Goal: Task Accomplishment & Management: Manage account settings

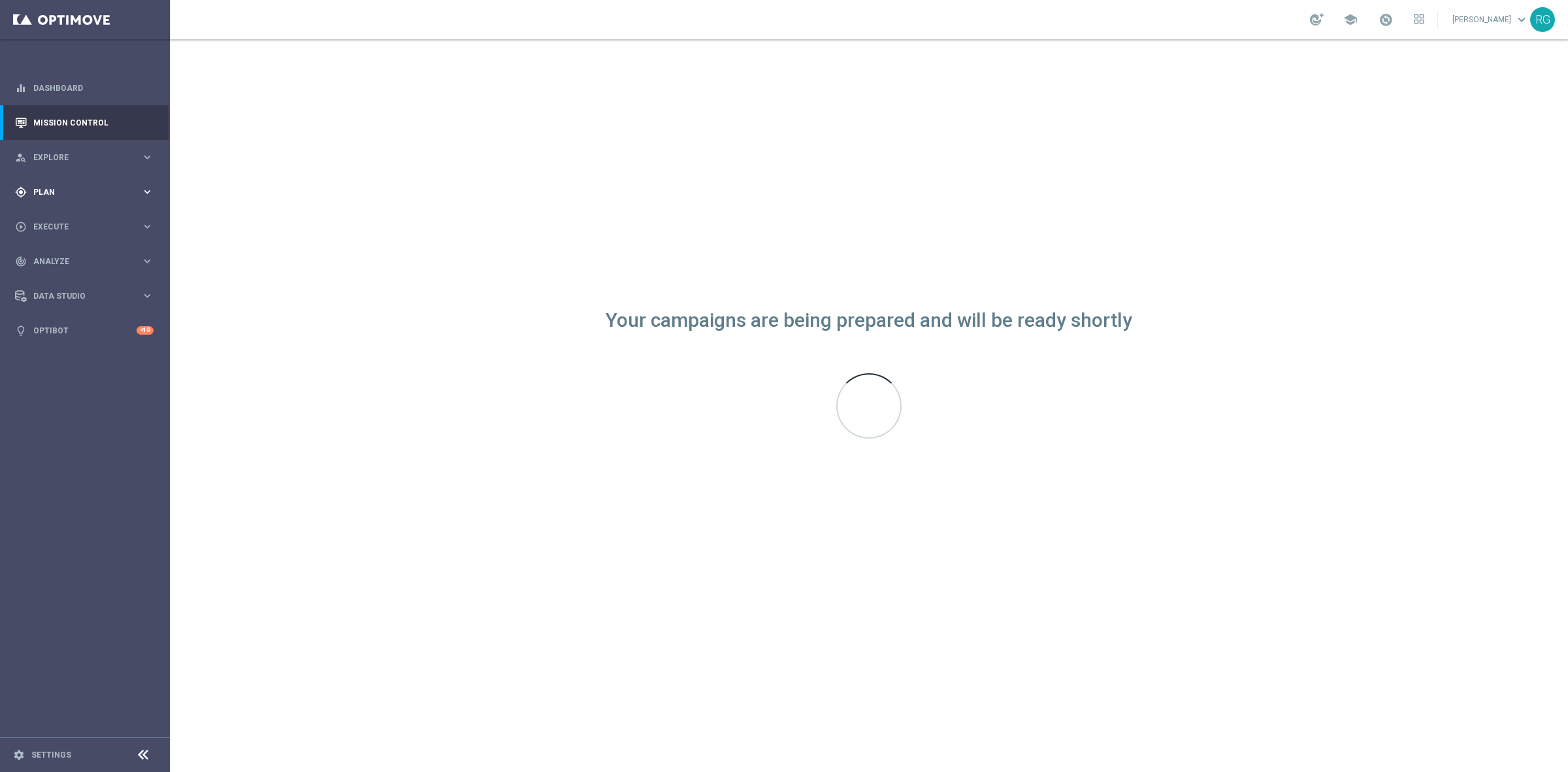
click at [63, 191] on span "Plan" at bounding box center [87, 192] width 108 height 8
click at [54, 223] on link "Target Groups" at bounding box center [85, 219] width 102 height 11
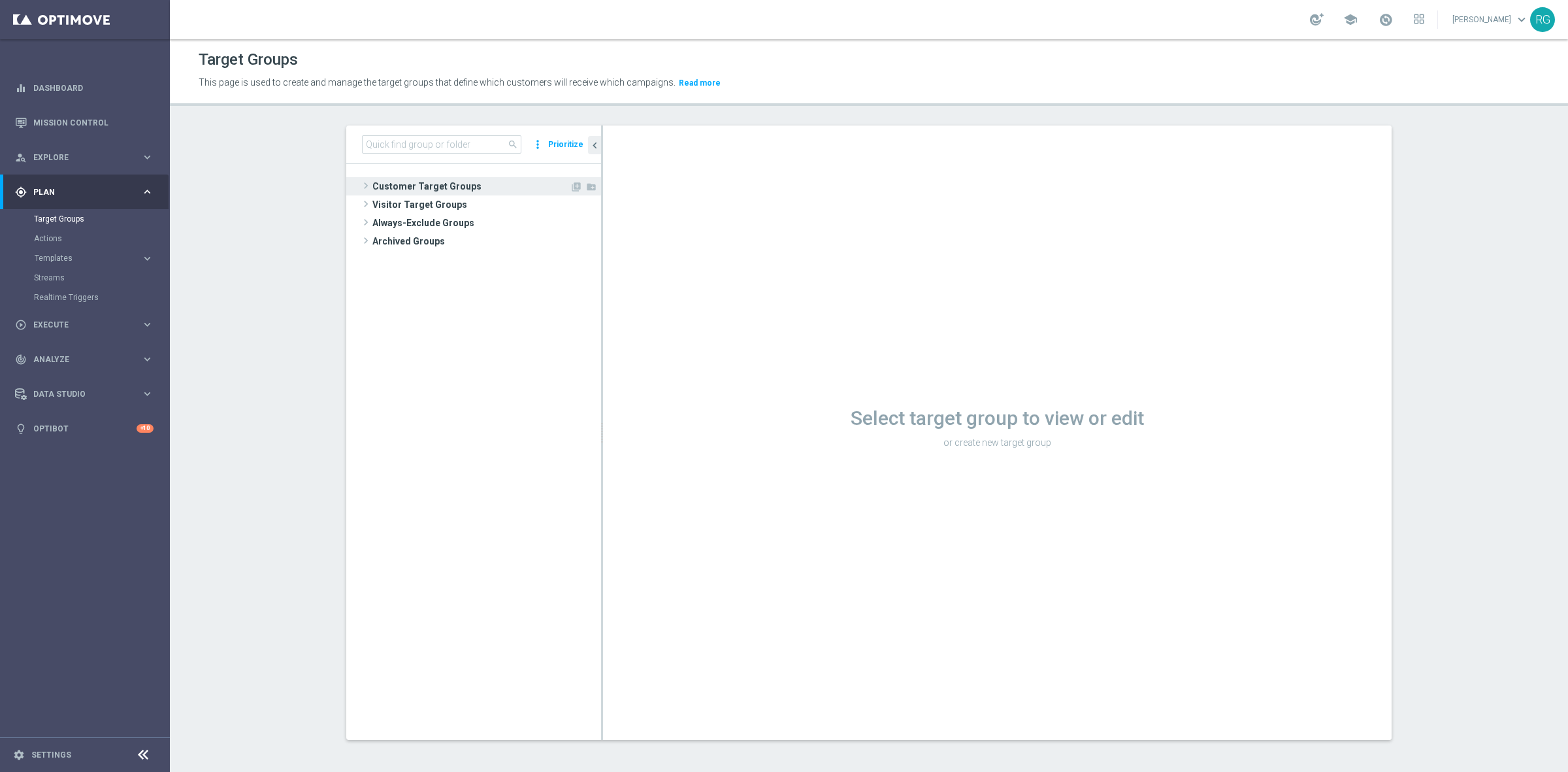
click at [363, 188] on span at bounding box center [365, 186] width 13 height 16
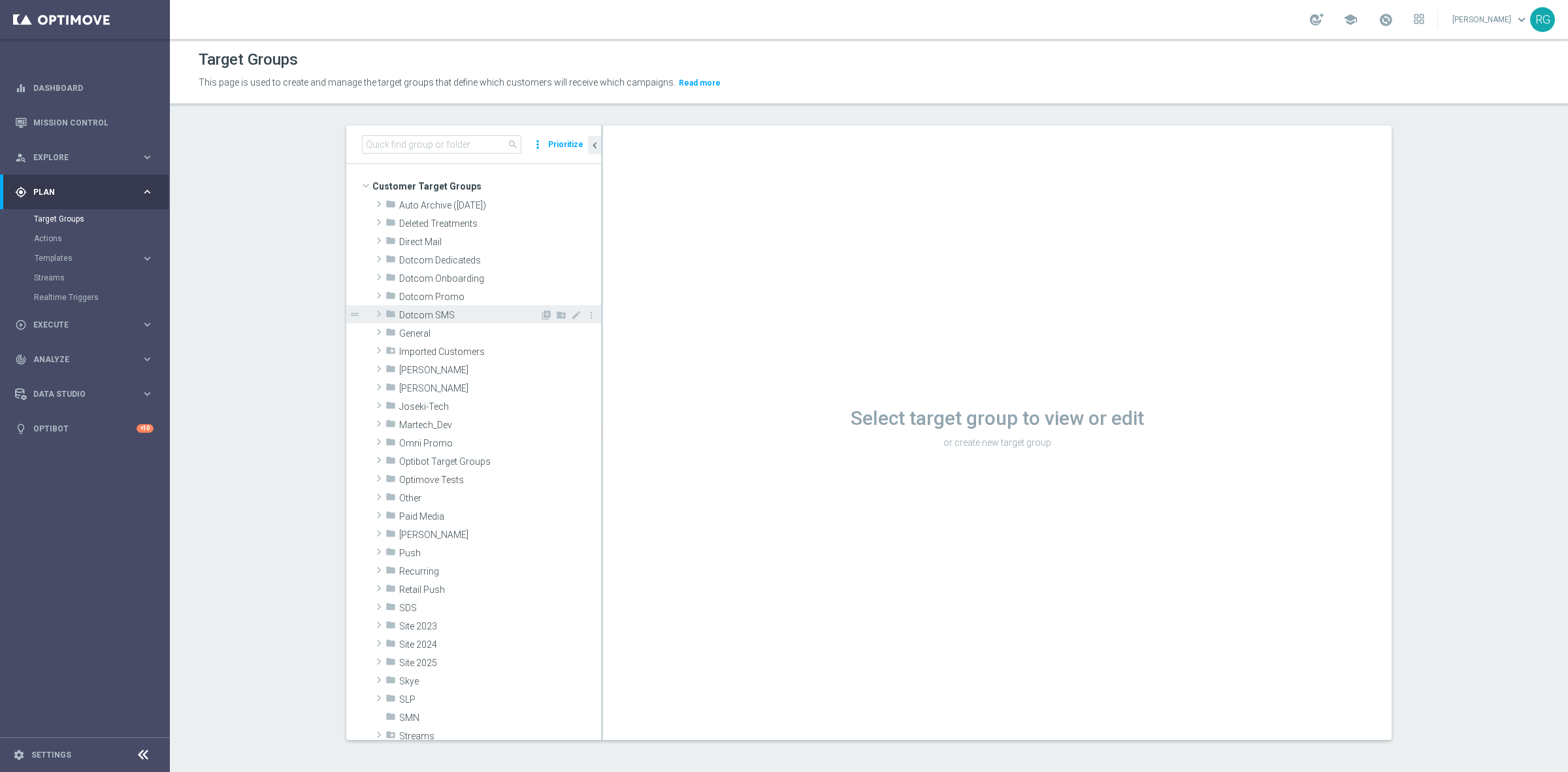
click at [373, 314] on span at bounding box center [379, 313] width 13 height 16
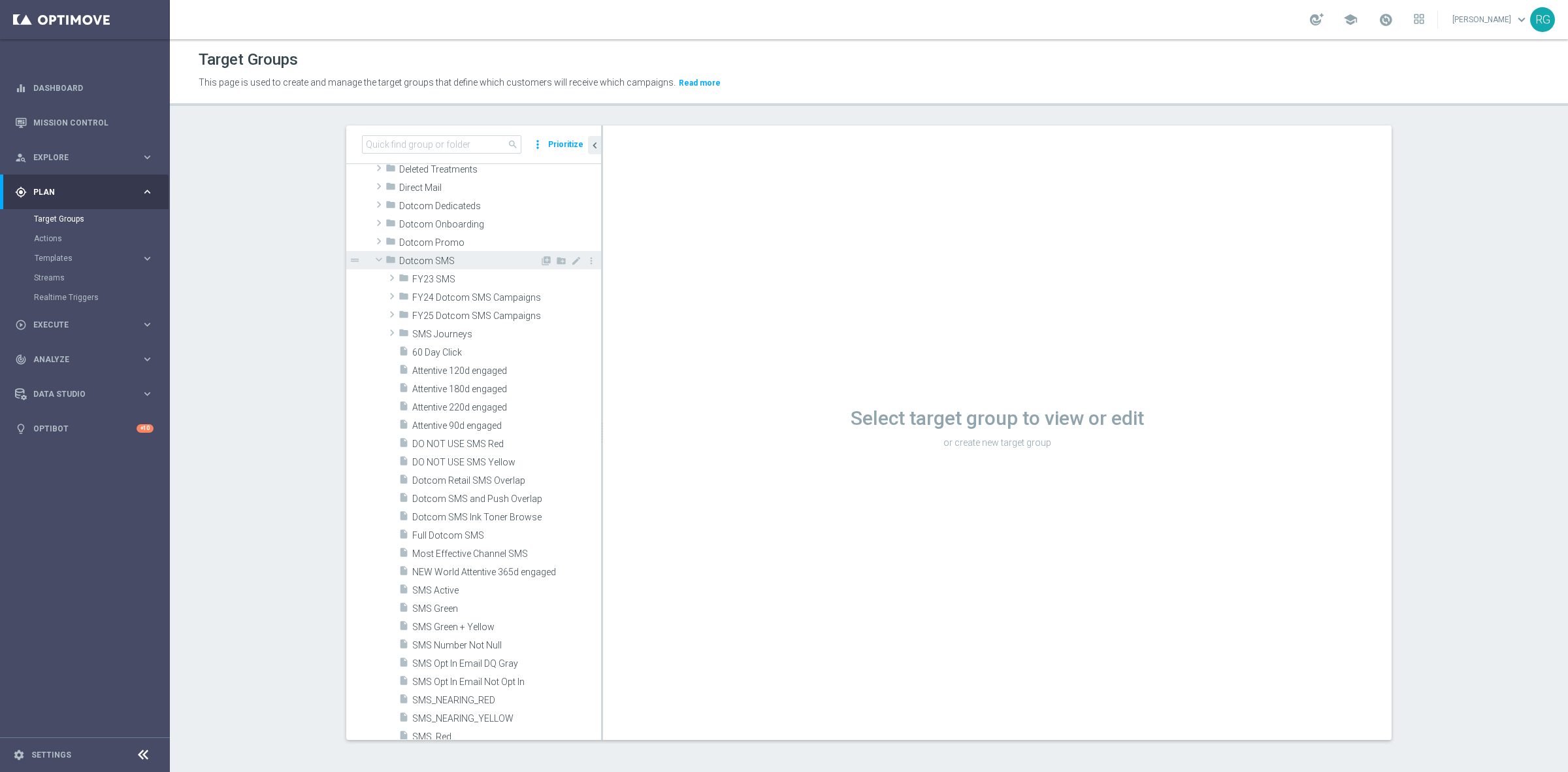
scroll to position [82, 0]
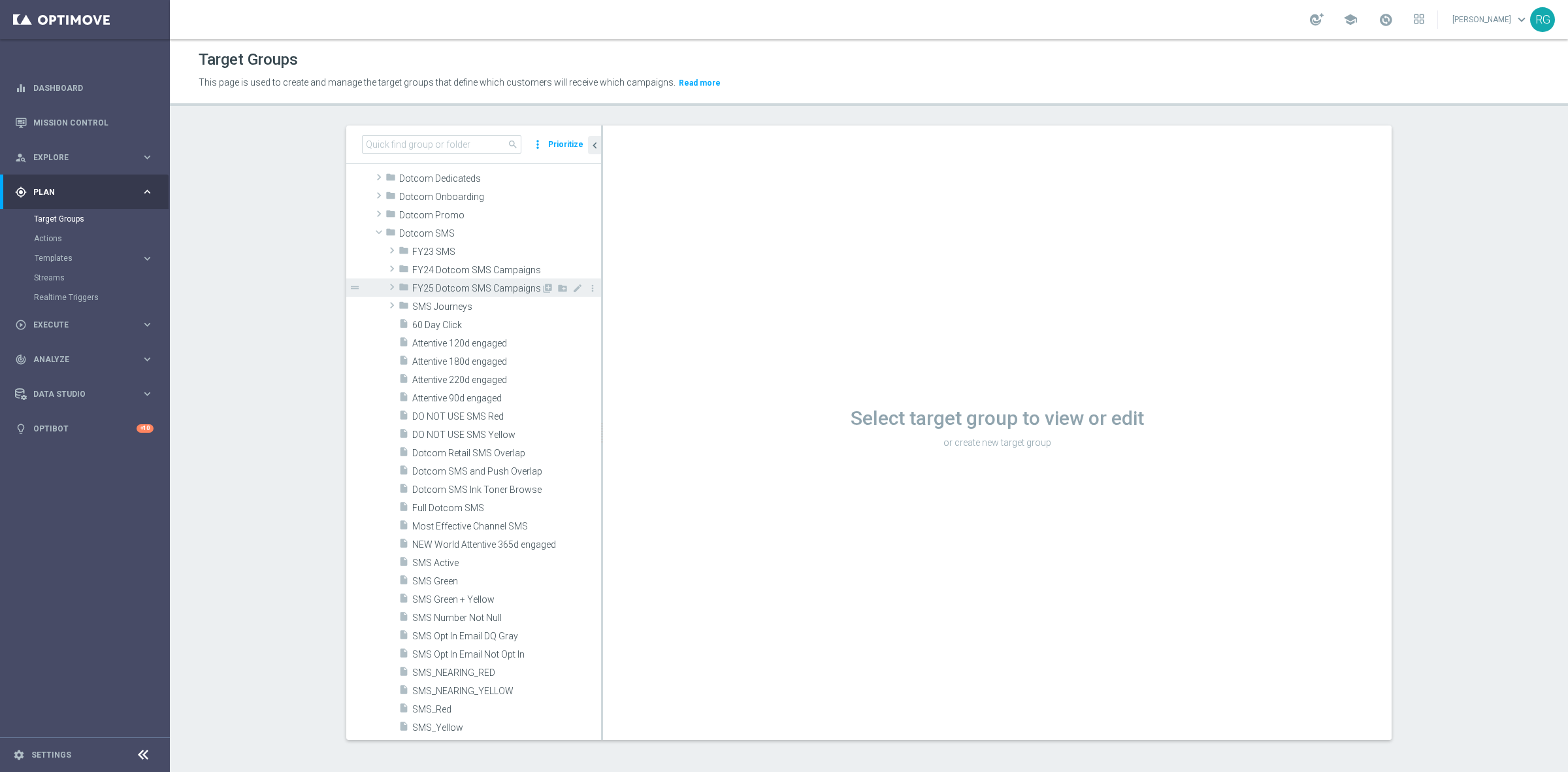
click at [385, 285] on span at bounding box center [391, 287] width 13 height 16
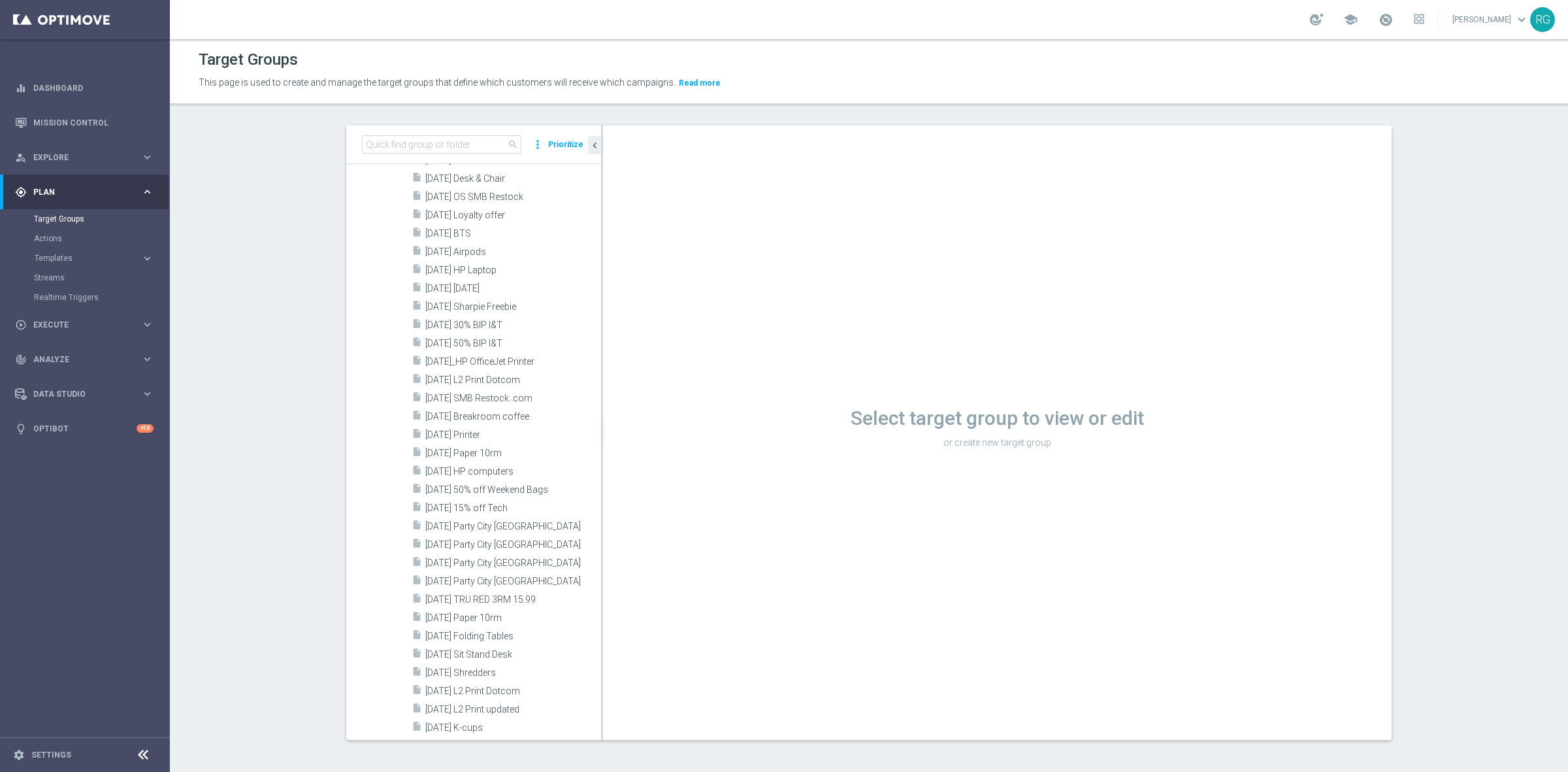
scroll to position [1797, 0]
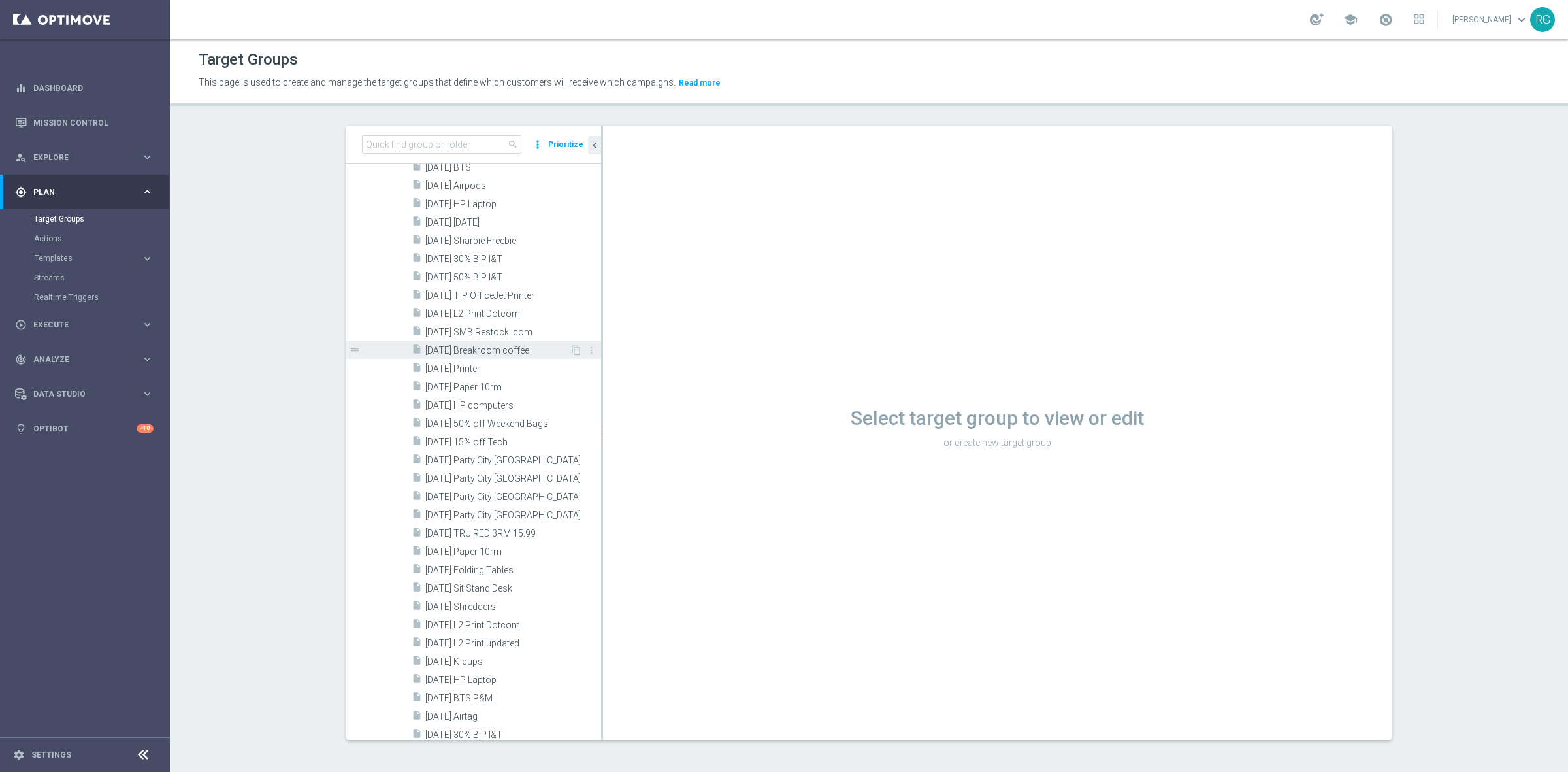
click at [494, 351] on span "[DATE] Breakroom coffee" at bounding box center [497, 351] width 145 height 11
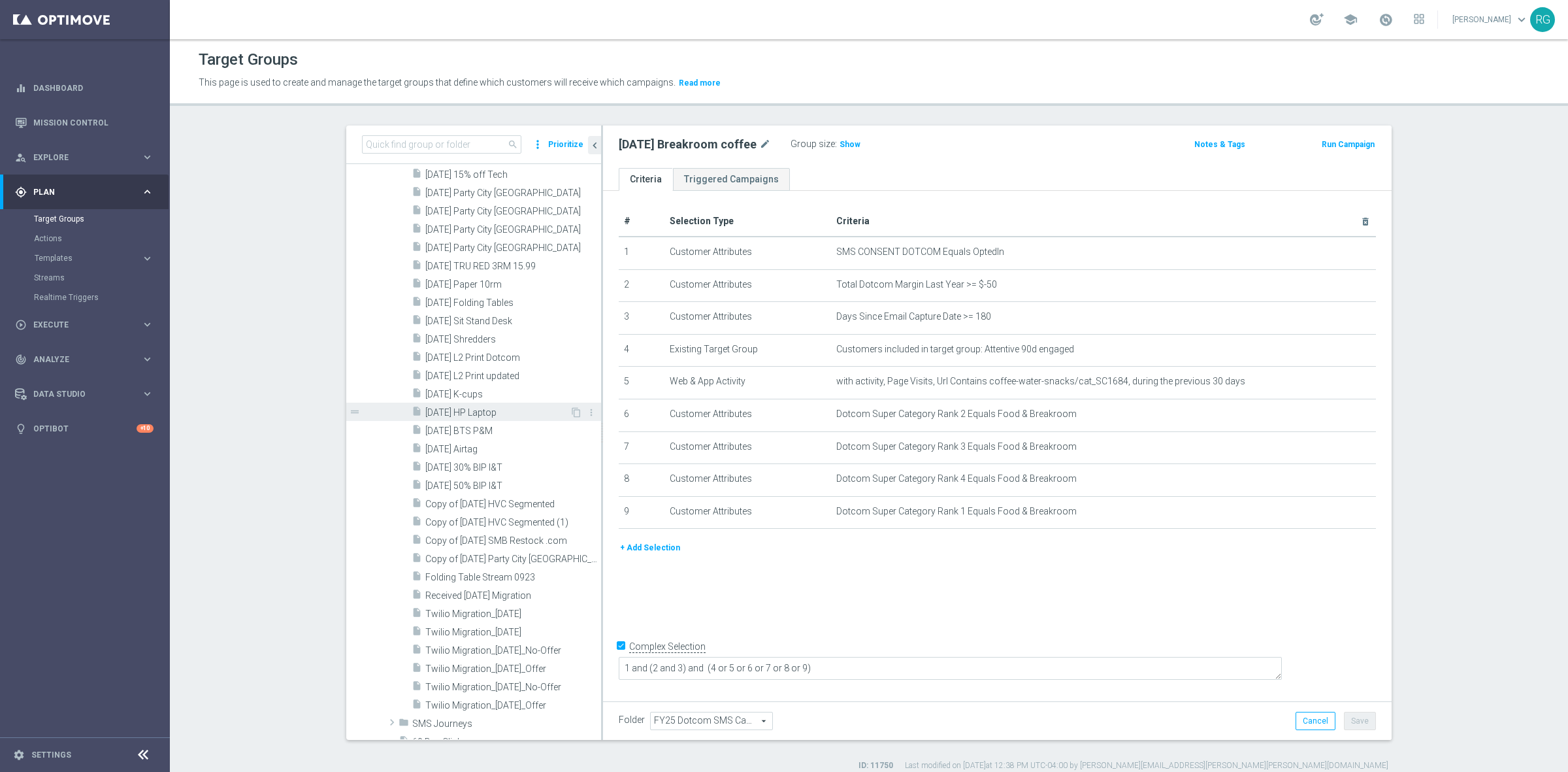
scroll to position [1879, 0]
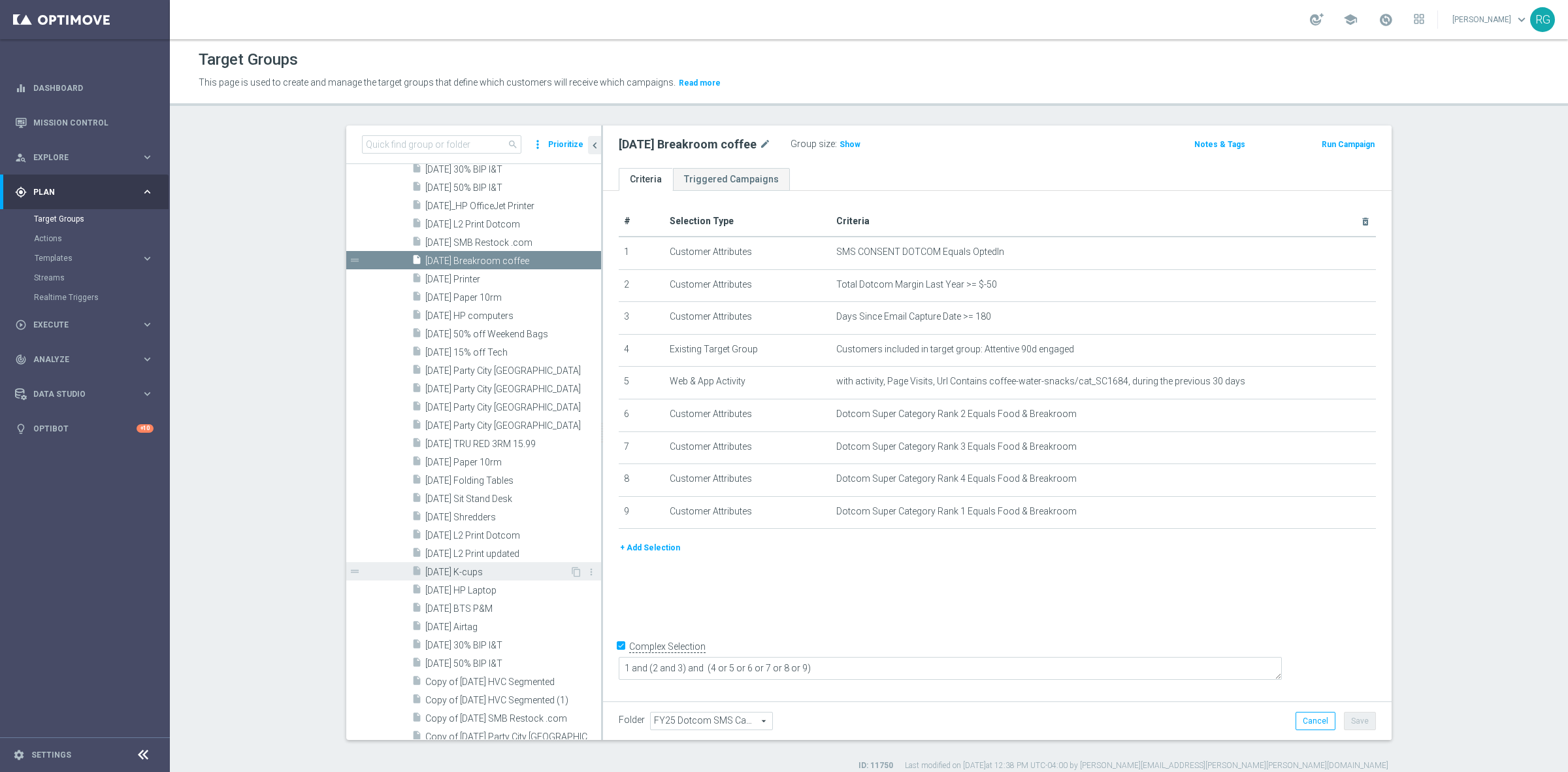
click at [471, 569] on span "[DATE] K-cups" at bounding box center [497, 572] width 145 height 11
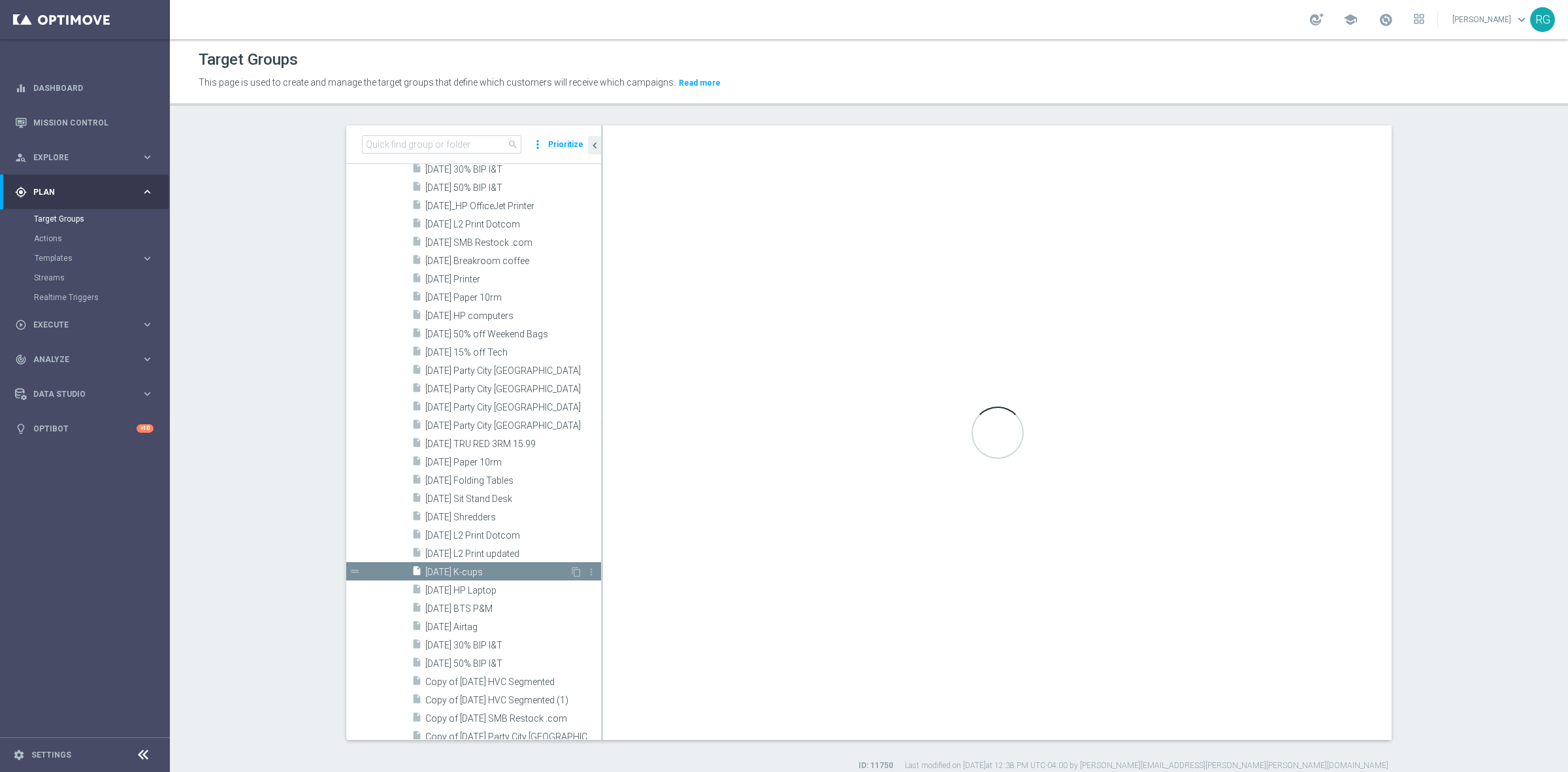
checkbox input "false"
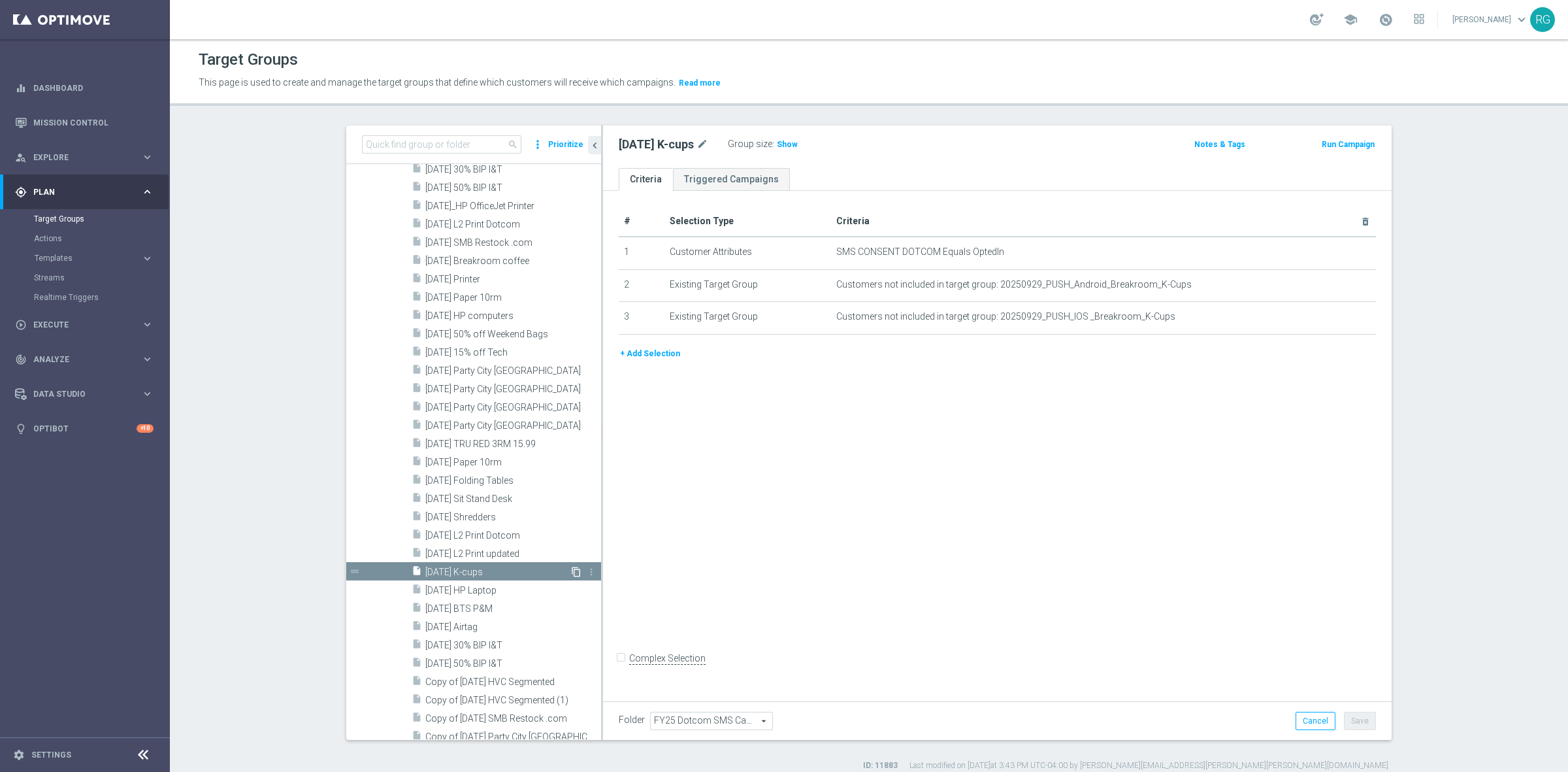
click at [571, 569] on icon "content_copy" at bounding box center [576, 572] width 11 height 11
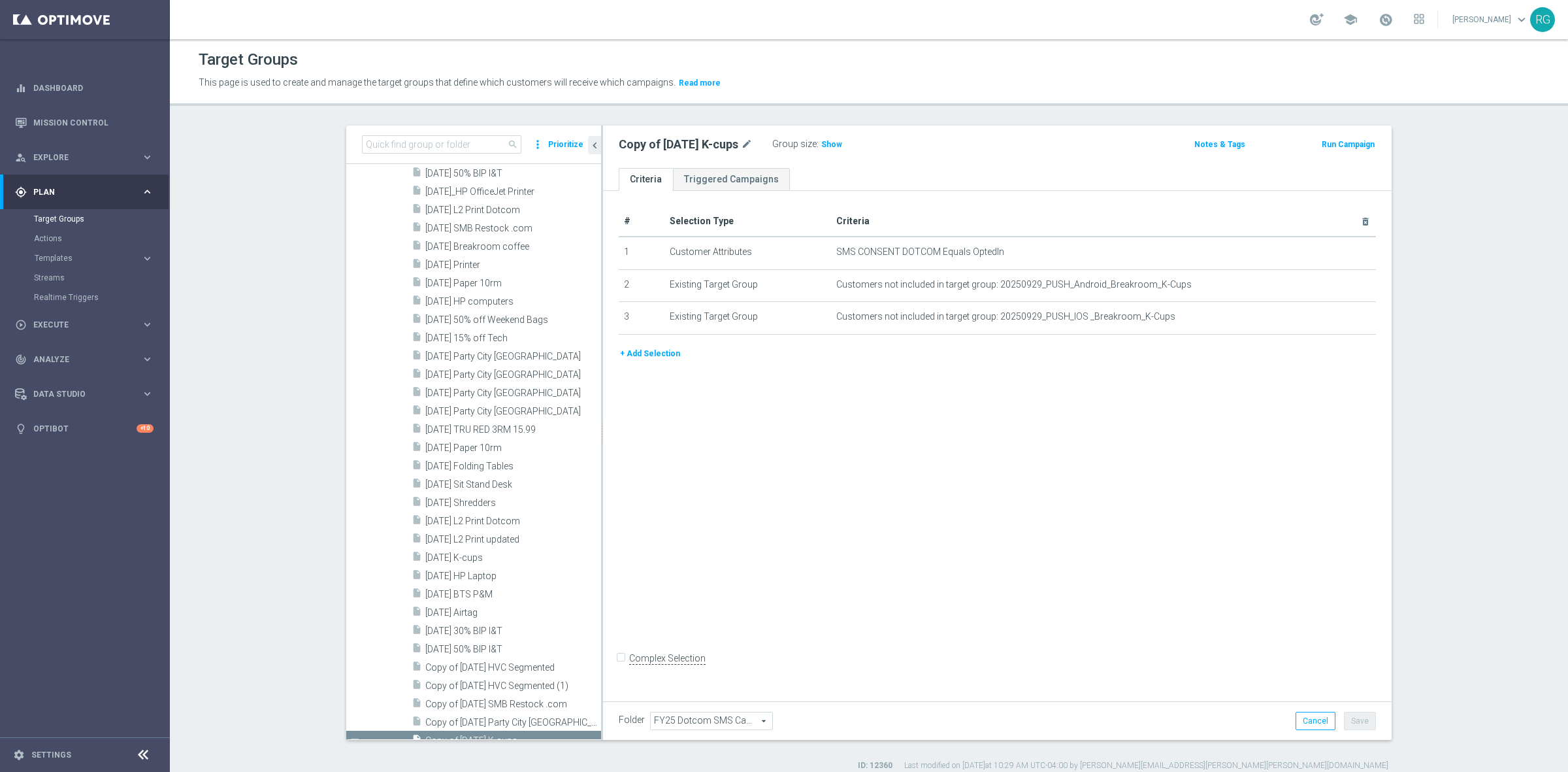
scroll to position [2092, 0]
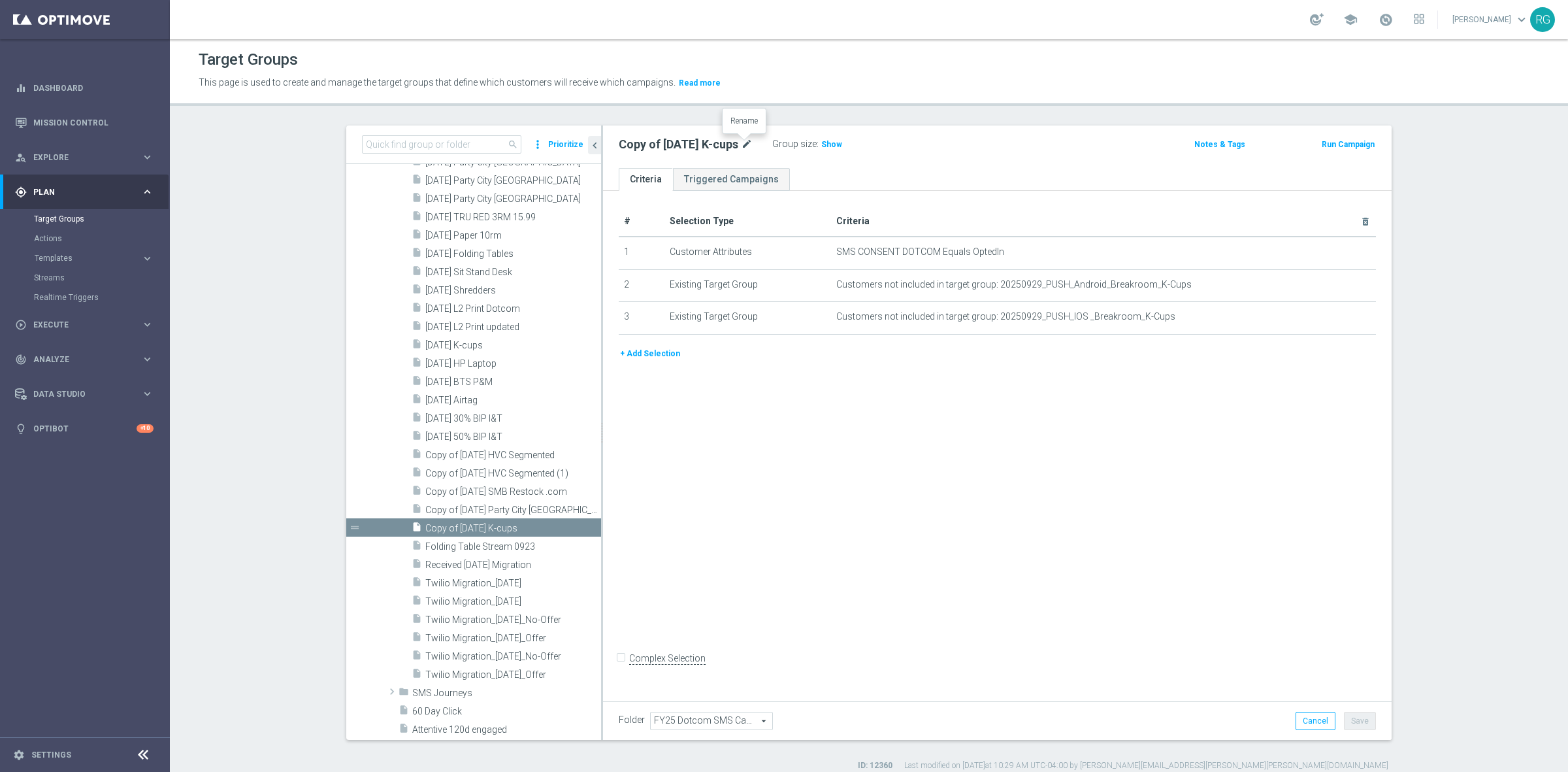
click at [746, 143] on icon "mode_edit" at bounding box center [746, 145] width 12 height 16
click at [665, 144] on input "Copy of 9.29.25 K-cups" at bounding box center [707, 146] width 176 height 18
drag, startPoint x: 665, startPoint y: 144, endPoint x: 576, endPoint y: 143, distance: 89.0
click at [576, 143] on as-split "search more_vert Prioritize Customer Target Groups library_add create_new_folder" at bounding box center [869, 433] width 1045 height 615
type input "10.20.25 K-cups"
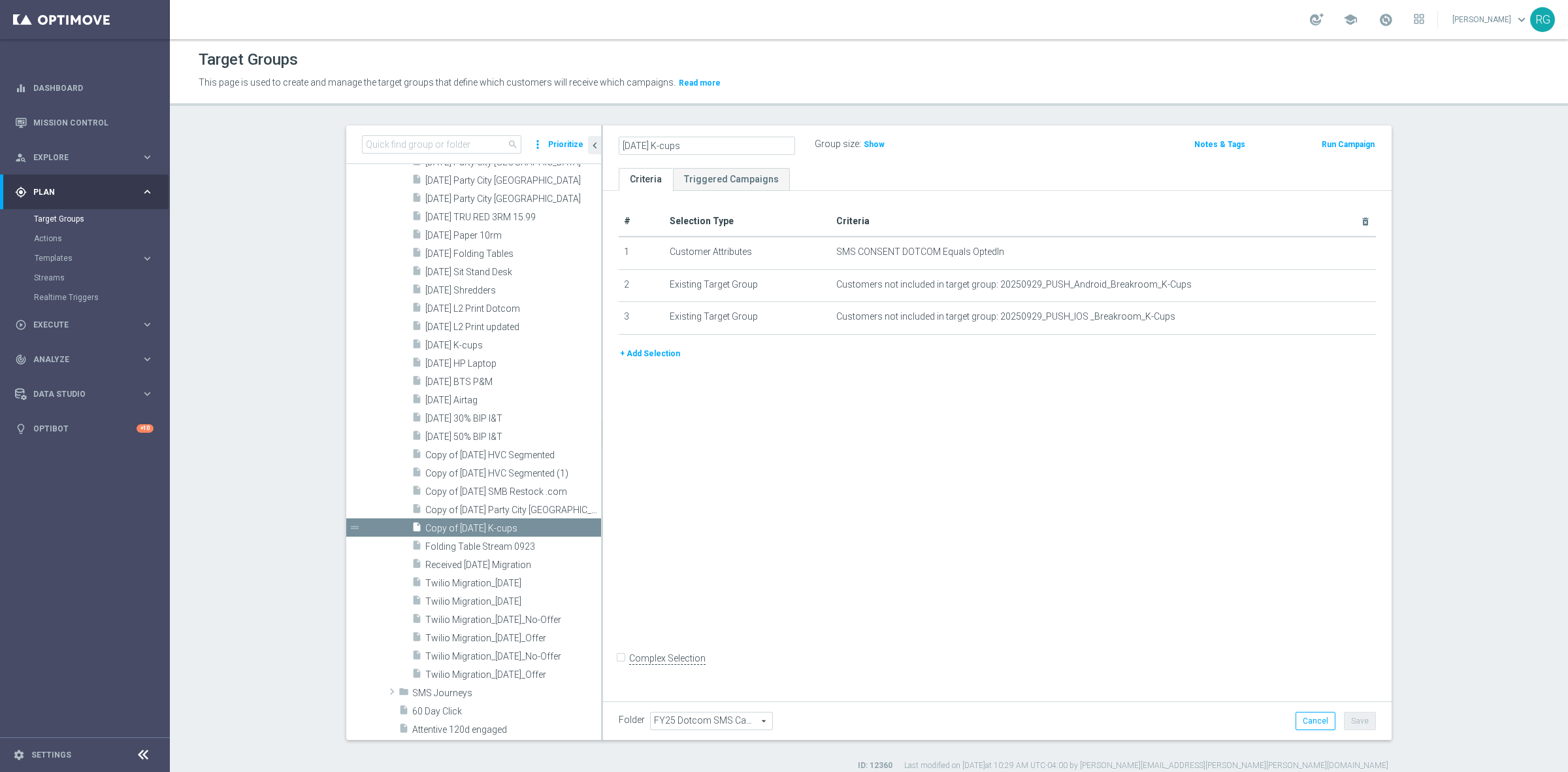
click at [1024, 147] on div "10.20.25 K-cups Group size : Show" at bounding box center [868, 145] width 518 height 20
click at [586, 526] on icon "more_vert" at bounding box center [591, 528] width 11 height 11
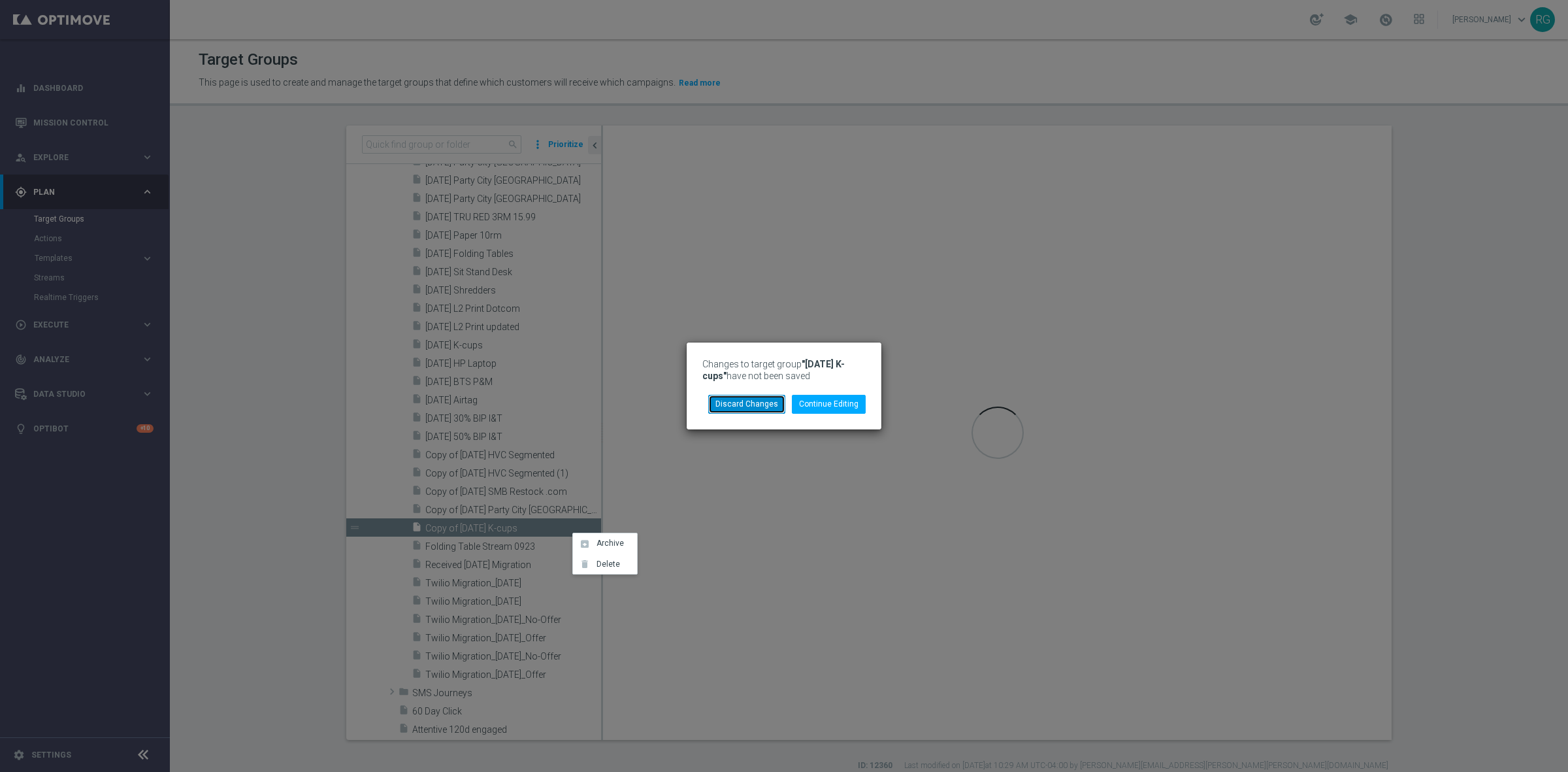
click at [750, 401] on button "Discard Changes" at bounding box center [746, 404] width 77 height 18
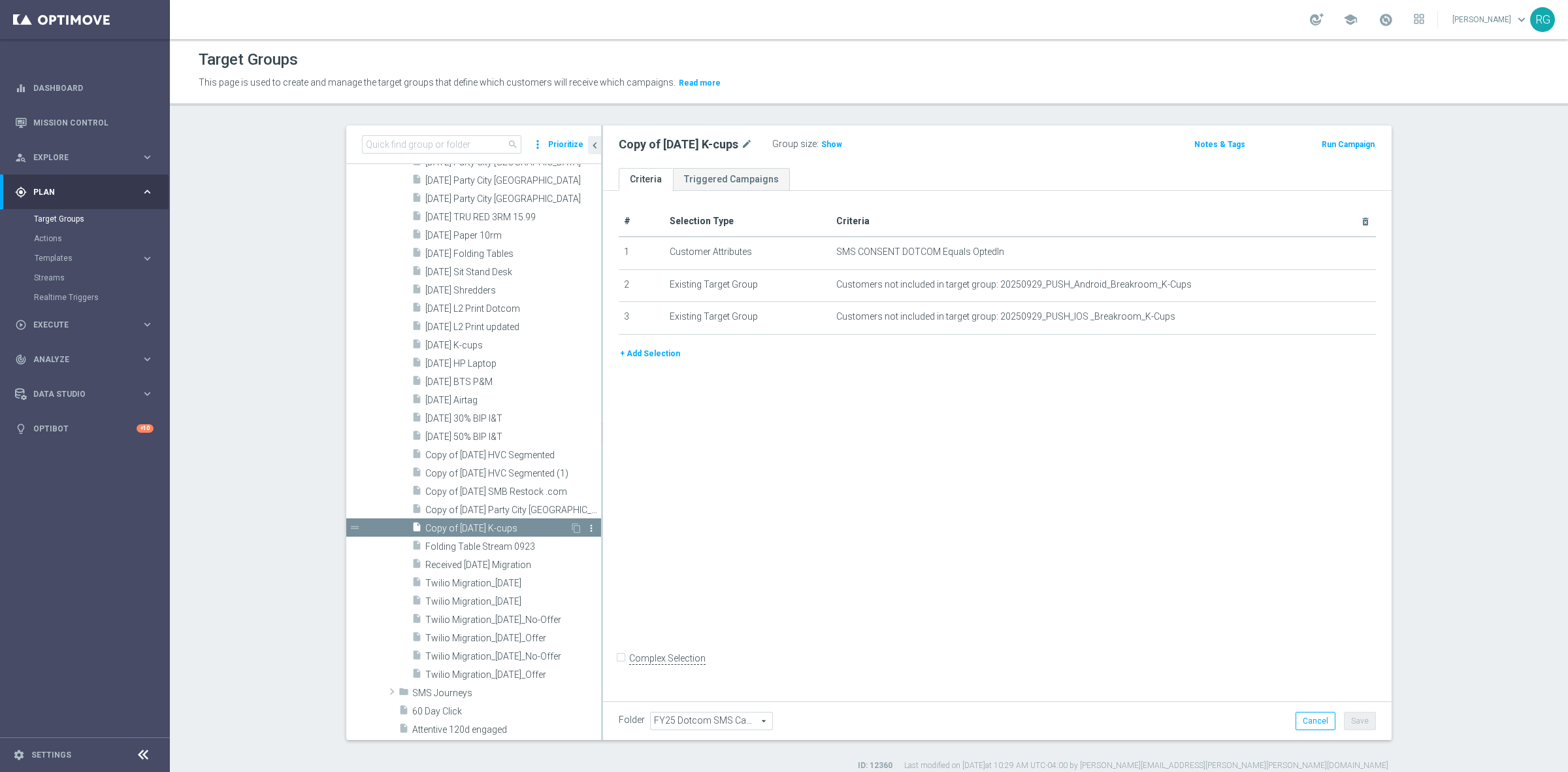
click at [586, 526] on icon "more_vert" at bounding box center [591, 528] width 11 height 11
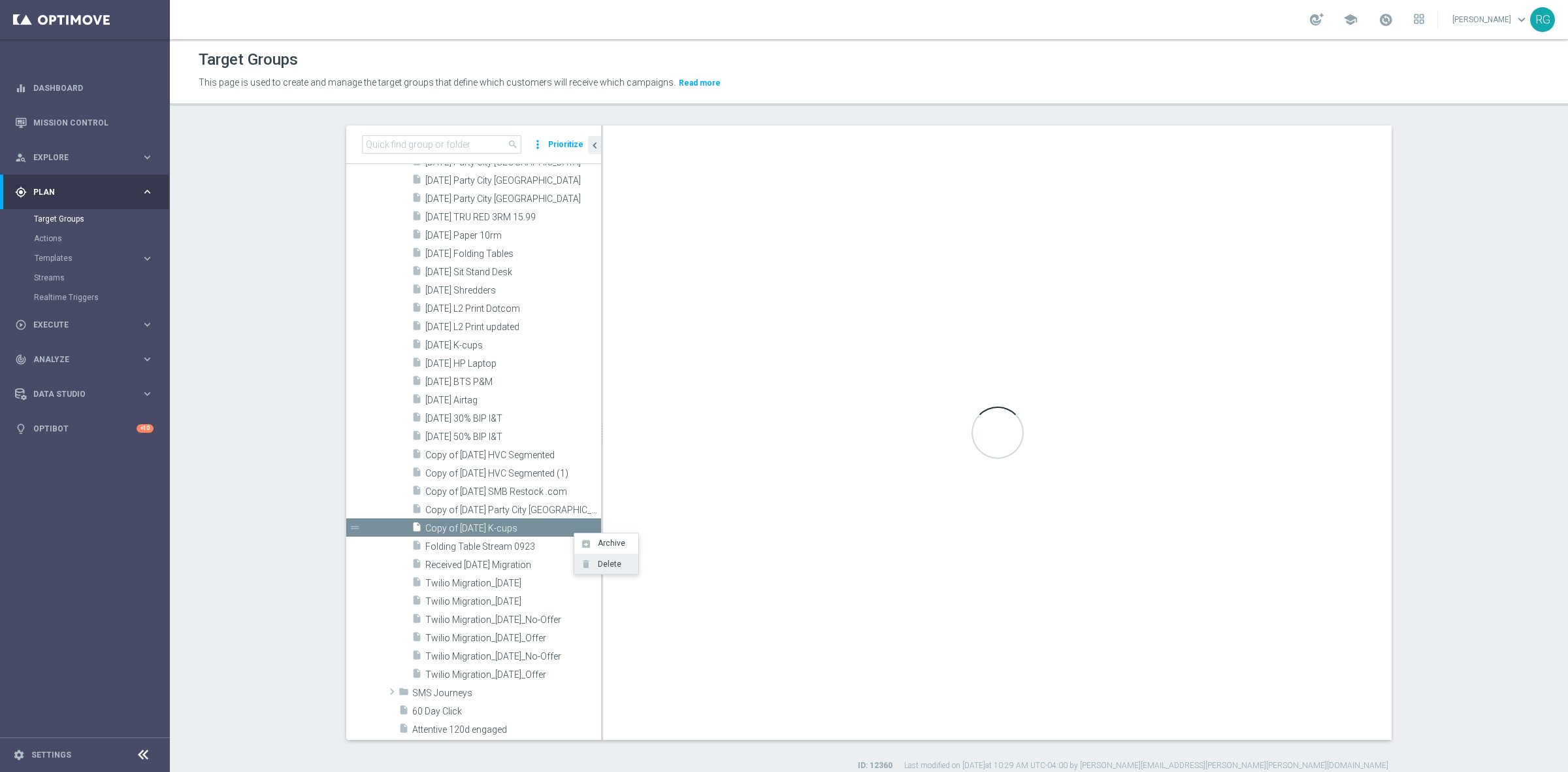
click at [609, 566] on span "Delete" at bounding box center [607, 564] width 28 height 9
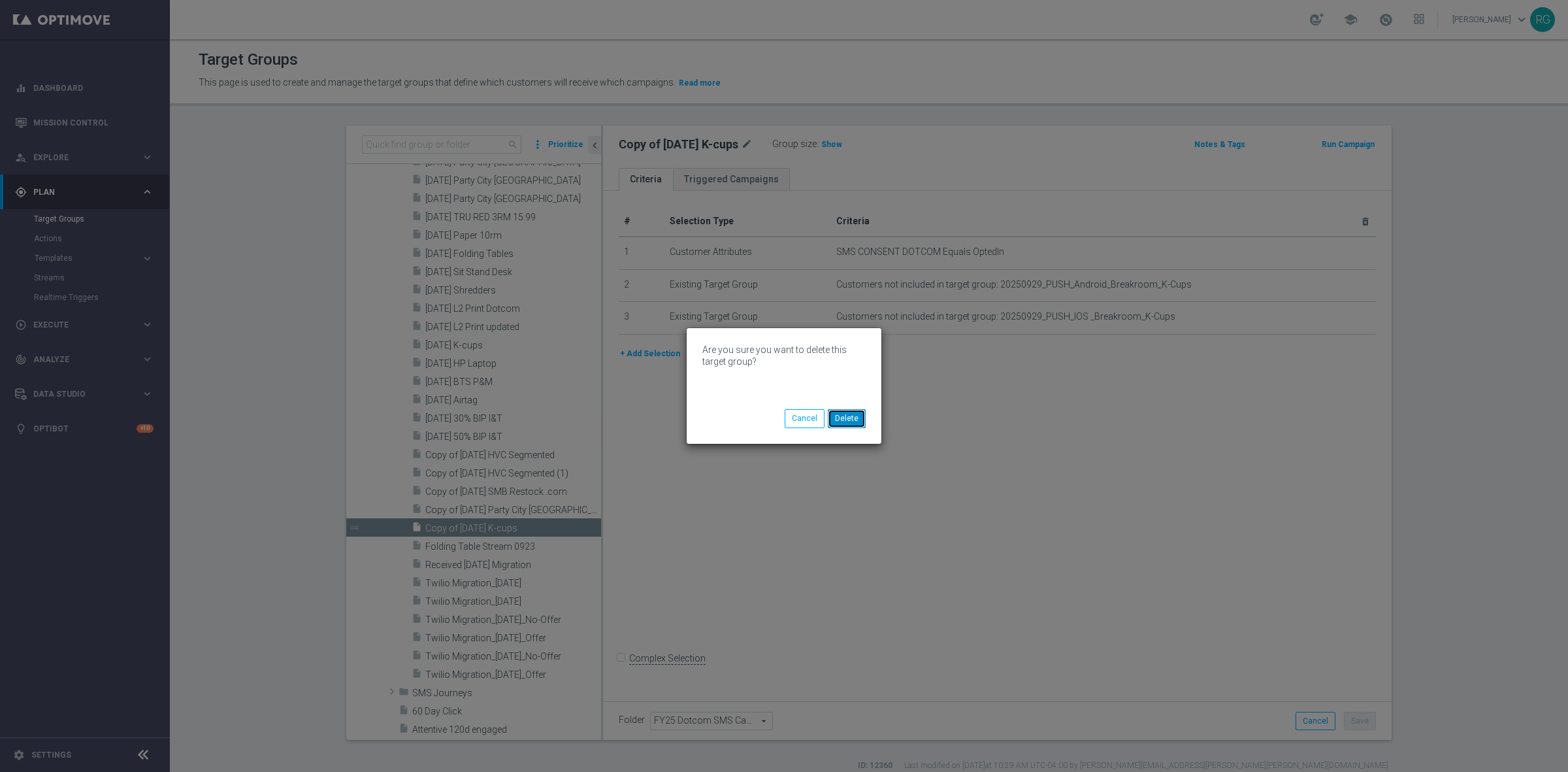
click at [841, 420] on button "Delete" at bounding box center [846, 418] width 38 height 18
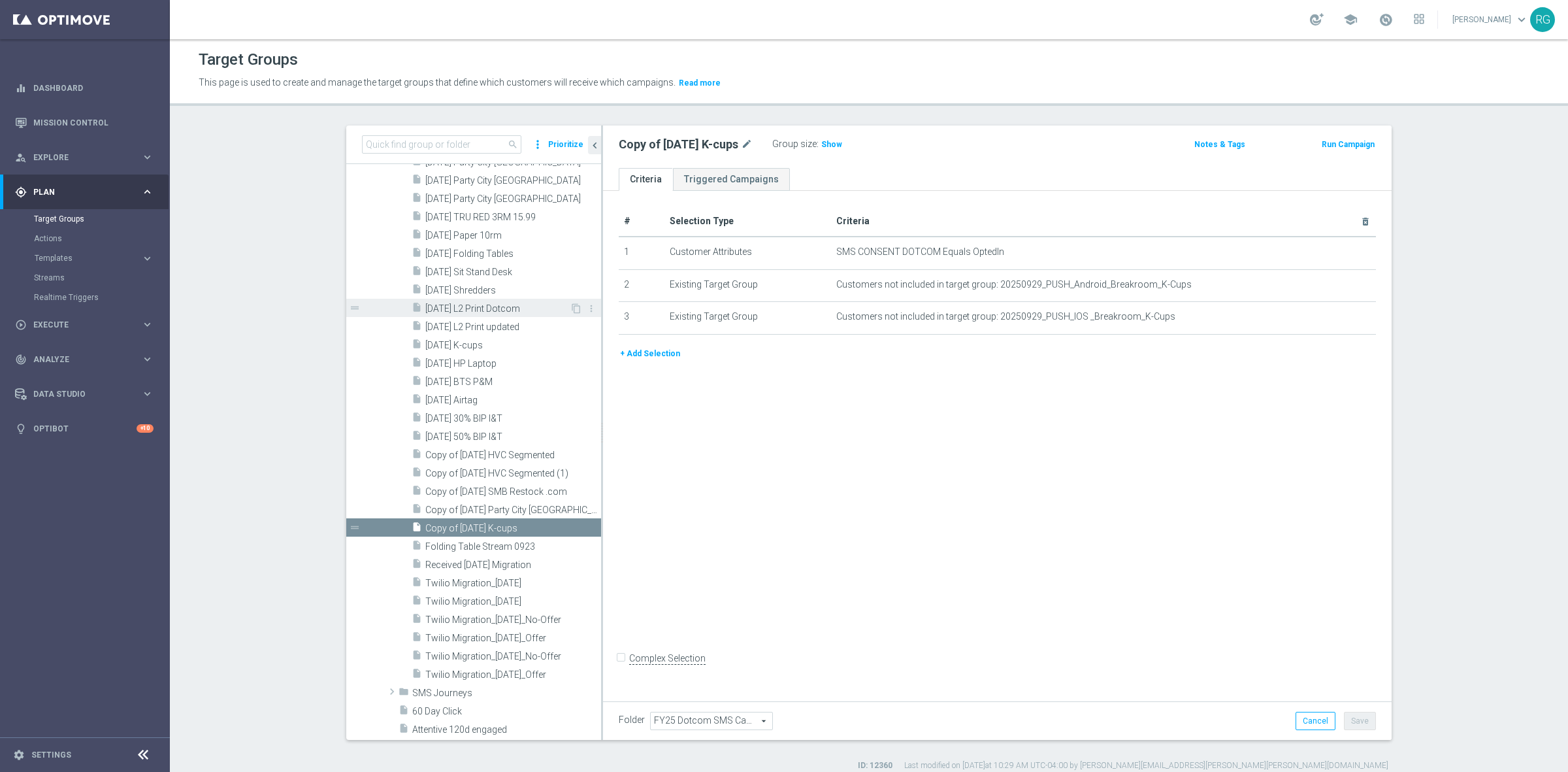
scroll to position [1928, 0]
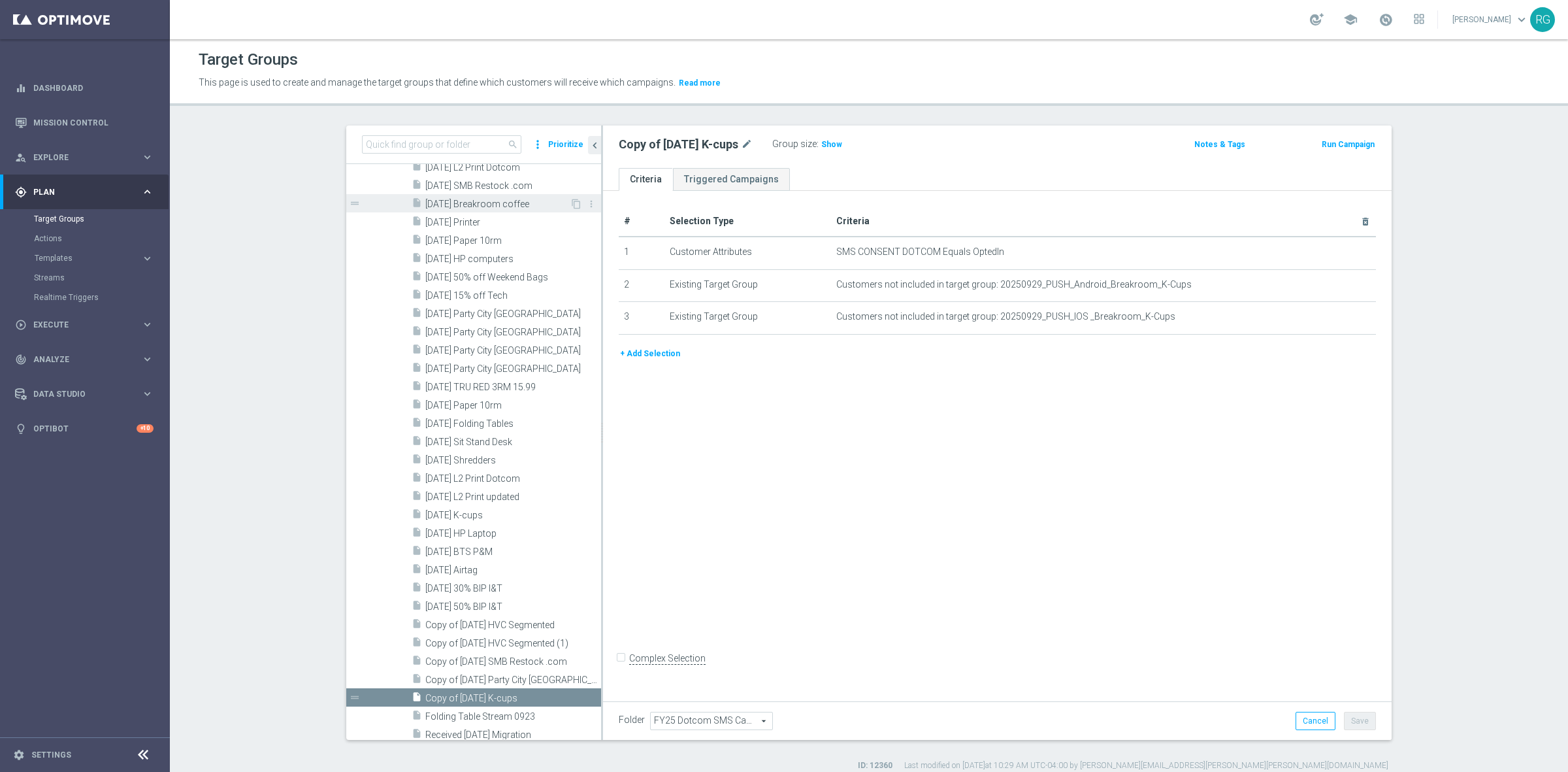
click at [479, 204] on span "[DATE] Breakroom coffee" at bounding box center [497, 205] width 145 height 11
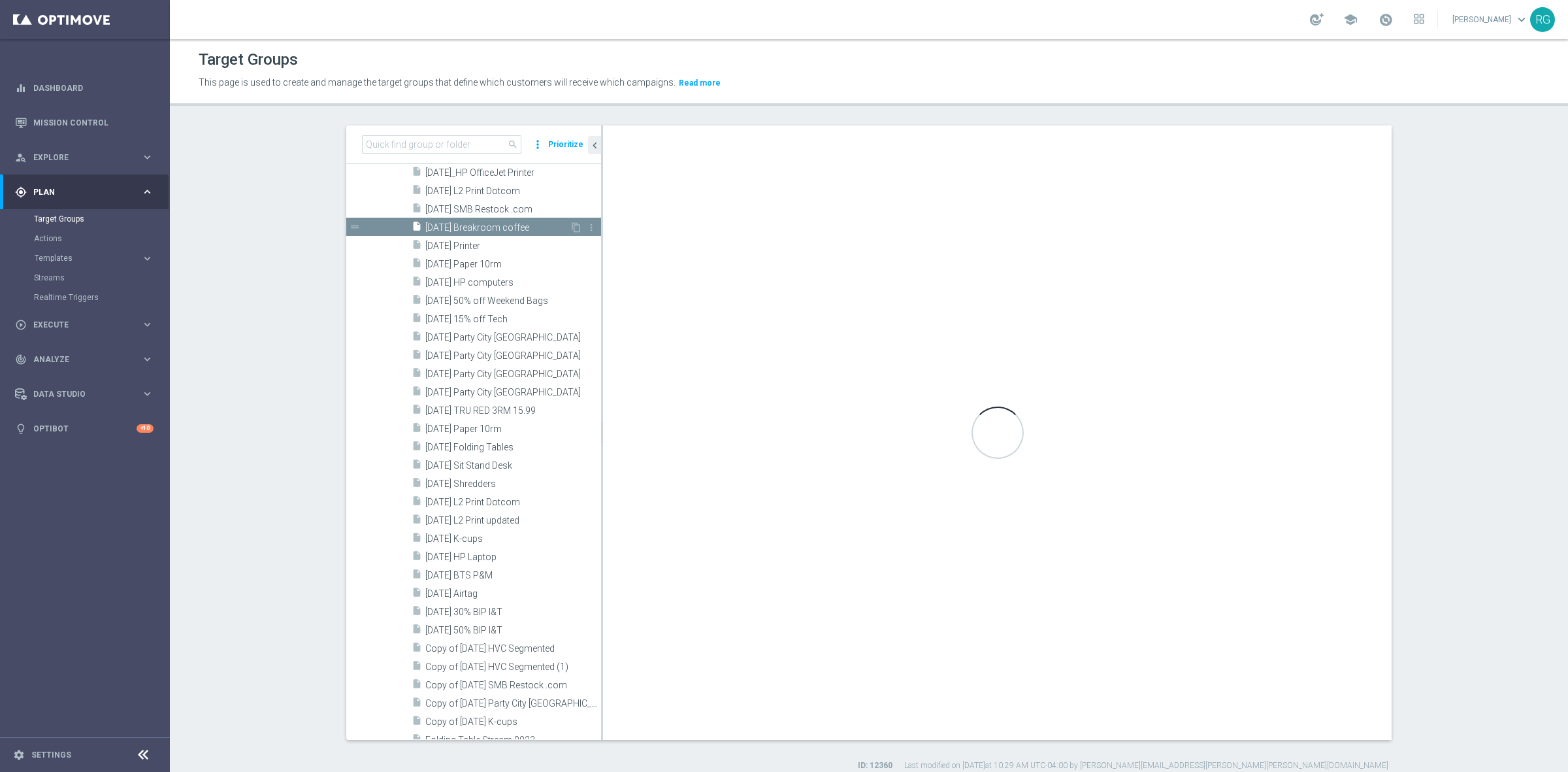
scroll to position [1632, 0]
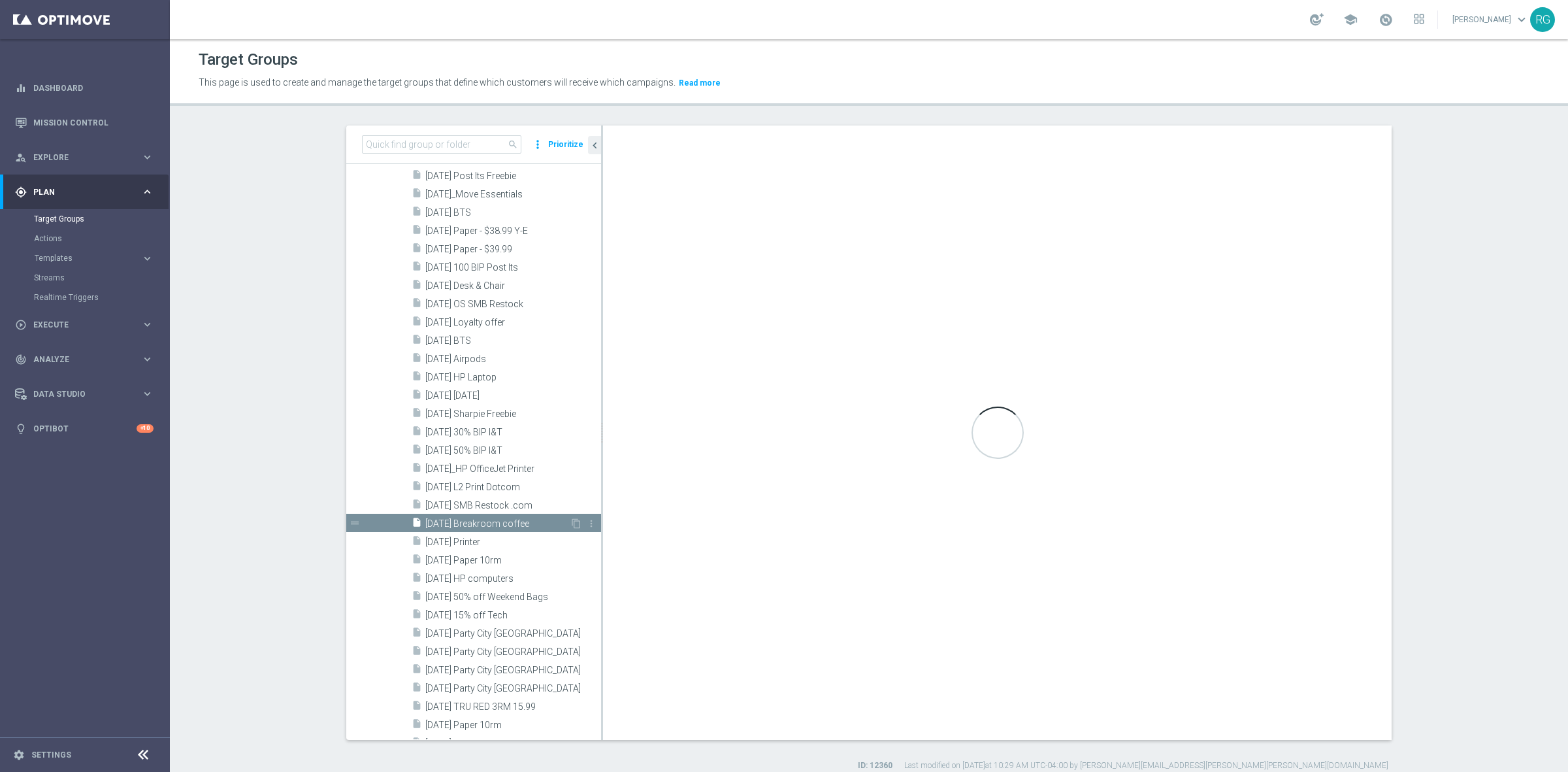
checkbox input "true"
click at [456, 543] on span "[DATE] Printer" at bounding box center [497, 542] width 145 height 11
click at [485, 524] on span "[DATE] Breakroom coffee" at bounding box center [497, 524] width 145 height 11
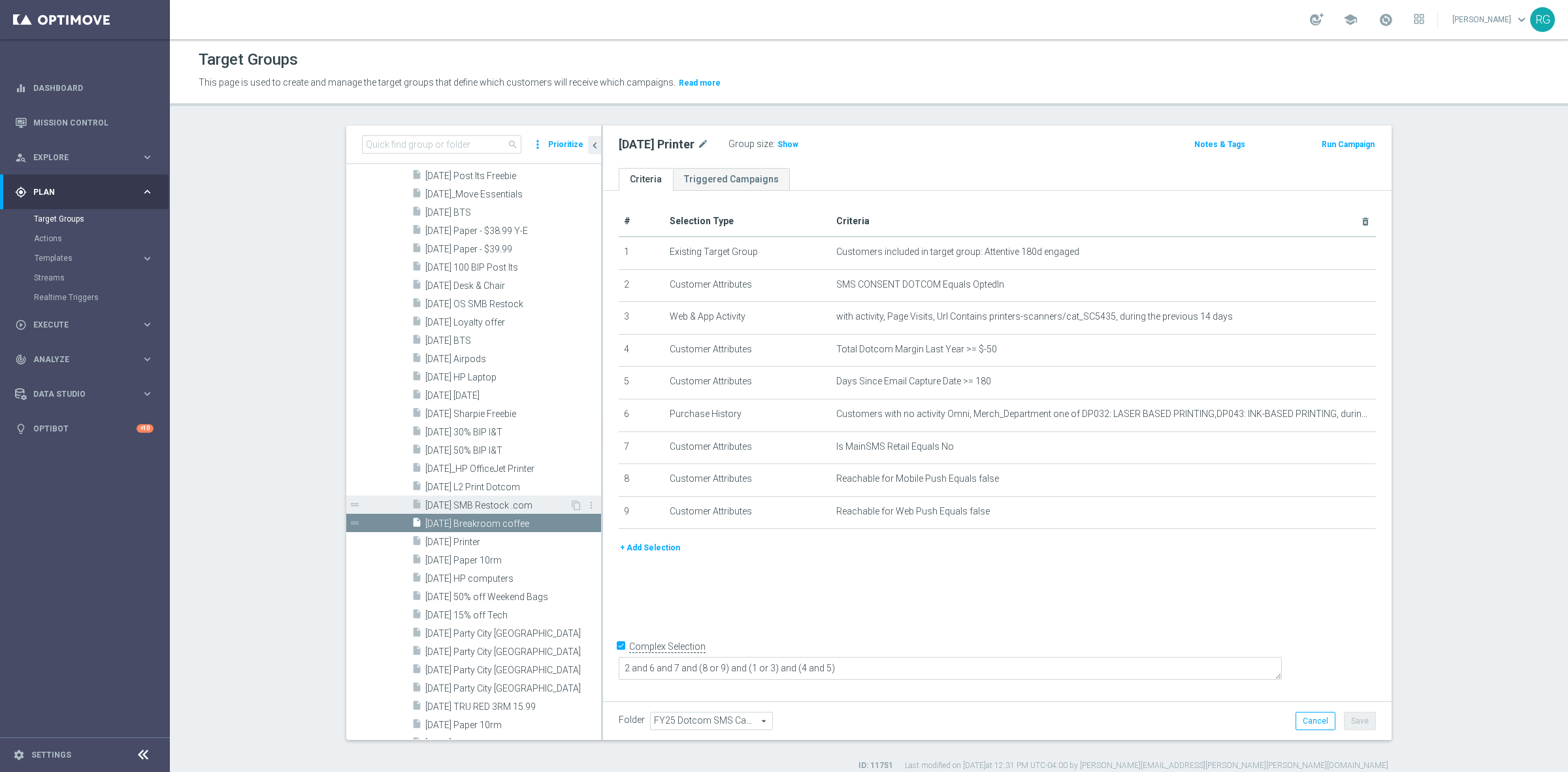
click at [497, 502] on span "[DATE] SMB Restock .com" at bounding box center [497, 505] width 145 height 11
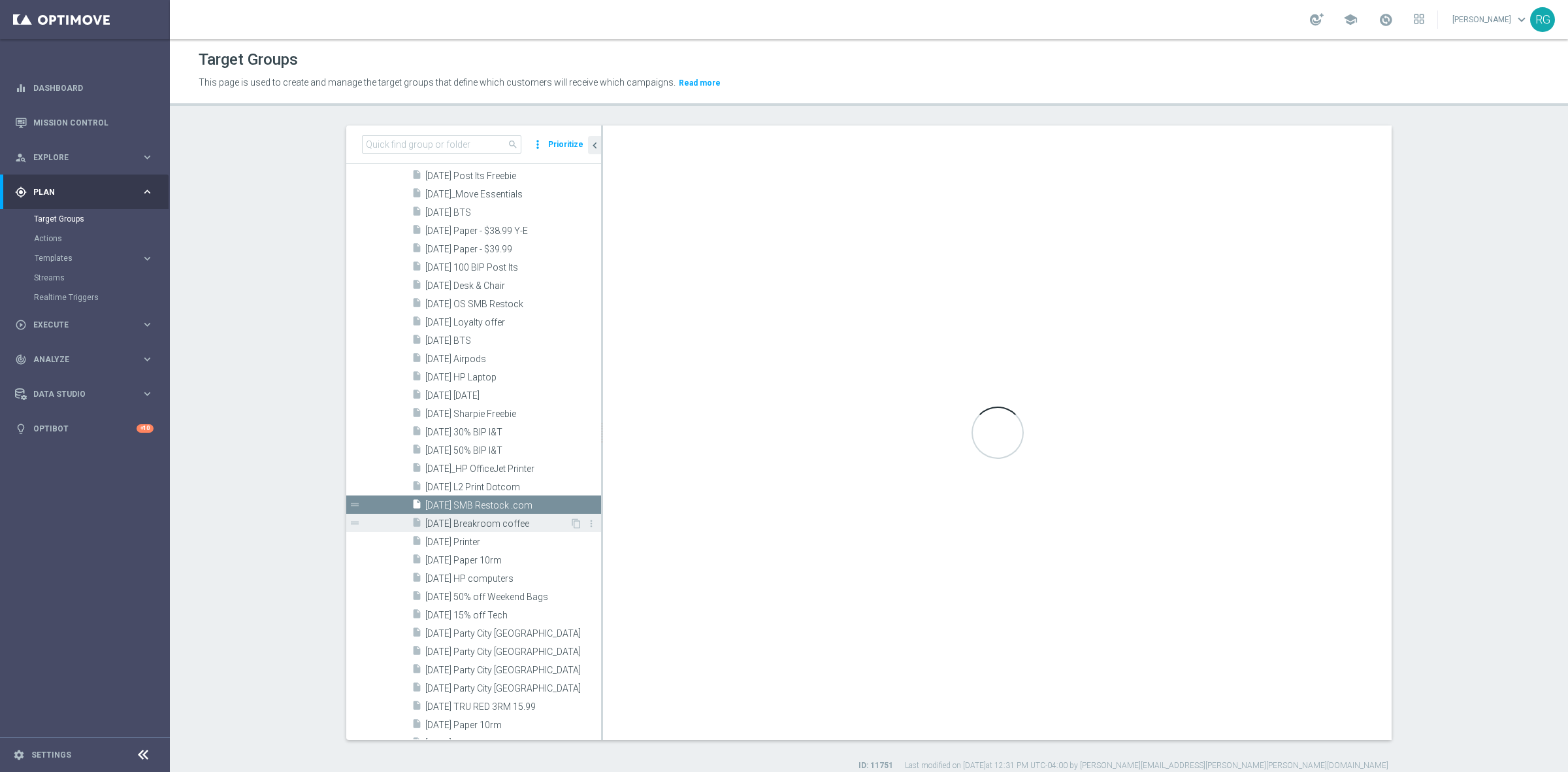
click at [484, 524] on span "[DATE] Breakroom coffee" at bounding box center [497, 524] width 145 height 11
type textarea "1 and (2 and 3) and (4 or 5 or 6 or 7 or 8 or 9)"
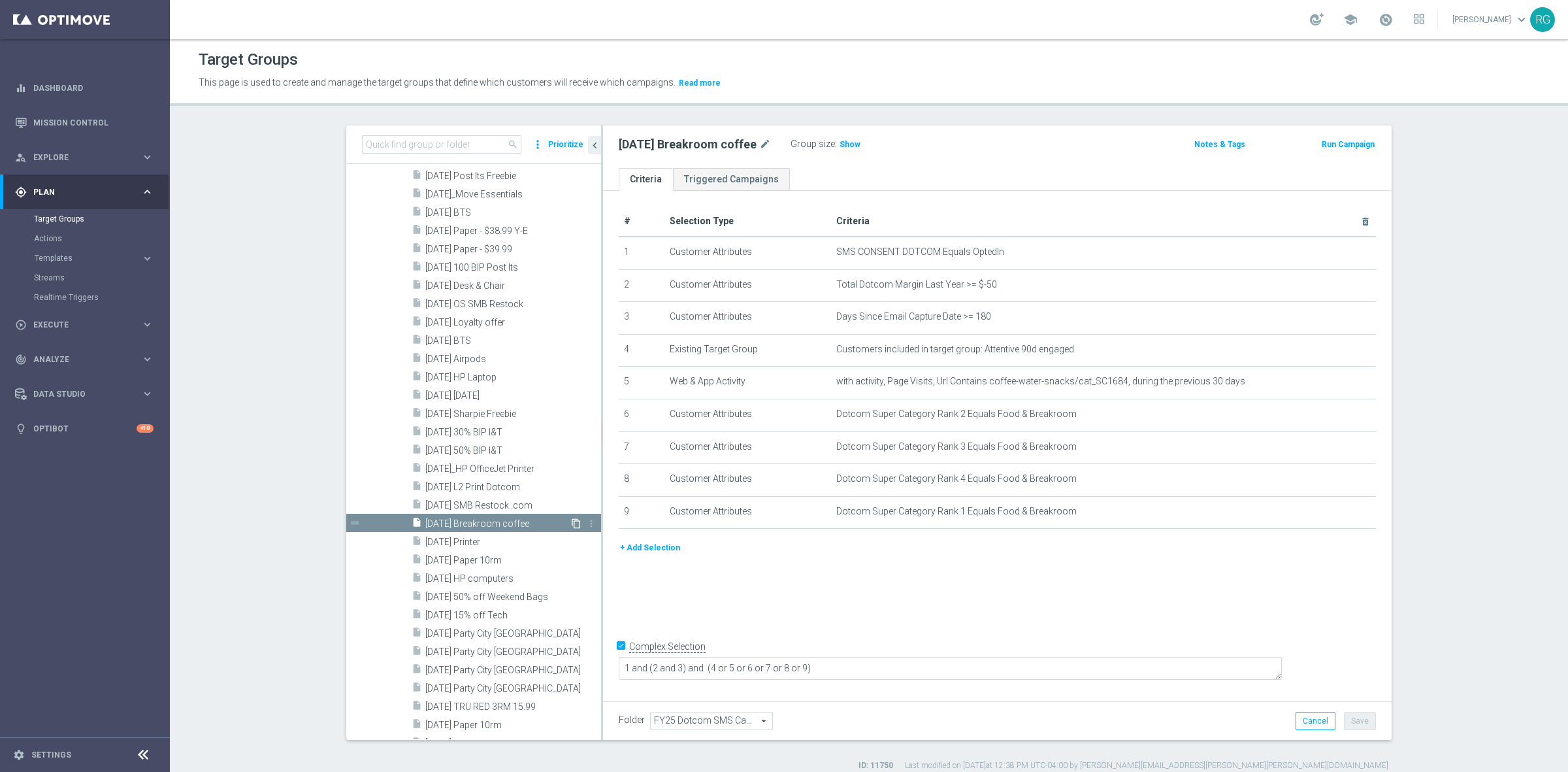
click at [571, 523] on icon "content_copy" at bounding box center [576, 523] width 11 height 11
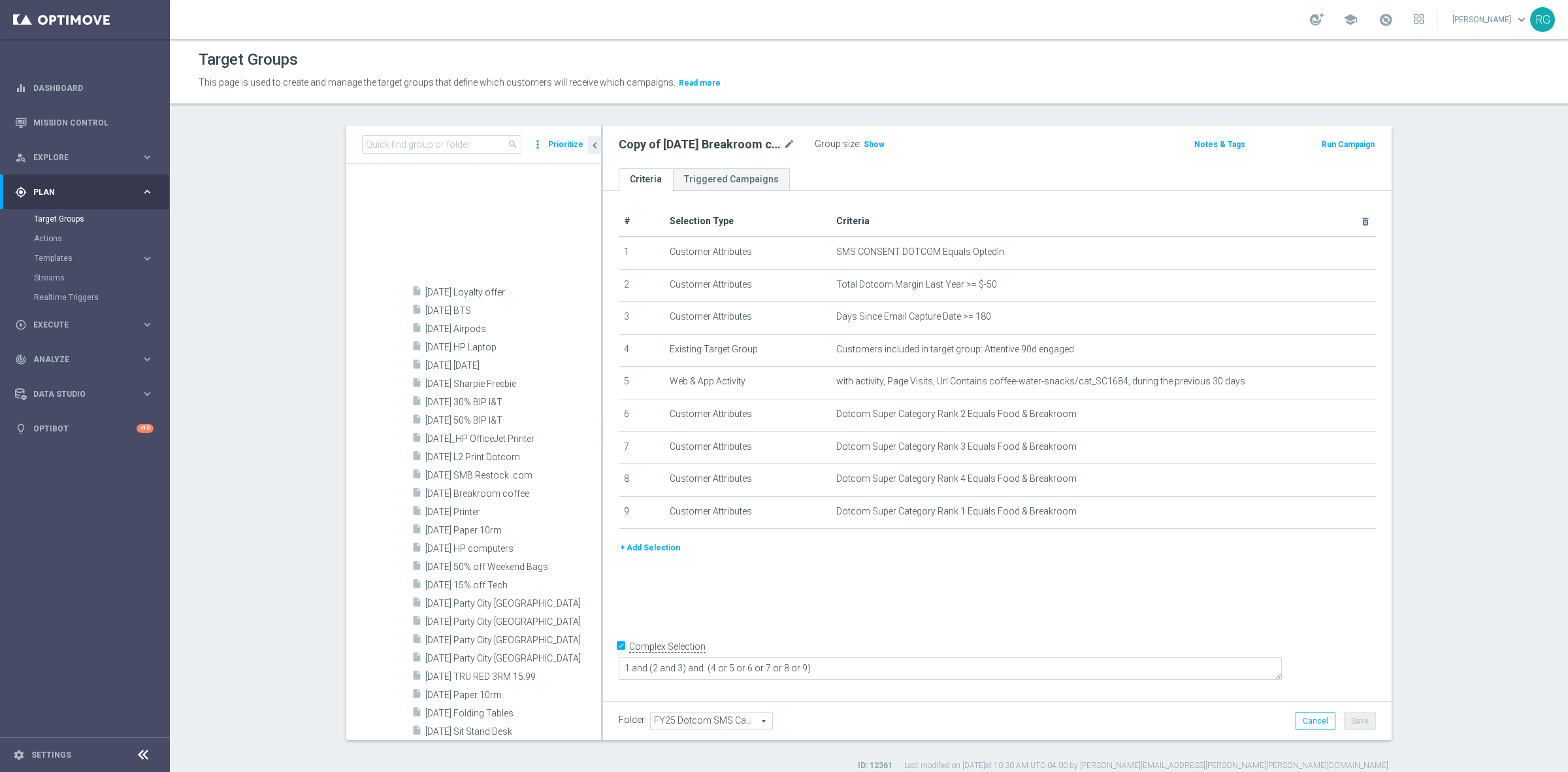
scroll to position [2074, 0]
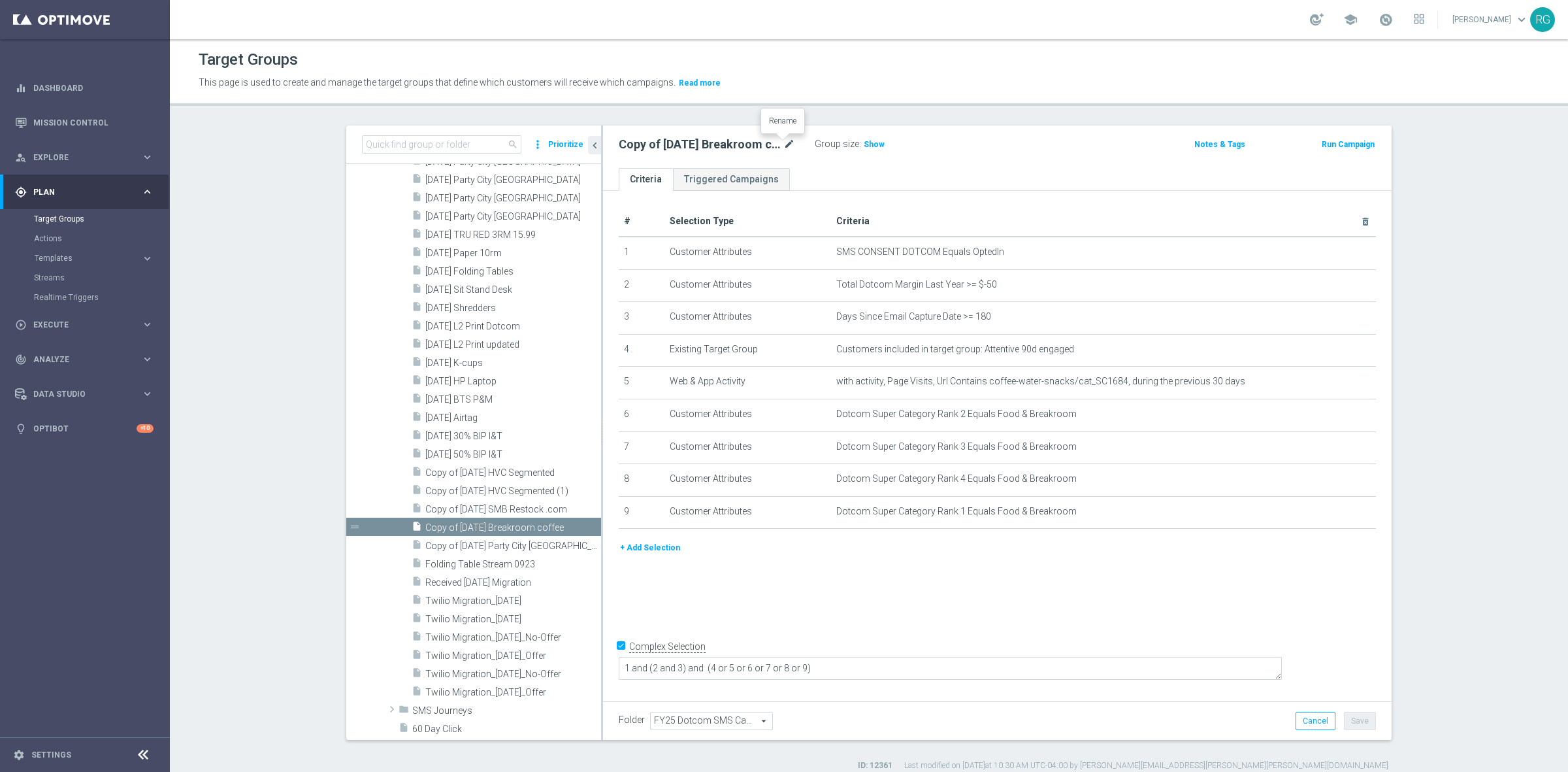
click at [783, 142] on icon "mode_edit" at bounding box center [789, 145] width 12 height 16
click at [710, 144] on input "Copy of 9.11.25 Breakroom coffee" at bounding box center [707, 146] width 176 height 18
drag, startPoint x: 772, startPoint y: 143, endPoint x: 566, endPoint y: 145, distance: 206.0
click at [566, 145] on as-split "search more_vert Prioritize Customer Target Groups library_add create_new_folder" at bounding box center [869, 433] width 1045 height 615
type input "[DATE] $36.99 K-cups"
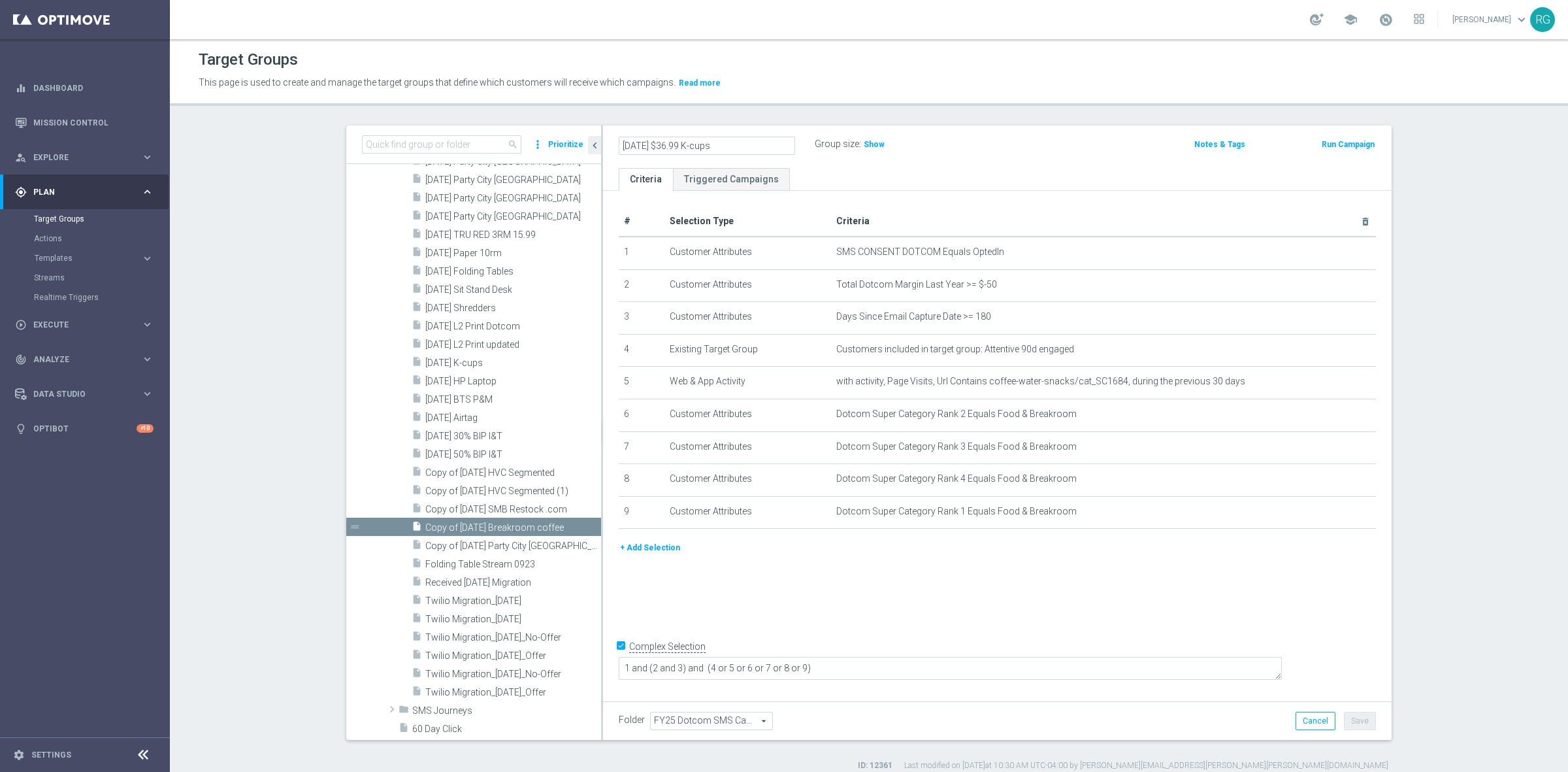
click at [962, 122] on div "Target Groups This page is used to create and manage the target groups that def…" at bounding box center [869, 406] width 1398 height 732
click at [1363, 723] on button "Save" at bounding box center [1359, 721] width 32 height 18
drag, startPoint x: 609, startPoint y: 140, endPoint x: 739, endPoint y: 146, distance: 130.1
click at [739, 146] on div "10.20.25 $36.99 K-cups mode_edit Group size : Show" at bounding box center [868, 145] width 518 height 18
copy h2 "[DATE] $36.99 K-cups"
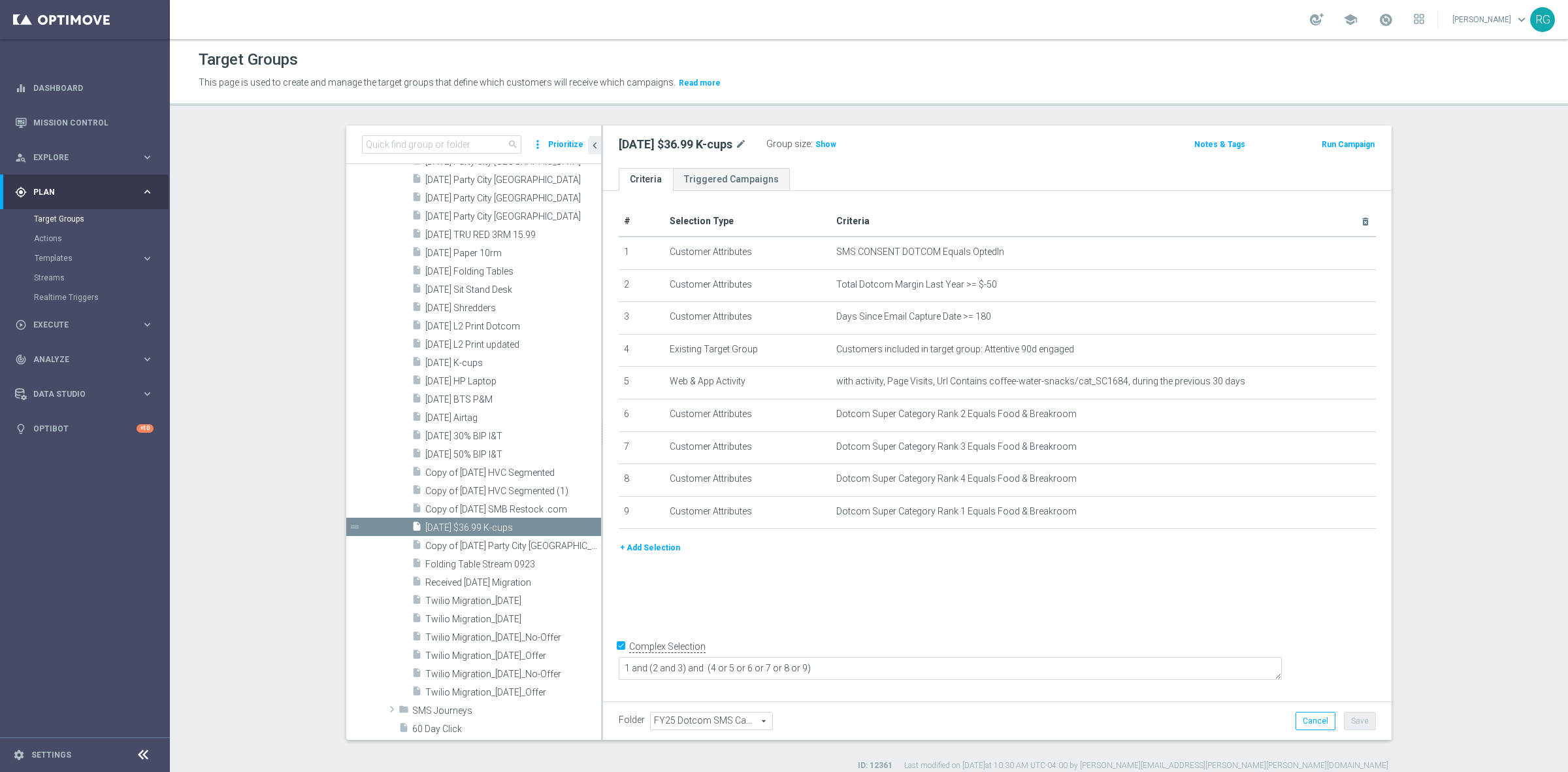
click at [1007, 176] on ul "Criteria Triggered Campaigns" at bounding box center [997, 179] width 789 height 23
click at [1328, 349] on icon "mode_edit" at bounding box center [1333, 349] width 11 height 11
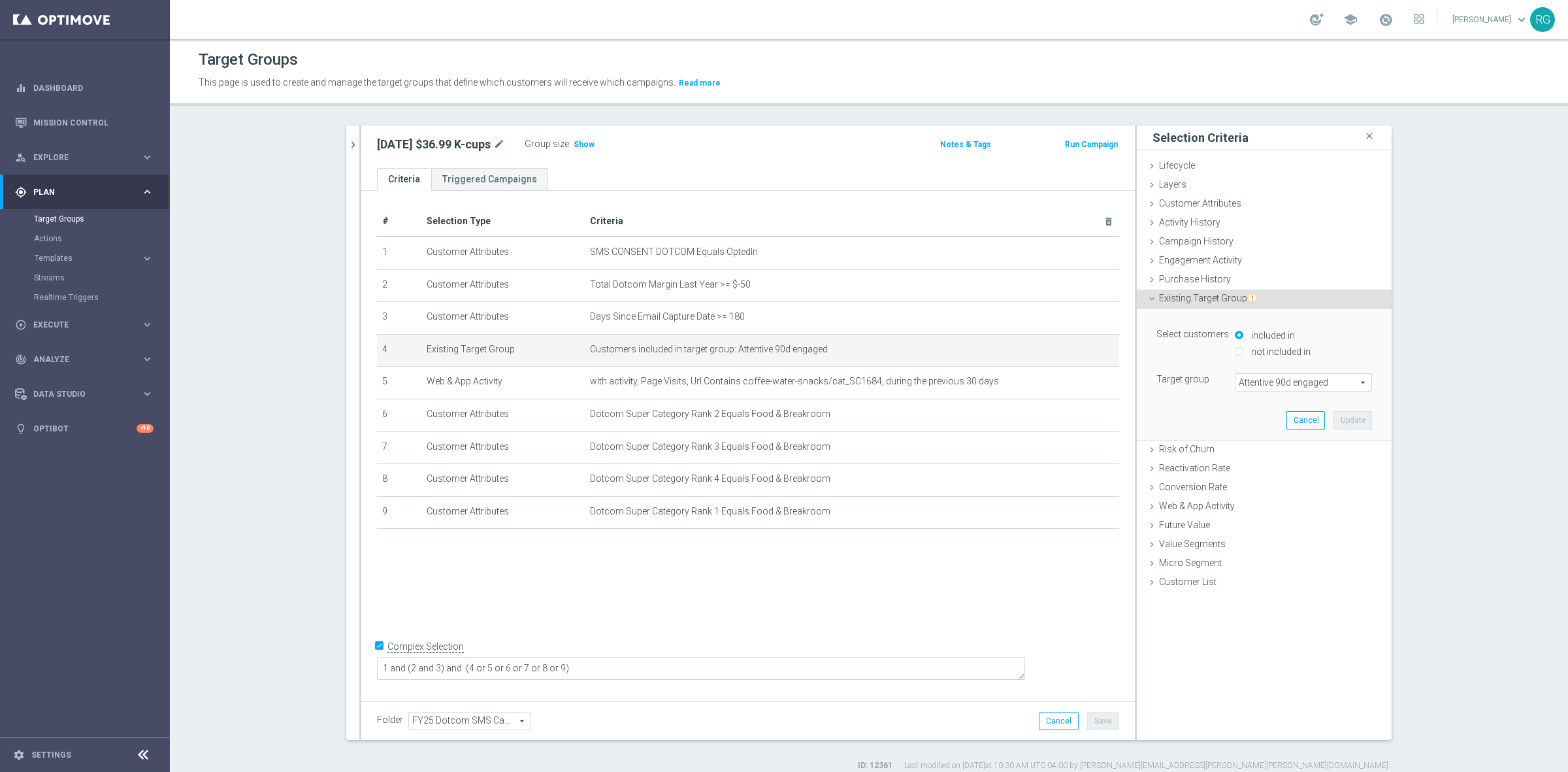
click at [1294, 381] on span "Attentive 90d engaged" at bounding box center [1303, 382] width 136 height 17
click at [0, 0] on input "search" at bounding box center [0, 0] width 0 height 0
type input "attentive 365"
click at [1301, 420] on span "Attentive 365d engaged" at bounding box center [1303, 418] width 124 height 11
type input "Attentive 365d engaged"
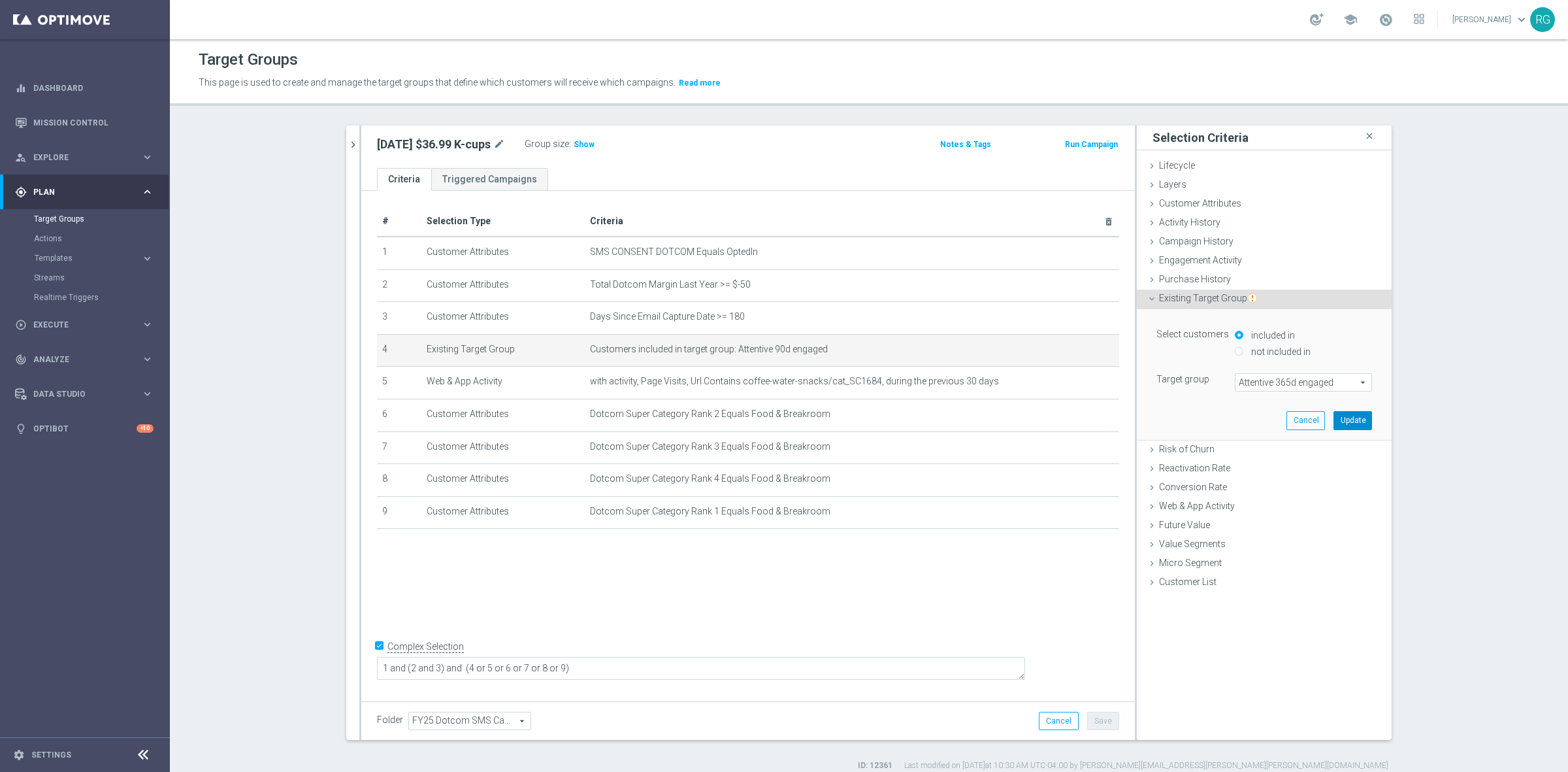
click at [1338, 418] on button "Update" at bounding box center [1352, 421] width 39 height 18
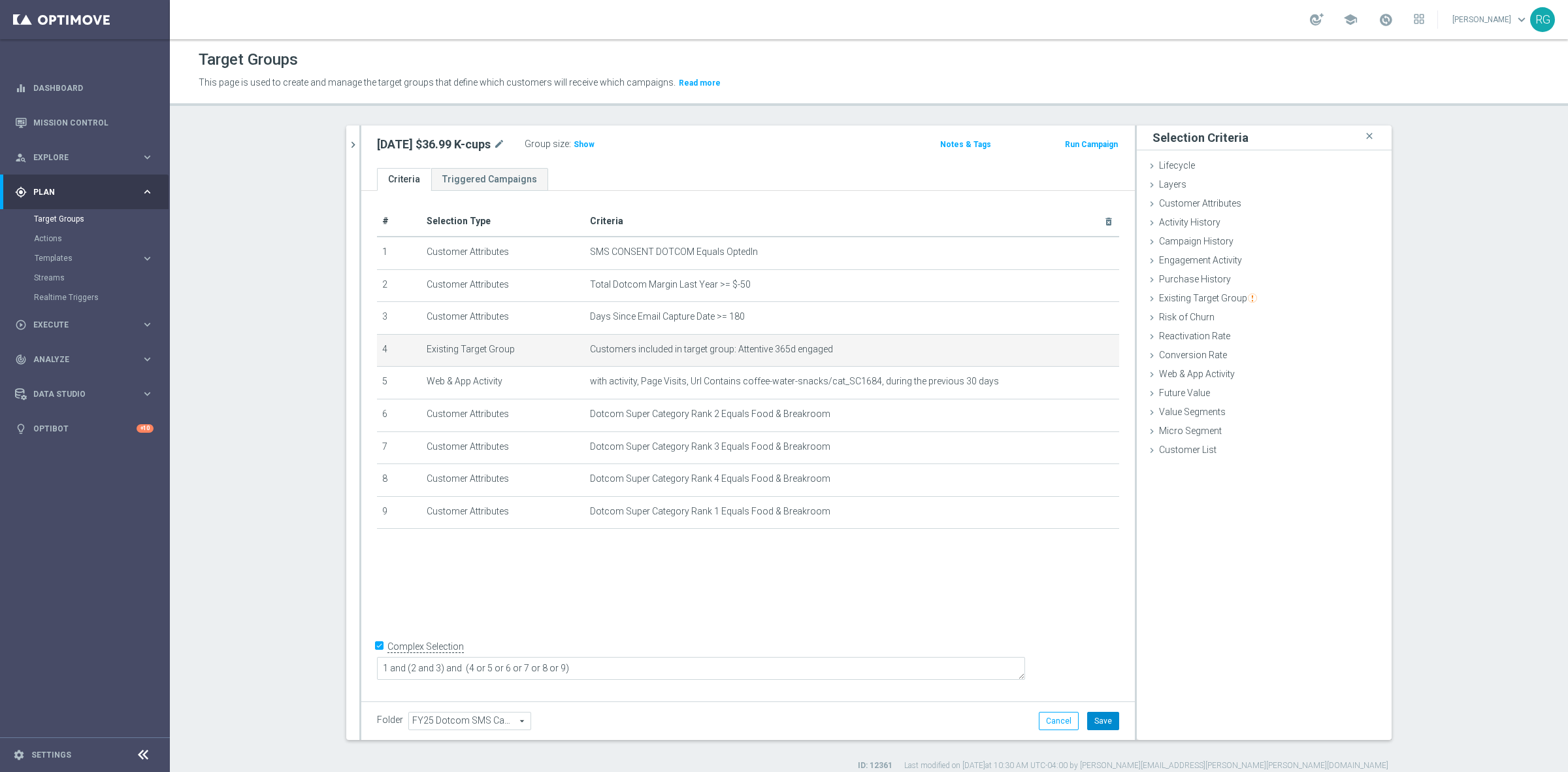
click at [1111, 713] on button "Save" at bounding box center [1102, 721] width 32 height 18
click at [1146, 376] on icon at bounding box center [1151, 374] width 11 height 11
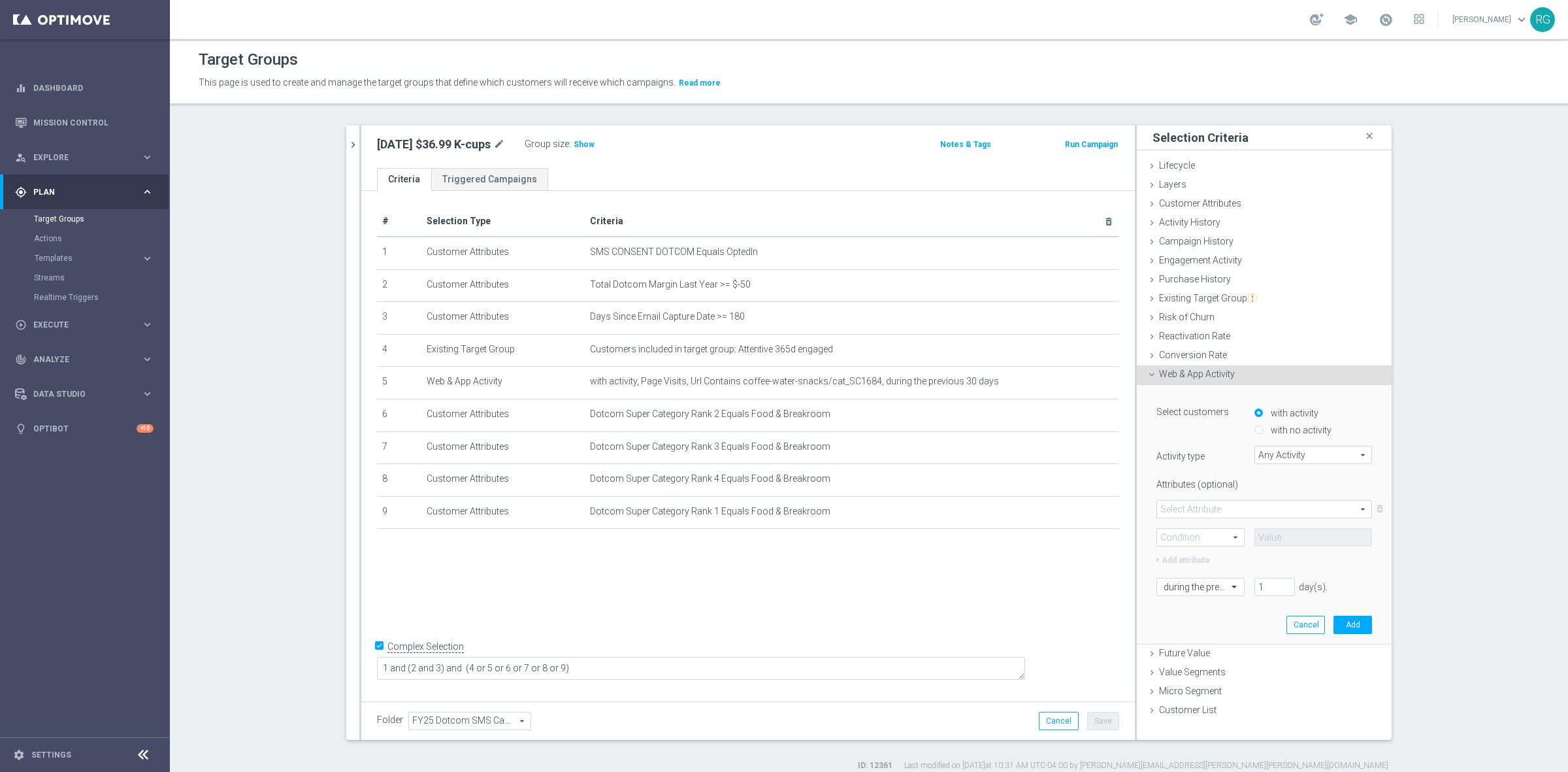
click at [1259, 454] on span "Any Activity" at bounding box center [1313, 455] width 116 height 17
click at [1262, 486] on span "Page Visits" at bounding box center [1313, 491] width 104 height 11
type input "Page Visits"
click at [1206, 502] on span at bounding box center [1264, 509] width 214 height 17
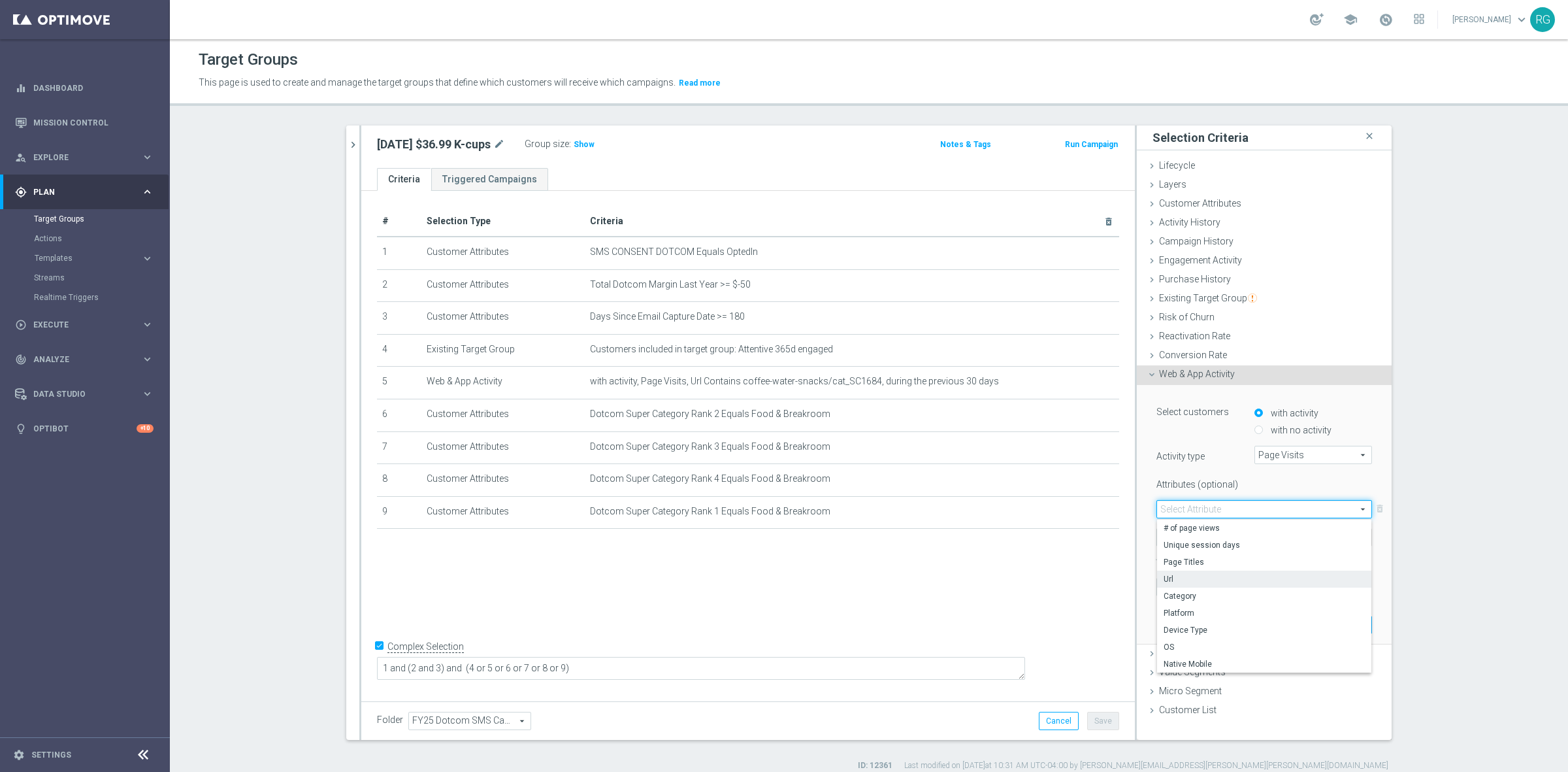
click at [1172, 571] on label "Url" at bounding box center [1264, 579] width 214 height 17
type input "Url"
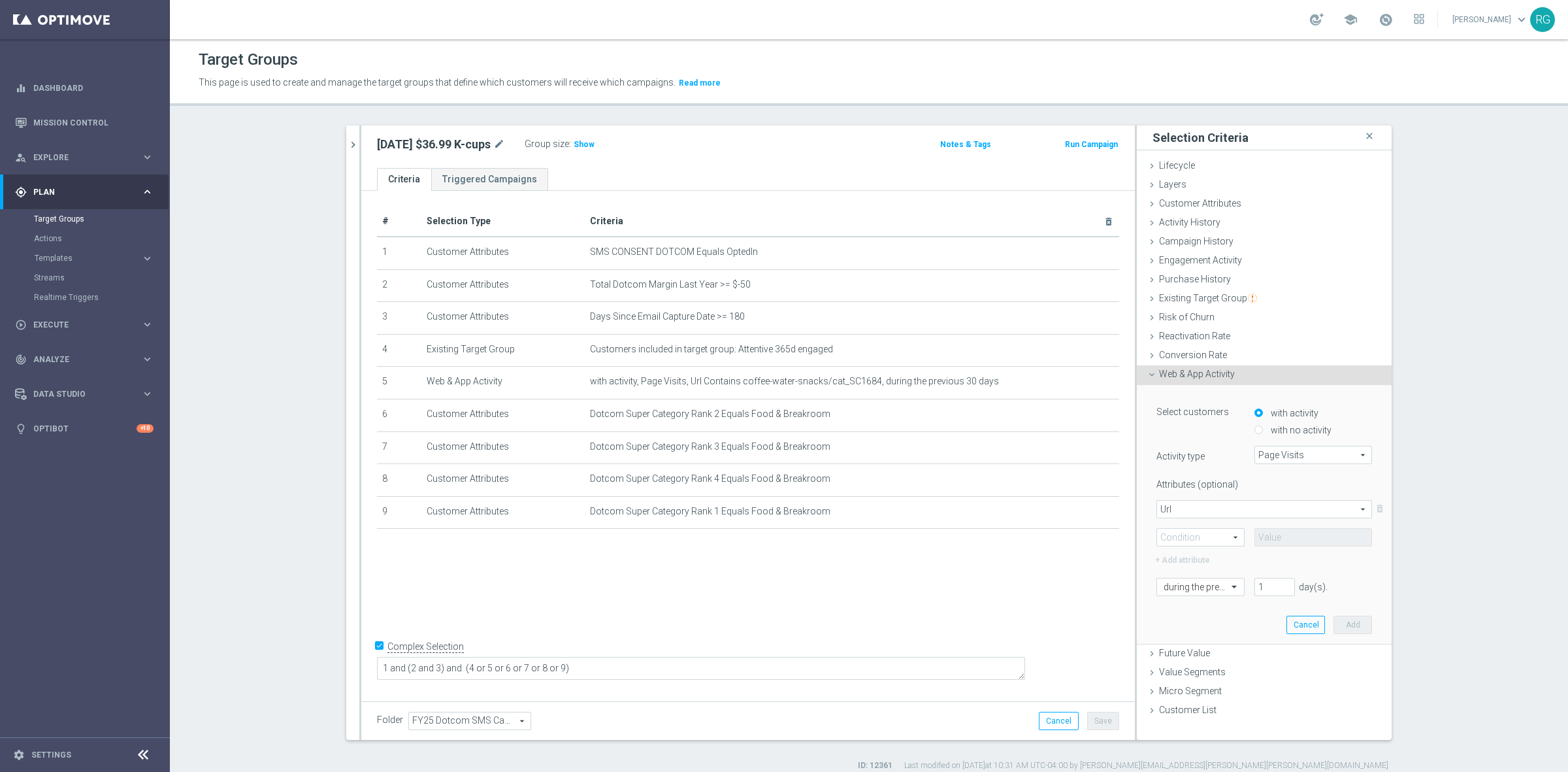
click at [1181, 536] on span at bounding box center [1200, 537] width 87 height 17
click at [1179, 625] on span "Contains" at bounding box center [1200, 624] width 74 height 11
type input "Contains"
click at [1254, 538] on input "text" at bounding box center [1313, 537] width 118 height 18
paste input "breakroom"
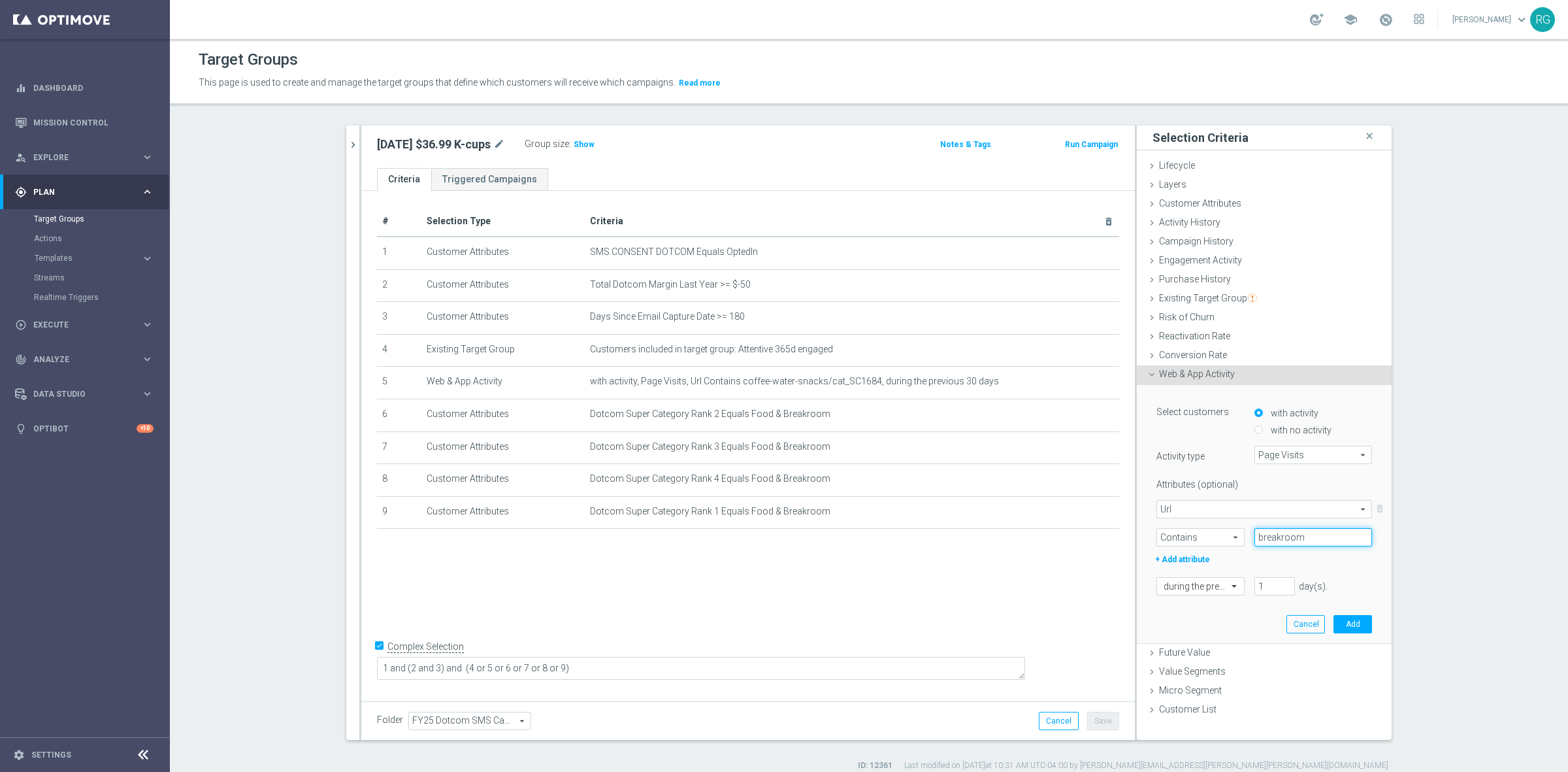
type input "breakroom"
click at [1263, 589] on input "1" at bounding box center [1274, 586] width 40 height 18
type input "30"
click at [1337, 621] on button "Add" at bounding box center [1352, 624] width 39 height 18
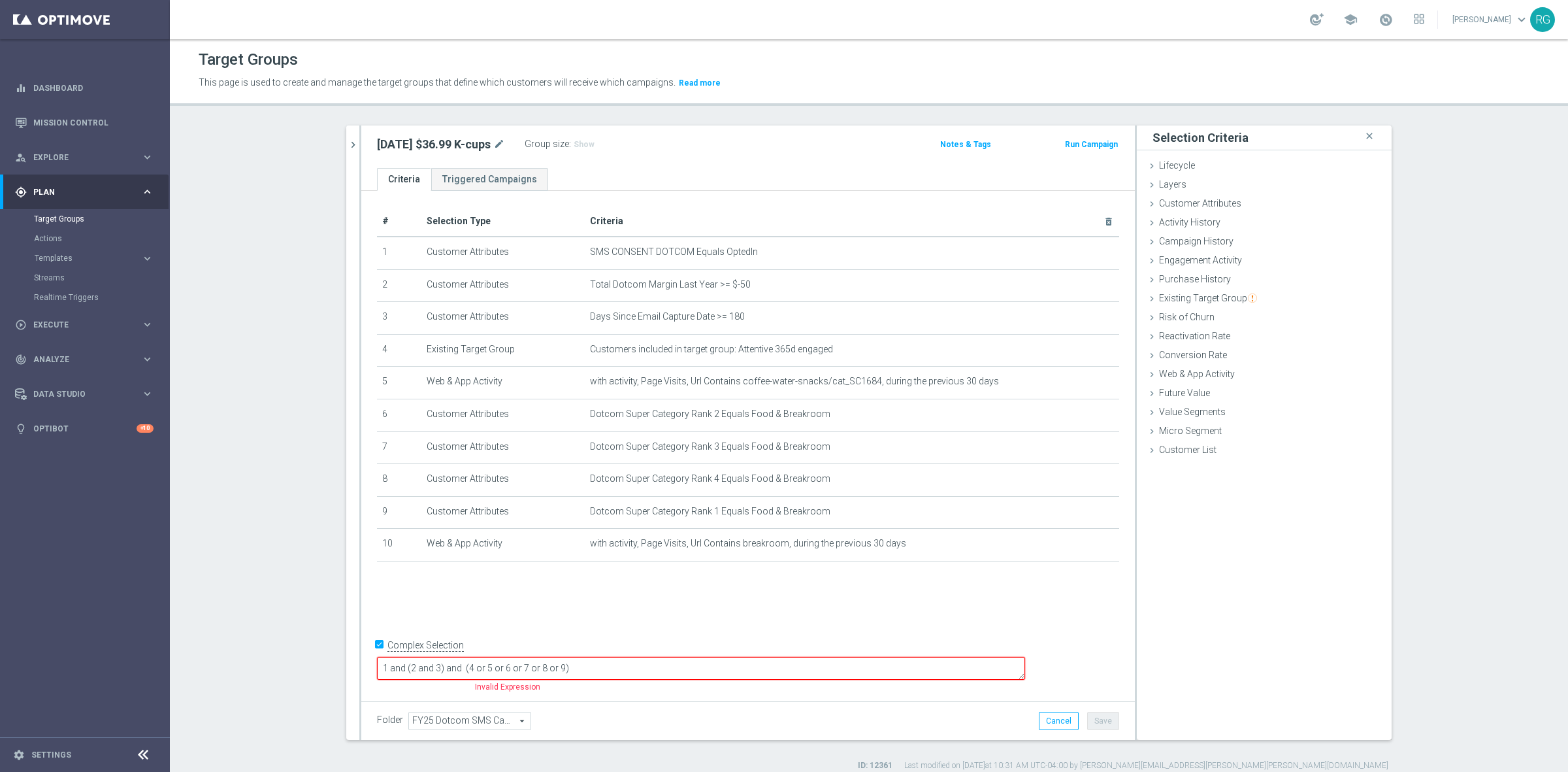
click at [647, 668] on textarea "1 and (2 and 3) and (4 or 5 or 6 or 7 or 8 or 9)" at bounding box center [700, 668] width 648 height 23
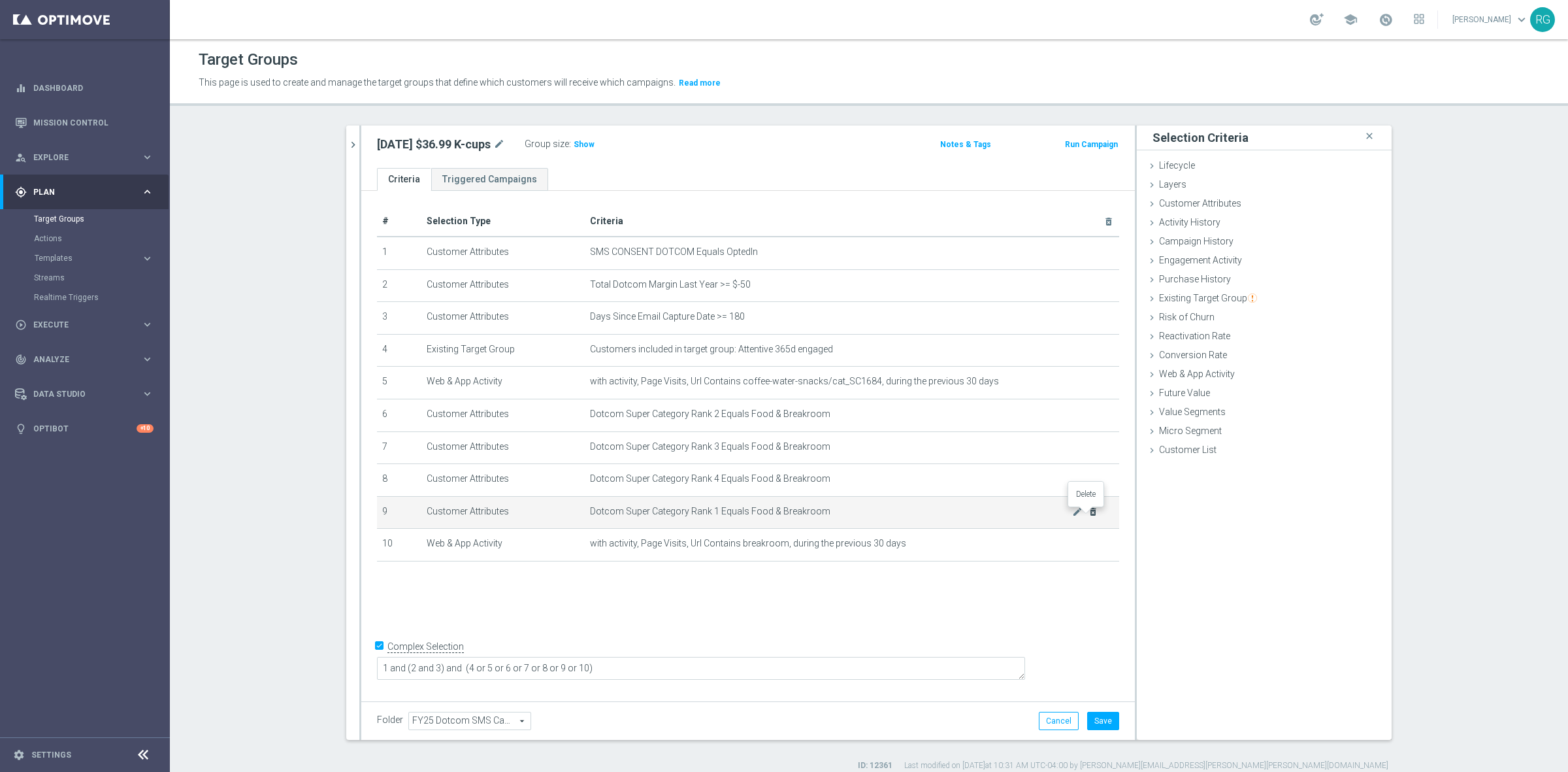
click at [1088, 514] on icon "delete_forever" at bounding box center [1093, 512] width 11 height 11
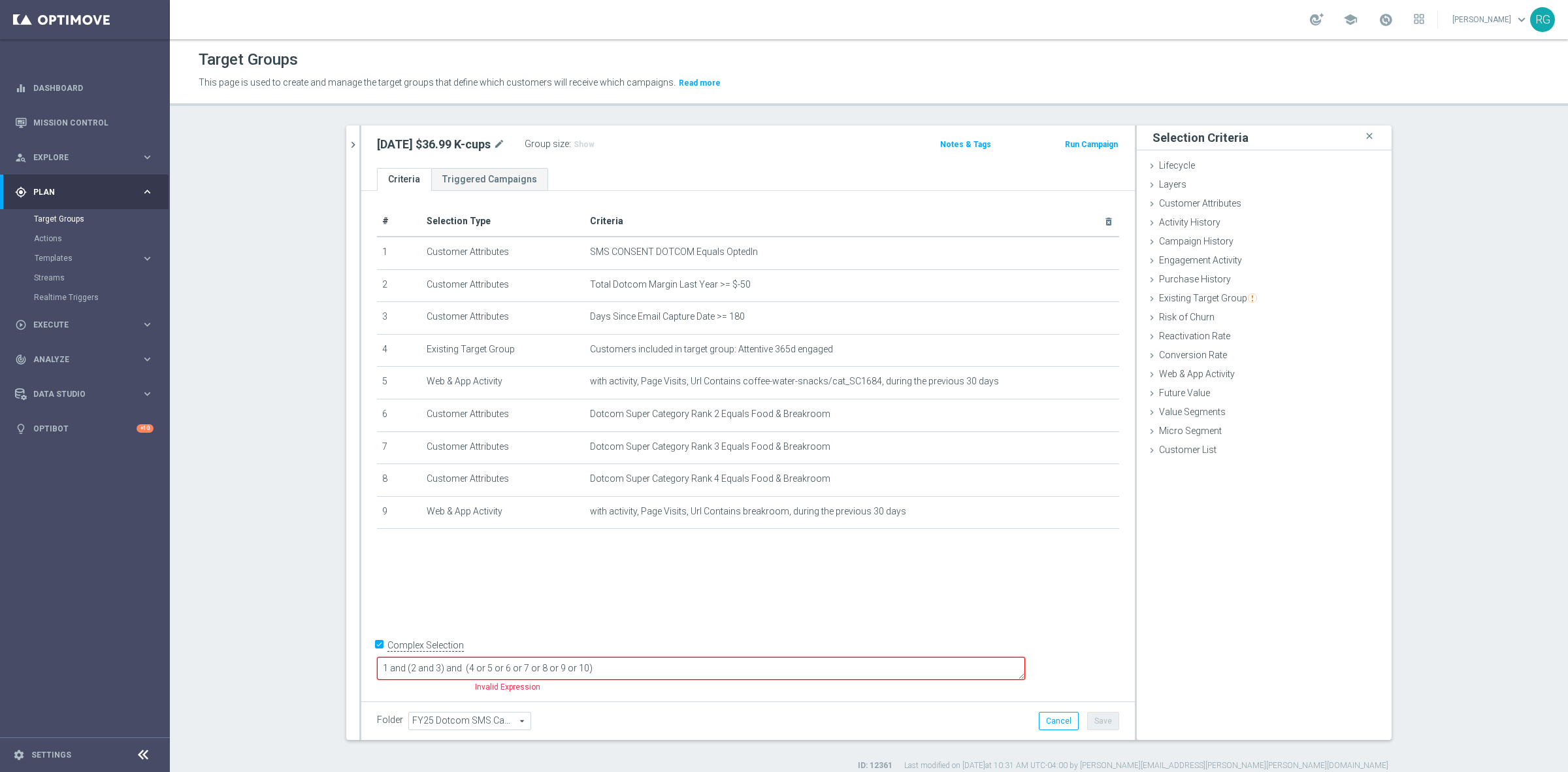
click at [673, 670] on textarea "1 and (2 and 3) and (4 or 5 or 6 or 7 or 8 or 9 or 10)" at bounding box center [700, 668] width 648 height 23
type textarea "1 and (2 and 3) and (4 or 5 or 6 or 7 or 8 or 9)"
click at [1098, 714] on button "Save" at bounding box center [1102, 721] width 32 height 18
click at [347, 145] on icon "chevron_right" at bounding box center [353, 145] width 13 height 13
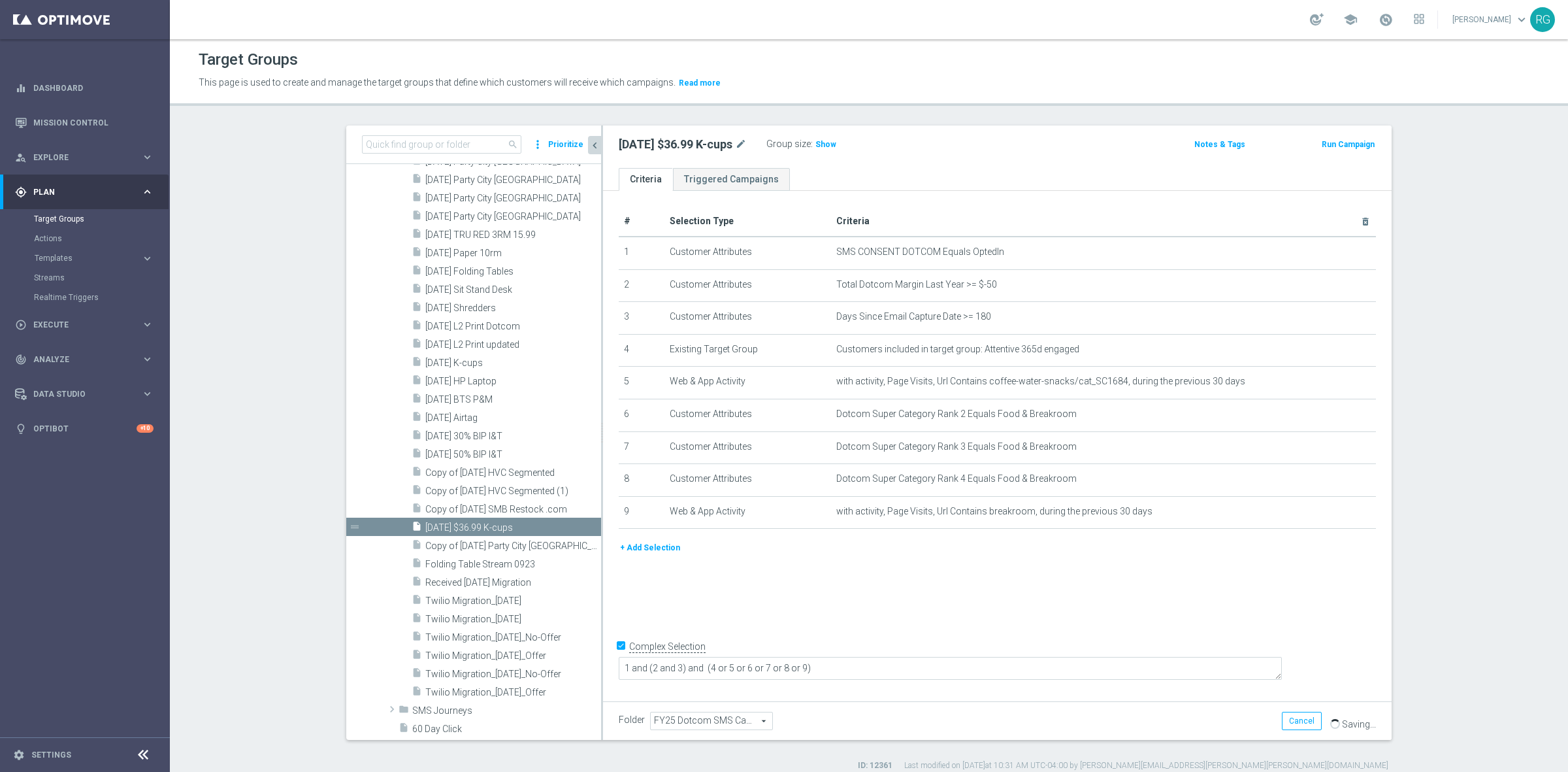
click at [557, 146] on button "Prioritize" at bounding box center [566, 145] width 39 height 18
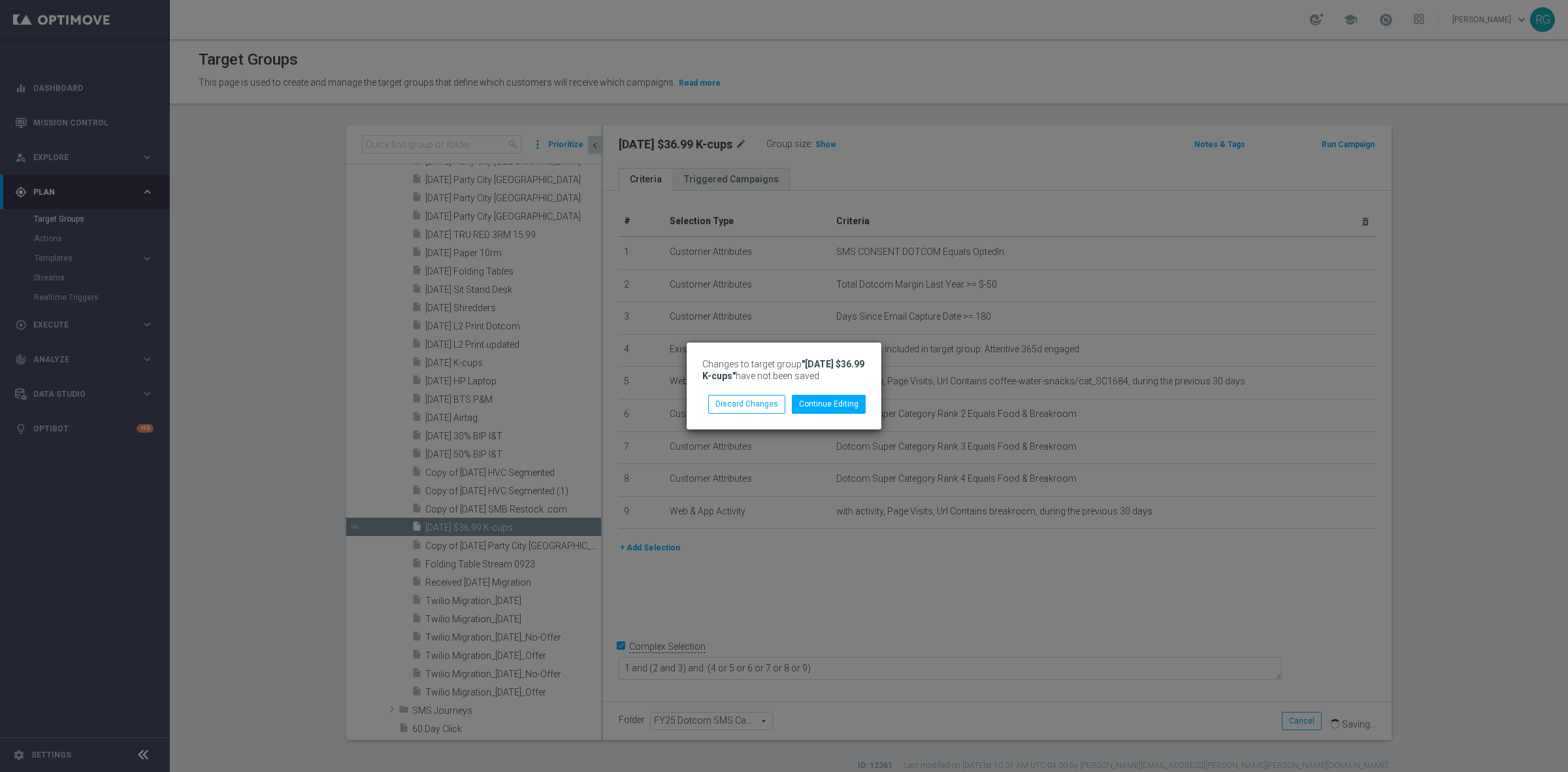
click at [812, 585] on div "Changes to target group "10.20.25 $36.99 K-cups" have not been saved Continue E…" at bounding box center [784, 386] width 1568 height 772
click at [827, 402] on button "Continue Editing" at bounding box center [828, 404] width 74 height 18
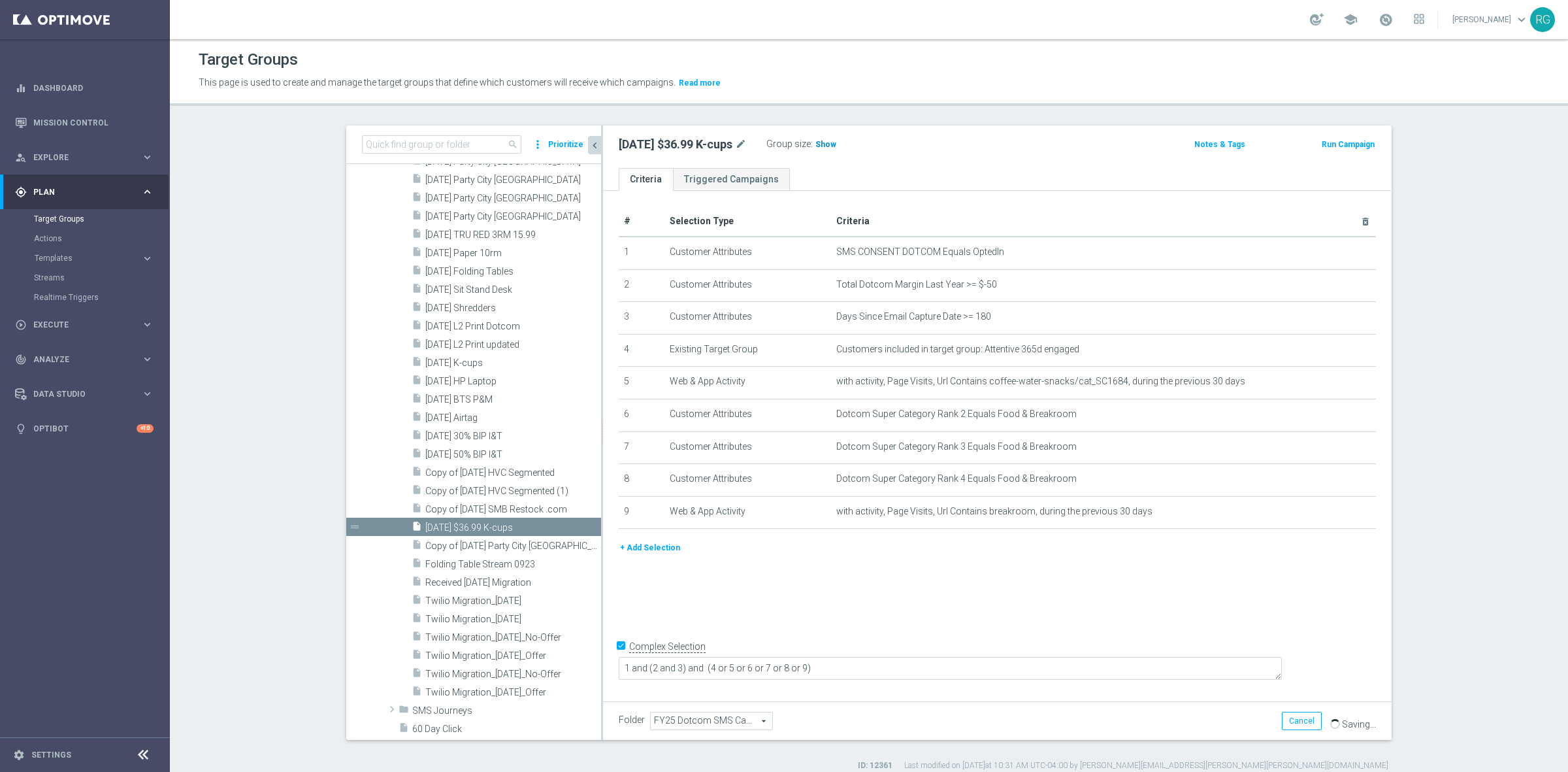
click at [836, 141] on span "Show" at bounding box center [826, 144] width 21 height 9
click at [571, 523] on icon "content_copy" at bounding box center [576, 527] width 11 height 11
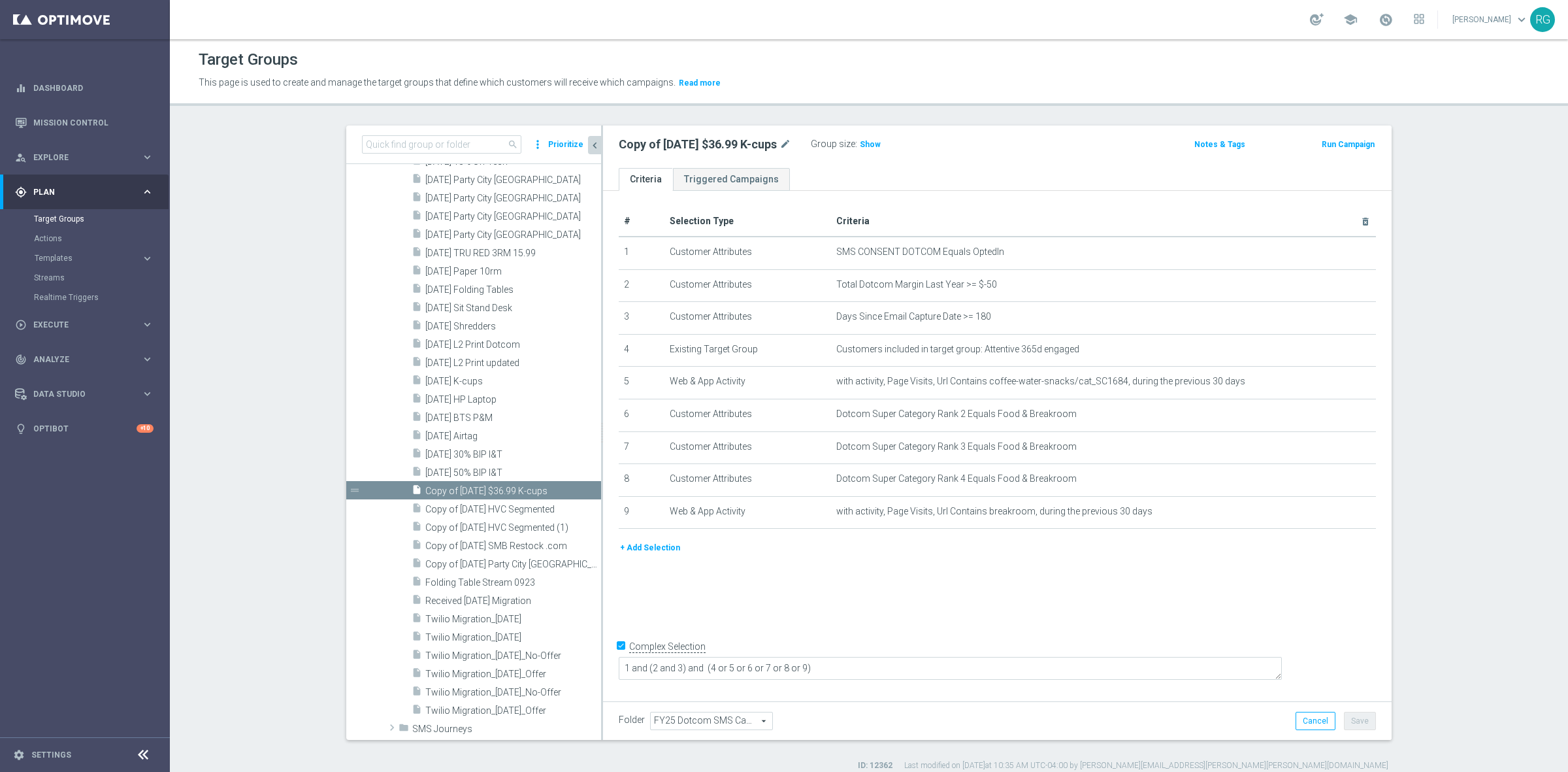
scroll to position [2040, 0]
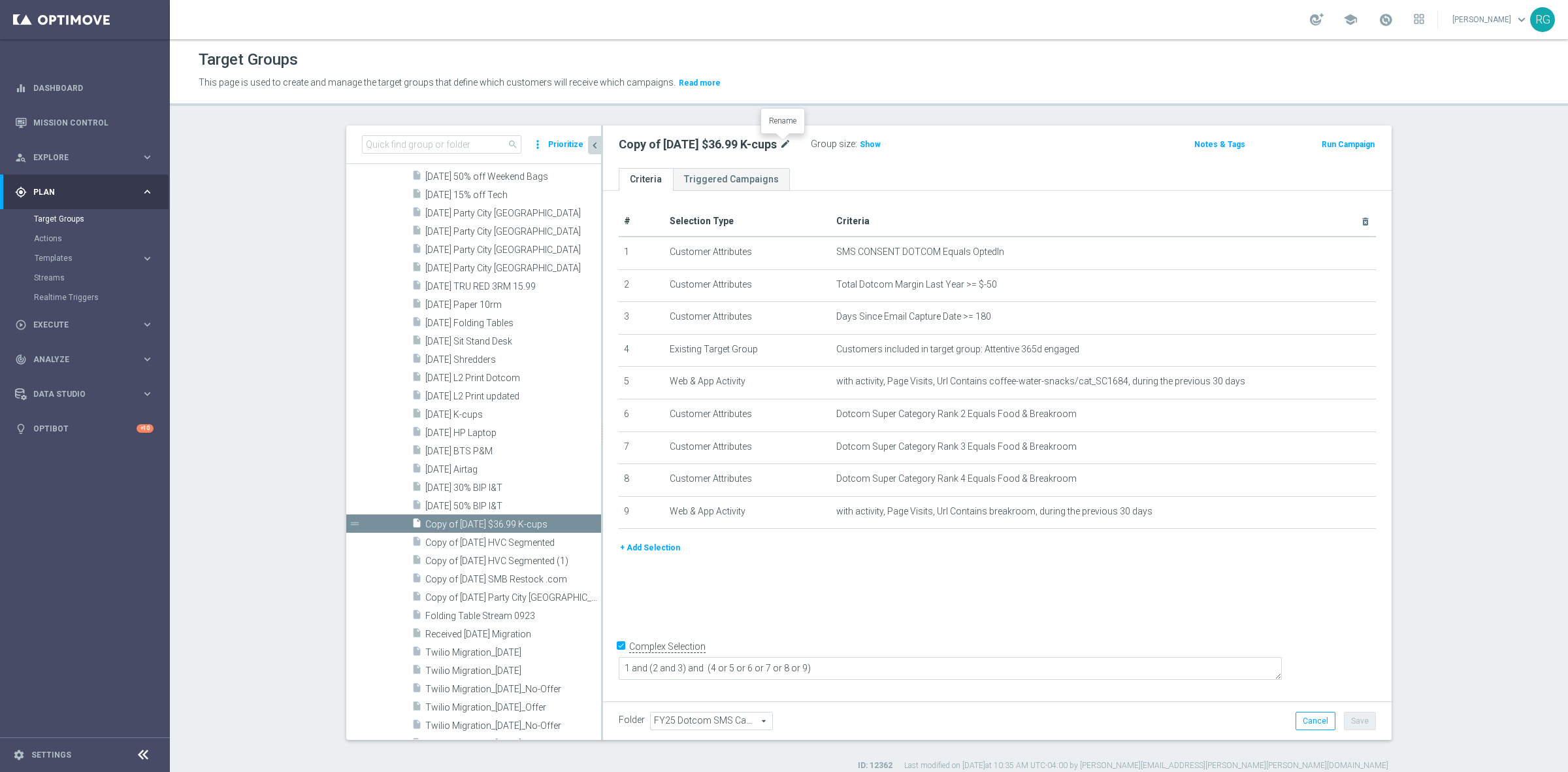
click at [779, 147] on icon "mode_edit" at bounding box center [785, 145] width 12 height 16
click at [674, 140] on input "Copy of 10.20.25 $36.99 K-cups" at bounding box center [707, 146] width 176 height 18
click at [743, 145] on input "Copy of 10.20.25 $36.99 K-cups" at bounding box center [707, 146] width 176 height 18
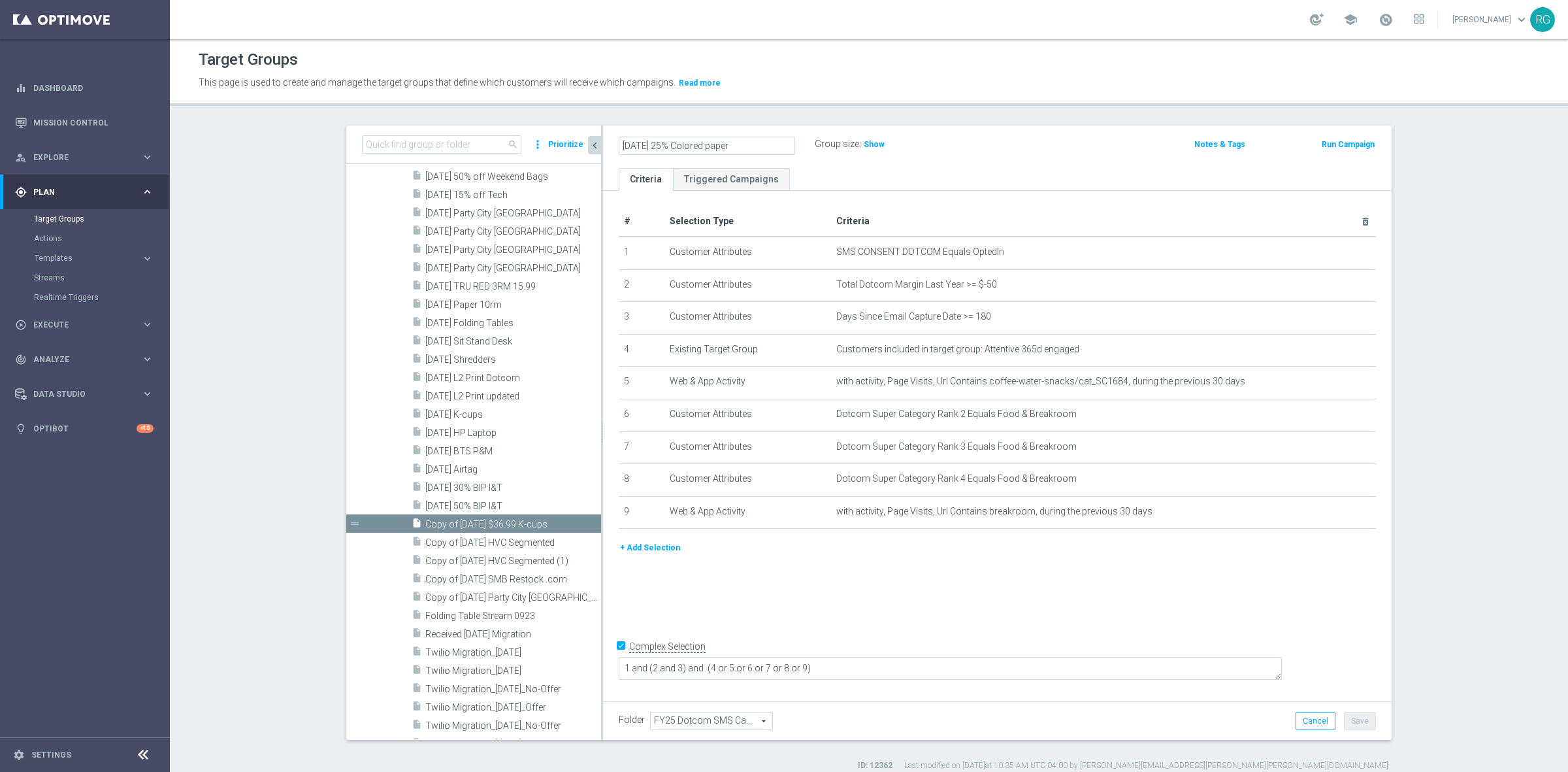
type input "[DATE] 25% Colored paper"
click at [1364, 719] on button "Save" at bounding box center [1359, 721] width 32 height 18
drag, startPoint x: 609, startPoint y: 144, endPoint x: 760, endPoint y: 145, distance: 151.0
click at [760, 145] on div "10.21.25 25% Colored paper mode_edit Group size : Show" at bounding box center [868, 145] width 518 height 18
copy h2 "[DATE] 25% Colored paper"
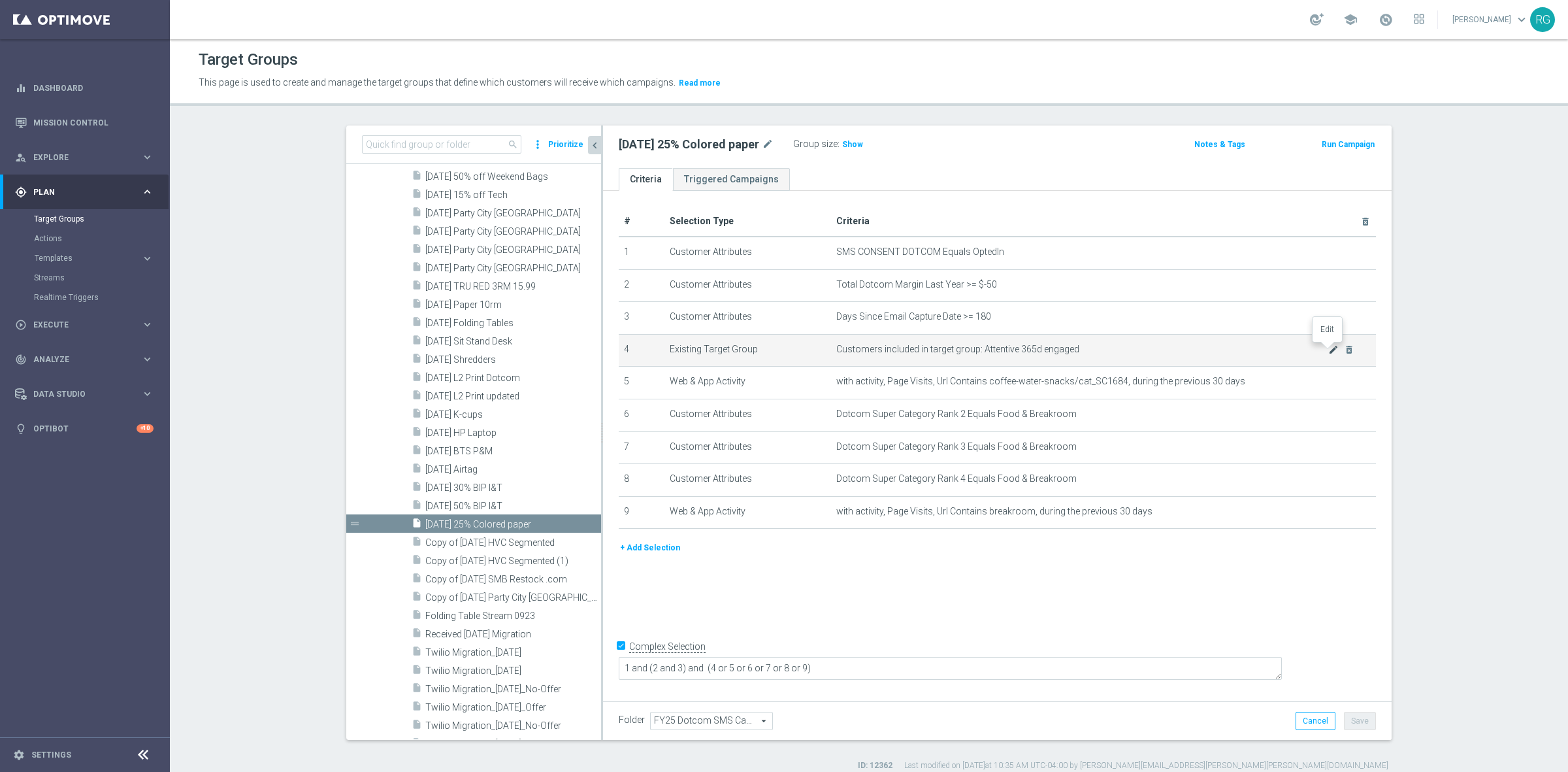
click at [1328, 347] on icon "mode_edit" at bounding box center [1333, 349] width 11 height 11
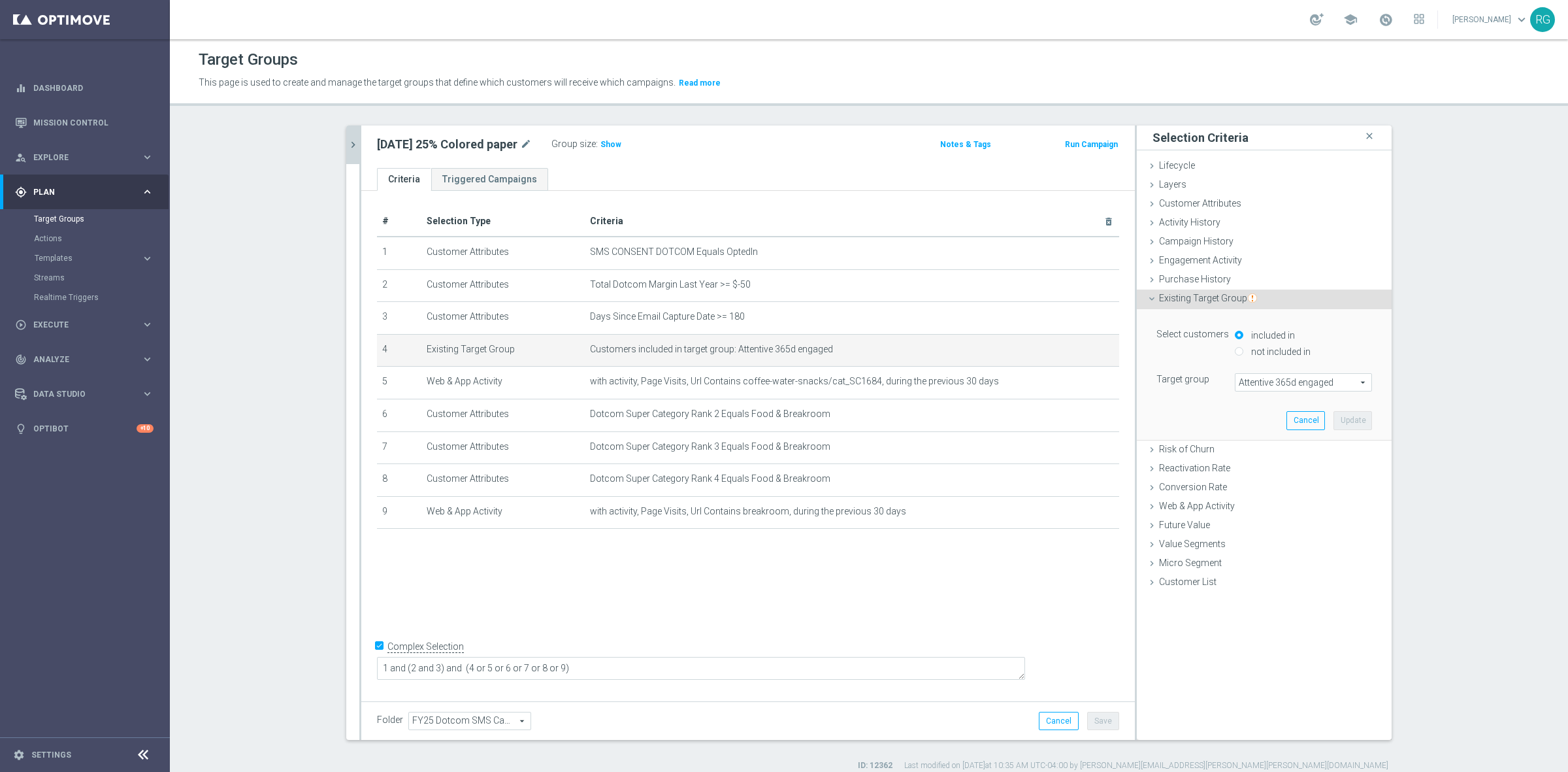
click at [1268, 377] on span "Attentive 365d engaged" at bounding box center [1303, 382] width 136 height 17
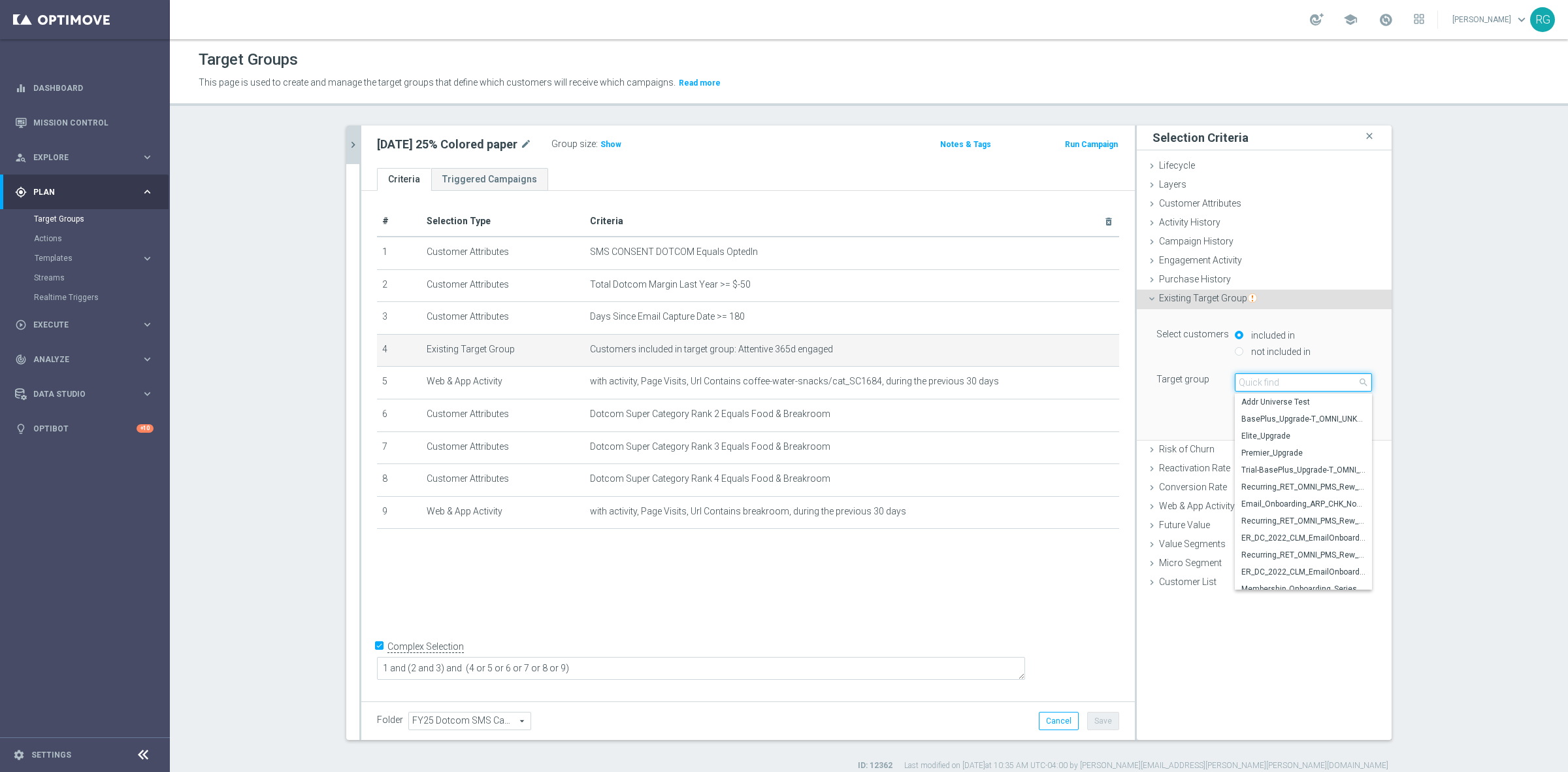
click at [1270, 383] on input "search" at bounding box center [1303, 382] width 137 height 18
type input "attentive 180d"
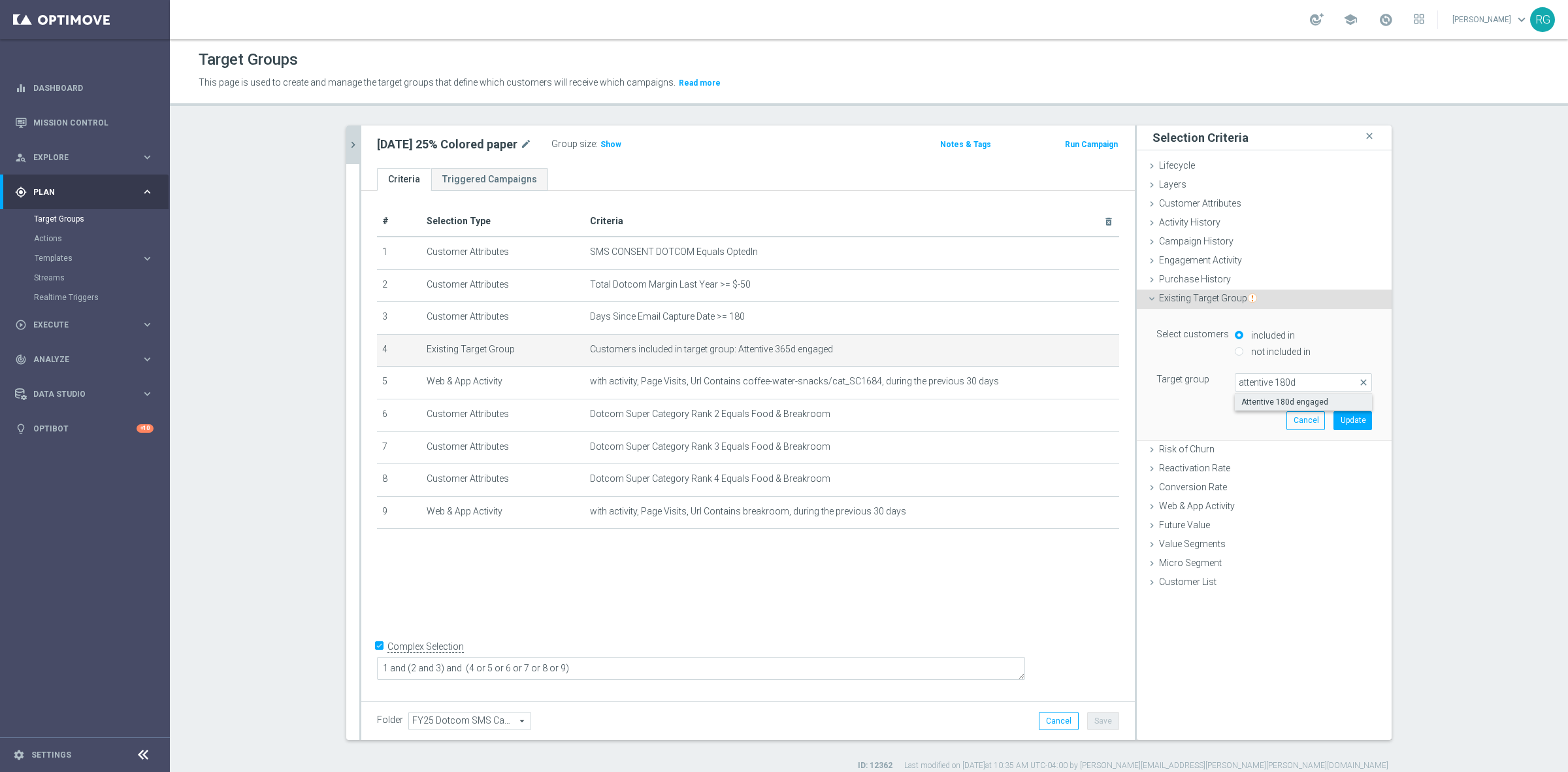
click at [1275, 395] on label "Attentive 180d engaged" at bounding box center [1303, 402] width 137 height 17
type input "Attentive 180d engaged"
click at [1354, 423] on button "Update" at bounding box center [1352, 421] width 39 height 18
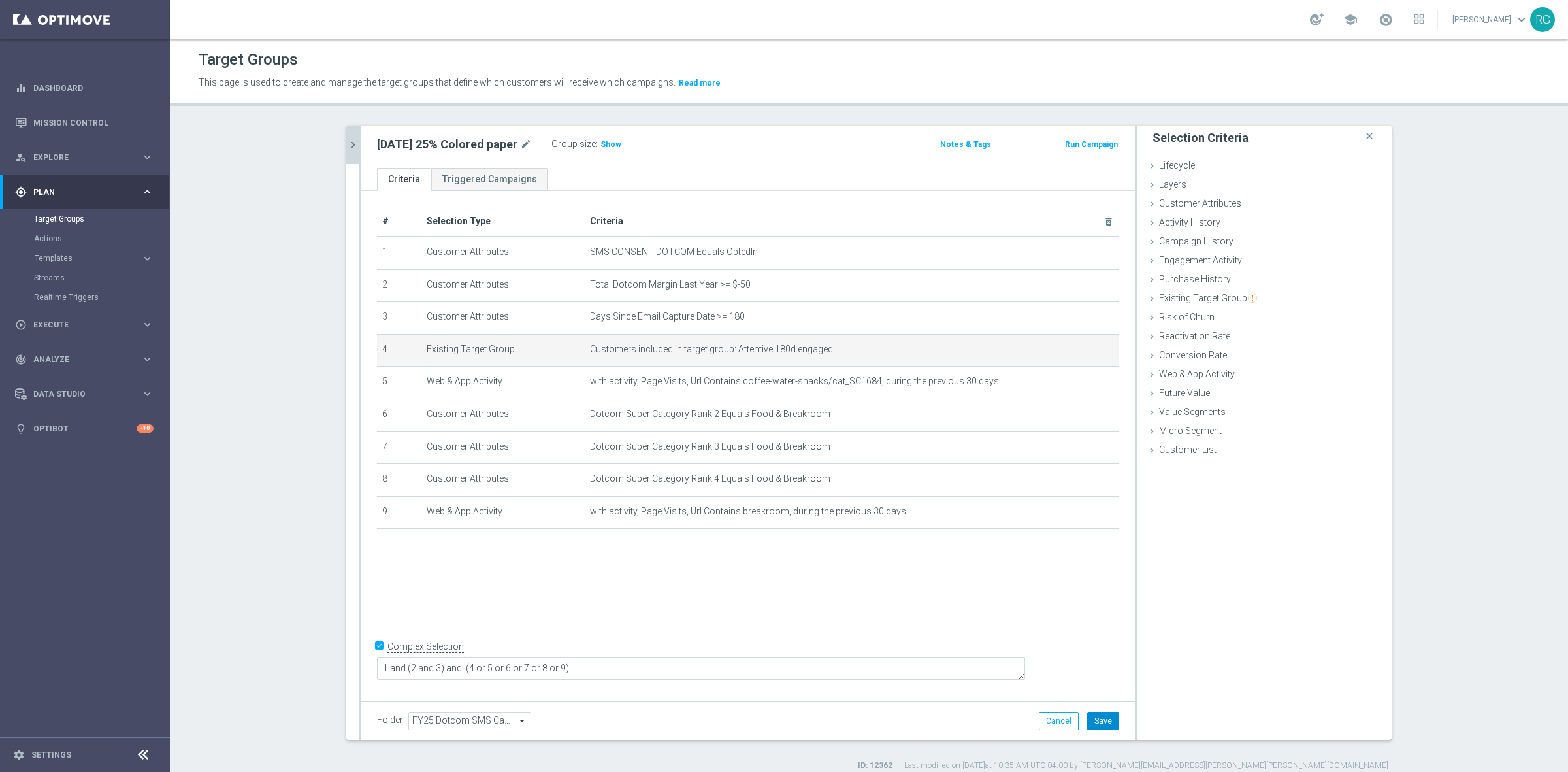
click at [1090, 714] on button "Save" at bounding box center [1102, 721] width 32 height 18
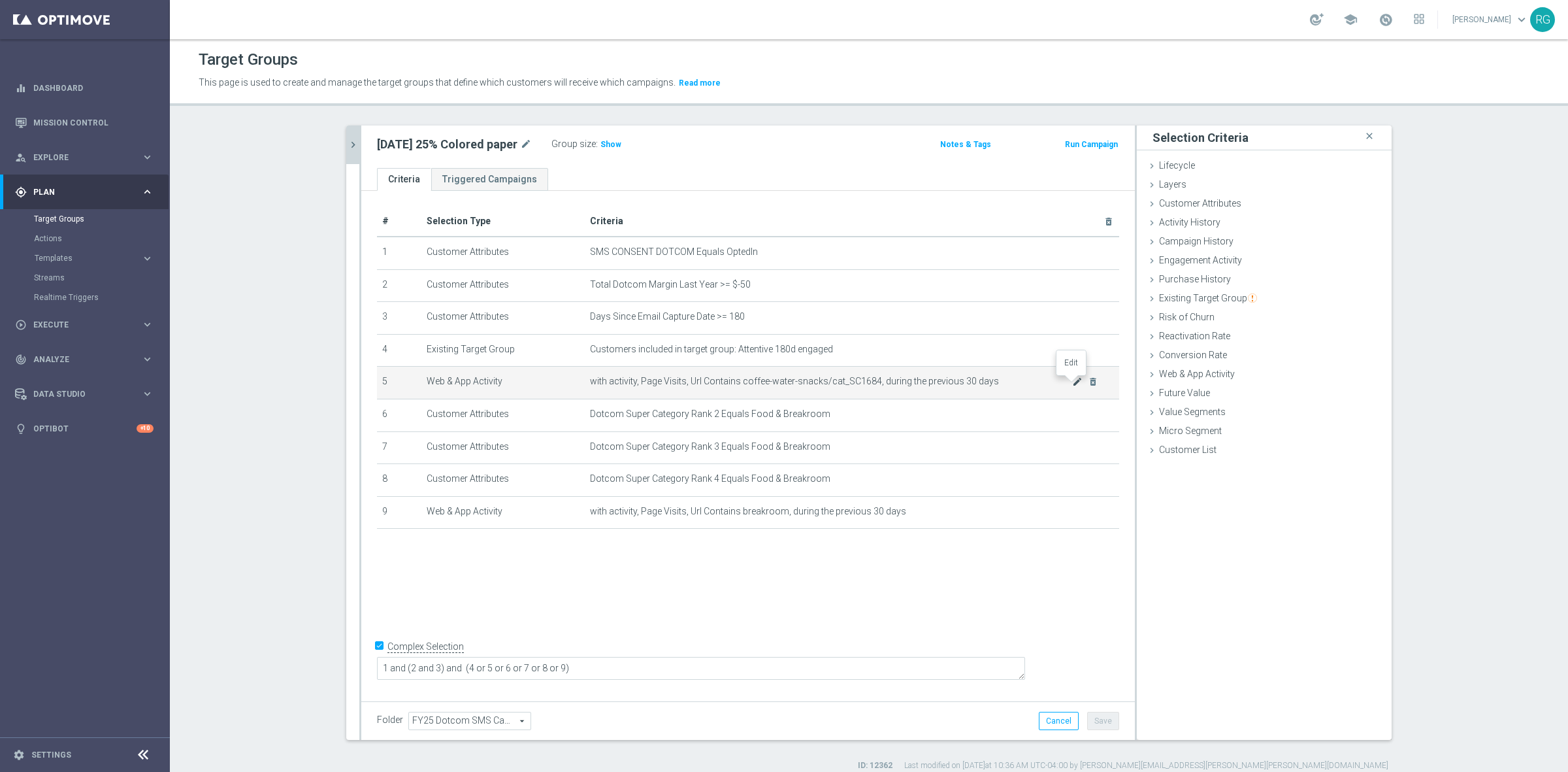
click at [1072, 378] on icon "mode_edit" at bounding box center [1077, 381] width 11 height 11
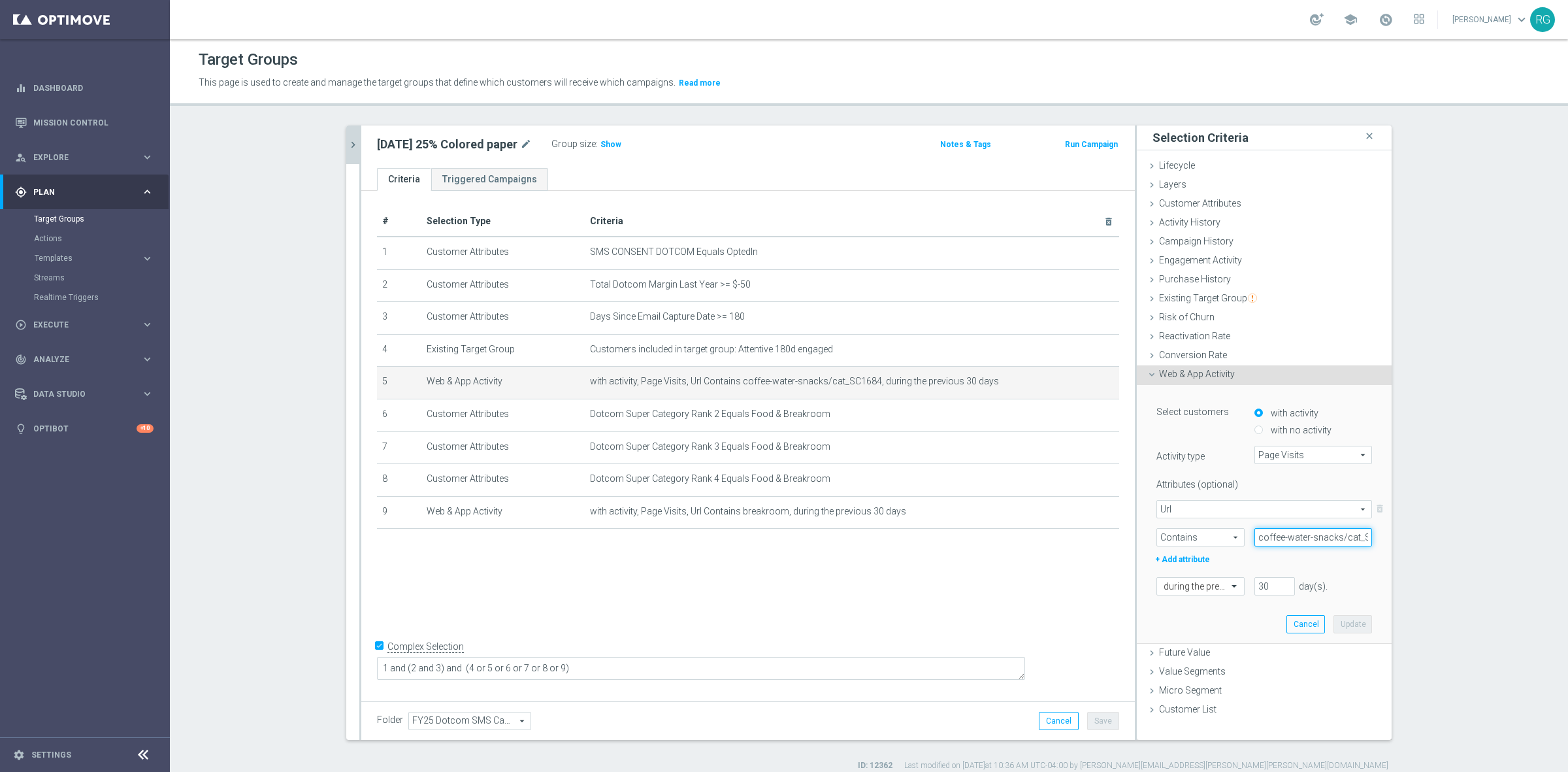
click at [1318, 536] on input "coffee-water-snacks/cat_SC1684" at bounding box center [1313, 537] width 118 height 18
paste input "card-stock"
type input "card-stock"
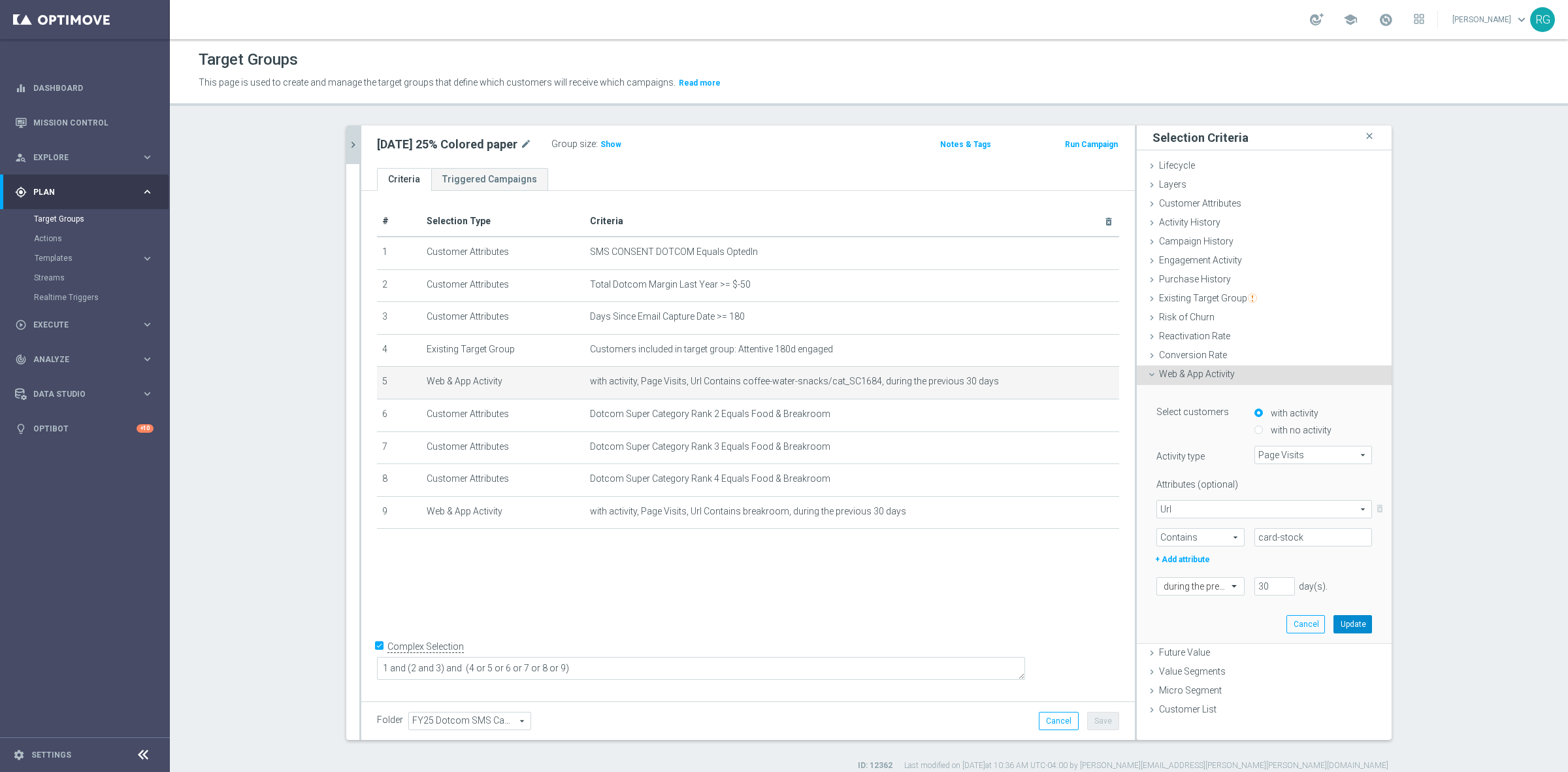
click at [1360, 625] on button "Update" at bounding box center [1352, 624] width 39 height 18
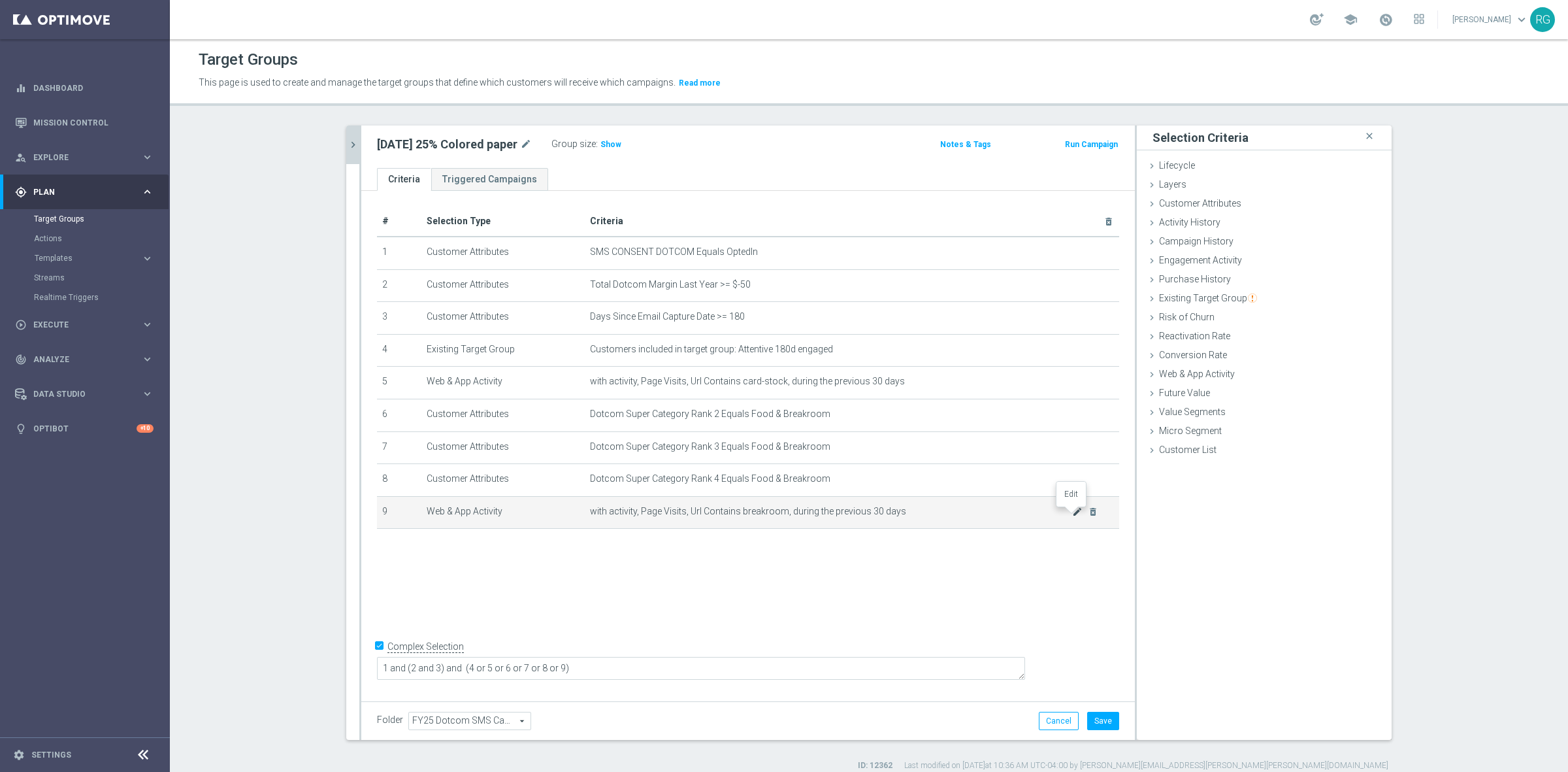
click at [1072, 515] on icon "mode_edit" at bounding box center [1077, 512] width 11 height 11
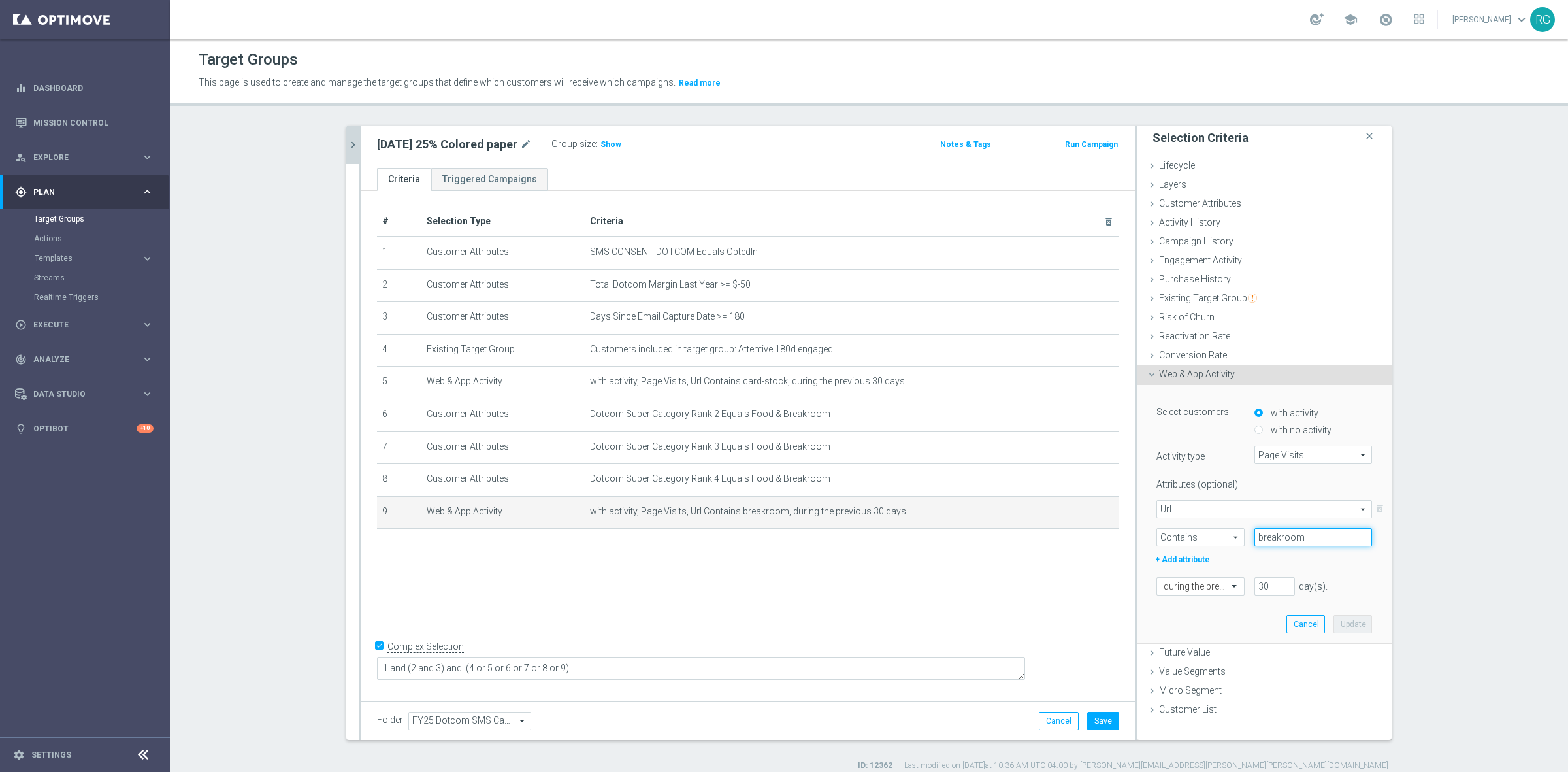
click at [1279, 541] on input "breakroom" at bounding box center [1313, 537] width 118 height 18
paste input "Classroom-Paper"
type input "Classroom-Paper"
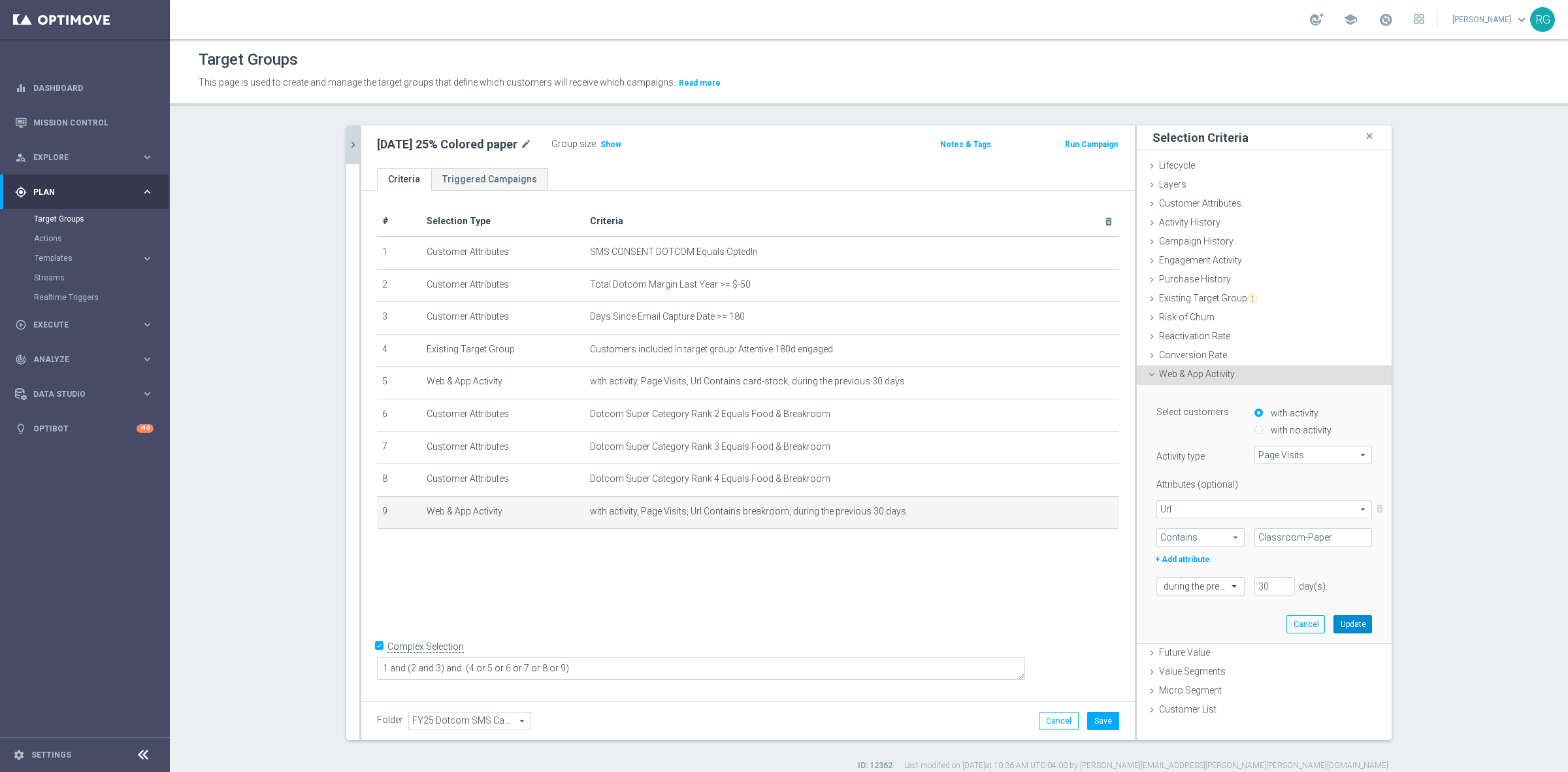
click at [1354, 626] on button "Update" at bounding box center [1352, 624] width 39 height 18
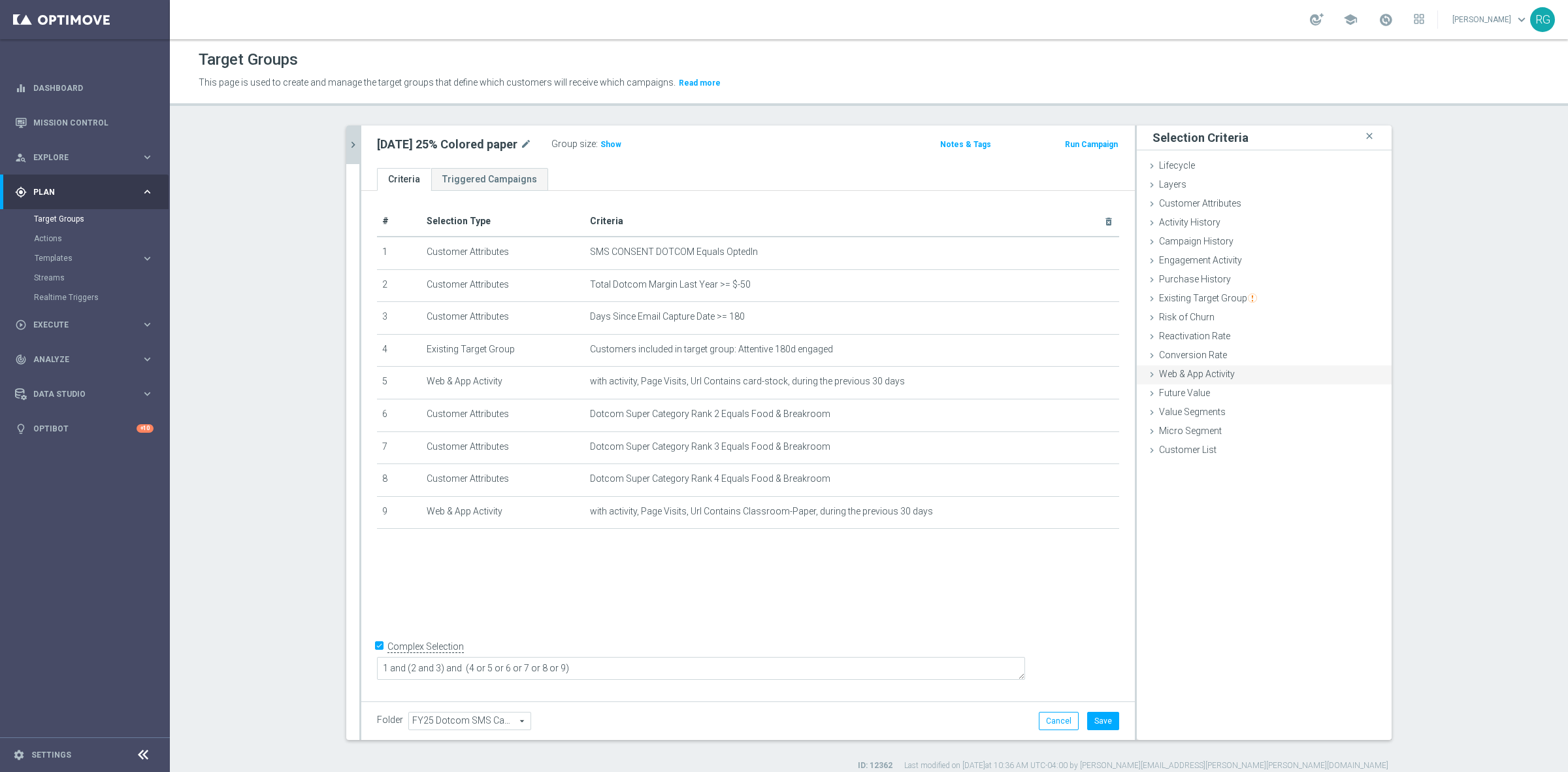
click at [1146, 373] on icon at bounding box center [1151, 374] width 11 height 11
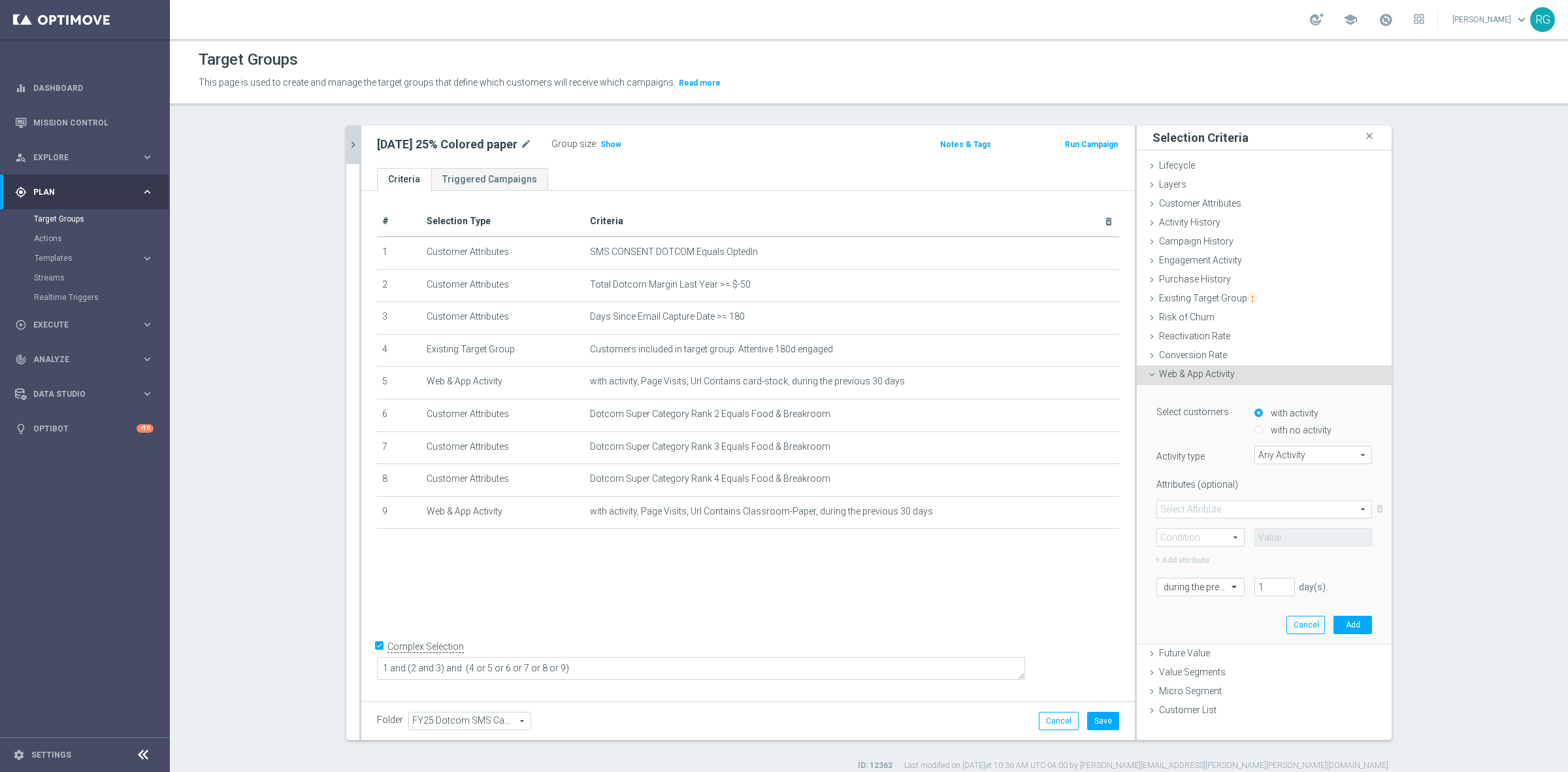
click at [1258, 447] on span "Any Activity" at bounding box center [1313, 455] width 116 height 17
click at [1275, 489] on span "Page Visits" at bounding box center [1313, 491] width 104 height 11
type input "Page Visits"
click at [1188, 519] on div "Select Attribute arrow_drop_down search delete_forever Condition arrow_drop_dow…" at bounding box center [1264, 523] width 216 height 47
click at [1192, 515] on span at bounding box center [1264, 509] width 214 height 17
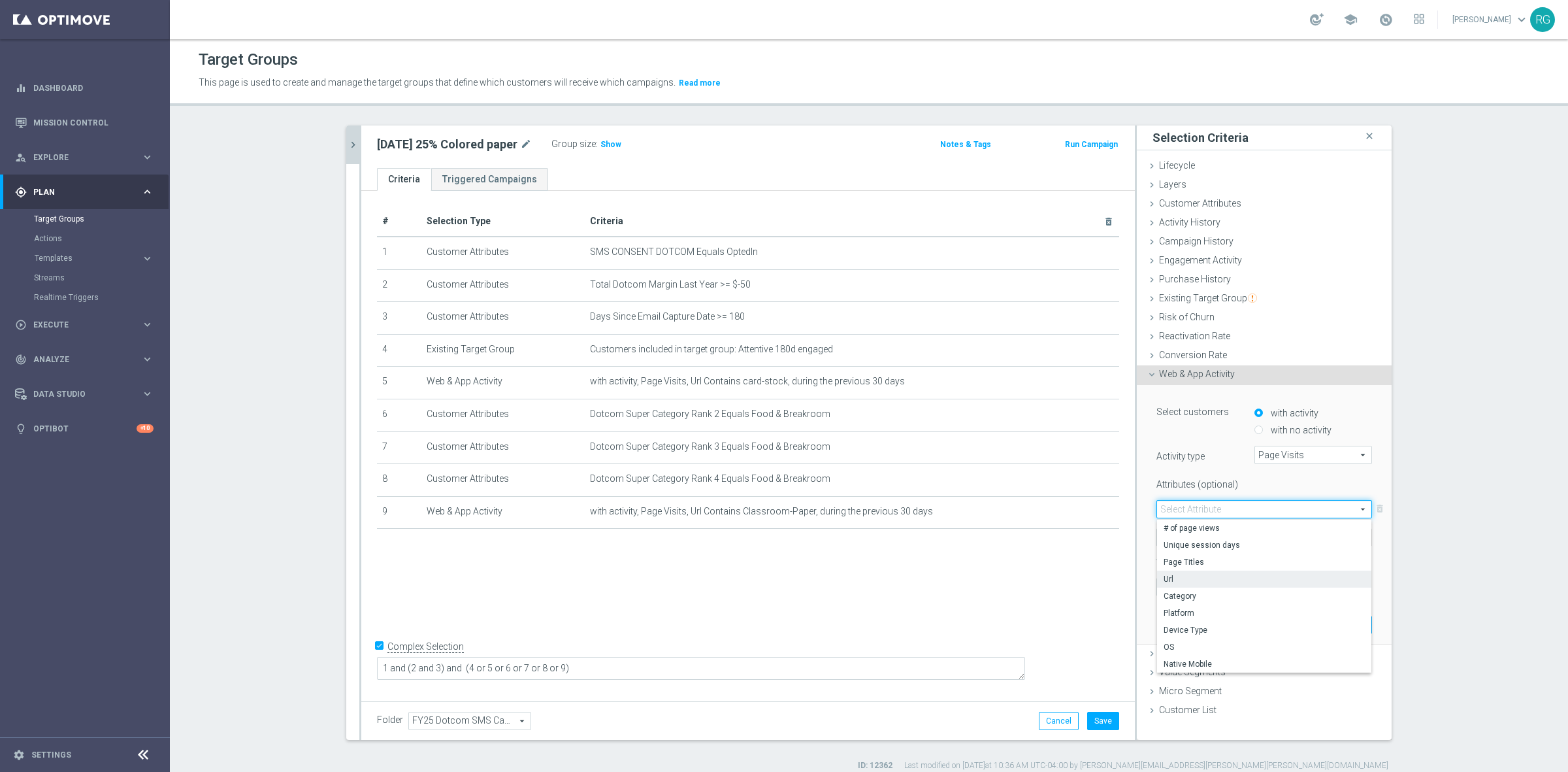
click at [1187, 582] on span "Url" at bounding box center [1263, 579] width 201 height 11
type input "Url"
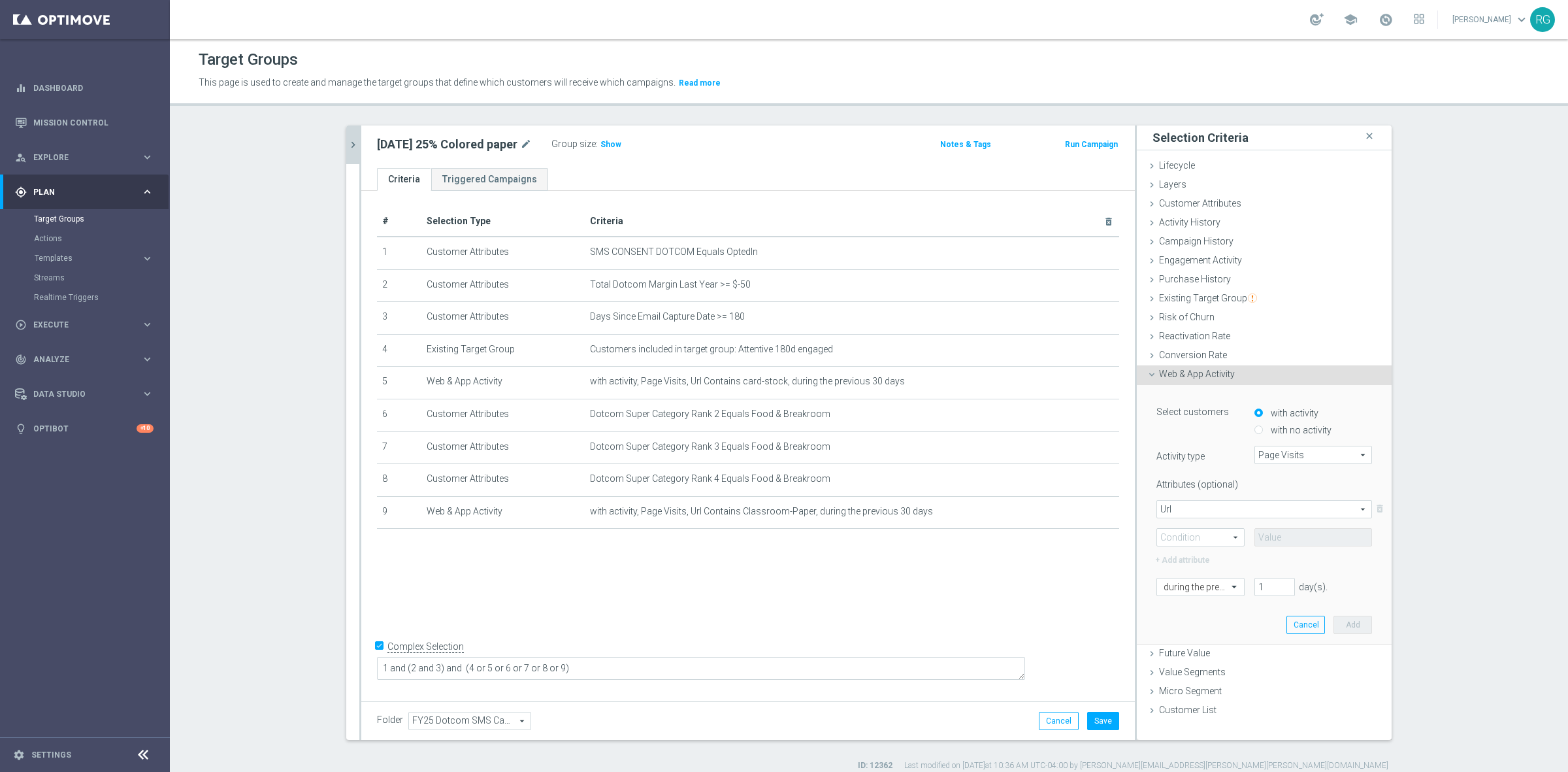
click at [1186, 536] on span at bounding box center [1200, 537] width 87 height 17
click at [1181, 619] on span "Contains" at bounding box center [1200, 624] width 74 height 11
type input "Contains"
click at [1272, 530] on input "text" at bounding box center [1313, 537] width 118 height 18
paste input "Copy-Printer-Paper"
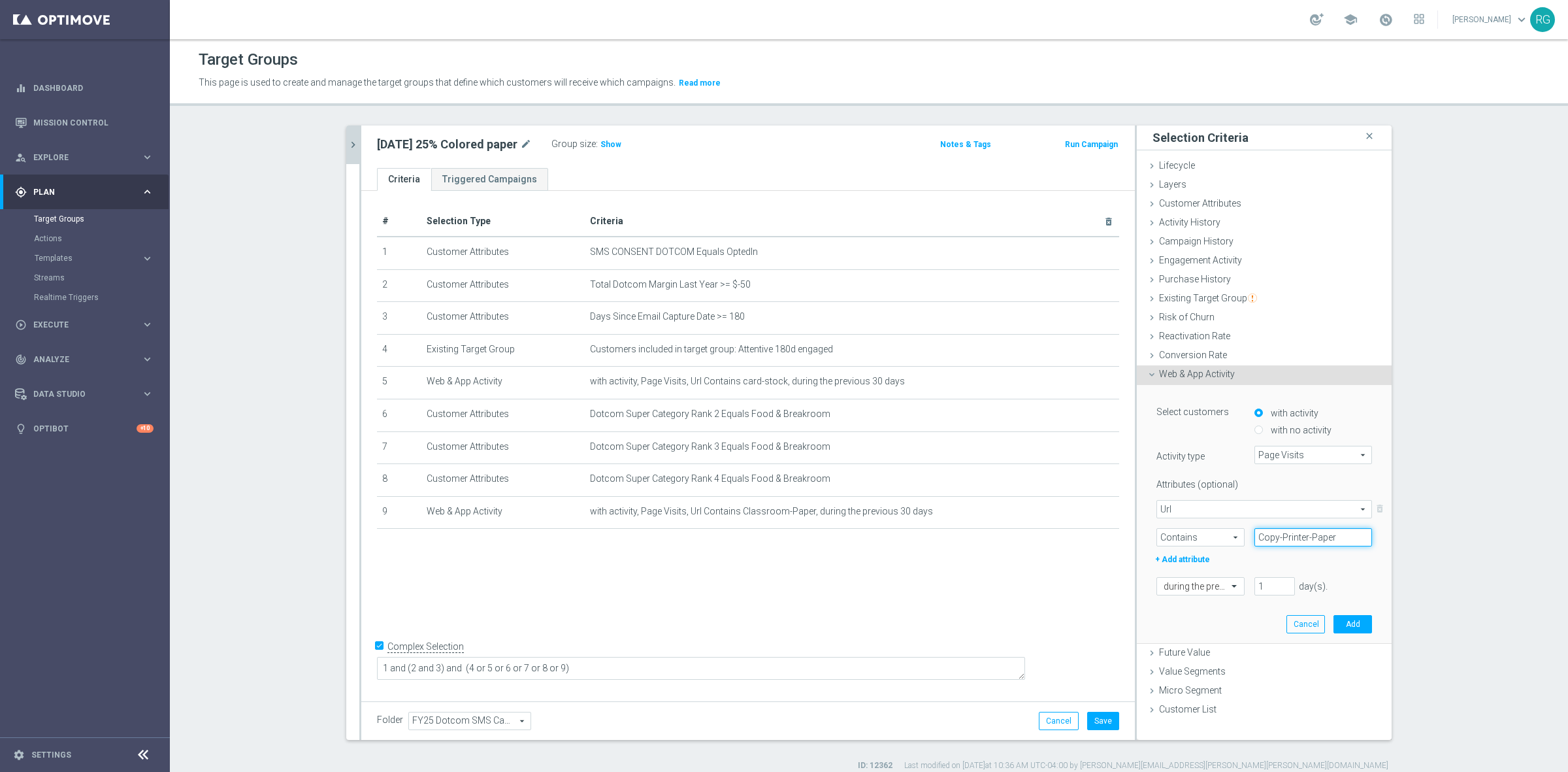
type input "Copy-Printer-Paper"
drag, startPoint x: 1270, startPoint y: 581, endPoint x: 1220, endPoint y: 586, distance: 50.2
click at [1220, 586] on div "during the previous 1 day(s). Enter a number between 1 and 730" at bounding box center [1263, 586] width 235 height 18
type input "30"
click at [1347, 621] on button "Add" at bounding box center [1352, 624] width 39 height 18
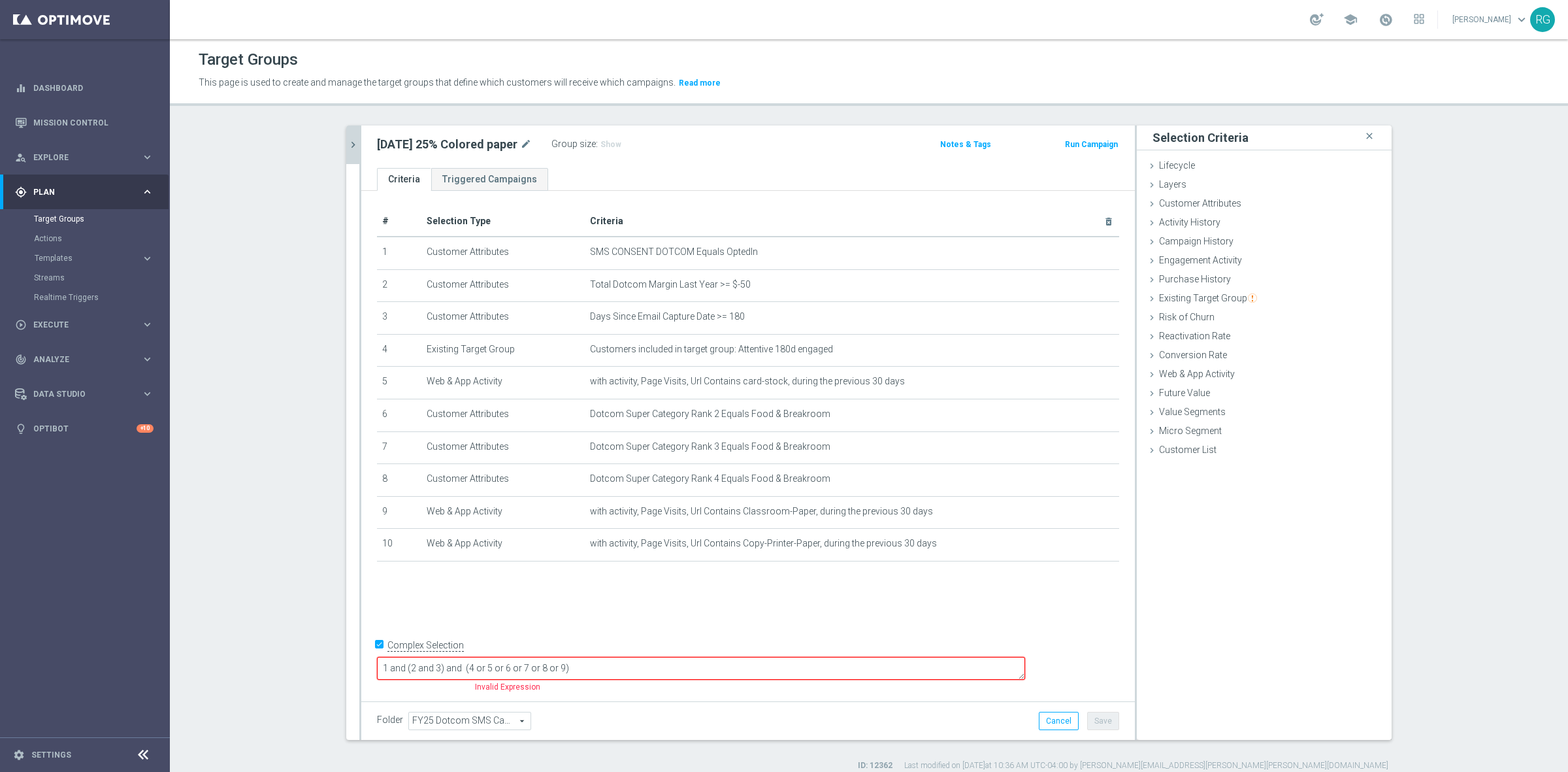
click at [645, 668] on textarea "1 and (2 and 3) and (4 or 5 or 6 or 7 or 8 or 9)" at bounding box center [700, 668] width 648 height 23
type textarea "1 and (2 and 3) and (4 or 5 or 6 or 7 or 8 or 9 or 10)"
click at [1099, 724] on button "Save" at bounding box center [1102, 721] width 32 height 18
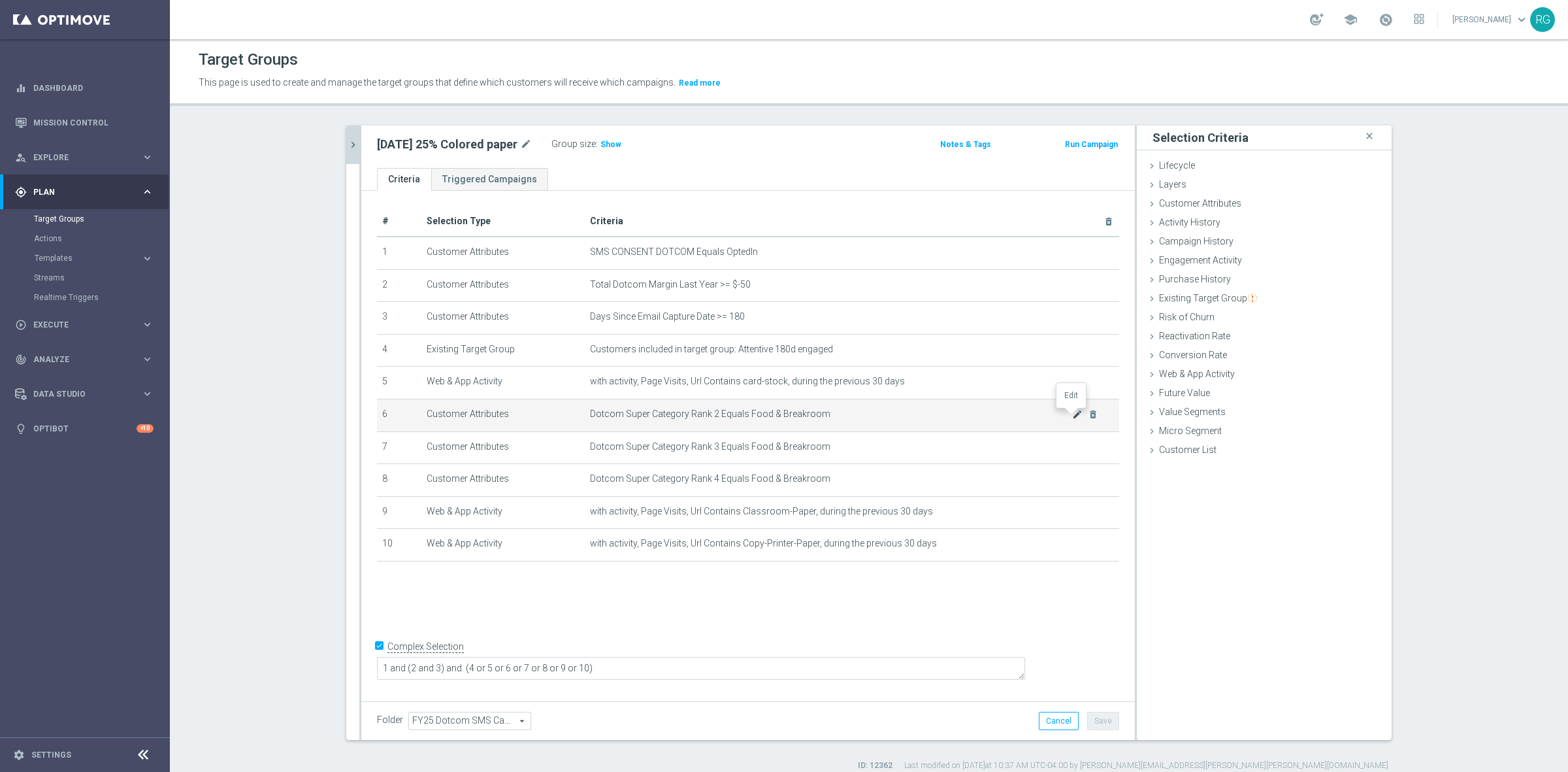
click at [1072, 411] on icon "mode_edit" at bounding box center [1077, 414] width 11 height 11
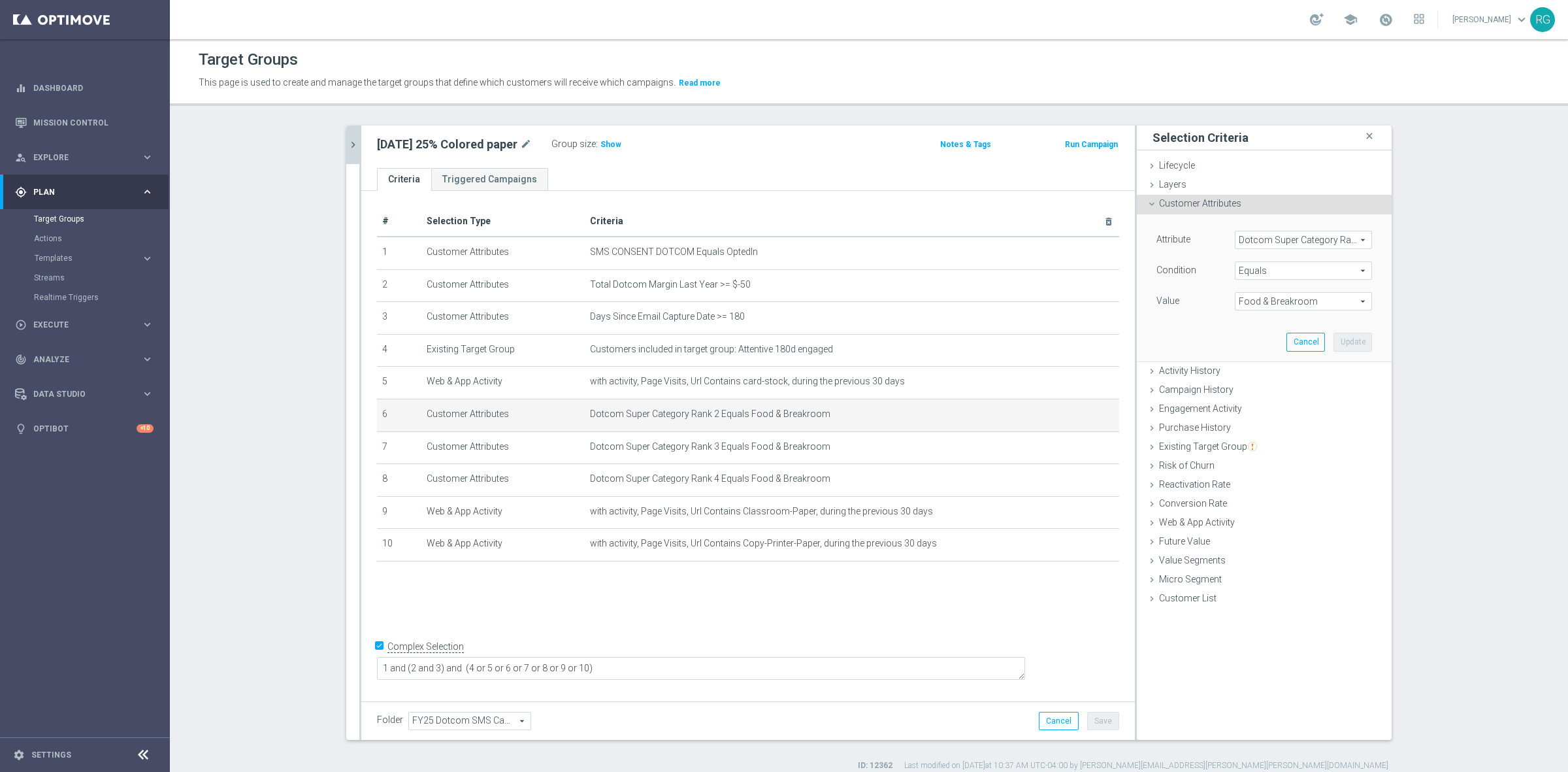
click at [1284, 299] on span "Food & Breakroom" at bounding box center [1303, 301] width 136 height 17
click at [1265, 461] on span "Paper" at bounding box center [1303, 457] width 124 height 11
type input "Paper"
click at [1354, 342] on button "Update" at bounding box center [1352, 342] width 39 height 18
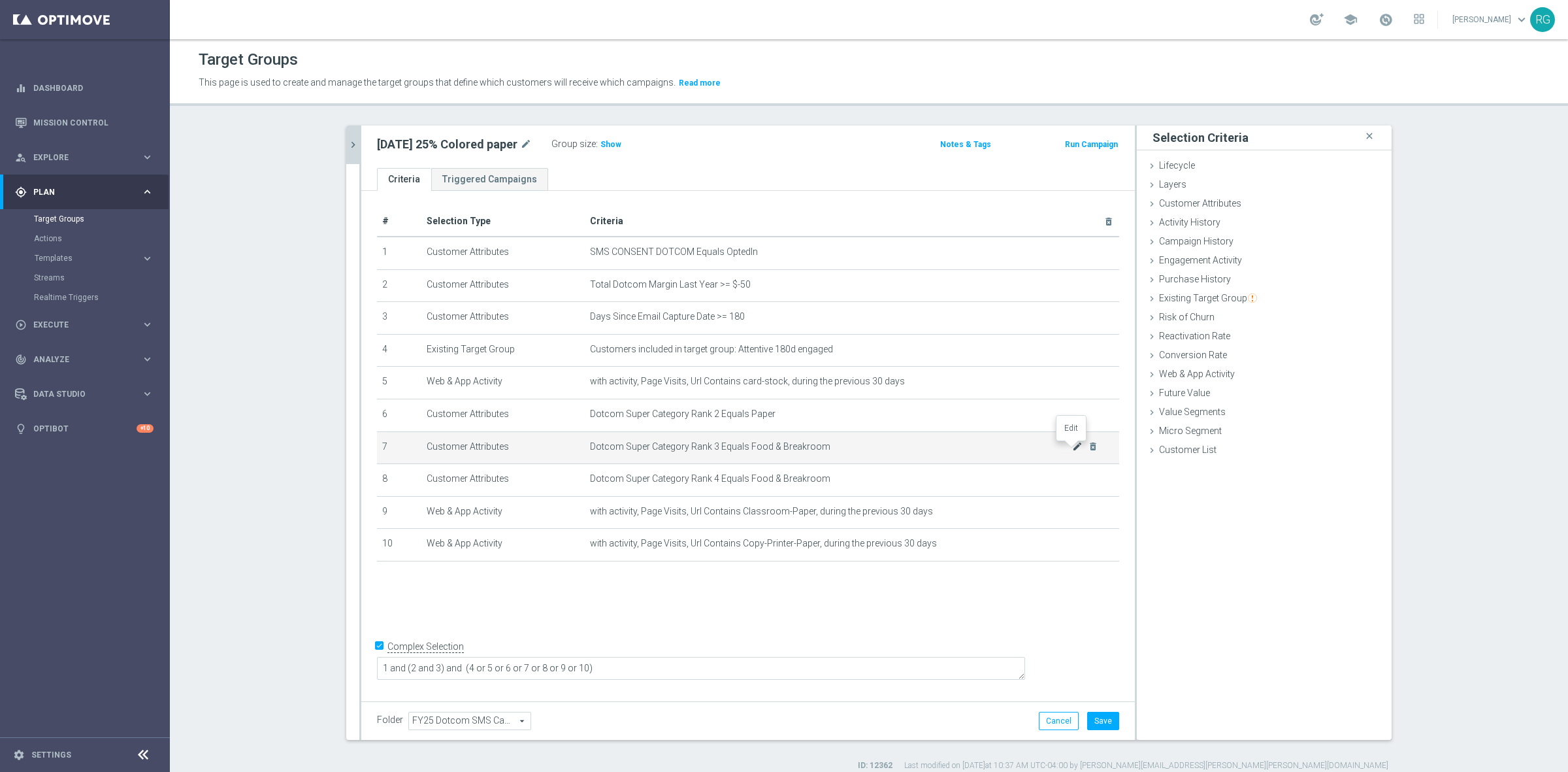
click at [1073, 448] on icon "mode_edit" at bounding box center [1077, 446] width 11 height 11
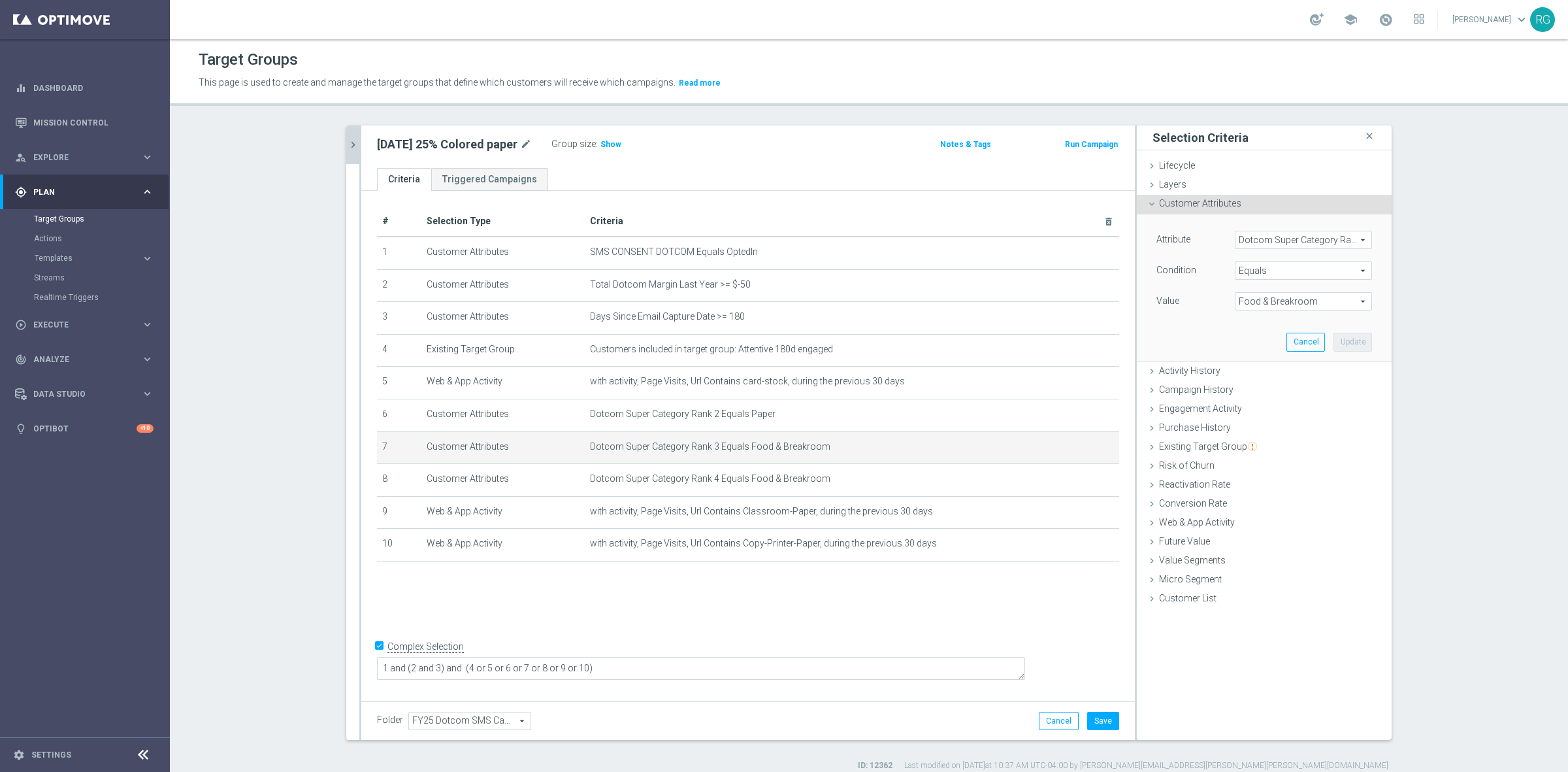
click at [1266, 304] on span "Food & Breakroom" at bounding box center [1303, 301] width 136 height 17
click at [1264, 453] on span "Paper" at bounding box center [1303, 457] width 124 height 11
type input "Paper"
click at [1356, 334] on button "Update" at bounding box center [1352, 342] width 39 height 18
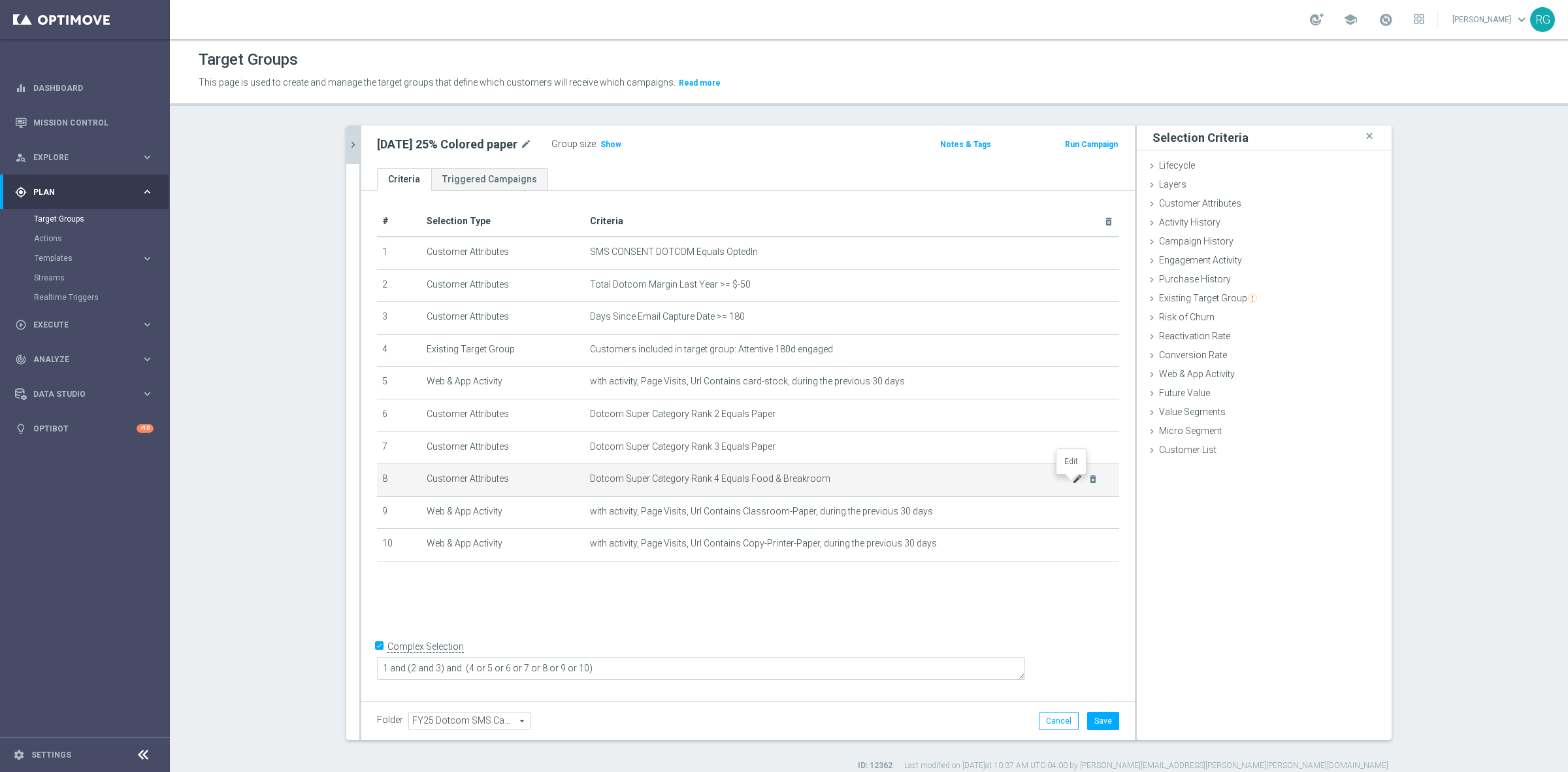
click at [1072, 479] on icon "mode_edit" at bounding box center [1077, 478] width 11 height 11
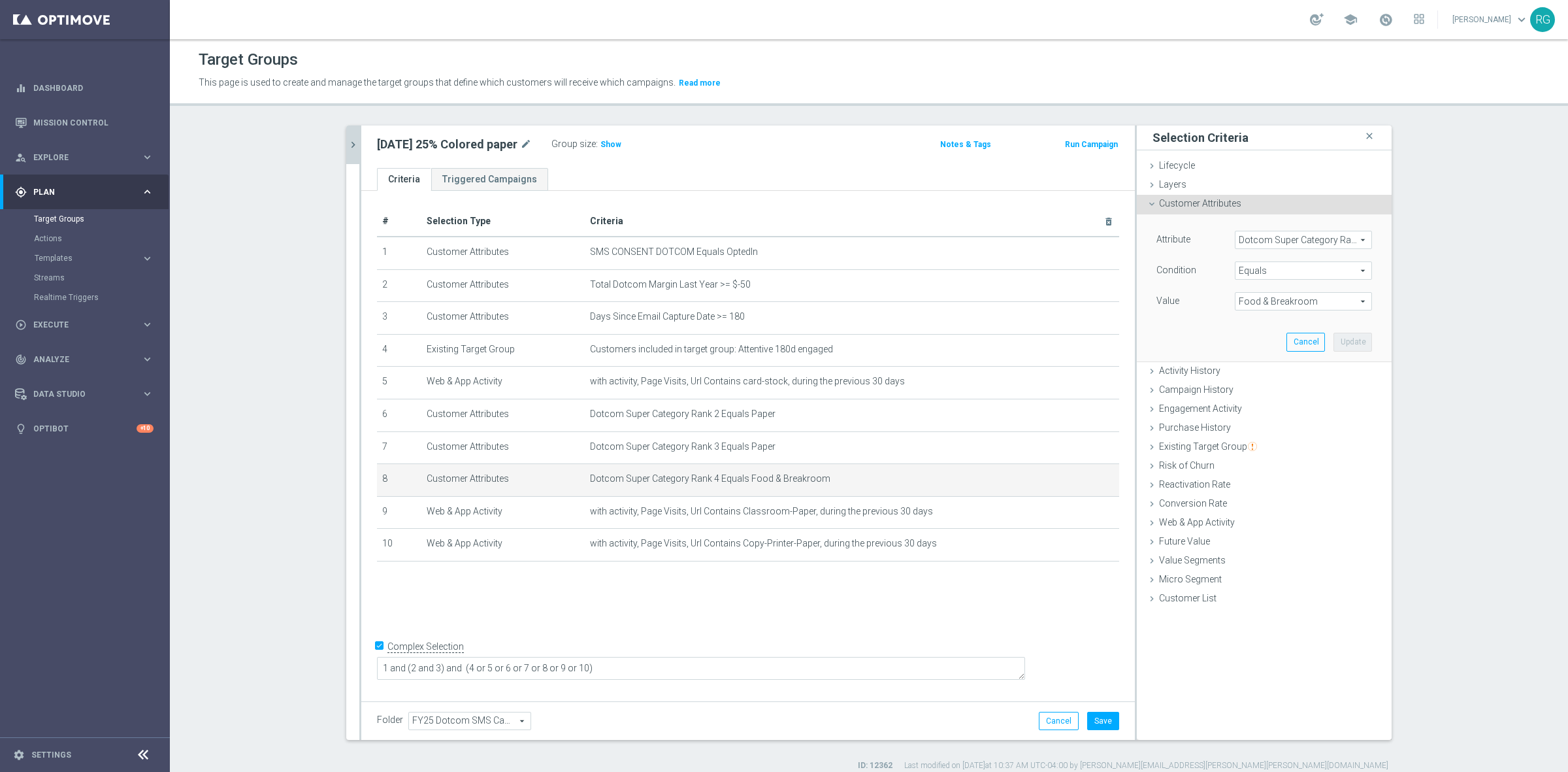
click at [1288, 298] on span "Food & Breakroom" at bounding box center [1303, 301] width 136 height 17
click at [1265, 471] on span "Paper" at bounding box center [1303, 474] width 124 height 11
type input "Paper"
click at [1356, 344] on button "Update" at bounding box center [1352, 342] width 39 height 18
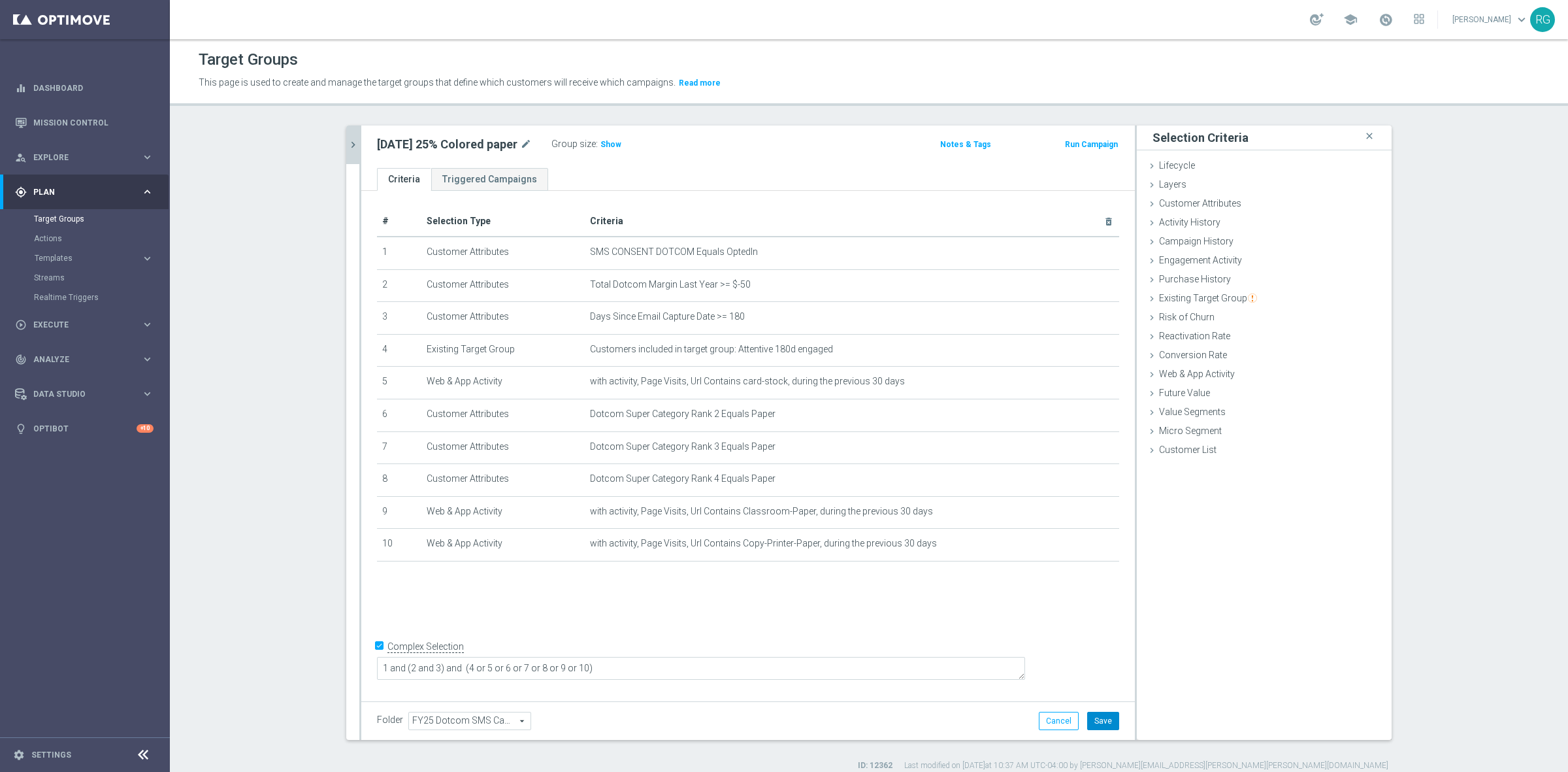
click at [1094, 716] on button "Save" at bounding box center [1102, 721] width 32 height 18
click at [346, 136] on button "chevron_right" at bounding box center [353, 145] width 13 height 39
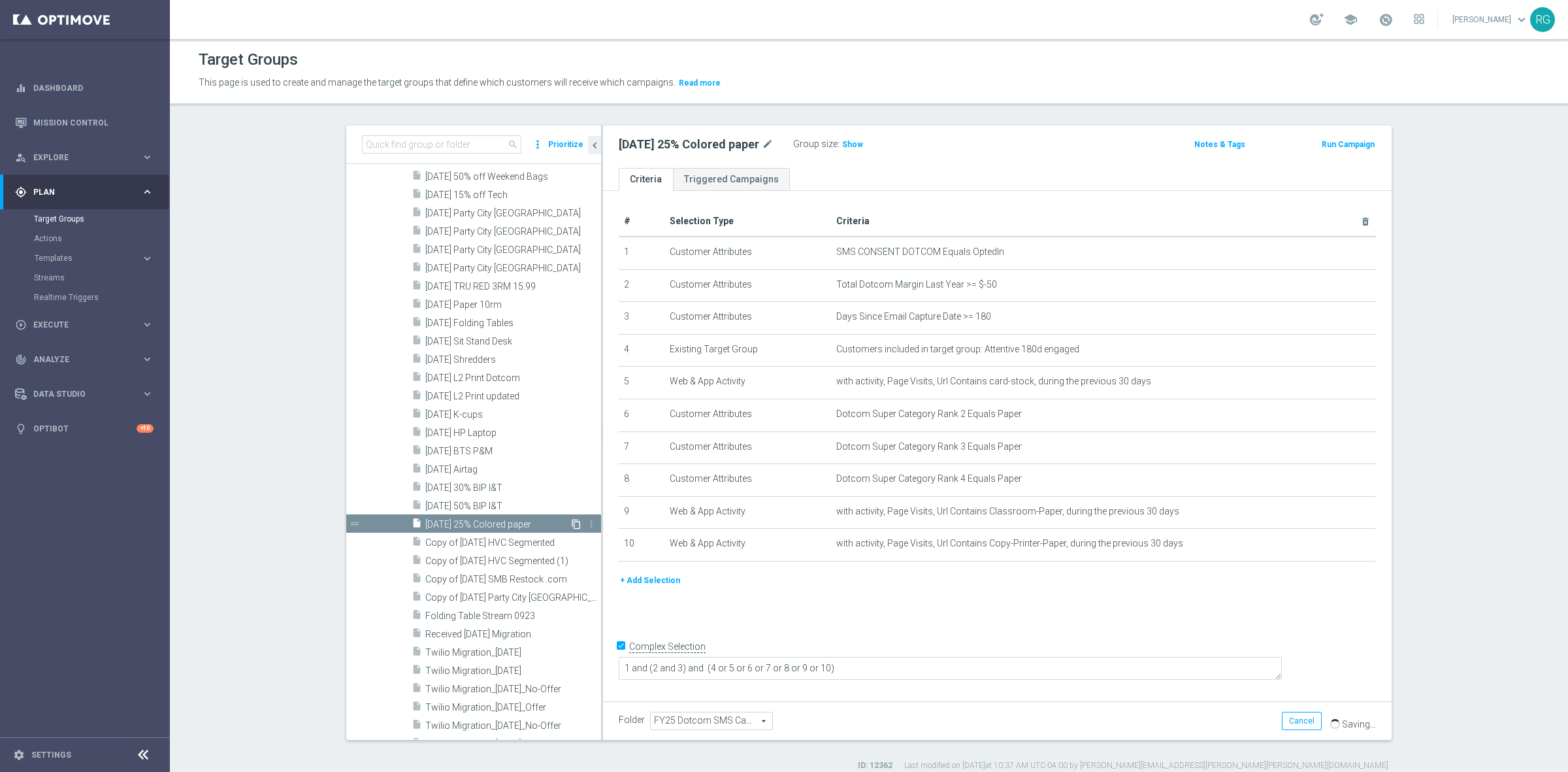
click at [571, 520] on icon "content_copy" at bounding box center [576, 524] width 11 height 11
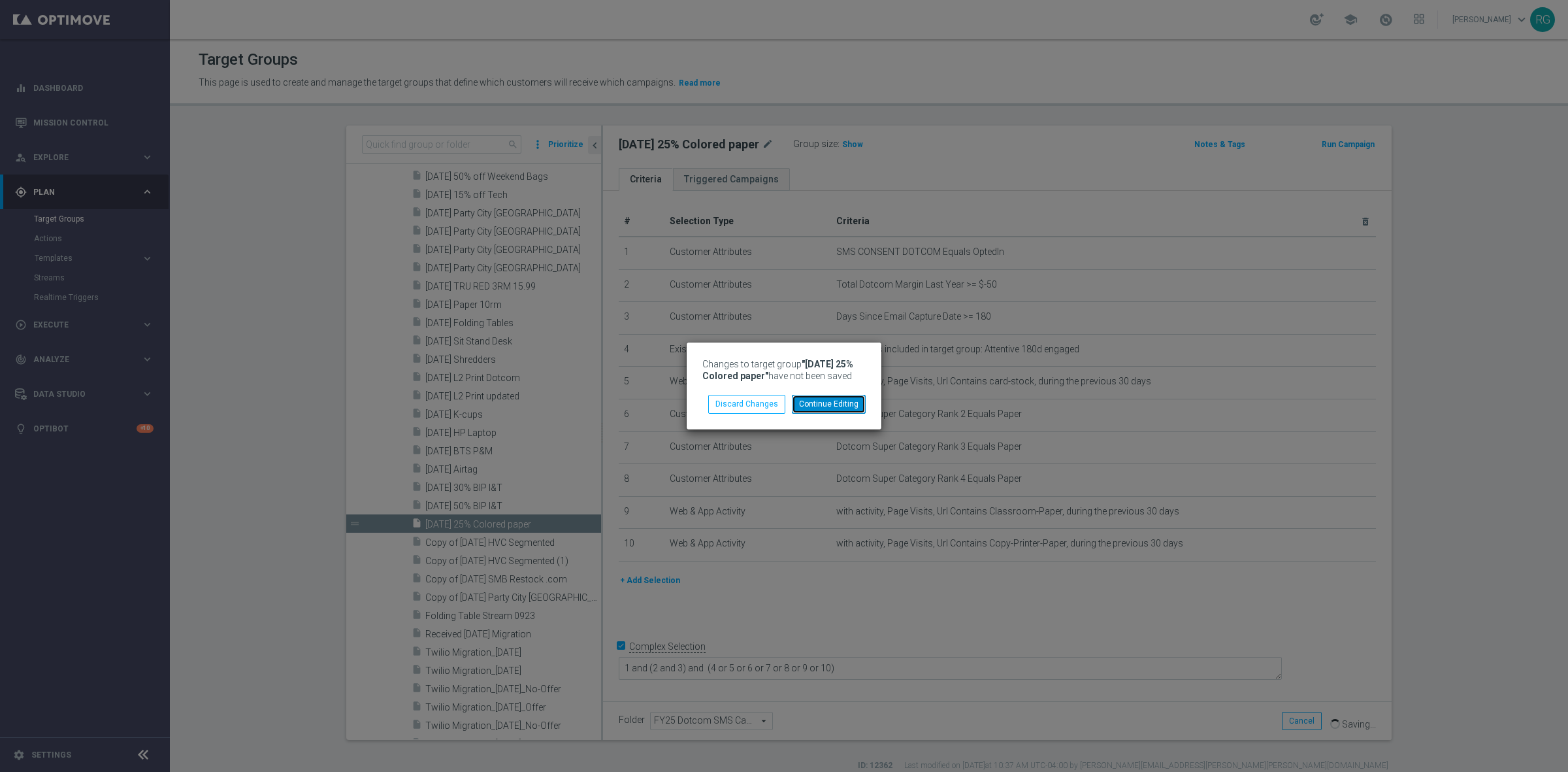
click at [824, 403] on button "Continue Editing" at bounding box center [828, 404] width 74 height 18
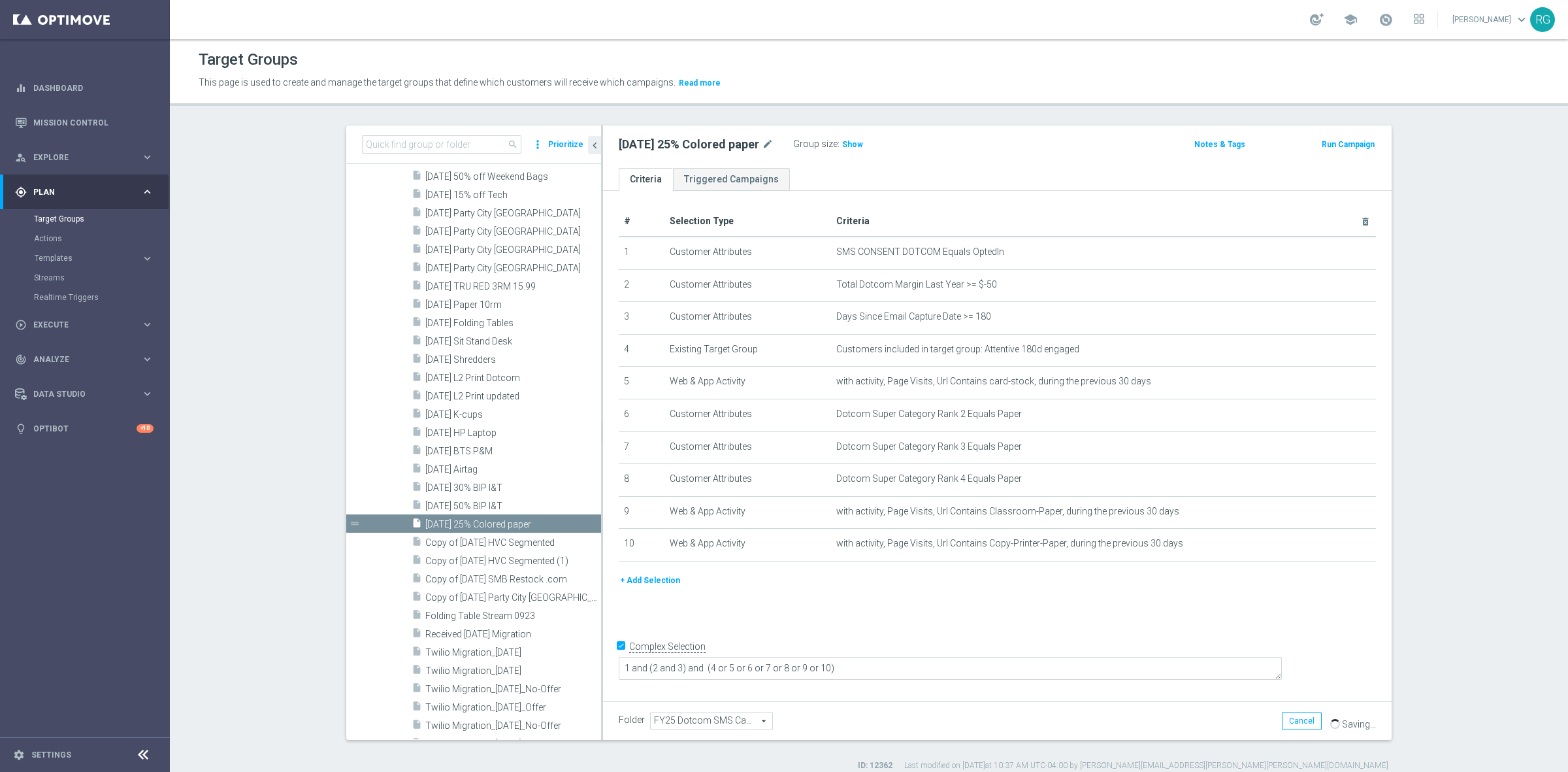
click at [940, 126] on div "10.21.25 25% Colored paper mode_edit Group size : Show Notes & Tags Run Campaign" at bounding box center [997, 147] width 789 height 42
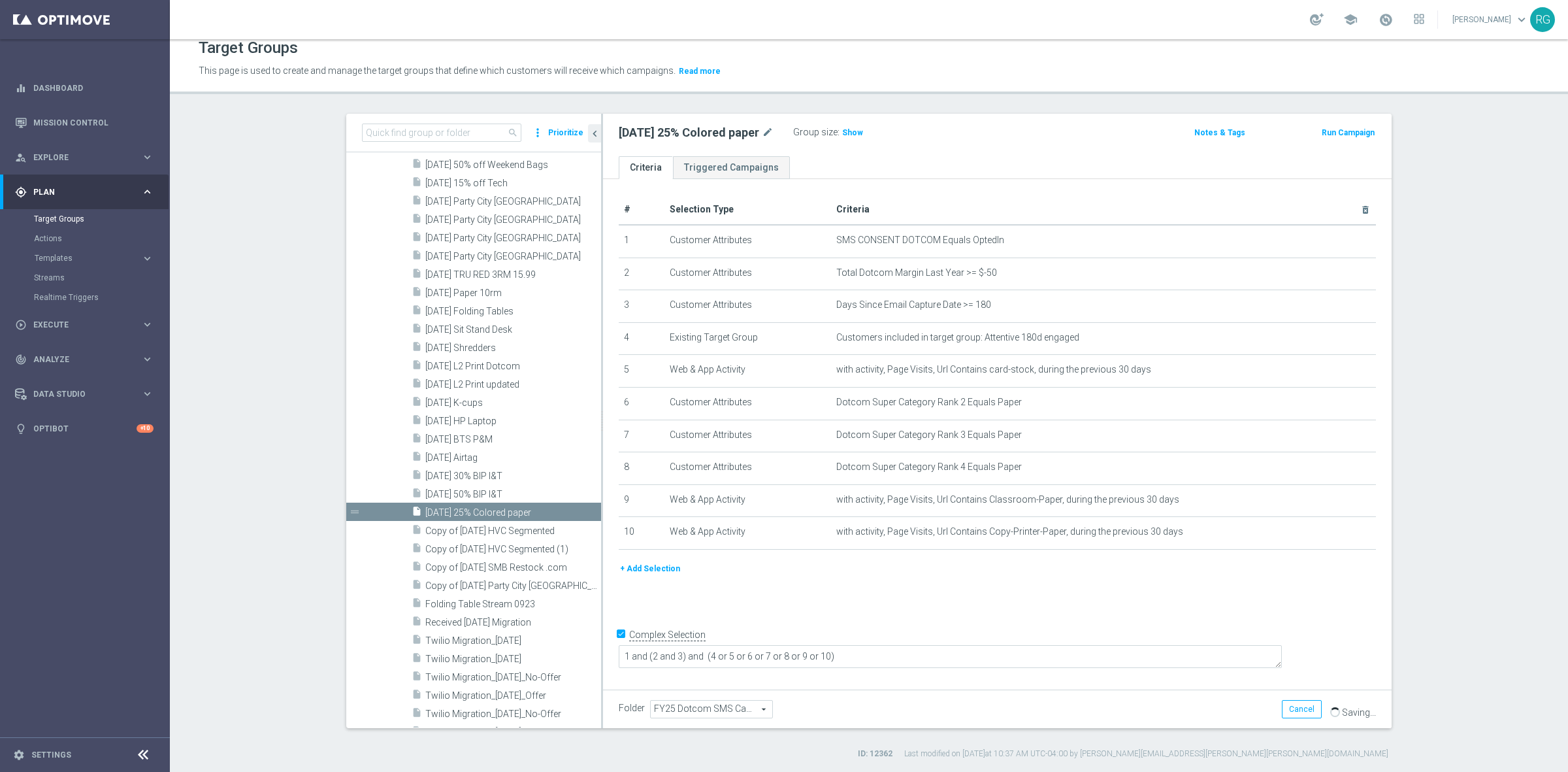
scroll to position [0, 0]
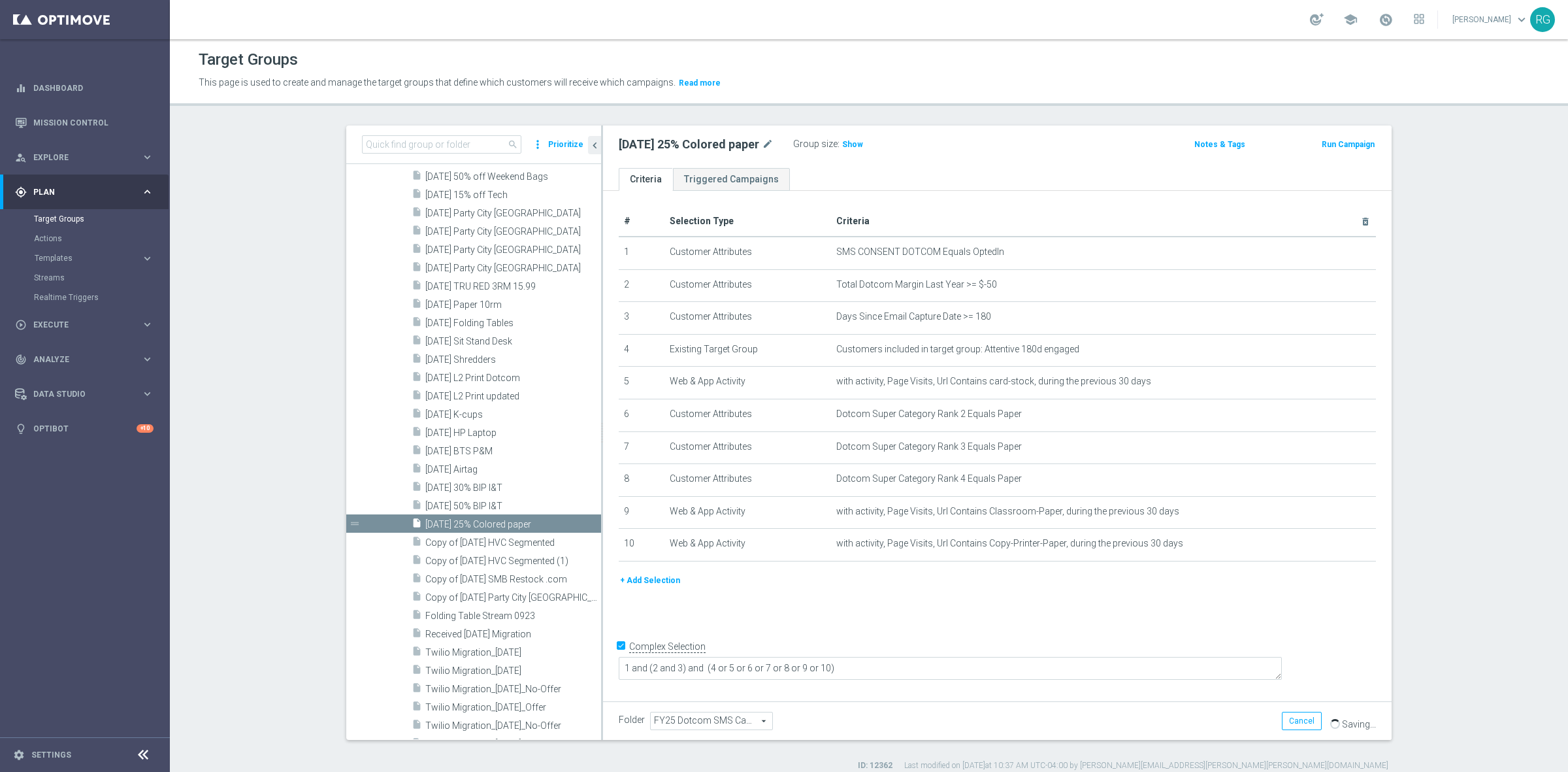
click at [1314, 597] on div "+ Add Selection" at bounding box center [997, 585] width 777 height 24
click at [1441, 507] on section "search more_vert Prioritize Customer Target Groups library_add create_new_folder" at bounding box center [869, 448] width 1398 height 646
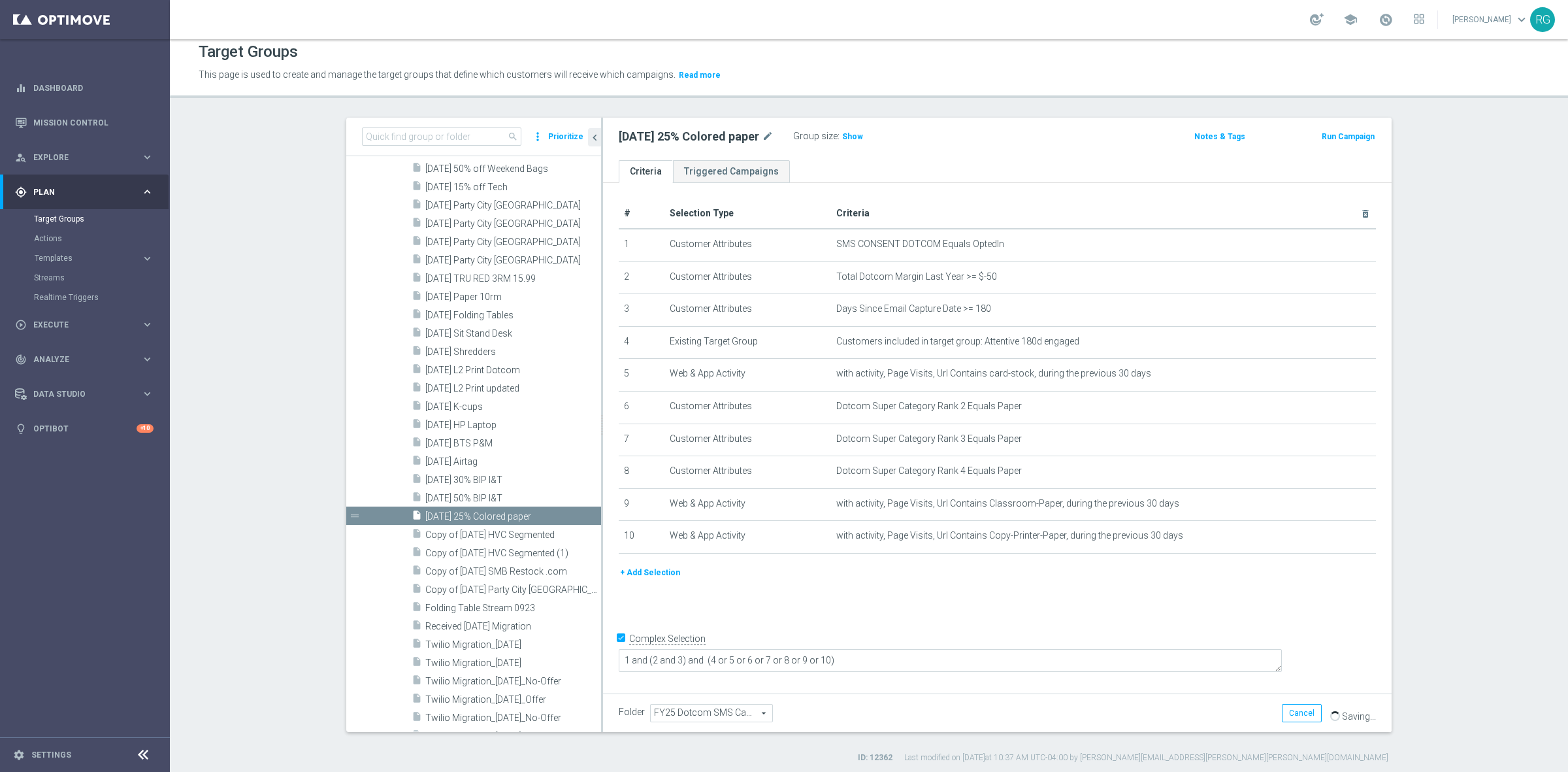
scroll to position [12, 0]
click at [1086, 603] on div "# Selection Type Criteria delete_forever 1 Customer Attributes SMS CONSENT DOTC…" at bounding box center [997, 432] width 789 height 505
click at [1342, 707] on span "Saving..." at bounding box center [1359, 712] width 34 height 11
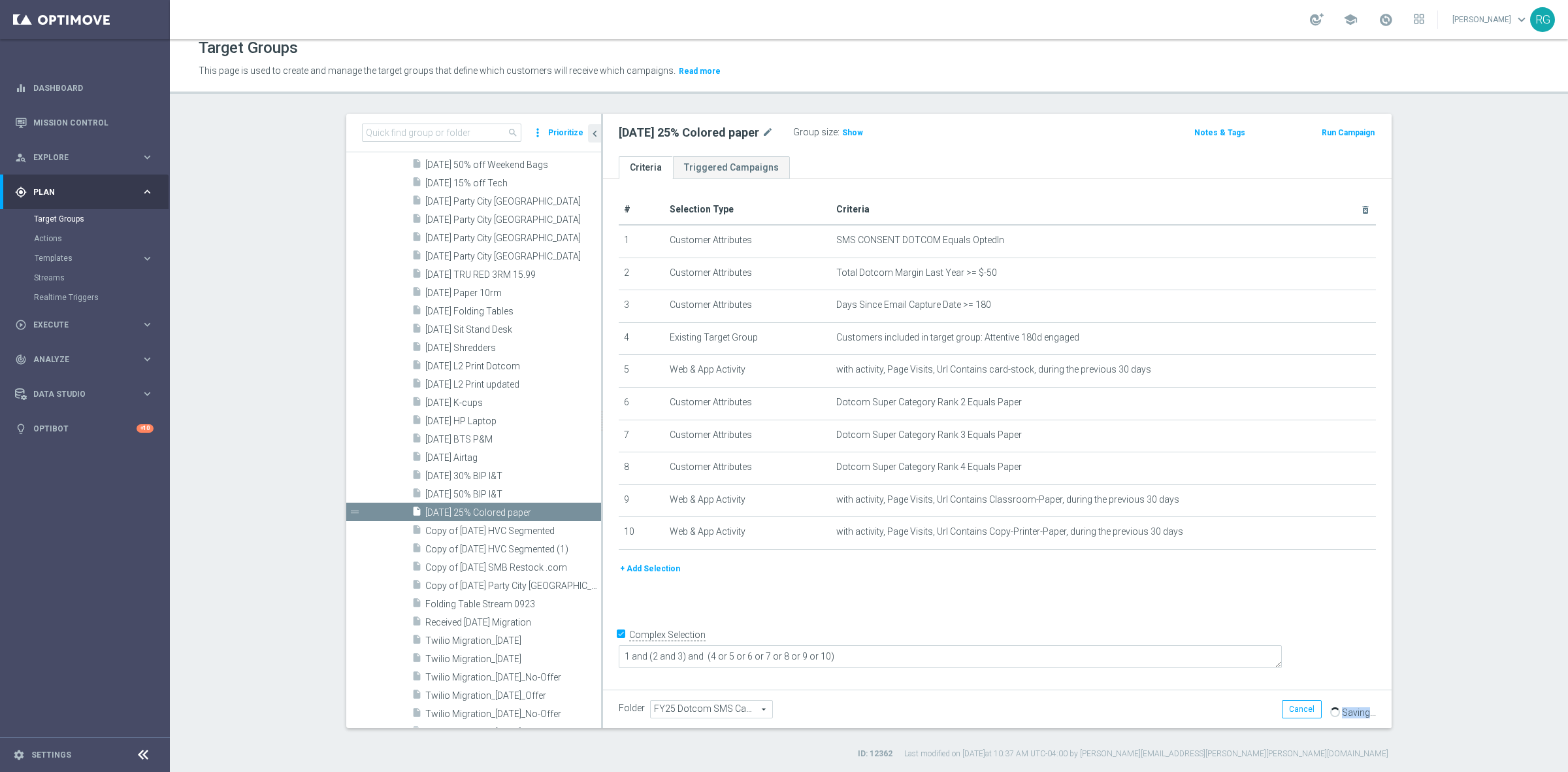
click at [1342, 707] on span "Saving..." at bounding box center [1359, 712] width 34 height 11
click at [1435, 584] on section "search more_vert Prioritize Customer Target Groups library_add create_new_folder" at bounding box center [869, 436] width 1398 height 646
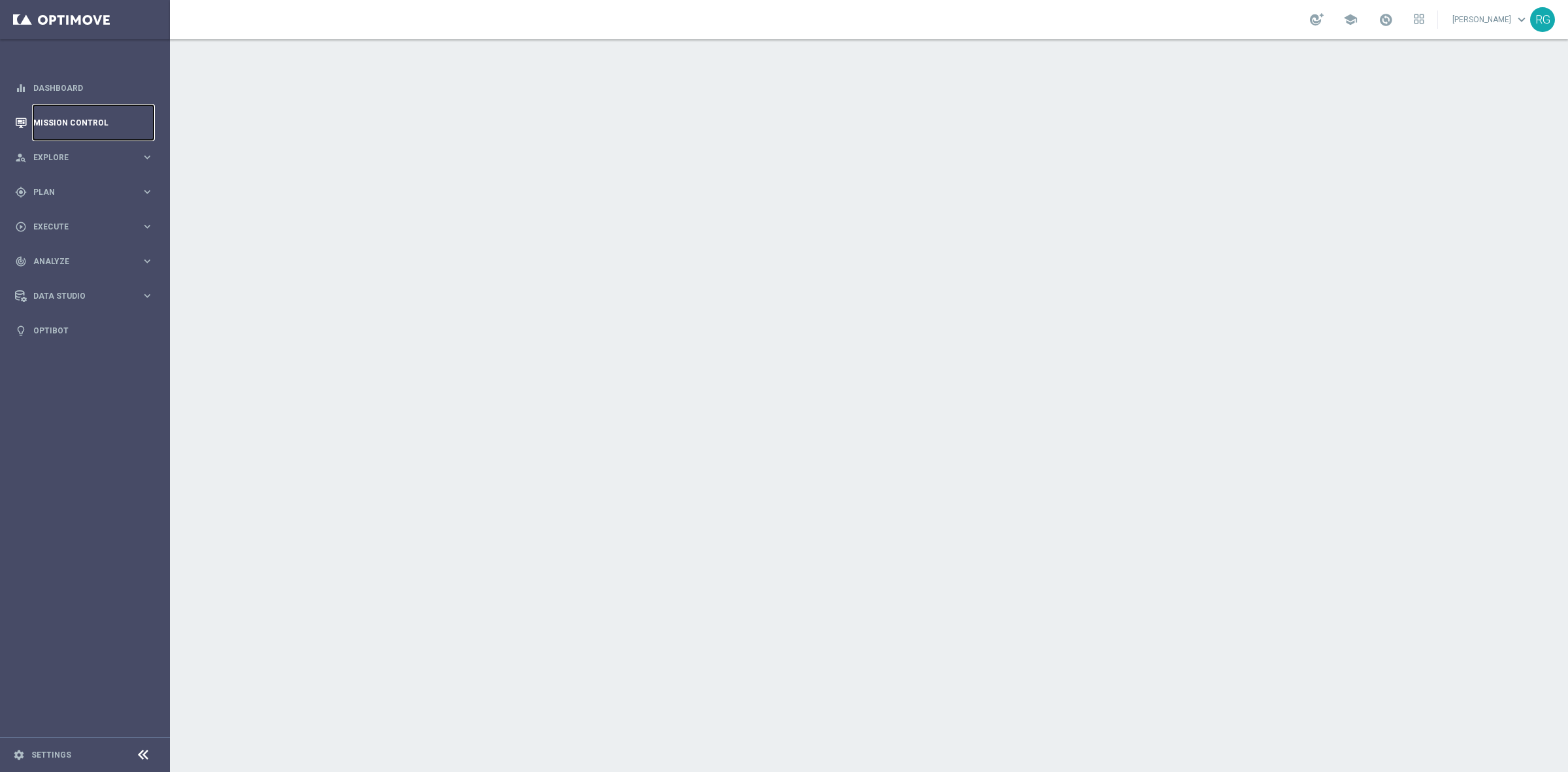
drag, startPoint x: 75, startPoint y: 119, endPoint x: 162, endPoint y: 119, distance: 87.0
click at [75, 119] on link "Mission Control" at bounding box center [93, 122] width 120 height 35
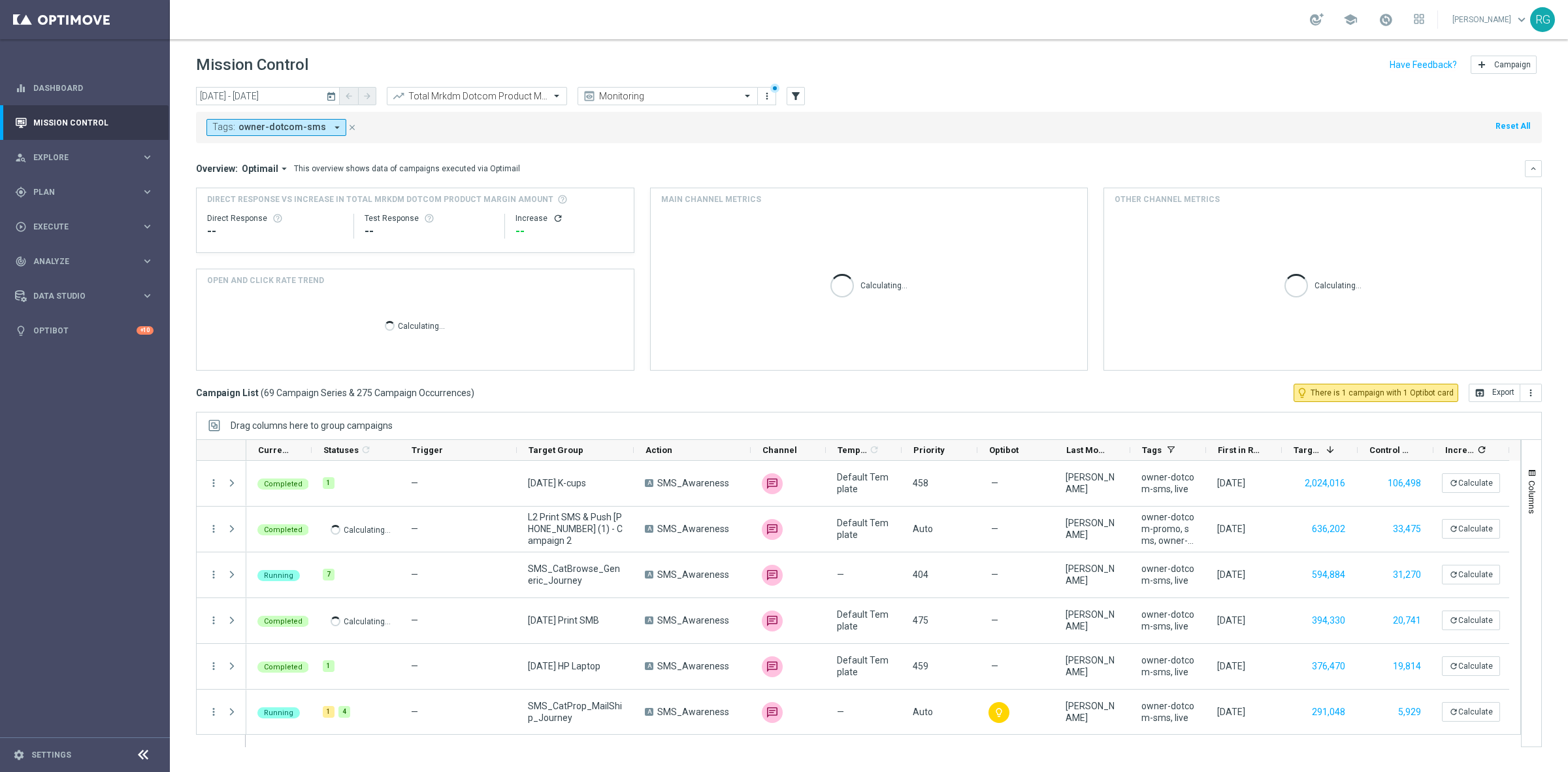
drag, startPoint x: 334, startPoint y: 125, endPoint x: 348, endPoint y: 133, distance: 16.1
click at [333, 125] on icon "arrow_drop_down" at bounding box center [337, 127] width 12 height 12
click at [0, 0] on div "Clear" at bounding box center [0, 0] width 0 height 0
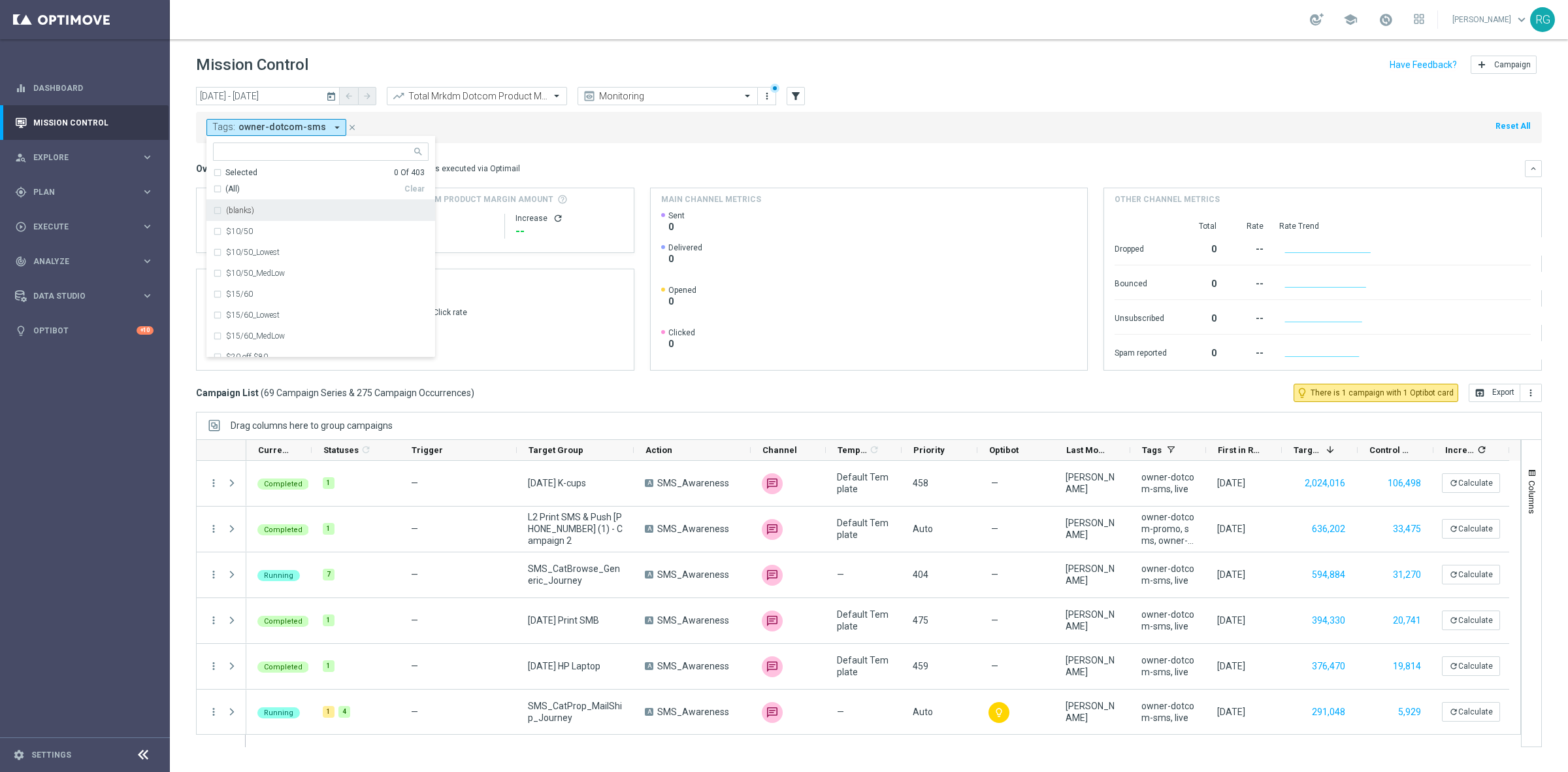
click at [369, 157] on input "text" at bounding box center [315, 152] width 191 height 11
click at [311, 252] on div "owner-dotcom-promo" at bounding box center [327, 252] width 202 height 8
type input "owner-"
click at [485, 118] on div "Tags: owner-dotcom-sms arrow_drop_down owner-dotcom-promo owner- Selected 1 Of …" at bounding box center [869, 127] width 1346 height 31
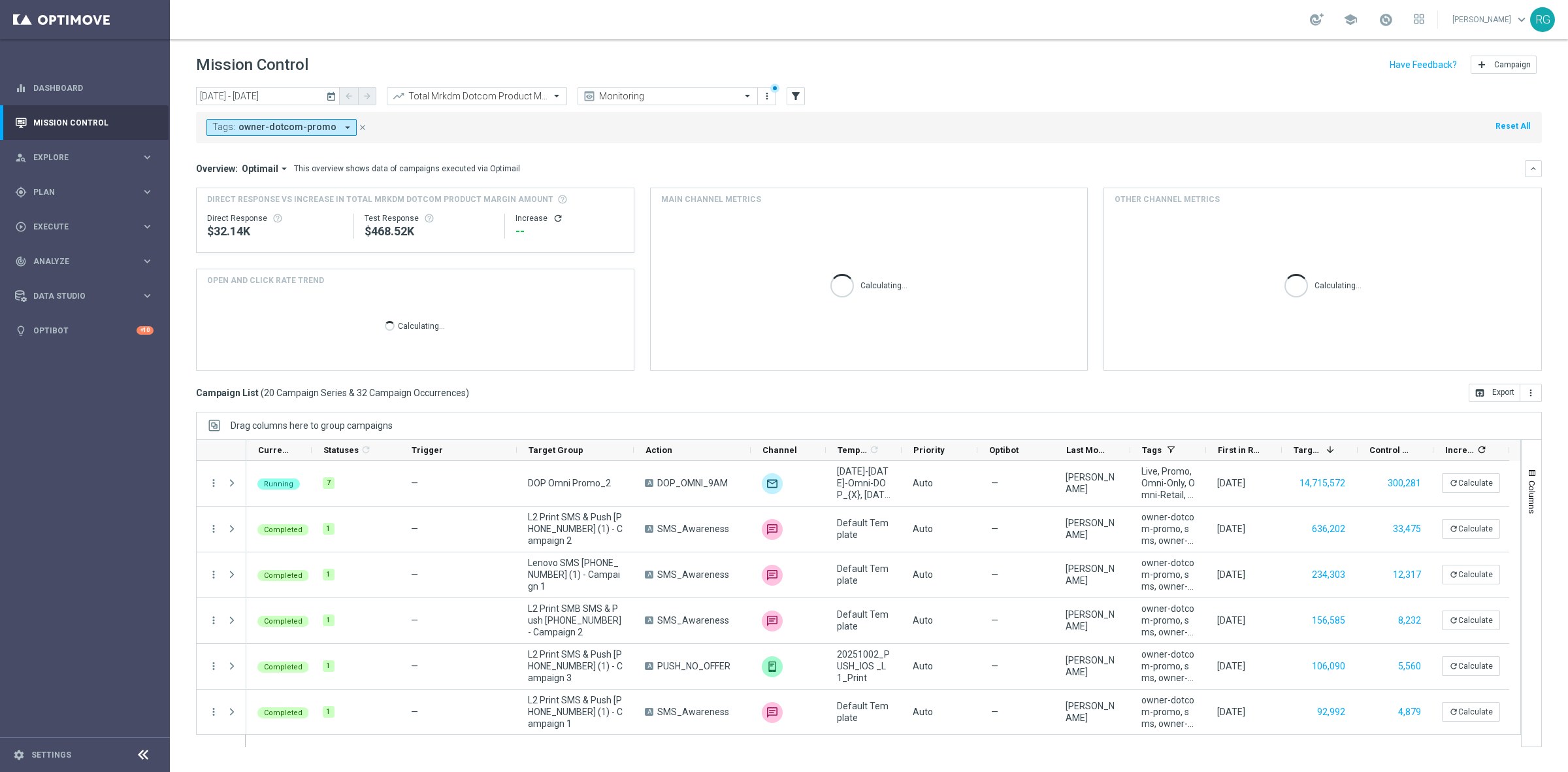
click at [332, 90] on icon "today" at bounding box center [332, 96] width 12 height 12
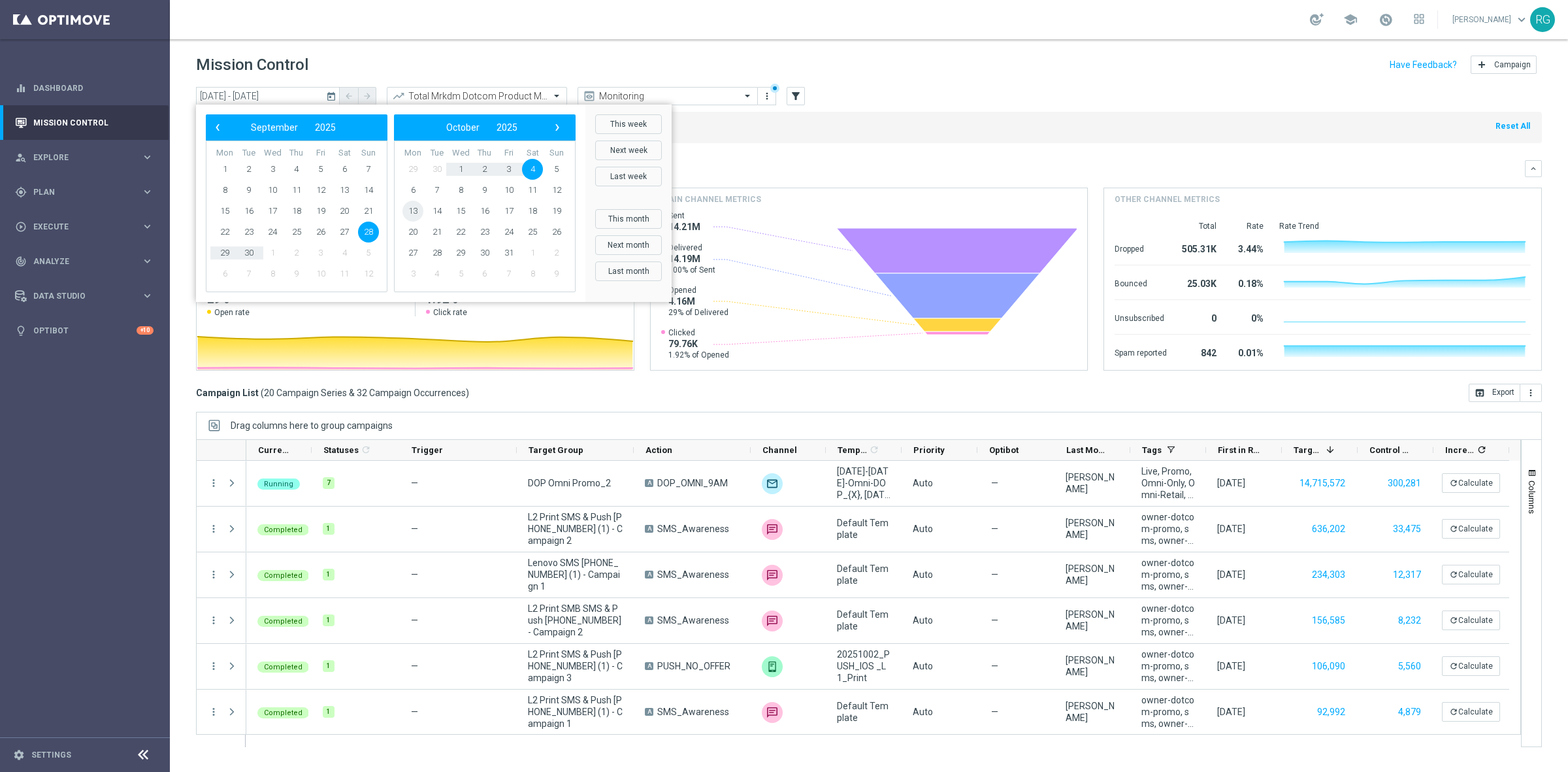
click at [418, 213] on span "13" at bounding box center [413, 211] width 21 height 21
click at [370, 208] on span "19" at bounding box center [369, 211] width 21 height 21
type input "13 Oct 2025 - 19 Oct 2025"
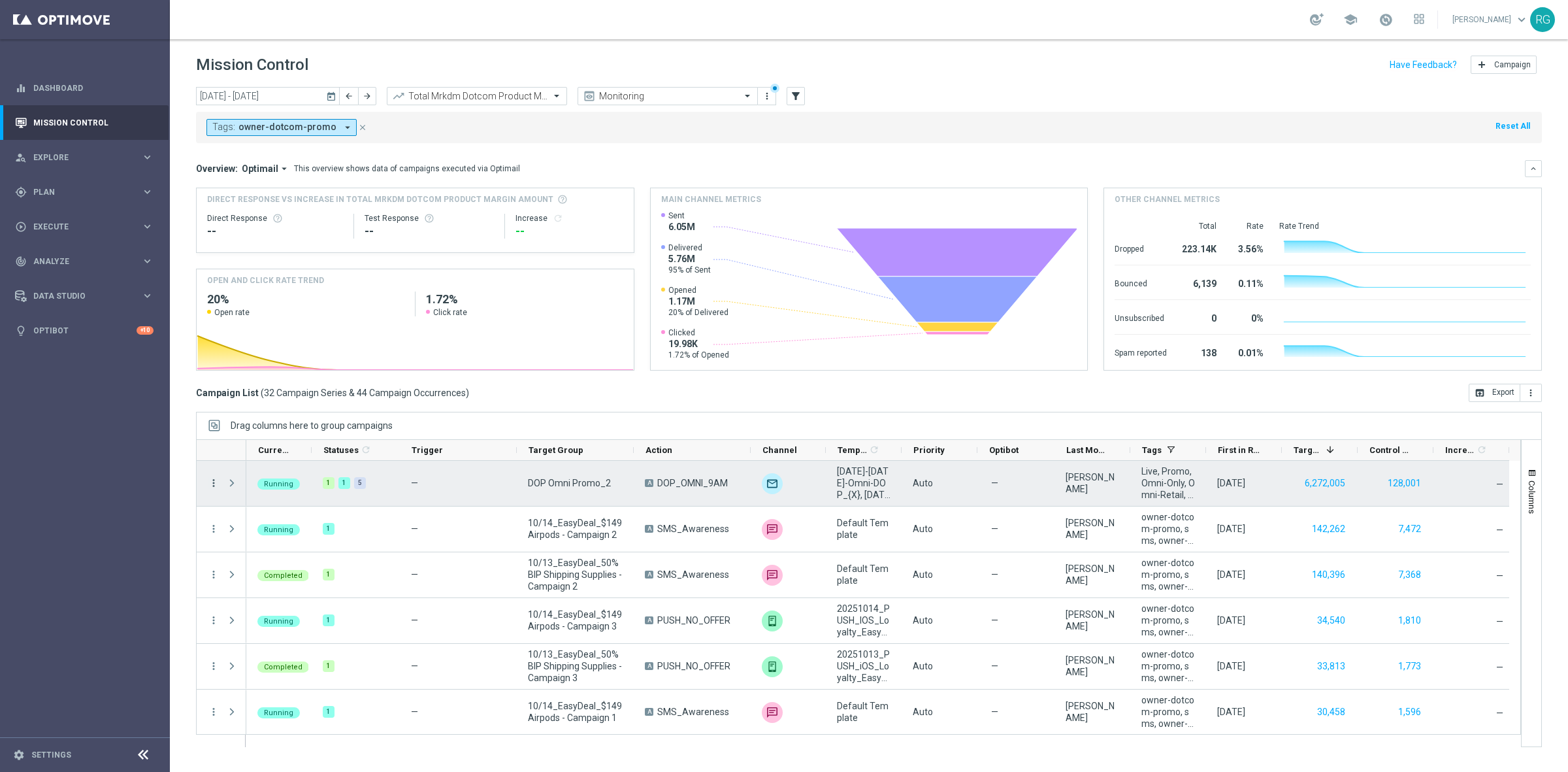
click at [214, 485] on icon "more_vert" at bounding box center [214, 483] width 12 height 12
click at [255, 603] on div "Edit" at bounding box center [300, 607] width 121 height 9
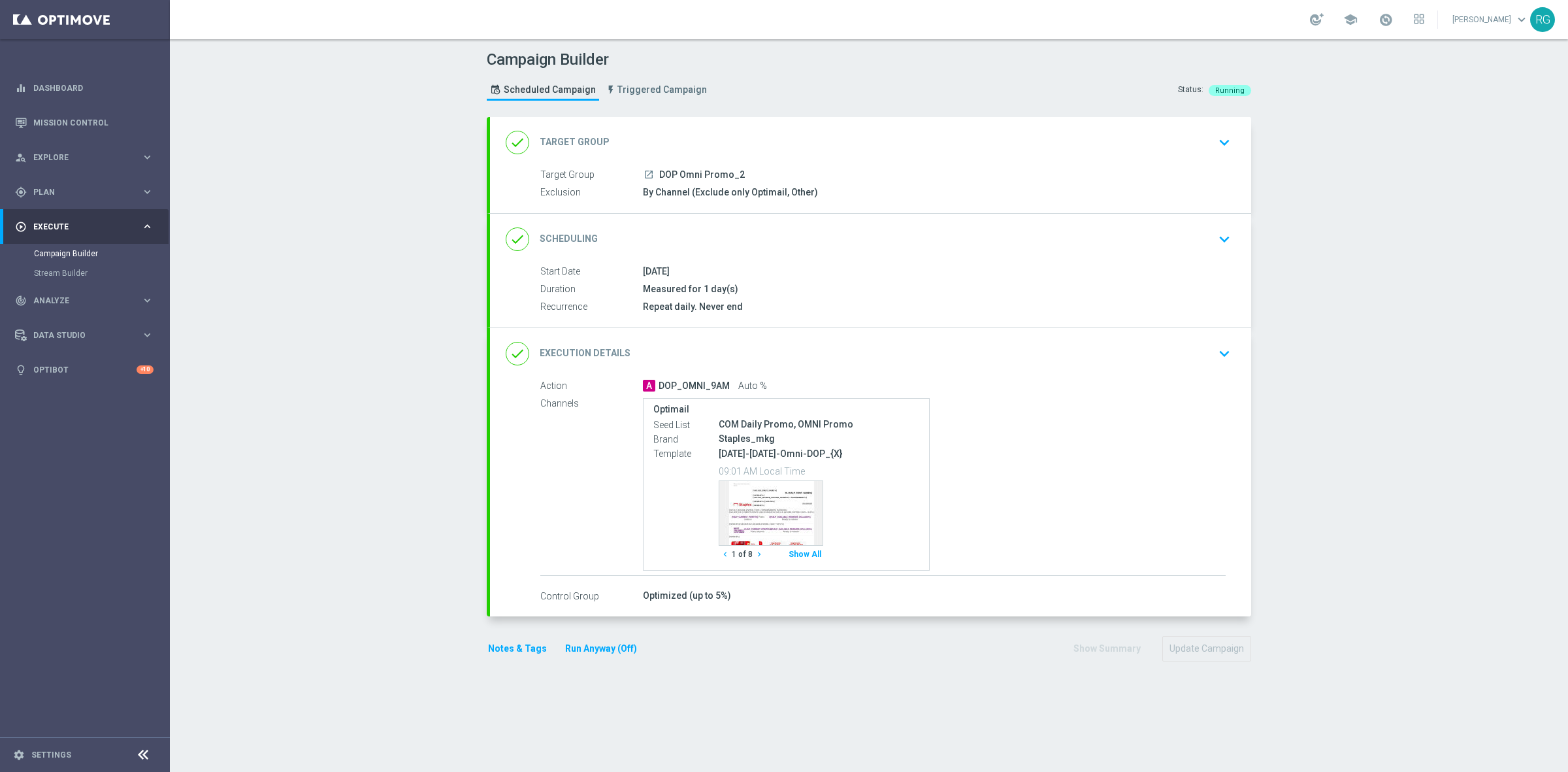
click at [1215, 349] on icon "keyboard_arrow_down" at bounding box center [1224, 354] width 20 height 20
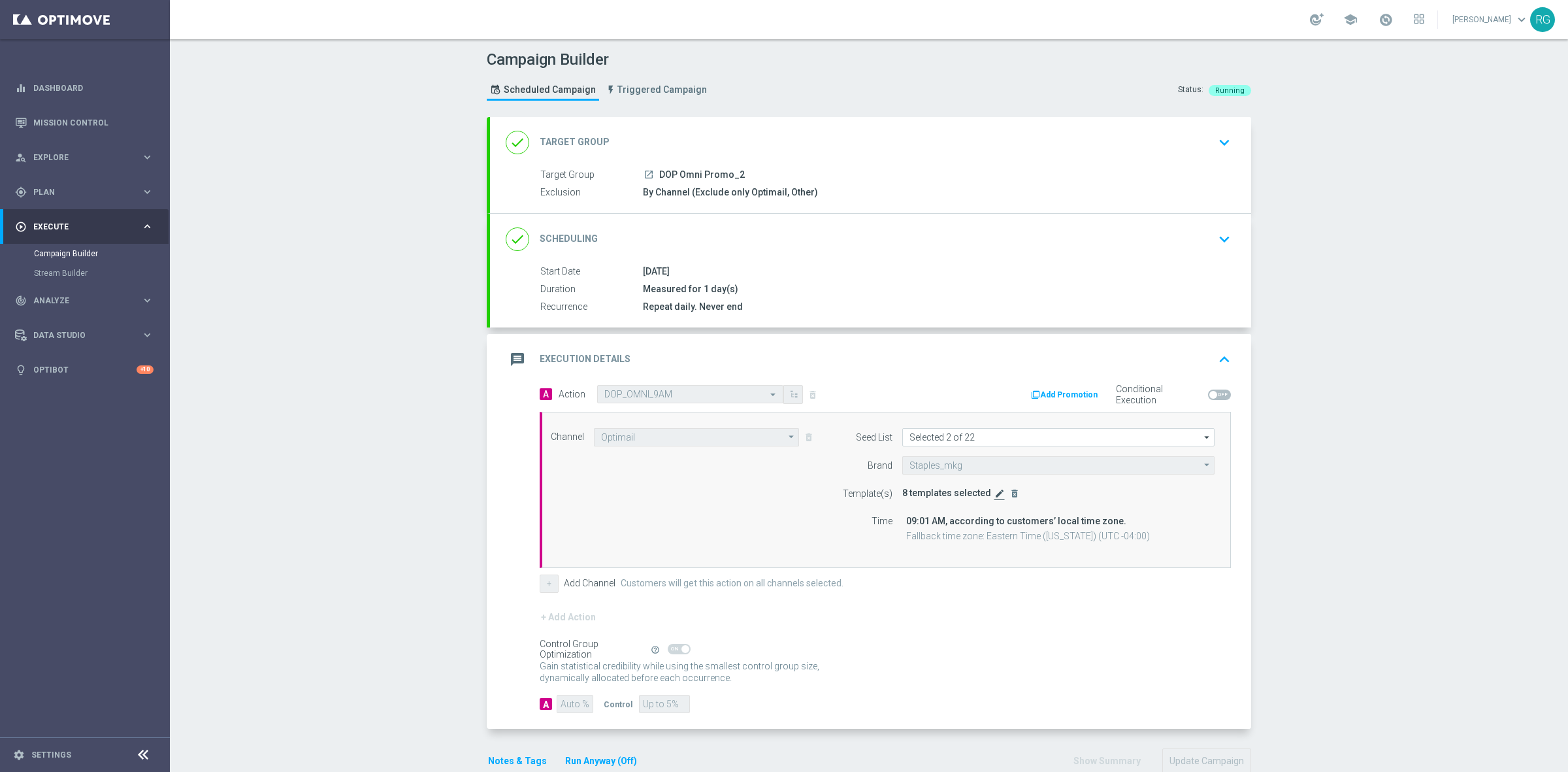
click at [995, 488] on icon "edit" at bounding box center [999, 493] width 11 height 11
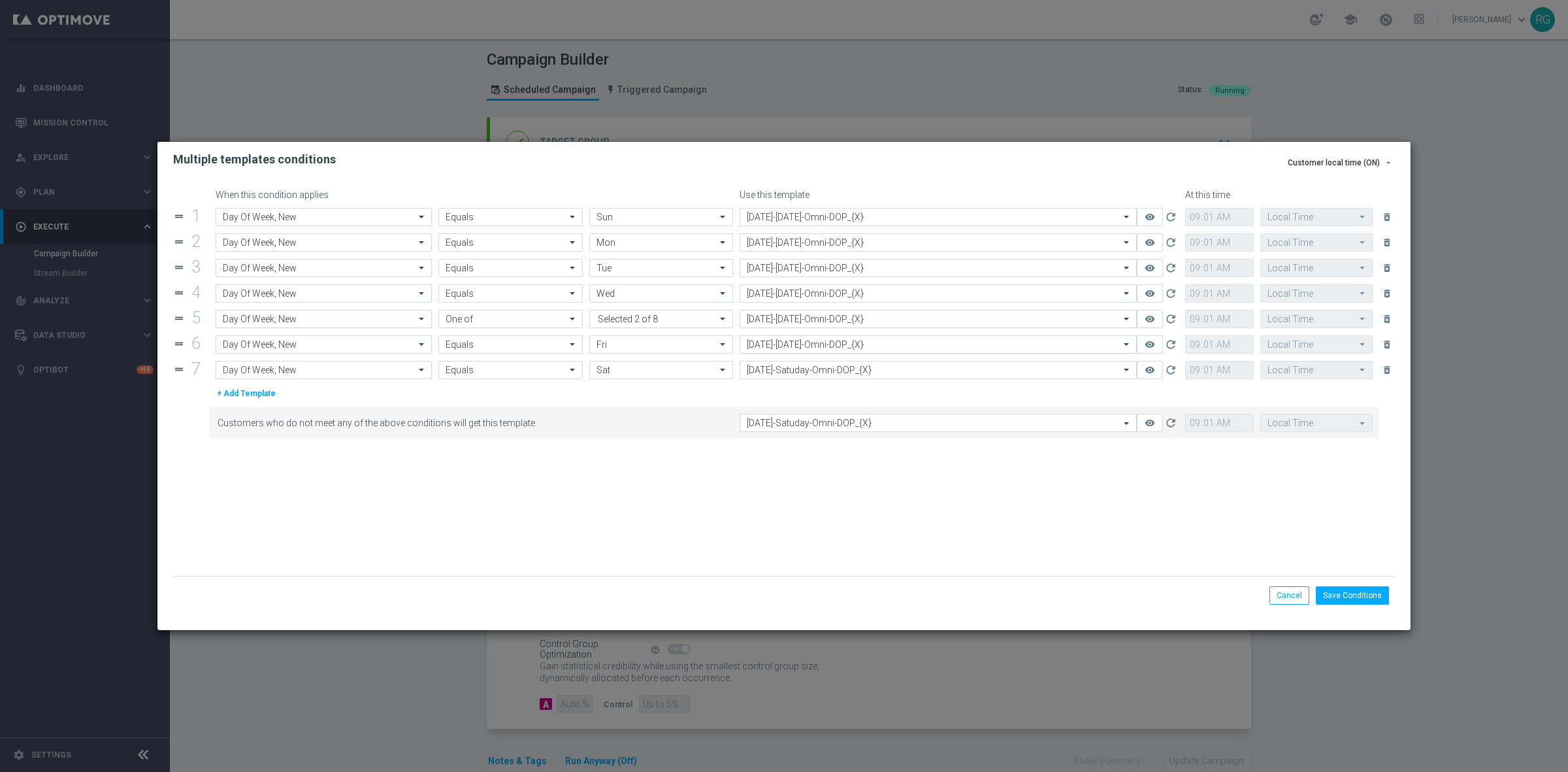
click at [762, 343] on input "text" at bounding box center [925, 345] width 357 height 11
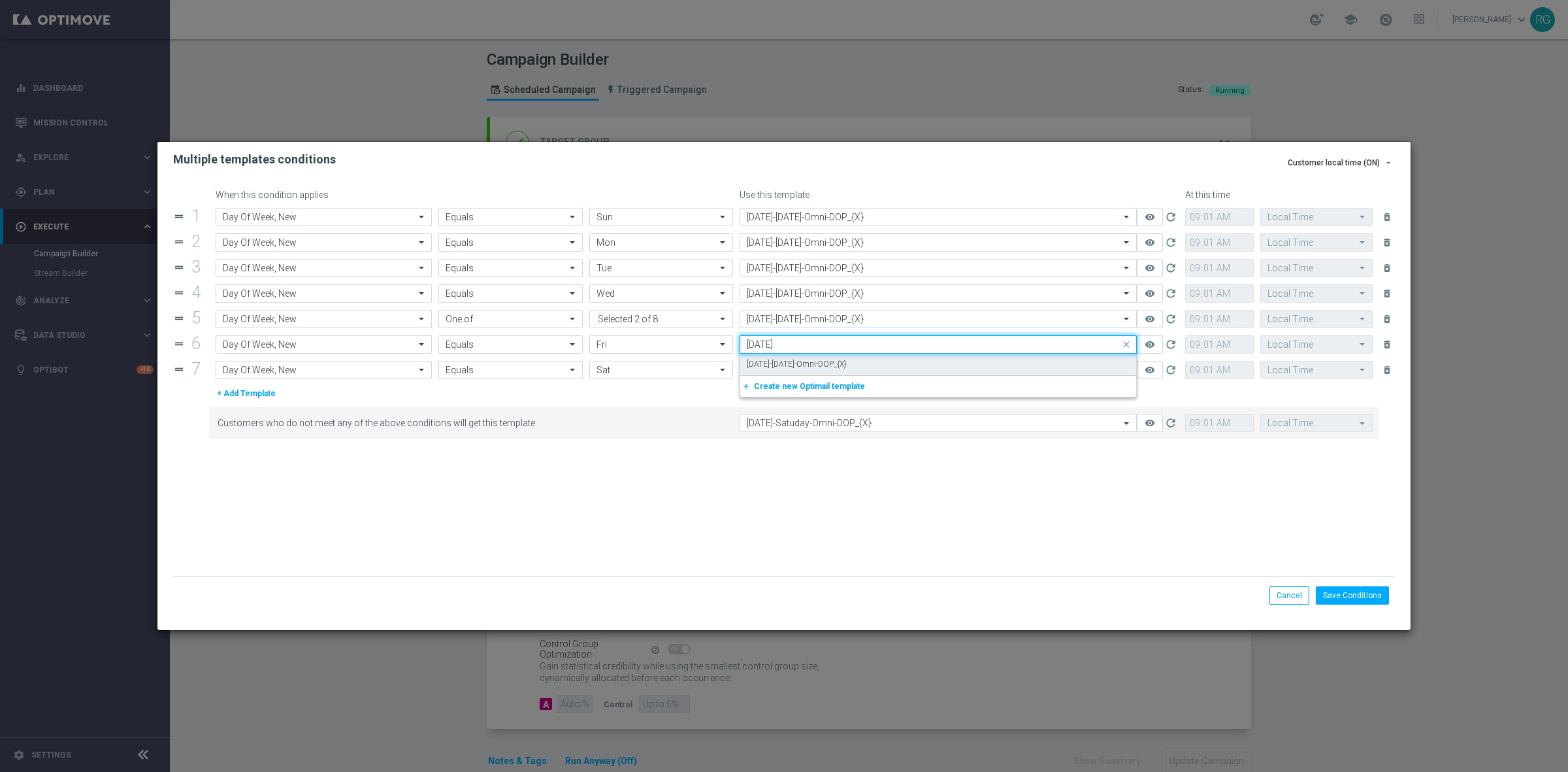
click at [912, 366] on div "10.17.25-Friday-Omni-DOP_{X}" at bounding box center [938, 364] width 383 height 22
type input "10.17.25"
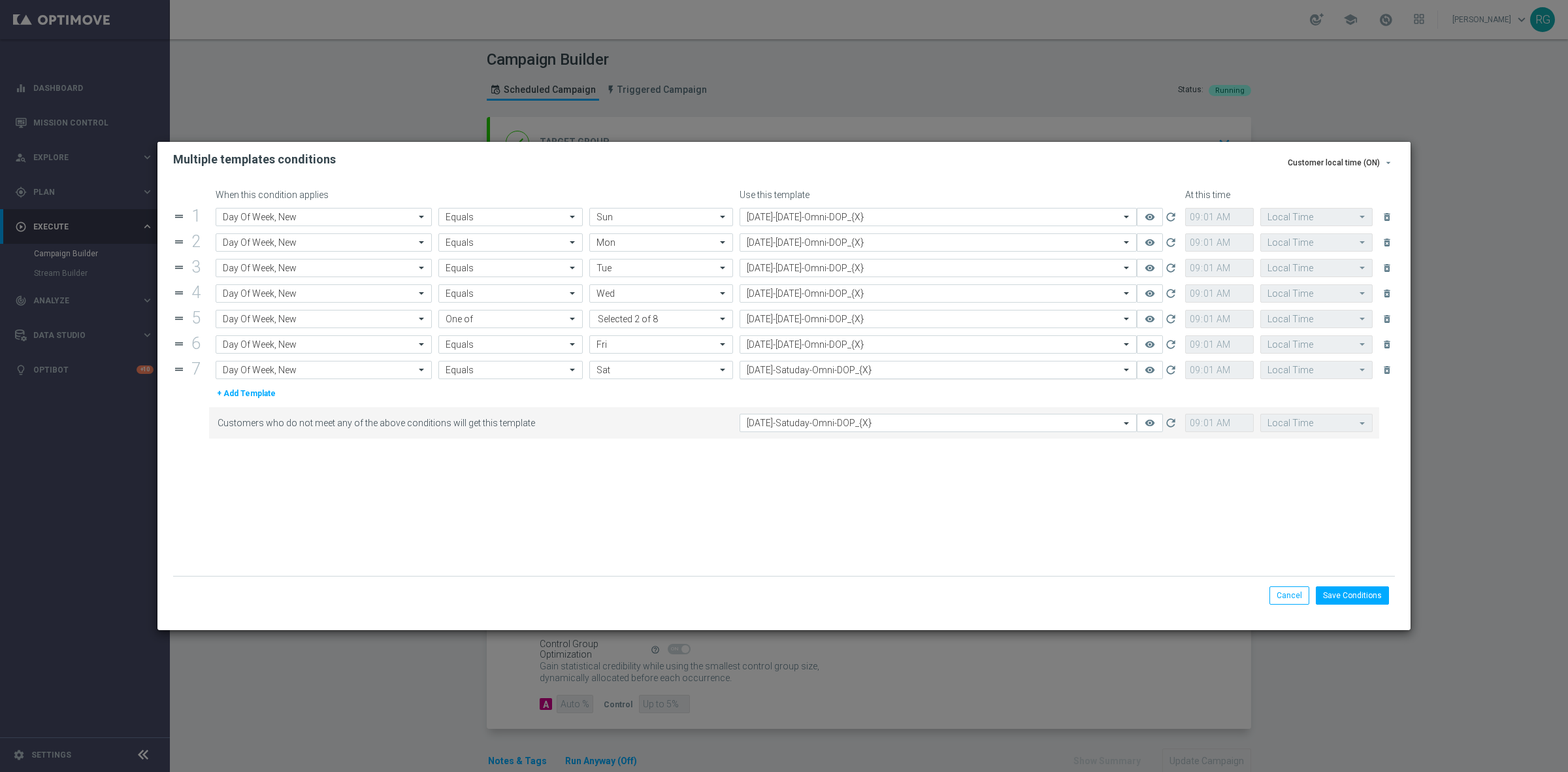
click at [877, 367] on input "text" at bounding box center [925, 370] width 357 height 11
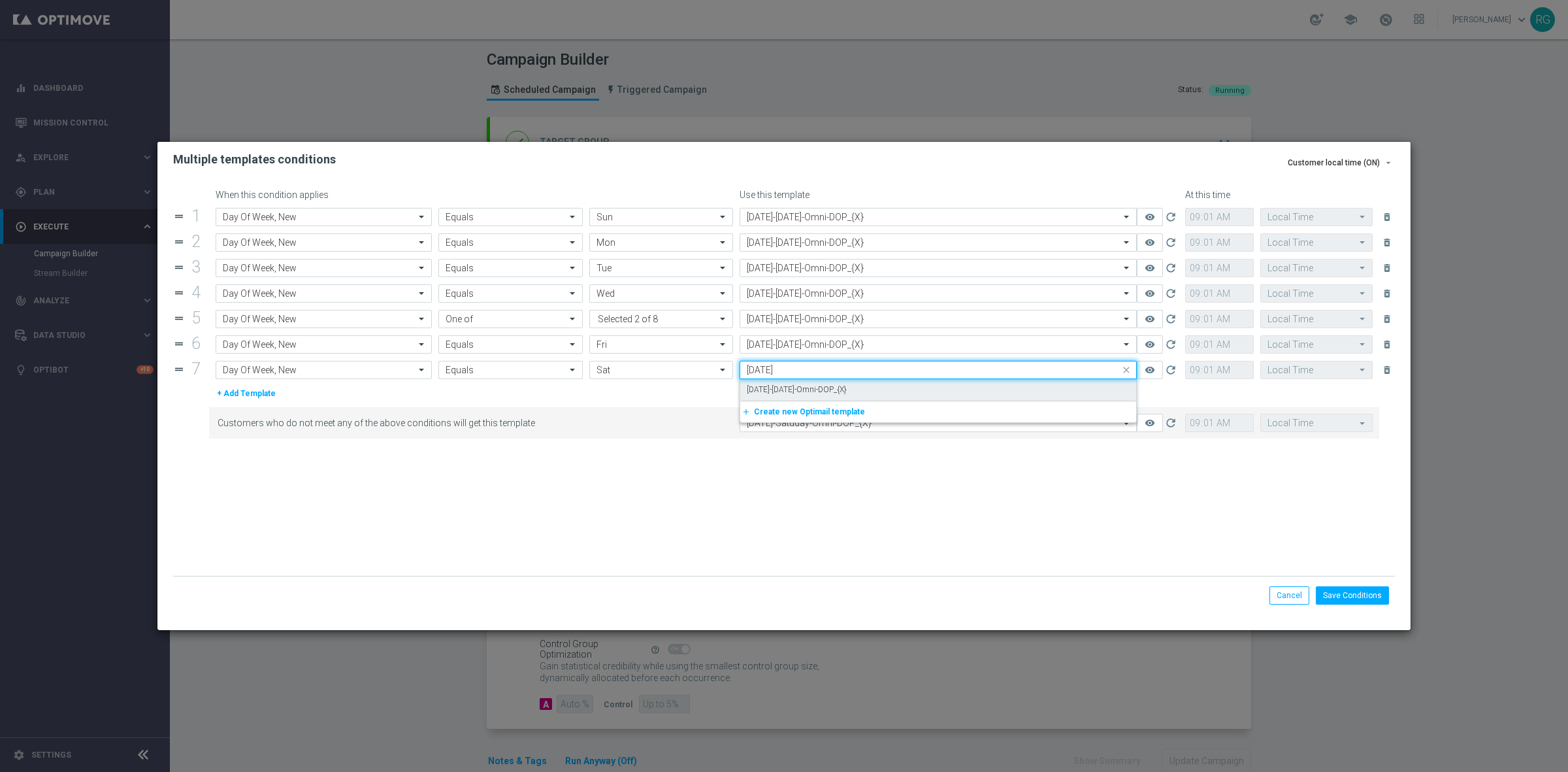
click at [871, 391] on div "10.18.25-Saturday-Omni-DOP_{X}" at bounding box center [938, 390] width 383 height 22
type input "10.18.25"
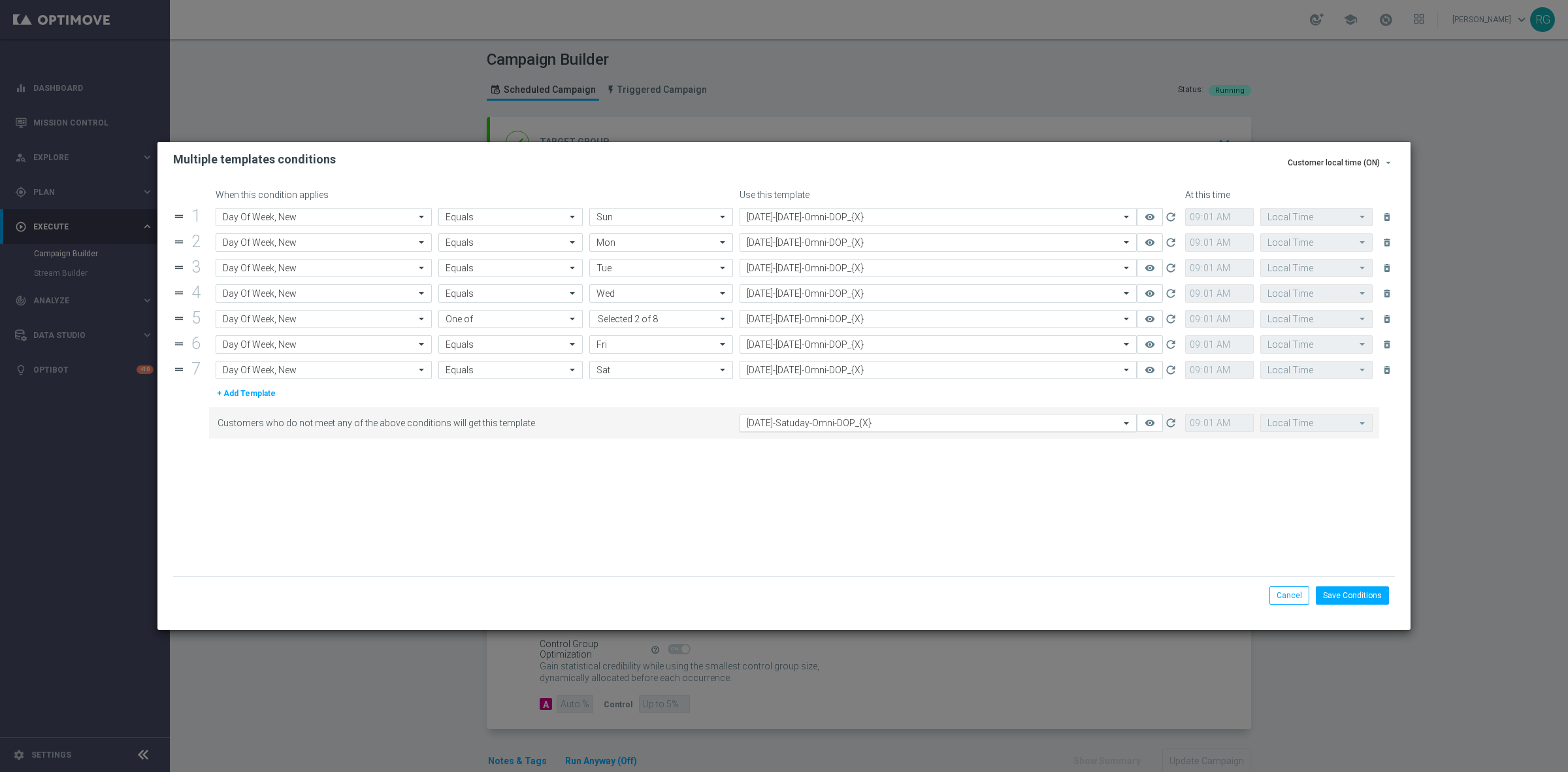
click at [863, 426] on input "text" at bounding box center [925, 423] width 357 height 11
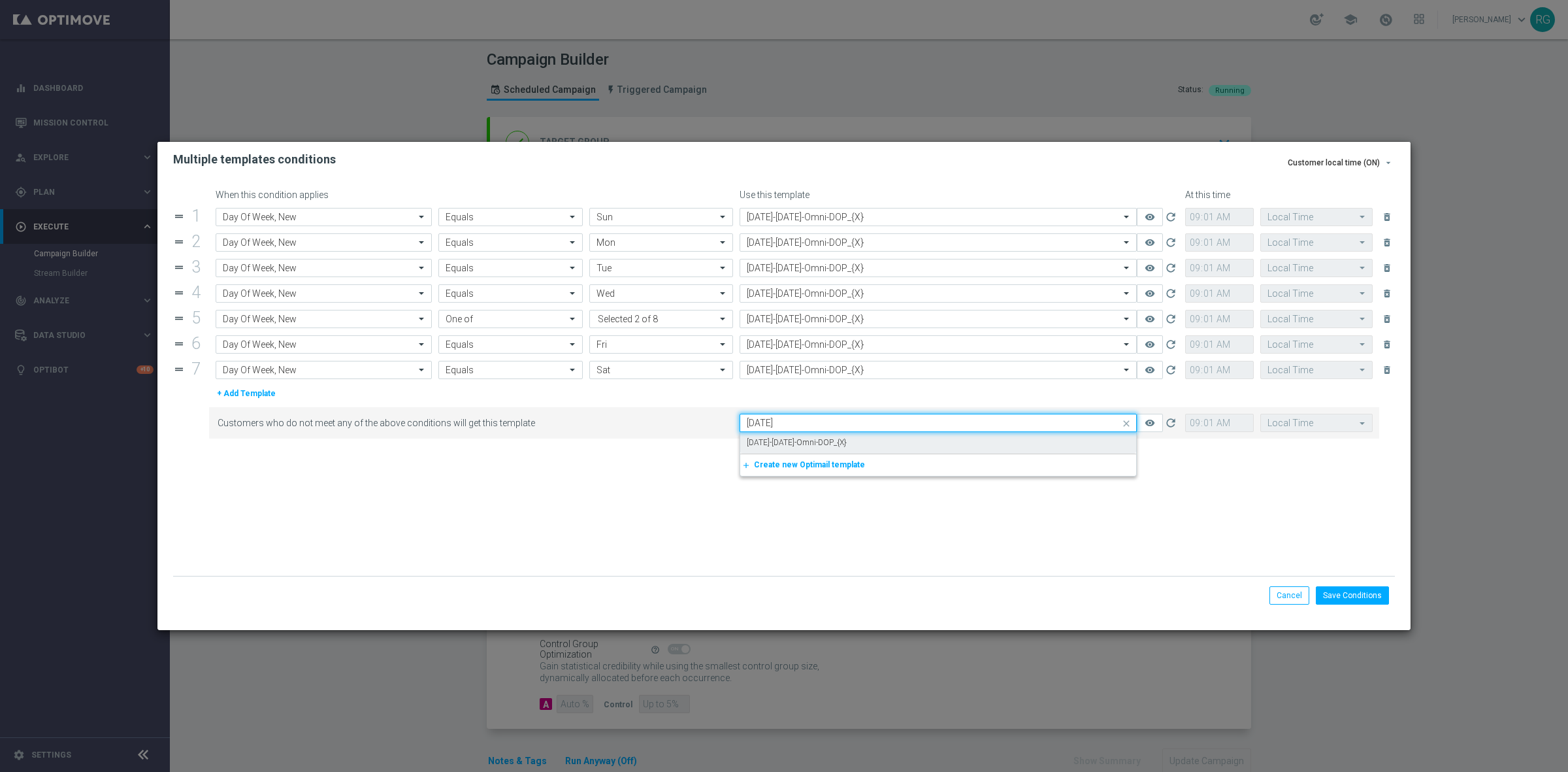
click at [846, 441] on label "10.18.25-Saturday-Omni-DOP_{X}" at bounding box center [797, 443] width 100 height 11
type input "10.18.25"
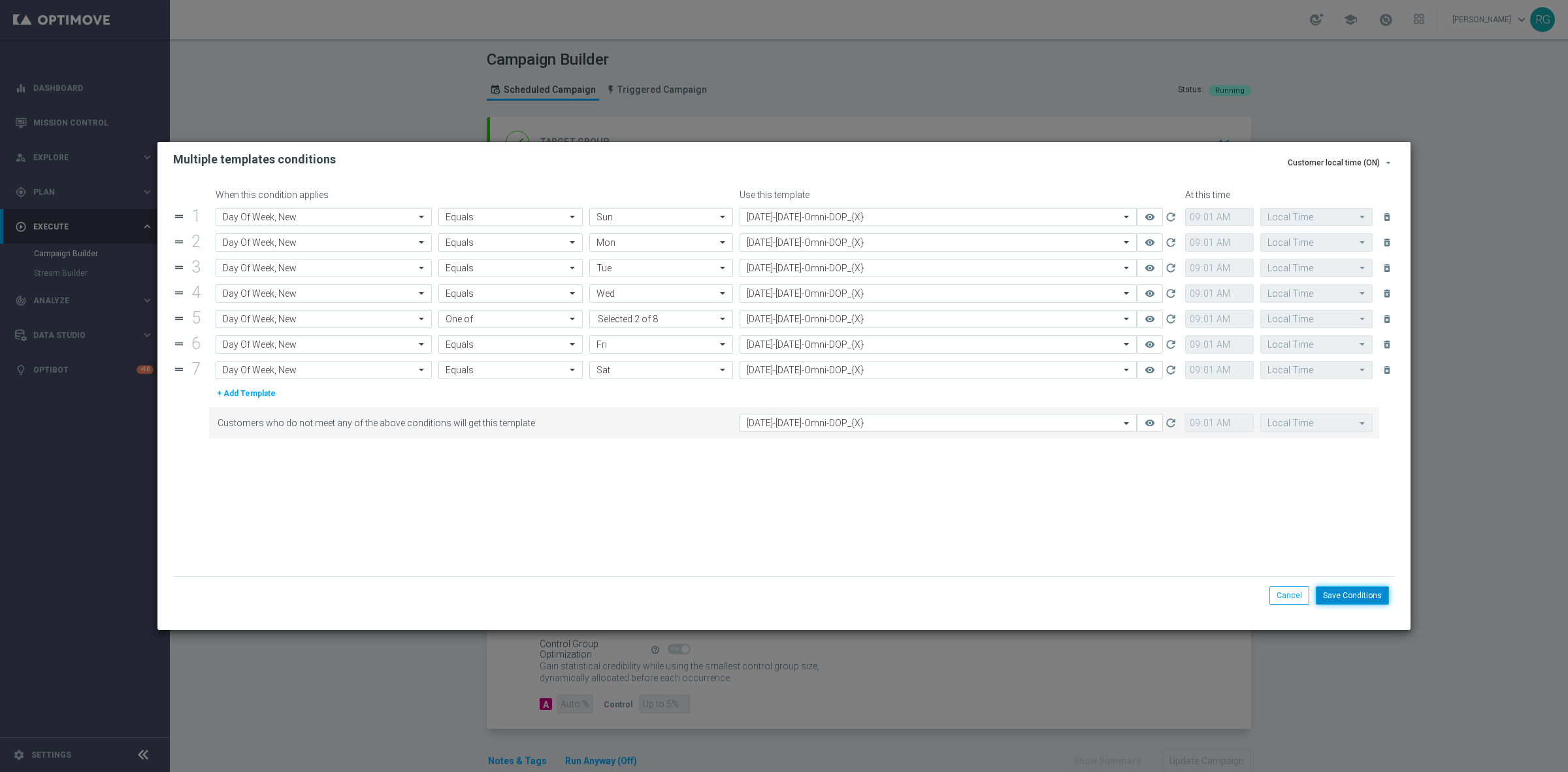
click at [1361, 598] on button "Save Conditions" at bounding box center [1352, 596] width 73 height 18
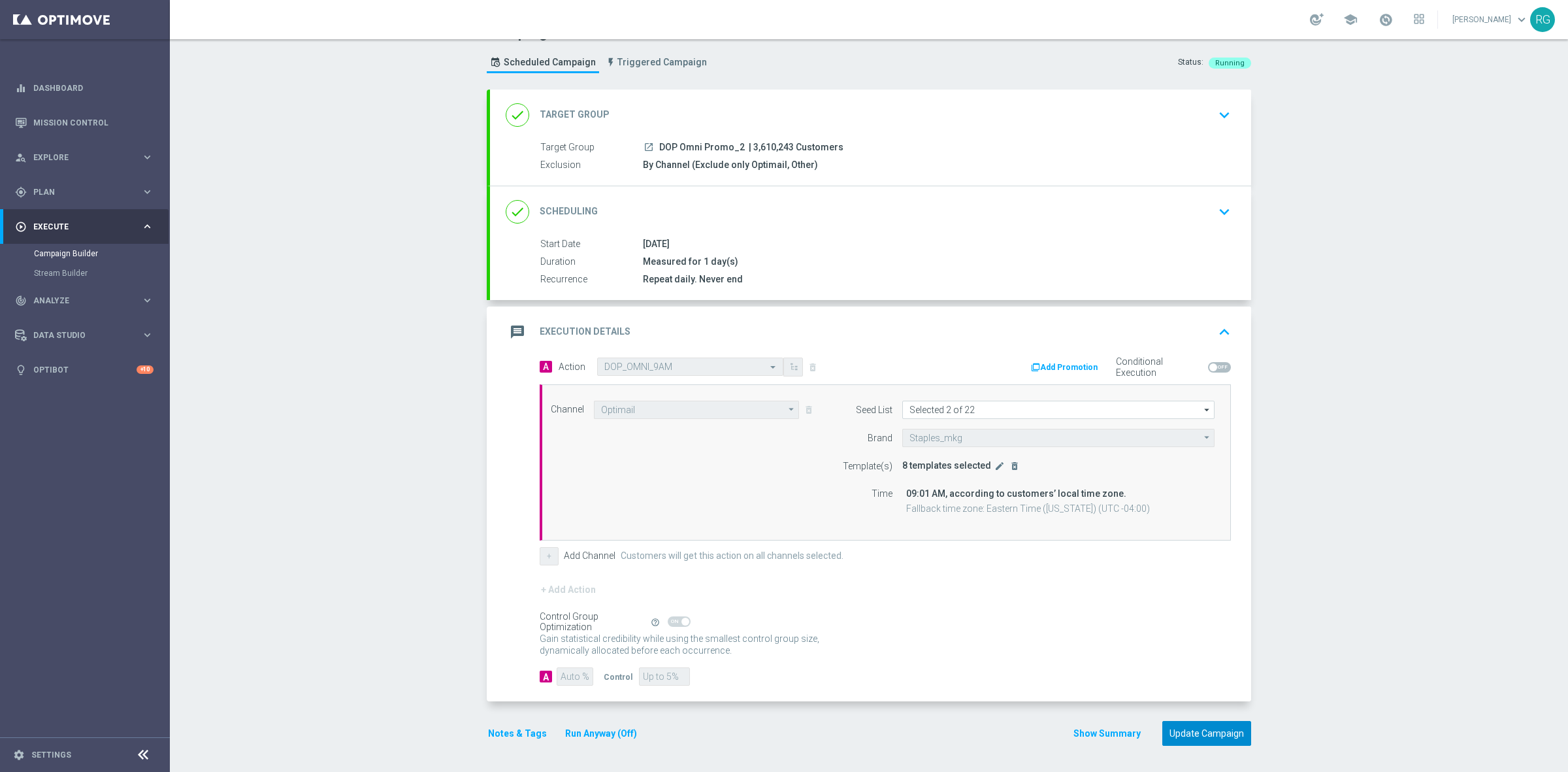
click at [1214, 724] on button "Update Campaign" at bounding box center [1207, 734] width 89 height 25
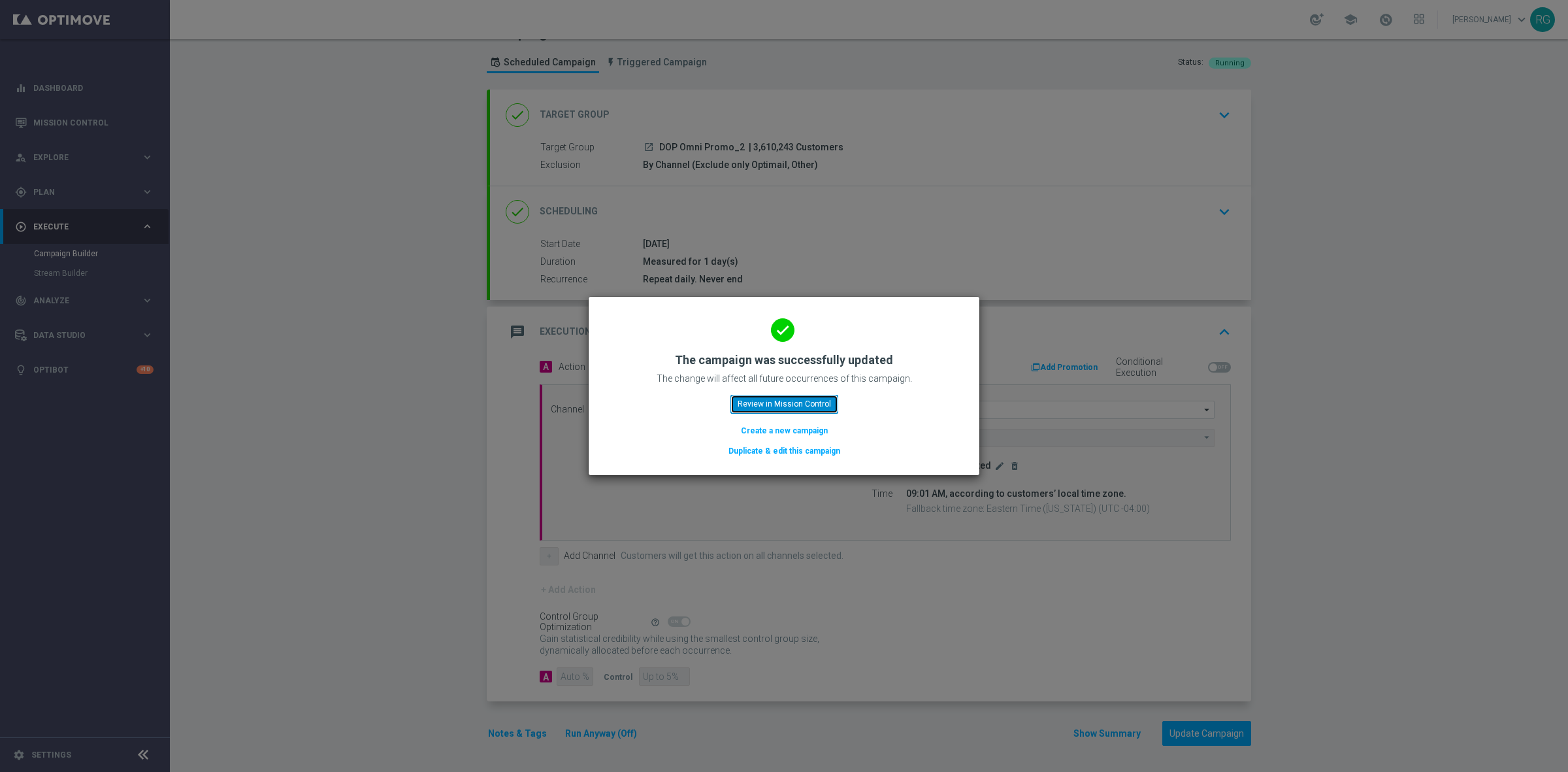
click at [823, 399] on button "Review in Mission Control" at bounding box center [784, 404] width 108 height 18
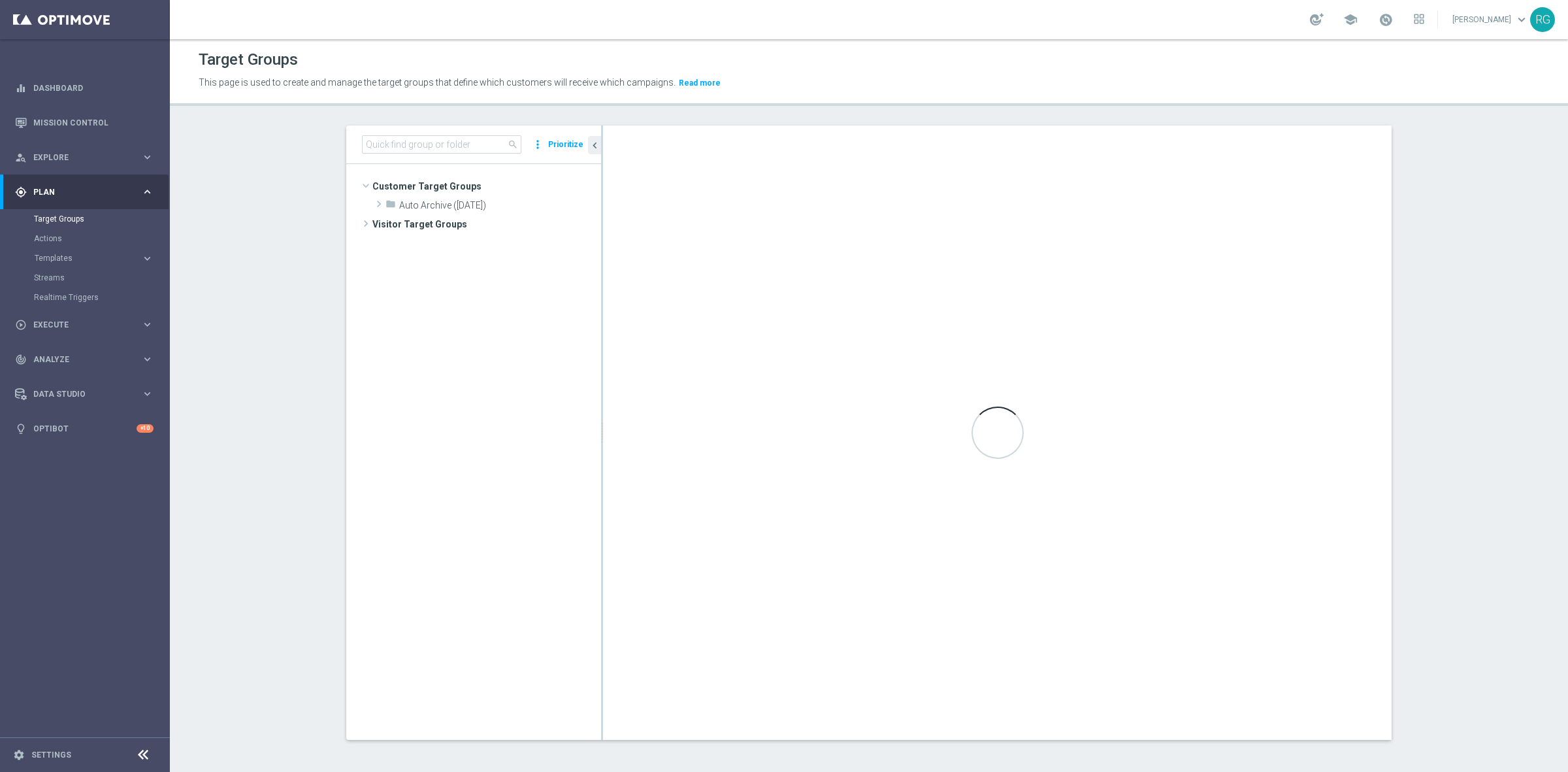
scroll to position [272, 0]
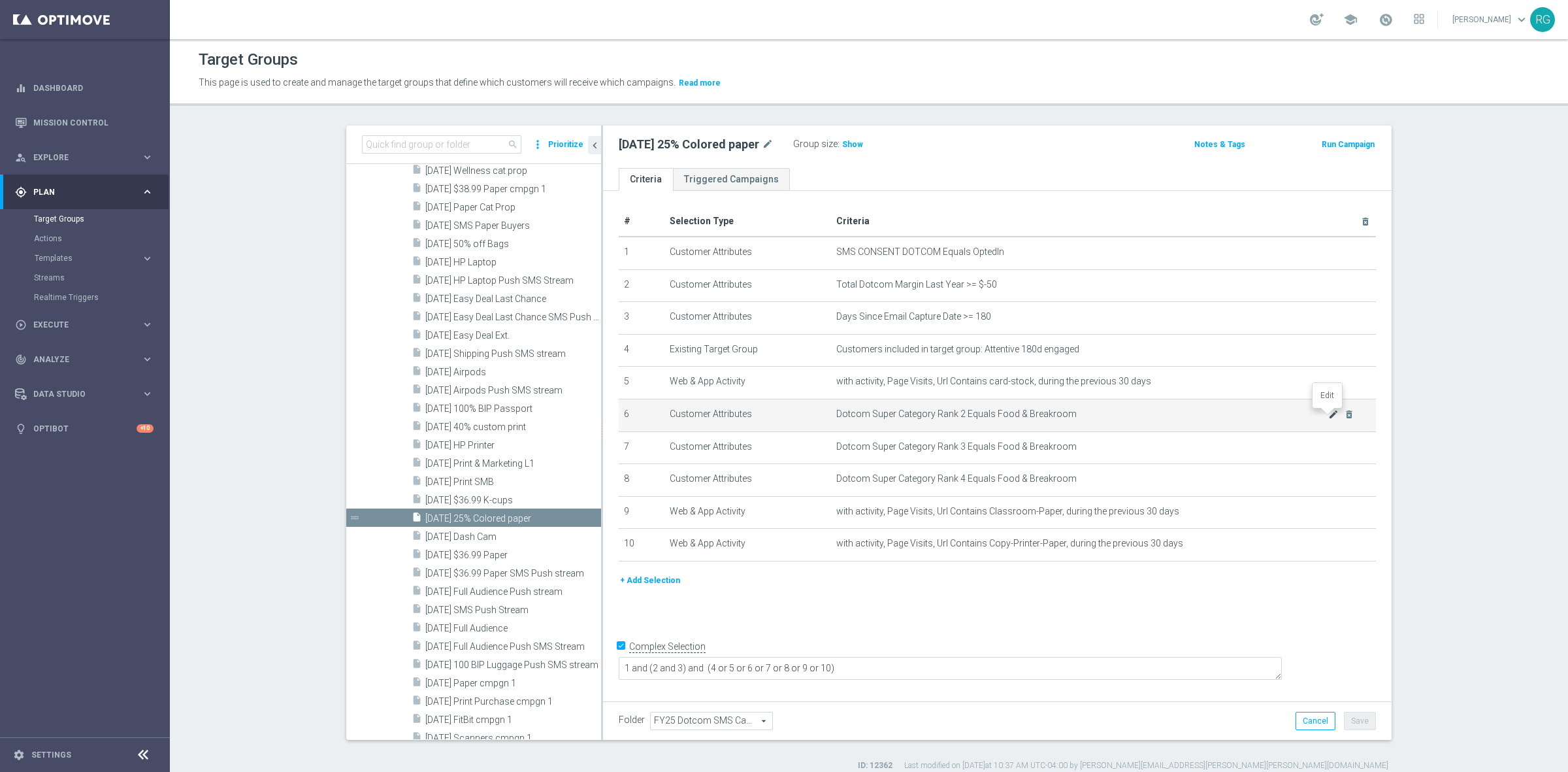
click at [1328, 413] on icon "mode_edit" at bounding box center [1333, 414] width 11 height 11
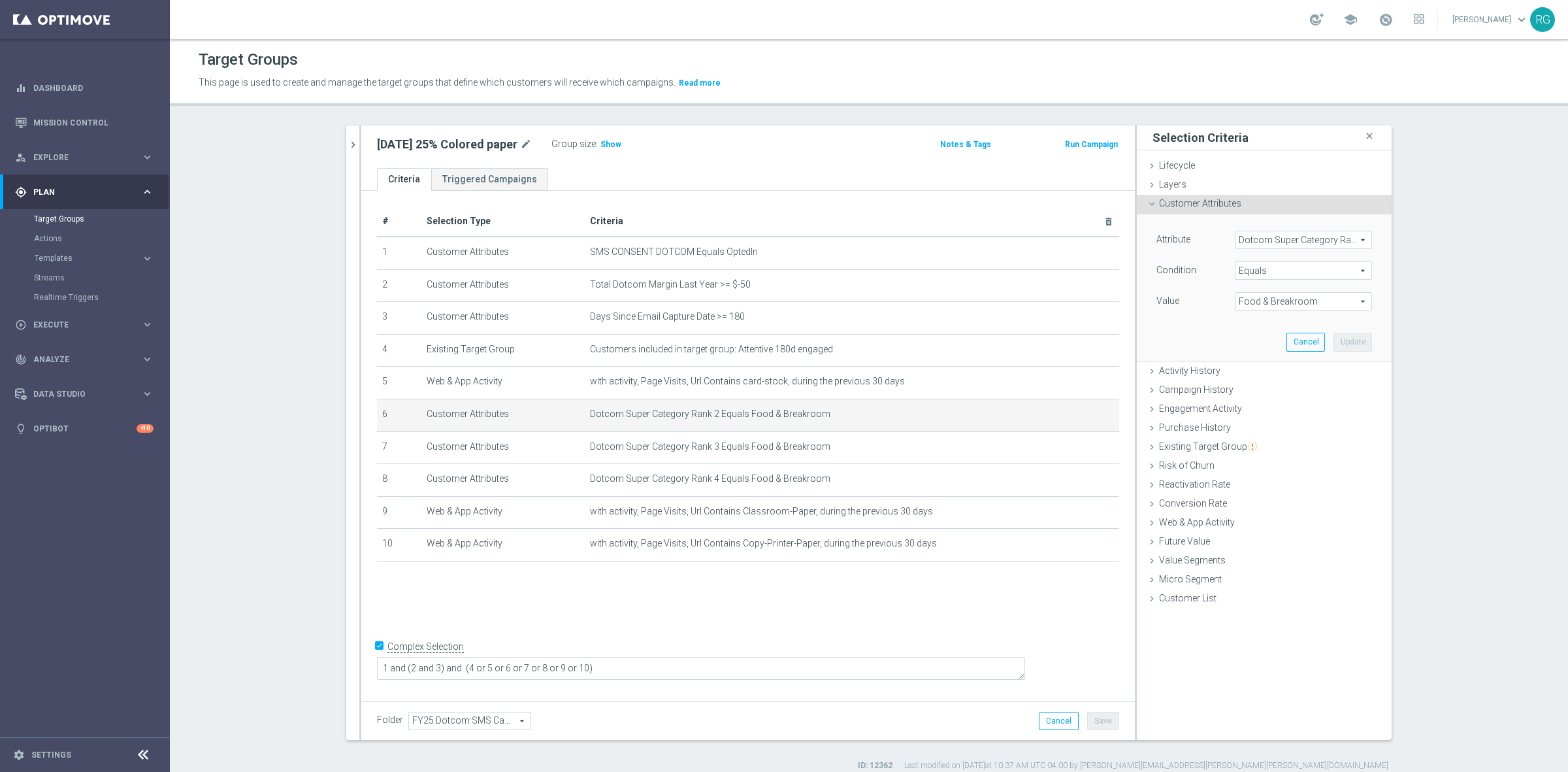
click at [1260, 306] on span "Food & Breakroom" at bounding box center [1303, 301] width 136 height 17
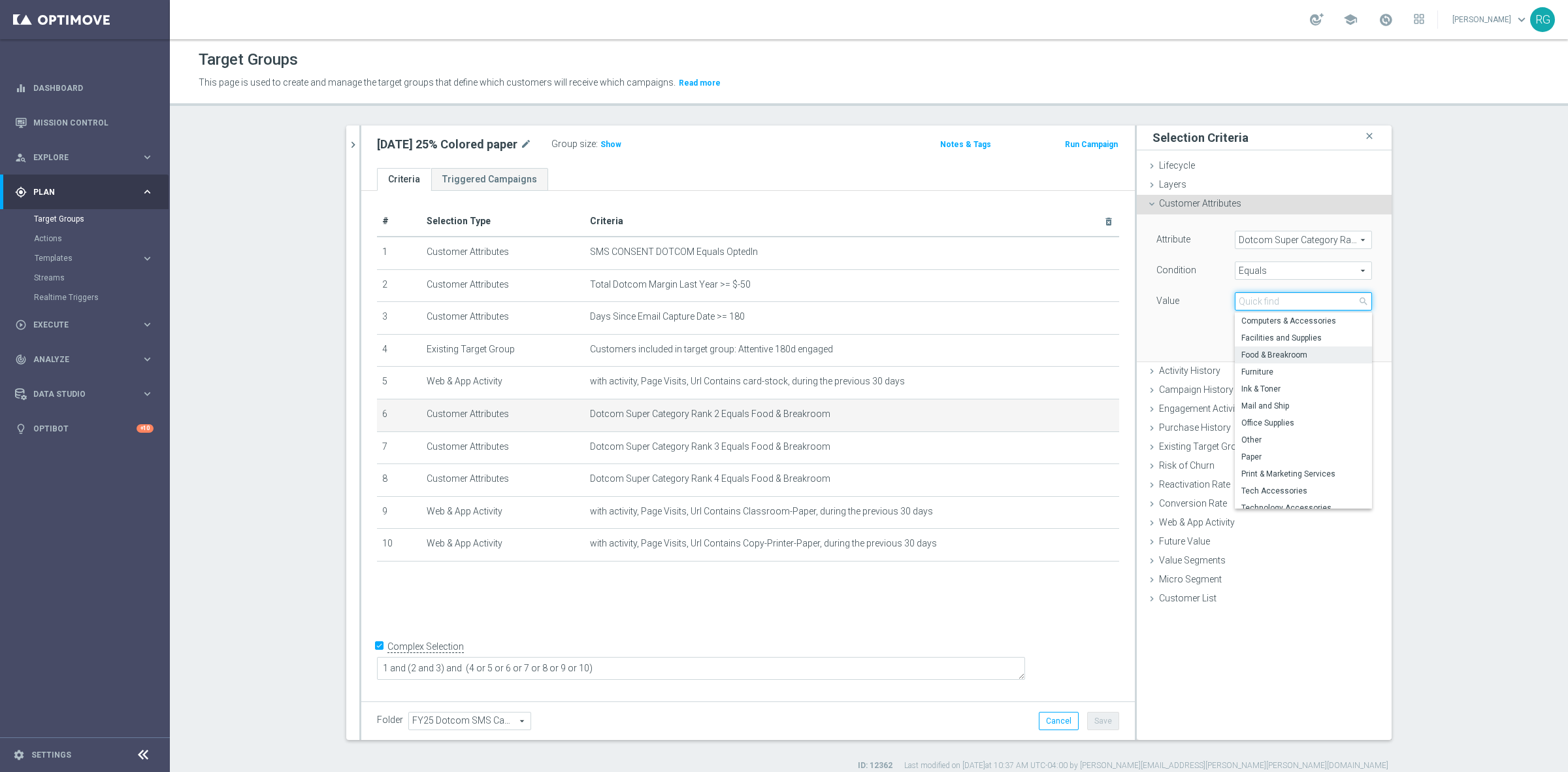
click at [1268, 301] on input "search" at bounding box center [1303, 301] width 137 height 18
type input "paper"
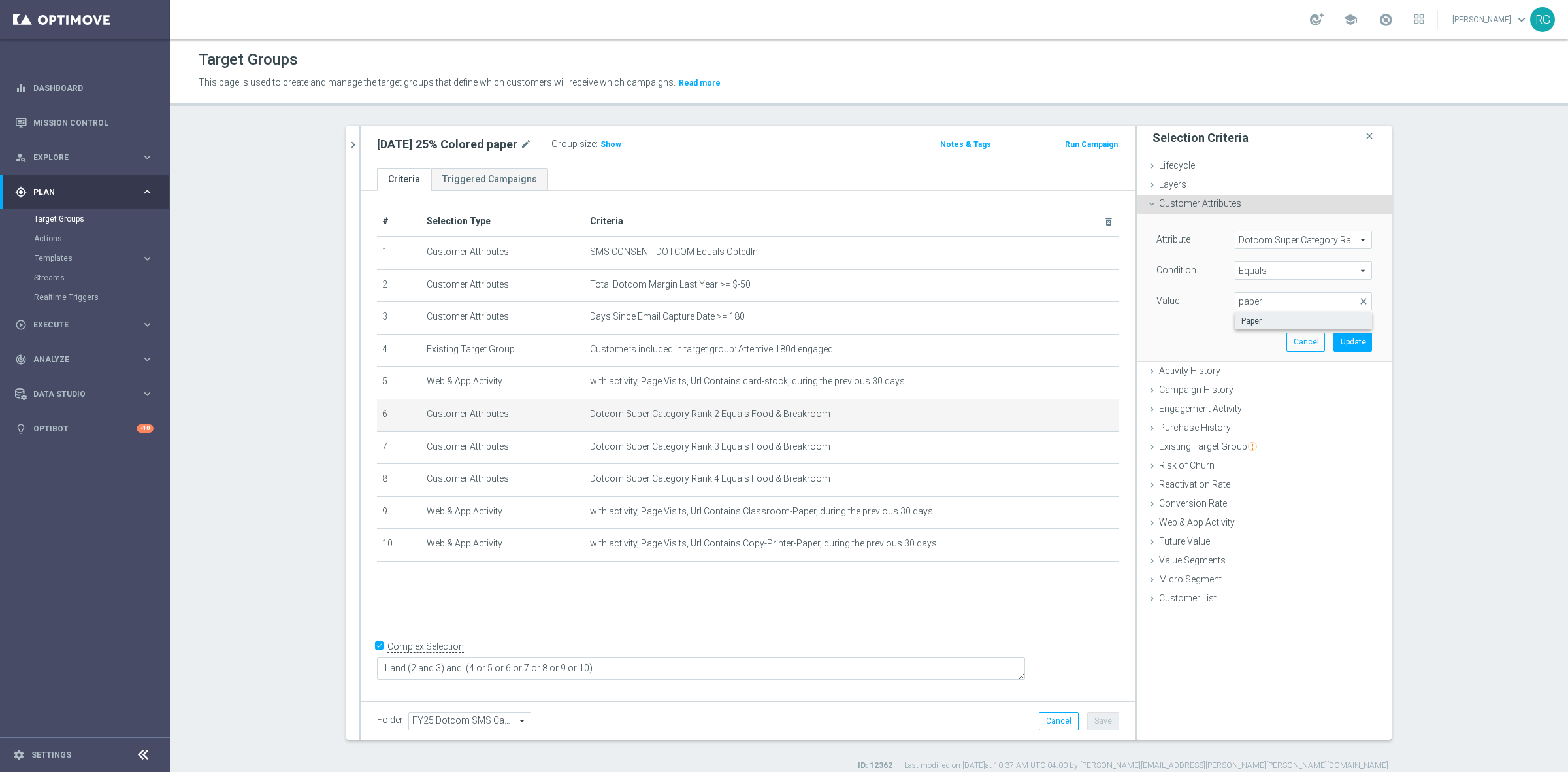
click at [1269, 314] on label "Paper" at bounding box center [1303, 321] width 137 height 17
type input "Paper"
click at [1357, 344] on button "Update" at bounding box center [1352, 342] width 39 height 18
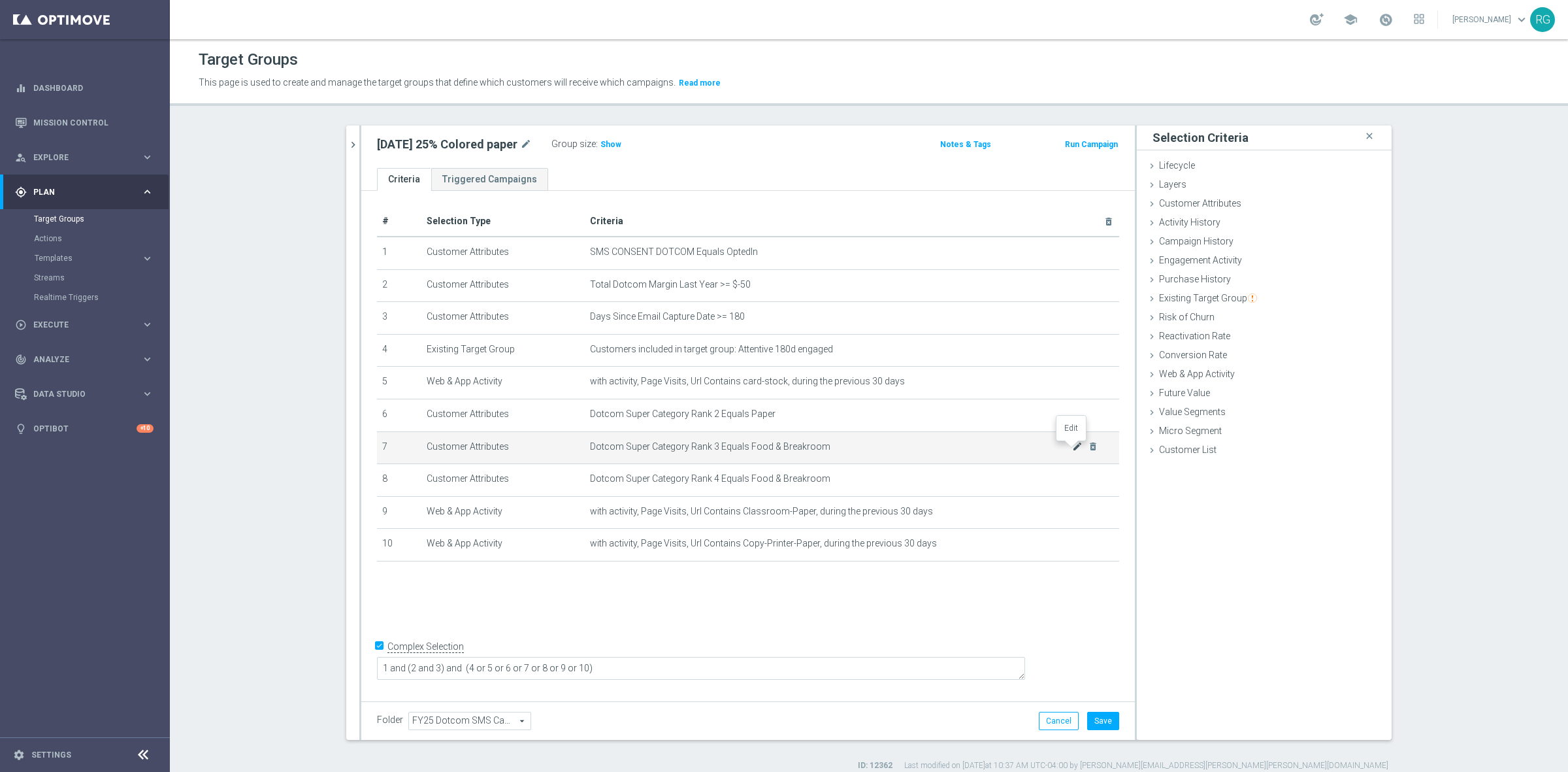
click at [1072, 447] on icon "mode_edit" at bounding box center [1077, 446] width 11 height 11
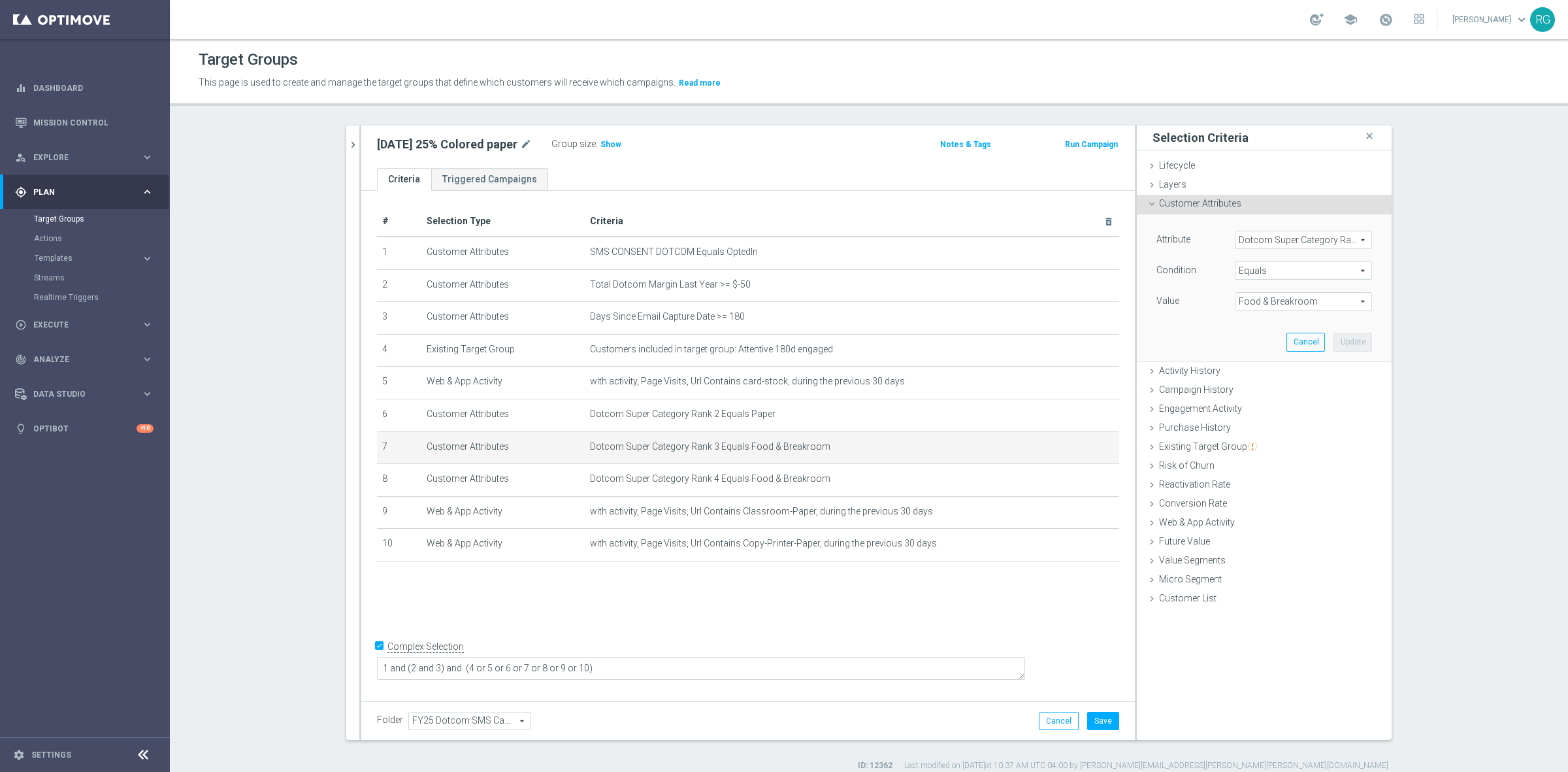
click at [1271, 289] on div "Attribute Dotcom Super Category Rank 3 Dotcom Super Category Rank 3 arrow_drop_…" at bounding box center [1264, 272] width 216 height 83
click at [1269, 301] on span "Food & Breakroom" at bounding box center [1303, 301] width 136 height 17
click at [1241, 459] on span "Paper" at bounding box center [1303, 457] width 124 height 11
type input "Paper"
click at [1337, 342] on button "Update" at bounding box center [1352, 342] width 39 height 18
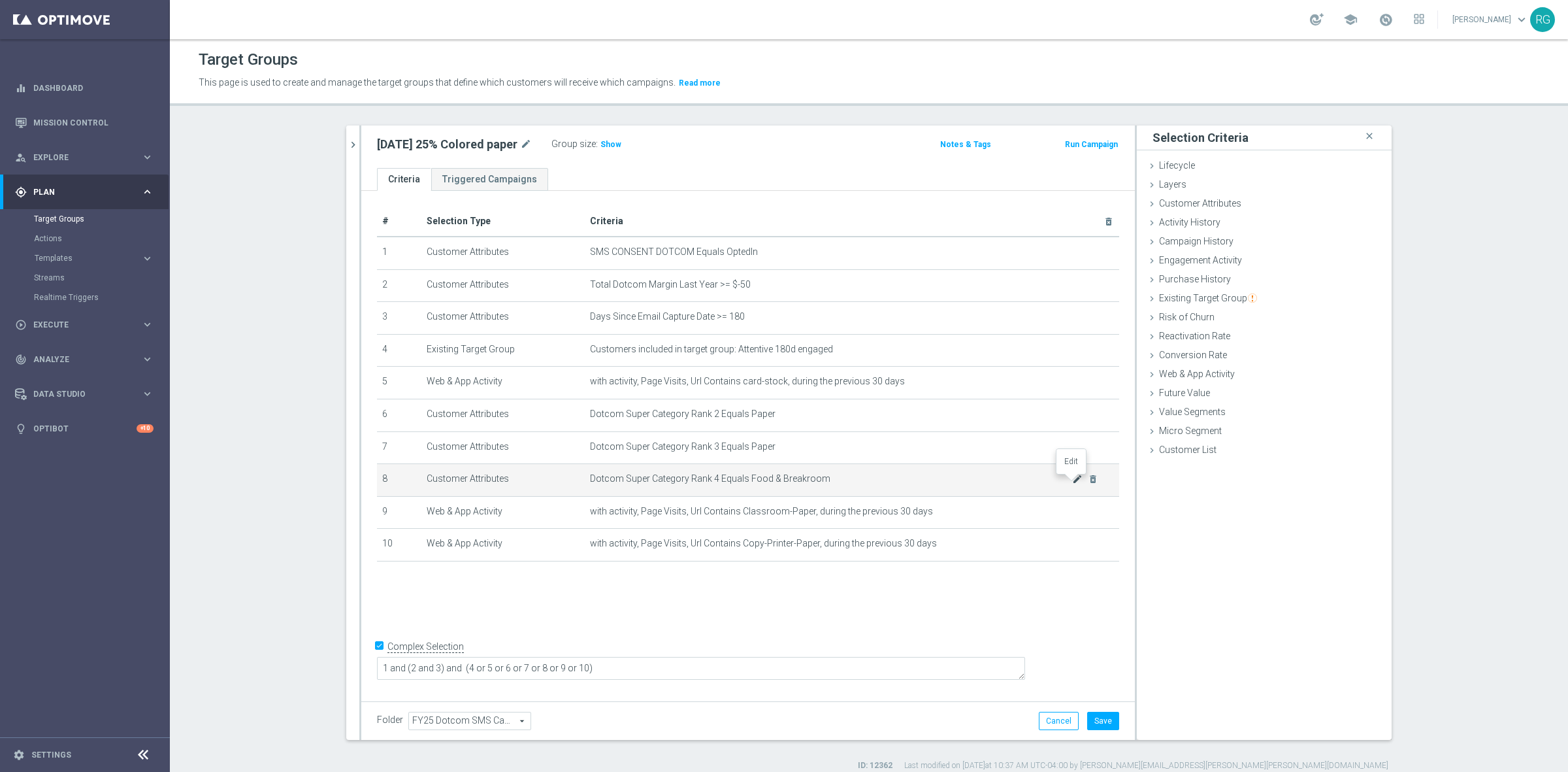
click at [1072, 482] on icon "mode_edit" at bounding box center [1077, 478] width 11 height 11
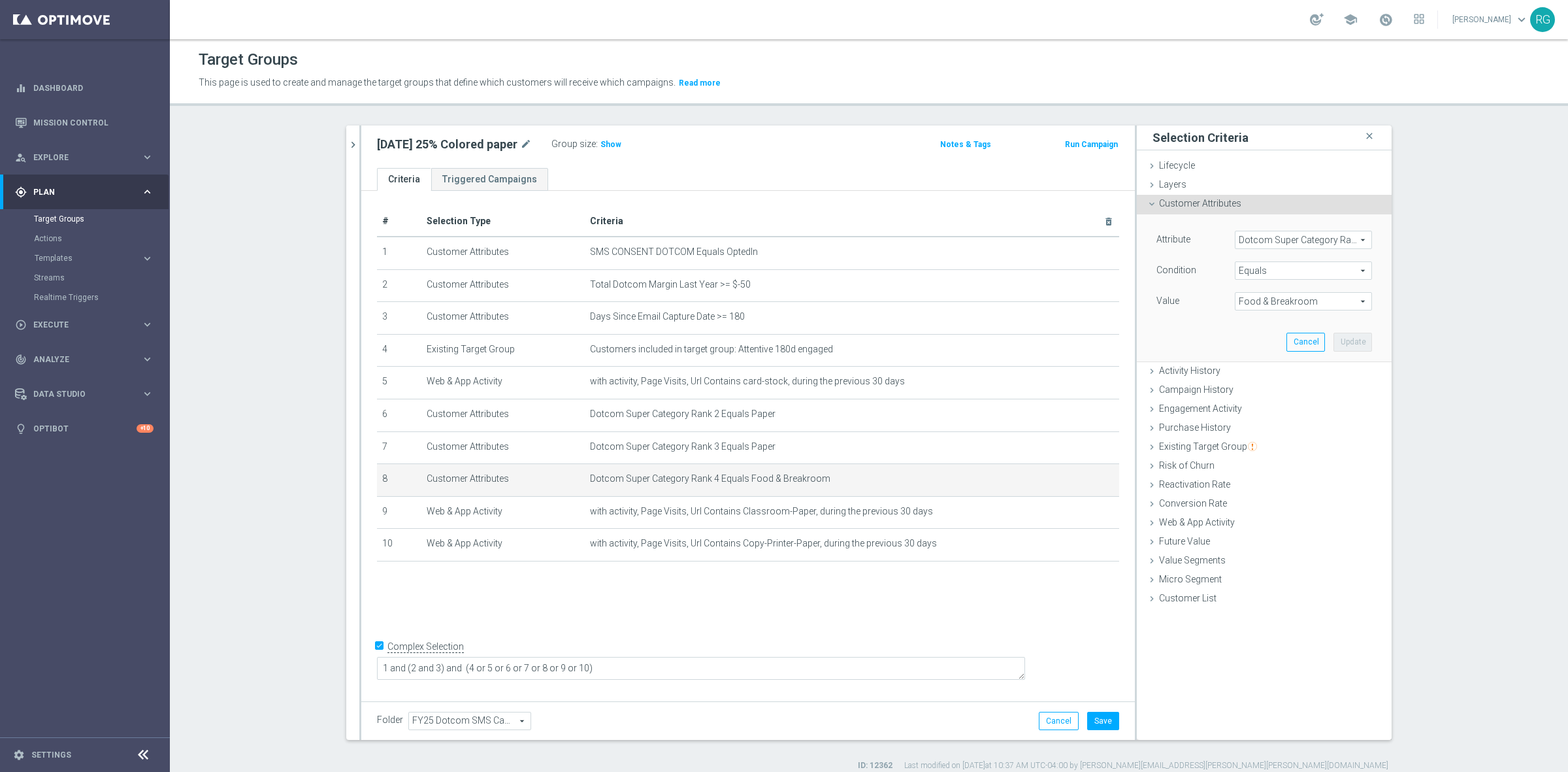
click at [1270, 304] on span "Food & Breakroom" at bounding box center [1303, 301] width 136 height 17
click at [1265, 469] on span "Paper" at bounding box center [1303, 474] width 124 height 11
type input "Paper"
click at [1350, 337] on button "Update" at bounding box center [1352, 342] width 39 height 18
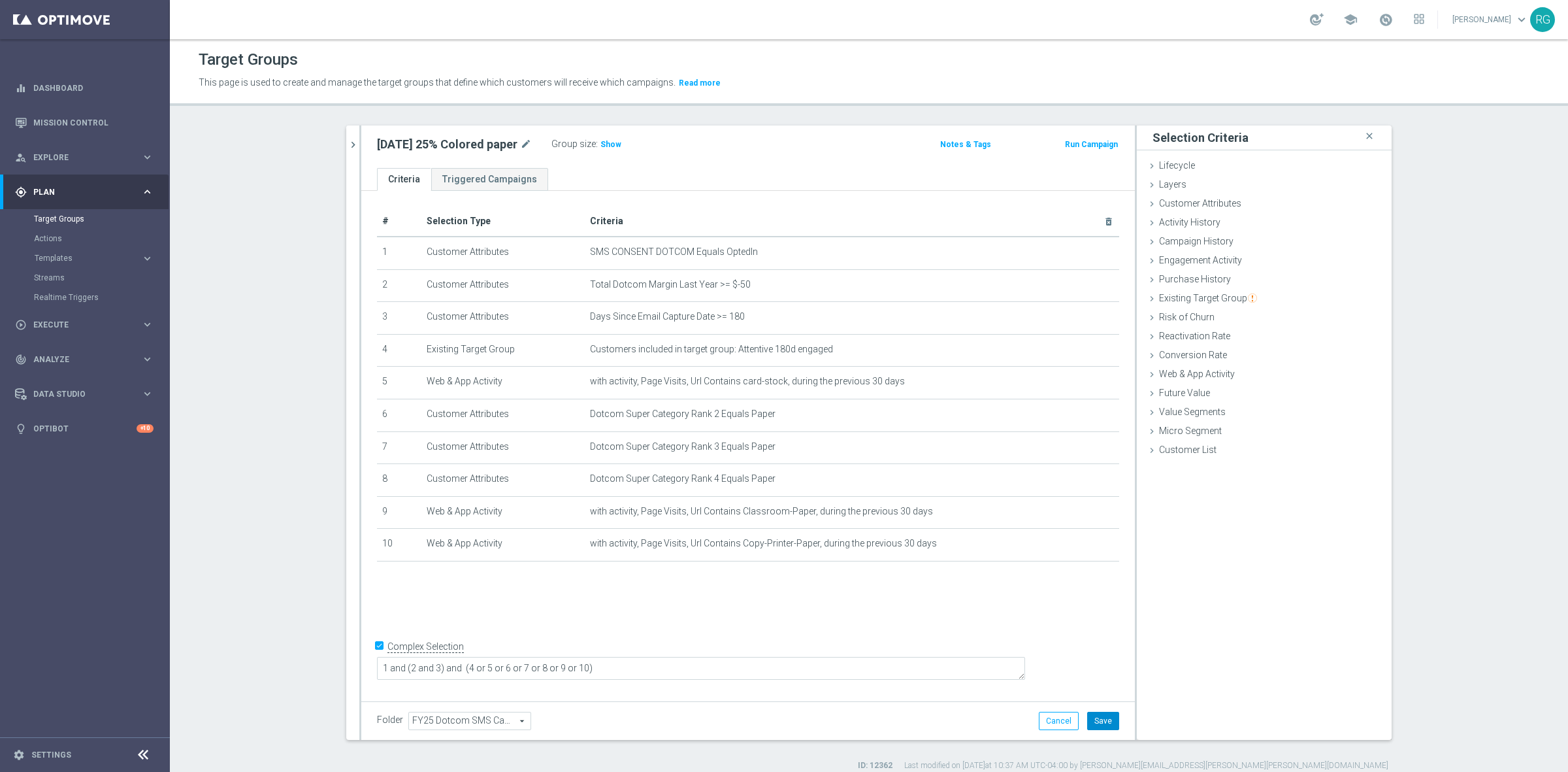
click at [1094, 713] on button "Save" at bounding box center [1102, 721] width 32 height 18
click at [348, 140] on icon "chevron_right" at bounding box center [353, 145] width 13 height 13
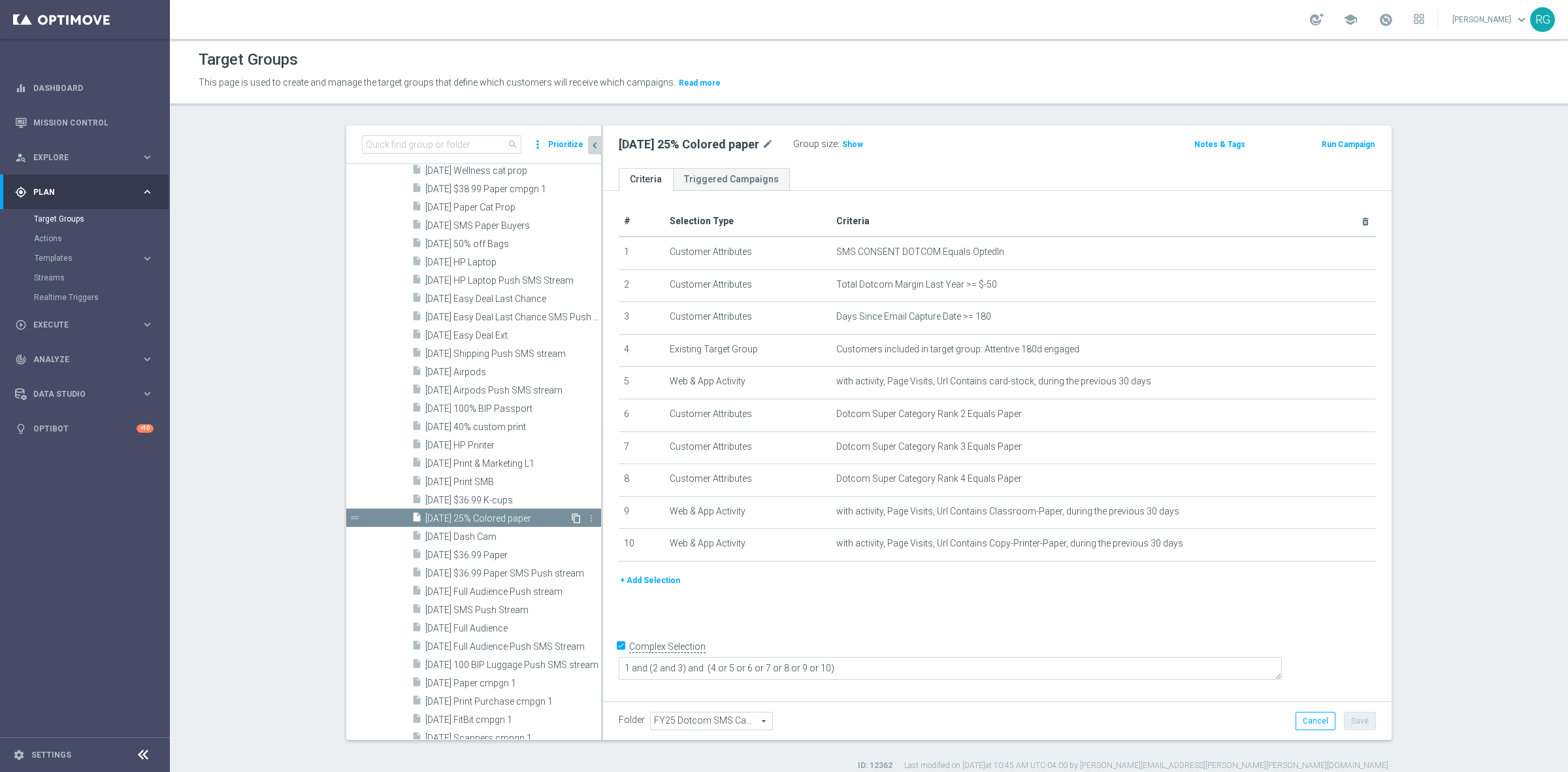
click at [571, 520] on icon "content_copy" at bounding box center [576, 518] width 11 height 11
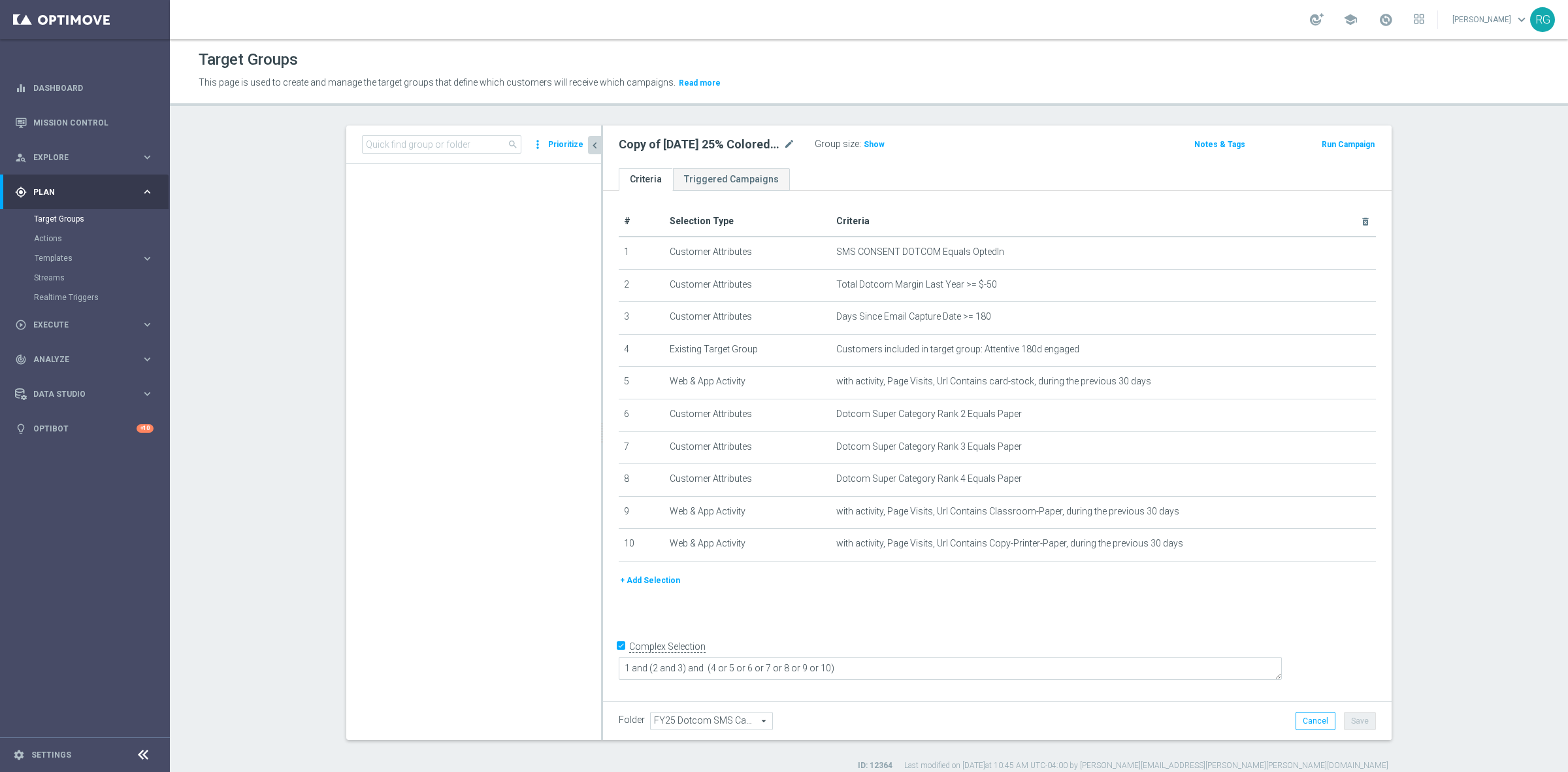
scroll to position [2057, 0]
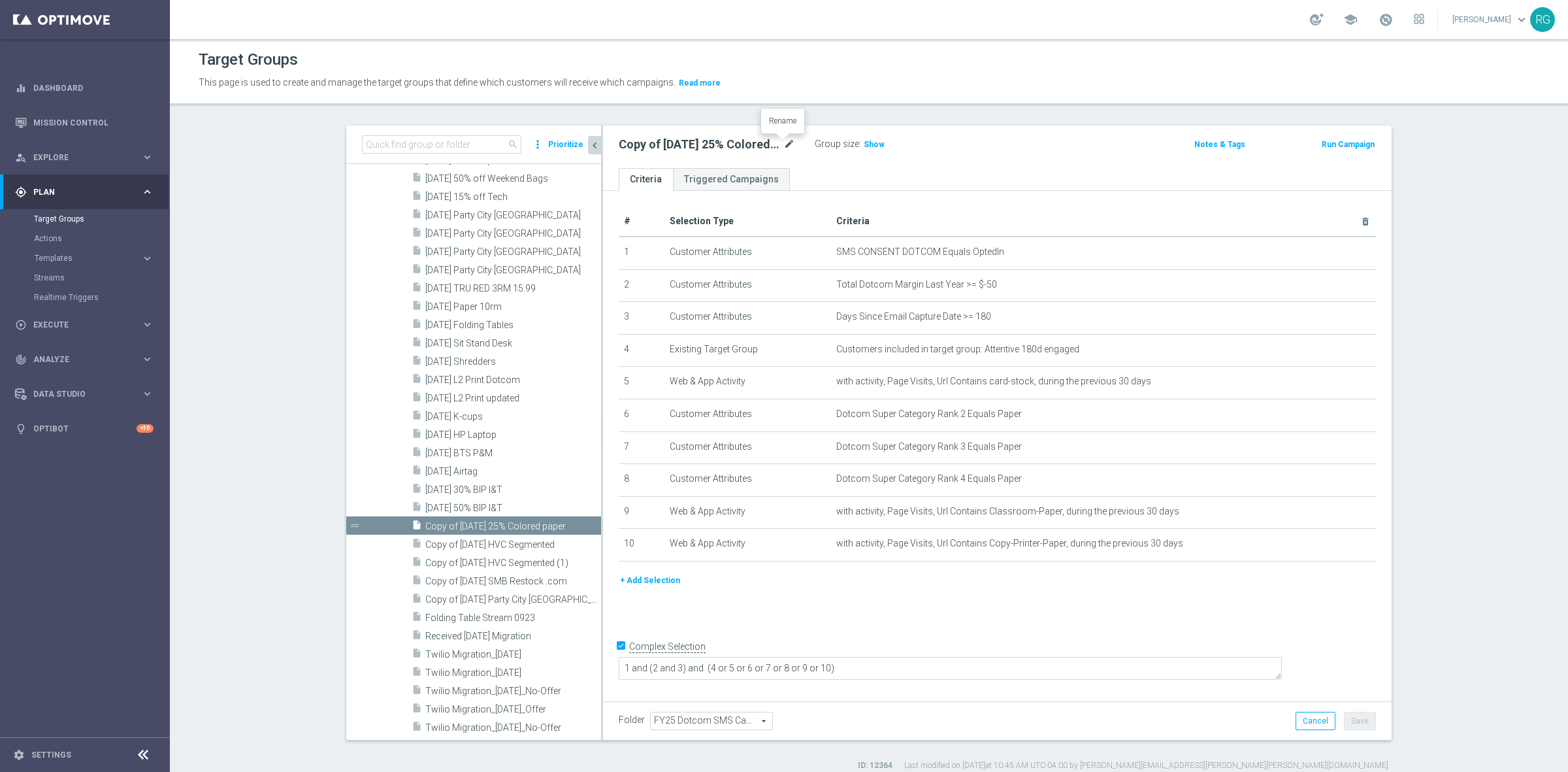
click at [787, 144] on icon "mode_edit" at bounding box center [789, 145] width 12 height 16
click at [753, 144] on input "Copy of [DATE] 25% Colored paper" at bounding box center [707, 146] width 176 height 18
drag, startPoint x: 767, startPoint y: 145, endPoint x: 685, endPoint y: 148, distance: 82.1
click at [685, 148] on input "Copy of [DATE] 25% Colored paper" at bounding box center [707, 146] width 176 height 18
type input "[DATE] Loyalty Hero"
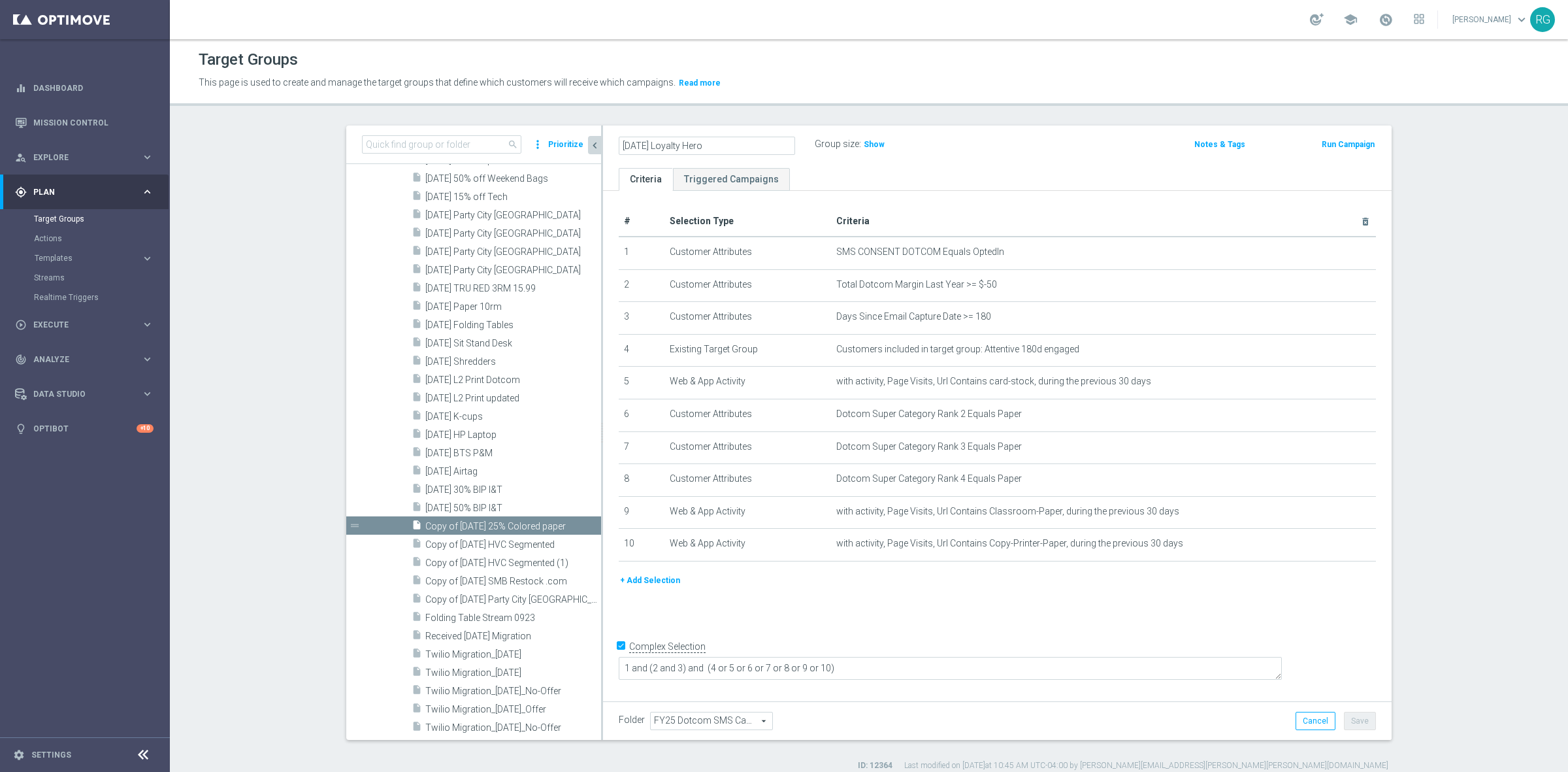
click at [1043, 160] on div "[DATE] Loyalty Hero Group size : Show Notes & Tags Run Campaign" at bounding box center [997, 147] width 789 height 42
click at [1351, 723] on button "Save" at bounding box center [1359, 721] width 32 height 18
drag, startPoint x: 613, startPoint y: 145, endPoint x: 727, endPoint y: 141, distance: 114.1
click at [727, 141] on h2 "[DATE] Loyalty Hero" at bounding box center [672, 145] width 108 height 16
copy h2 "[DATE] Loyalty Hero"
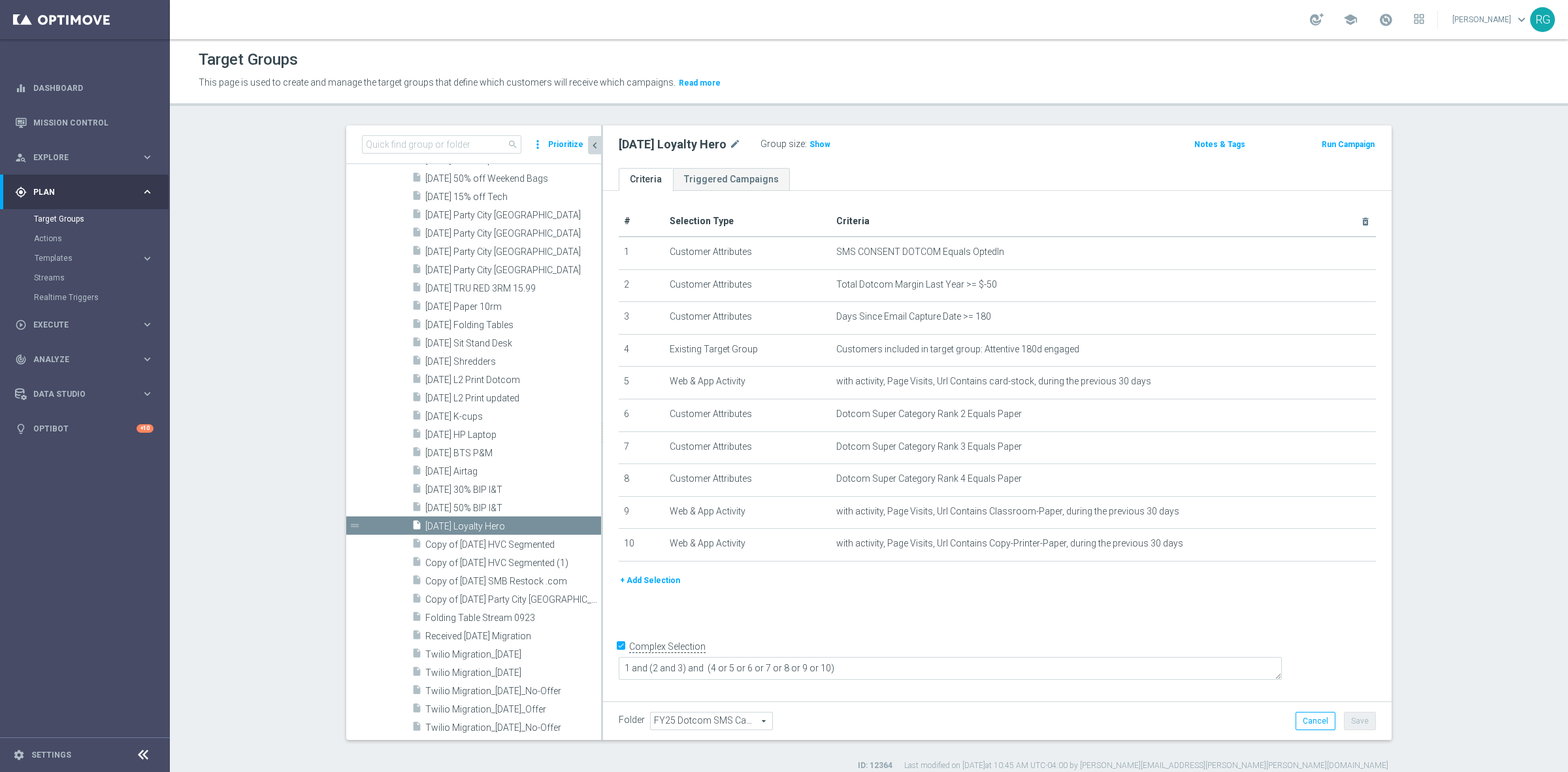
click at [893, 124] on div "Target Groups This page is used to create and manage the target groups that def…" at bounding box center [869, 406] width 1398 height 732
click at [428, 142] on input at bounding box center [442, 145] width 159 height 18
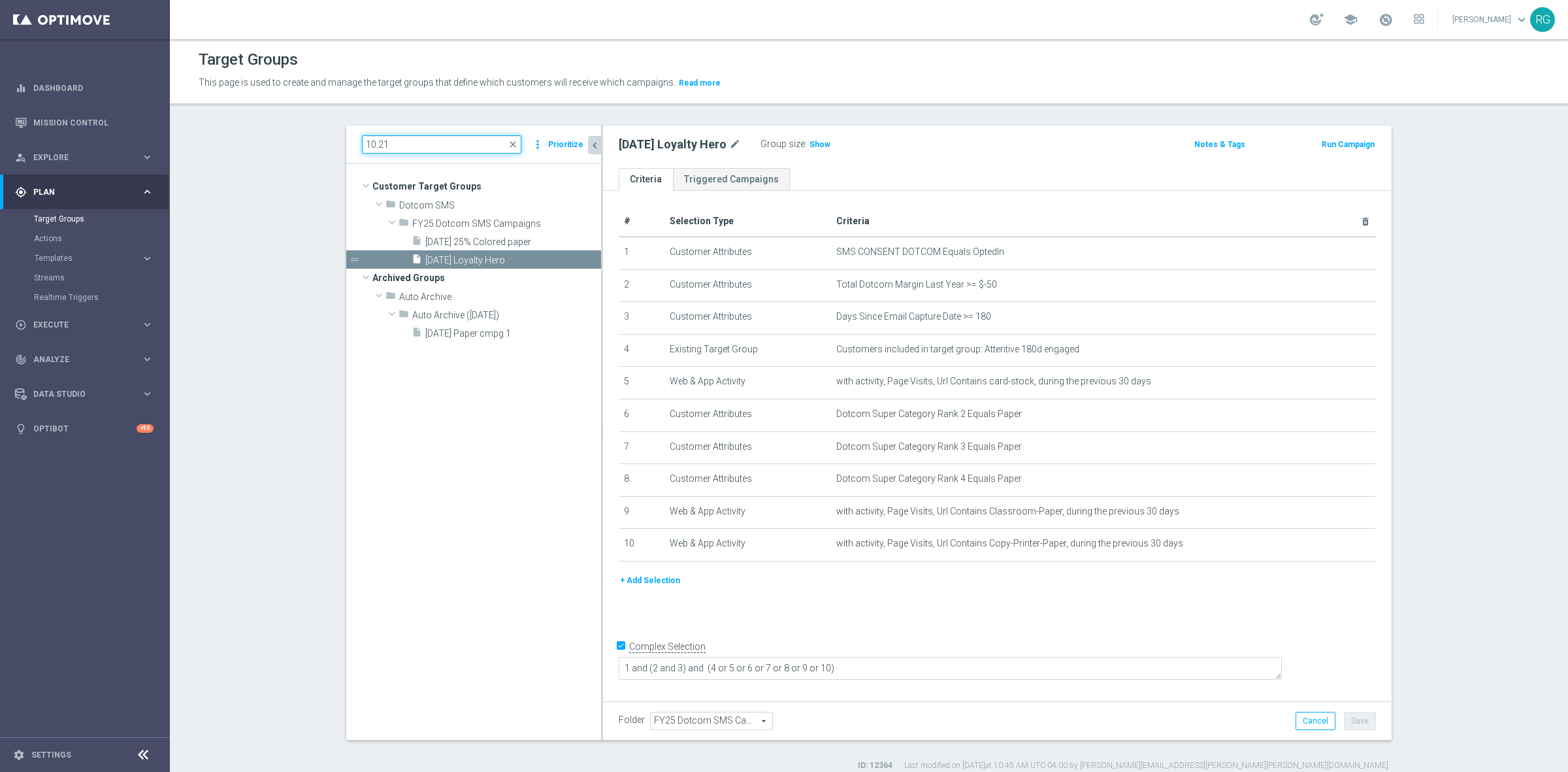
scroll to position [0, 0]
type input "10.21"
click at [479, 243] on span "[DATE] 25% Colored paper" at bounding box center [497, 242] width 145 height 11
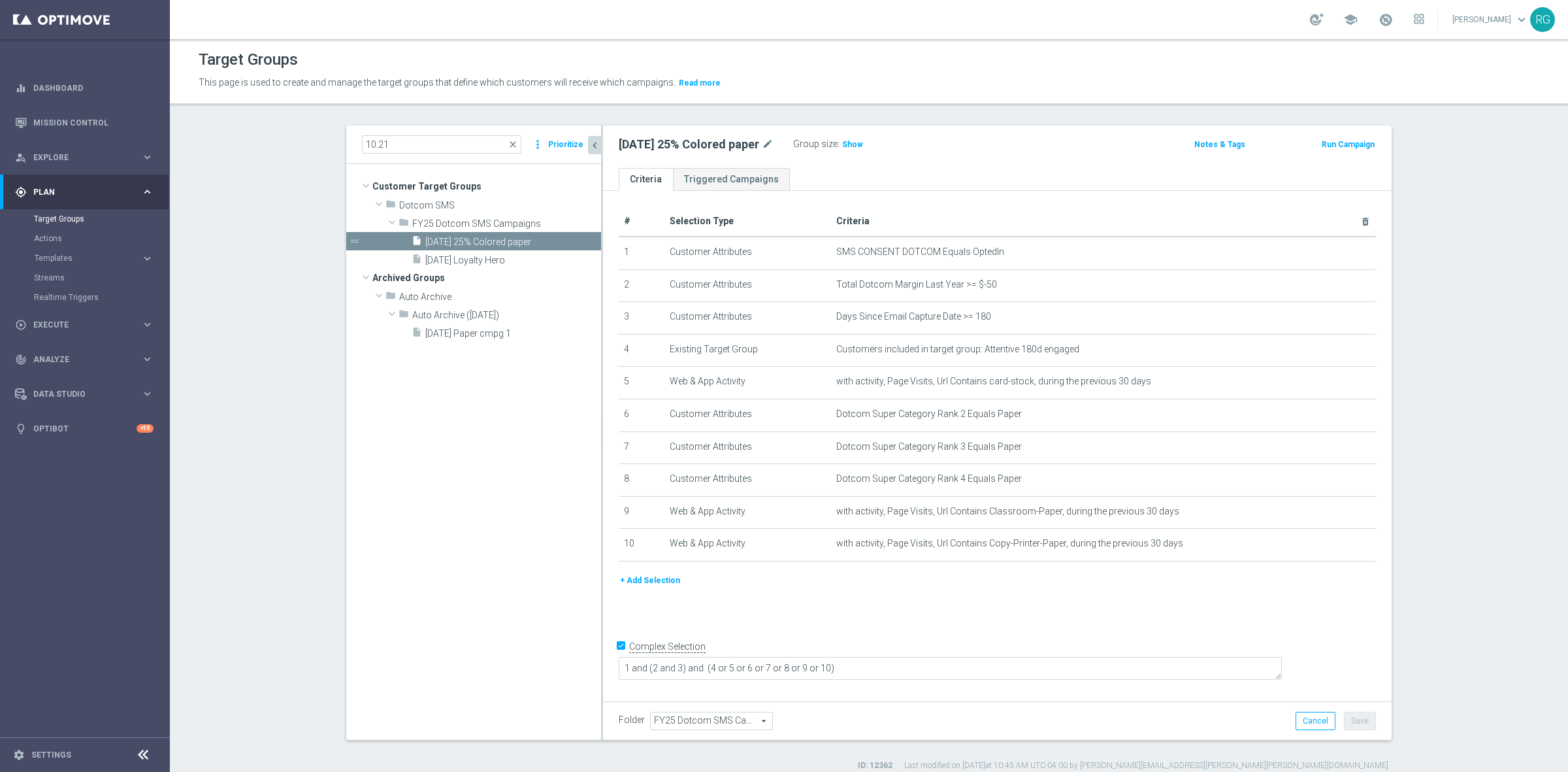
click at [633, 584] on button "+ Add Selection" at bounding box center [650, 580] width 63 height 14
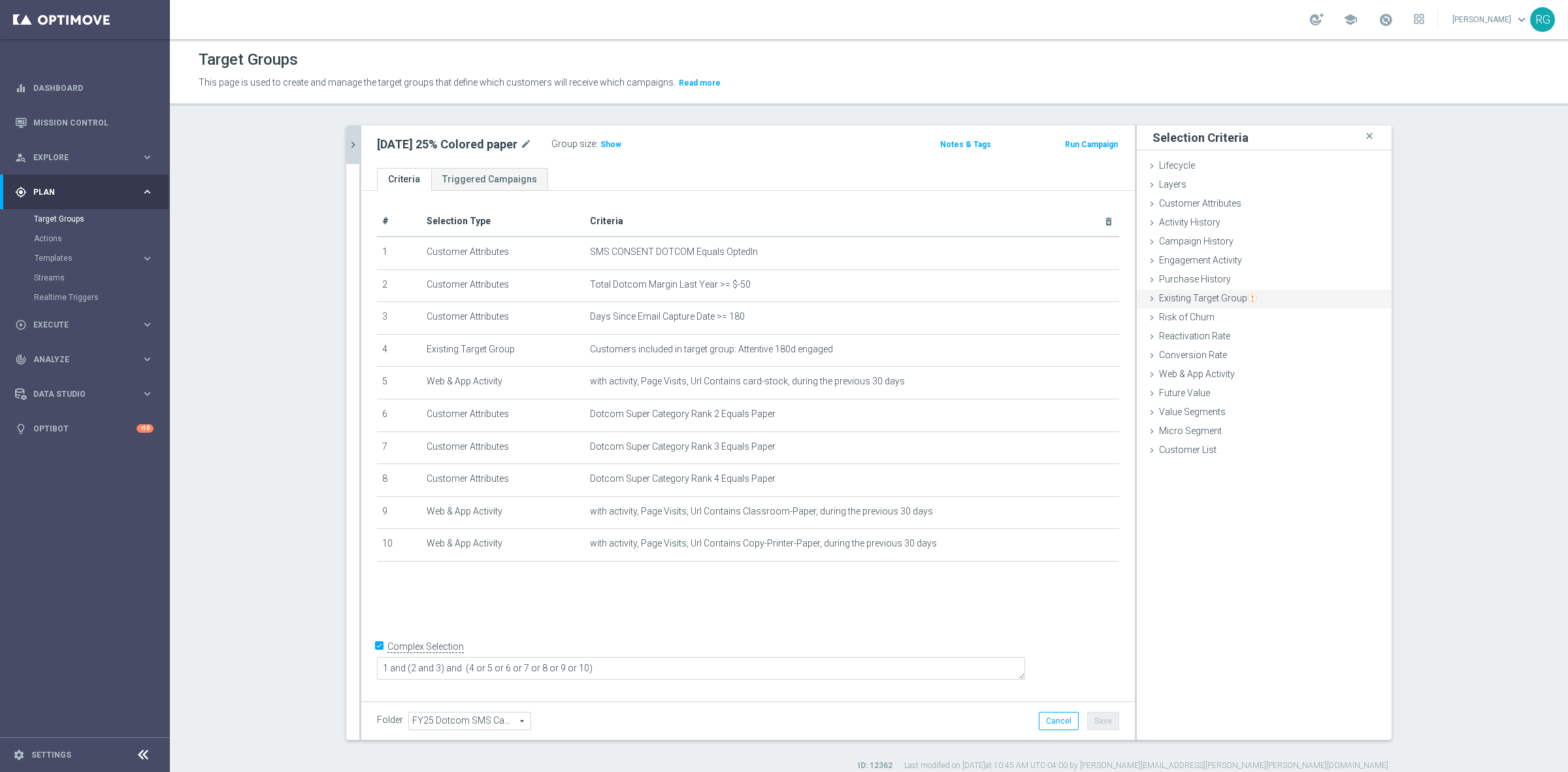
click at [1138, 301] on div "Existing Target Group done" at bounding box center [1263, 299] width 255 height 20
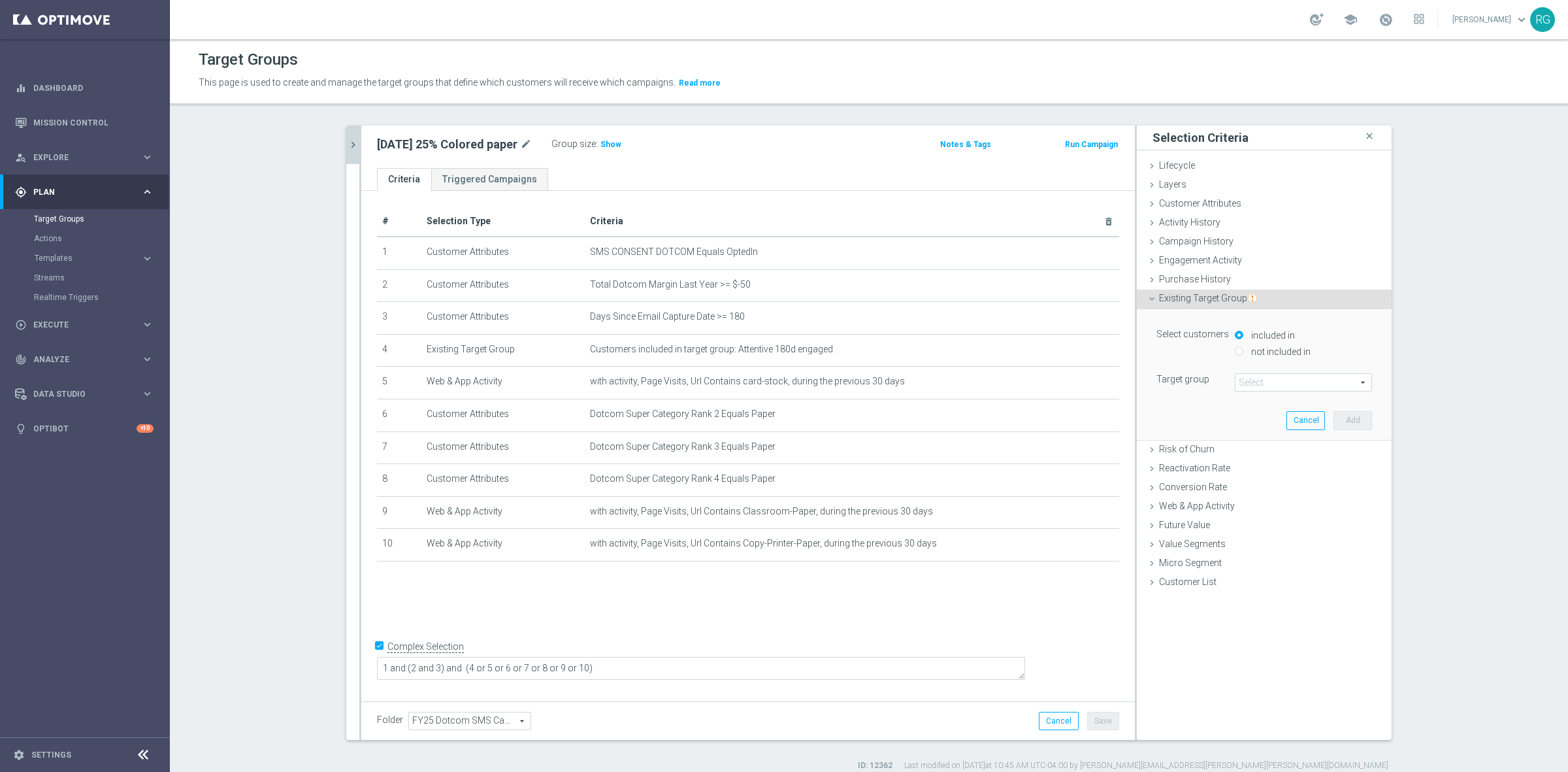
click at [1234, 353] on input "not included in" at bounding box center [1239, 351] width 8 height 8
radio input "true"
click at [1242, 378] on span at bounding box center [1303, 382] width 136 height 17
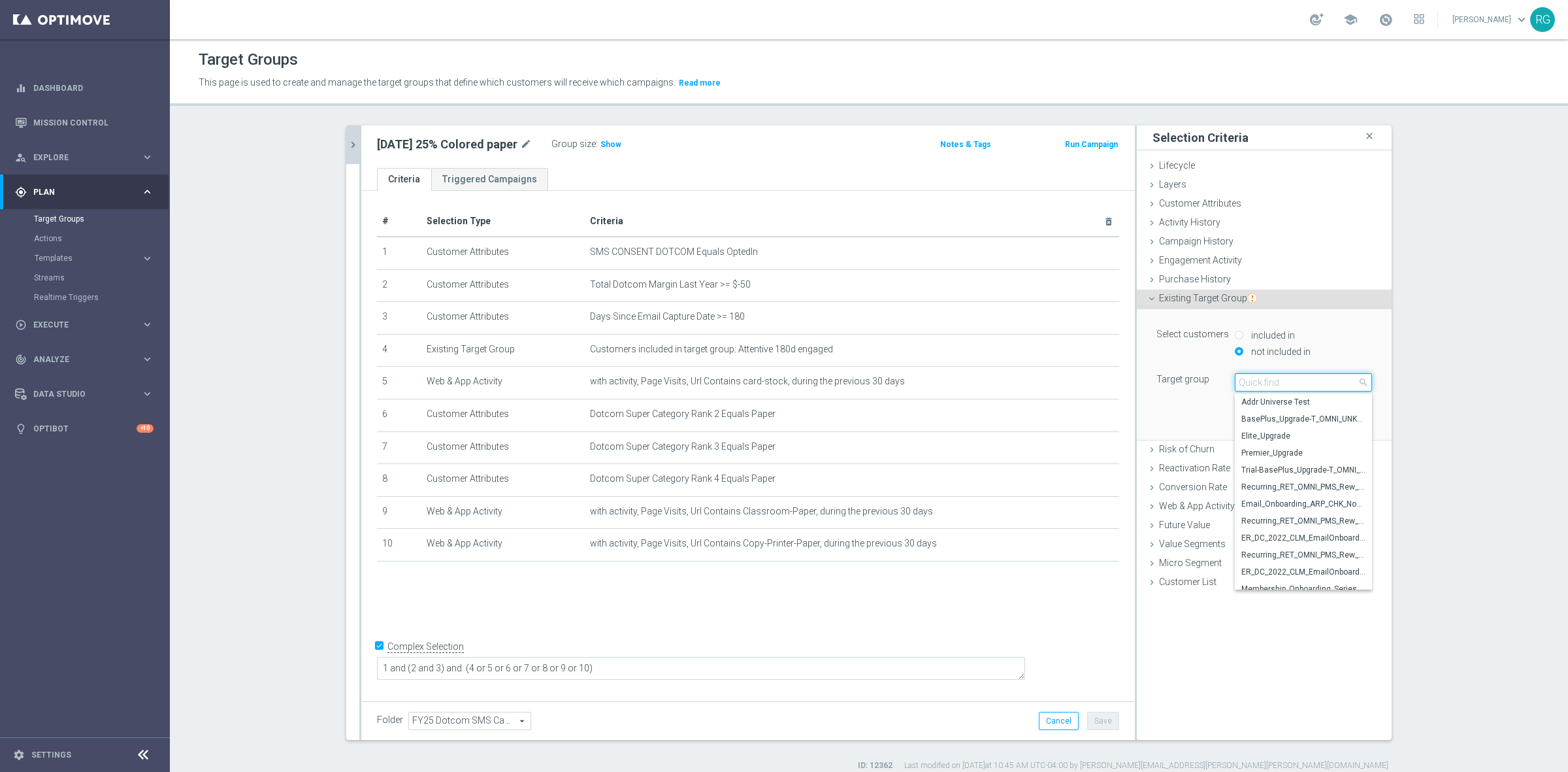
click at [1242, 378] on input "search" at bounding box center [1303, 382] width 137 height 18
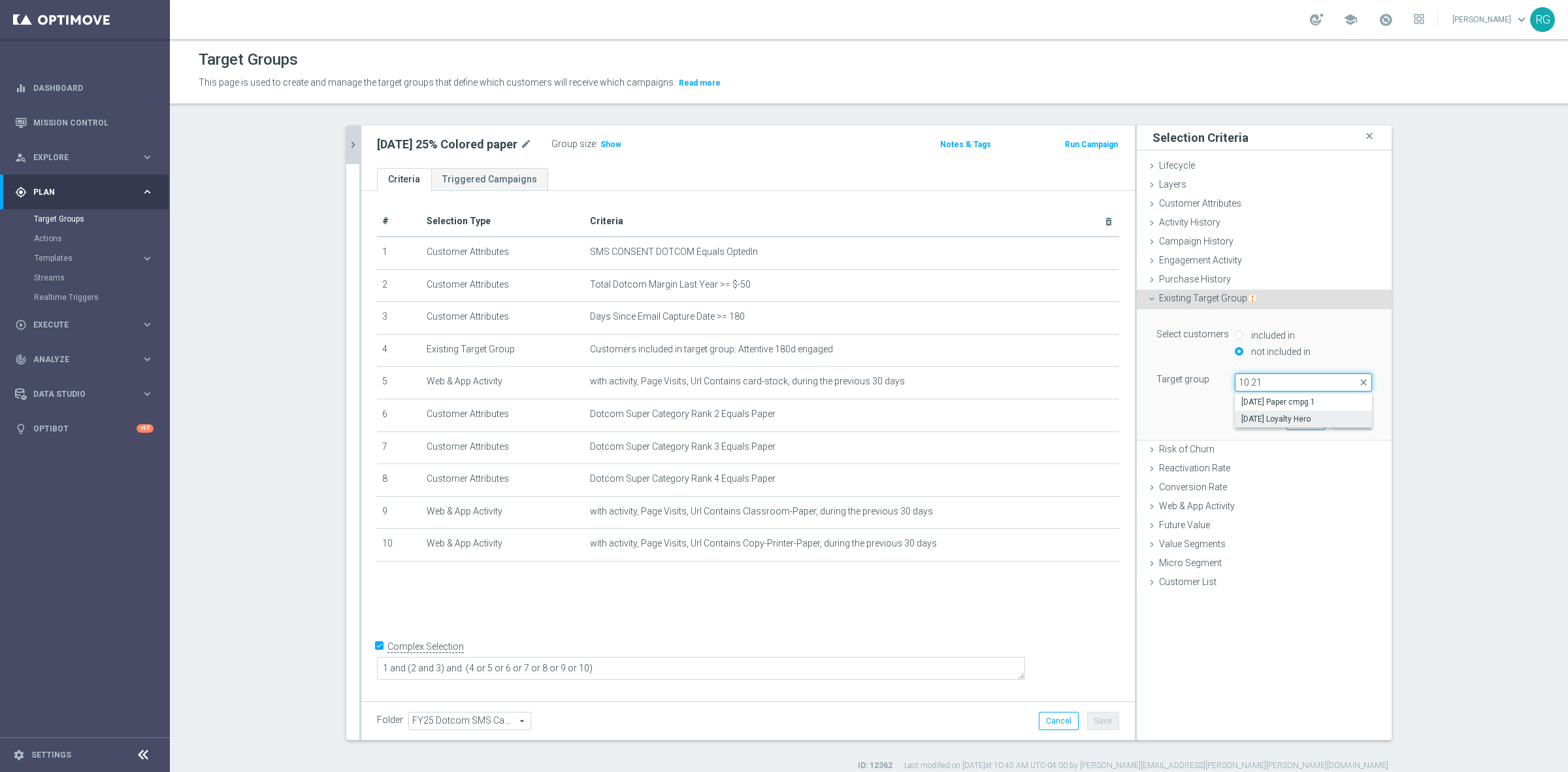
type input "10.21"
click at [1255, 412] on label "[DATE] Loyalty Hero" at bounding box center [1303, 419] width 137 height 17
type input "[DATE] Loyalty Hero"
click at [1343, 427] on button "Add" at bounding box center [1352, 421] width 39 height 18
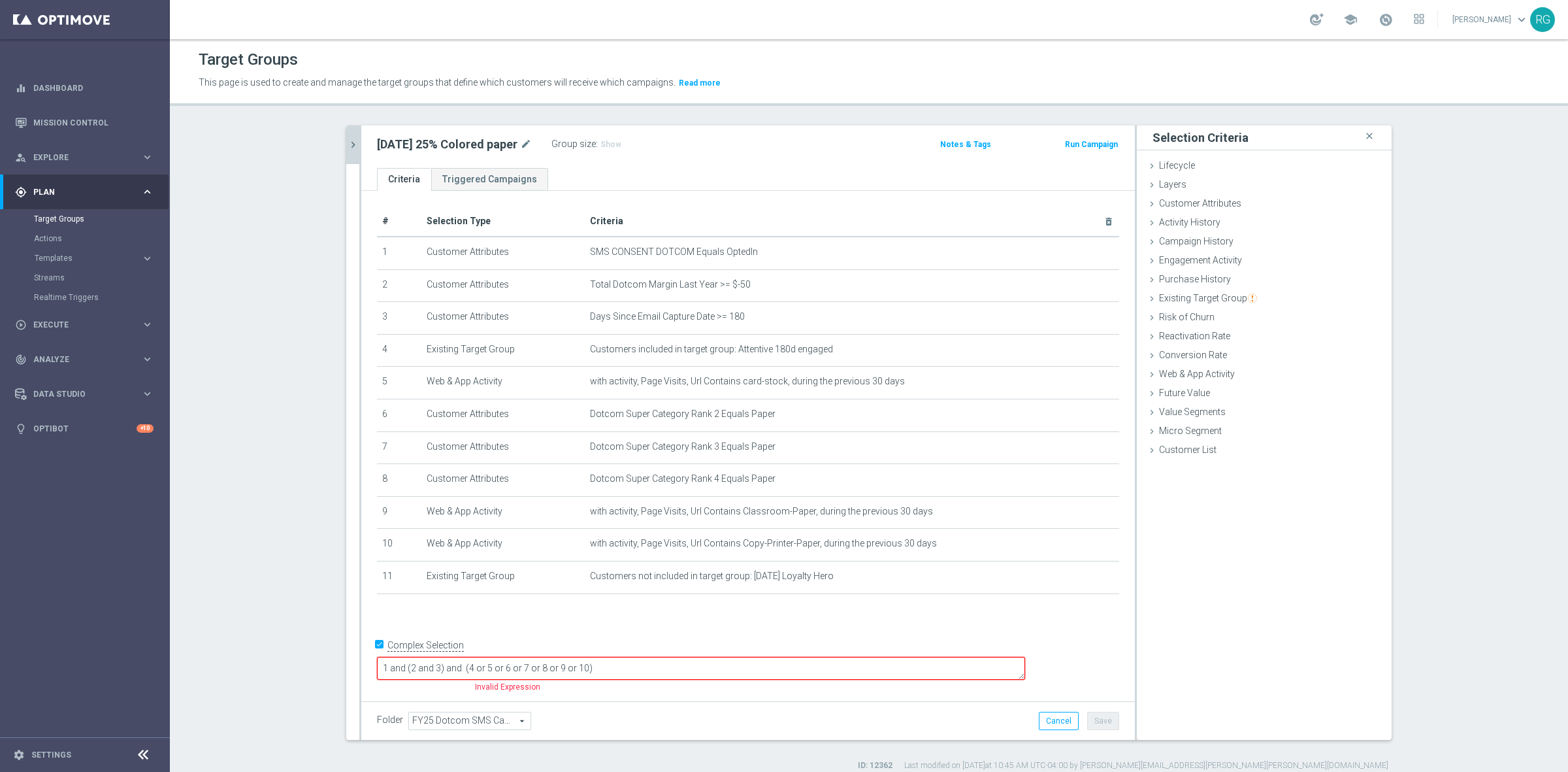
click at [491, 663] on textarea "1 and (2 and 3) and (4 or 5 or 6 or 7 or 8 or 9 or 10)" at bounding box center [700, 668] width 648 height 23
type textarea "1 and 11 and (2 and 3) and (4 or 5 or 6 or 7 or 8 or 9 or 10)"
click at [1101, 721] on button "Save" at bounding box center [1102, 721] width 32 height 18
click at [347, 147] on icon "chevron_right" at bounding box center [353, 145] width 13 height 13
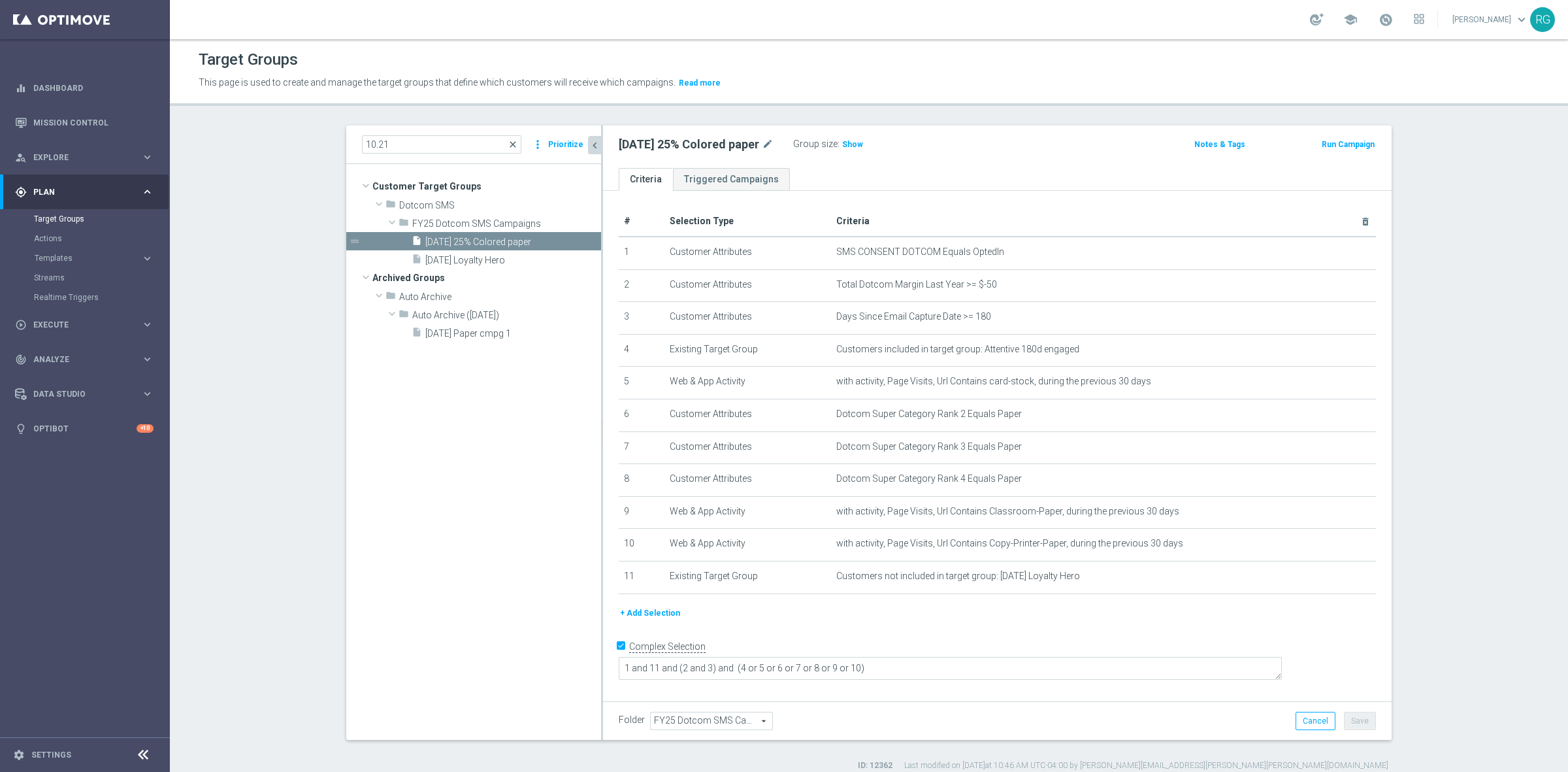
click at [514, 146] on span "close" at bounding box center [513, 144] width 11 height 11
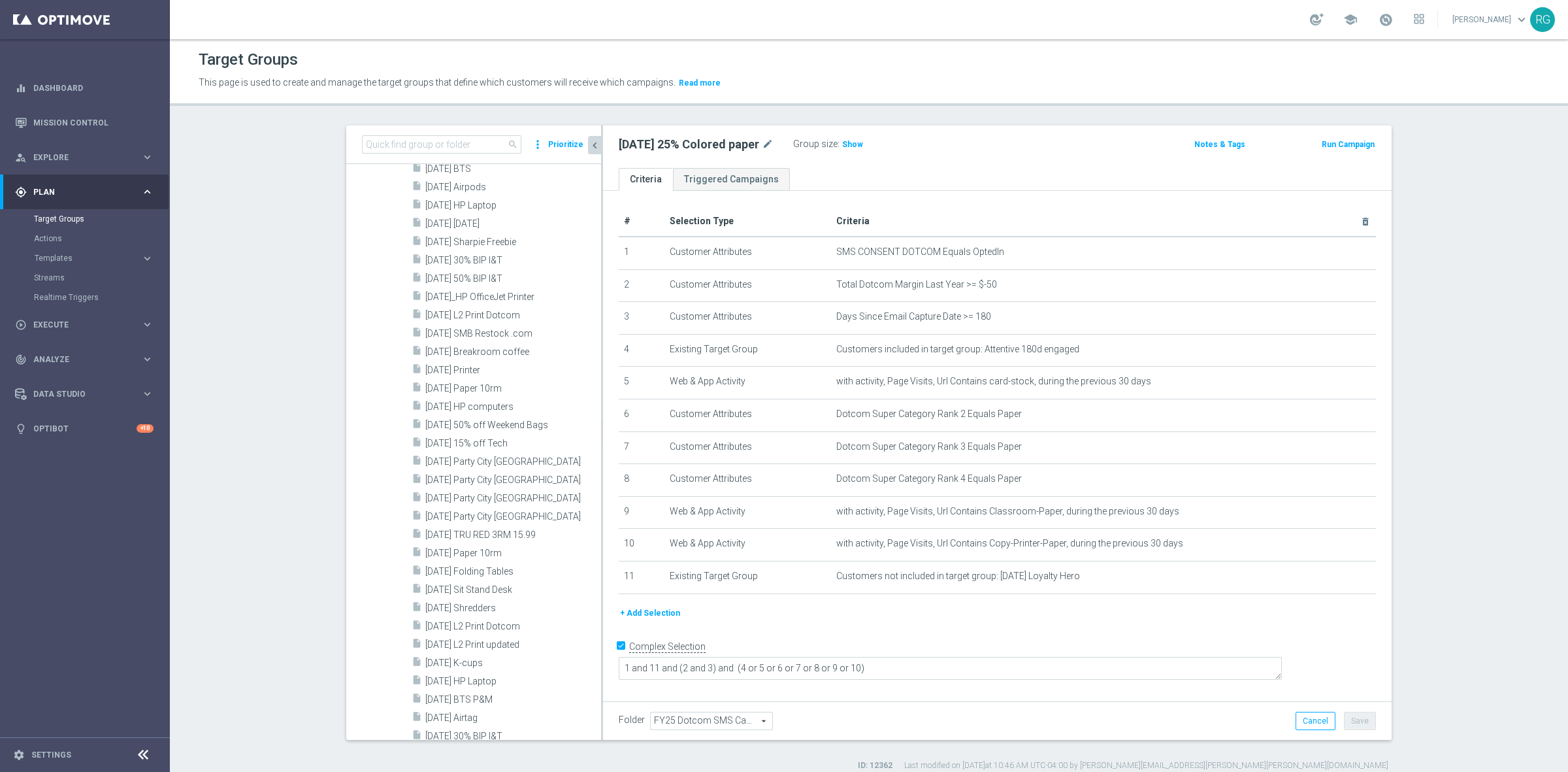
scroll to position [1988, 0]
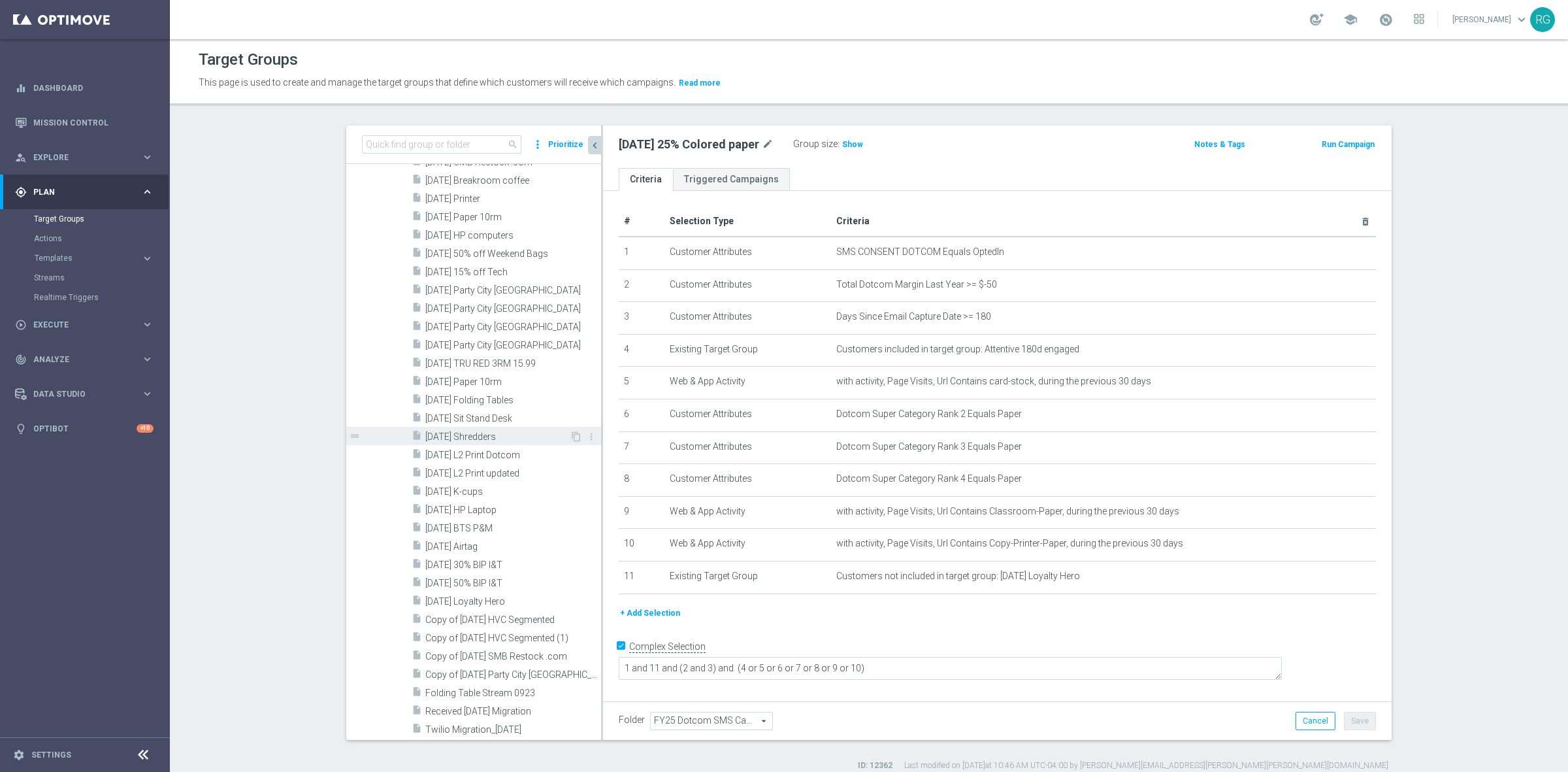
click at [498, 433] on span "[DATE] Shredders" at bounding box center [497, 437] width 145 height 11
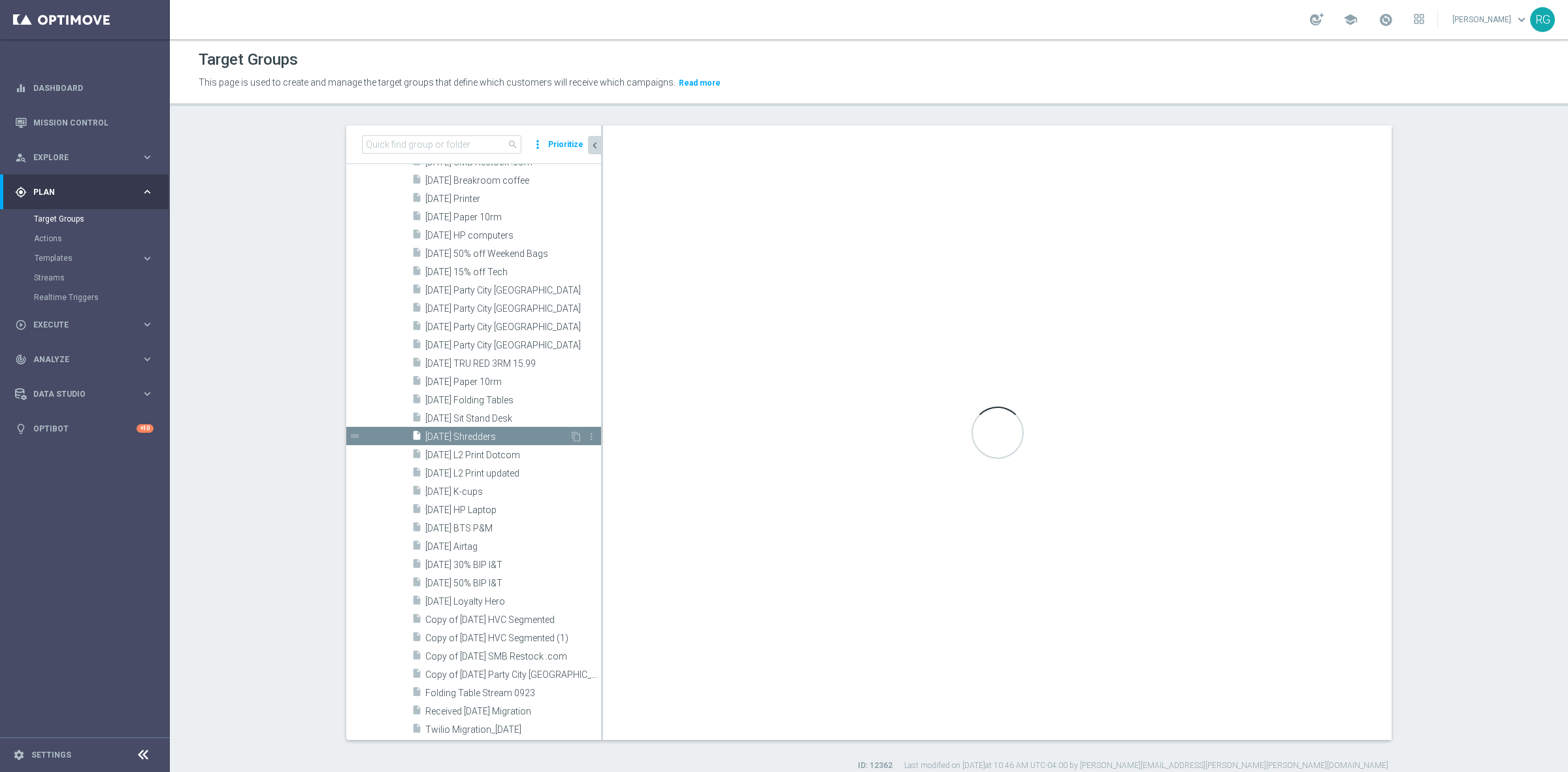
type textarea "2 and 6 and (1 or 3) and (4 and 5)"
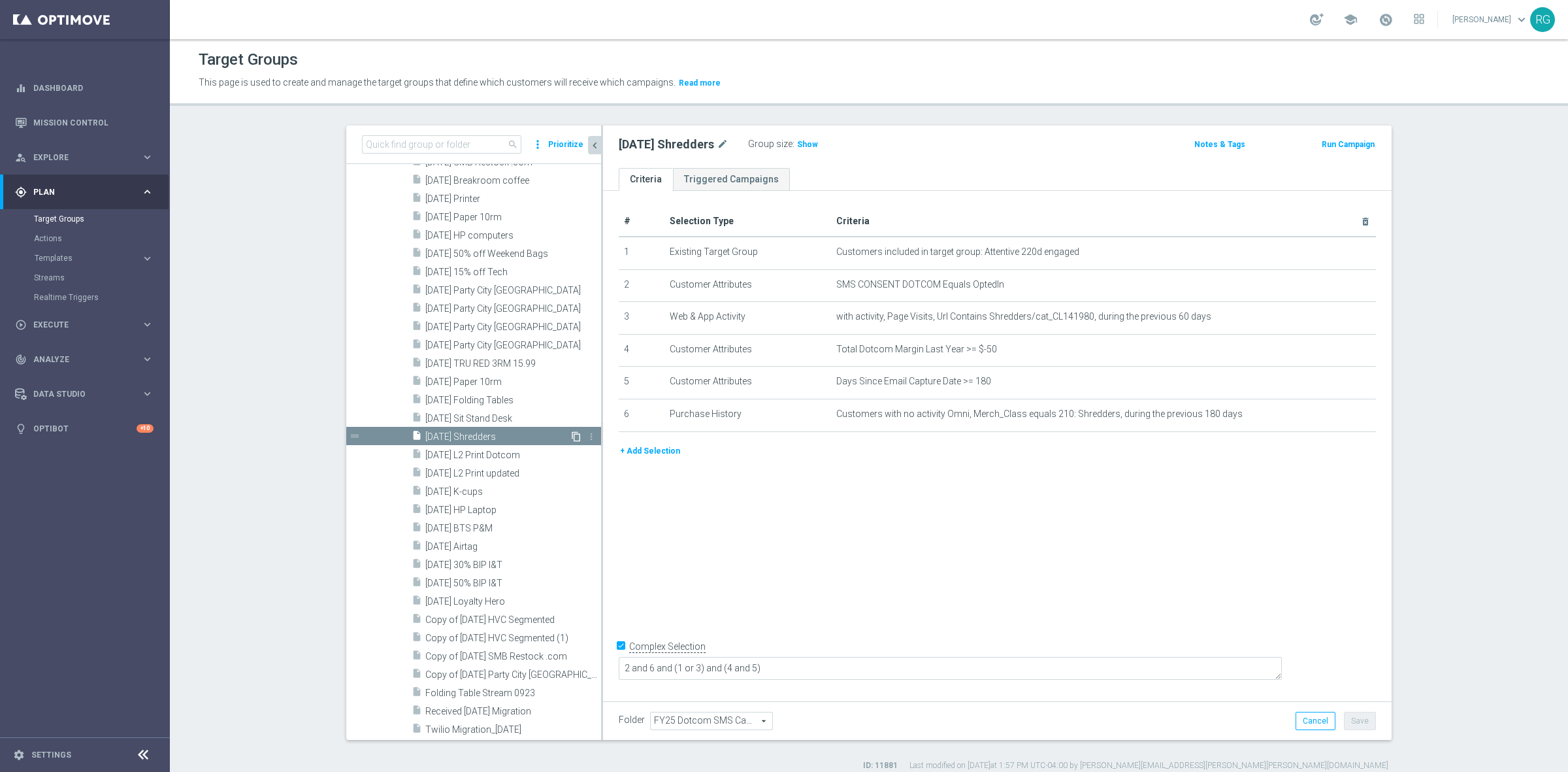
click at [571, 433] on icon "content_copy" at bounding box center [576, 436] width 11 height 11
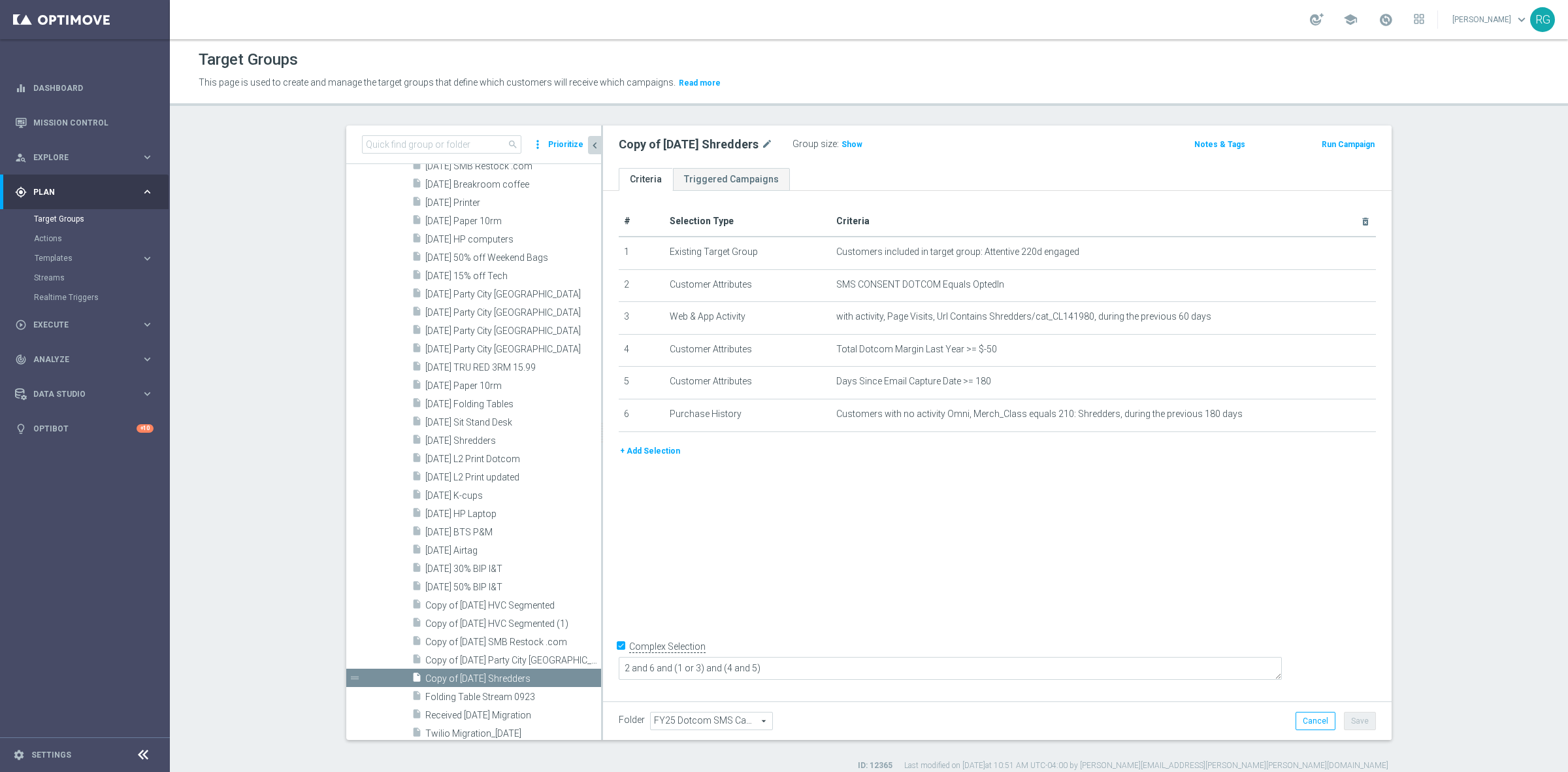
scroll to position [2142, 0]
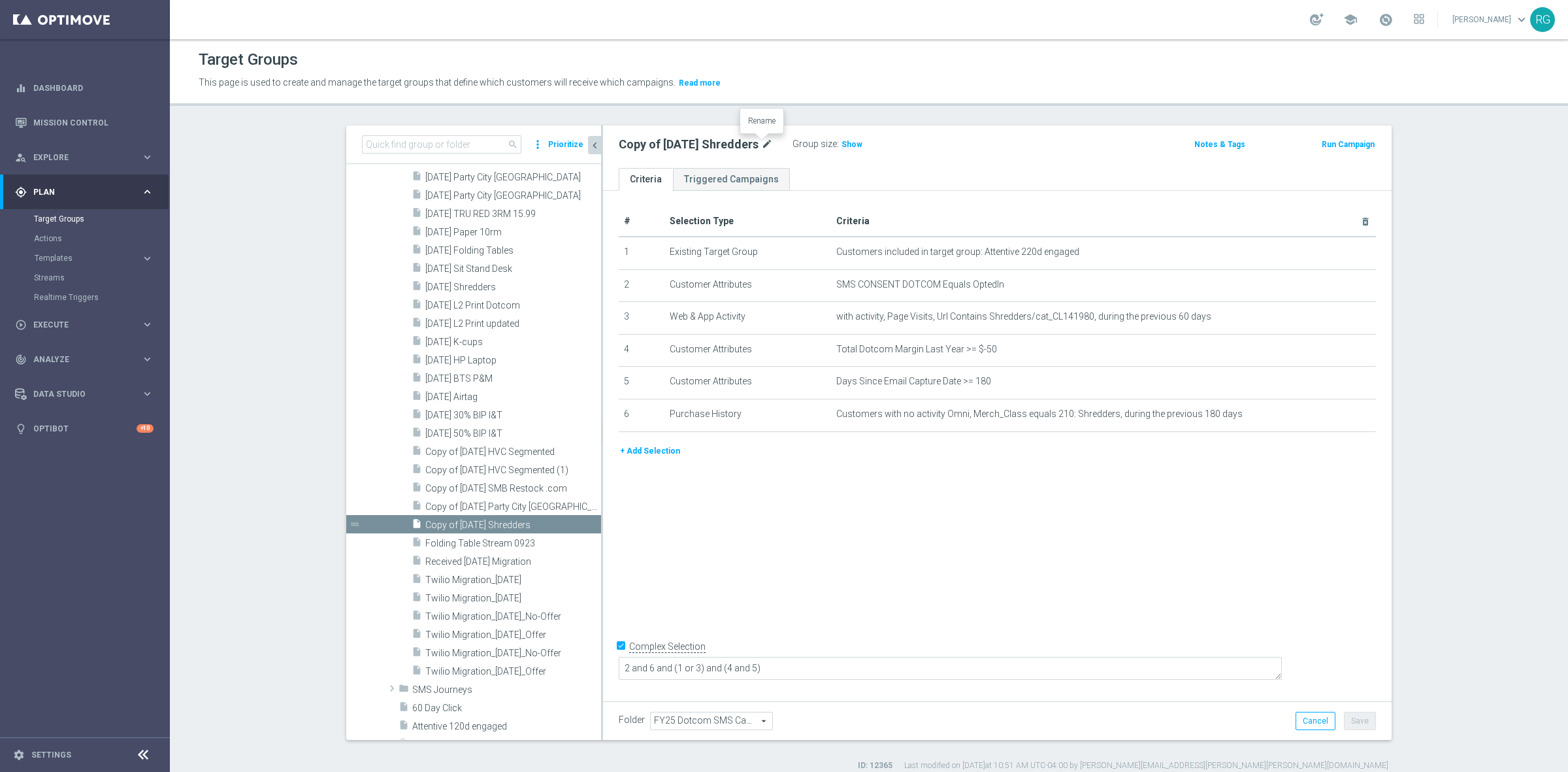
click at [761, 142] on icon "mode_edit" at bounding box center [767, 145] width 12 height 16
type input "[DATE] Printer"
click at [926, 122] on div "Target Groups This page is used to create and manage the target groups that def…" at bounding box center [869, 406] width 1398 height 732
click at [1357, 726] on button "Save" at bounding box center [1359, 721] width 32 height 18
drag, startPoint x: 612, startPoint y: 142, endPoint x: 699, endPoint y: 142, distance: 87.0
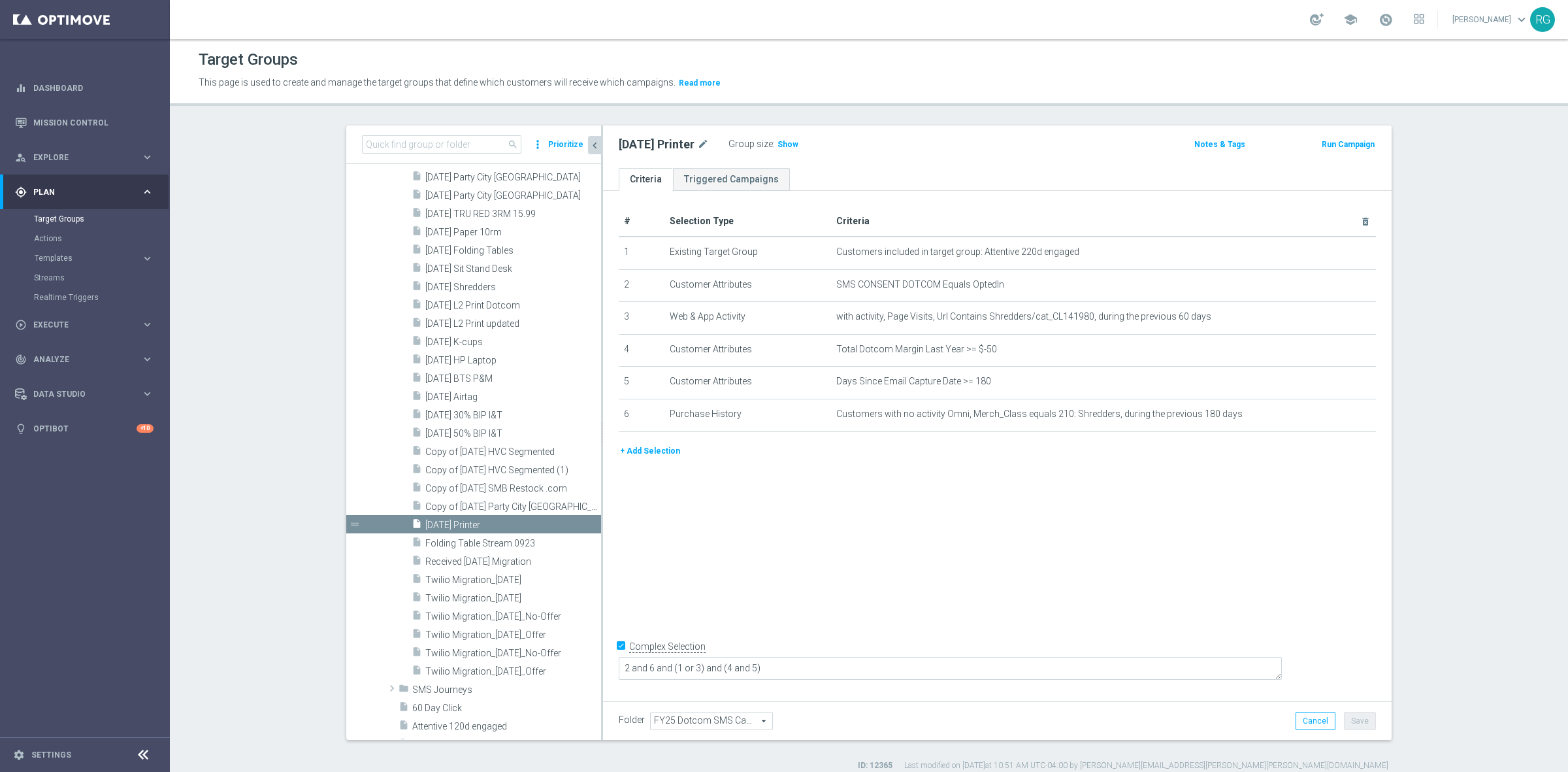
click at [699, 142] on div "[DATE] Printer mode_edit Group size : Show" at bounding box center [868, 145] width 518 height 18
copy h2 "[DATE] Printer"
click at [1328, 318] on icon "mode_edit" at bounding box center [1333, 317] width 11 height 11
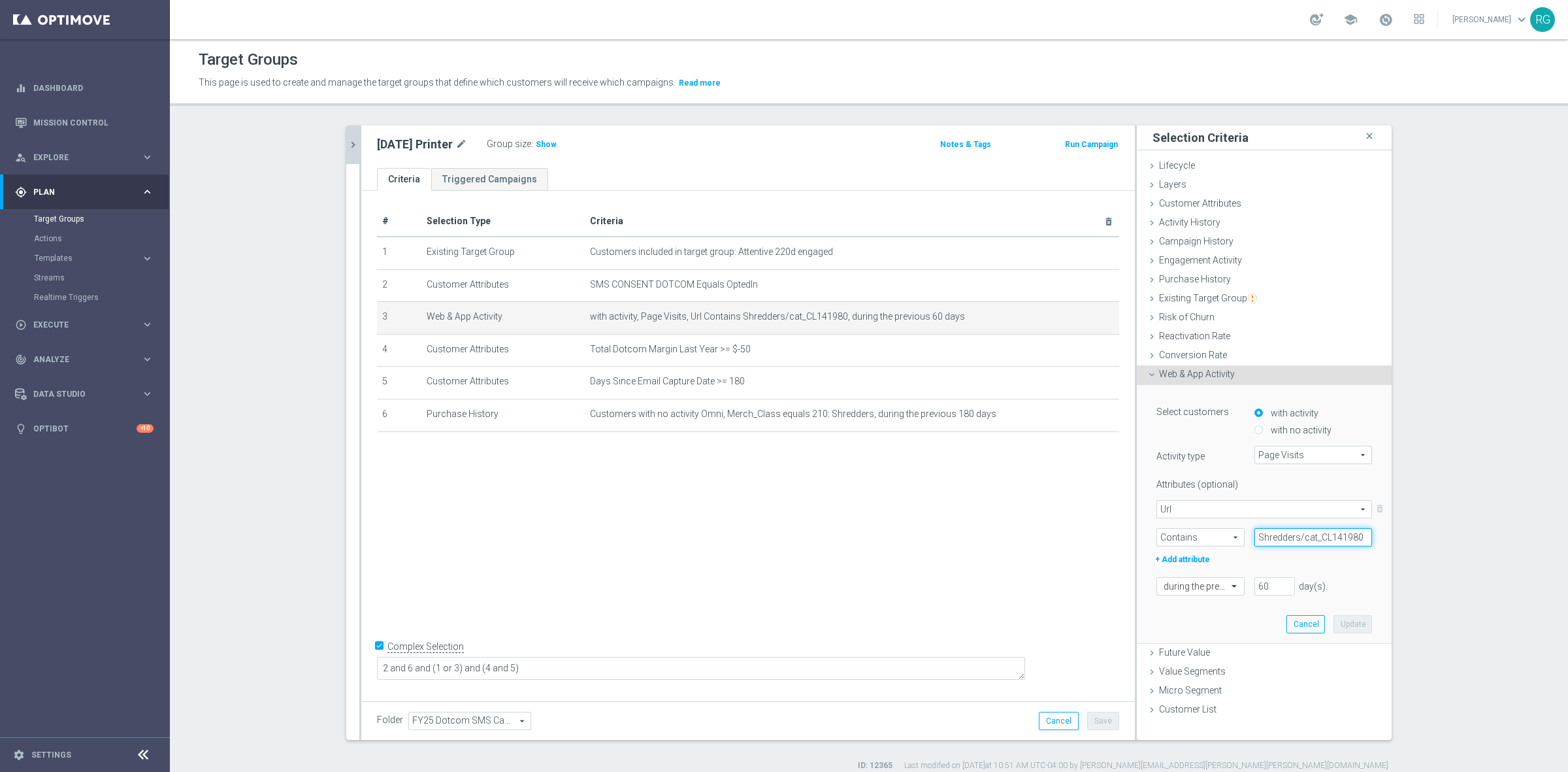
click at [1260, 538] on input "Shredders/cat_CL141980" at bounding box center [1313, 537] width 118 height 18
paste input "printers-scanners"
type input "printers-scanners"
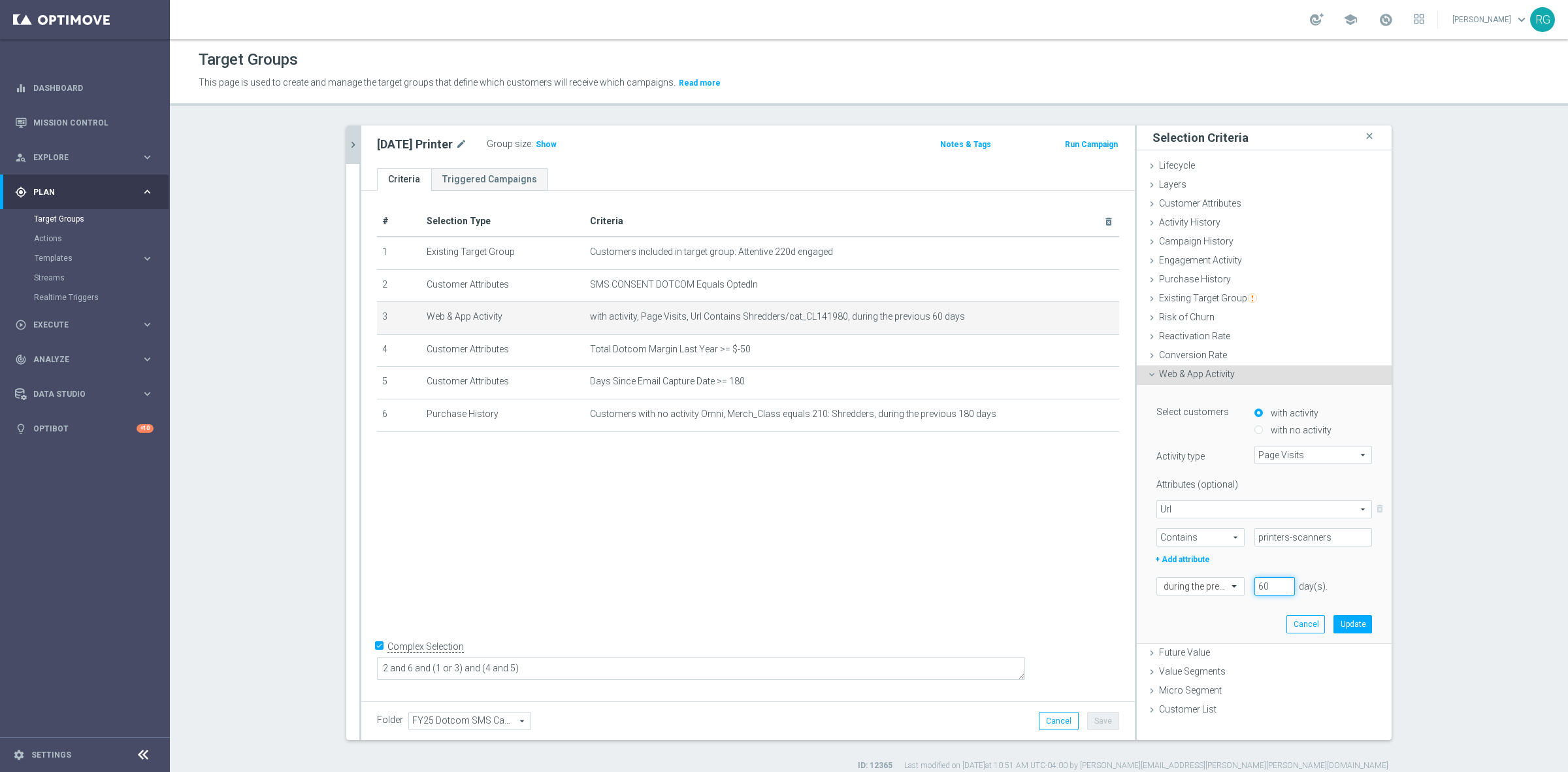
drag, startPoint x: 1269, startPoint y: 583, endPoint x: 1238, endPoint y: 580, distance: 31.1
click at [1244, 580] on div "60 day(s). Enter a number between 1 and 730" at bounding box center [1303, 586] width 118 height 18
type input "30"
click at [1354, 620] on button "Update" at bounding box center [1352, 624] width 39 height 18
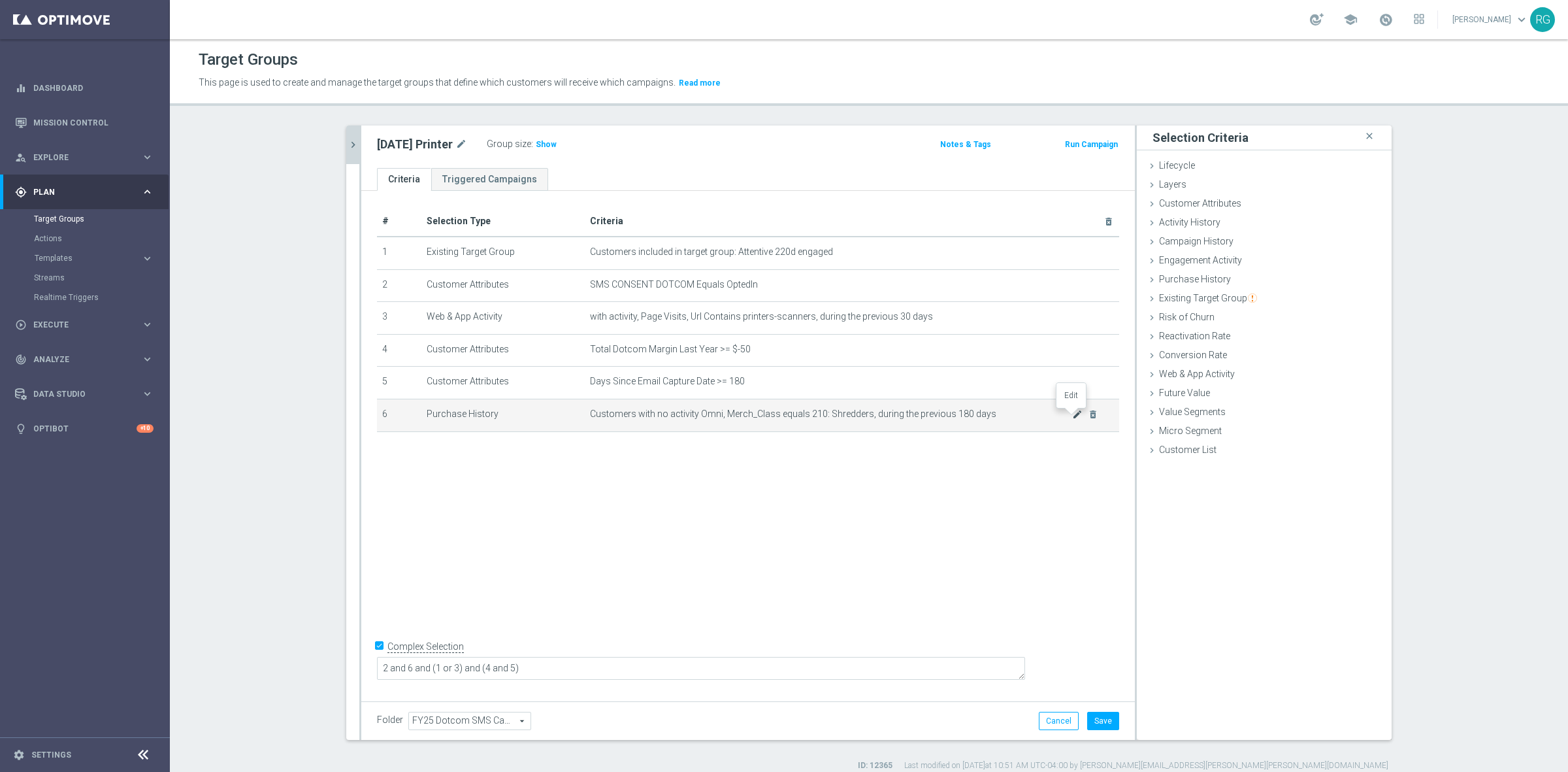
click at [1072, 416] on icon "mode_edit" at bounding box center [1077, 414] width 11 height 11
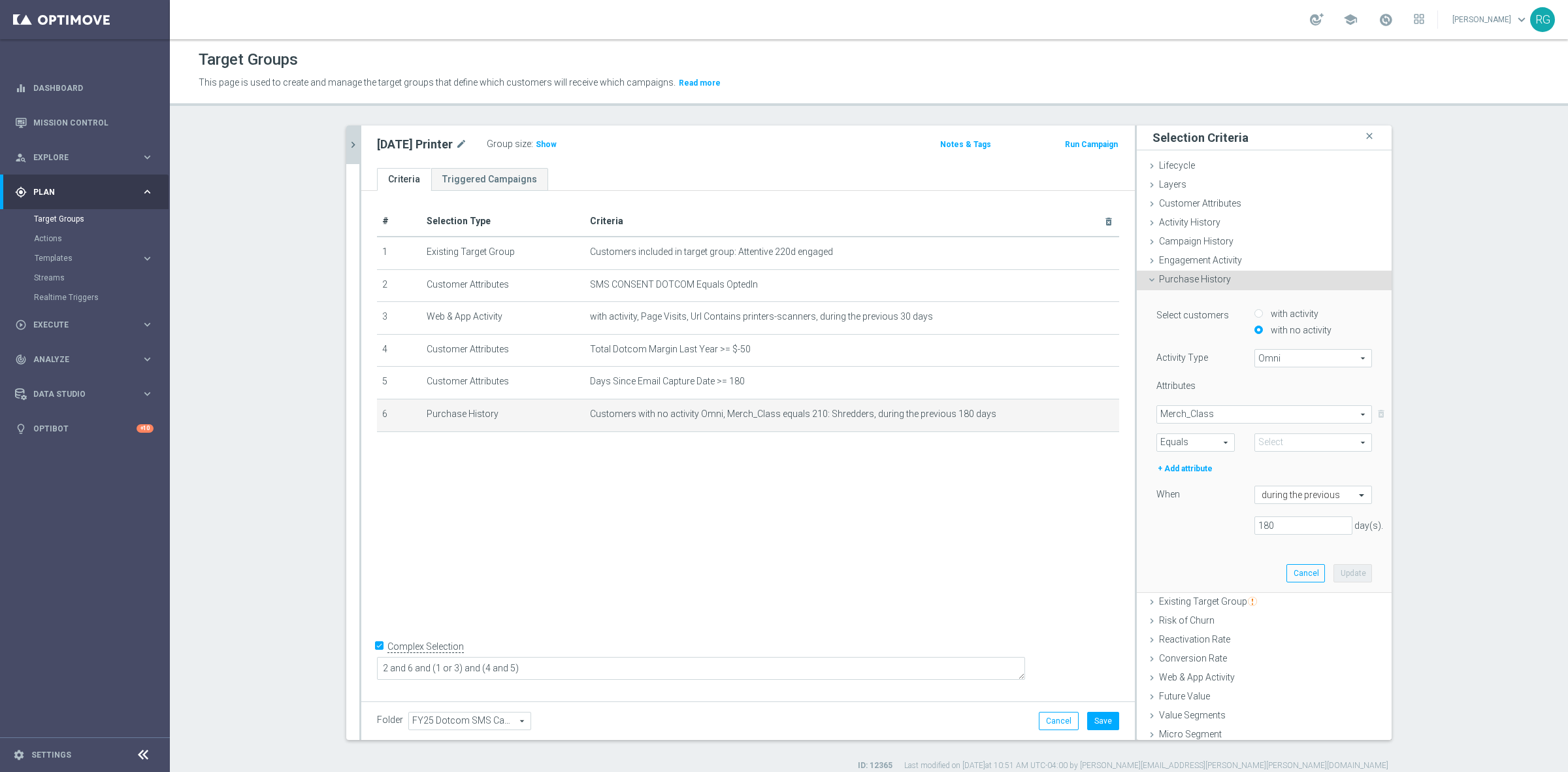
type input "210: Shredders"
click at [1260, 447] on span "210: Shredders" at bounding box center [1313, 442] width 116 height 17
click at [1278, 443] on input "search" at bounding box center [1313, 442] width 118 height 18
type input "printer"
click at [1177, 442] on span "Equals" at bounding box center [1195, 442] width 77 height 17
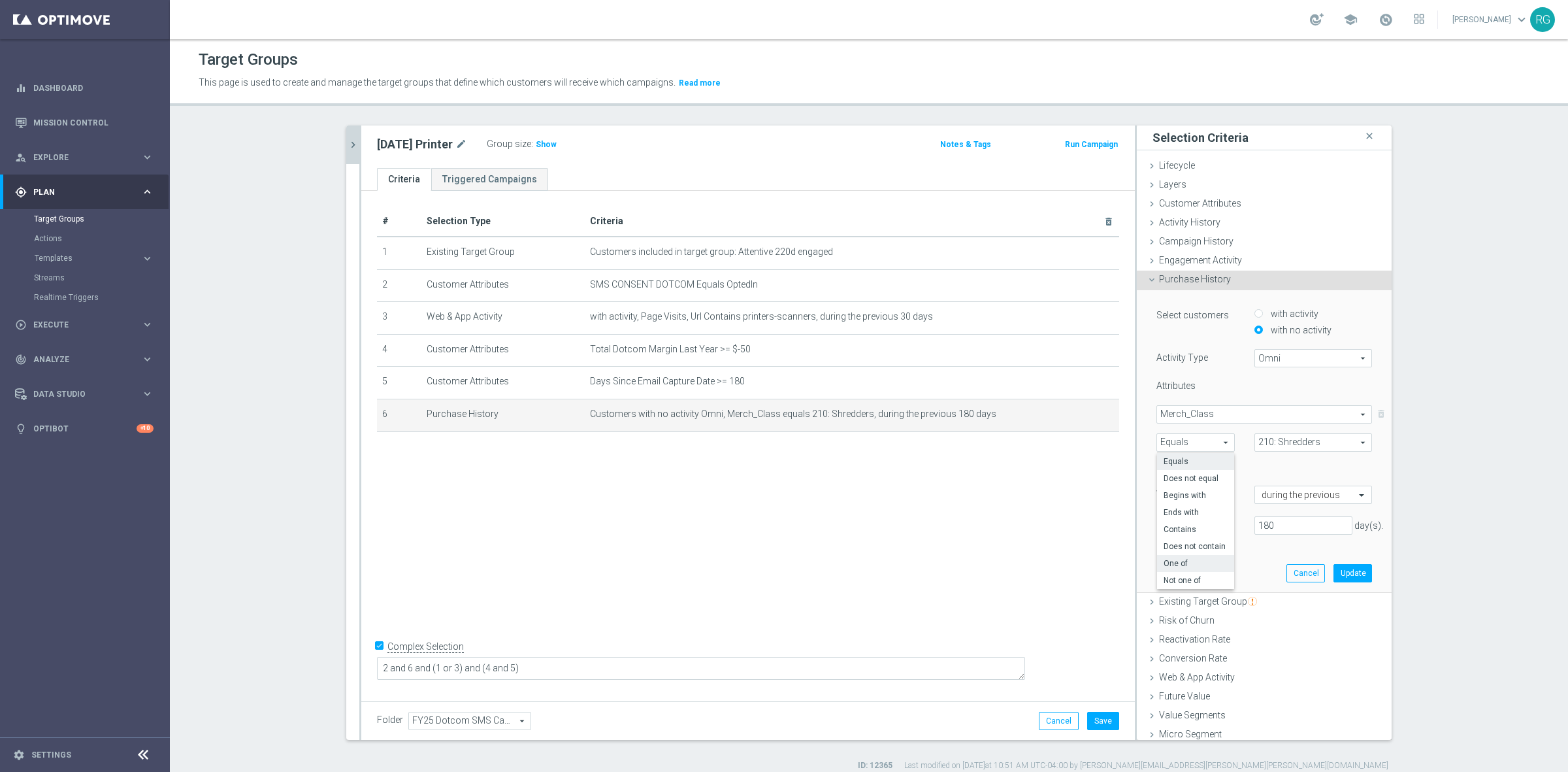
click at [1170, 569] on label "One of" at bounding box center [1195, 563] width 77 height 17
type input "One of"
click at [1269, 442] on span at bounding box center [1313, 442] width 116 height 17
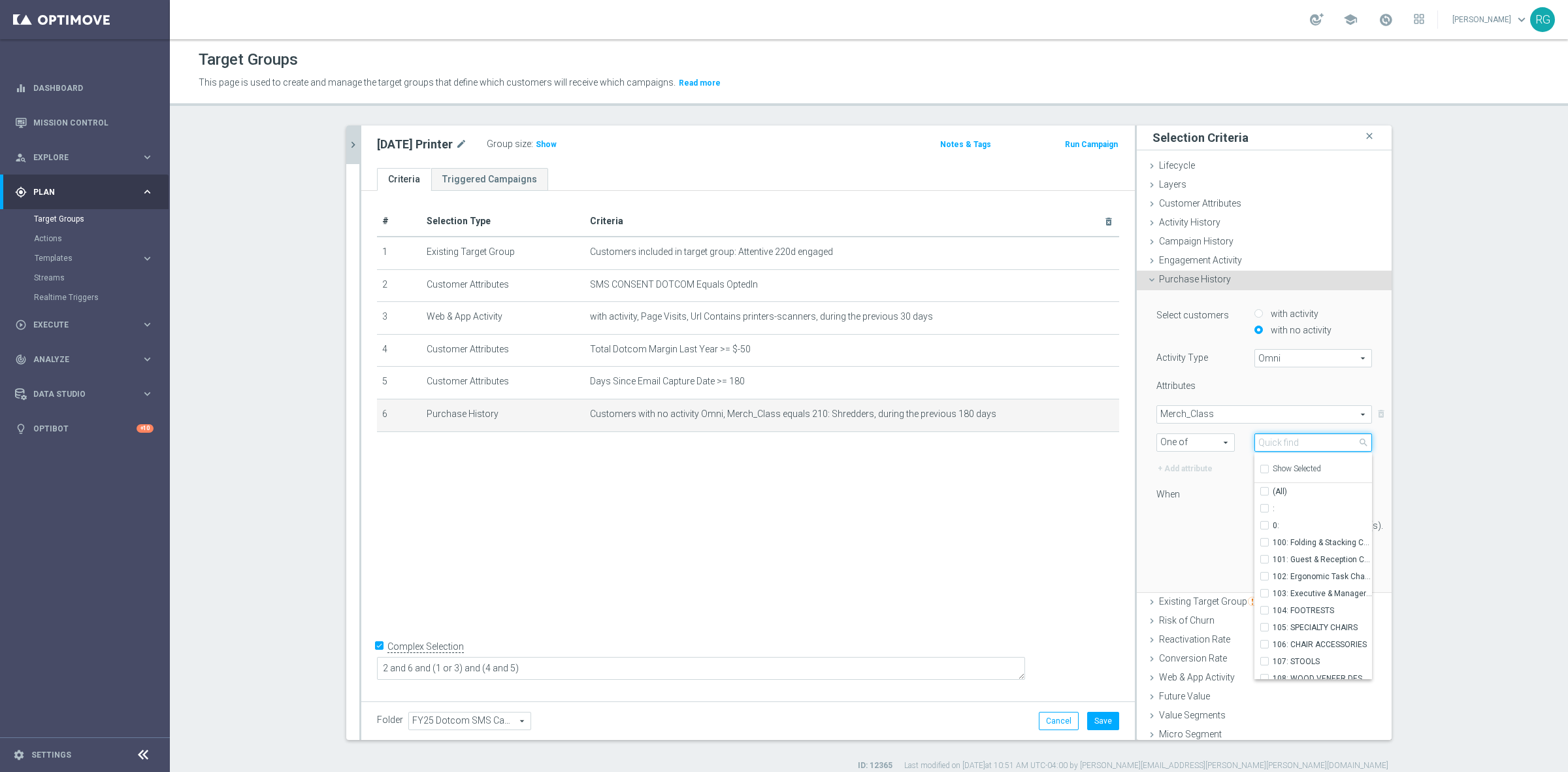
click at [1272, 438] on input "search" at bounding box center [1313, 442] width 118 height 18
type input "printer"
click at [1272, 512] on label "242: BROTHER INKJET PRINTERS" at bounding box center [1322, 508] width 99 height 17
click at [1264, 512] on input "242: BROTHER INKJET PRINTERS" at bounding box center [1268, 508] width 8 height 8
checkbox input "true"
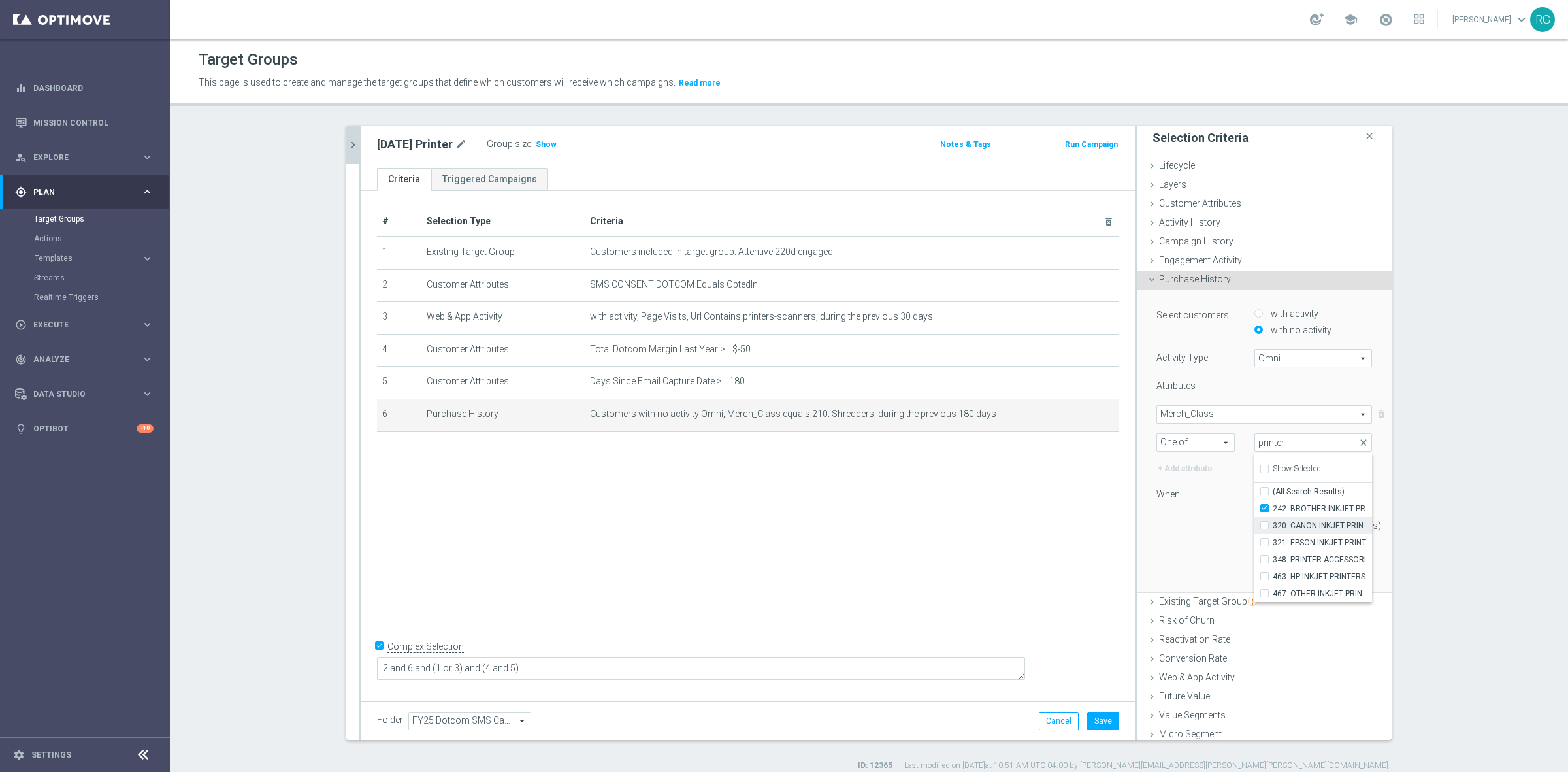
type input "242: BROTHER INKJET PRINTERS"
click at [1254, 524] on div "320: CANON INKJET PRINTERS" at bounding box center [1313, 526] width 118 height 17
click at [1264, 544] on input "321: EPSON INKJET PRINTERS" at bounding box center [1268, 542] width 8 height 8
checkbox input "true"
type input "Selected 2 of 883"
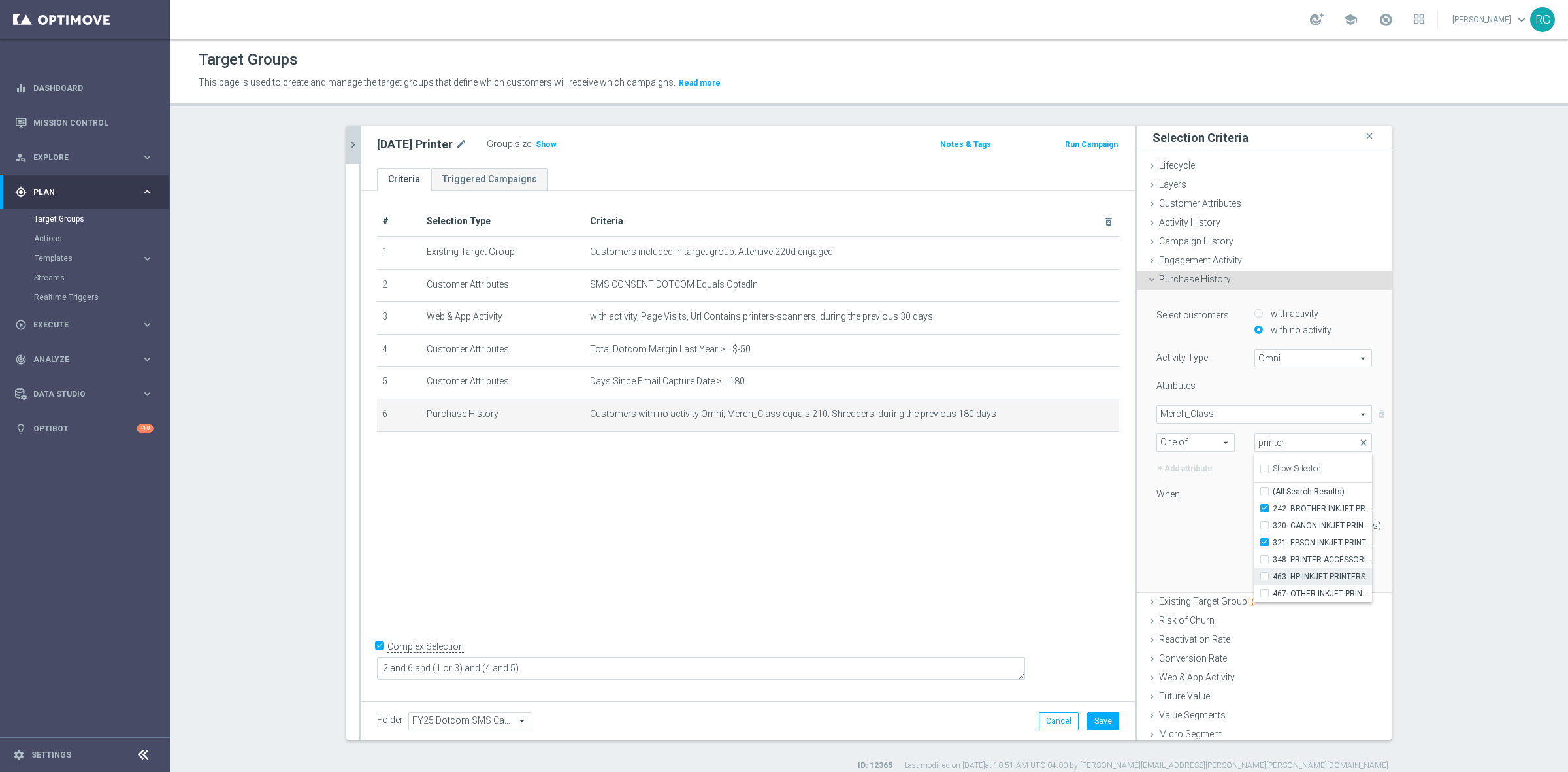
click at [1272, 577] on label "463: HP INKJET PRINTERS" at bounding box center [1322, 577] width 99 height 17
click at [1264, 577] on input "463: HP INKJET PRINTERS" at bounding box center [1268, 576] width 8 height 8
checkbox input "true"
type input "Selected 3 of 883"
click at [1272, 596] on label "467: OTHER INKJET PRINTERS" at bounding box center [1322, 593] width 99 height 17
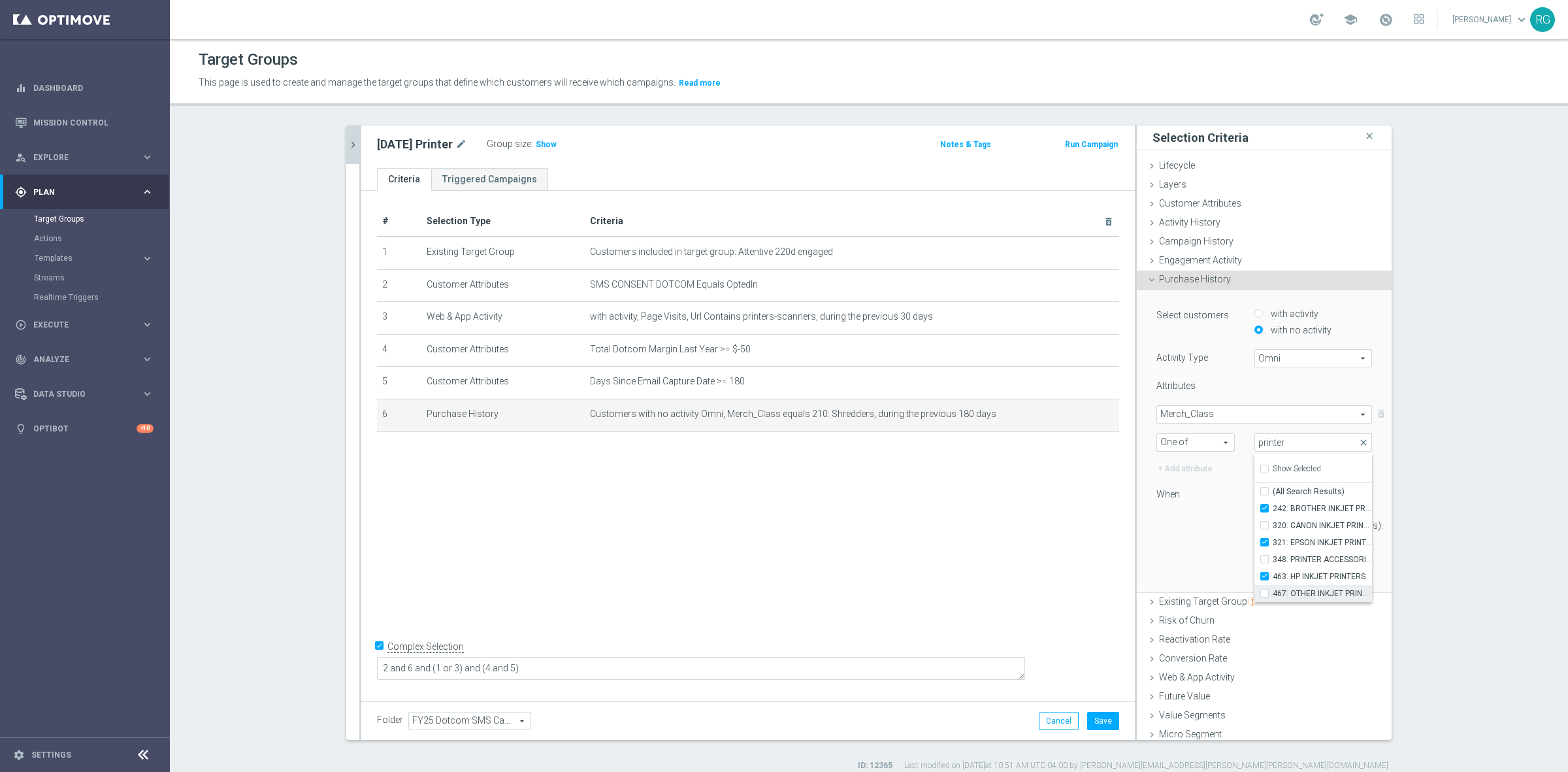
click at [1264, 596] on input "467: OTHER INKJET PRINTERS" at bounding box center [1268, 593] width 8 height 8
checkbox input "true"
type input "Selected 4 of 883"
click at [1272, 586] on label "467: OTHER INKJET PRINTERS" at bounding box center [1322, 593] width 99 height 17
click at [1264, 589] on input "467: OTHER INKJET PRINTERS" at bounding box center [1268, 593] width 8 height 8
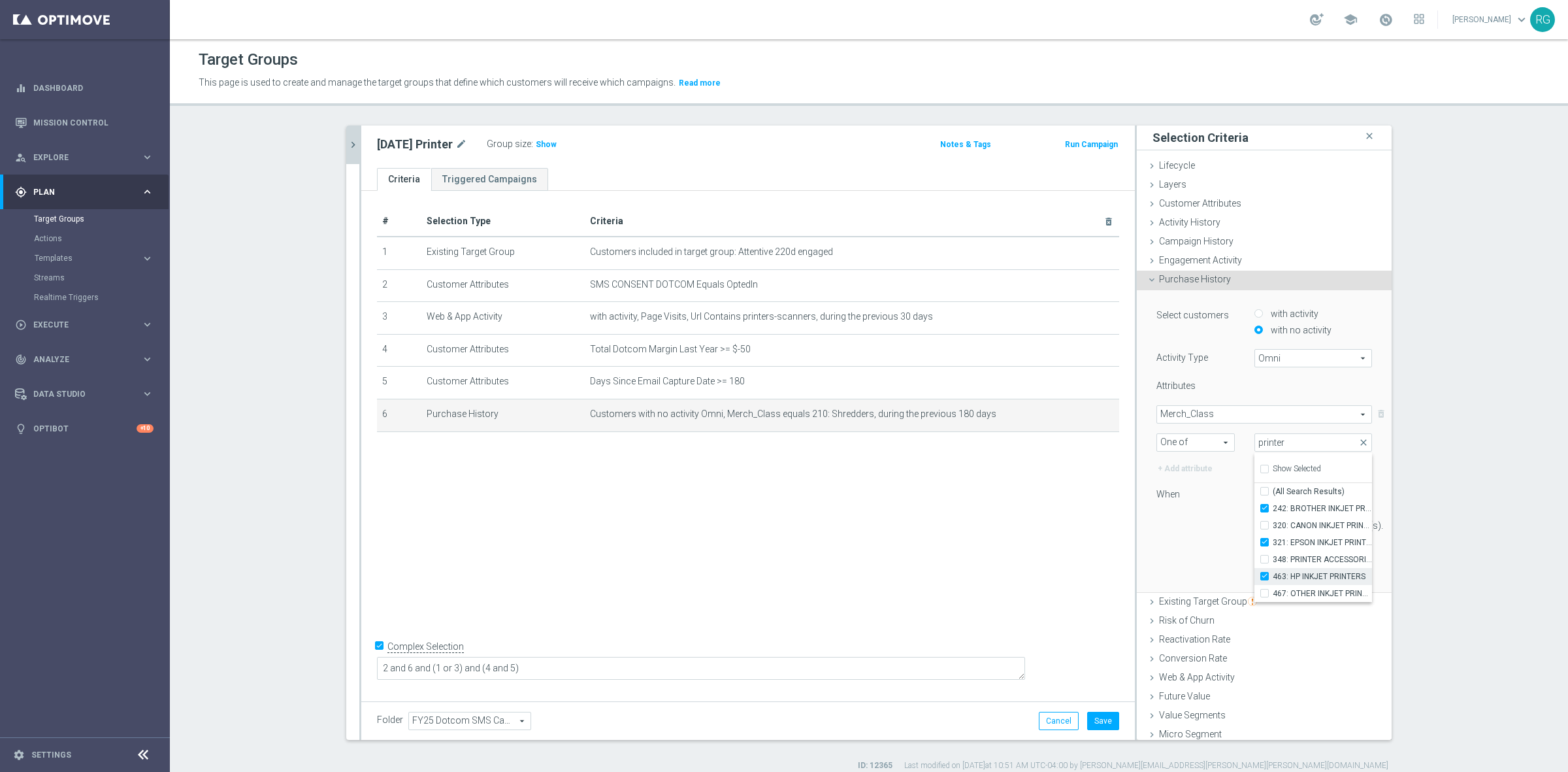
checkbox input "false"
type input "Selected 3 of 883"
click at [1272, 593] on label "467: OTHER INKJET PRINTERS" at bounding box center [1322, 593] width 99 height 17
click at [1264, 593] on input "467: OTHER INKJET PRINTERS" at bounding box center [1268, 593] width 8 height 8
checkbox input "true"
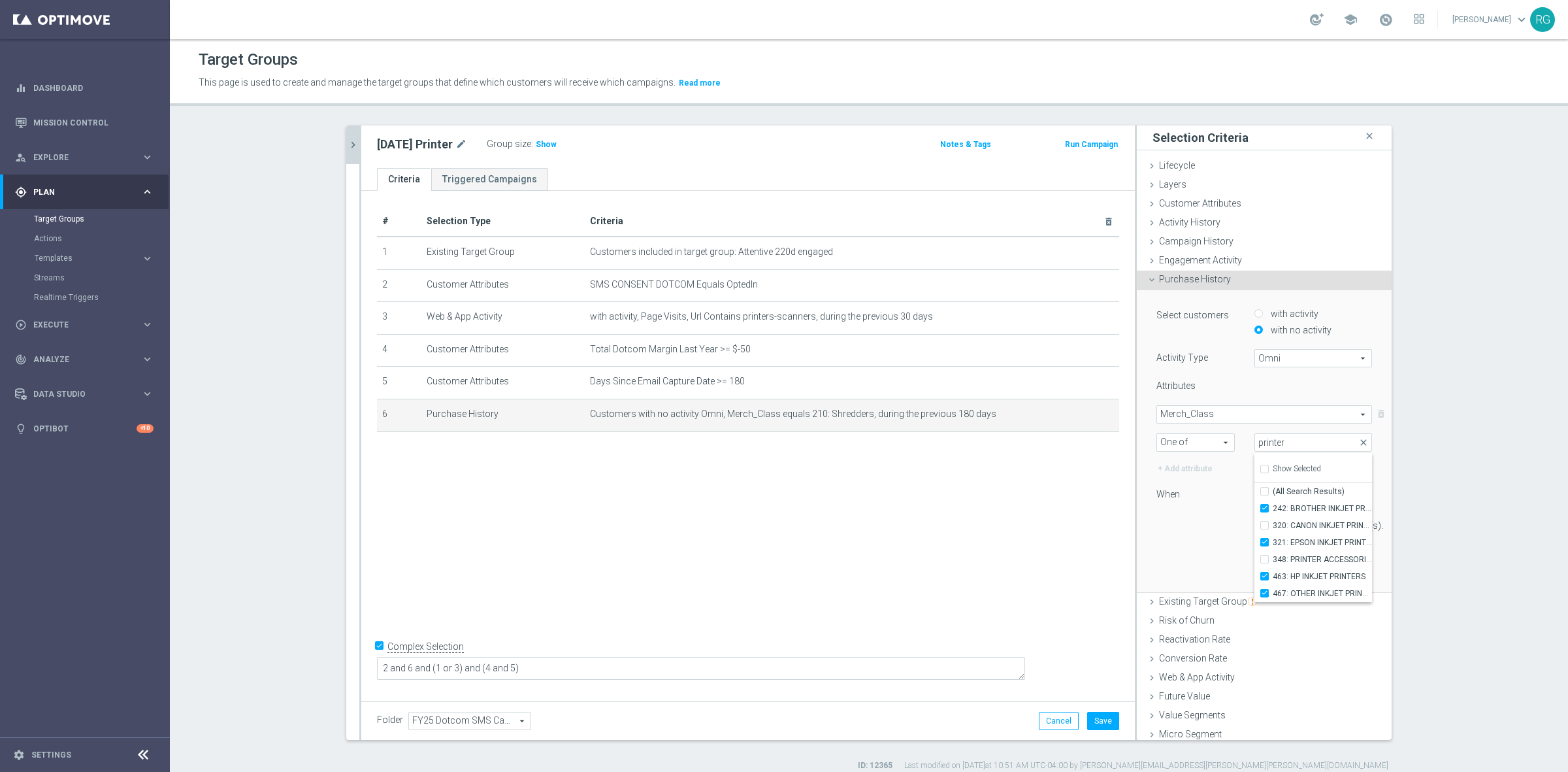
type input "Selected 4 of 883"
click at [1184, 531] on div "180 day(s)." at bounding box center [1263, 526] width 235 height 18
drag, startPoint x: 1280, startPoint y: 531, endPoint x: 1234, endPoint y: 531, distance: 46.0
click at [1244, 534] on div "180 day(s)." at bounding box center [1303, 526] width 118 height 18
type input "365"
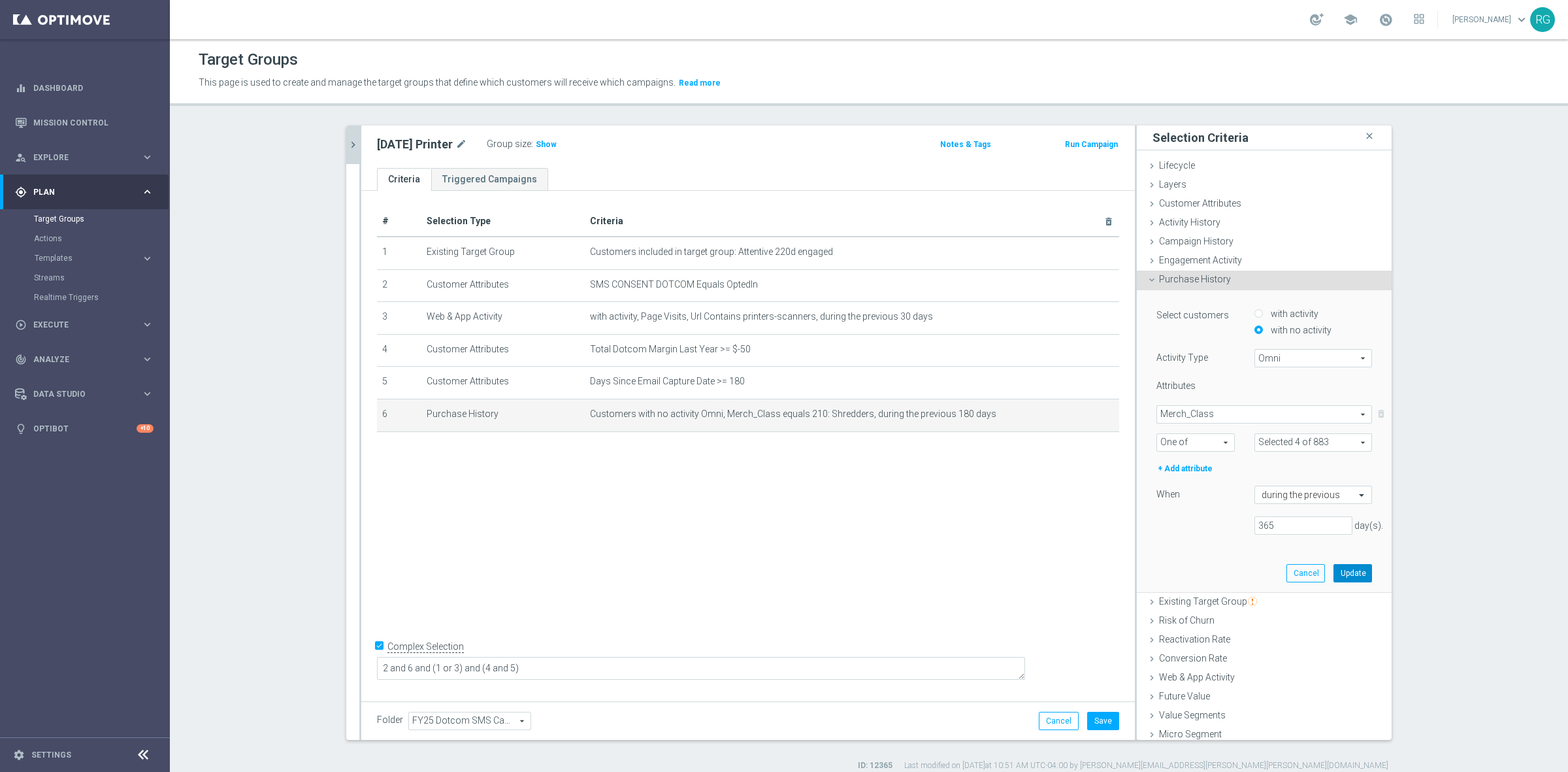
click at [1333, 572] on button "Update" at bounding box center [1352, 573] width 39 height 18
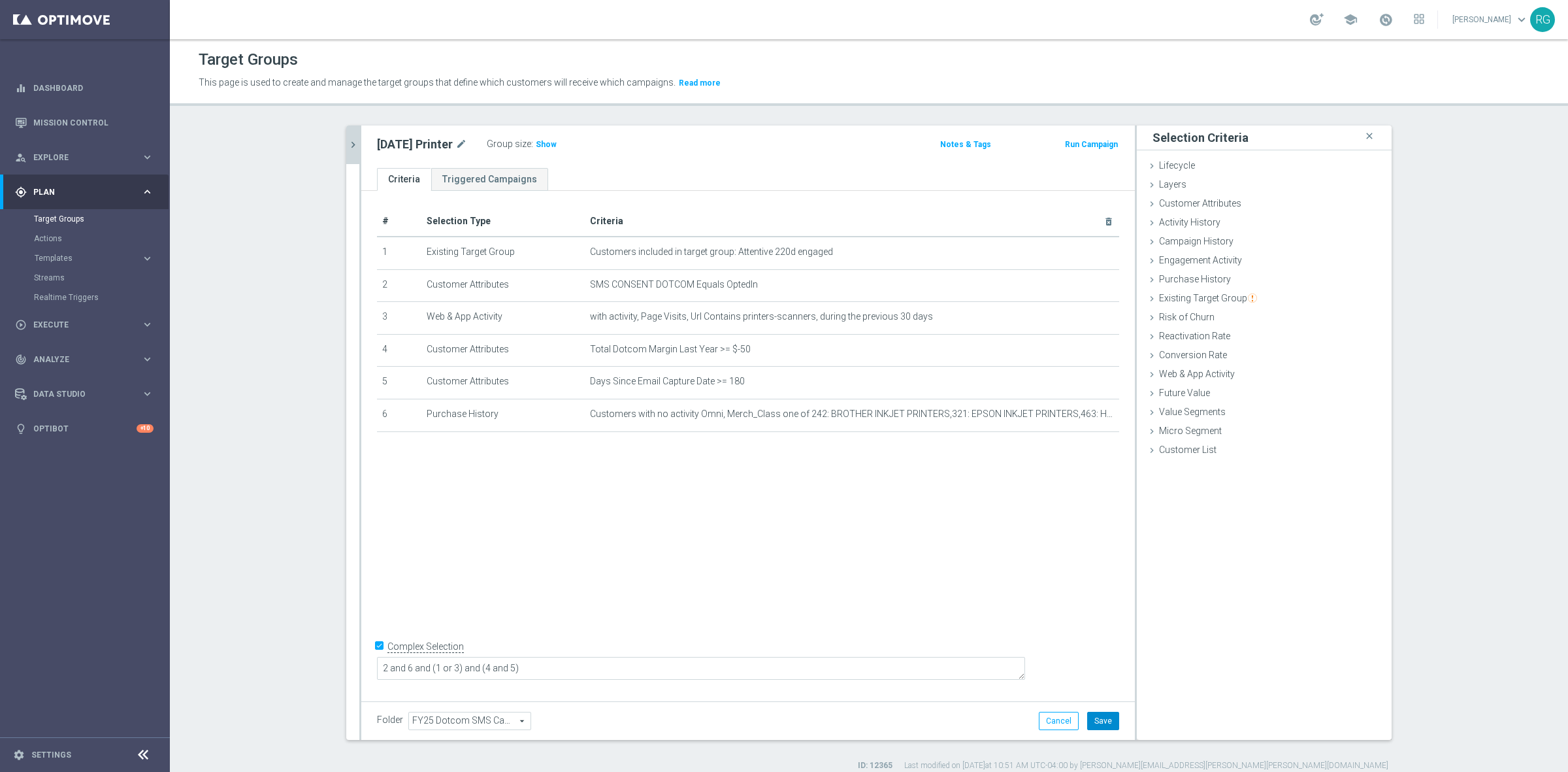
click at [1091, 716] on button "Save" at bounding box center [1102, 721] width 32 height 18
click at [1151, 295] on div "Existing Target Group done selection saved" at bounding box center [1263, 299] width 255 height 20
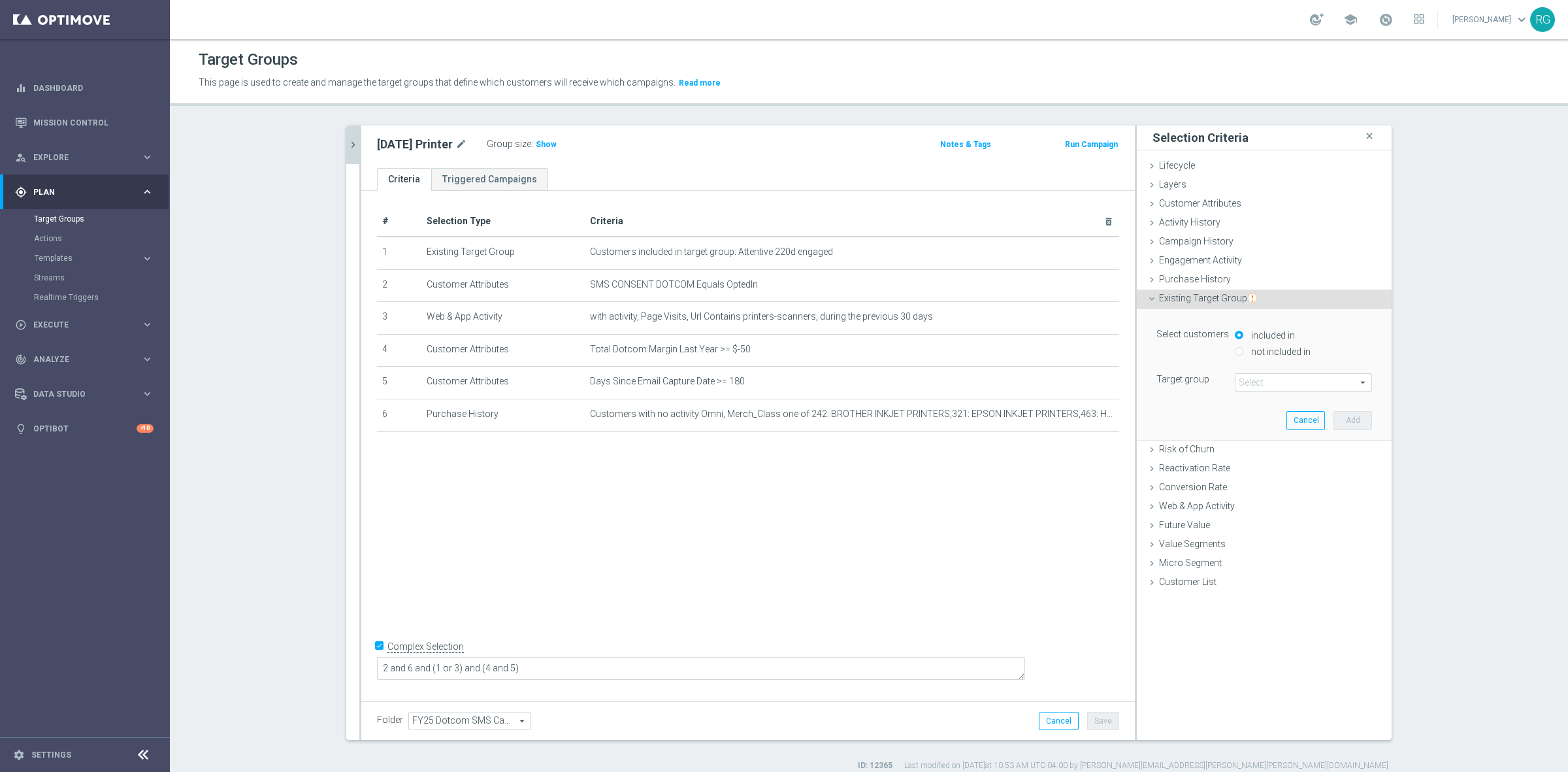
click at [1234, 350] on input "not included in" at bounding box center [1239, 351] width 8 height 8
radio input "true"
click at [1288, 387] on span at bounding box center [1303, 382] width 136 height 17
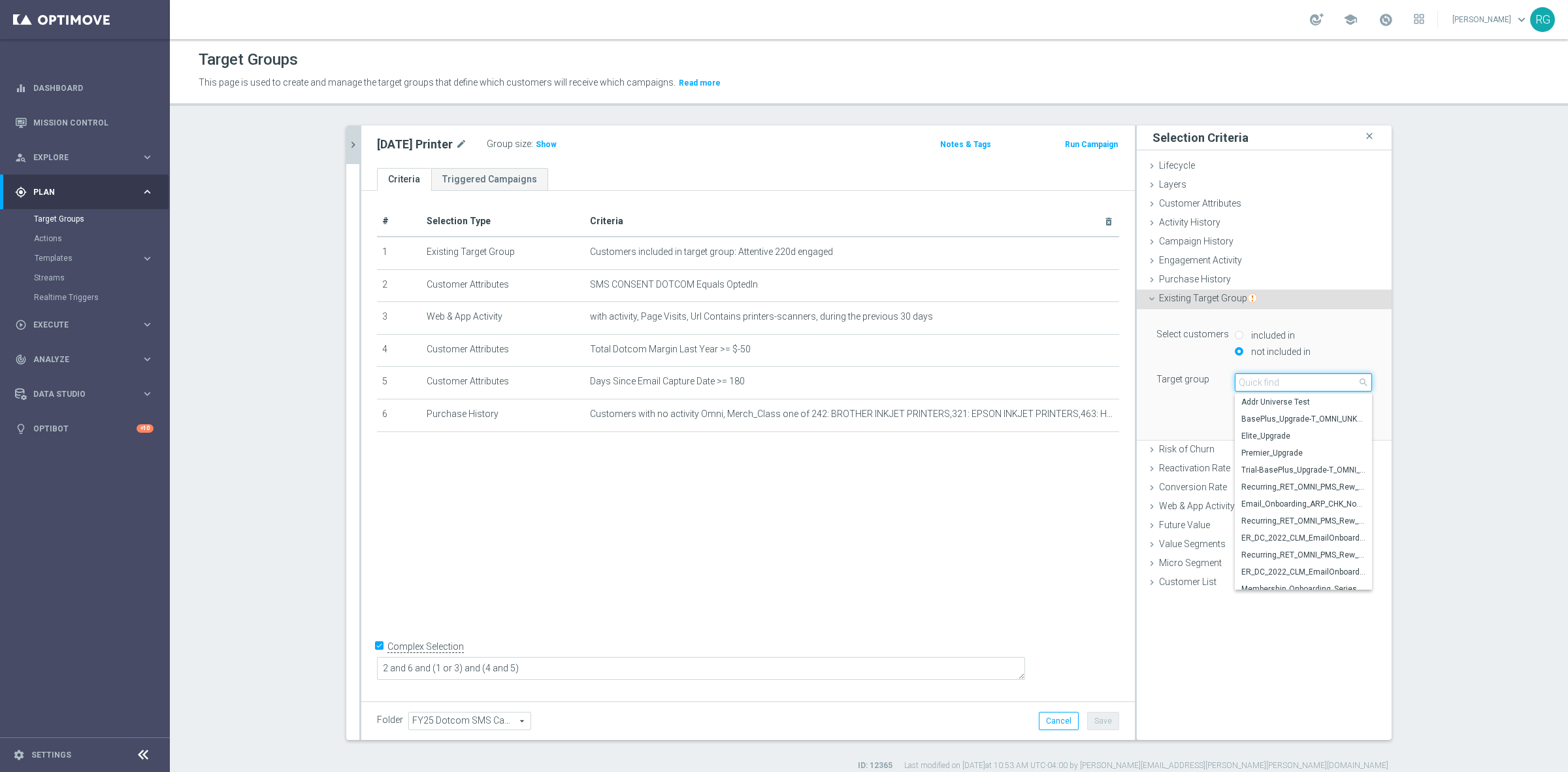
click at [1292, 384] on input "search" at bounding box center [1303, 382] width 137 height 18
type input "migration"
click at [1313, 525] on span "Twilio Migration_[DATE]_Offer" at bounding box center [1303, 530] width 124 height 11
type input "Twilio Migration_[DATE]_Offer"
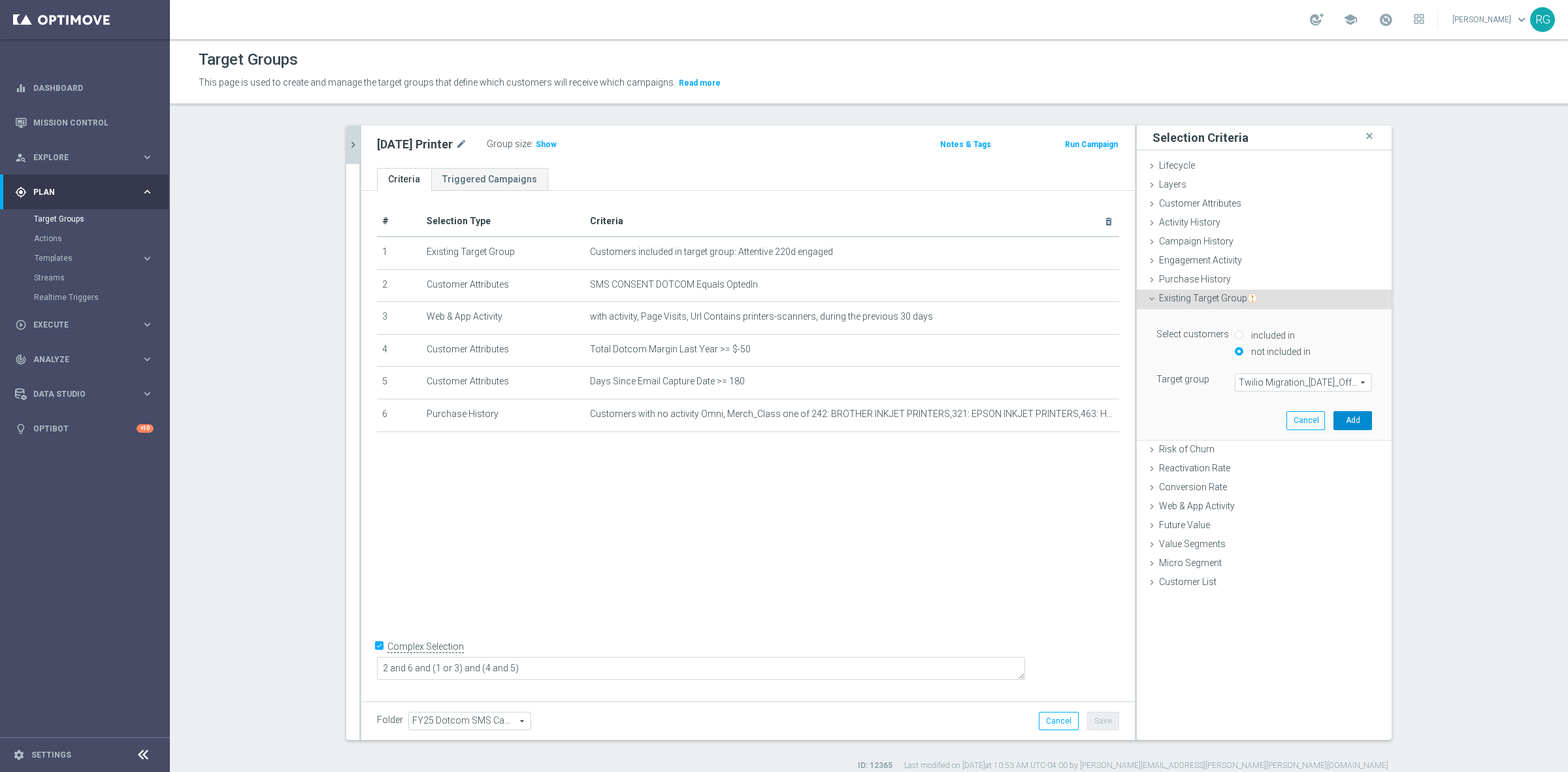
click at [1366, 423] on button "Add" at bounding box center [1352, 421] width 39 height 18
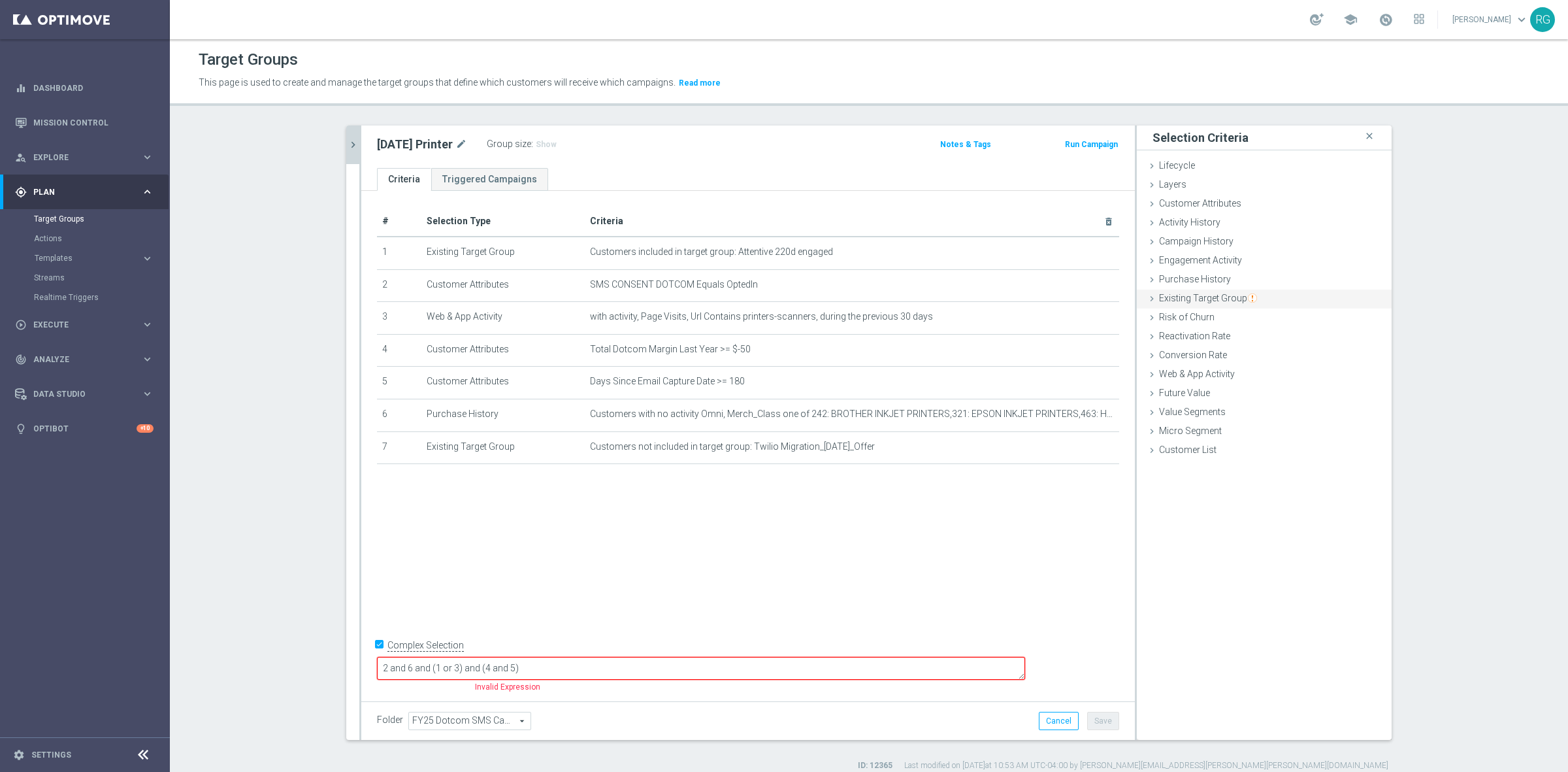
click at [1146, 295] on icon at bounding box center [1151, 298] width 11 height 11
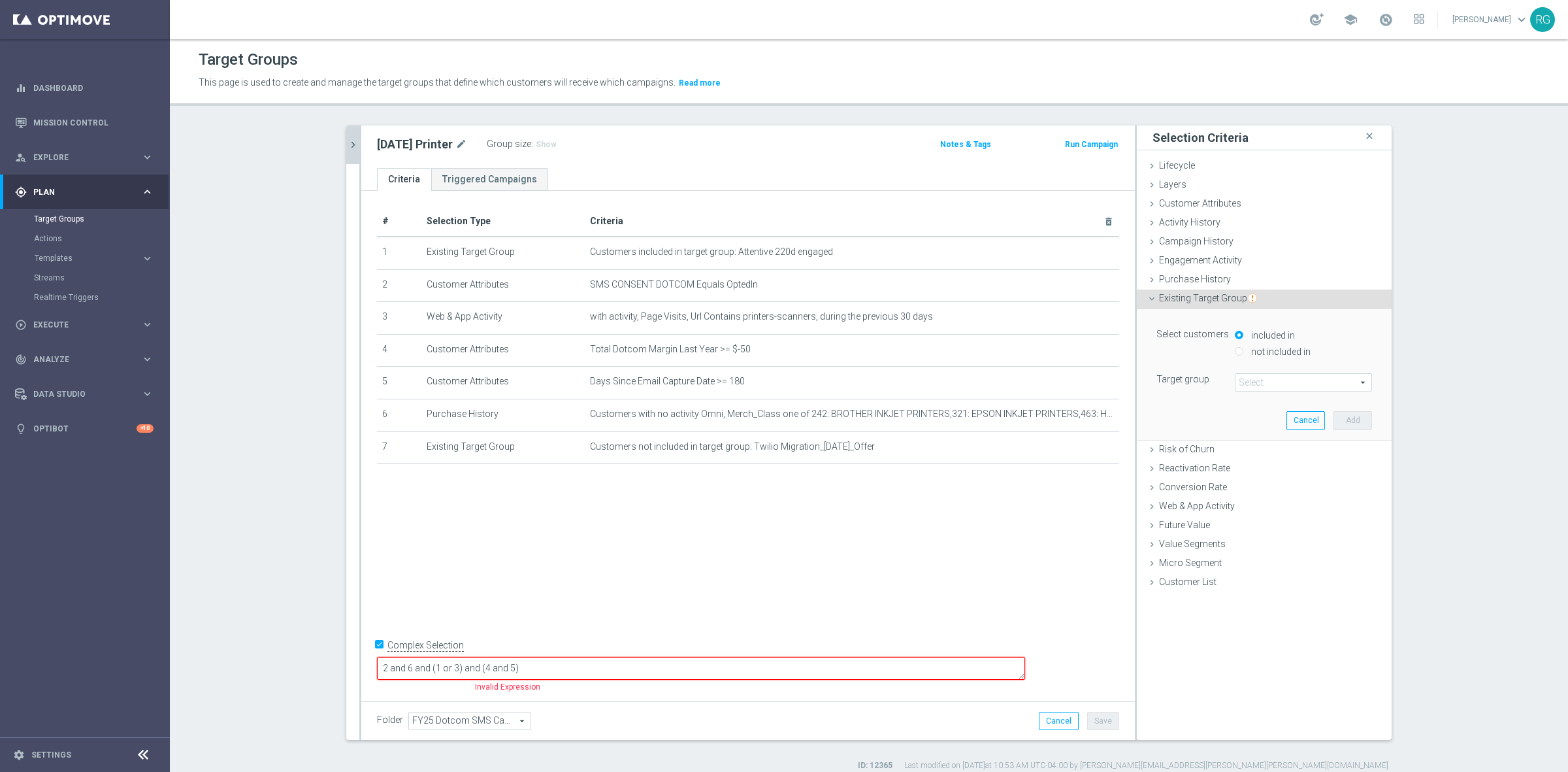
click at [1236, 354] on div "not included in" at bounding box center [1303, 352] width 137 height 16
click at [1234, 349] on input "not included in" at bounding box center [1239, 351] width 8 height 8
radio input "true"
click at [1243, 380] on span at bounding box center [1303, 382] width 136 height 17
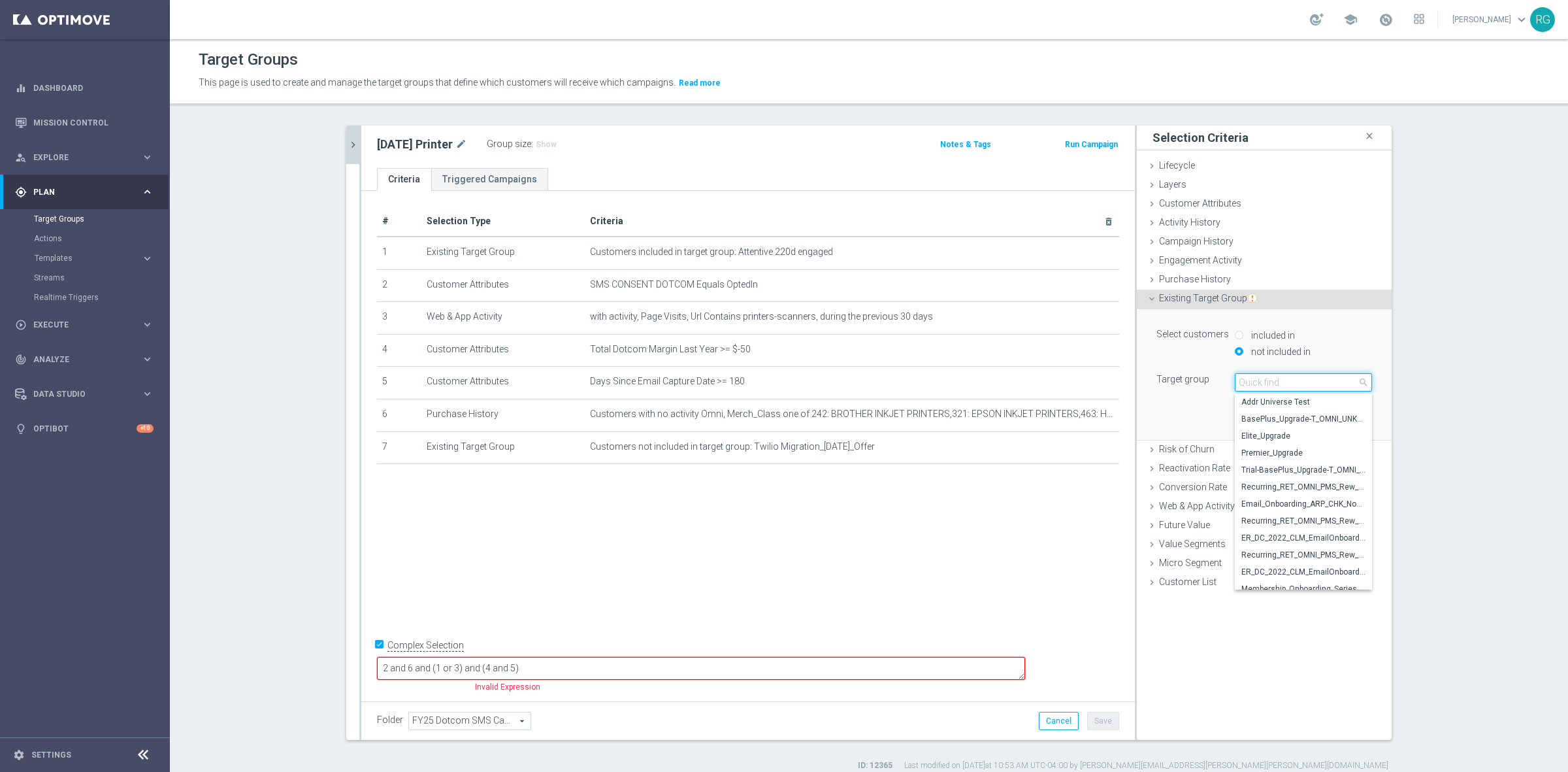
click at [1254, 379] on input "search" at bounding box center [1303, 382] width 137 height 18
type input "migration"
click at [1295, 551] on span "Twilio Migration_[DATE]_No-Offer" at bounding box center [1303, 551] width 124 height 11
type input "Twilio Migration_[DATE]_No-Offer"
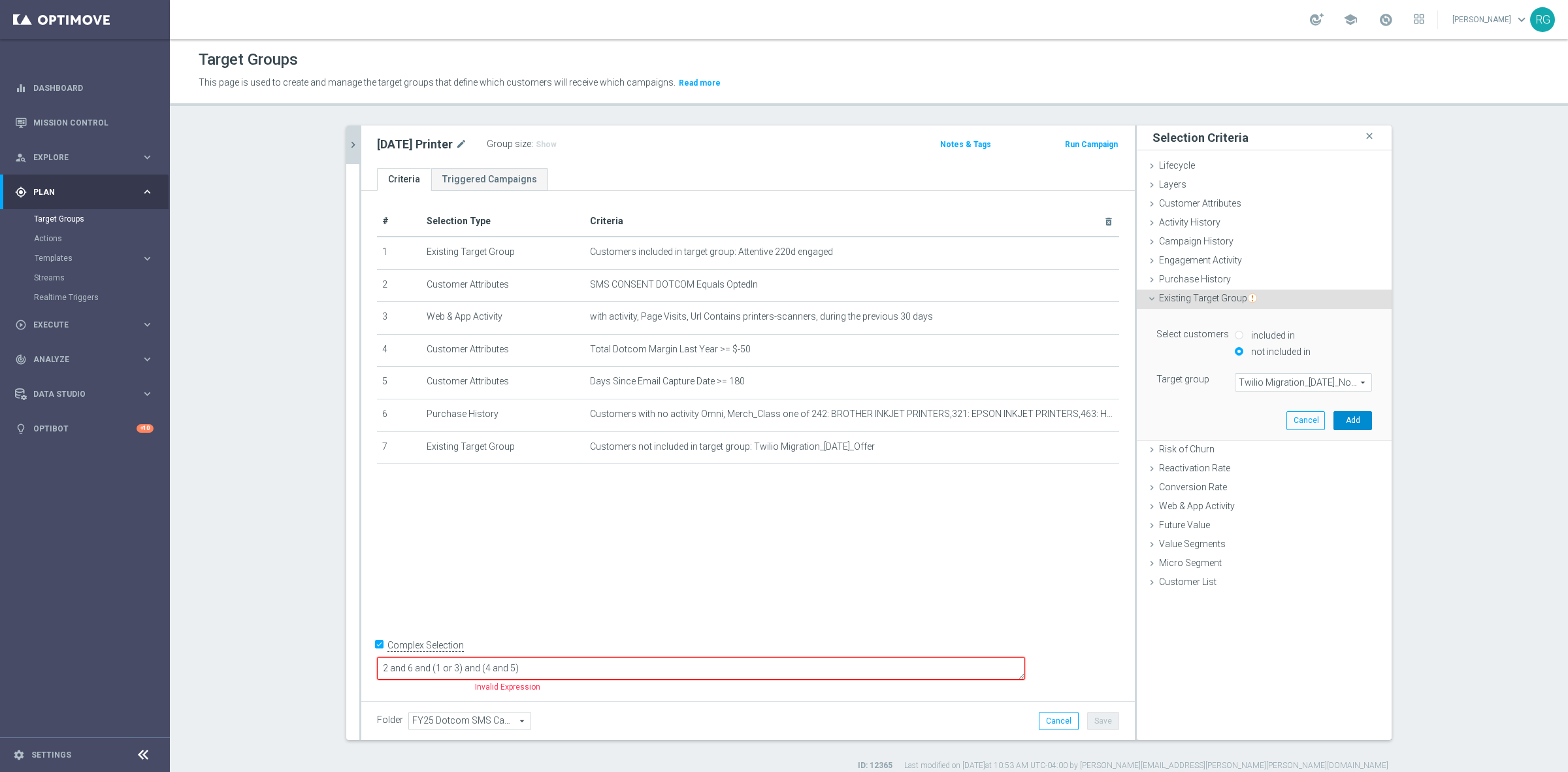
click at [1339, 422] on button "Add" at bounding box center [1352, 421] width 39 height 18
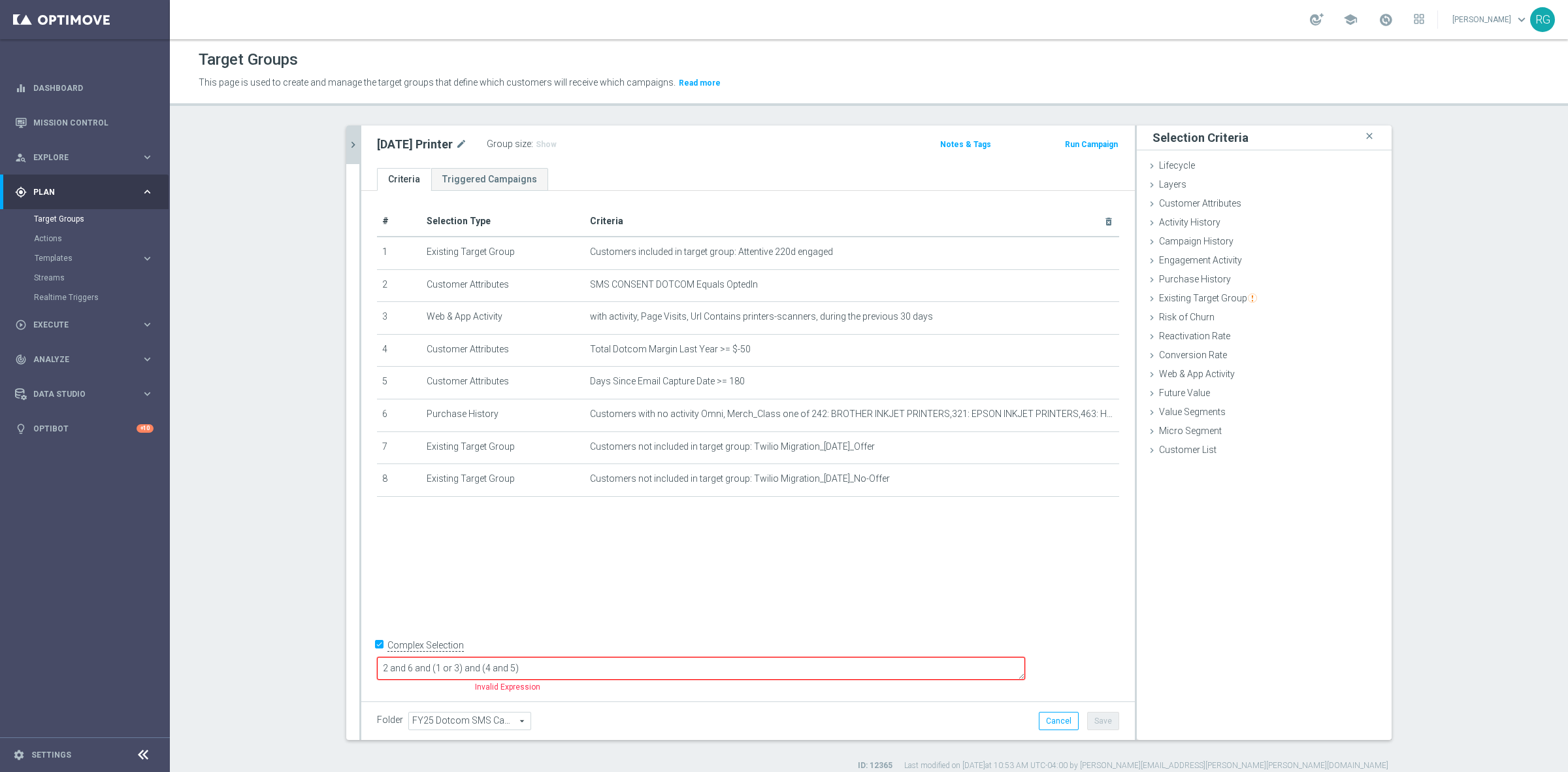
click at [517, 665] on textarea "2 and 6 and (1 or 3) and (4 and 5)" at bounding box center [700, 668] width 648 height 23
click at [1088, 720] on button "Save" at bounding box center [1102, 721] width 32 height 18
click at [347, 135] on button "chevron_right" at bounding box center [353, 145] width 13 height 39
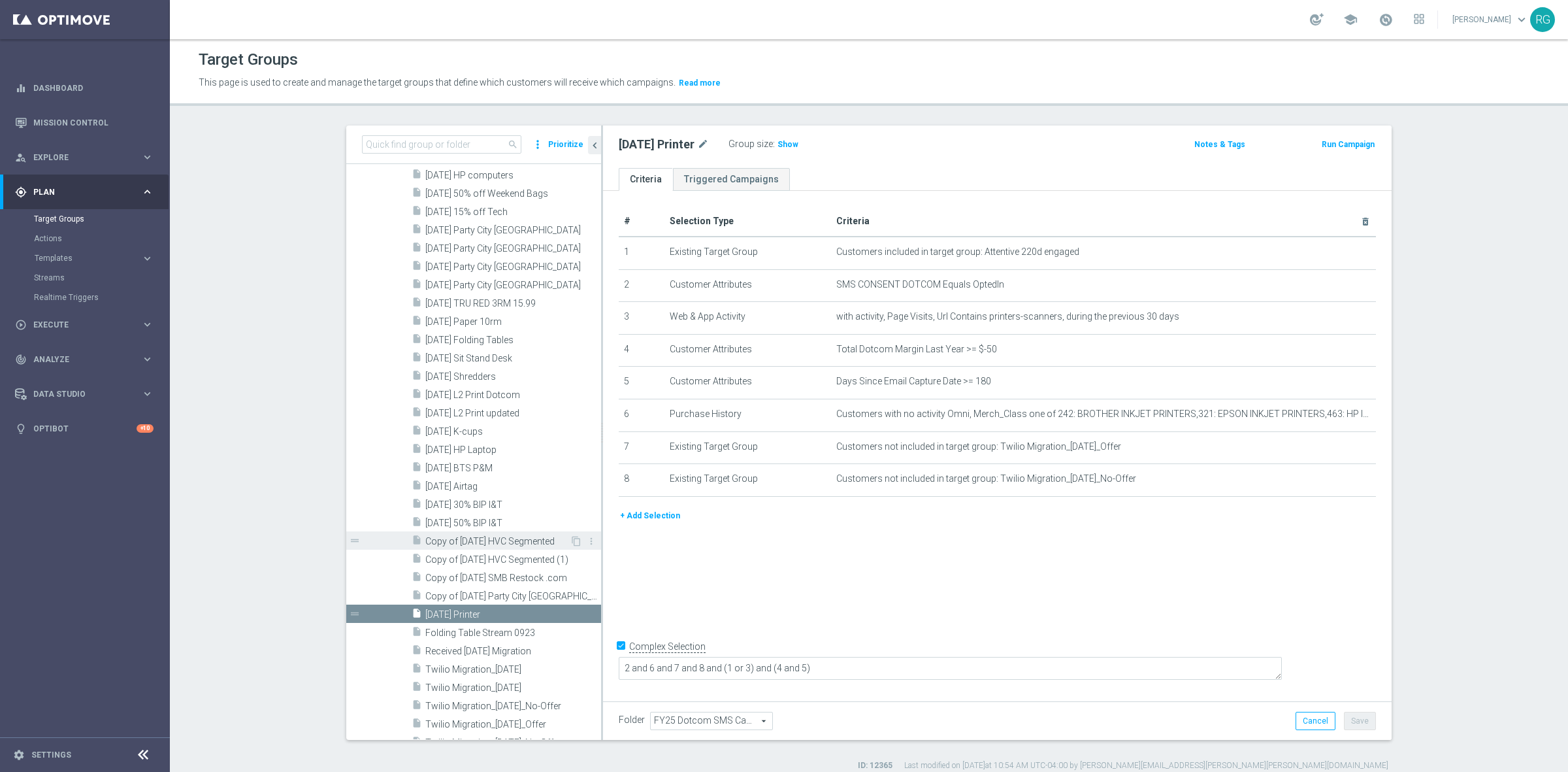
scroll to position [1978, 0]
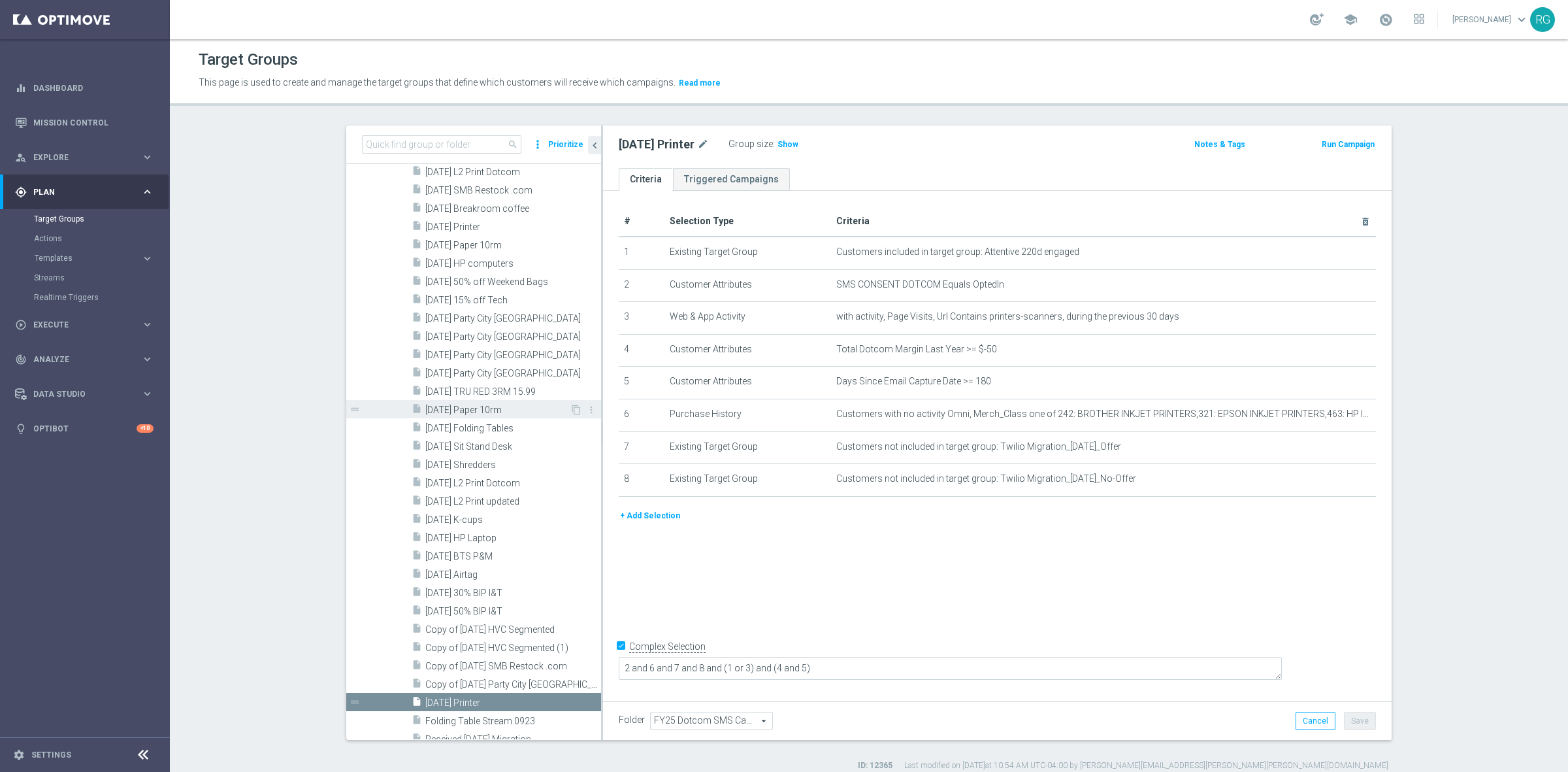
click at [497, 411] on span "[DATE] Paper 10rm" at bounding box center [497, 410] width 145 height 11
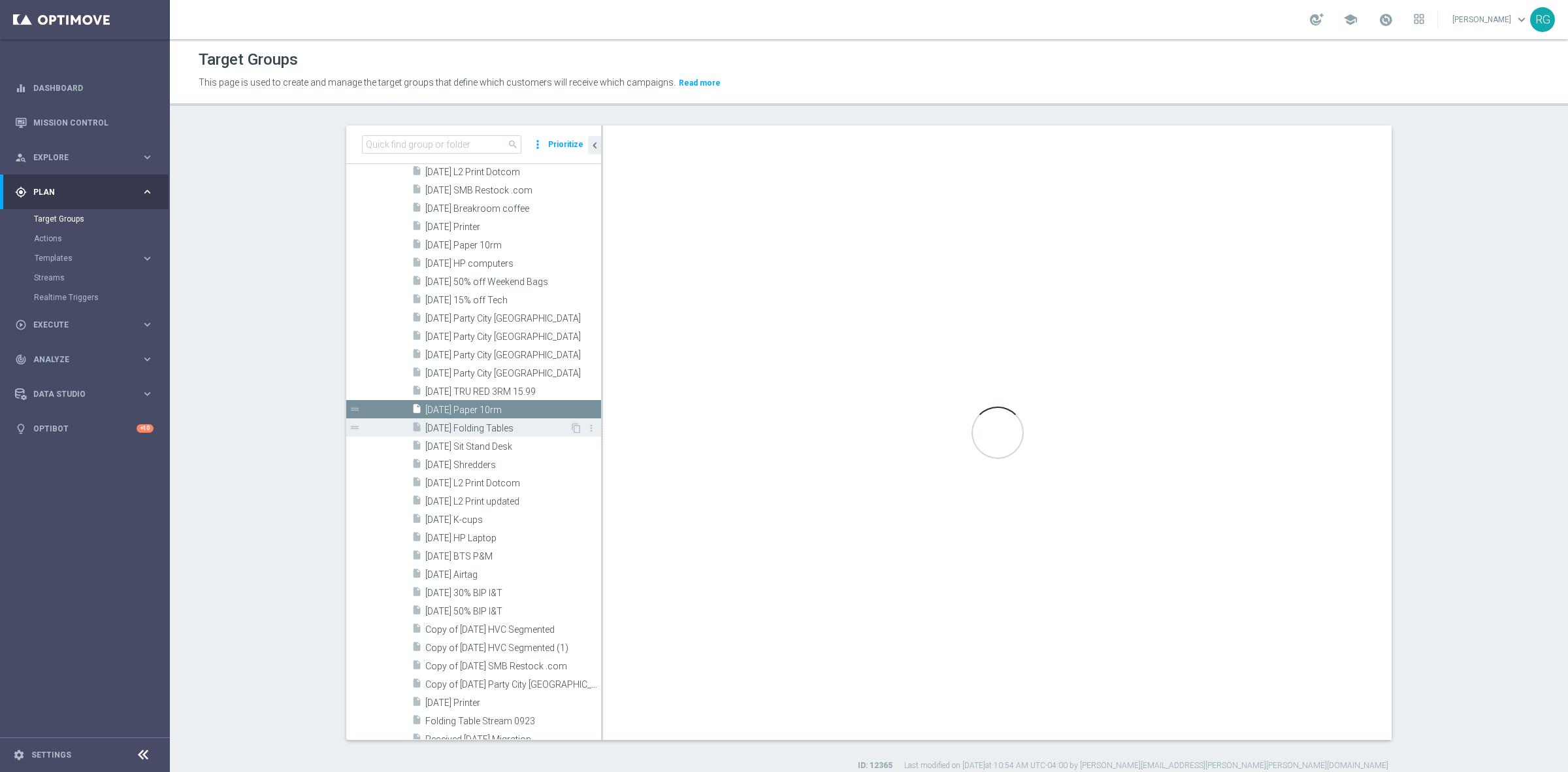
click at [497, 429] on span "[DATE] Folding Tables" at bounding box center [497, 428] width 145 height 11
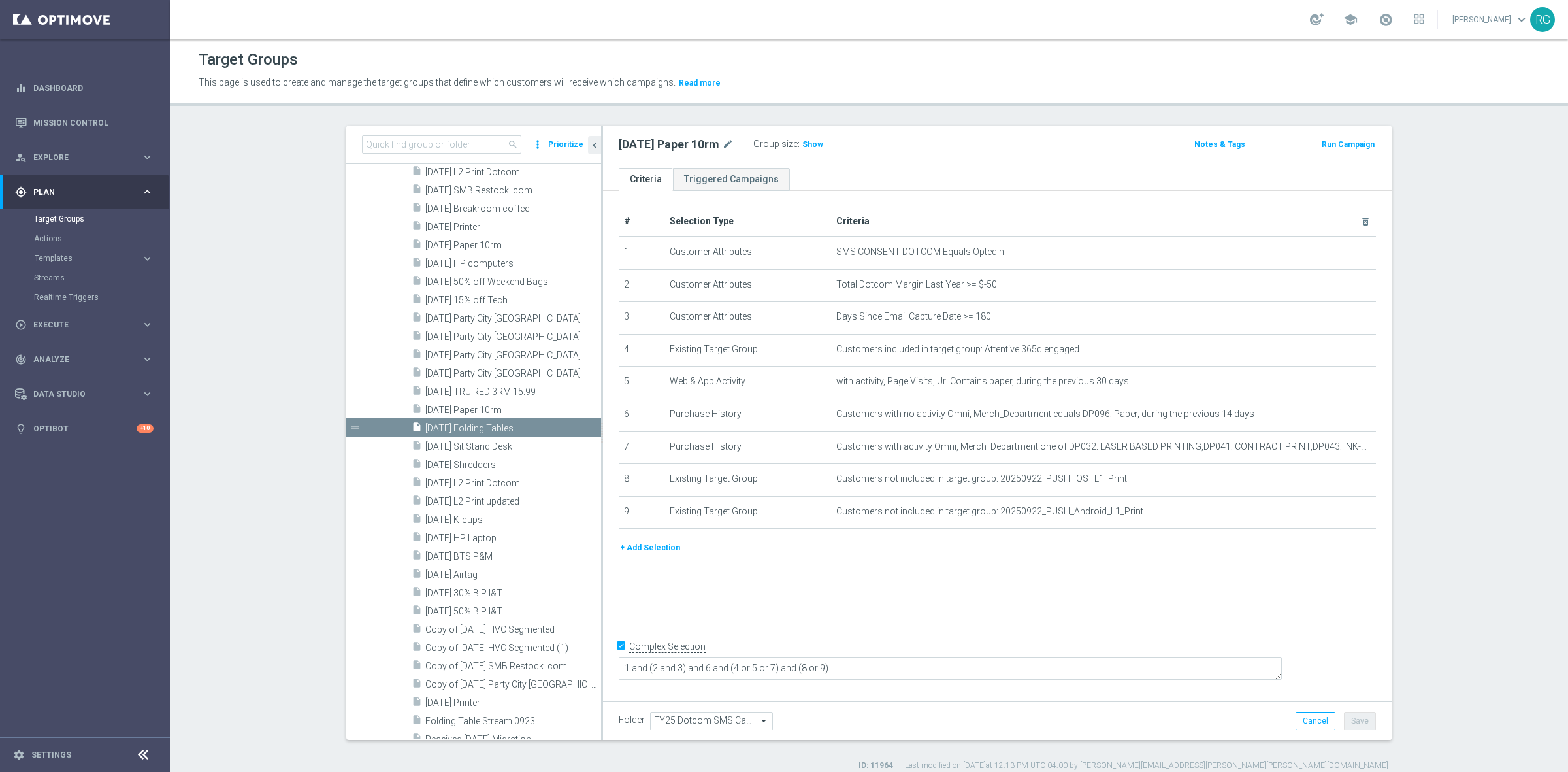
type textarea "2 and 6 and (1 or 3 or 7) and (4 and 5)"
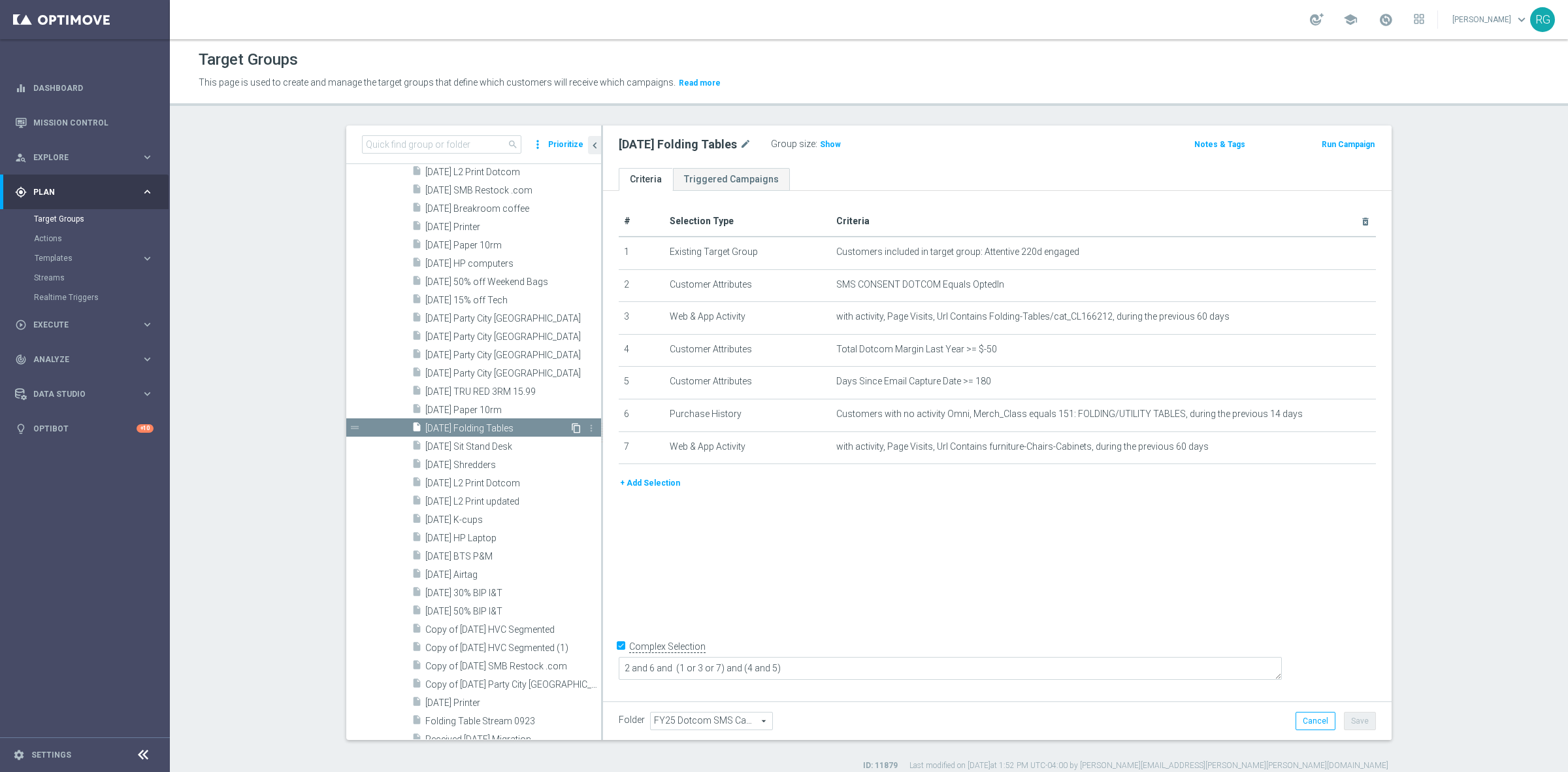
click at [571, 426] on icon "content_copy" at bounding box center [576, 428] width 11 height 11
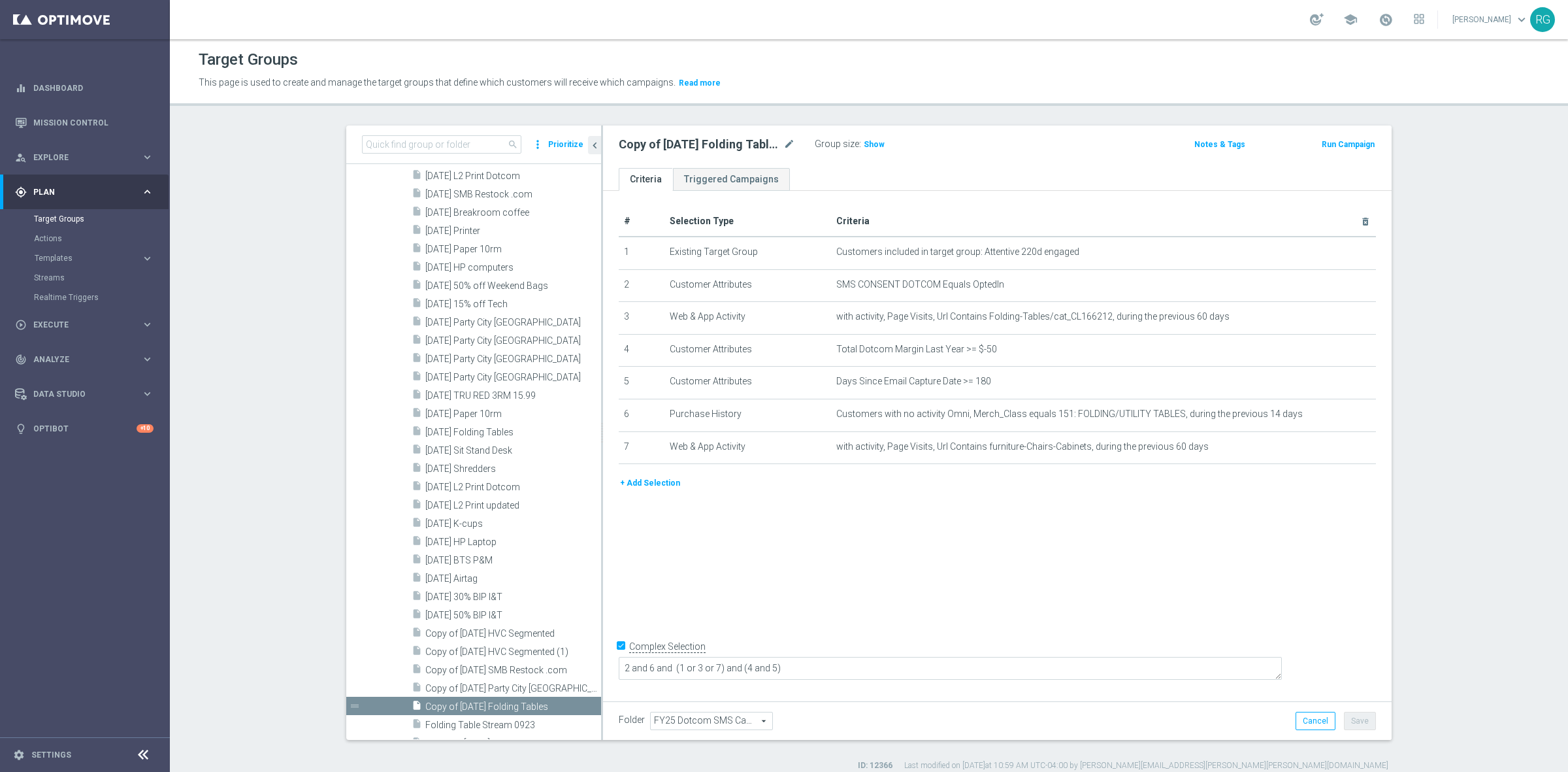
scroll to position [2159, 0]
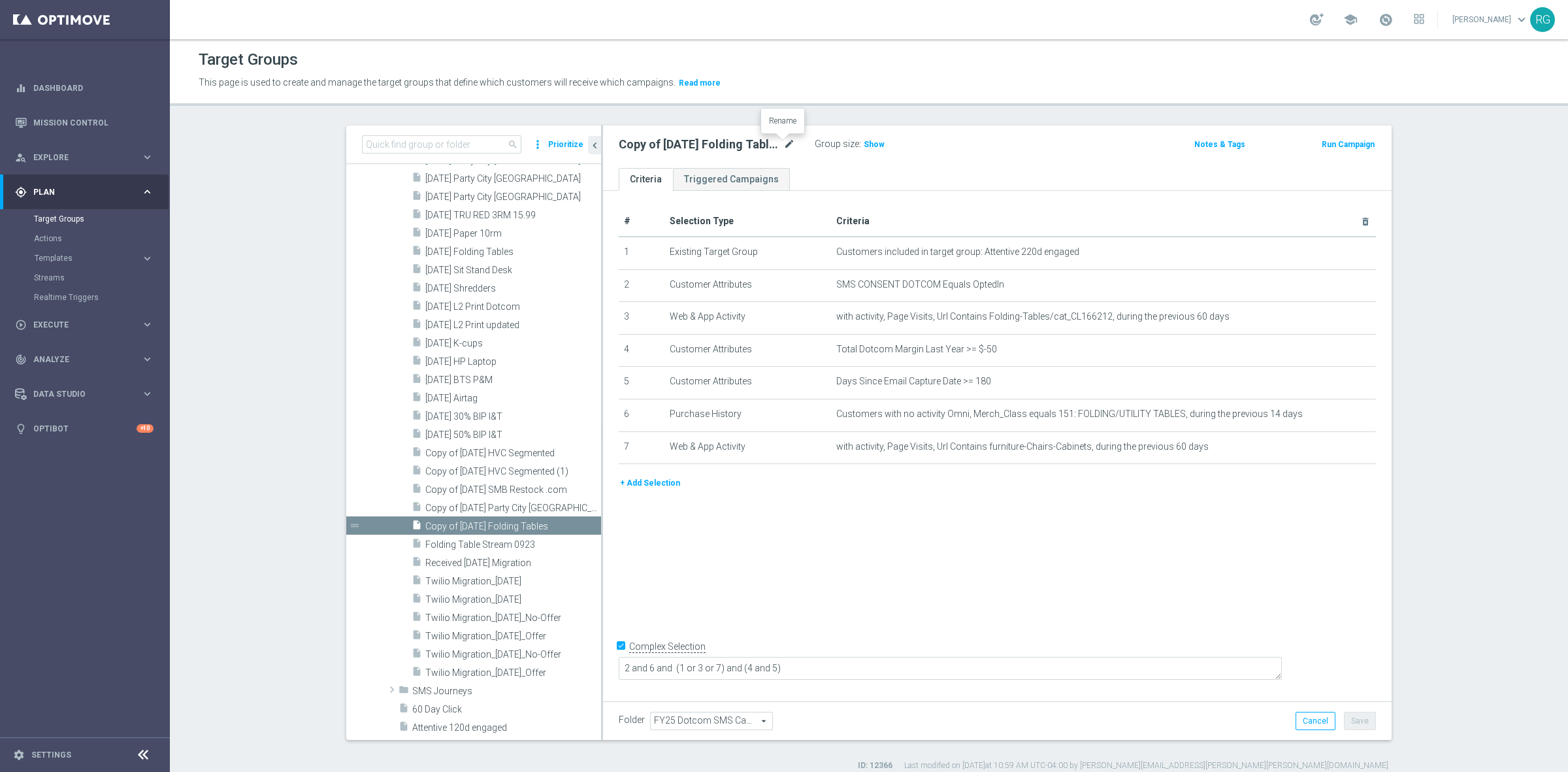
click at [783, 138] on icon "mode_edit" at bounding box center [789, 145] width 12 height 16
click at [667, 152] on input "Copy of [DATE] Folding Tables" at bounding box center [707, 146] width 176 height 18
drag, startPoint x: 679, startPoint y: 147, endPoint x: 605, endPoint y: 145, distance: 74.0
click at [609, 145] on div "Copy of [DATE] Folding Tables" at bounding box center [707, 146] width 196 height 18
type input "10.23..25 Folding Tables"
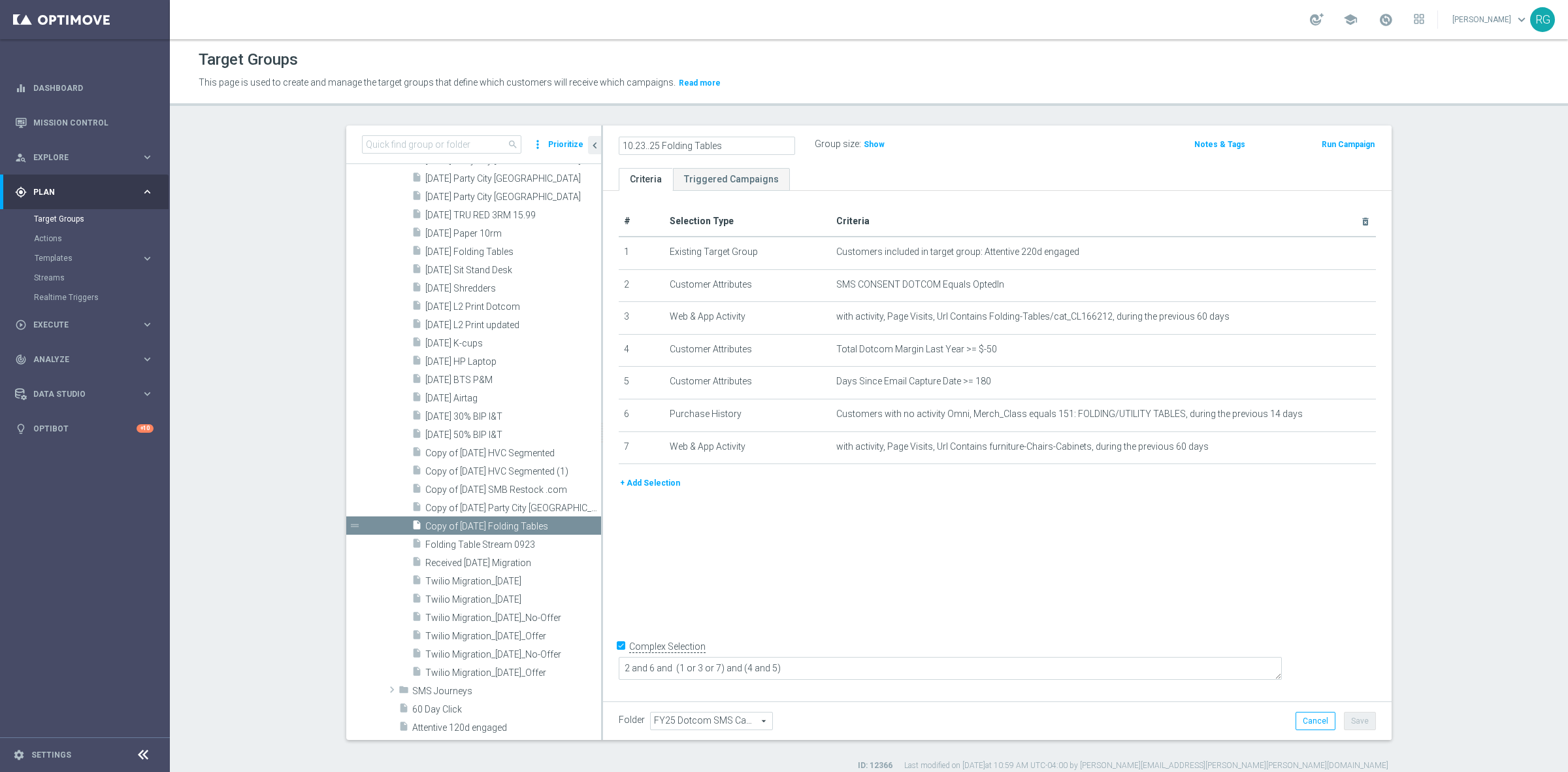
click at [997, 152] on div "10.23..25 Folding Tables Group size : Show" at bounding box center [868, 145] width 518 height 20
click at [1346, 723] on button "Save" at bounding box center [1359, 721] width 32 height 18
drag, startPoint x: 609, startPoint y: 141, endPoint x: 746, endPoint y: 149, distance: 137.2
click at [746, 149] on div "10.23..25 Folding Tables mode_edit Group size : Show" at bounding box center [868, 145] width 518 height 18
copy div "10.23..25 Folding Tables"
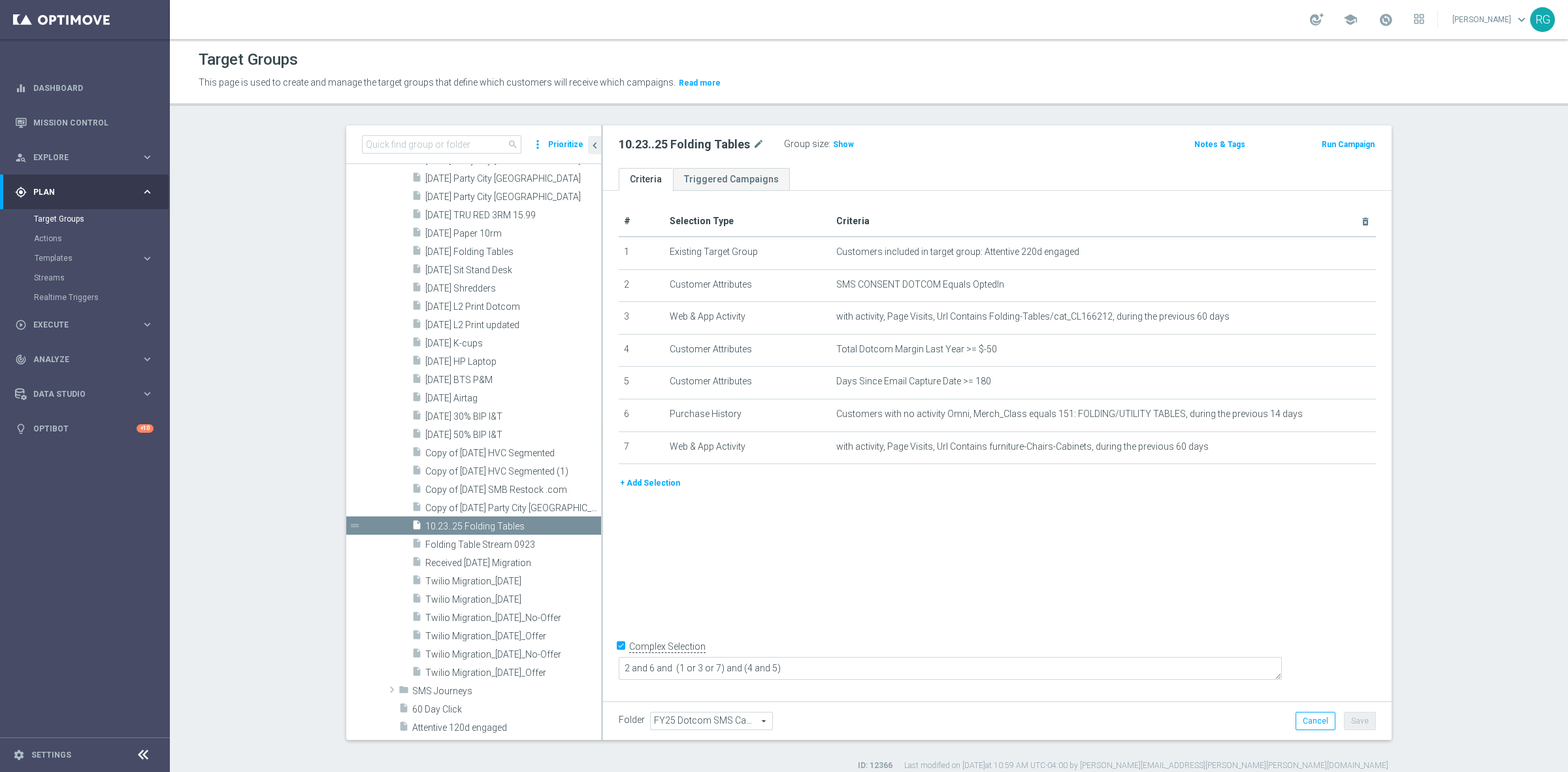
click at [1011, 95] on header "Target Groups This page is used to create and manage the target groups that def…" at bounding box center [869, 73] width 1398 height 66
click at [1328, 315] on icon "mode_edit" at bounding box center [1333, 317] width 11 height 11
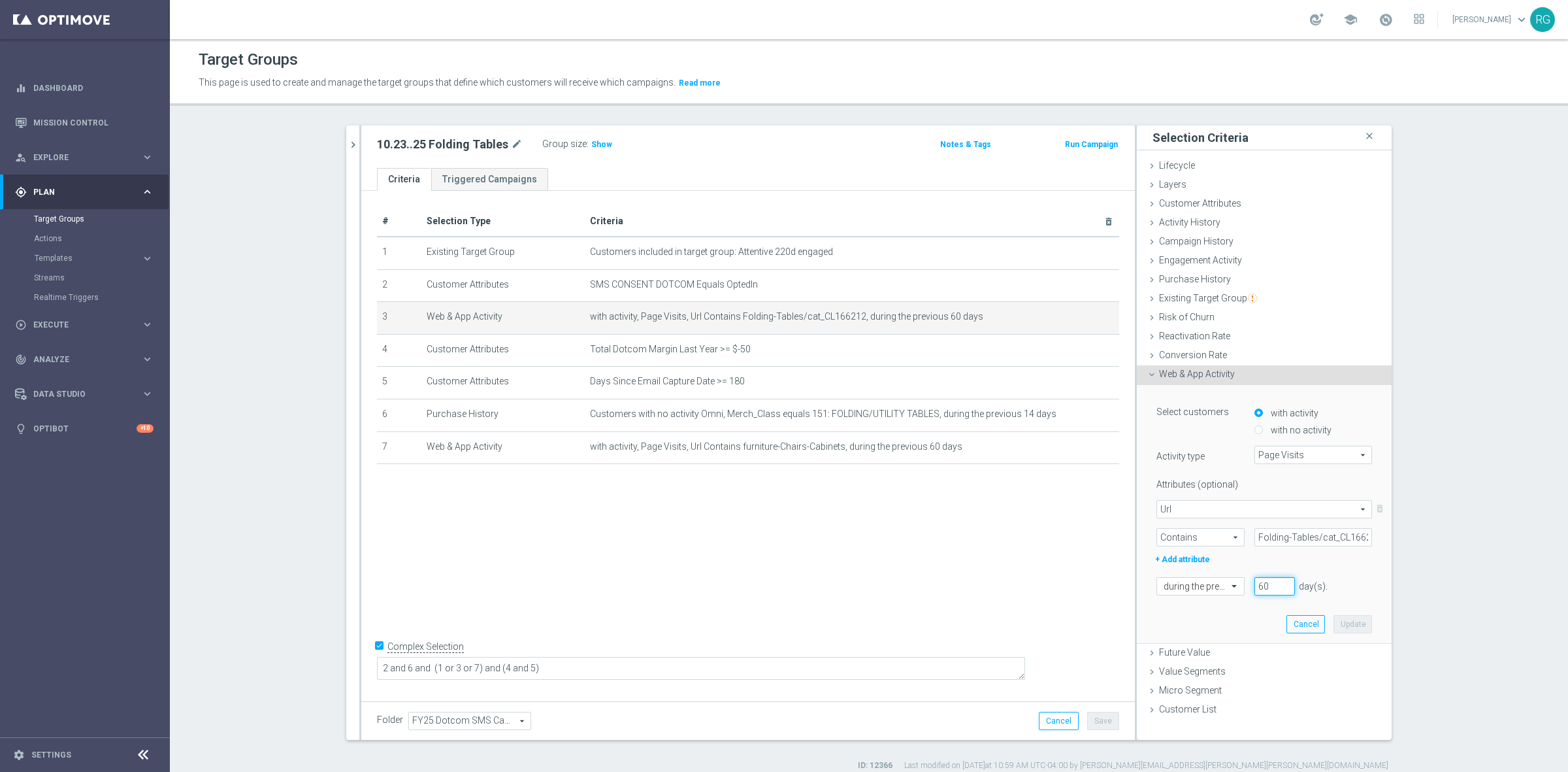
drag, startPoint x: 1270, startPoint y: 583, endPoint x: 1243, endPoint y: 581, distance: 27.1
click at [1251, 586] on li "60" at bounding box center [1275, 586] width 47 height 18
type input "30"
click at [1359, 628] on button "Update" at bounding box center [1352, 624] width 39 height 18
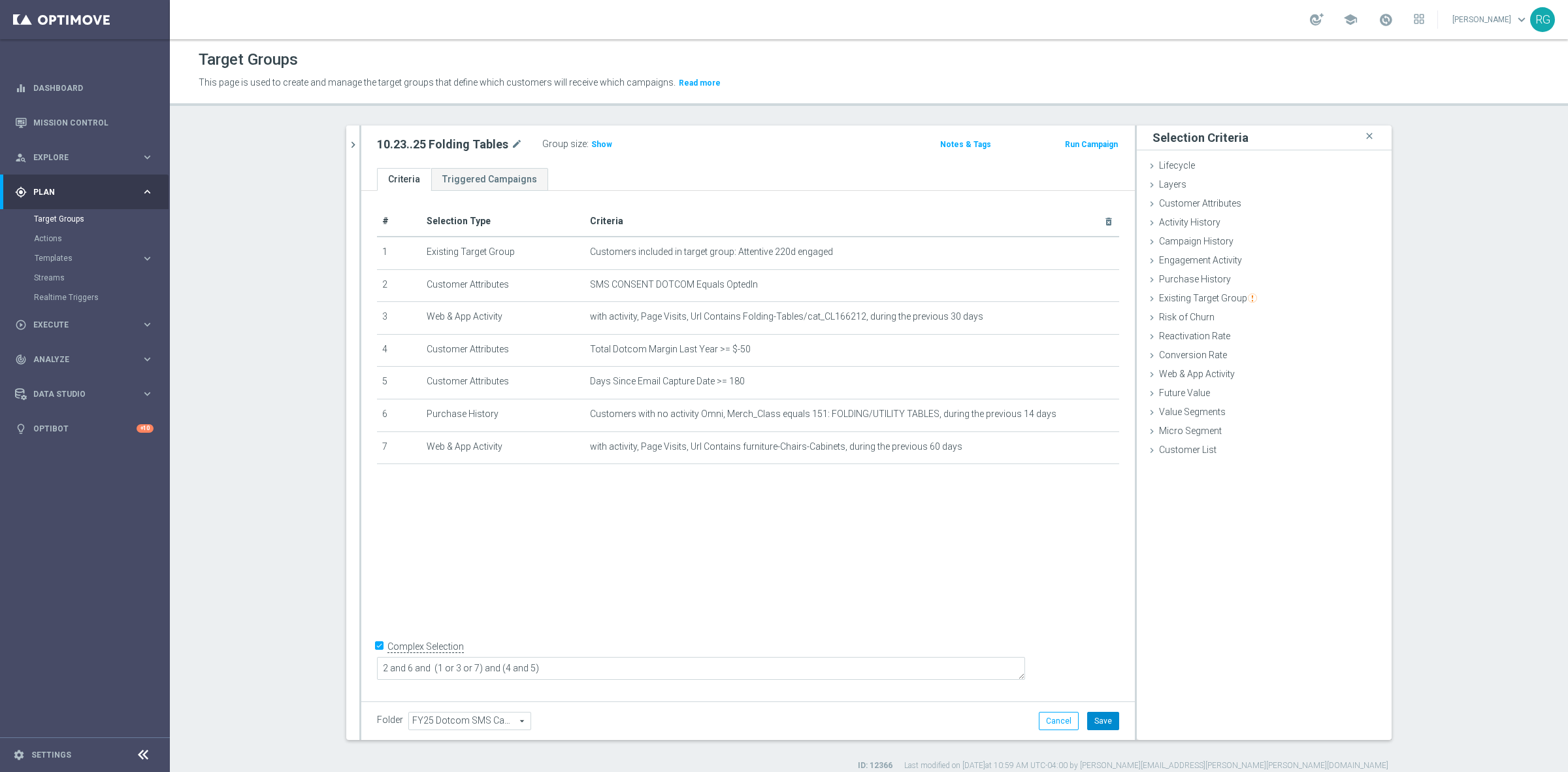
click at [1102, 723] on button "Save" at bounding box center [1102, 721] width 32 height 18
click at [1074, 413] on icon "mode_edit" at bounding box center [1077, 414] width 11 height 11
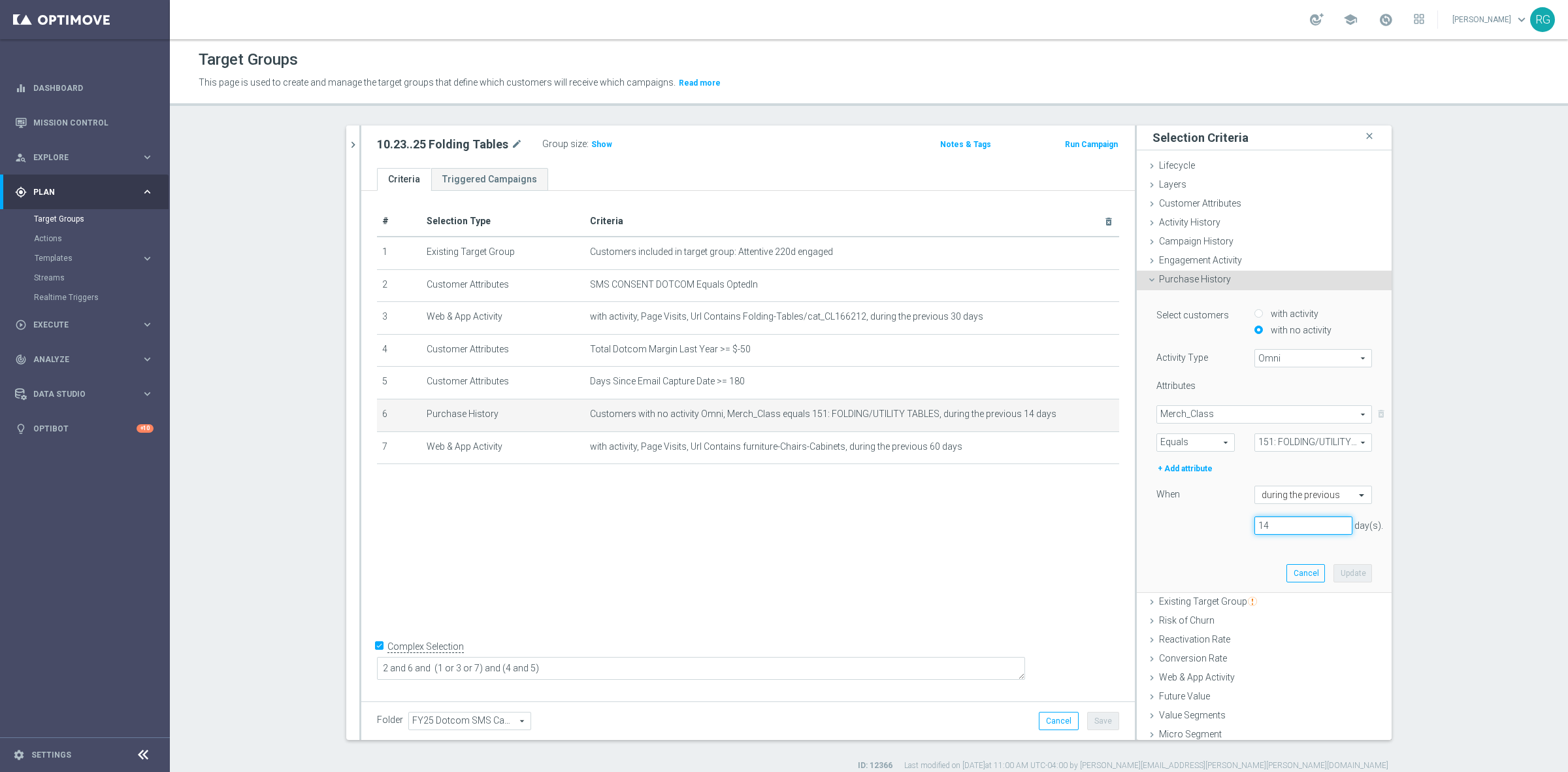
drag, startPoint x: 1258, startPoint y: 526, endPoint x: 1196, endPoint y: 526, distance: 62.0
click at [1196, 526] on div "14 day(s)." at bounding box center [1263, 526] width 235 height 18
type input "90"
click at [1343, 569] on button "Update" at bounding box center [1352, 573] width 39 height 18
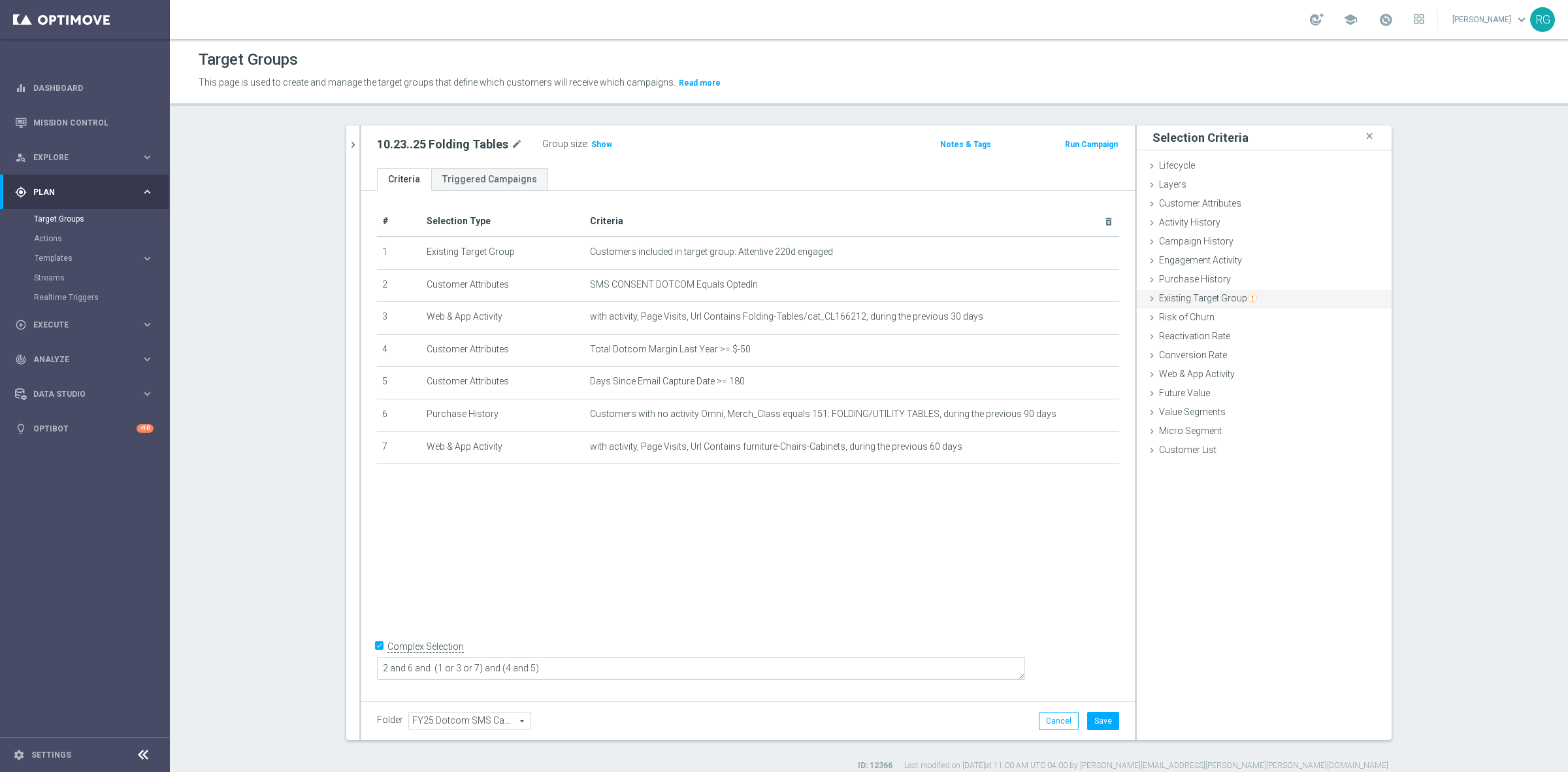
click at [1146, 295] on icon at bounding box center [1151, 298] width 11 height 11
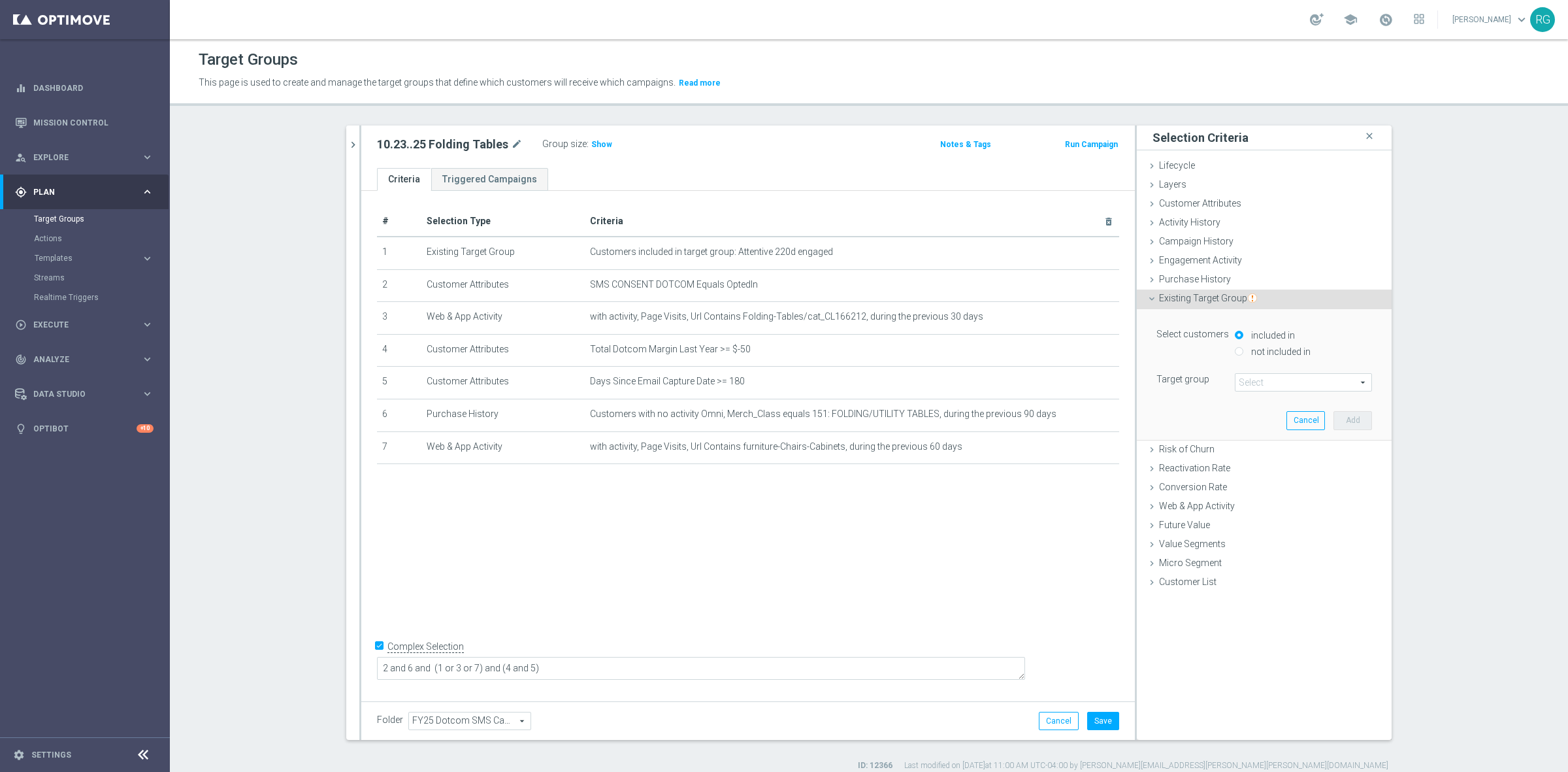
click at [1236, 347] on input "not included in" at bounding box center [1239, 351] width 8 height 8
radio input "true"
click at [1256, 376] on span at bounding box center [1303, 382] width 136 height 17
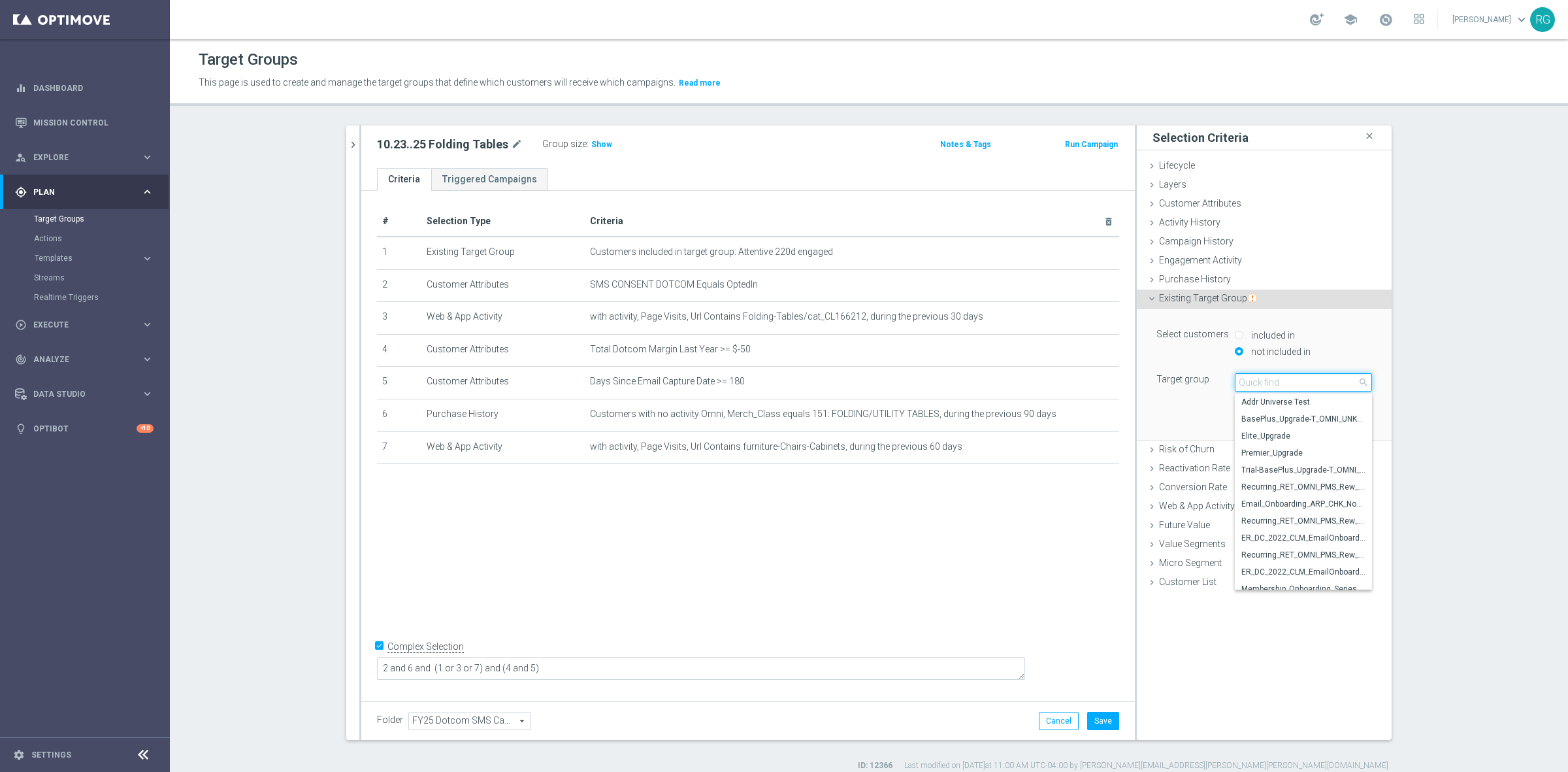
click at [1260, 379] on input "search" at bounding box center [1303, 382] width 137 height 18
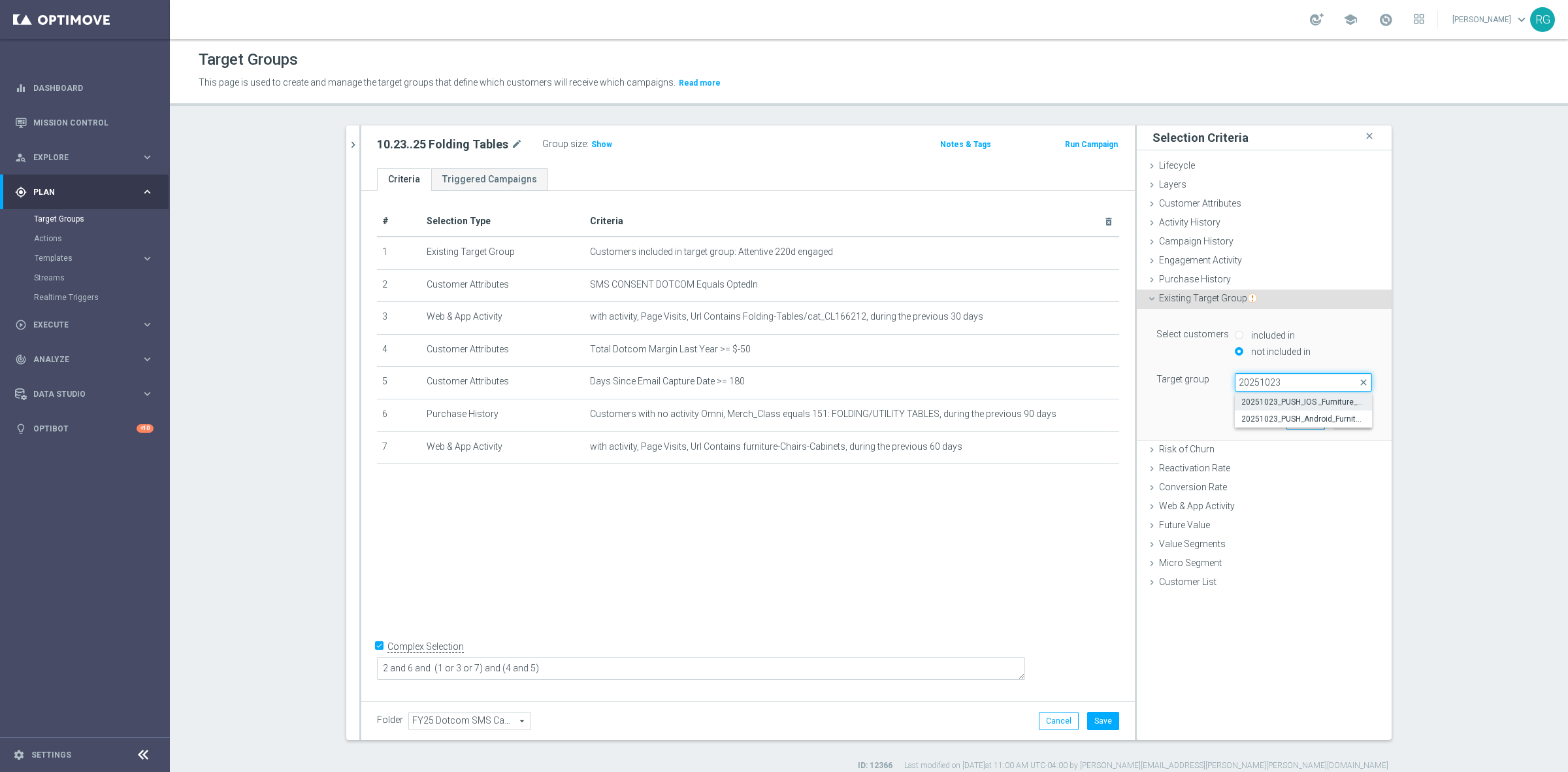
type input "20251023"
click at [1268, 404] on span "20251023_PUSH_IOS _Furniture_$49.99Tables" at bounding box center [1303, 402] width 124 height 11
type input "20251023_PUSH_IOS _Furniture_$49.99Tables"
click at [1347, 426] on button "Add" at bounding box center [1352, 421] width 39 height 18
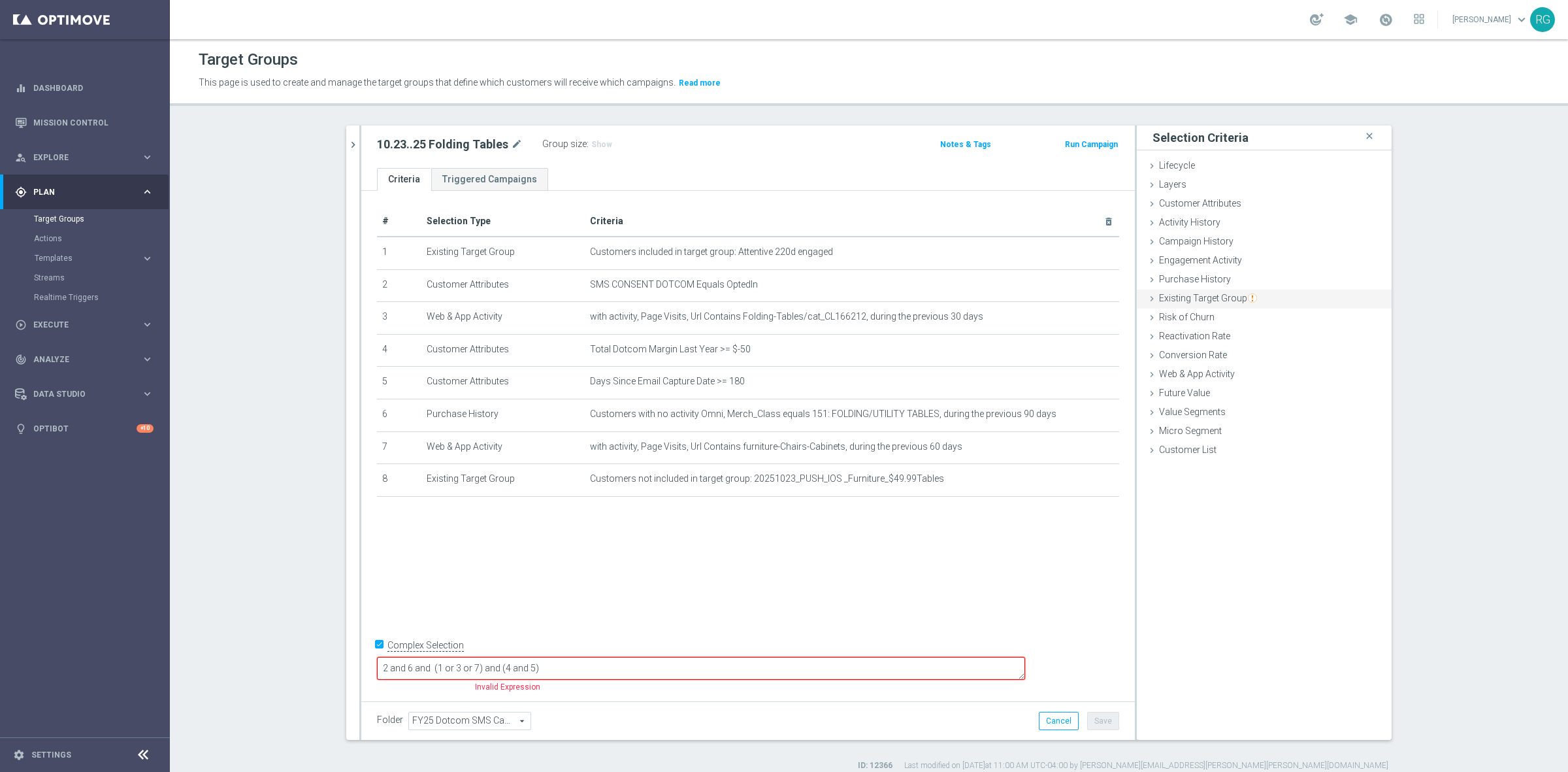
click at [1146, 301] on icon at bounding box center [1151, 298] width 11 height 11
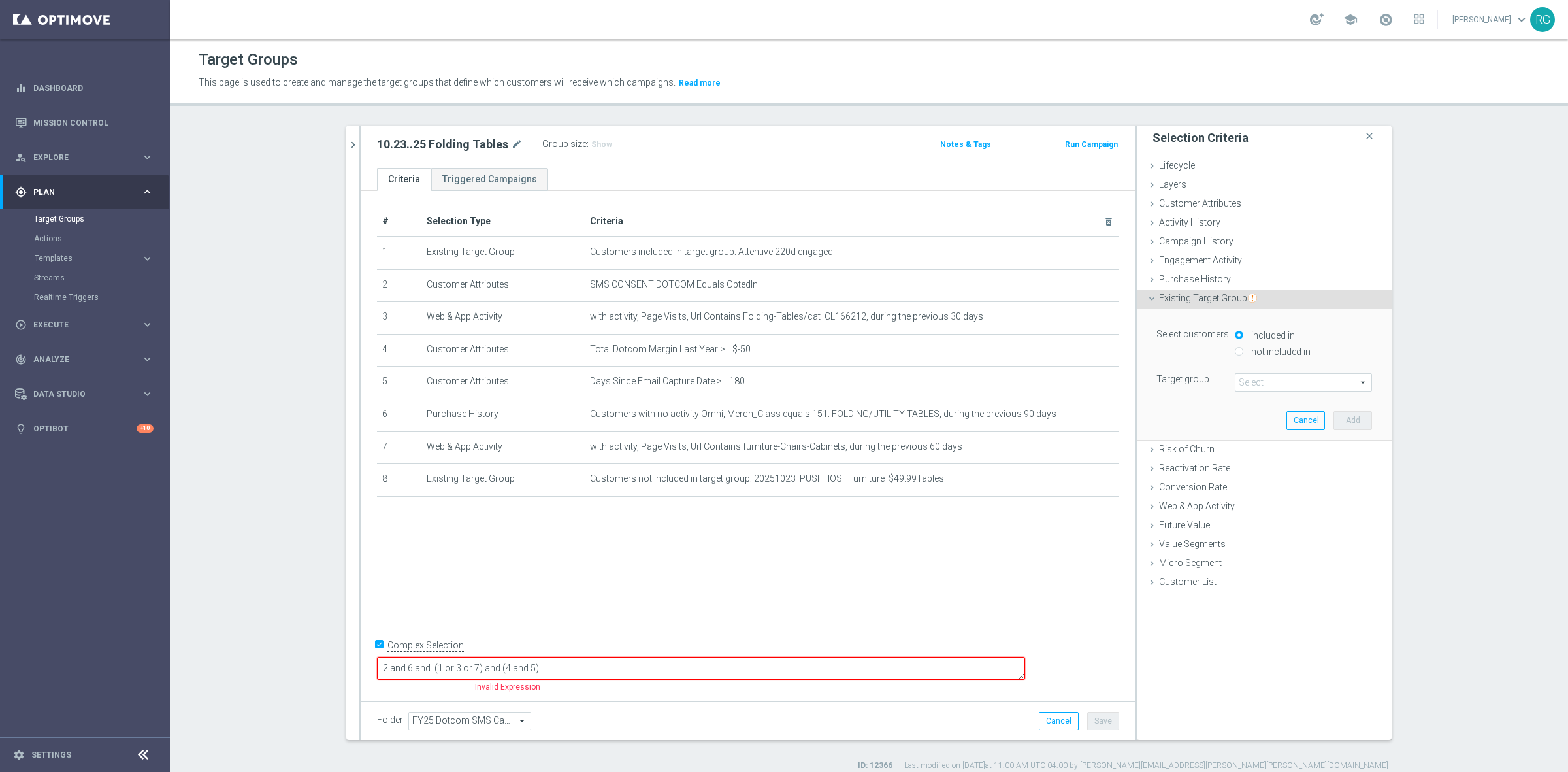
click at [1236, 345] on div "not included in" at bounding box center [1303, 352] width 137 height 16
click at [1236, 353] on input "not included in" at bounding box center [1239, 351] width 8 height 8
radio input "true"
click at [1251, 374] on span at bounding box center [1303, 382] width 136 height 17
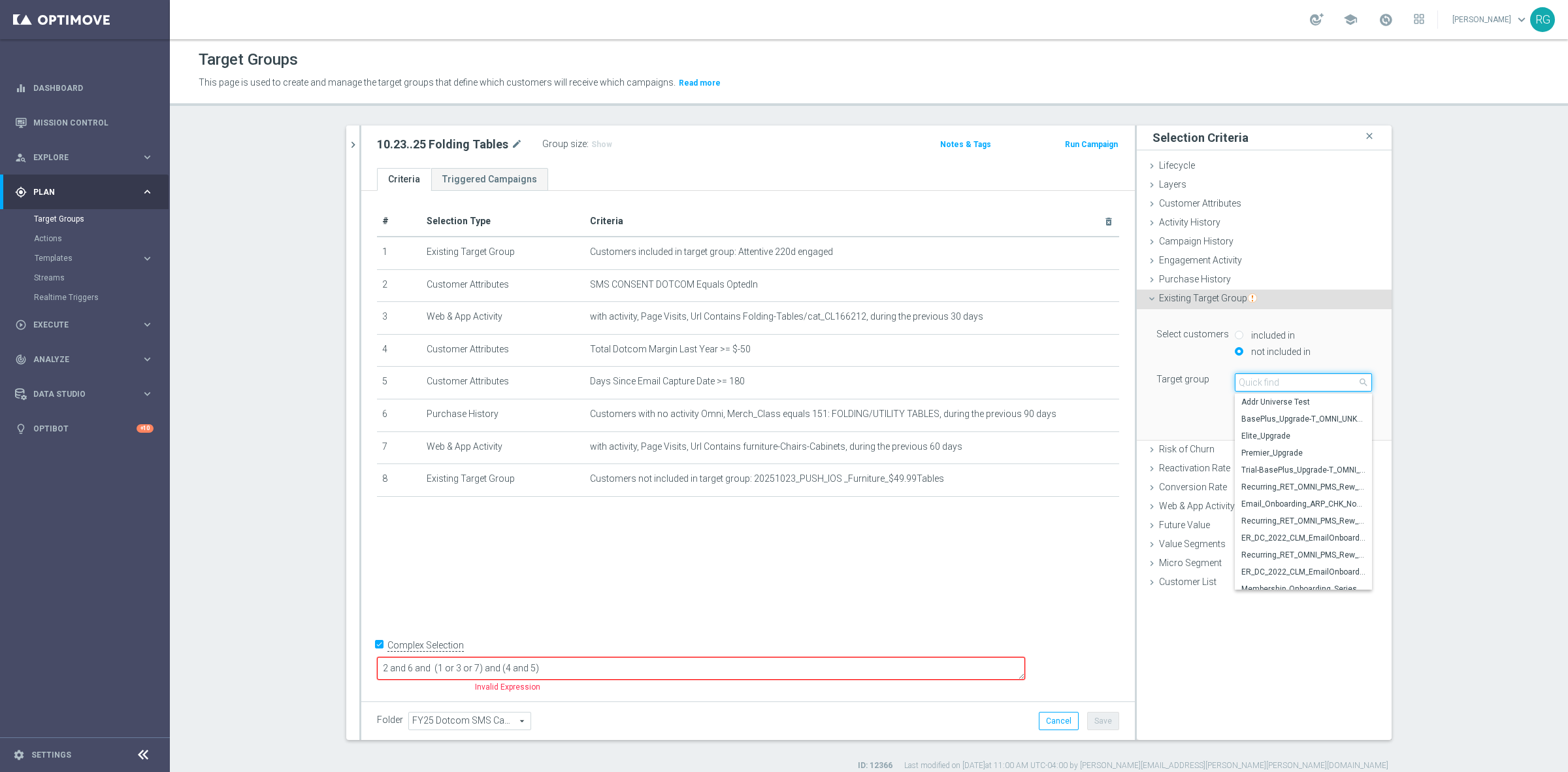
click at [1256, 377] on input "search" at bounding box center [1303, 382] width 137 height 18
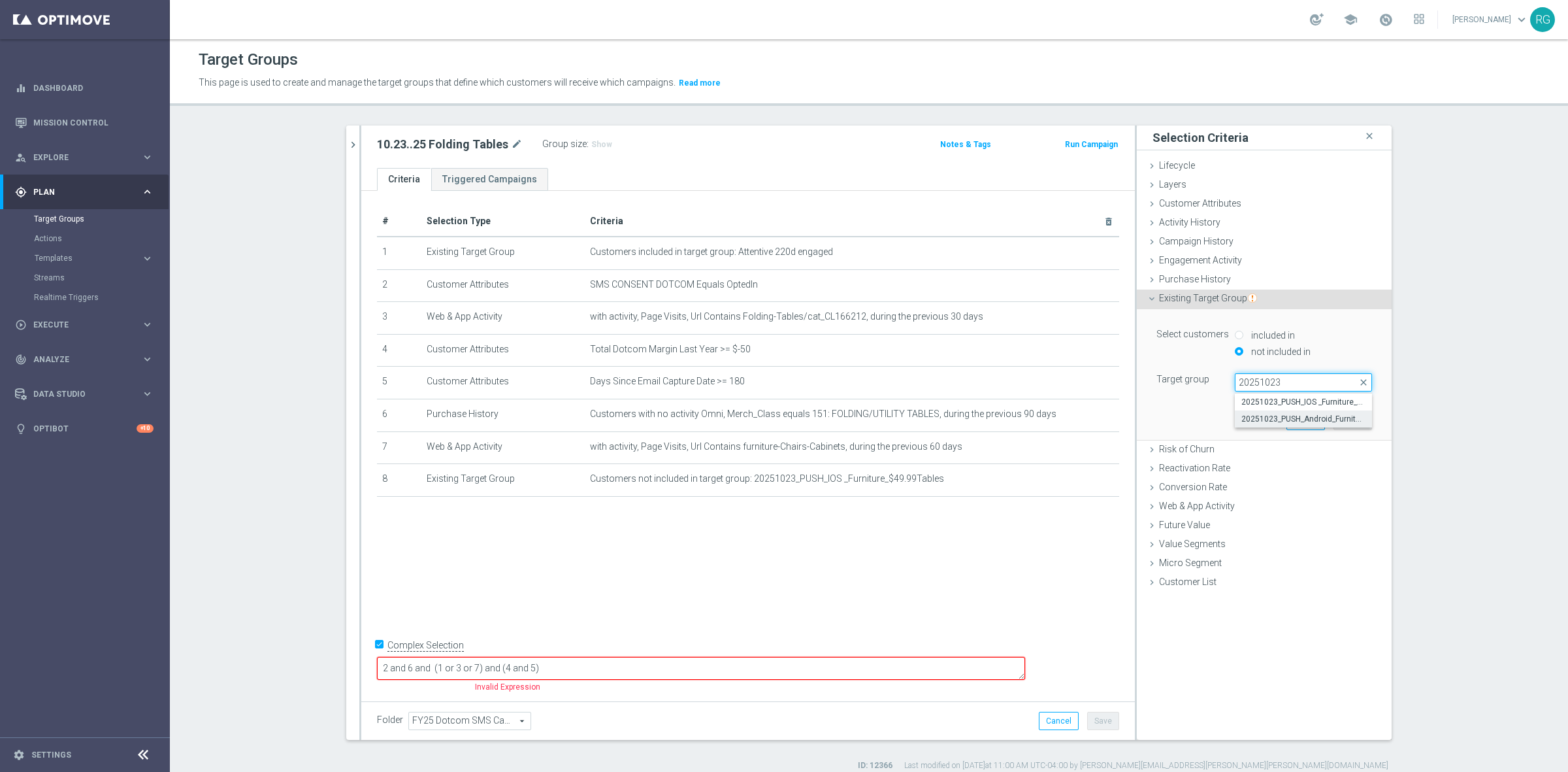
type input "20251023"
click at [1282, 416] on span "20251023_PUSH_Android_Furniture_$49.99Tables" at bounding box center [1303, 418] width 124 height 11
type input "20251023_PUSH_Android_Furniture_$49.99Tables"
click at [1347, 421] on button "Add" at bounding box center [1352, 421] width 39 height 18
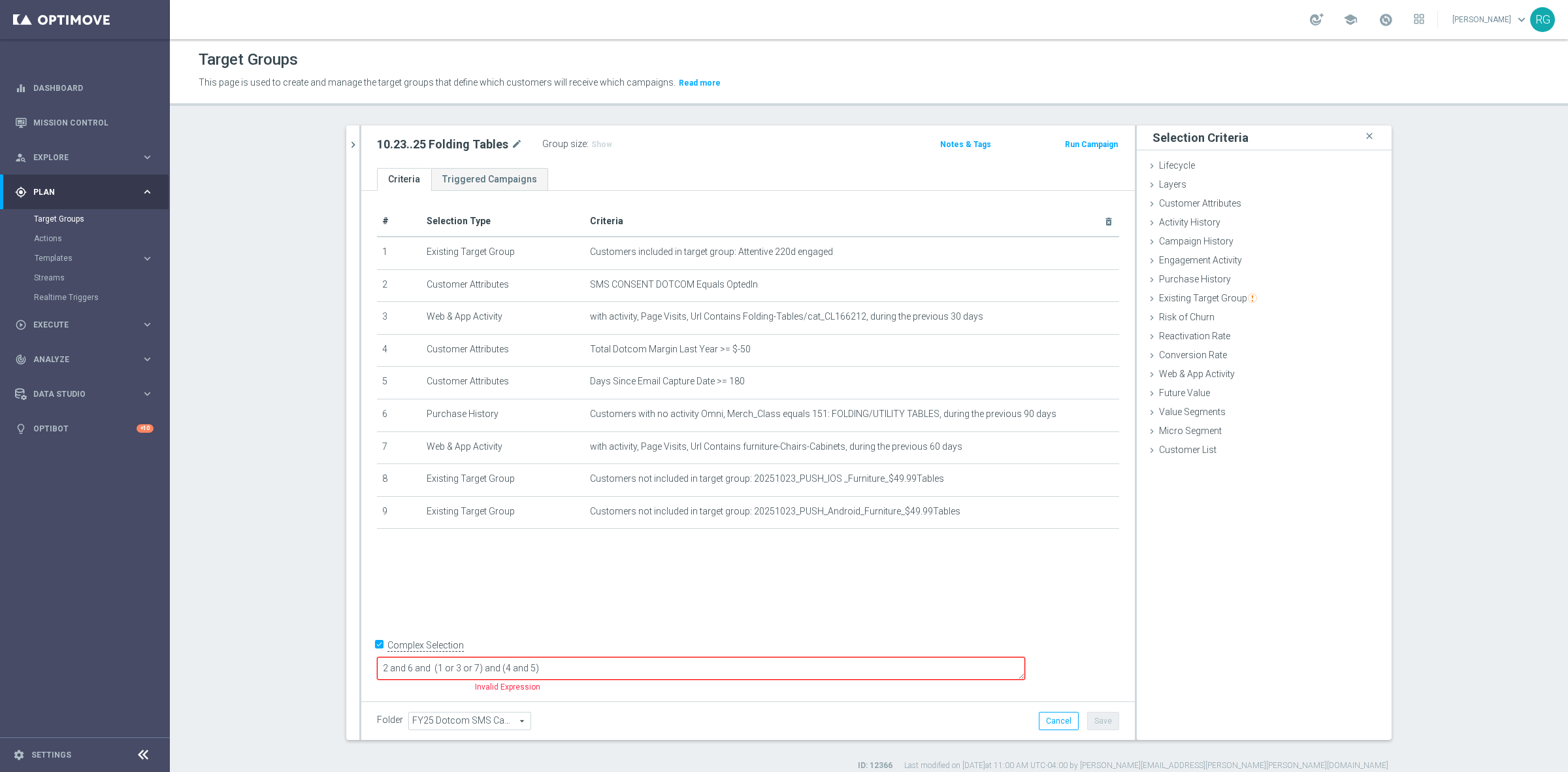
click at [517, 668] on textarea "2 and 6 and (1 or 3 or 7) and (4 and 5)" at bounding box center [700, 668] width 648 height 23
type textarea "2 and 6 and (8 or 9) and (1 or 3 or 7) and (4 and 5)"
click at [1089, 725] on button "Save" at bounding box center [1102, 721] width 32 height 18
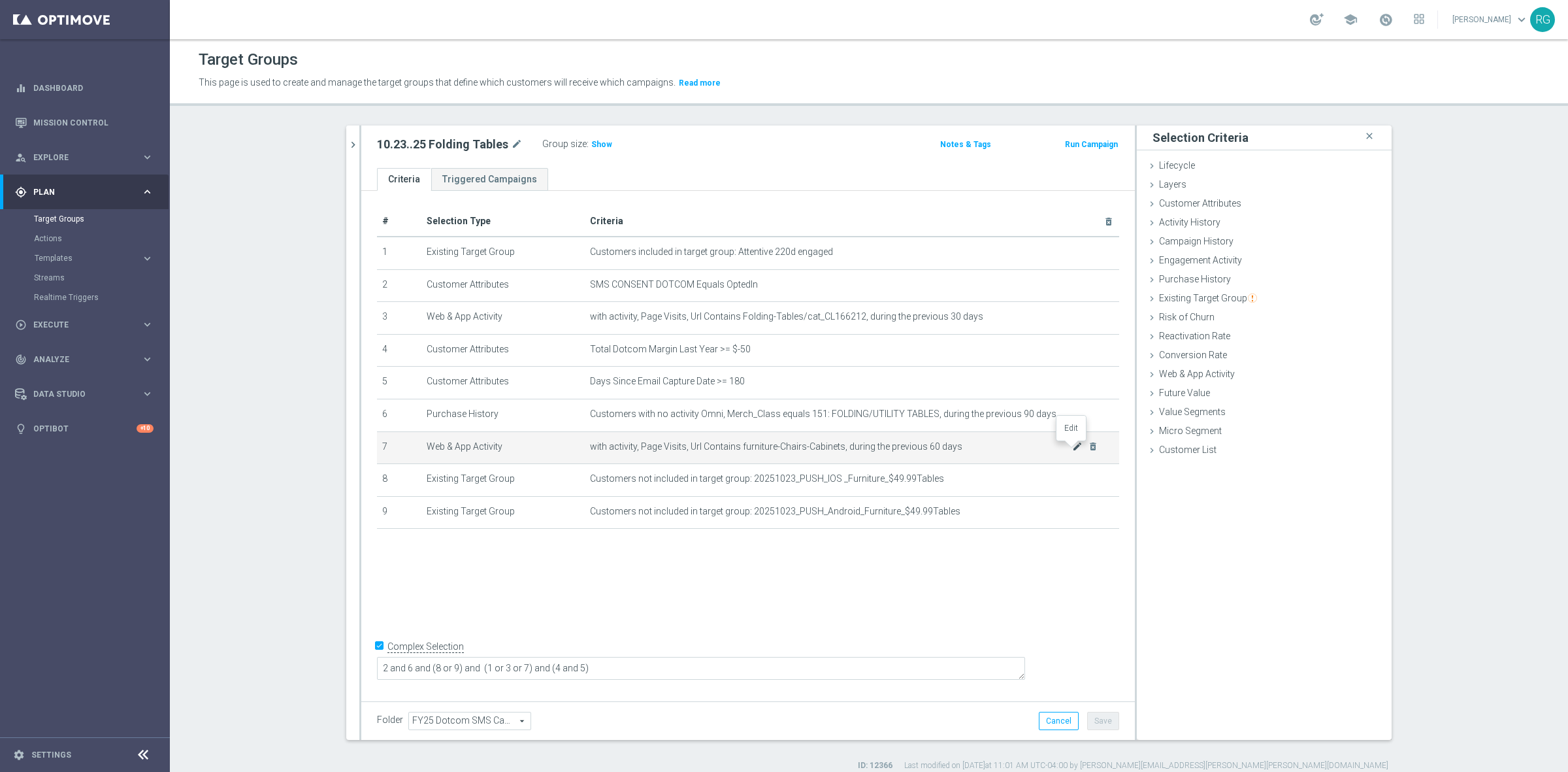
click at [1072, 452] on icon "mode_edit" at bounding box center [1077, 446] width 11 height 11
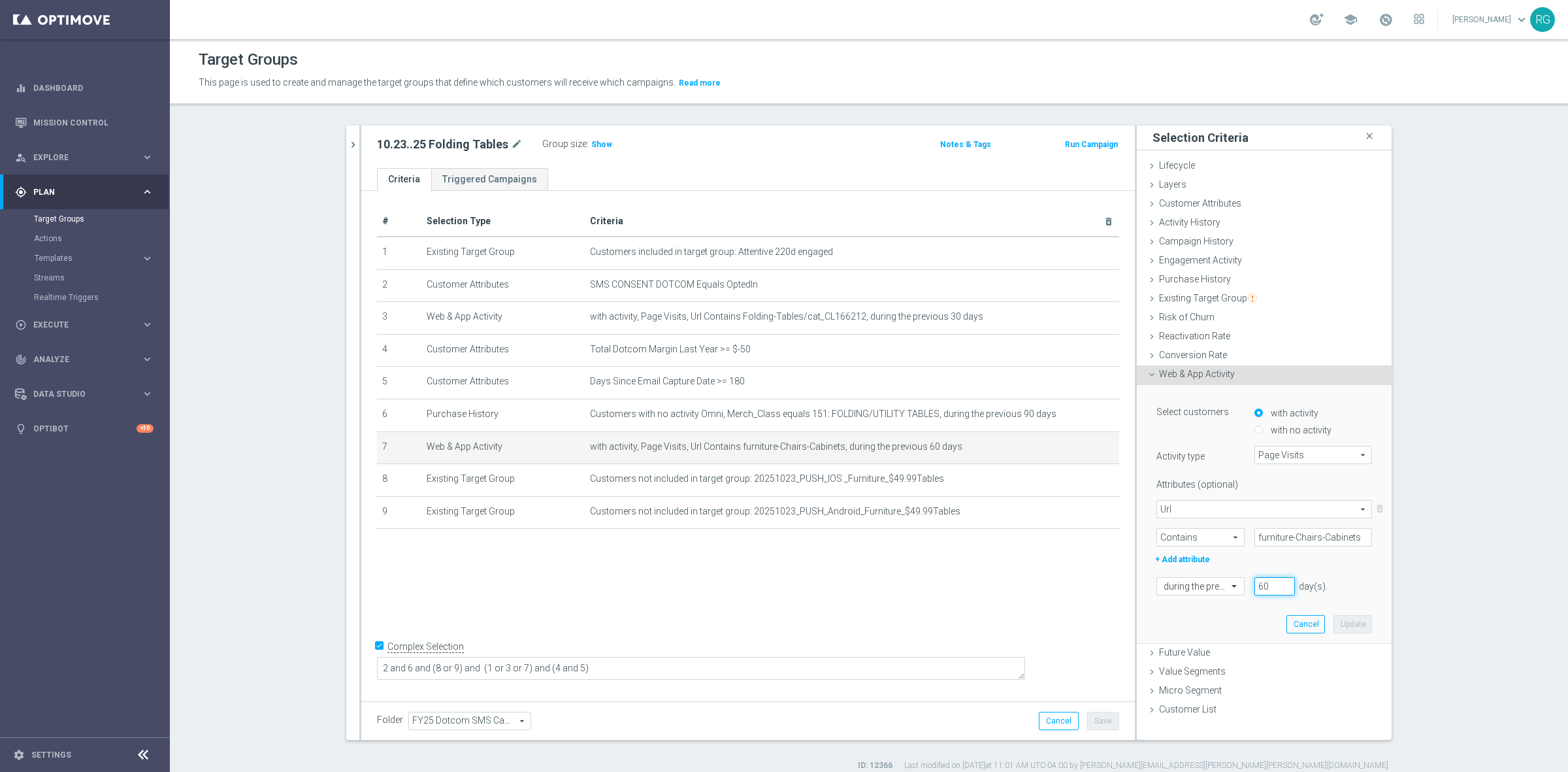
click at [1264, 587] on input "60" at bounding box center [1274, 586] width 40 height 18
type input "6"
type input "30"
click at [1343, 627] on button "Update" at bounding box center [1352, 624] width 39 height 18
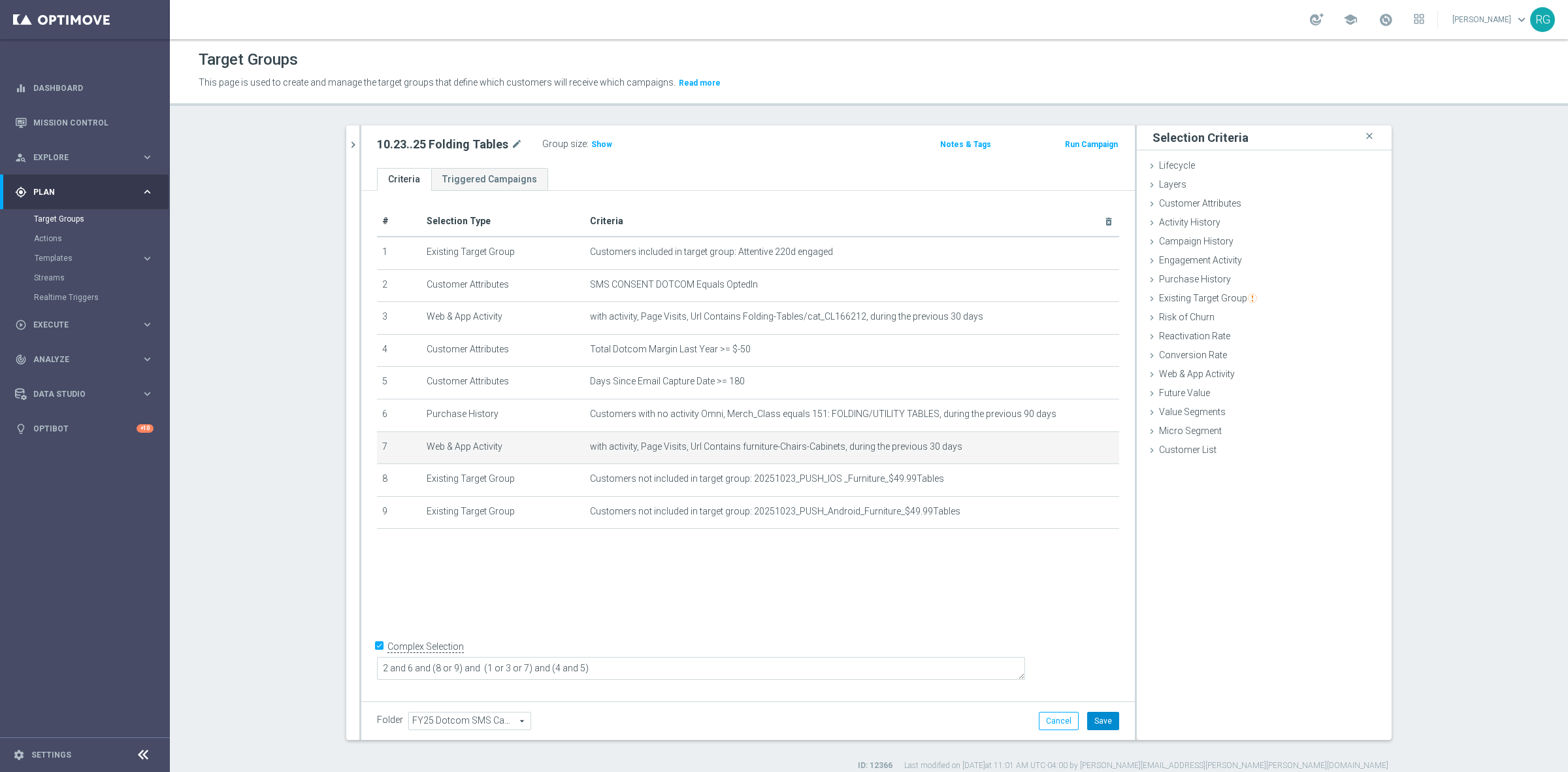
click at [1101, 720] on button "Save" at bounding box center [1102, 721] width 32 height 18
click at [602, 152] on h3 "Show" at bounding box center [601, 144] width 23 height 14
click at [513, 145] on icon "mode_edit" at bounding box center [516, 145] width 12 height 16
click at [399, 141] on input "10.23..25 Folding Tables" at bounding box center [465, 146] width 176 height 18
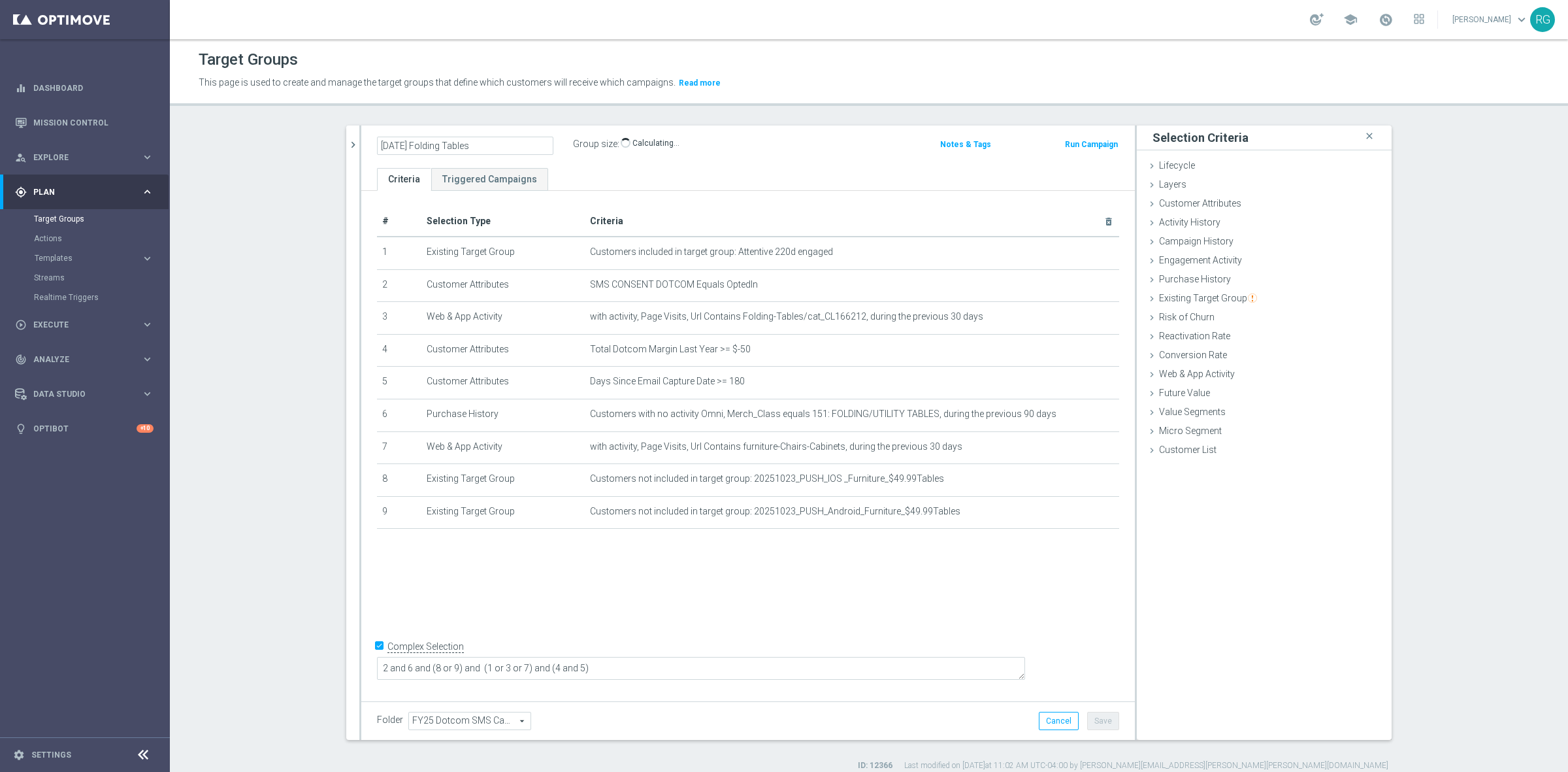
type input "[DATE] Folding Tables"
click at [749, 80] on p "This page is used to create and manage the target groups that define which cust…" at bounding box center [699, 83] width 1001 height 14
click at [1107, 730] on div "Folder FY25 Dotcom SMS Campaigns FY25 Dotcom SMS Campaigns arrow_drop_down sear…" at bounding box center [748, 720] width 774 height 39
click at [1099, 723] on button "Save" at bounding box center [1102, 721] width 32 height 18
drag, startPoint x: 358, startPoint y: 139, endPoint x: 341, endPoint y: 146, distance: 18.4
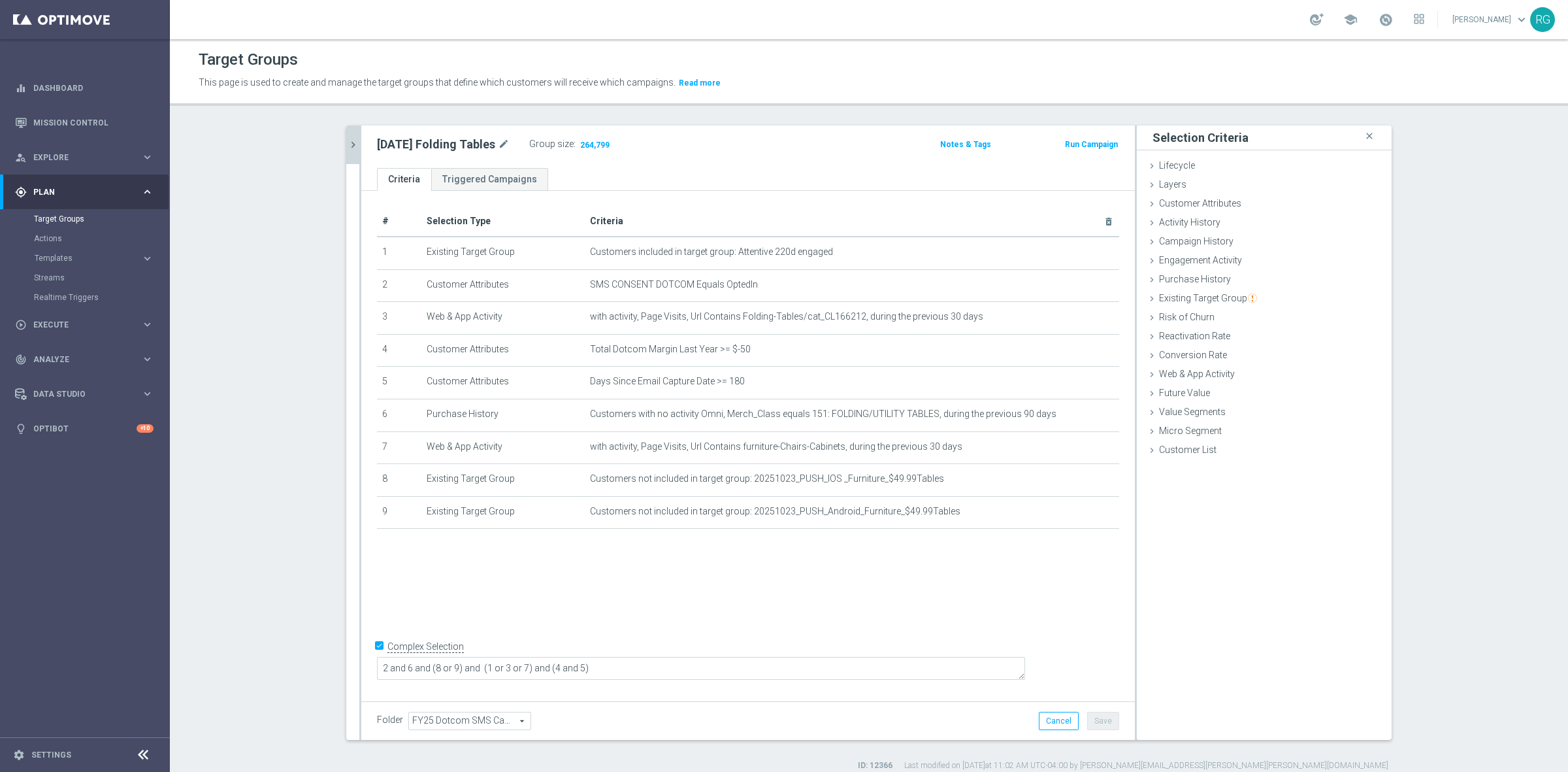
click at [353, 139] on as-split "search more_vert Prioritize Customer Target Groups library_add create_new_folder" at bounding box center [869, 433] width 1045 height 615
click at [459, 53] on div "Target Groups" at bounding box center [869, 60] width 1340 height 25
click at [348, 146] on icon "chevron_right" at bounding box center [353, 145] width 13 height 13
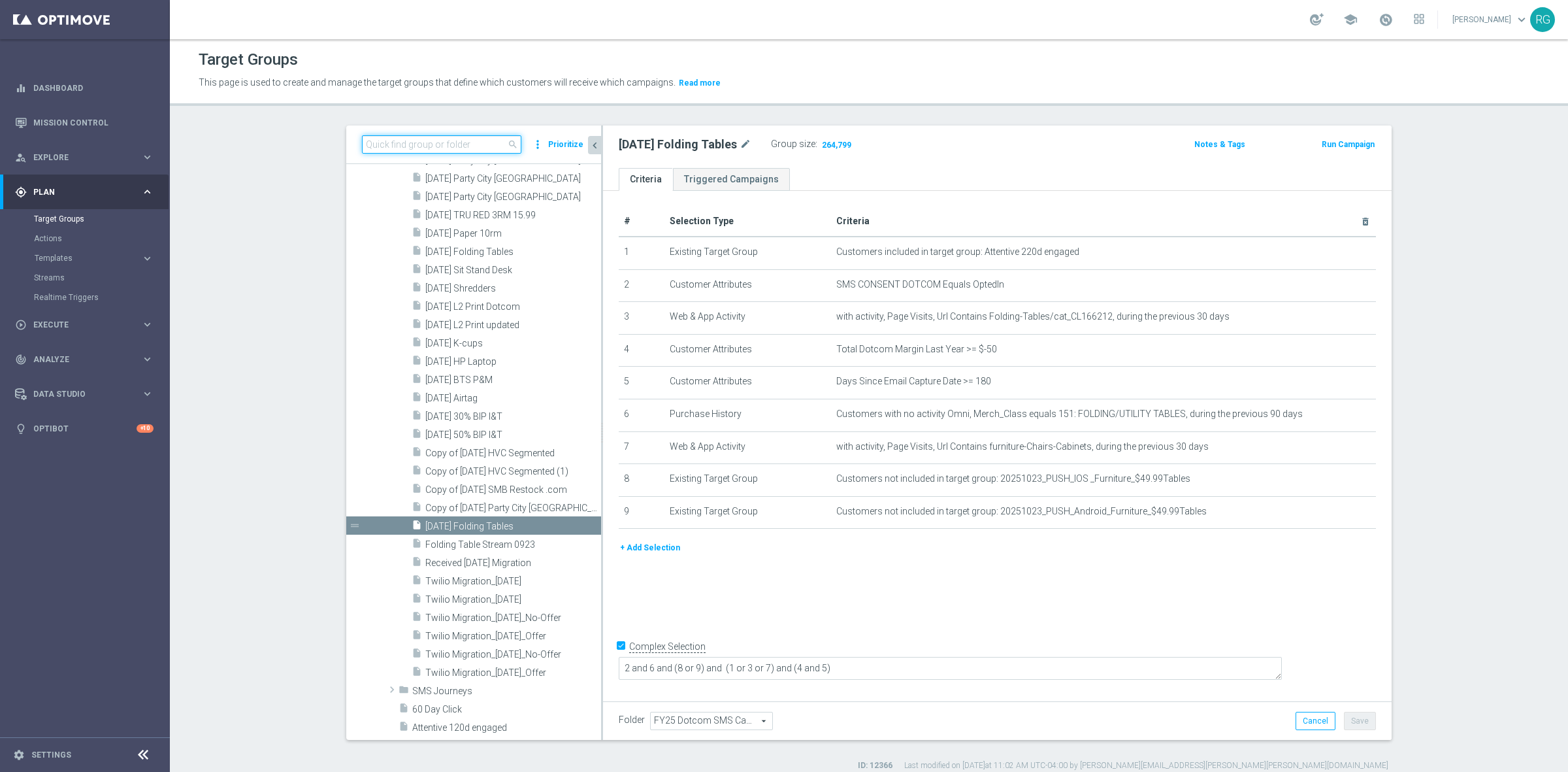
click at [449, 147] on input at bounding box center [442, 145] width 159 height 18
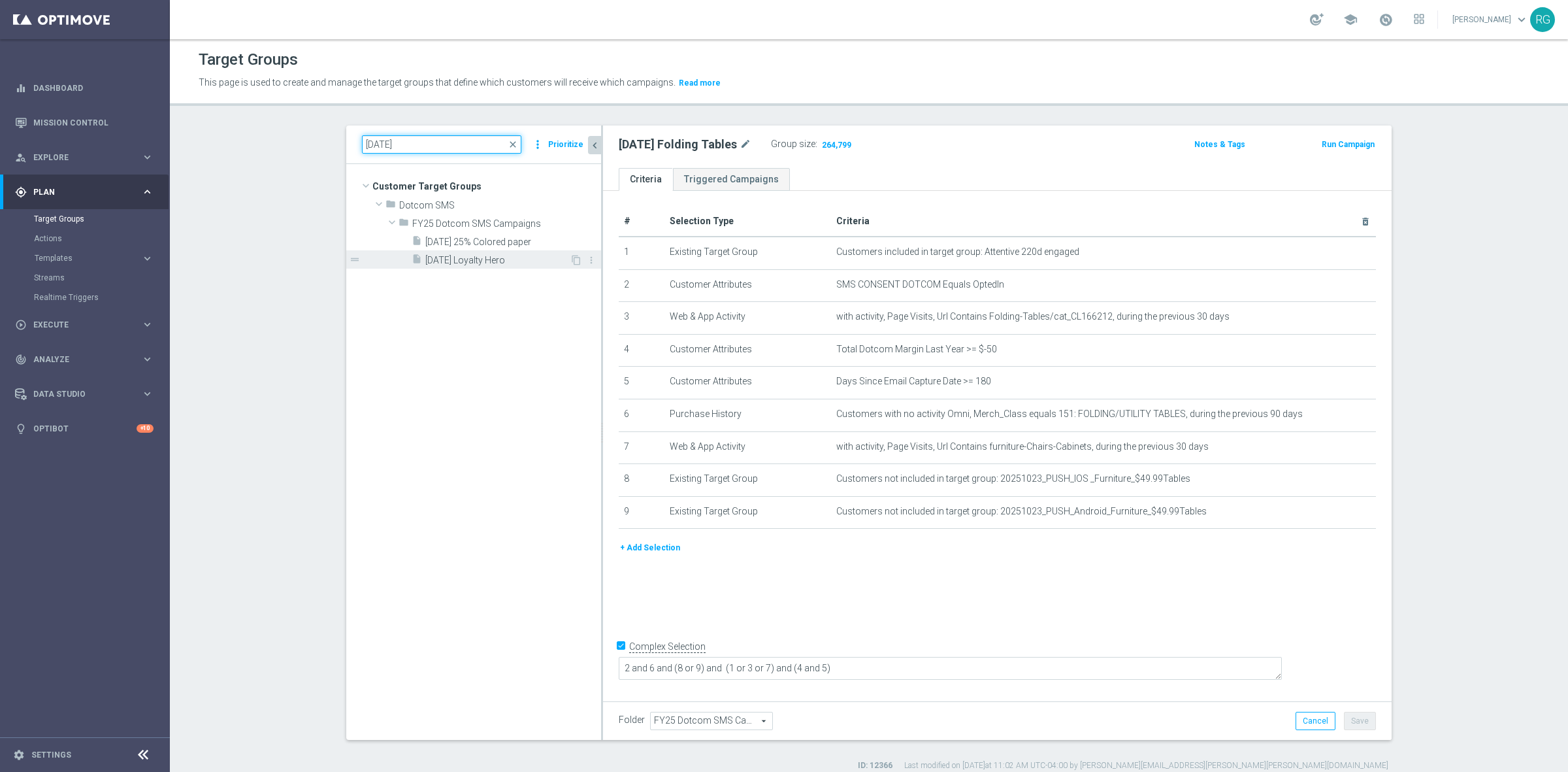
type input "[DATE]"
click at [474, 256] on span "[DATE] Loyalty Hero" at bounding box center [497, 260] width 145 height 11
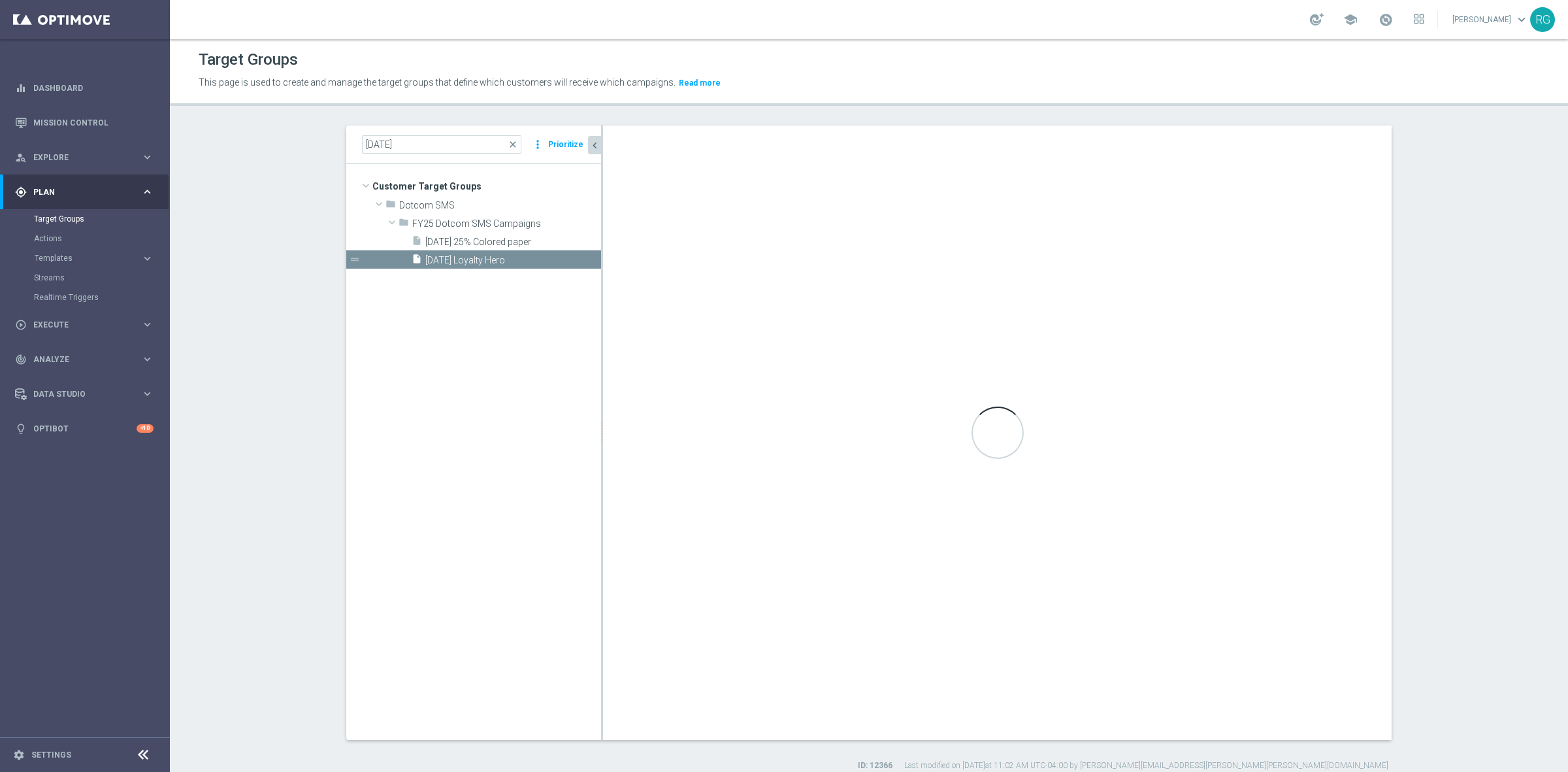
type textarea "1 and (2 and 3) and (4 or 5 or 6 or 7 or 8 or 9 or 10)"
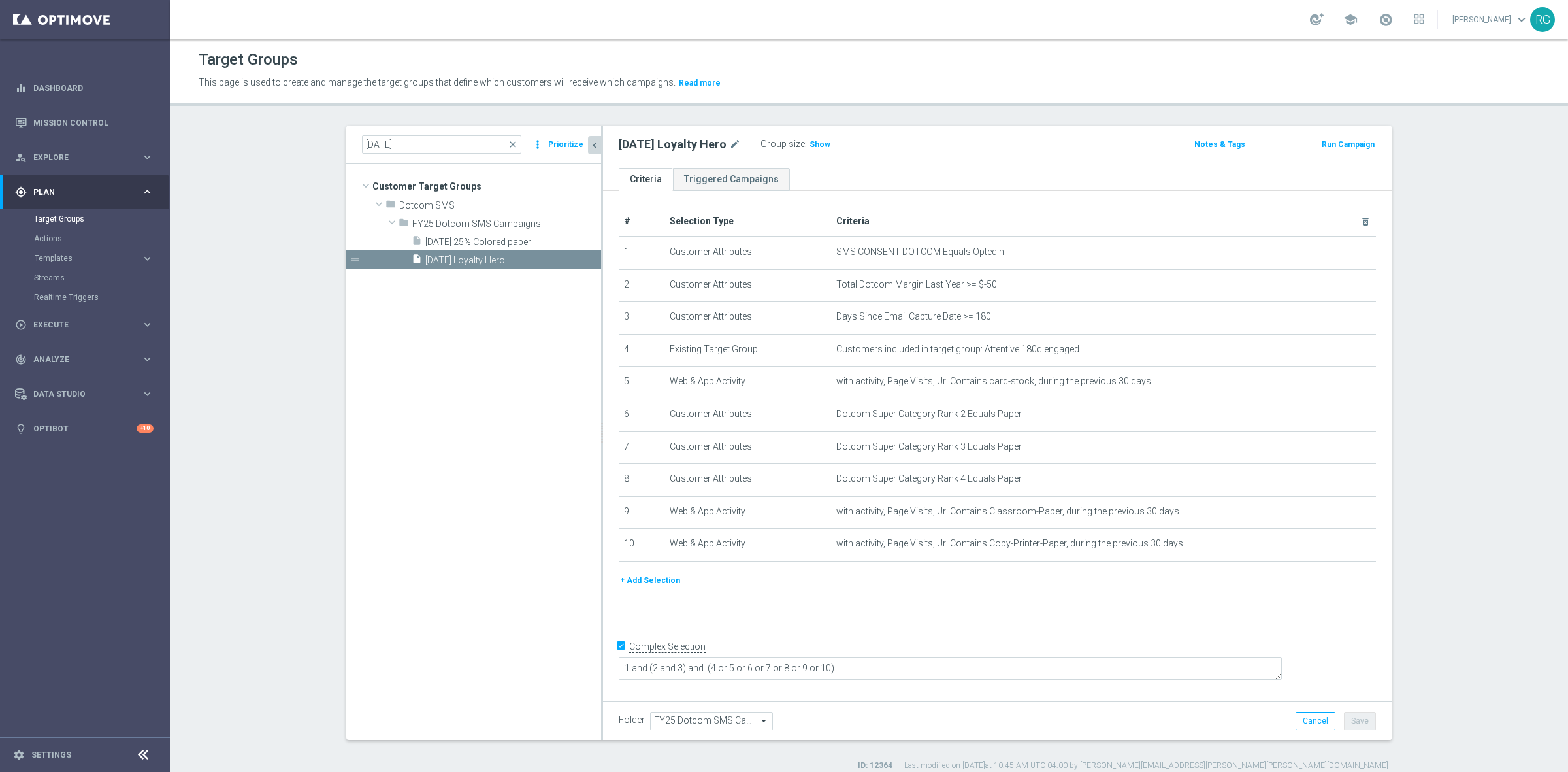
click at [645, 584] on button "+ Add Selection" at bounding box center [650, 580] width 63 height 14
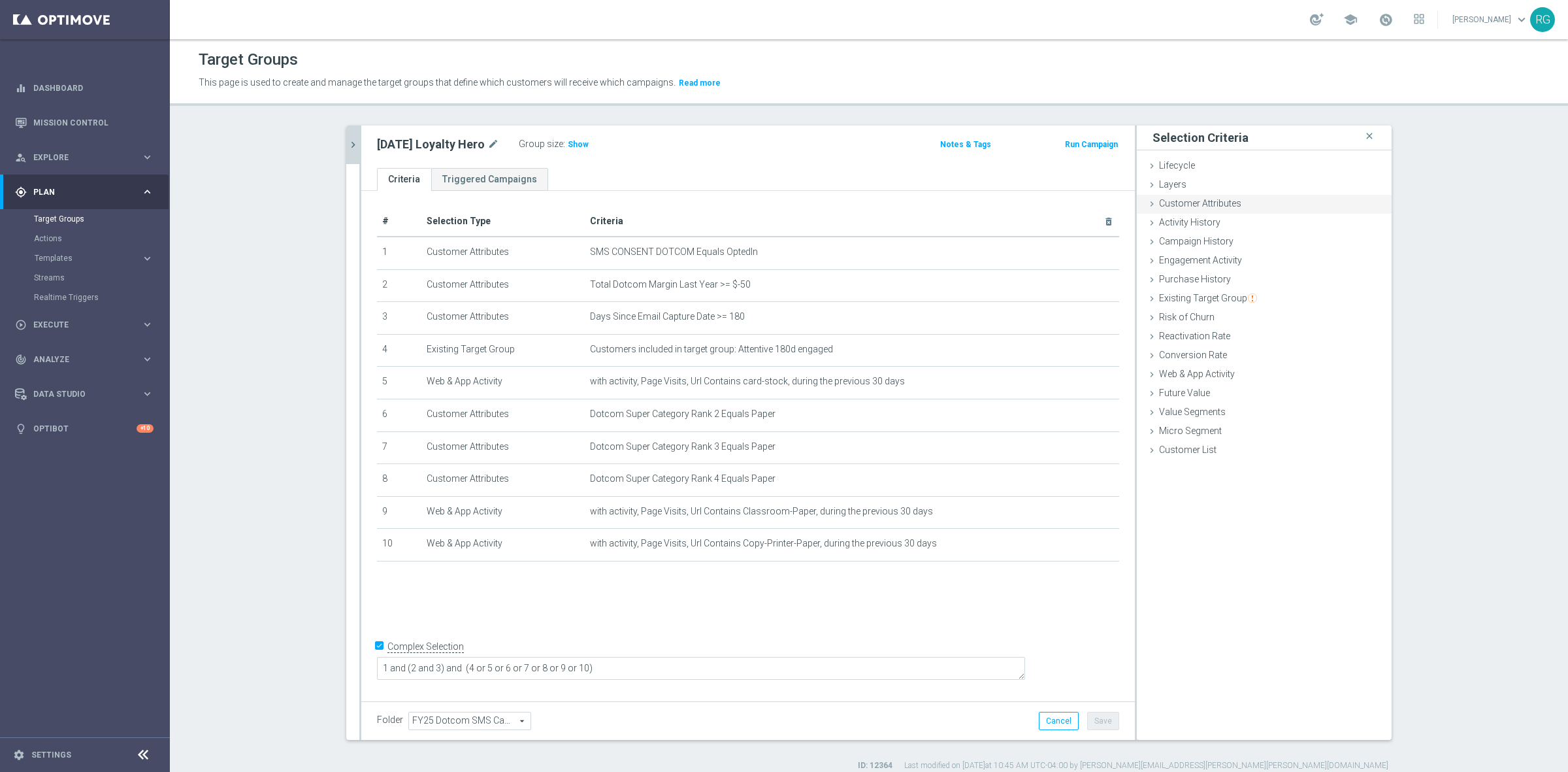
click at [1146, 203] on icon at bounding box center [1151, 204] width 11 height 11
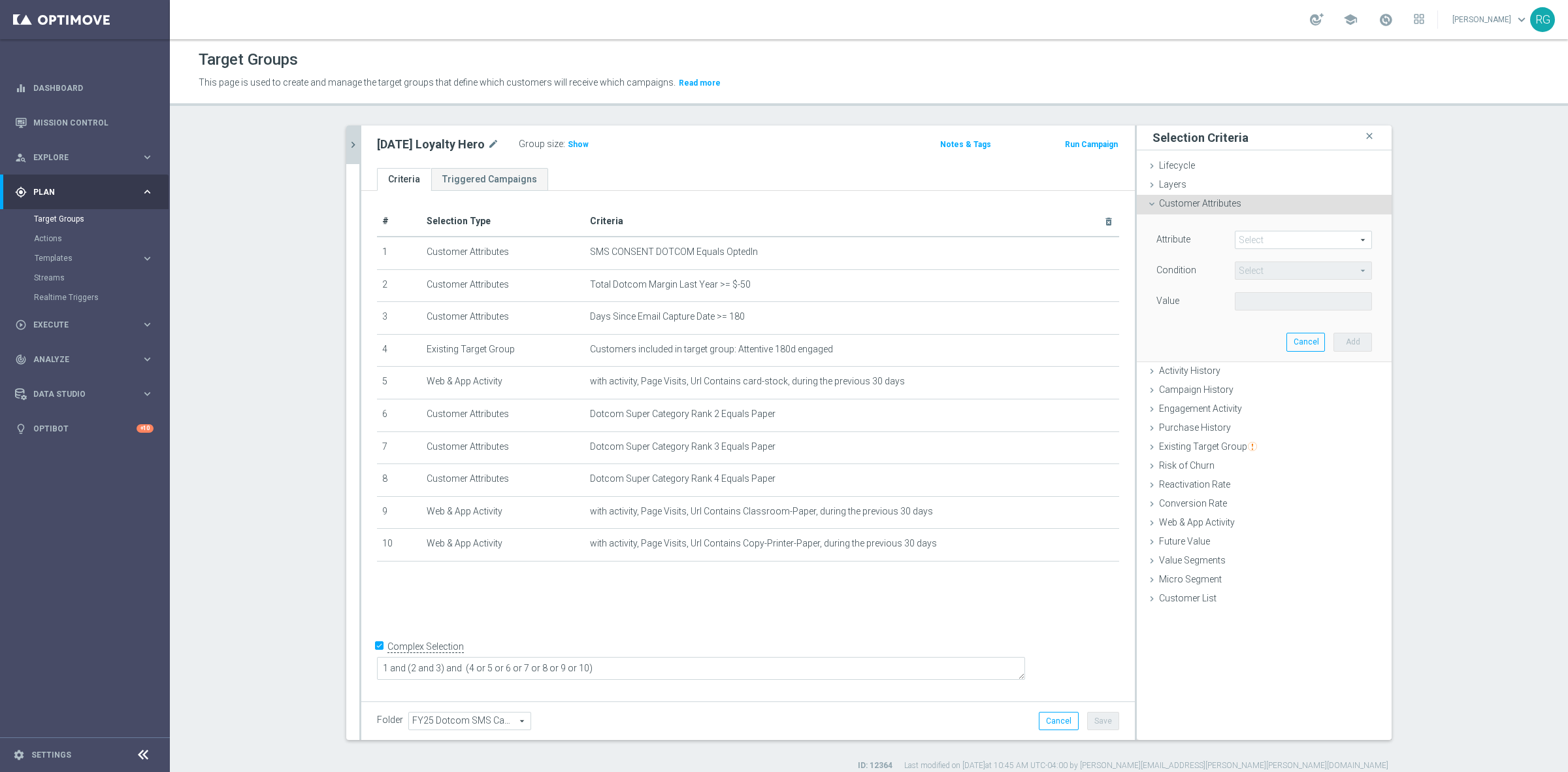
click at [1253, 236] on span at bounding box center [1303, 240] width 136 height 17
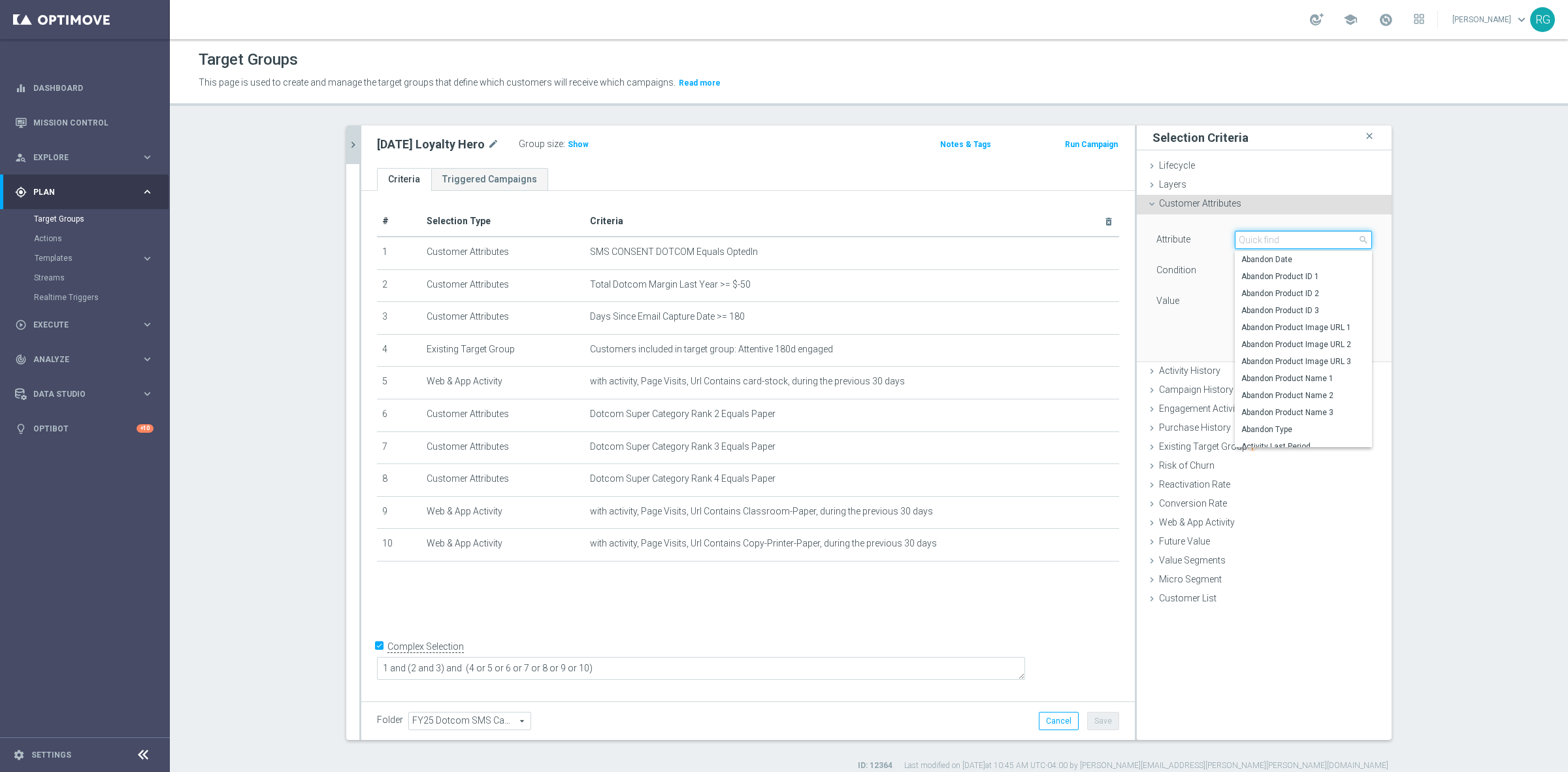
click at [1262, 237] on input "search" at bounding box center [1303, 240] width 137 height 18
type input "slp"
click at [1311, 289] on span "SLP Easy Rewards Number" at bounding box center [1303, 285] width 124 height 11
type input "SLP Easy Rewards Number"
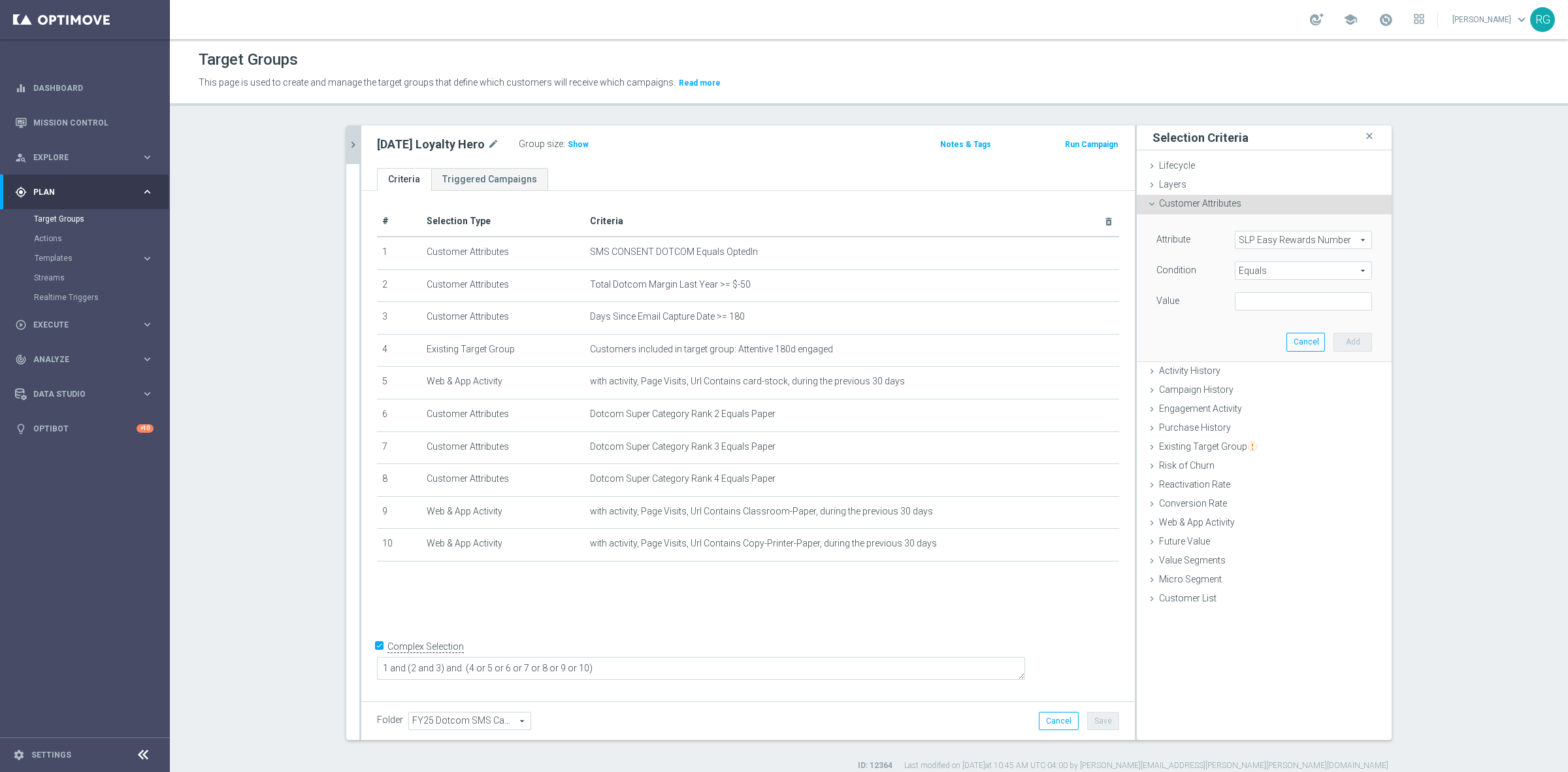
click at [1246, 312] on div "Value" at bounding box center [1263, 303] width 235 height 21
click at [1255, 275] on span "Equals" at bounding box center [1303, 270] width 136 height 17
click at [1256, 392] on span "Is not null" at bounding box center [1303, 392] width 124 height 11
type input "Is not null"
click at [1341, 317] on button "Add" at bounding box center [1352, 322] width 39 height 18
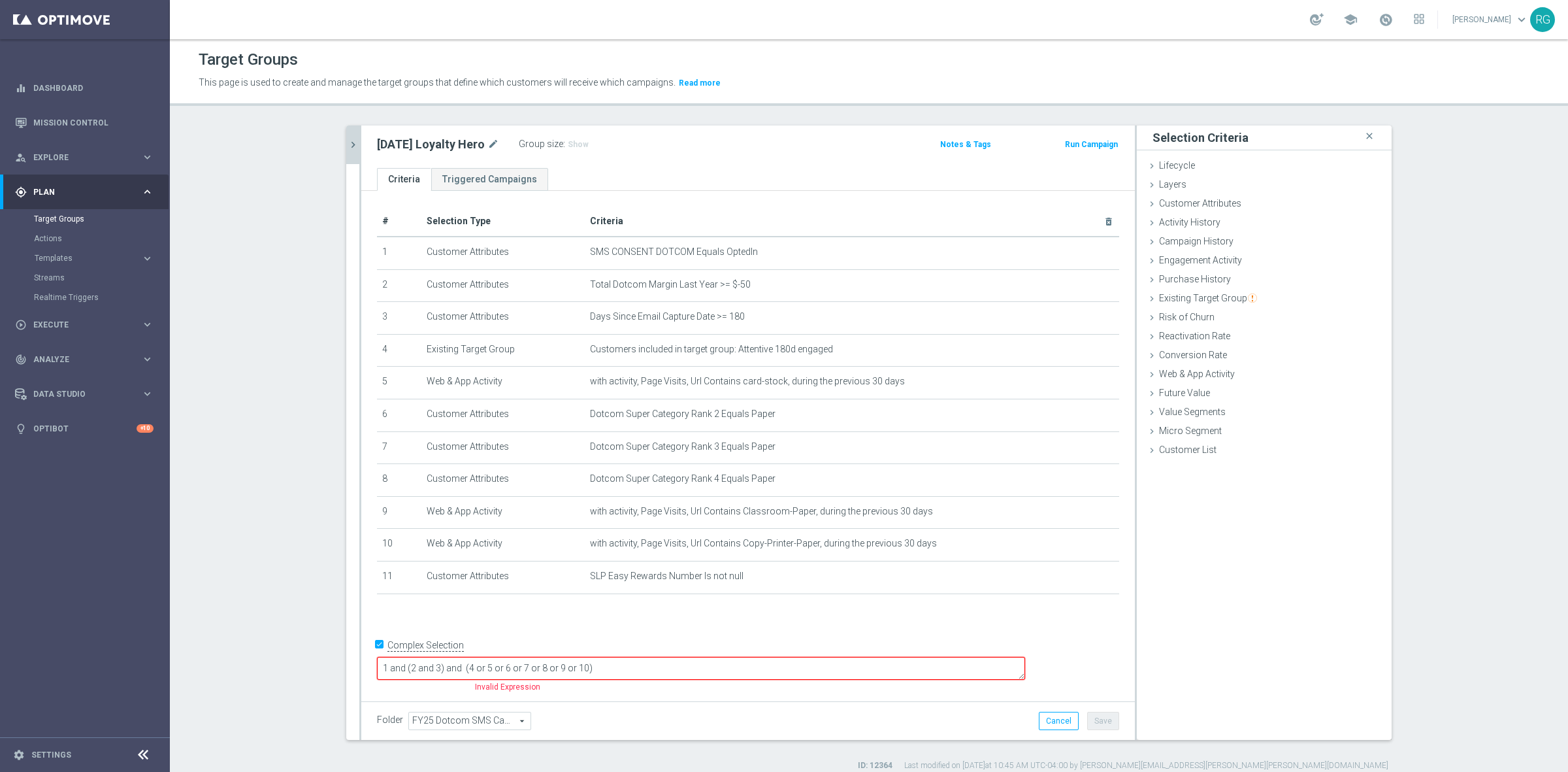
click at [494, 668] on textarea "1 and (2 and 3) and (4 or 5 or 6 or 7 or 8 or 9 or 10)" at bounding box center [700, 668] width 648 height 23
type textarea "1 and 11 and (2 and 3) and (4 or 5 or 6 or 7 or 8 or 9 or 10)"
click at [1093, 722] on button "Save" at bounding box center [1102, 721] width 32 height 18
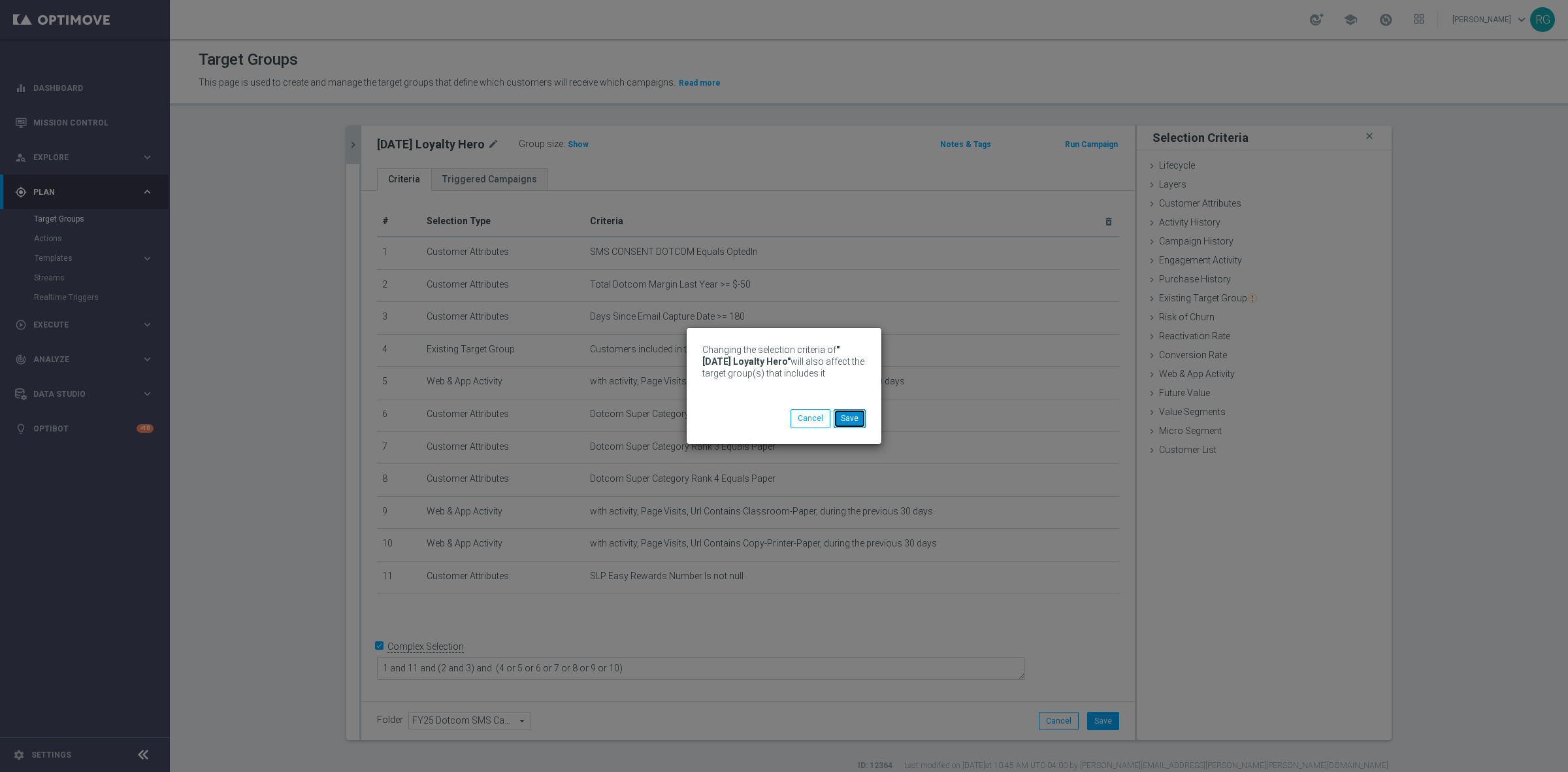
click at [844, 414] on button "Save" at bounding box center [849, 418] width 32 height 18
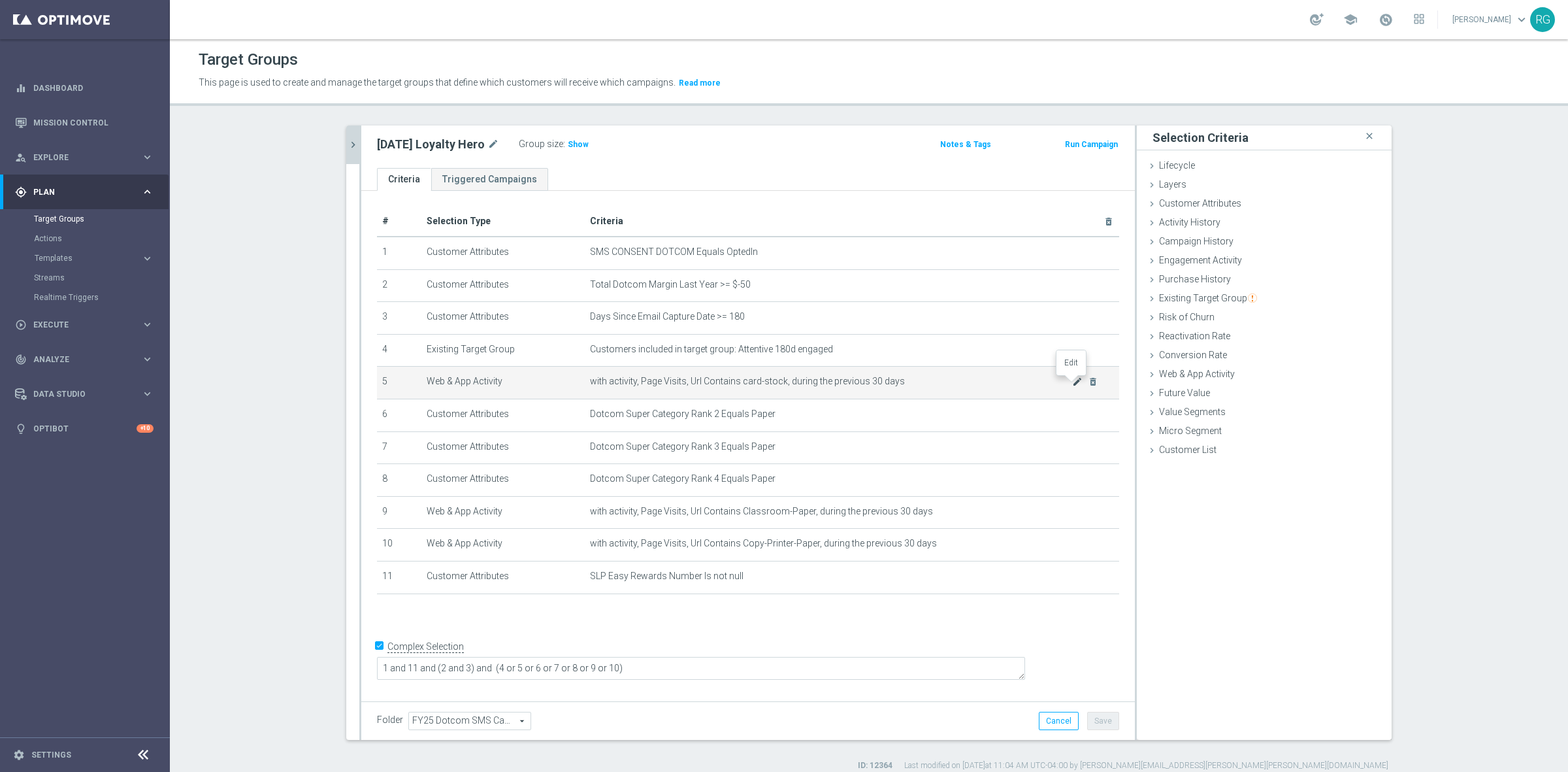
click at [1072, 382] on icon "mode_edit" at bounding box center [1077, 381] width 11 height 11
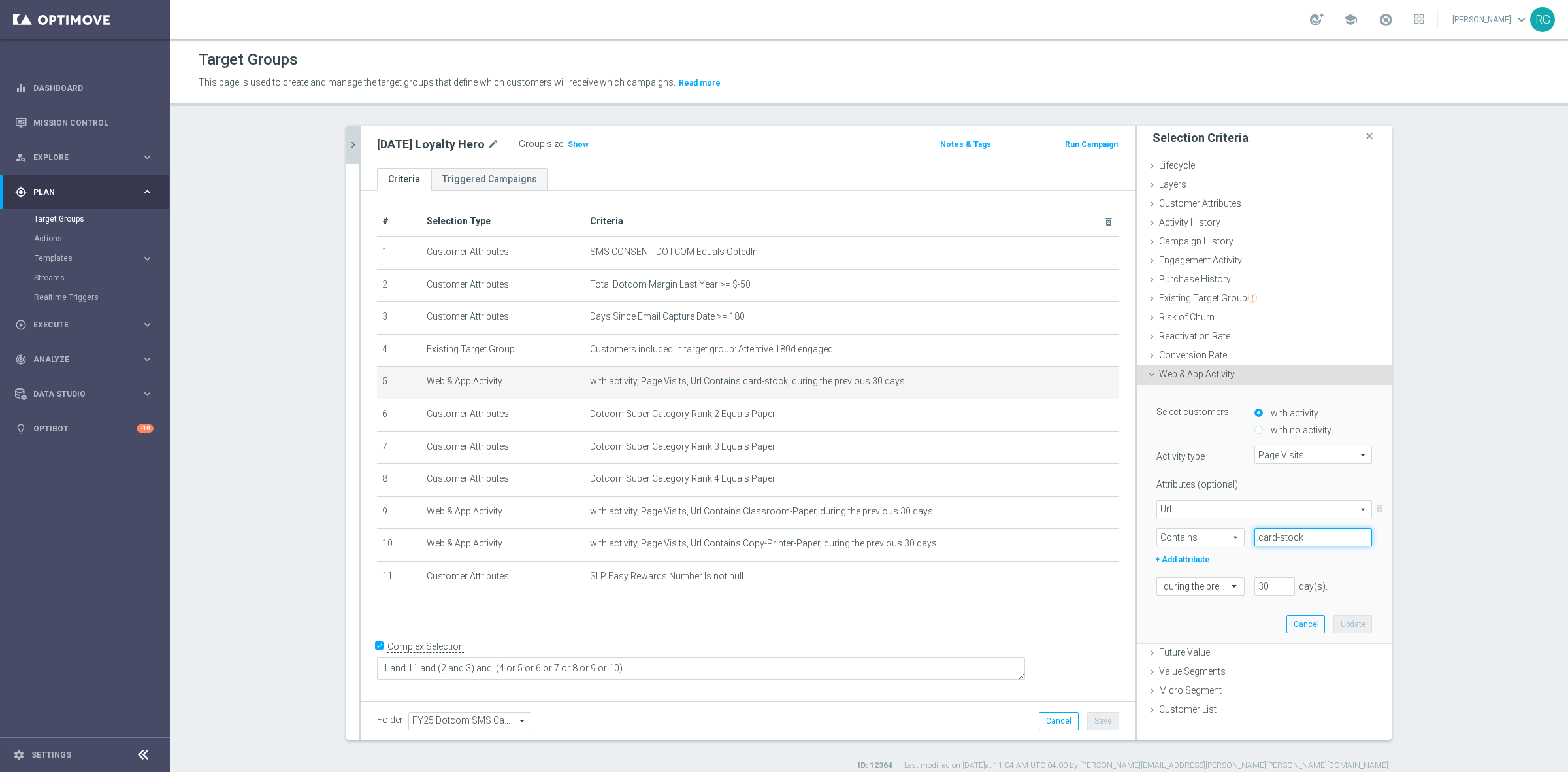
click at [1286, 543] on input "card-stock" at bounding box center [1313, 537] width 118 height 18
paste input "printer-ink-cartridges-toner-finder"
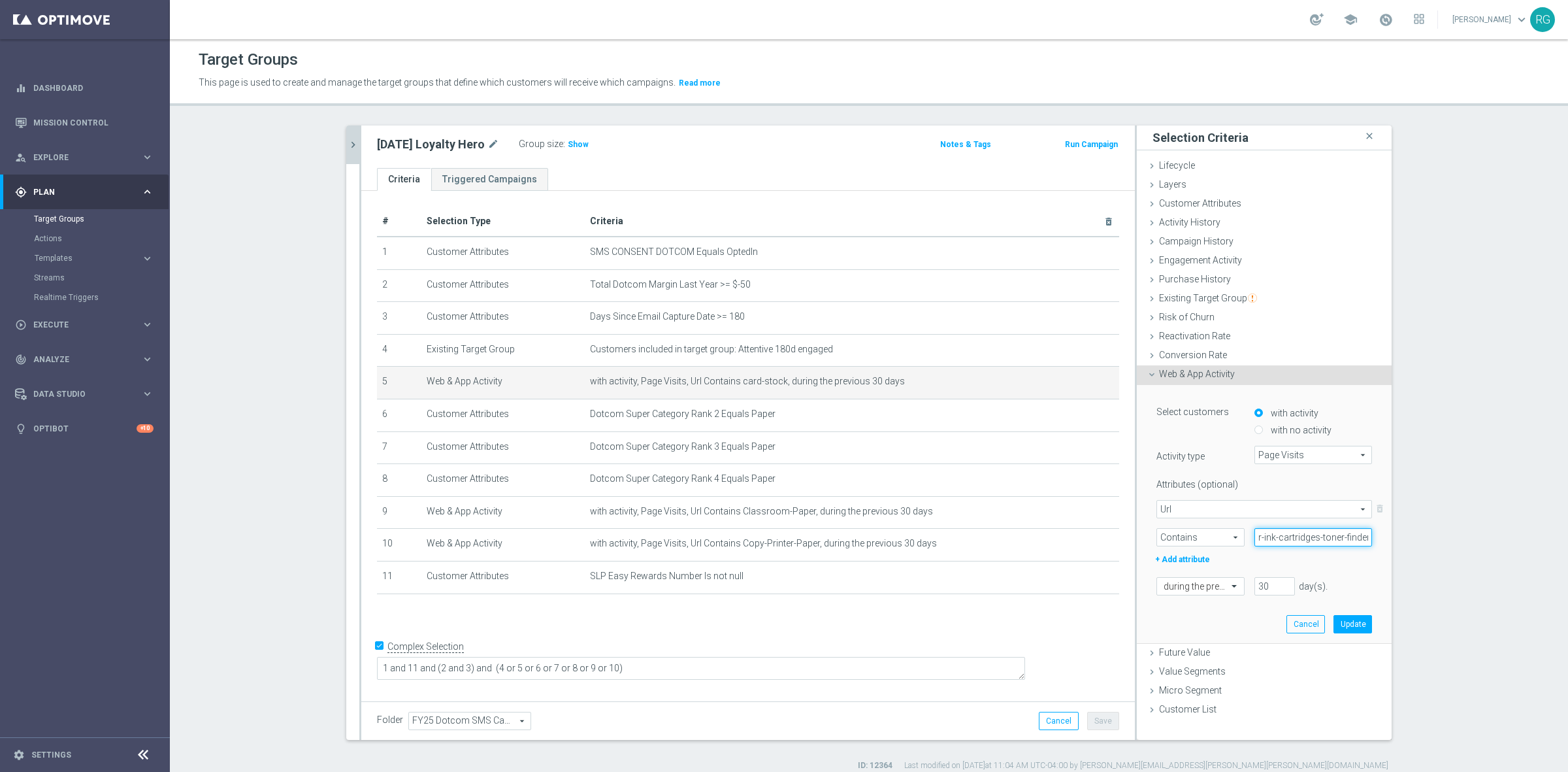
type input "printer-ink-cartridges-toner-finder"
click at [1341, 623] on button "Update" at bounding box center [1352, 624] width 39 height 18
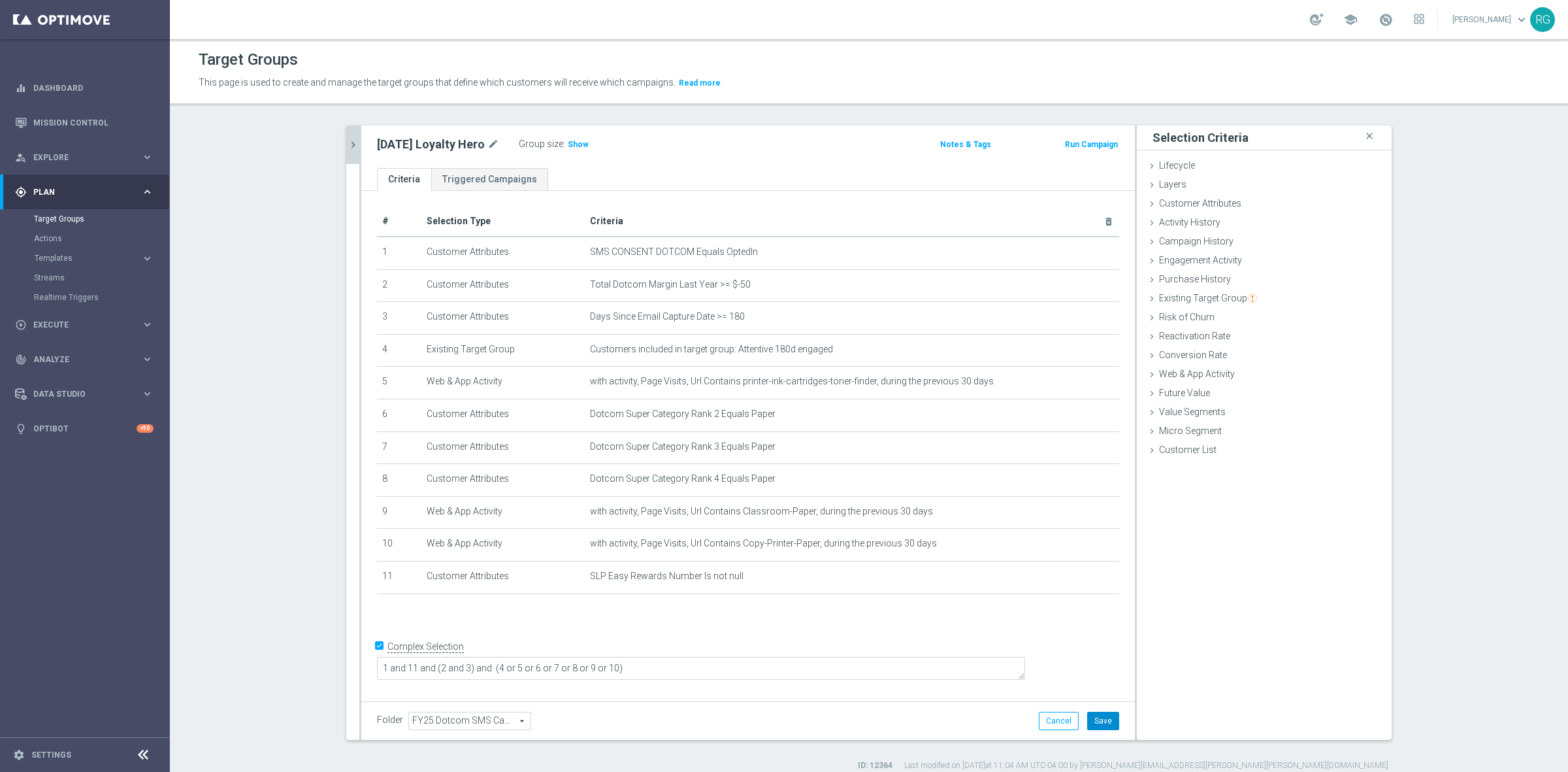
click at [1095, 721] on button "Save" at bounding box center [1102, 721] width 32 height 18
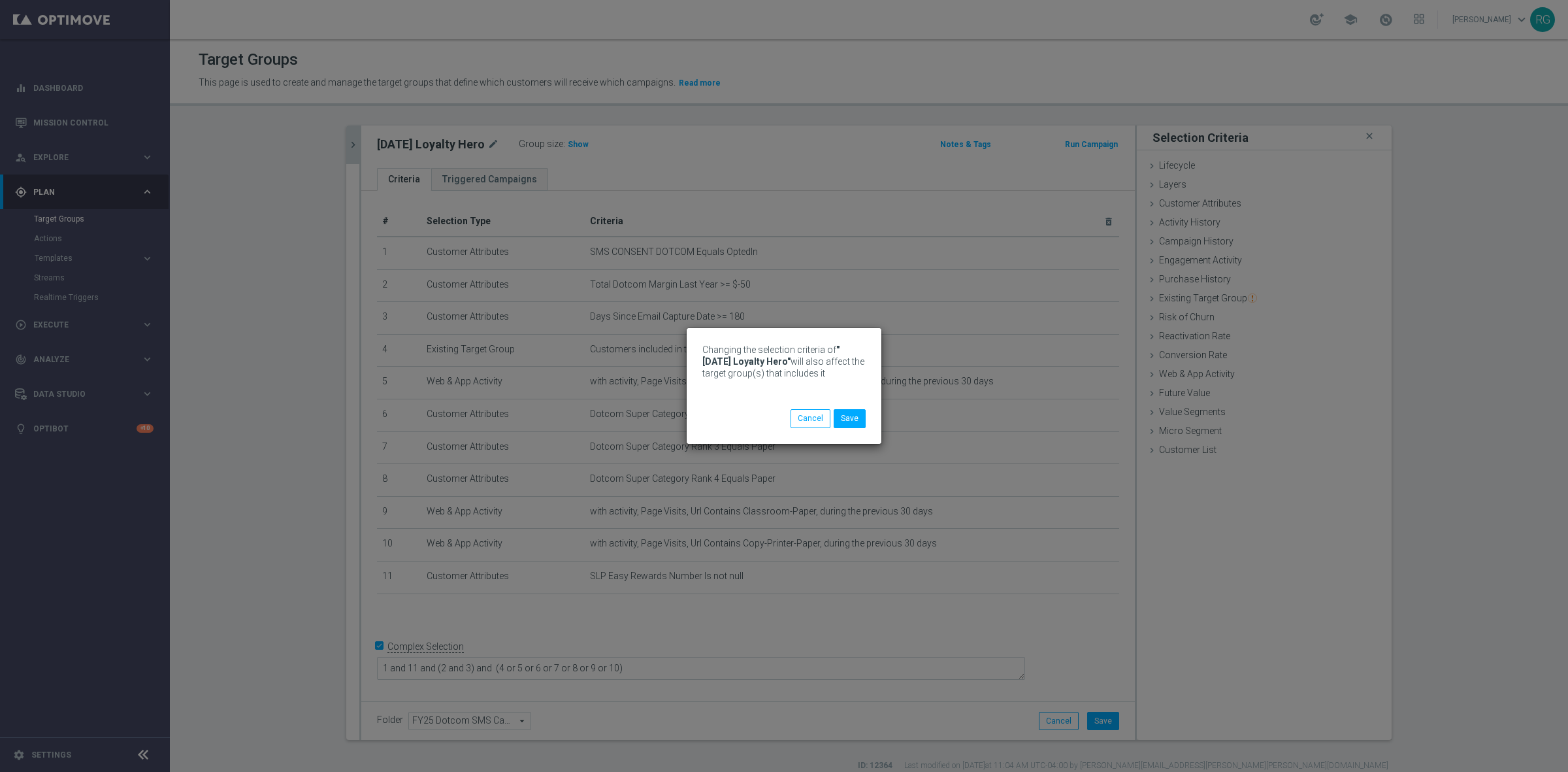
click at [853, 406] on div "Changing the selection criteria of "[DATE] Loyalty Hero" will also affect the t…" at bounding box center [784, 376] width 164 height 66
click at [847, 414] on button "Save" at bounding box center [849, 418] width 32 height 18
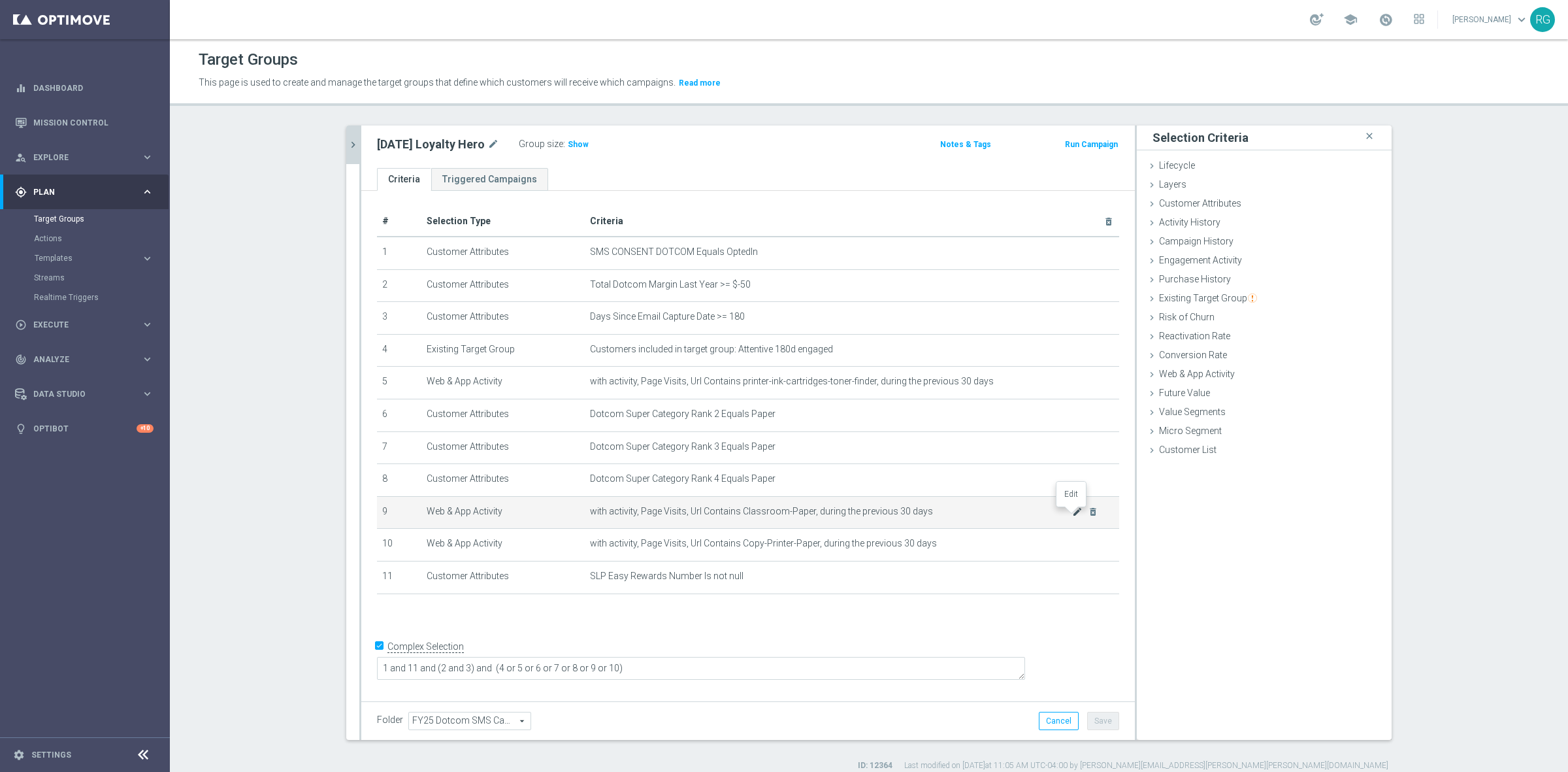
click at [1074, 513] on icon "mode_edit" at bounding box center [1077, 512] width 11 height 11
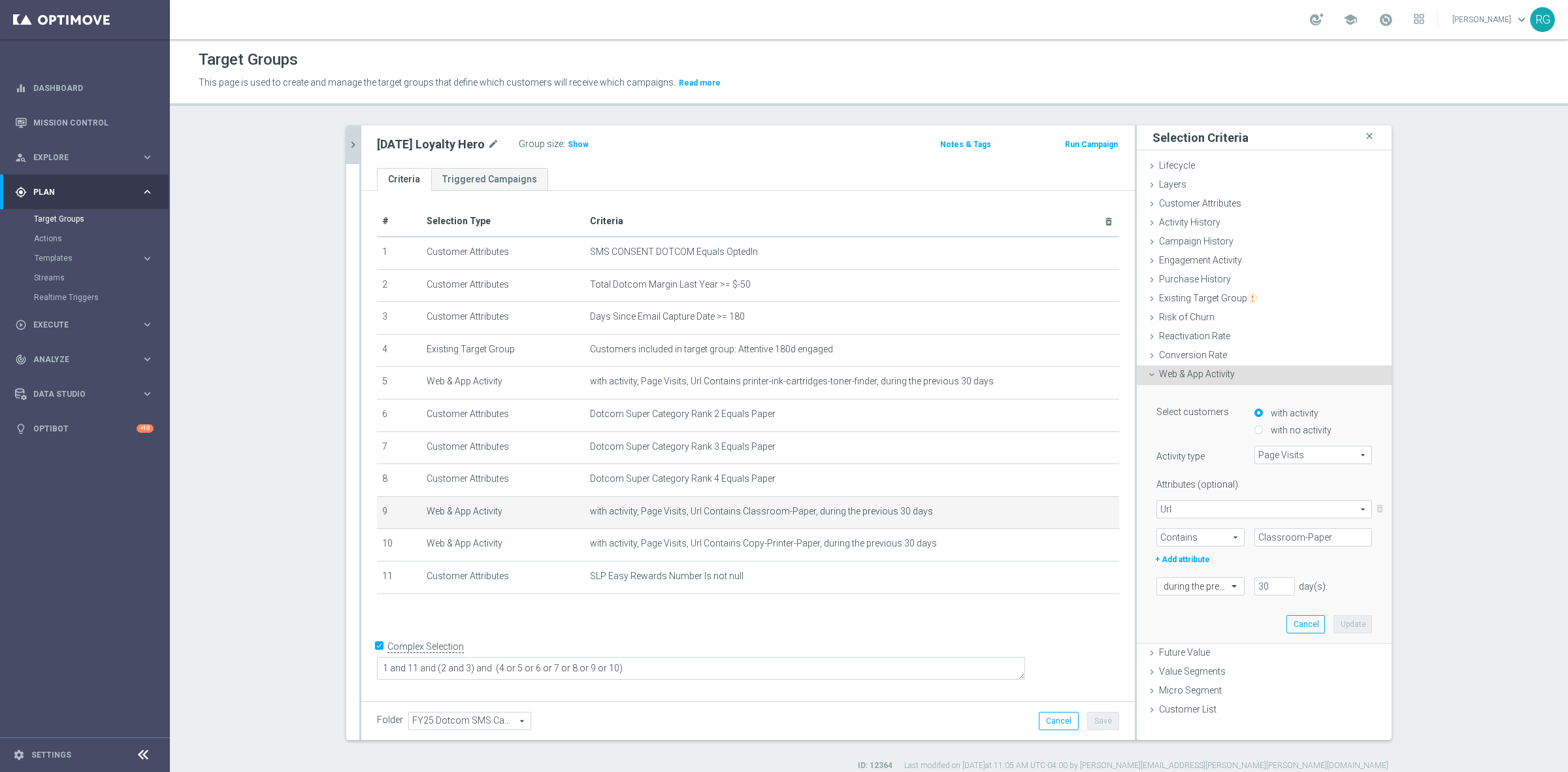
click at [1146, 375] on icon at bounding box center [1151, 374] width 11 height 11
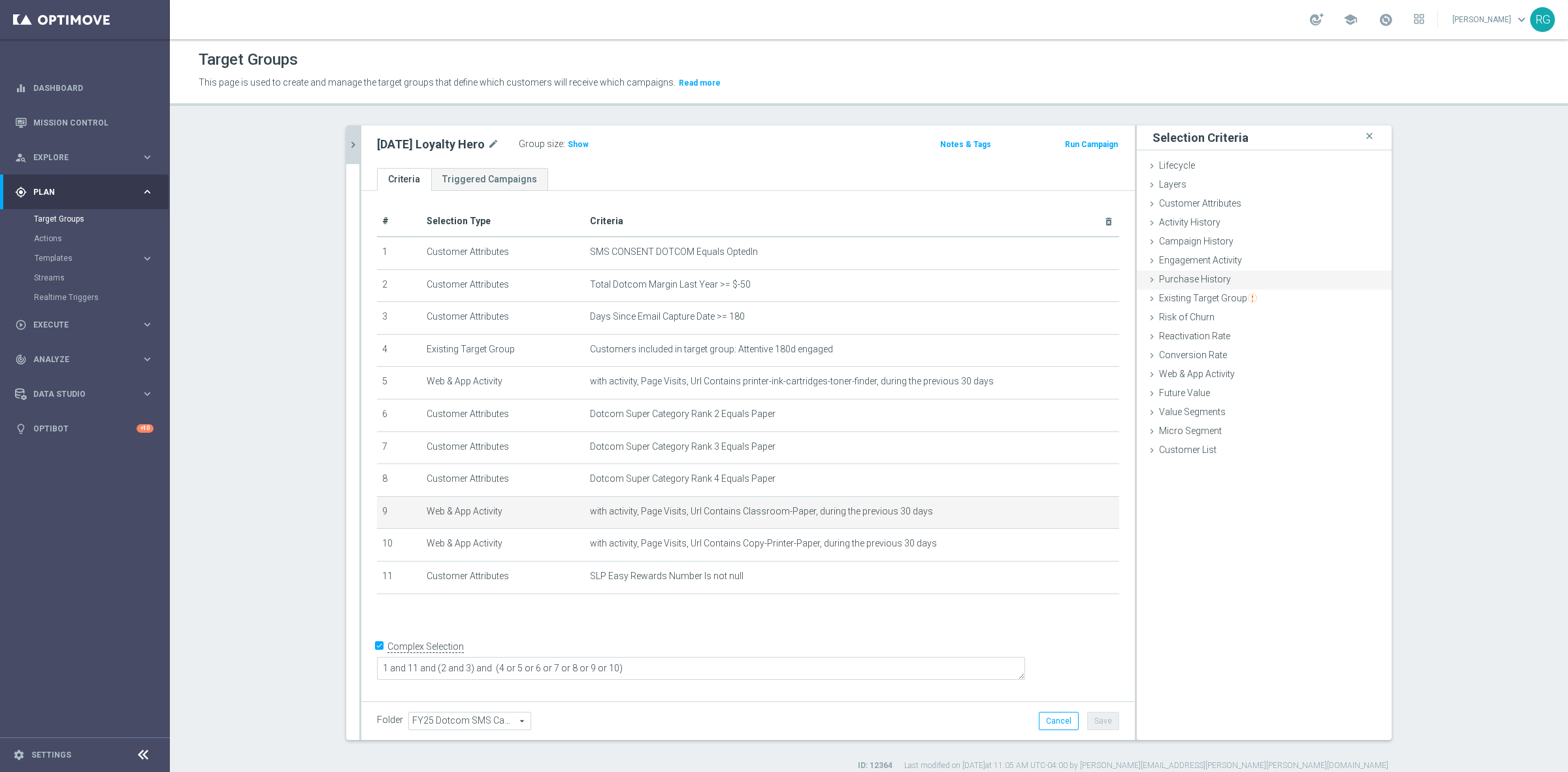
drag, startPoint x: 1147, startPoint y: 281, endPoint x: 1193, endPoint y: 279, distance: 46.0
click at [1147, 279] on icon at bounding box center [1151, 279] width 11 height 11
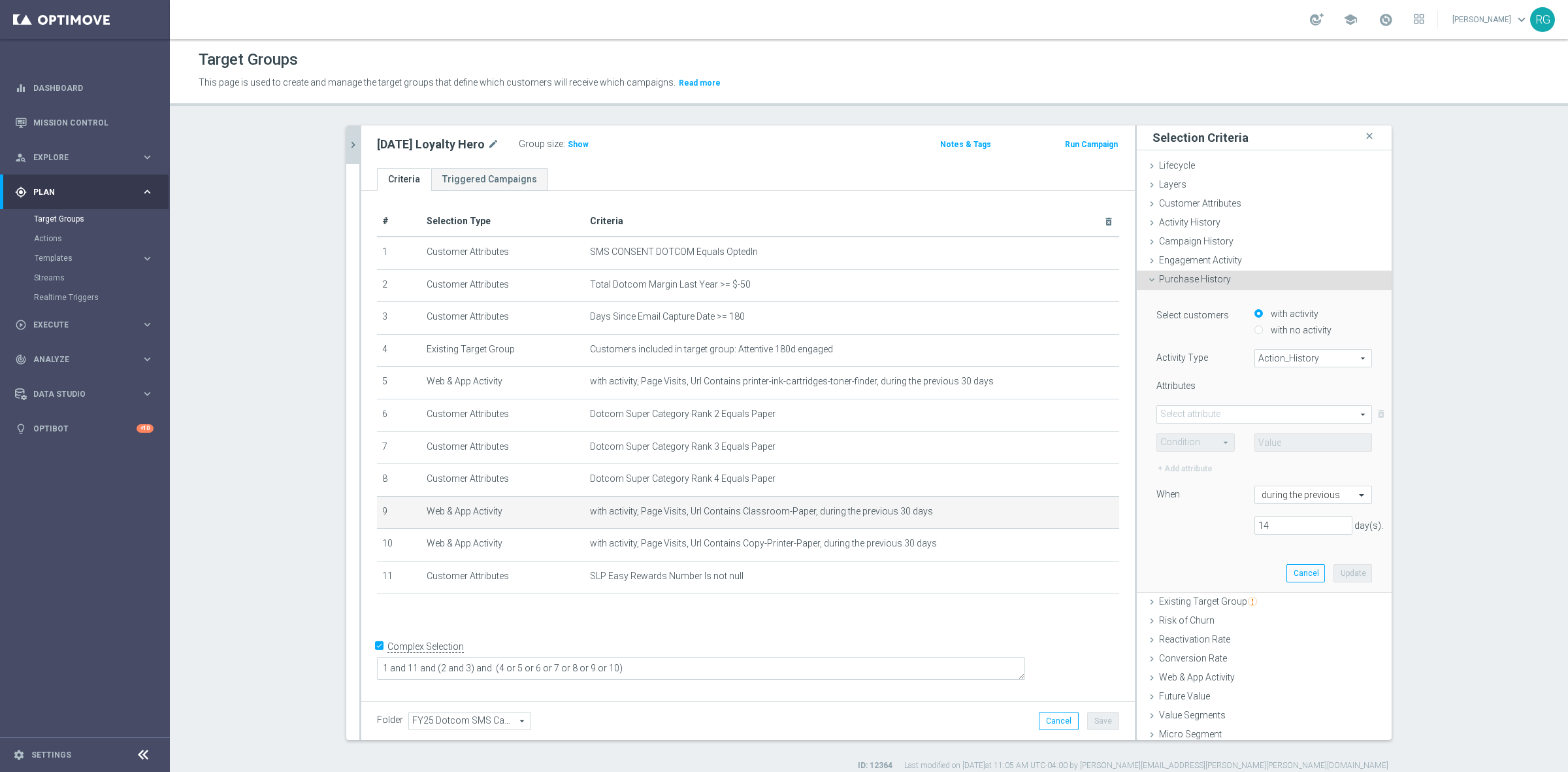
click at [1254, 327] on input "with no activity" at bounding box center [1258, 330] width 8 height 8
radio input "true"
click at [1262, 355] on span "Action_History" at bounding box center [1313, 358] width 116 height 17
click at [1265, 387] on label "Omni" at bounding box center [1313, 394] width 116 height 17
type input "Omni"
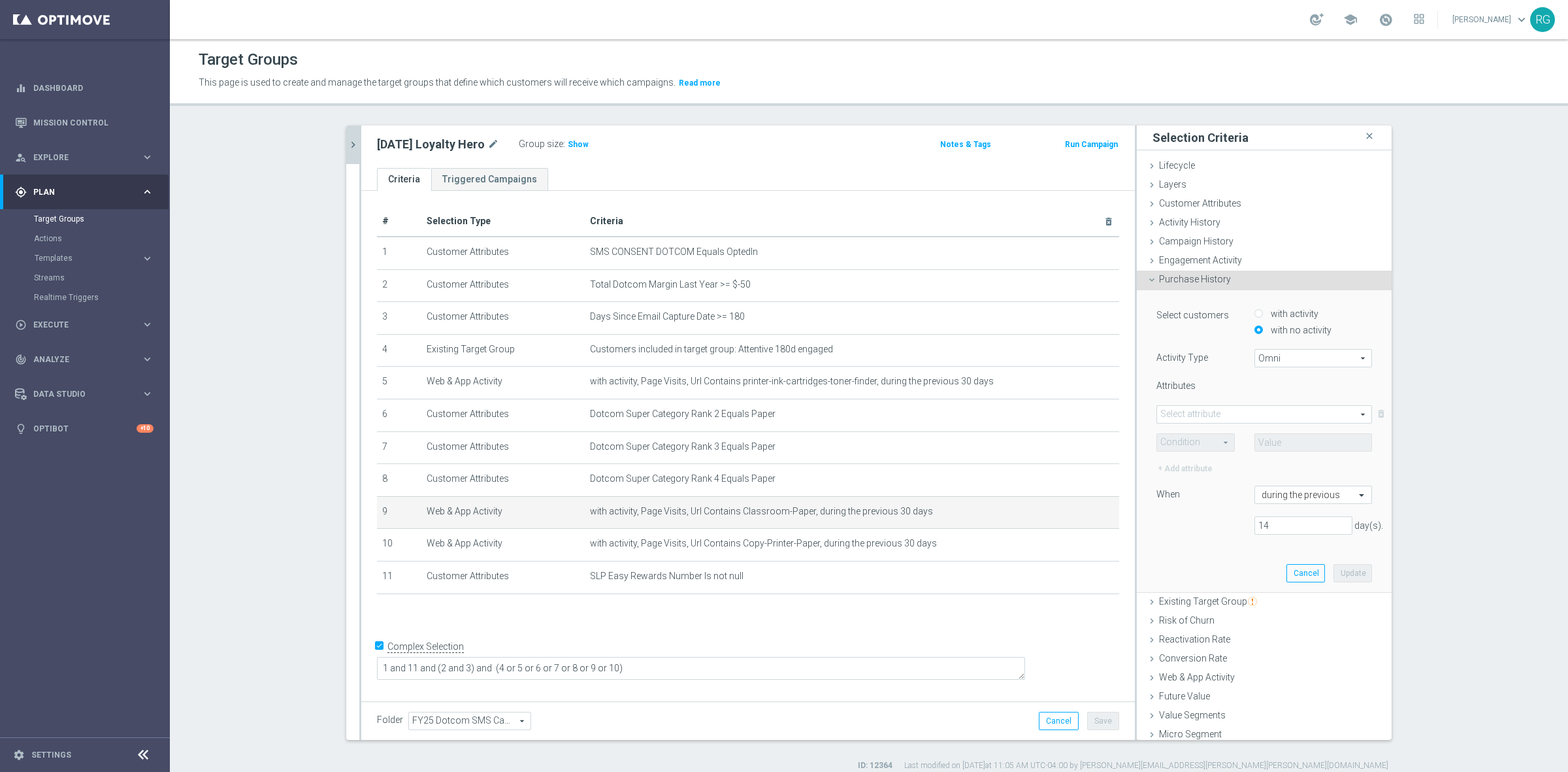
click at [1224, 407] on span at bounding box center [1264, 414] width 214 height 17
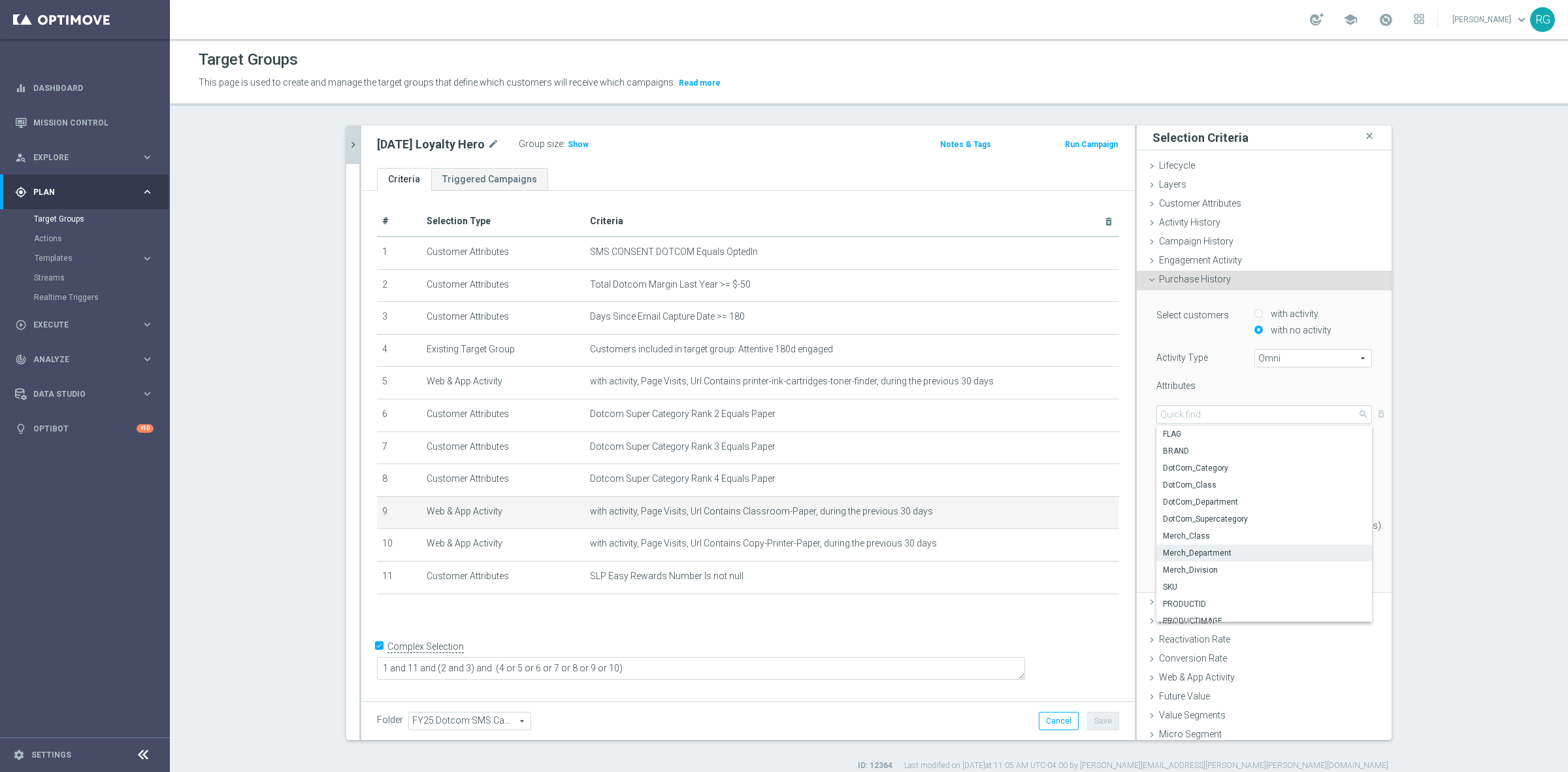
click at [1232, 551] on span "Merch_Department" at bounding box center [1264, 553] width 202 height 11
type input "Merch_Department"
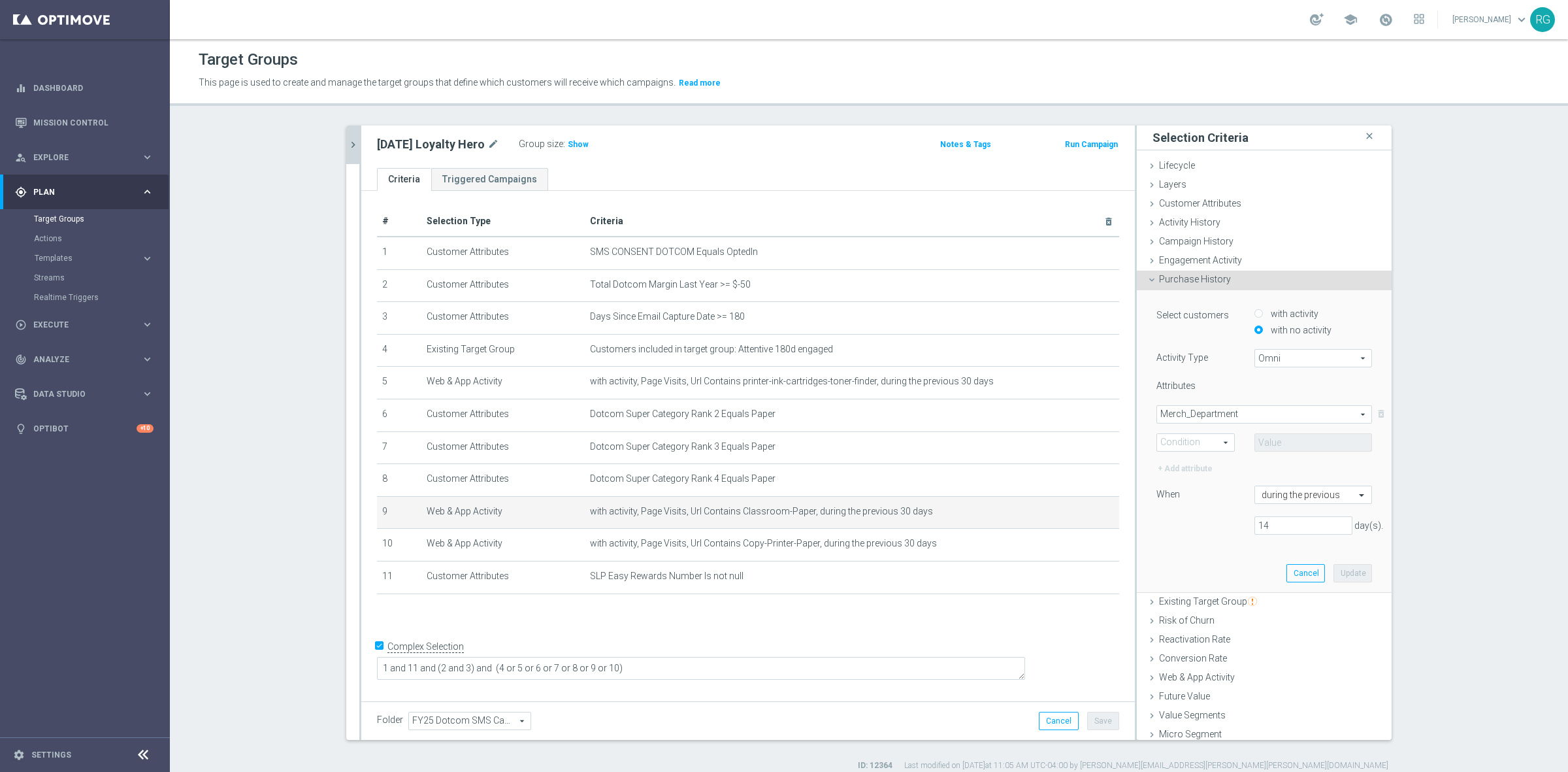
click at [1198, 440] on span at bounding box center [1195, 442] width 77 height 17
click at [1186, 457] on span "Equals" at bounding box center [1195, 461] width 64 height 11
type input "Equals"
click at [1260, 442] on span at bounding box center [1313, 442] width 116 height 17
click at [1264, 441] on input "search" at bounding box center [1313, 442] width 118 height 18
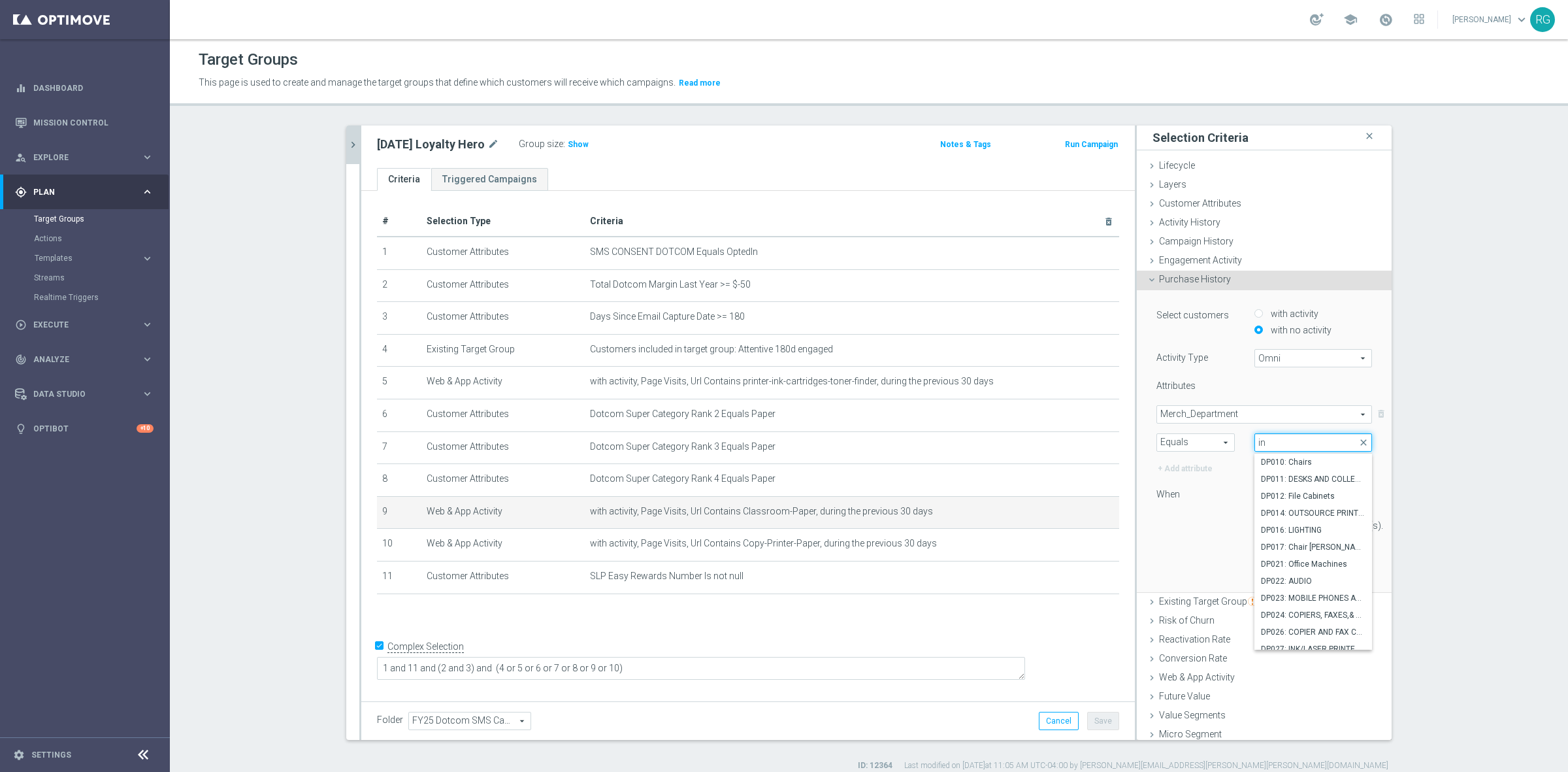
type input "ink"
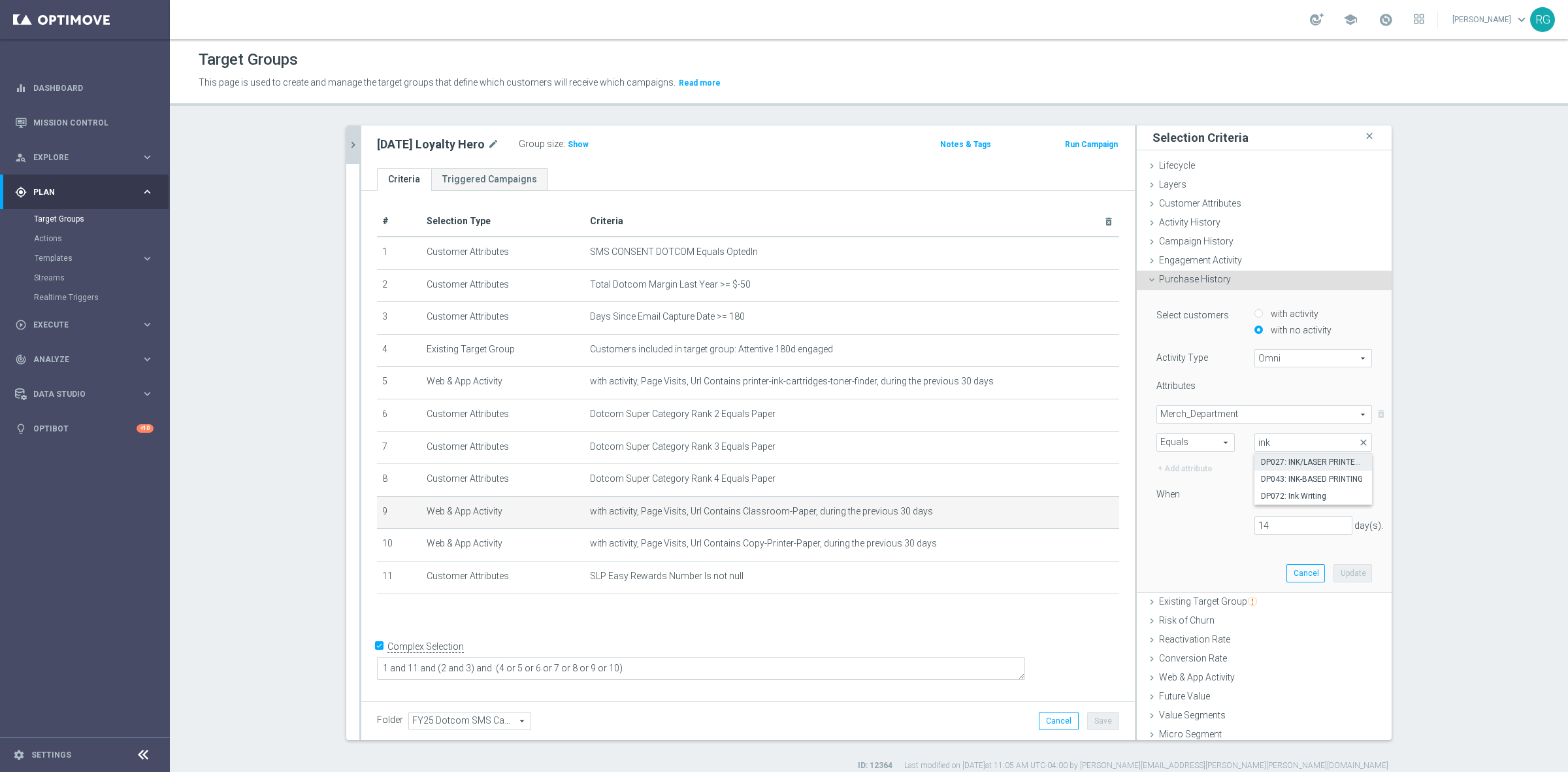
click at [1288, 465] on span "DP027: INK/LASER PRINTER CARTRDG" at bounding box center [1313, 462] width 104 height 11
type input "DP027: INK/LASER PRINTER CARTRDG"
drag, startPoint x: 1260, startPoint y: 518, endPoint x: 1216, endPoint y: 531, distance: 45.9
click at [1216, 531] on div "14 day(s)." at bounding box center [1263, 526] width 235 height 18
type input "30"
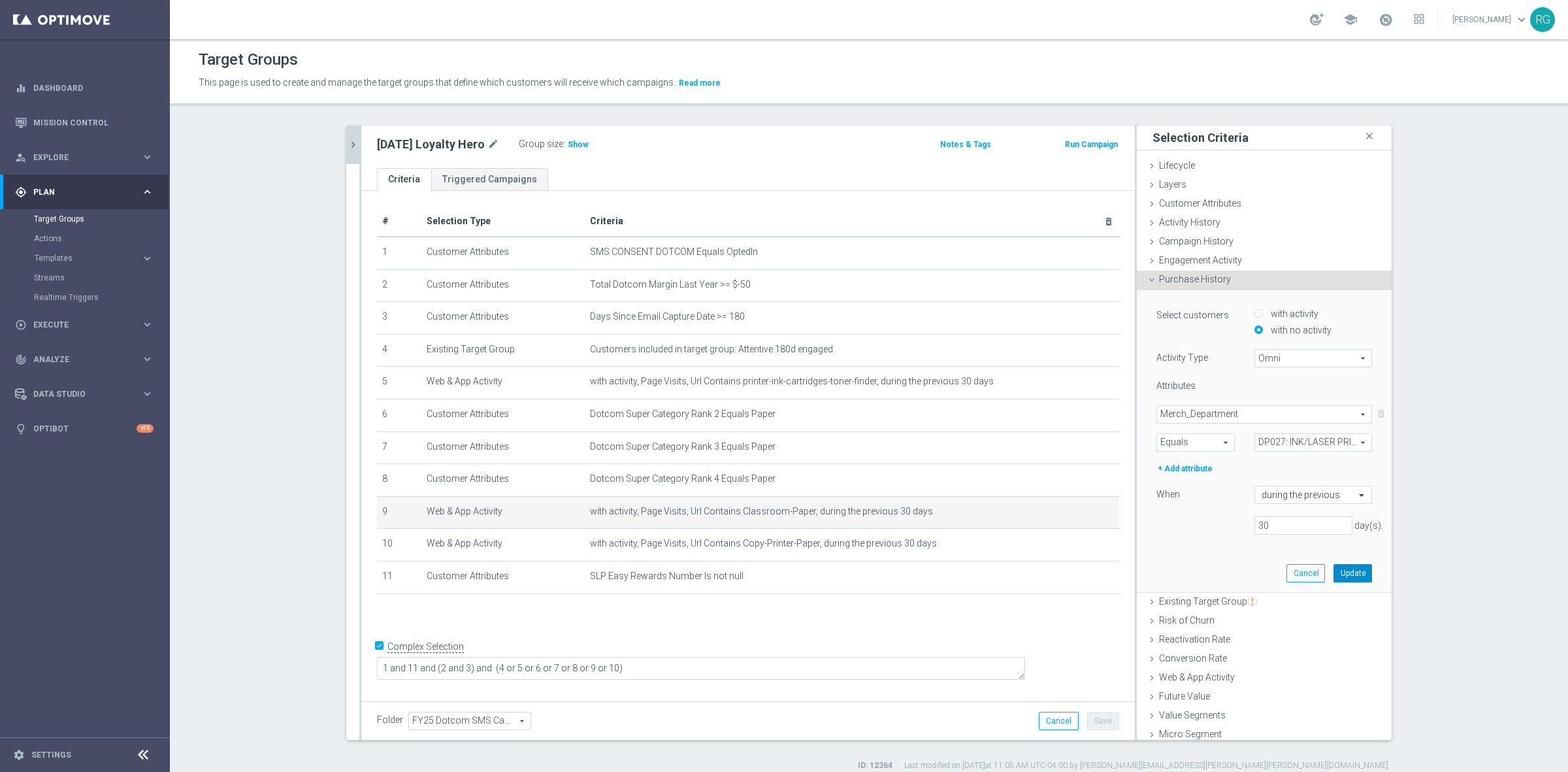
click at [1346, 579] on button "Update" at bounding box center [1352, 573] width 39 height 18
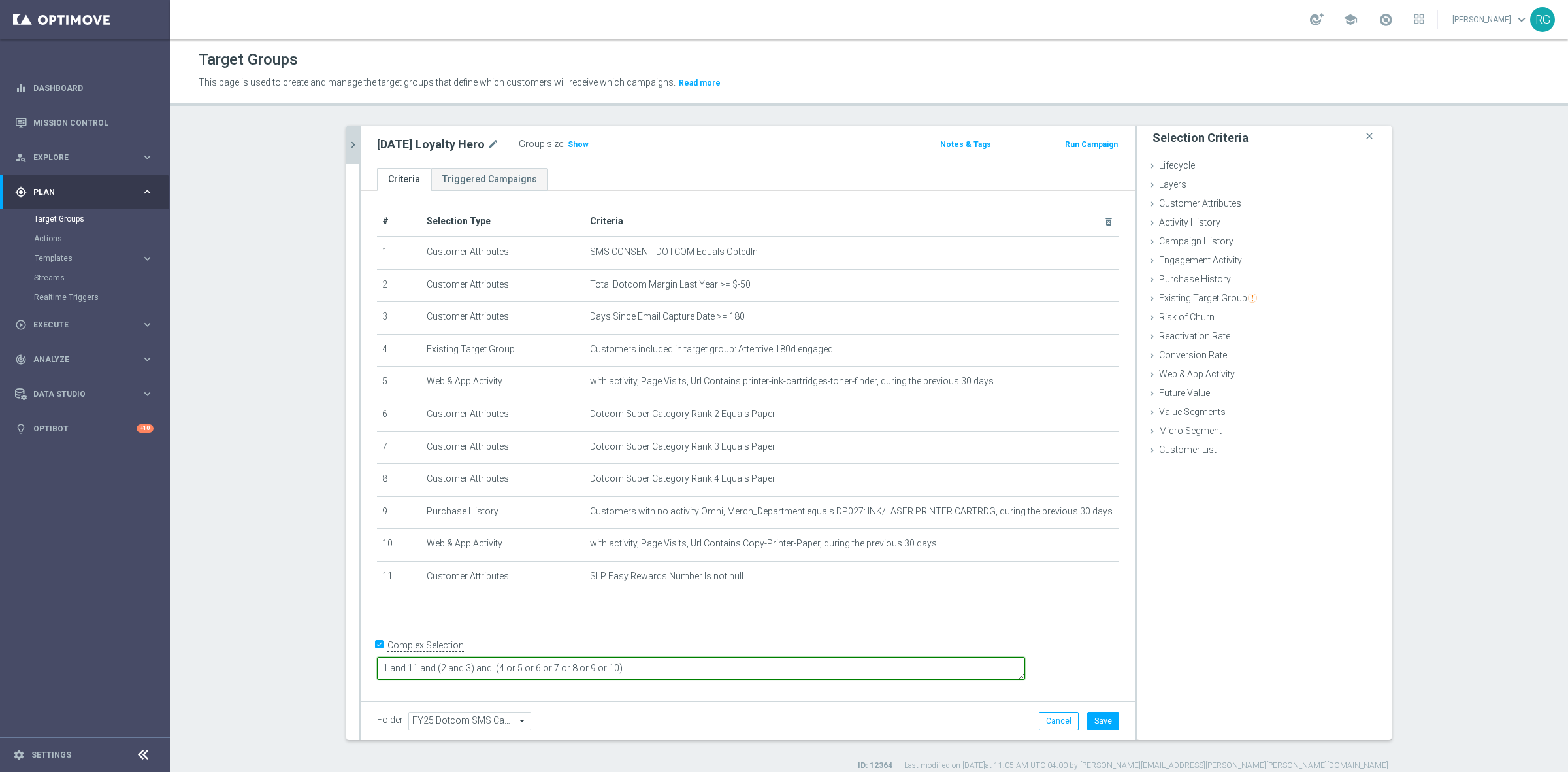
click at [520, 665] on textarea "1 and 11 and (2 and 3) and (4 or 5 or 6 or 7 or 8 or 9 or 10)" at bounding box center [700, 668] width 648 height 23
click at [707, 670] on textarea "1 and 11 and 9 and (2 and 3) and (4 or 5 or 6 or 7 or 8 or 9 or 10)" at bounding box center [700, 668] width 648 height 23
type textarea "1 and 11 and 9 and (2 and 3) and (4 or 5 or 6 or 7 or 8 or 10)"
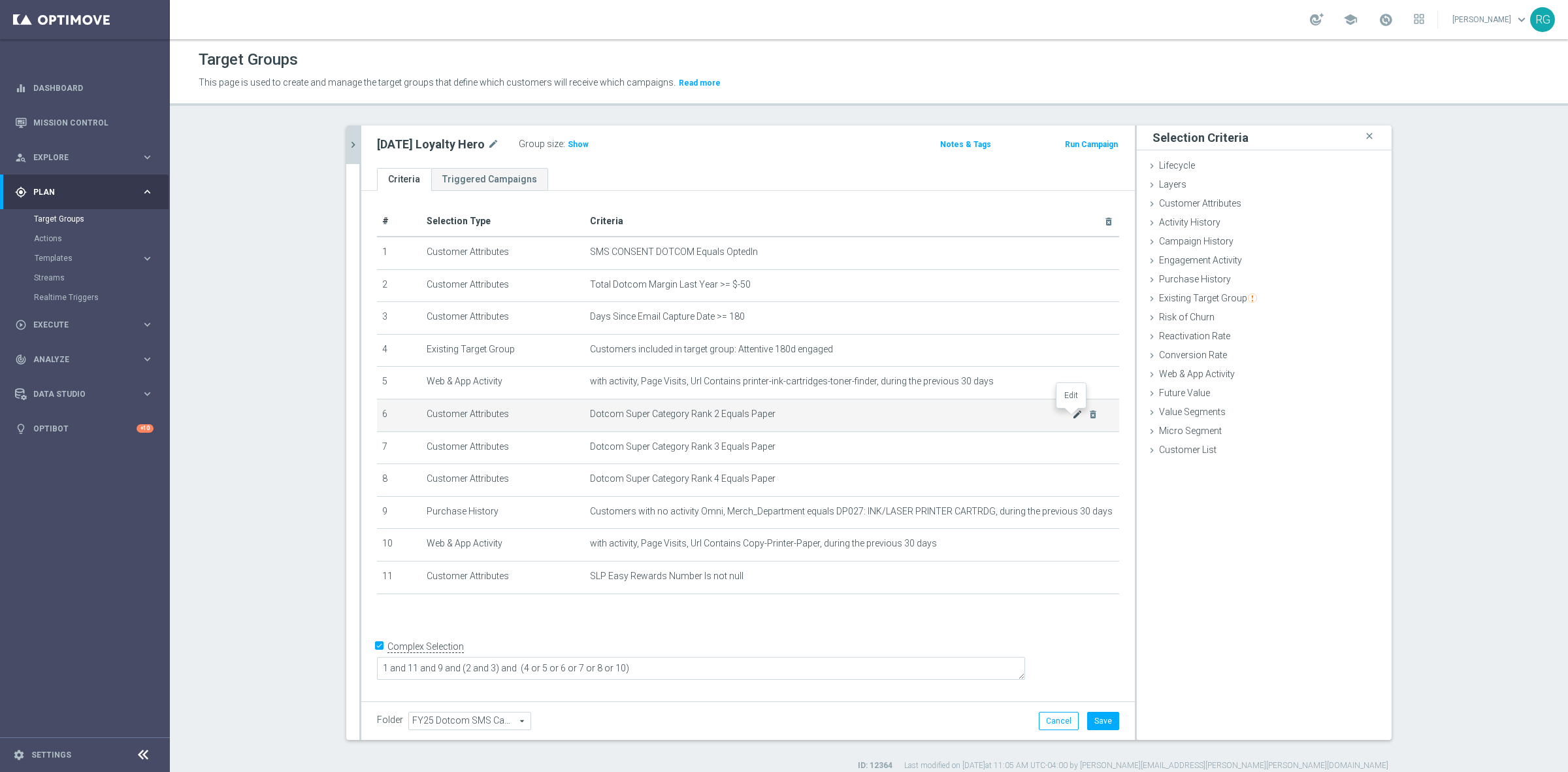
click at [1072, 416] on icon "mode_edit" at bounding box center [1077, 414] width 11 height 11
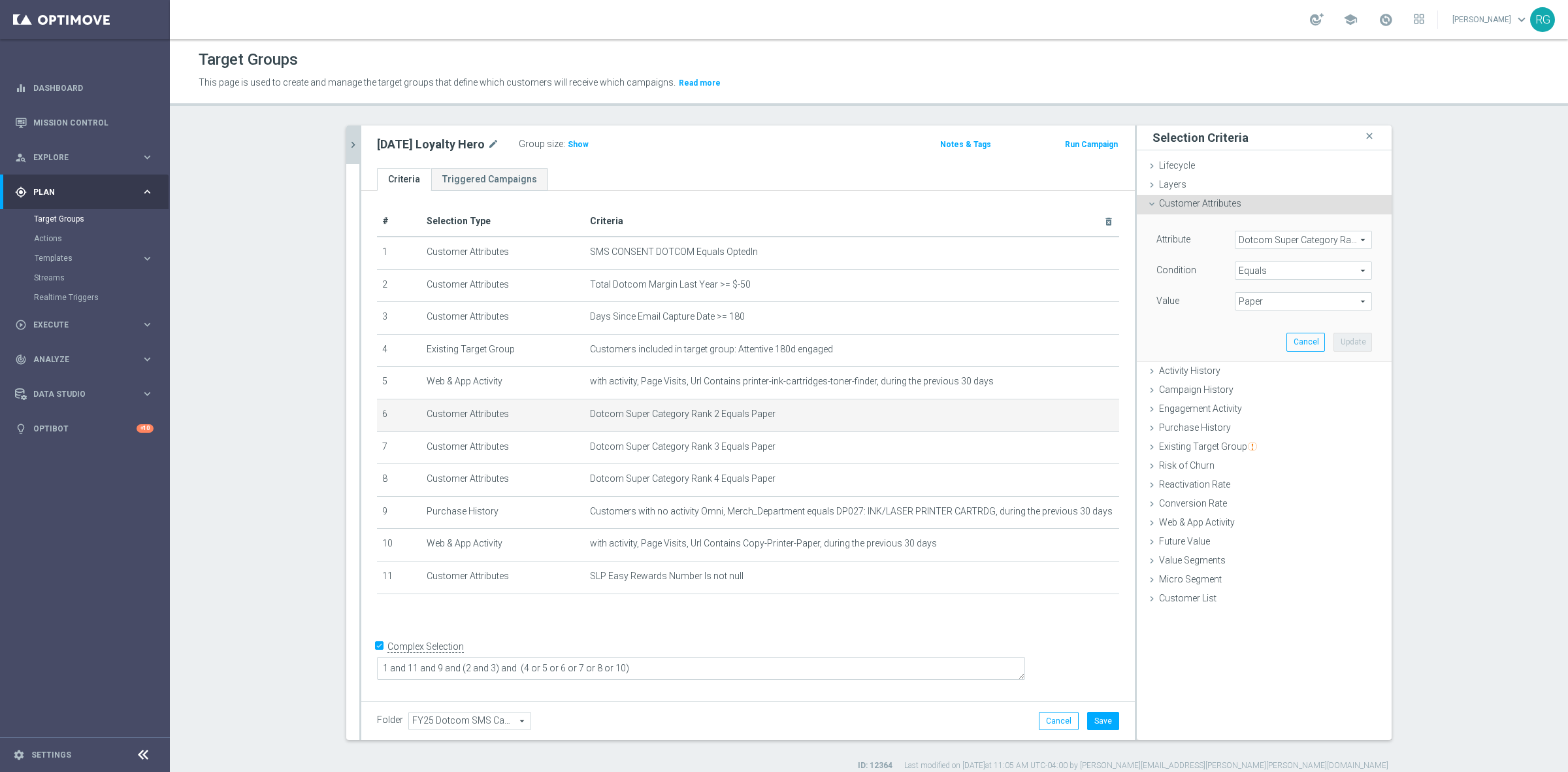
click at [1308, 308] on span "Paper" at bounding box center [1303, 301] width 136 height 17
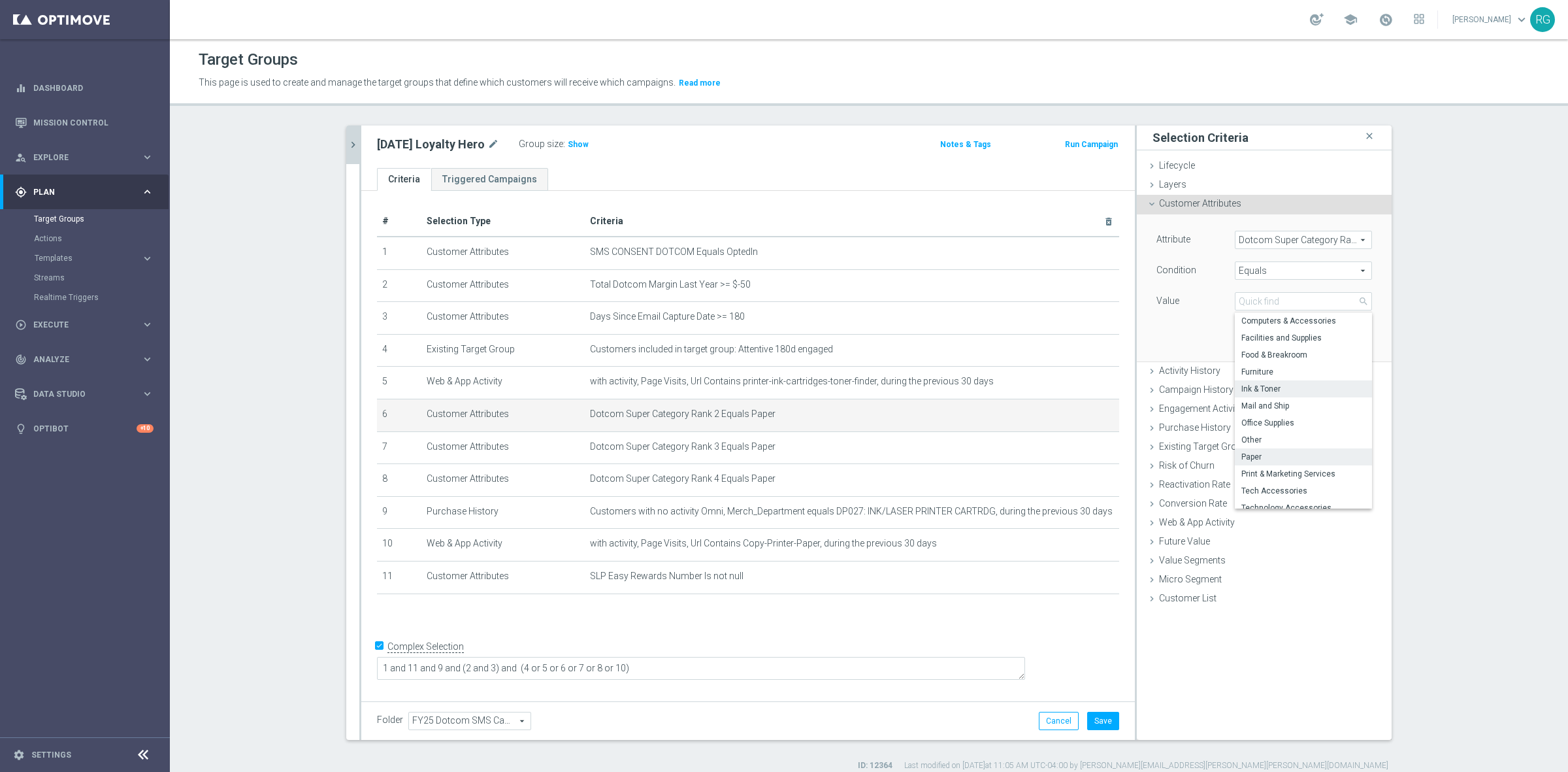
click at [1275, 390] on span "Ink & Toner" at bounding box center [1303, 389] width 124 height 11
type input "Ink & Toner"
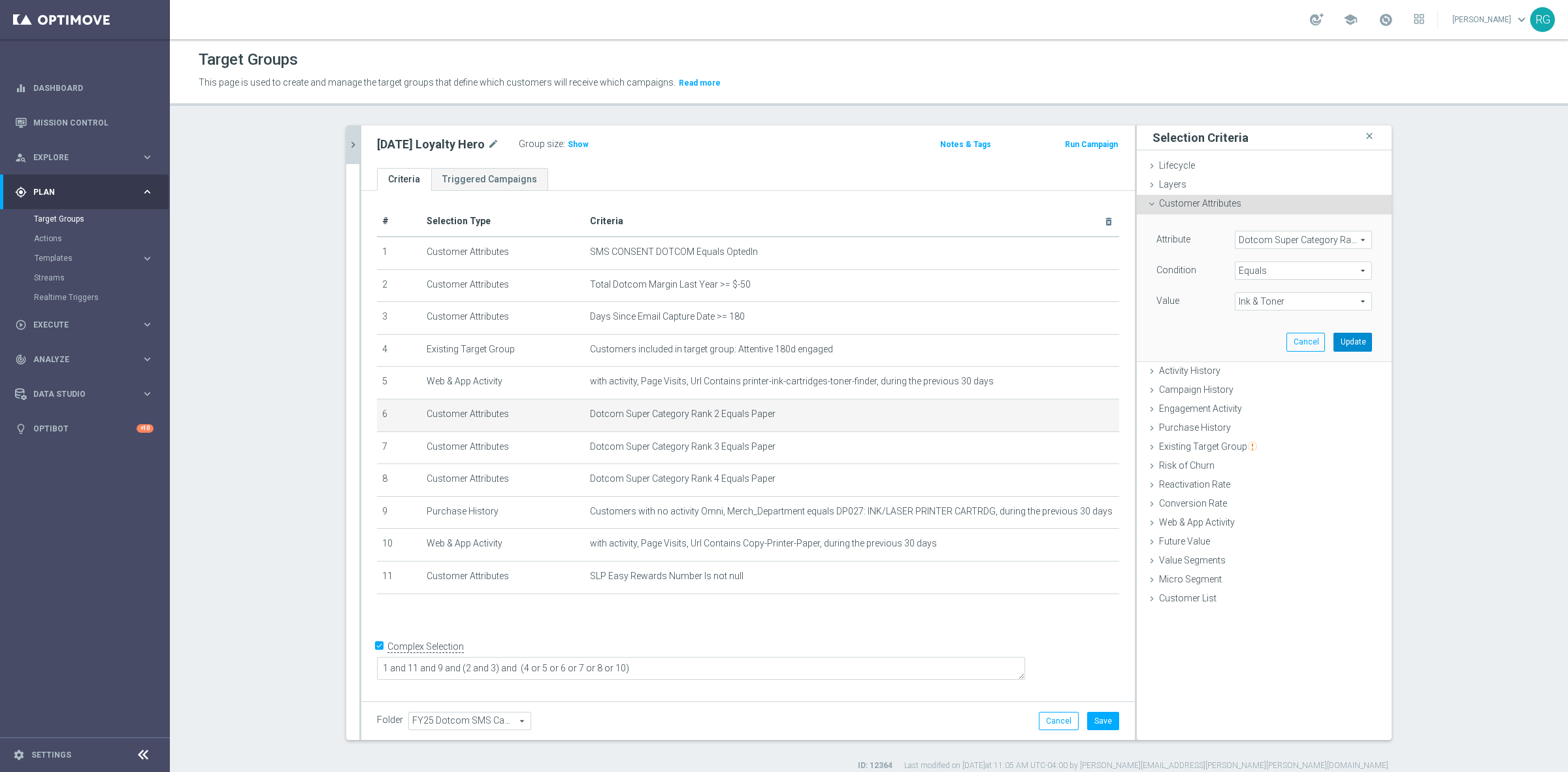
click at [1342, 339] on button "Update" at bounding box center [1352, 342] width 39 height 18
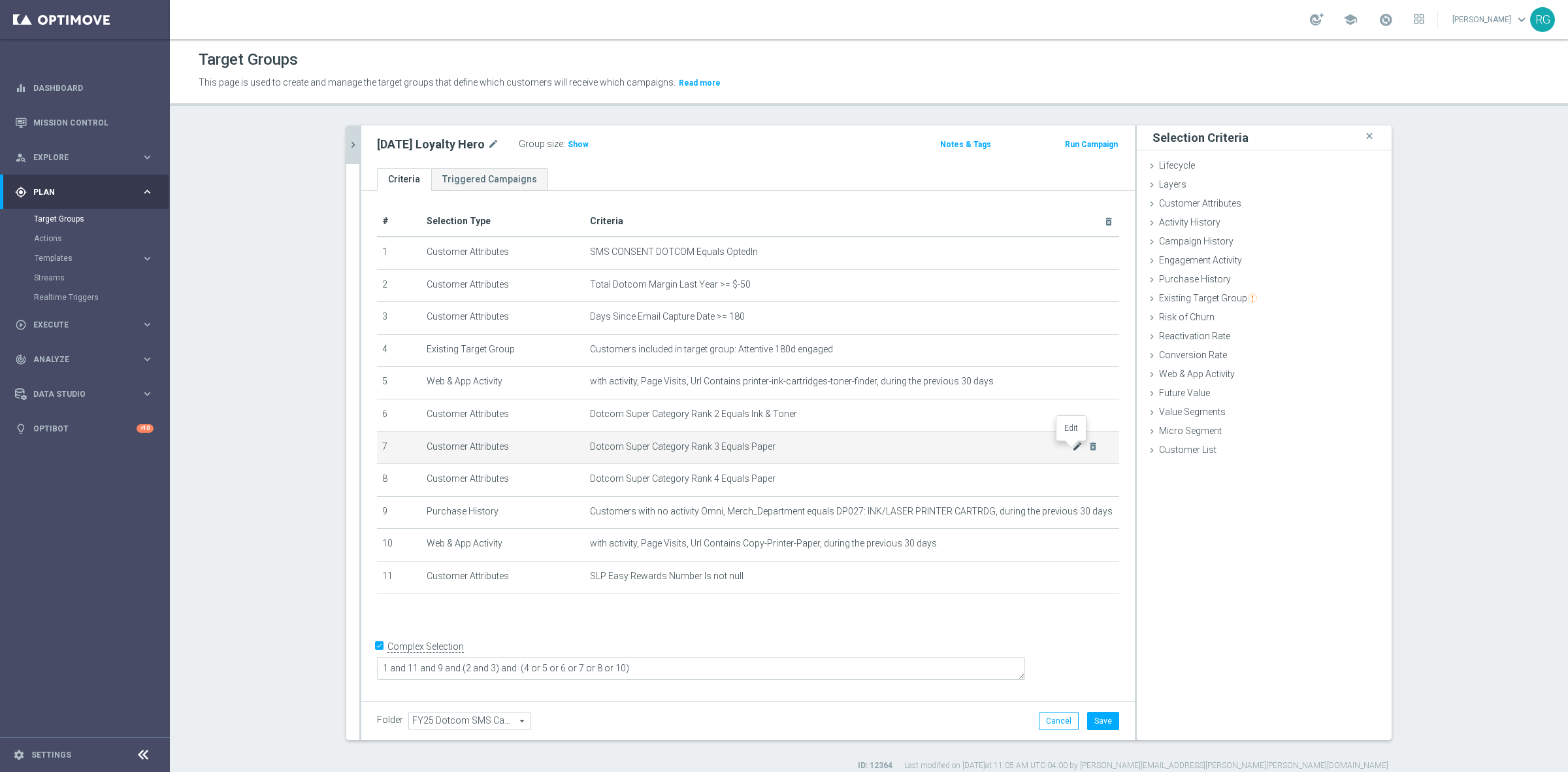
click at [1072, 447] on icon "mode_edit" at bounding box center [1077, 446] width 11 height 11
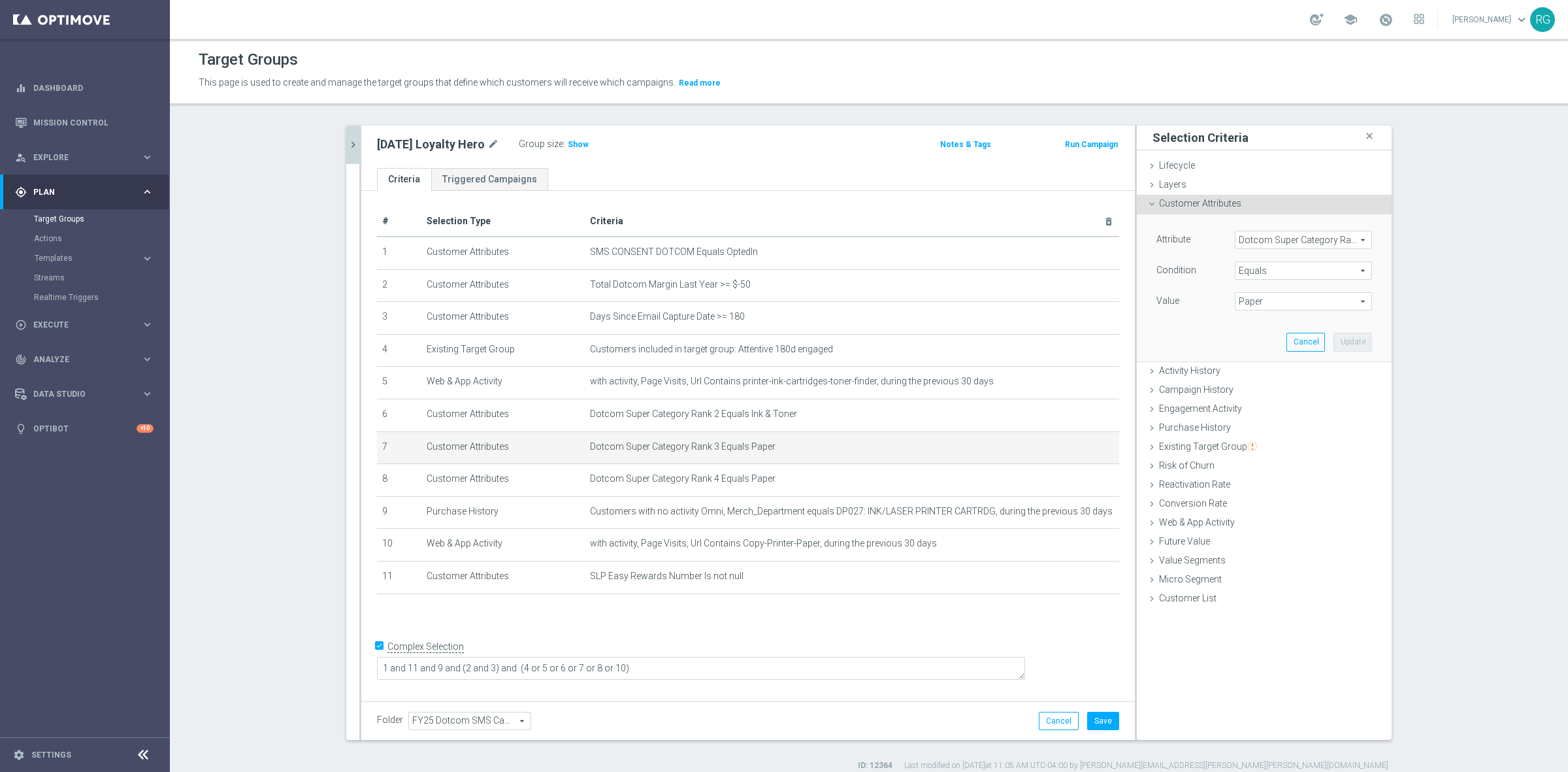
click at [1268, 304] on span "Paper" at bounding box center [1303, 301] width 136 height 17
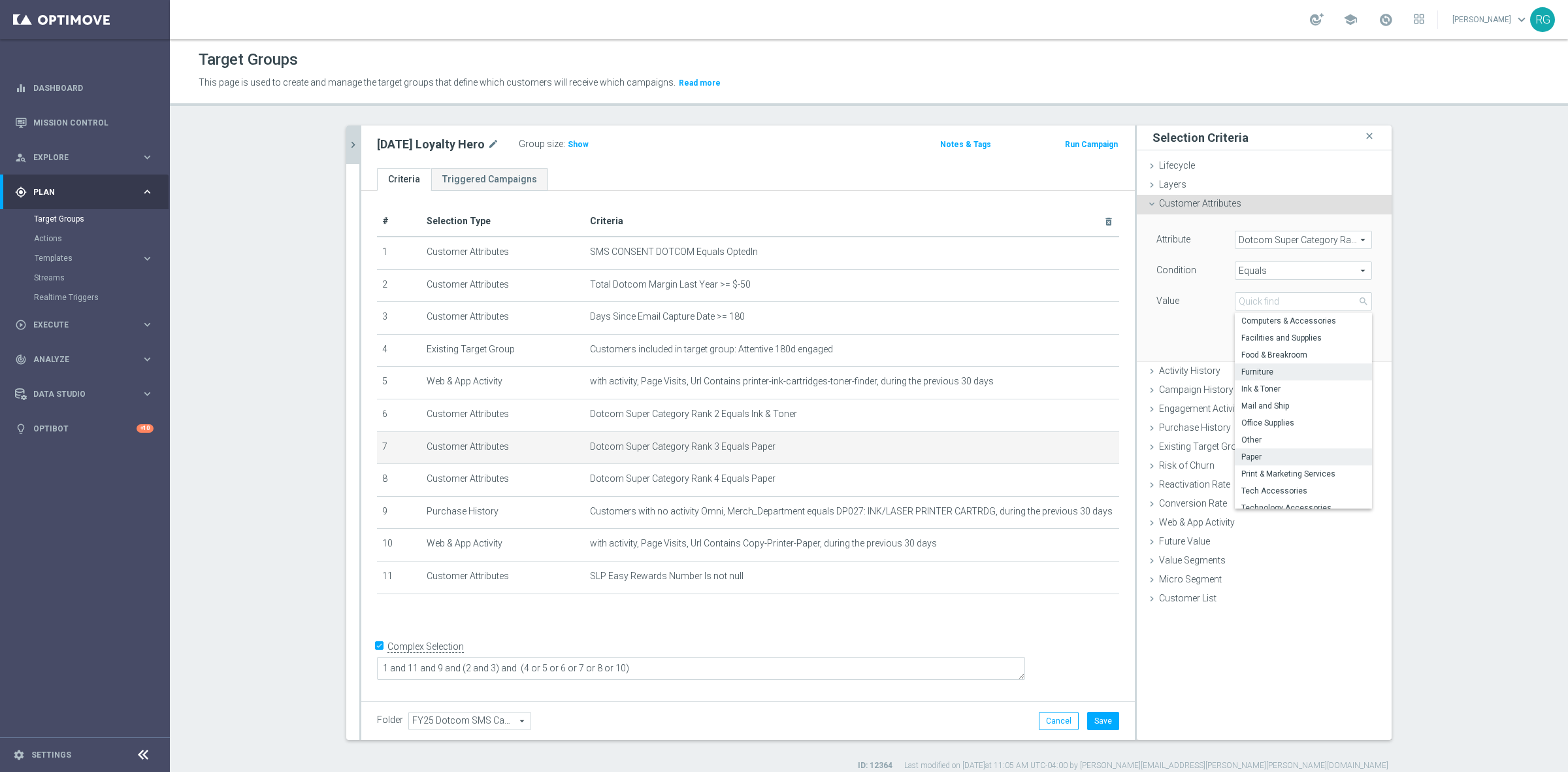
click at [1261, 380] on label "Furniture" at bounding box center [1303, 372] width 137 height 17
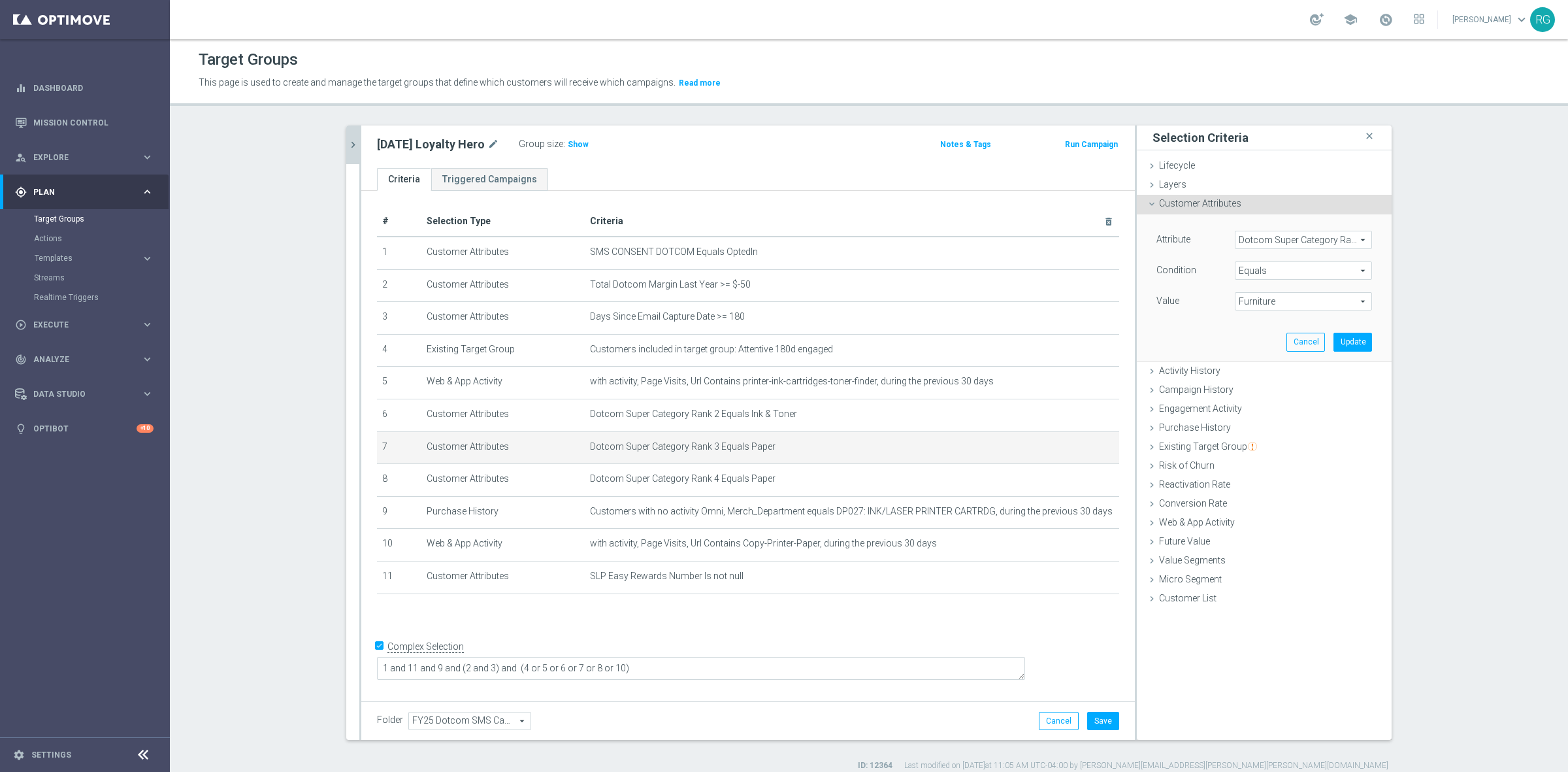
click at [1263, 299] on span "Furniture" at bounding box center [1303, 301] width 136 height 17
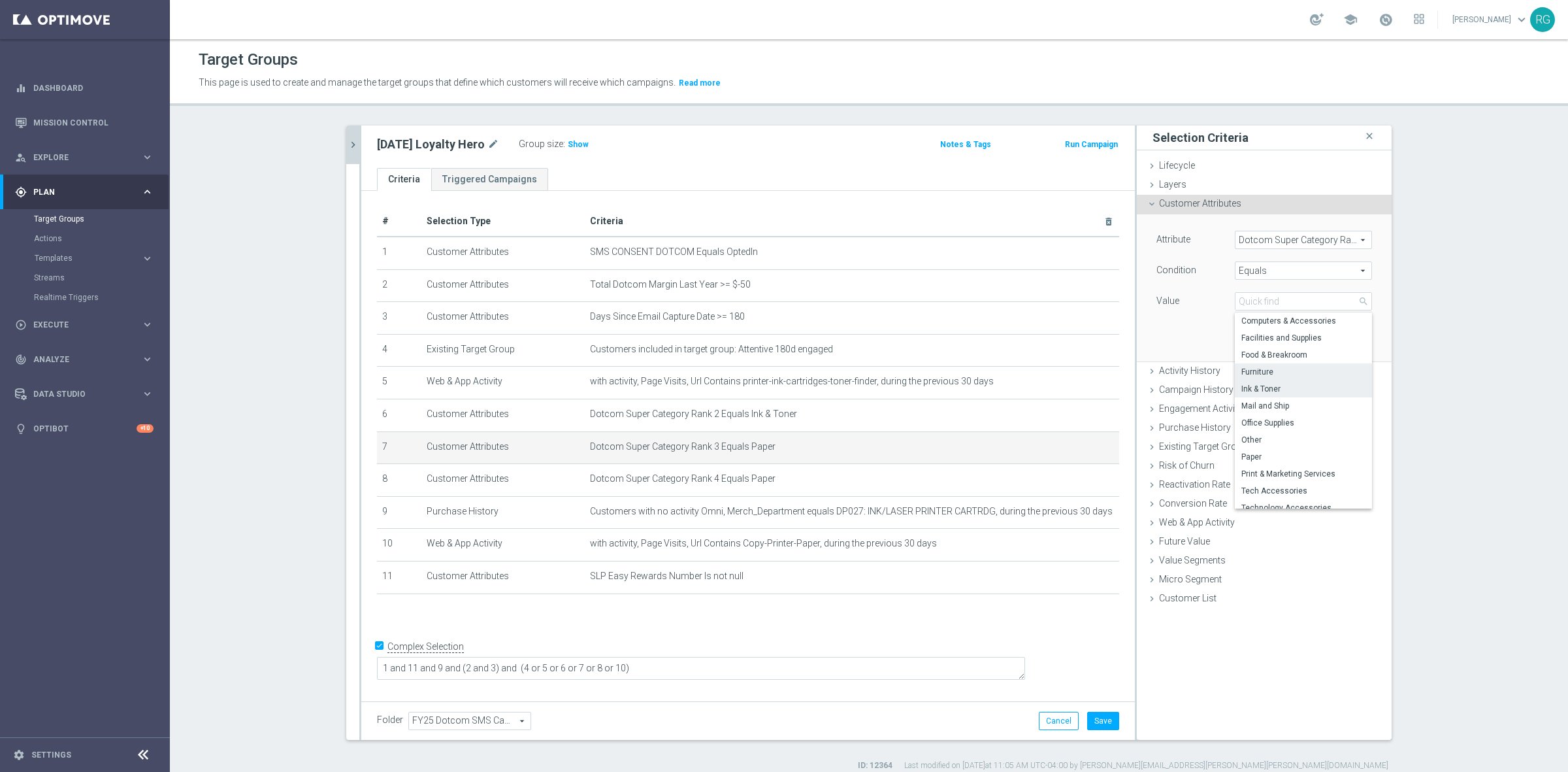
click at [1266, 387] on span "Ink & Toner" at bounding box center [1303, 389] width 124 height 11
type input "Ink & Toner"
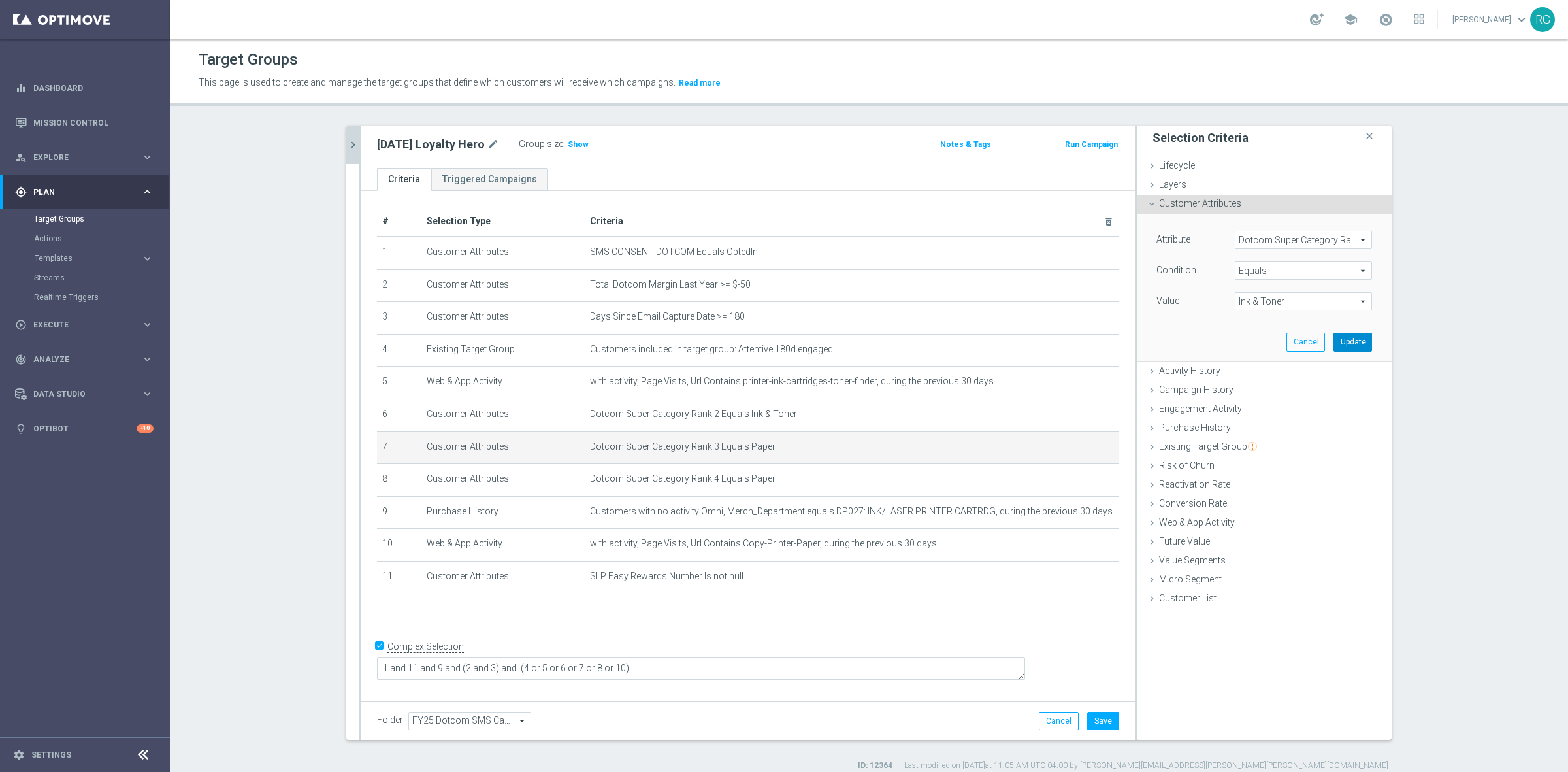
click at [1344, 344] on button "Update" at bounding box center [1352, 342] width 39 height 18
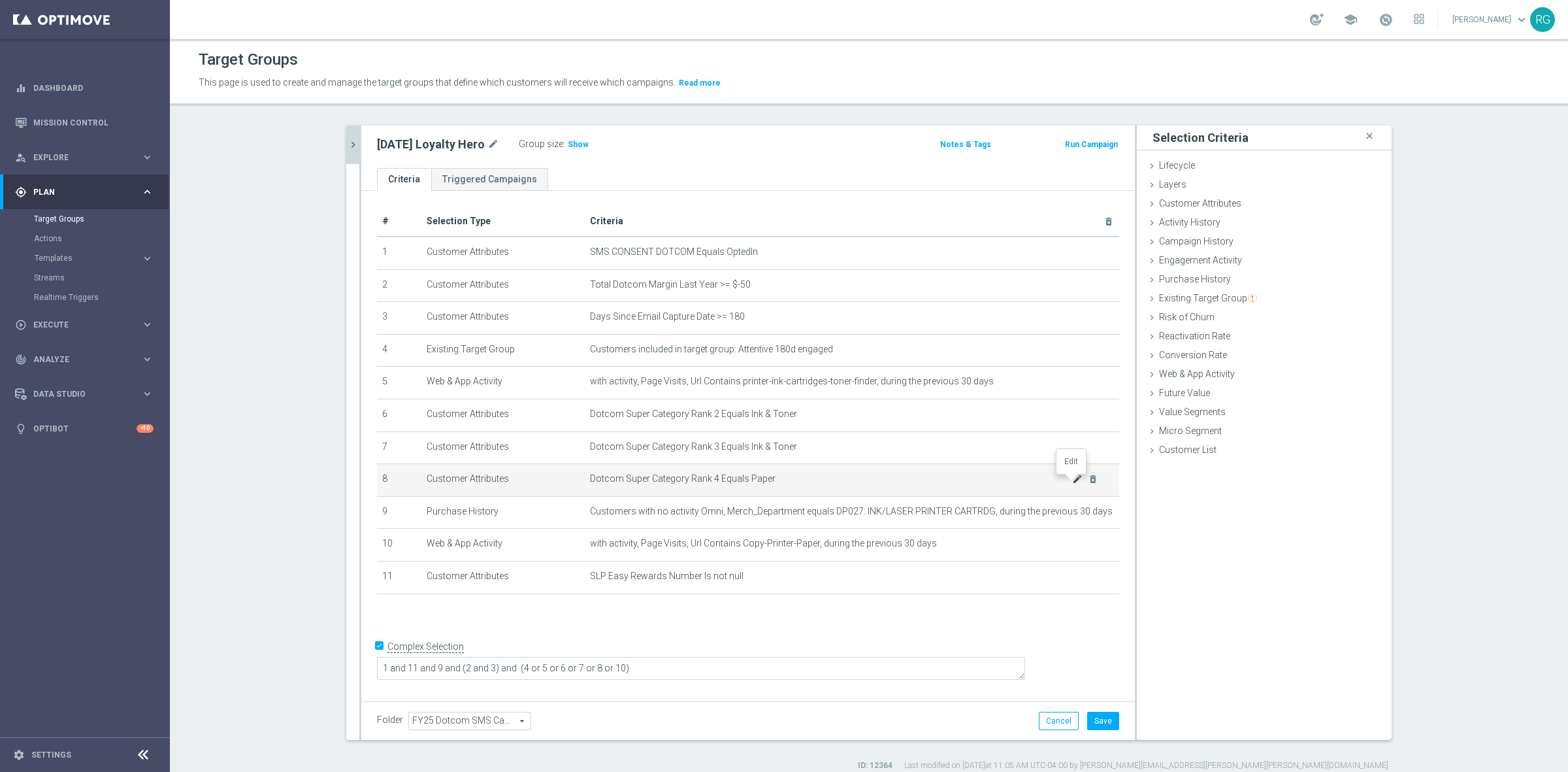
click at [1072, 482] on icon "mode_edit" at bounding box center [1077, 478] width 11 height 11
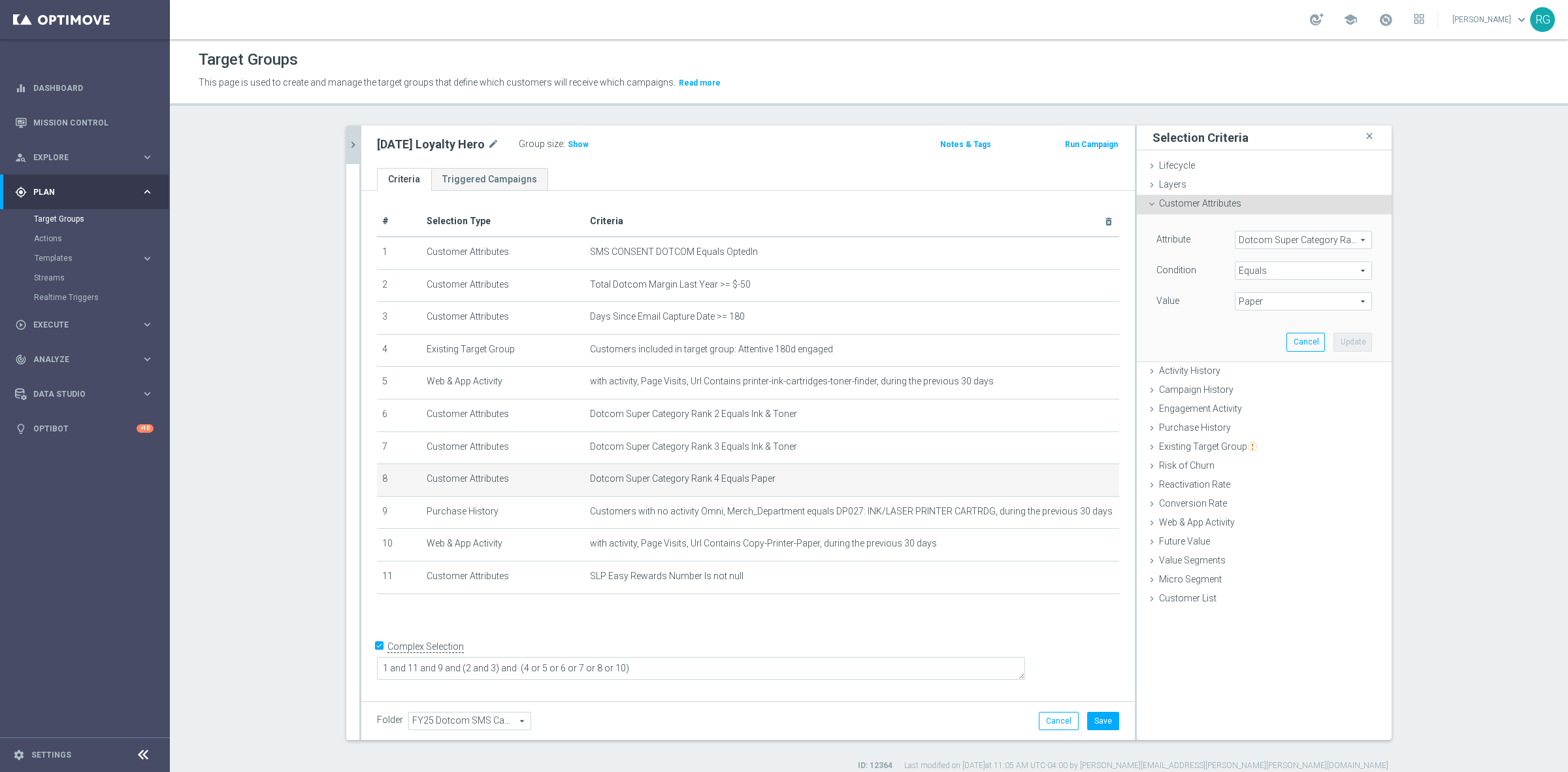
click at [1239, 306] on span "Paper" at bounding box center [1303, 301] width 136 height 17
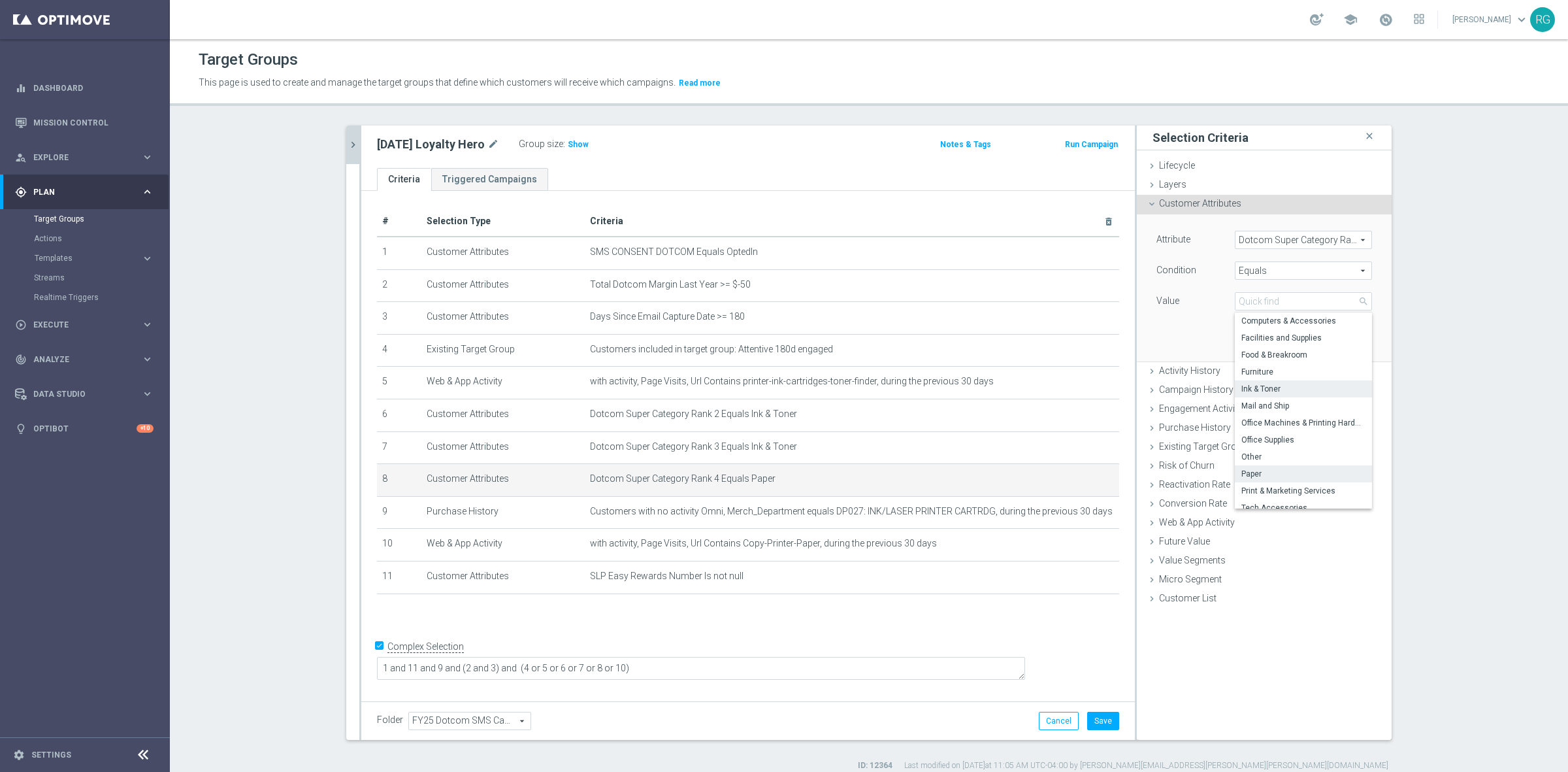
click at [1271, 394] on span "Ink & Toner" at bounding box center [1303, 389] width 124 height 11
type input "Ink & Toner"
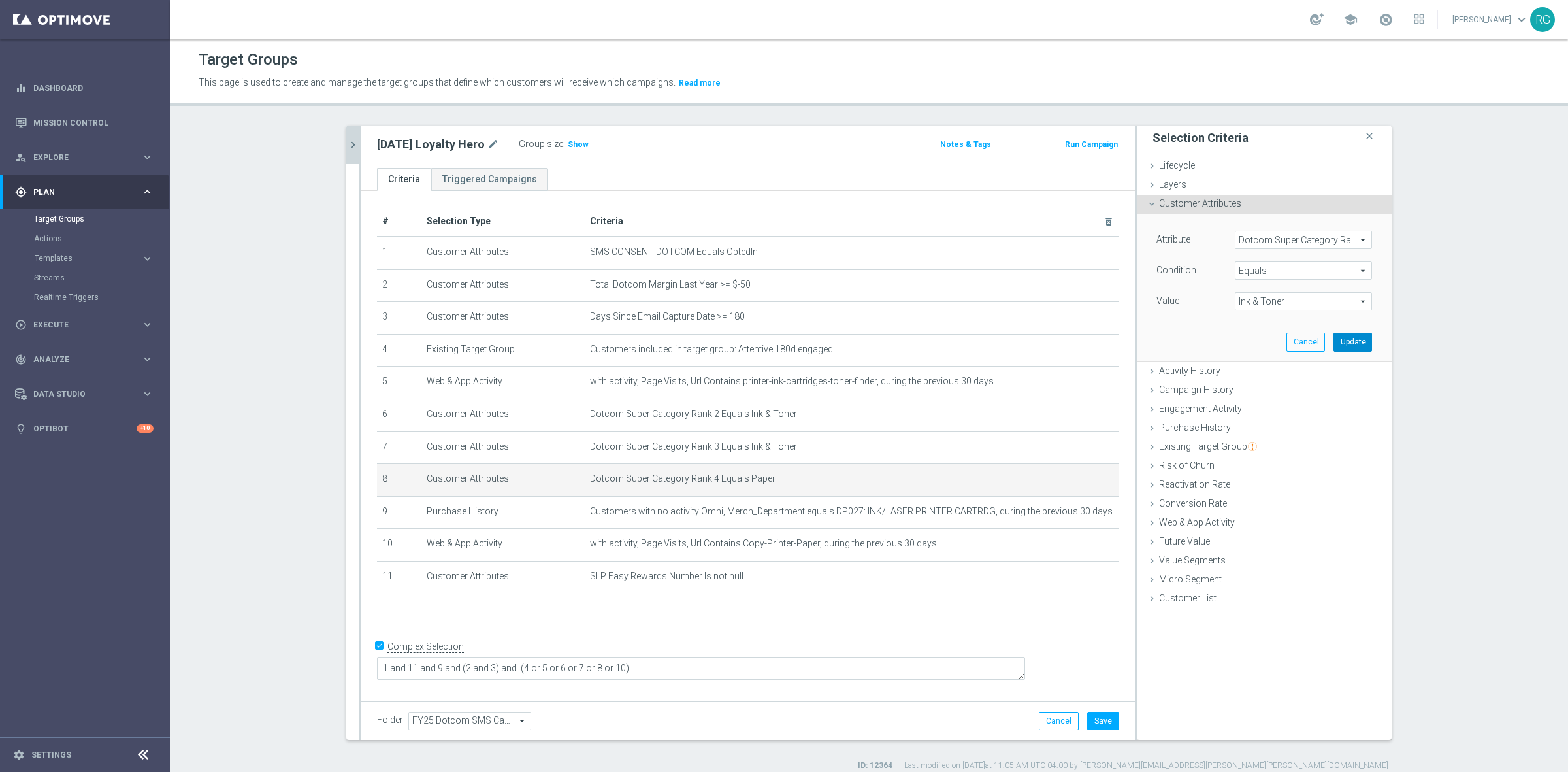
click at [1341, 341] on button "Update" at bounding box center [1352, 342] width 39 height 18
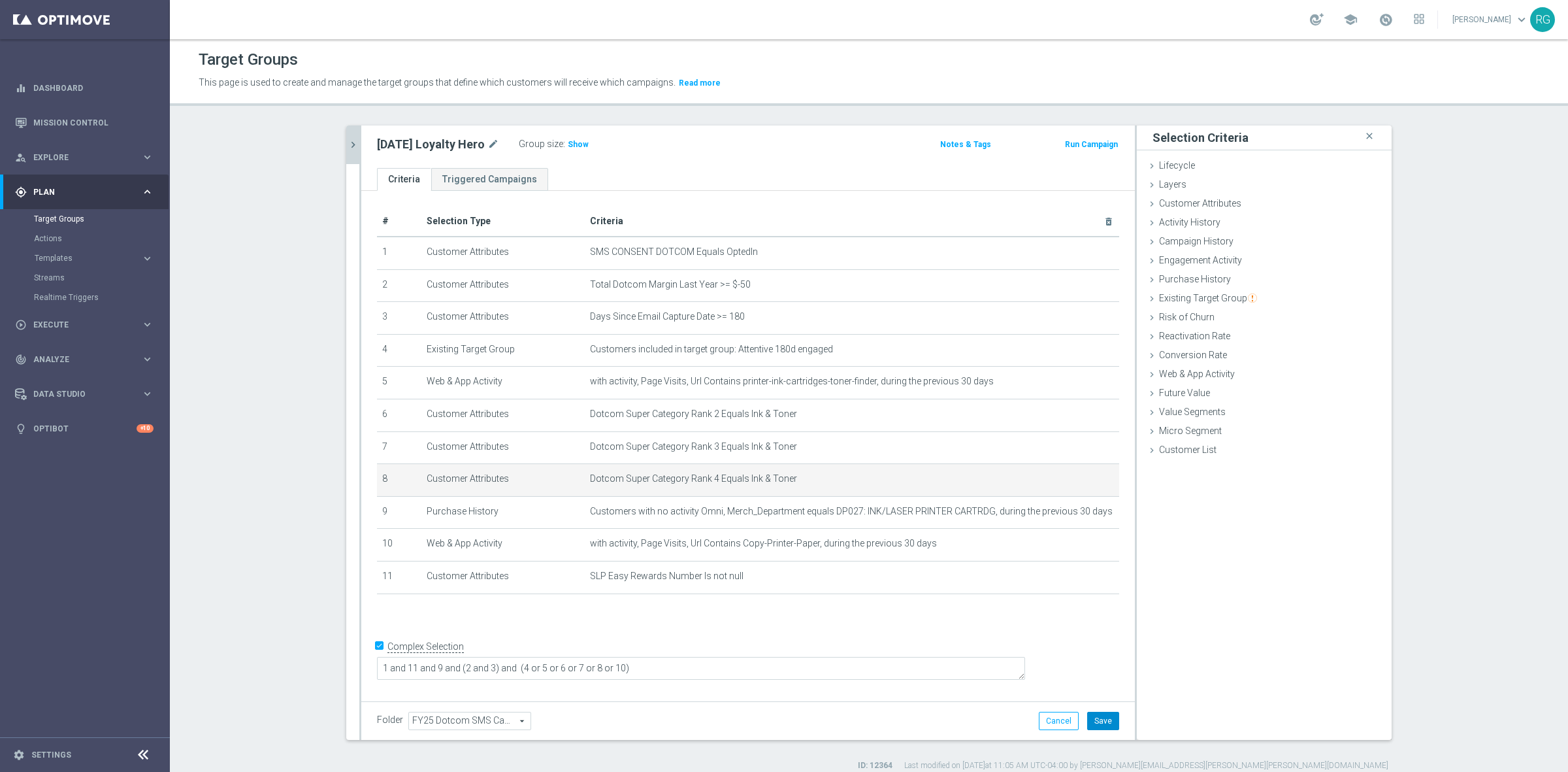
click at [1088, 716] on button "Save" at bounding box center [1102, 721] width 32 height 18
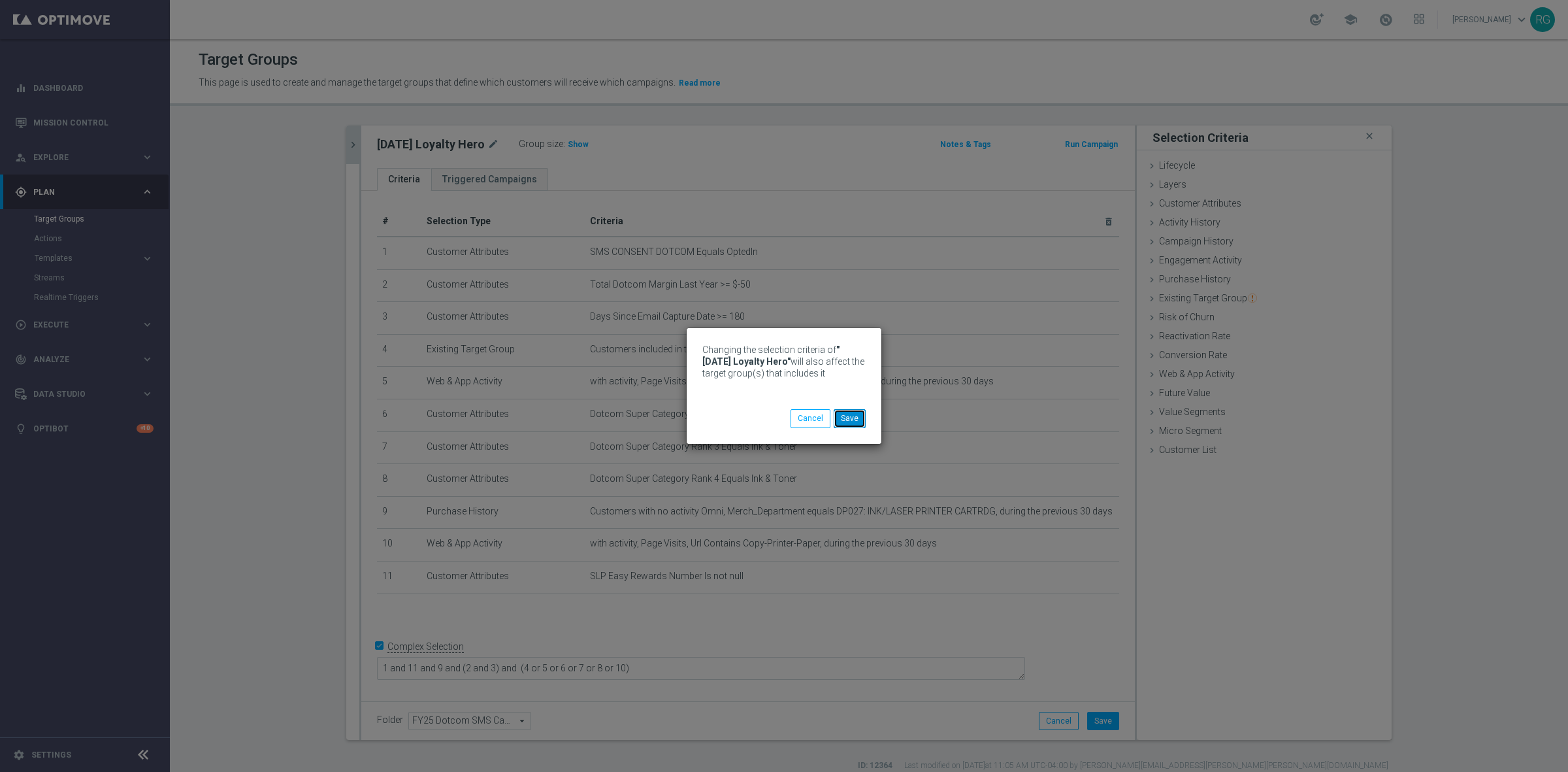
click at [857, 417] on button "Save" at bounding box center [849, 418] width 32 height 18
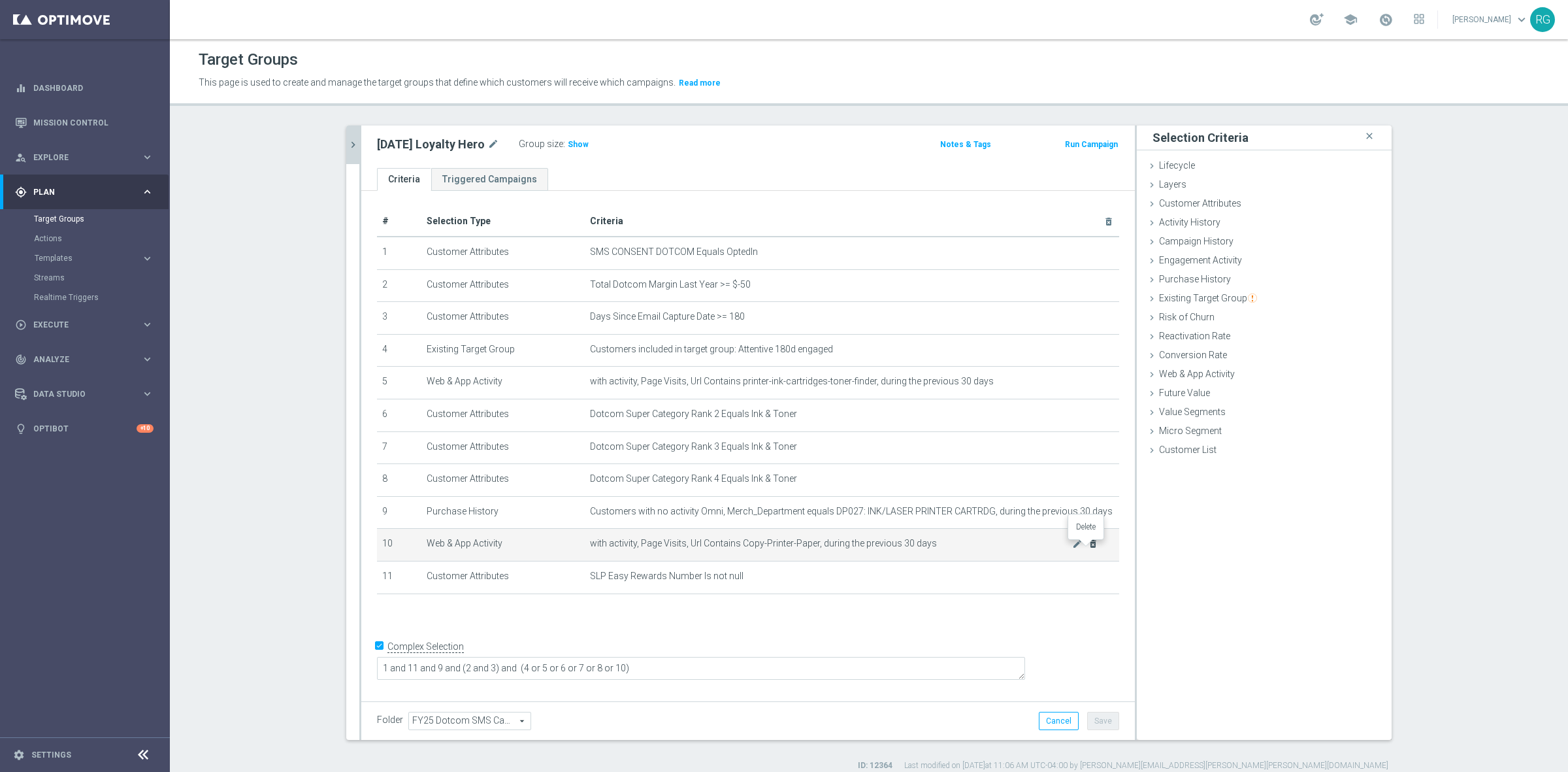
click at [1088, 544] on icon "delete_forever" at bounding box center [1093, 543] width 11 height 11
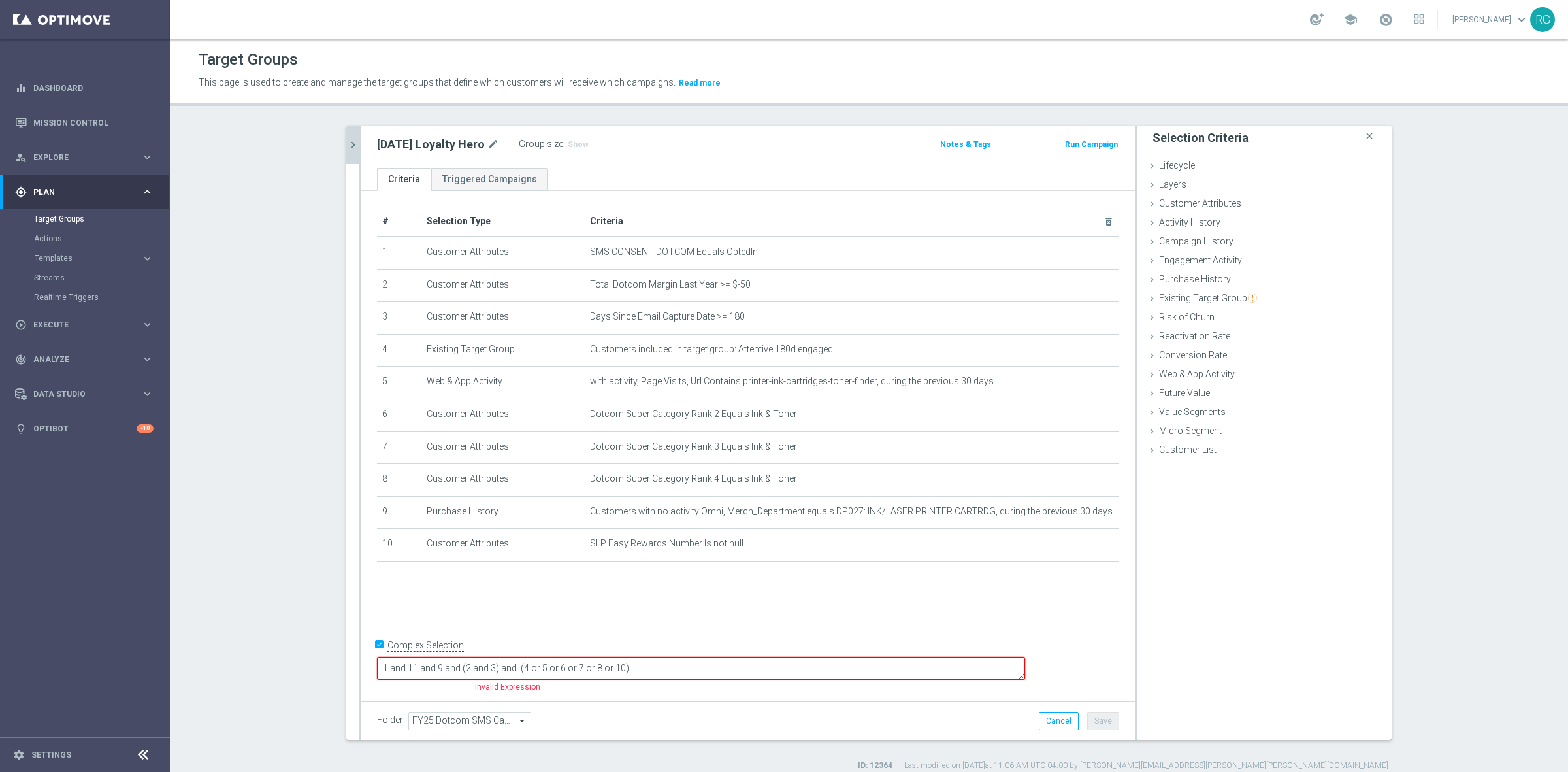
click at [709, 668] on textarea "1 and 11 and 9 and (2 and 3) and (4 or 5 or 6 or 7 or 8 or 10)" at bounding box center [700, 668] width 648 height 23
click at [504, 671] on textarea "1 and 11 and 9 and (2 and 3) and (4 or 5 or 6 or 7 or 8)" at bounding box center [700, 668] width 648 height 23
type textarea "1 and 10 and 9 and (2 and 3) and (4 or 5 or 6 or 7 or 8)"
click at [1101, 717] on button "Save" at bounding box center [1102, 721] width 32 height 18
click at [580, 145] on span "Show" at bounding box center [578, 144] width 21 height 9
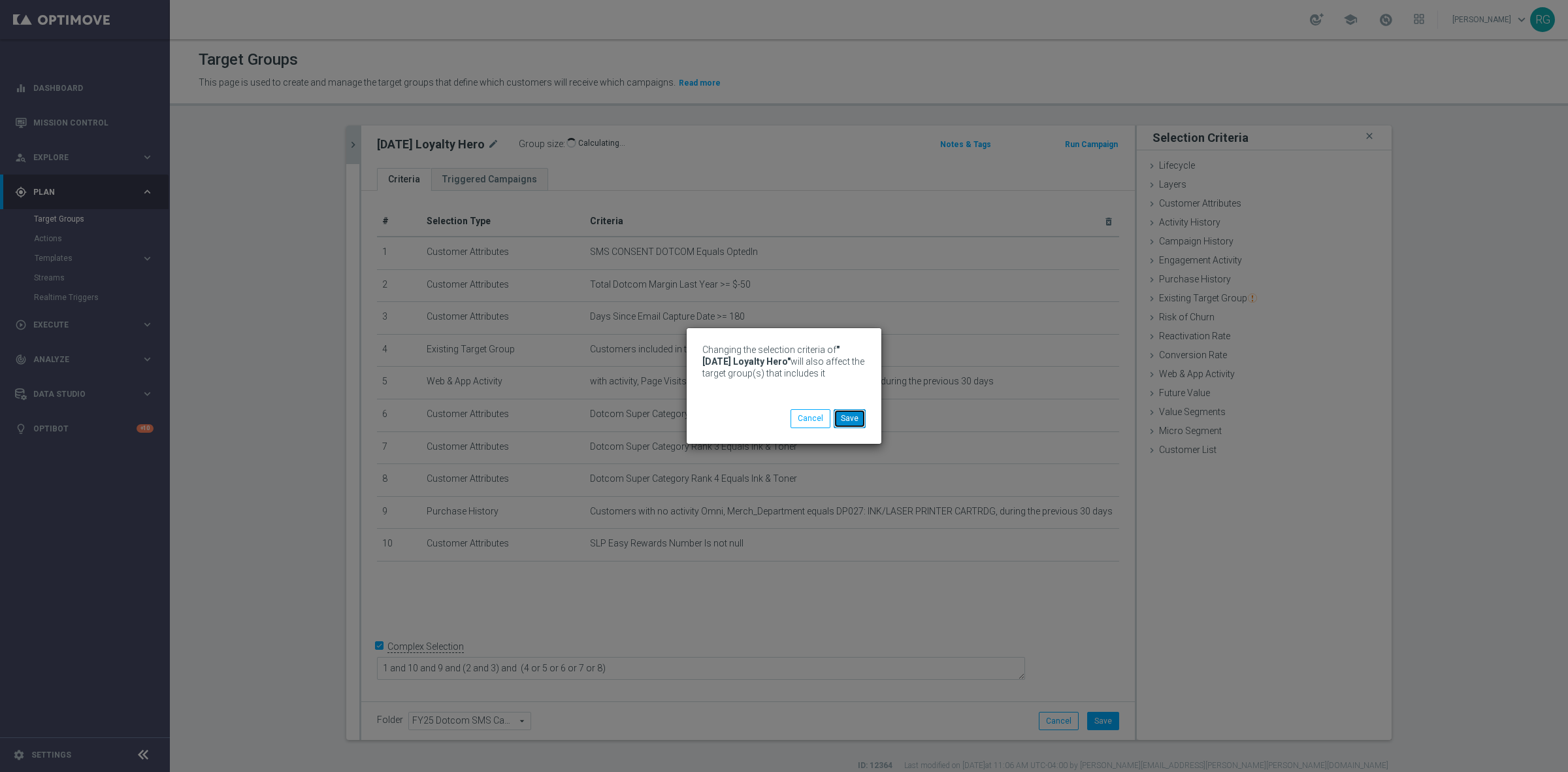
click at [863, 420] on button "Save" at bounding box center [849, 418] width 32 height 18
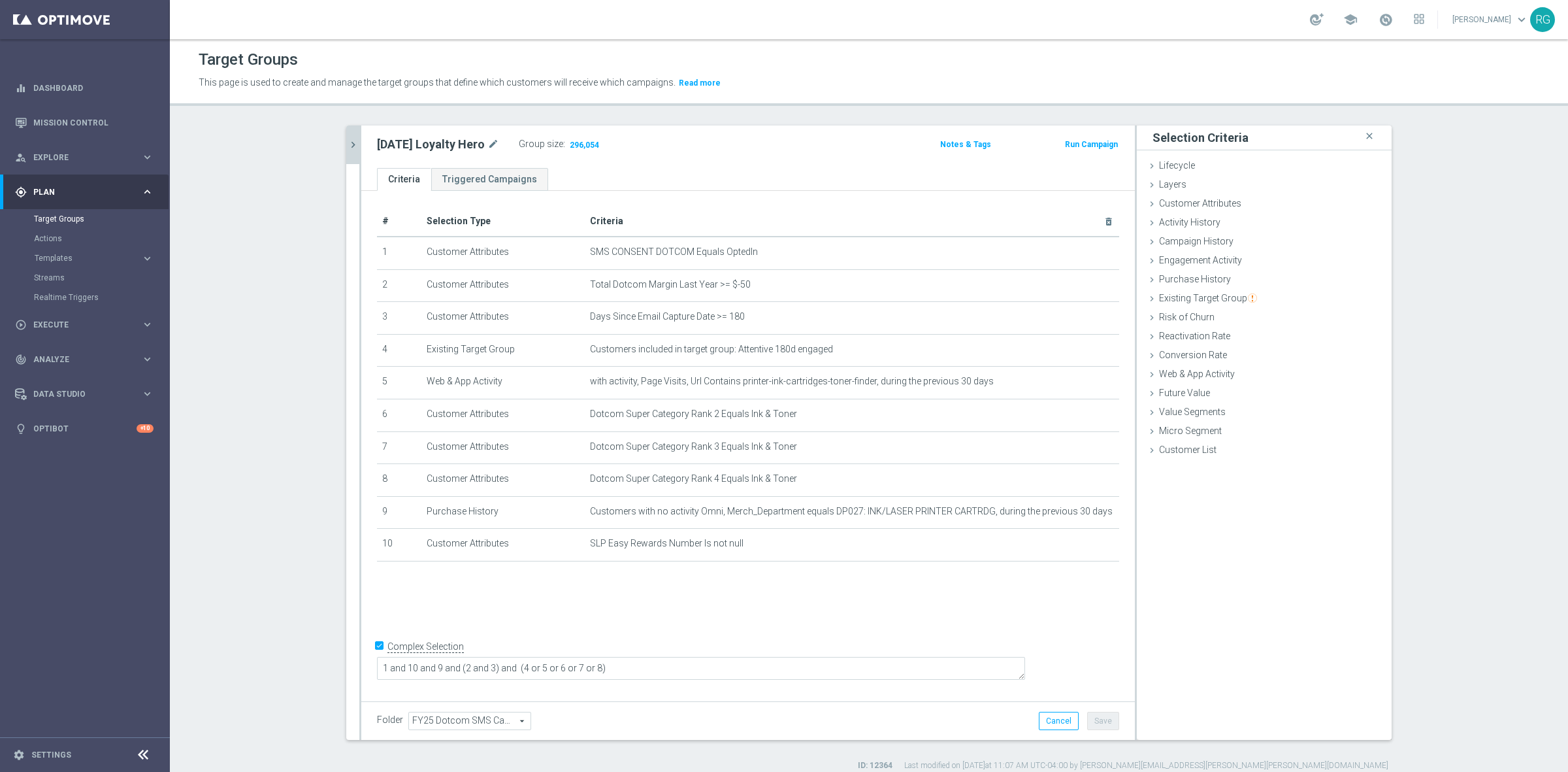
click at [346, 136] on button "chevron_right" at bounding box center [353, 145] width 13 height 39
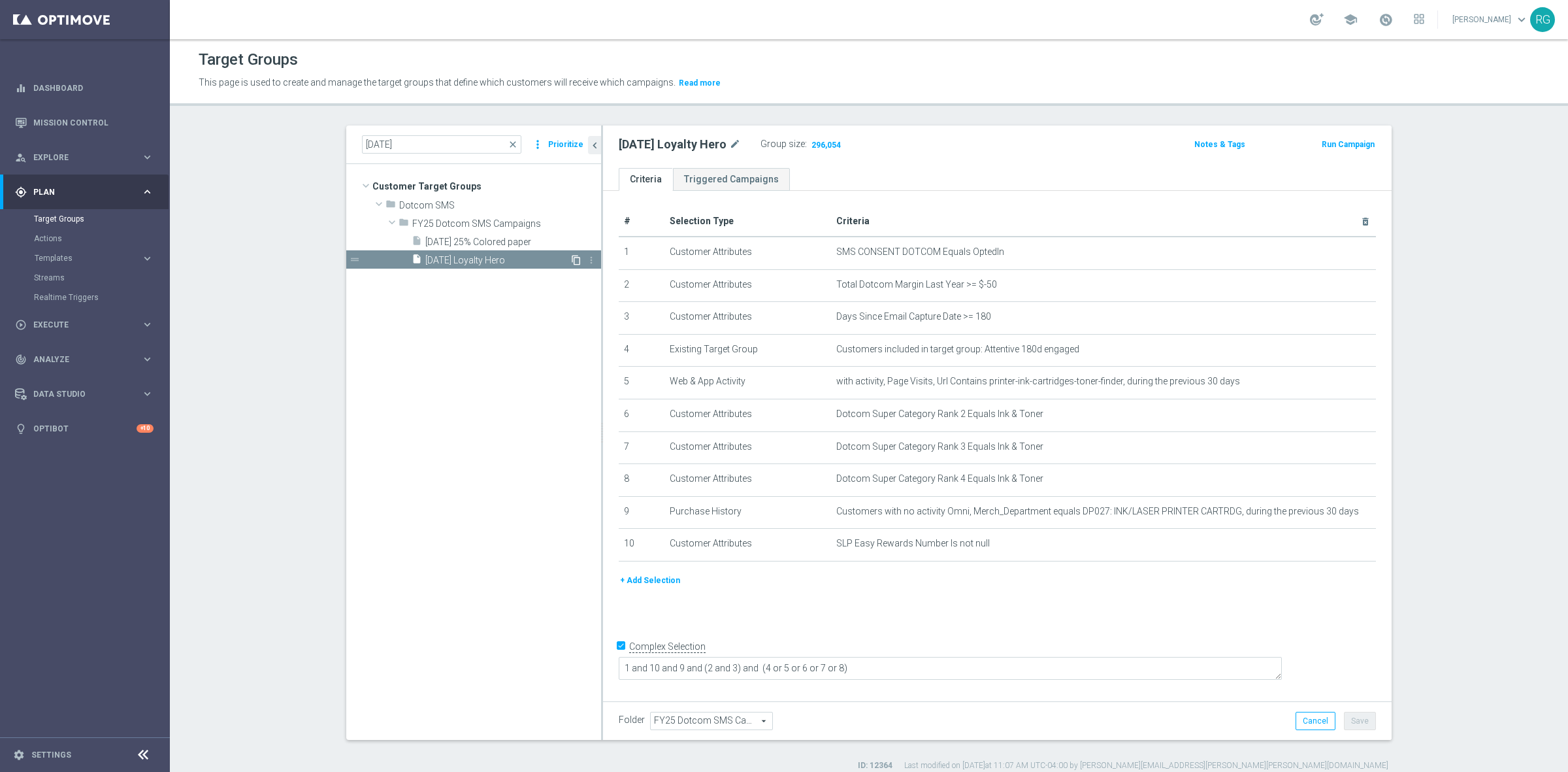
click at [571, 257] on icon "content_copy" at bounding box center [576, 260] width 11 height 11
click at [785, 141] on icon "mode_edit" at bounding box center [779, 145] width 12 height 16
type input "[DATE] [PERSON_NAME] Hero"
click at [1369, 720] on button "Save" at bounding box center [1359, 721] width 32 height 18
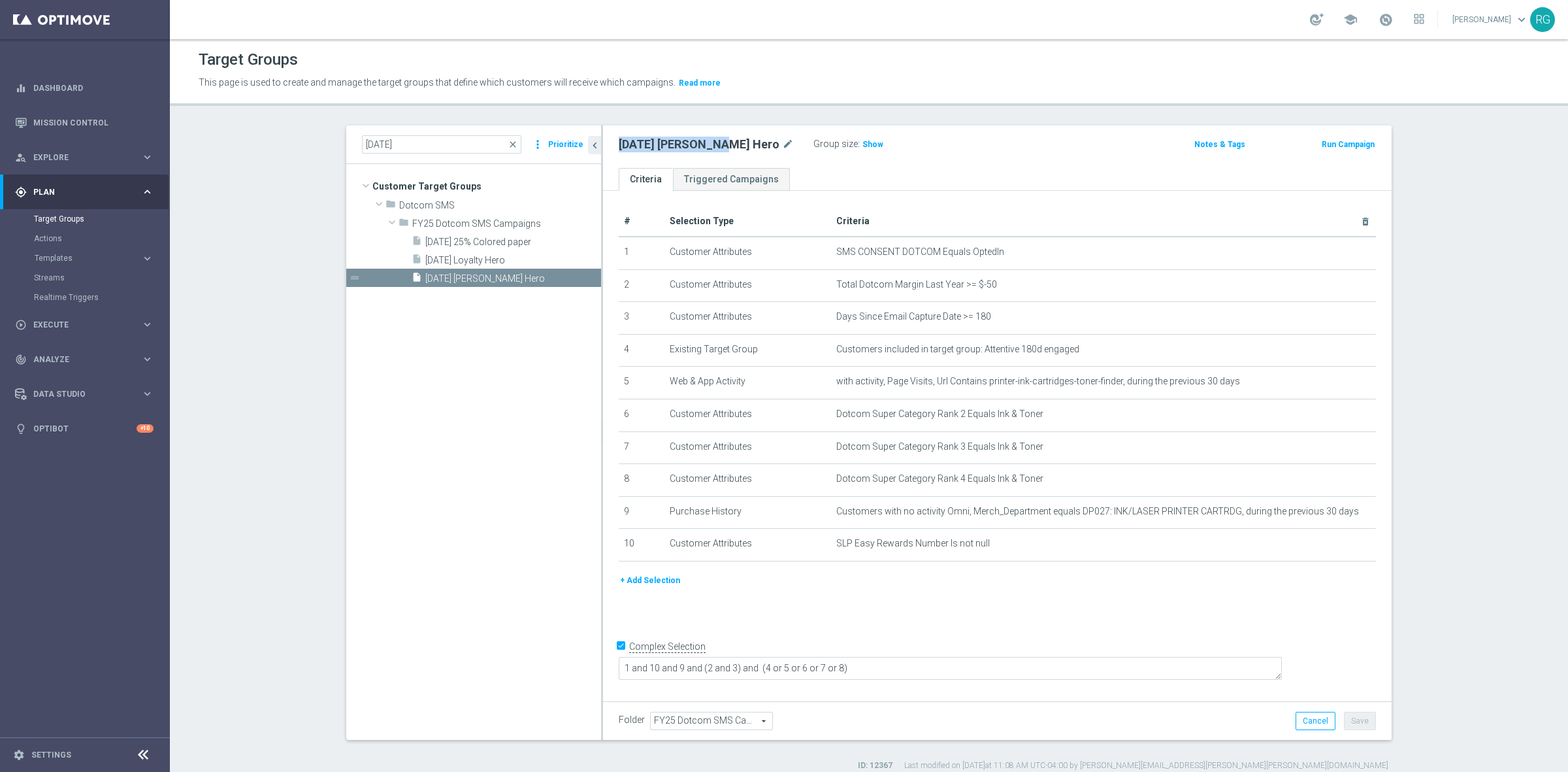
drag, startPoint x: 611, startPoint y: 145, endPoint x: 710, endPoint y: 147, distance: 99.0
click at [710, 147] on div "[DATE] [PERSON_NAME] Hero mode_edit Group size : Show" at bounding box center [868, 145] width 518 height 18
copy h2 "[DATE] [PERSON_NAME] Hero"
click at [1328, 380] on icon "mode_edit" at bounding box center [1333, 381] width 11 height 11
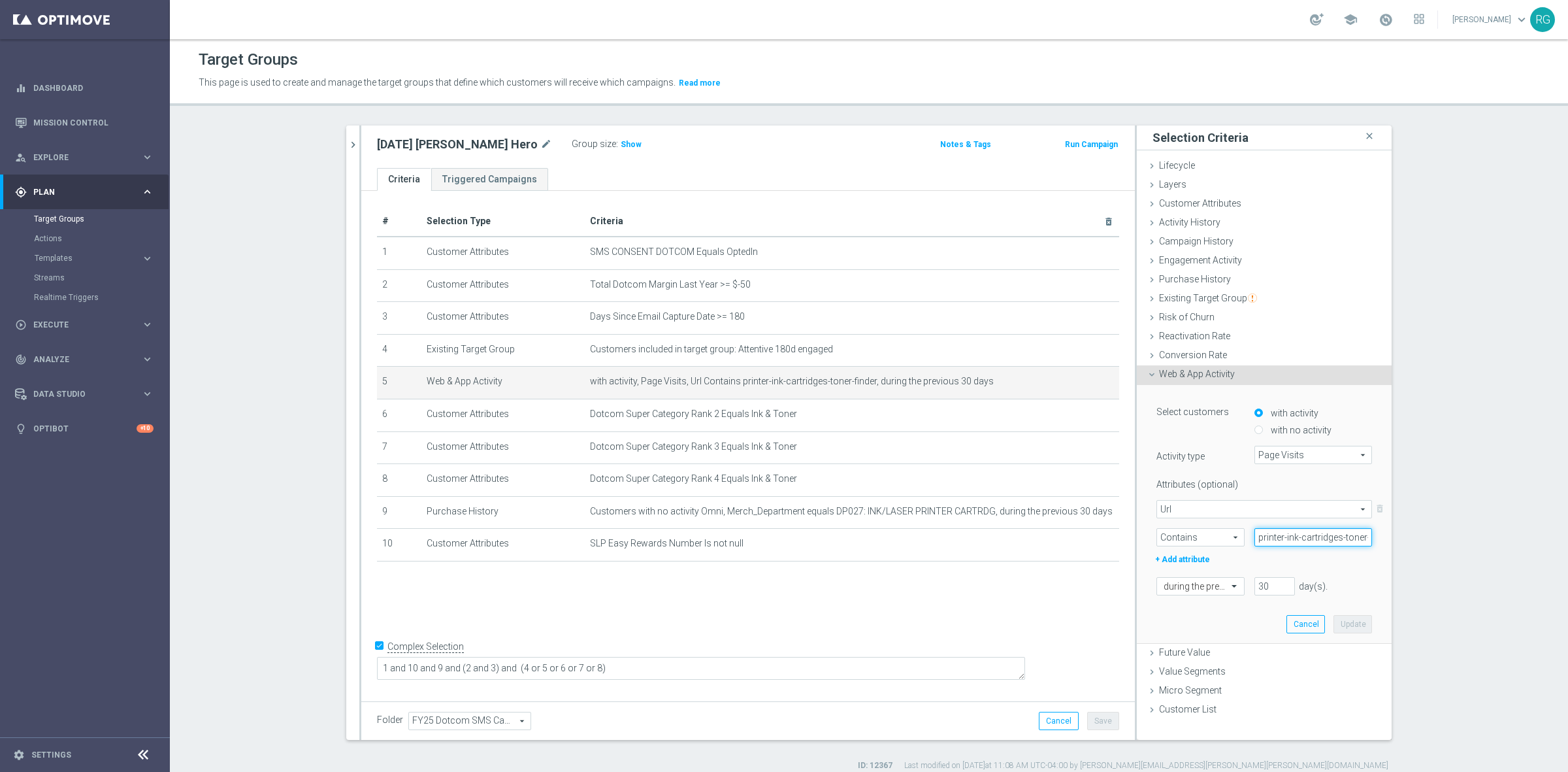
click at [1276, 534] on input "printer-ink-cartridges-toner-finder" at bounding box center [1313, 537] width 118 height 18
paste input "batteries"
type input "batteries"
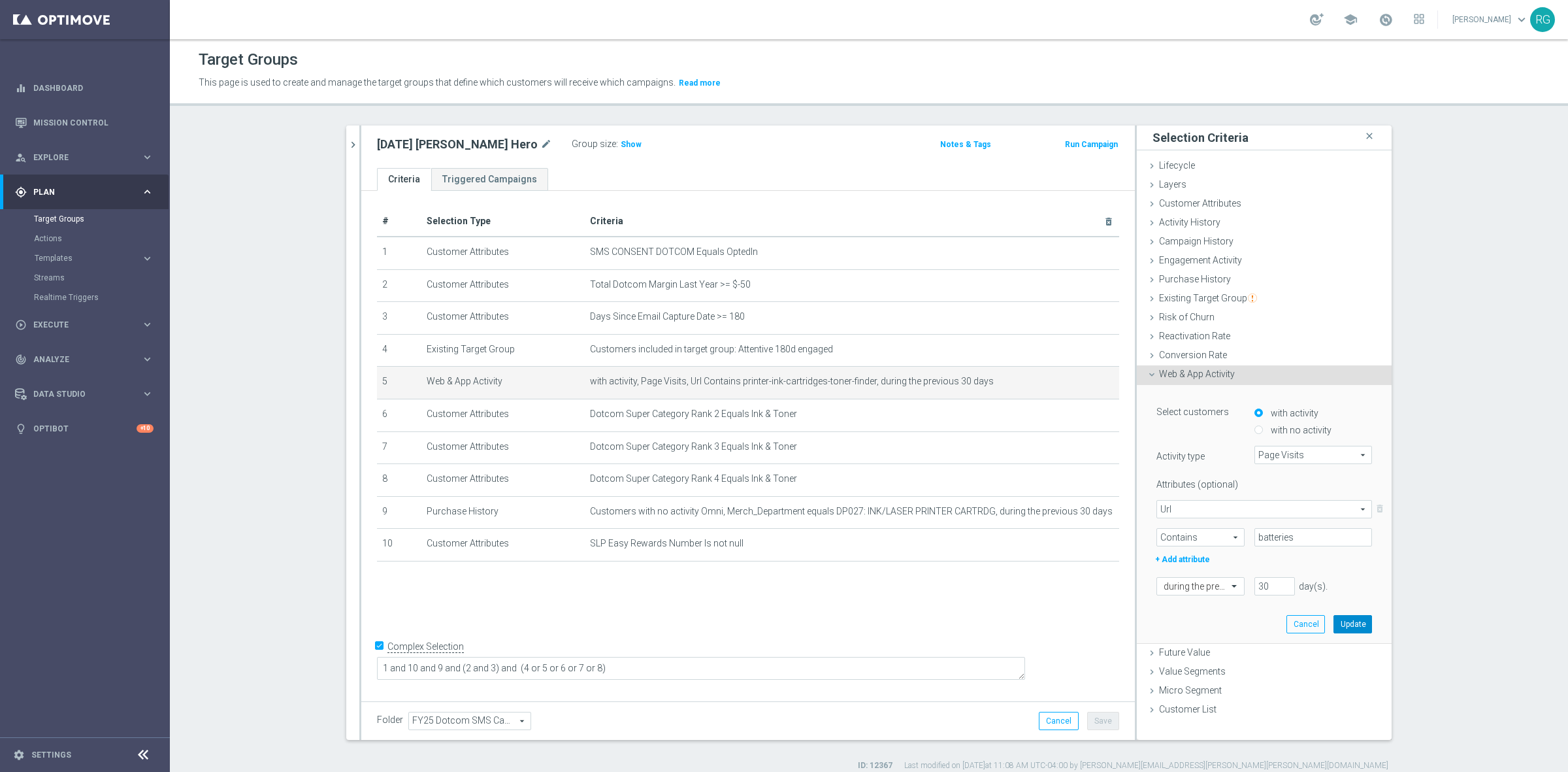
click at [1354, 622] on button "Update" at bounding box center [1352, 624] width 39 height 18
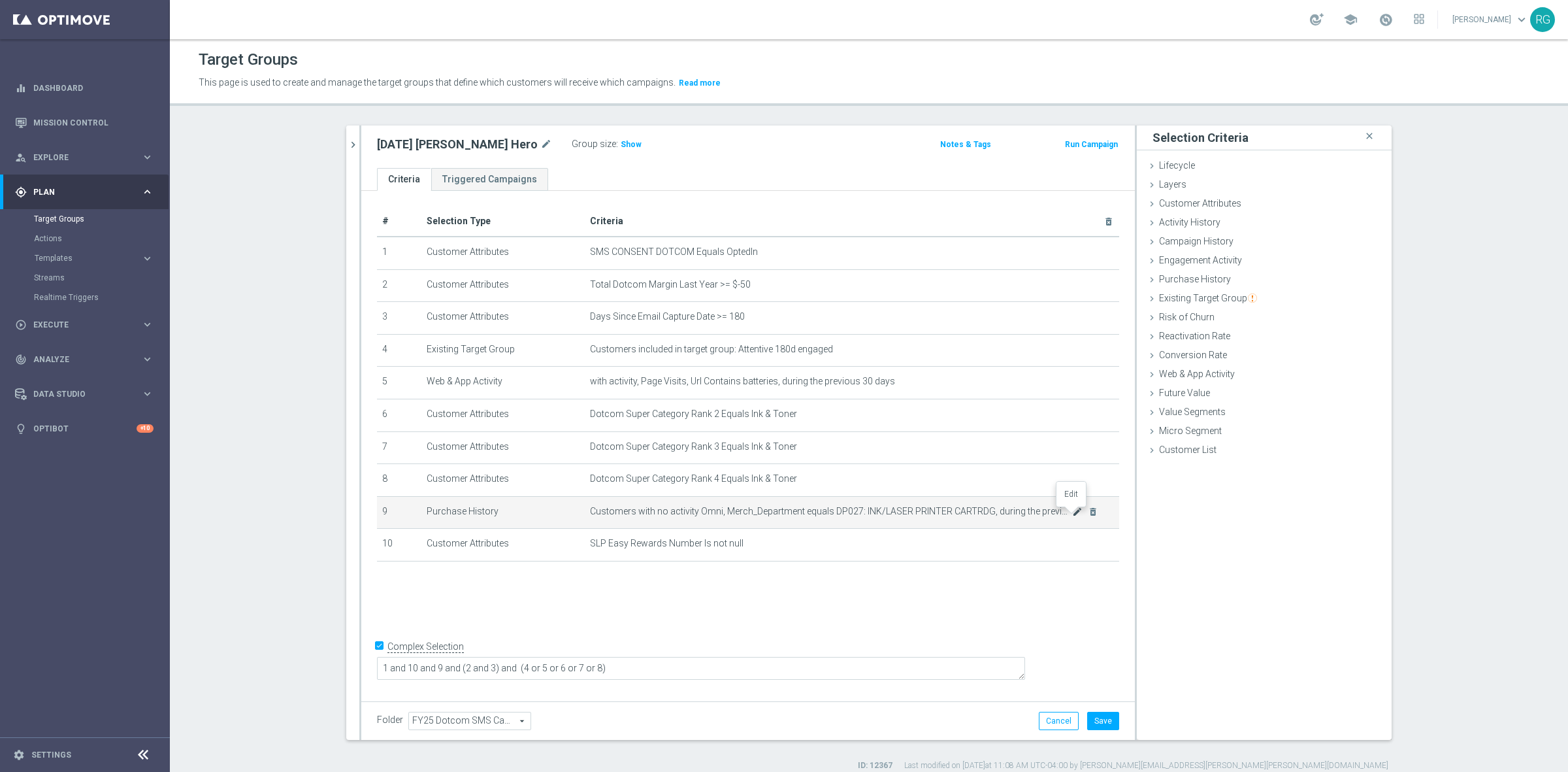
click at [1072, 511] on icon "mode_edit" at bounding box center [1077, 512] width 11 height 11
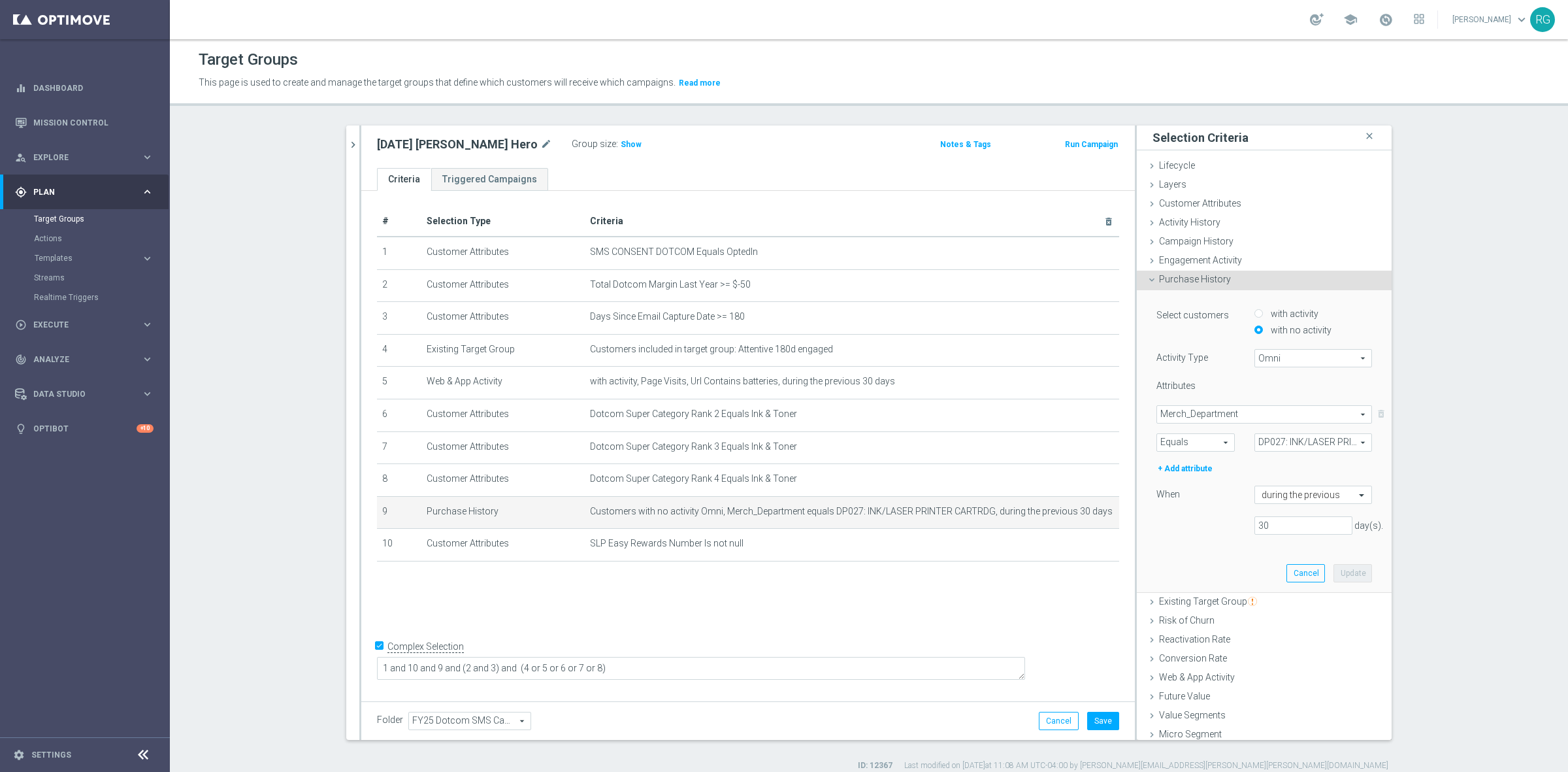
click at [1275, 438] on span "DP027: INK/LASER PRINTER CARTRDG" at bounding box center [1313, 442] width 116 height 17
click at [1275, 438] on input "search" at bounding box center [1313, 442] width 118 height 18
type input "batter"
drag, startPoint x: 1275, startPoint y: 438, endPoint x: 1226, endPoint y: 436, distance: 49.0
click at [1226, 436] on div "Equals Equals arrow_drop_down search DP027: INK/LASER PRINTER CARTRDG DP027: IN…" at bounding box center [1263, 442] width 235 height 18
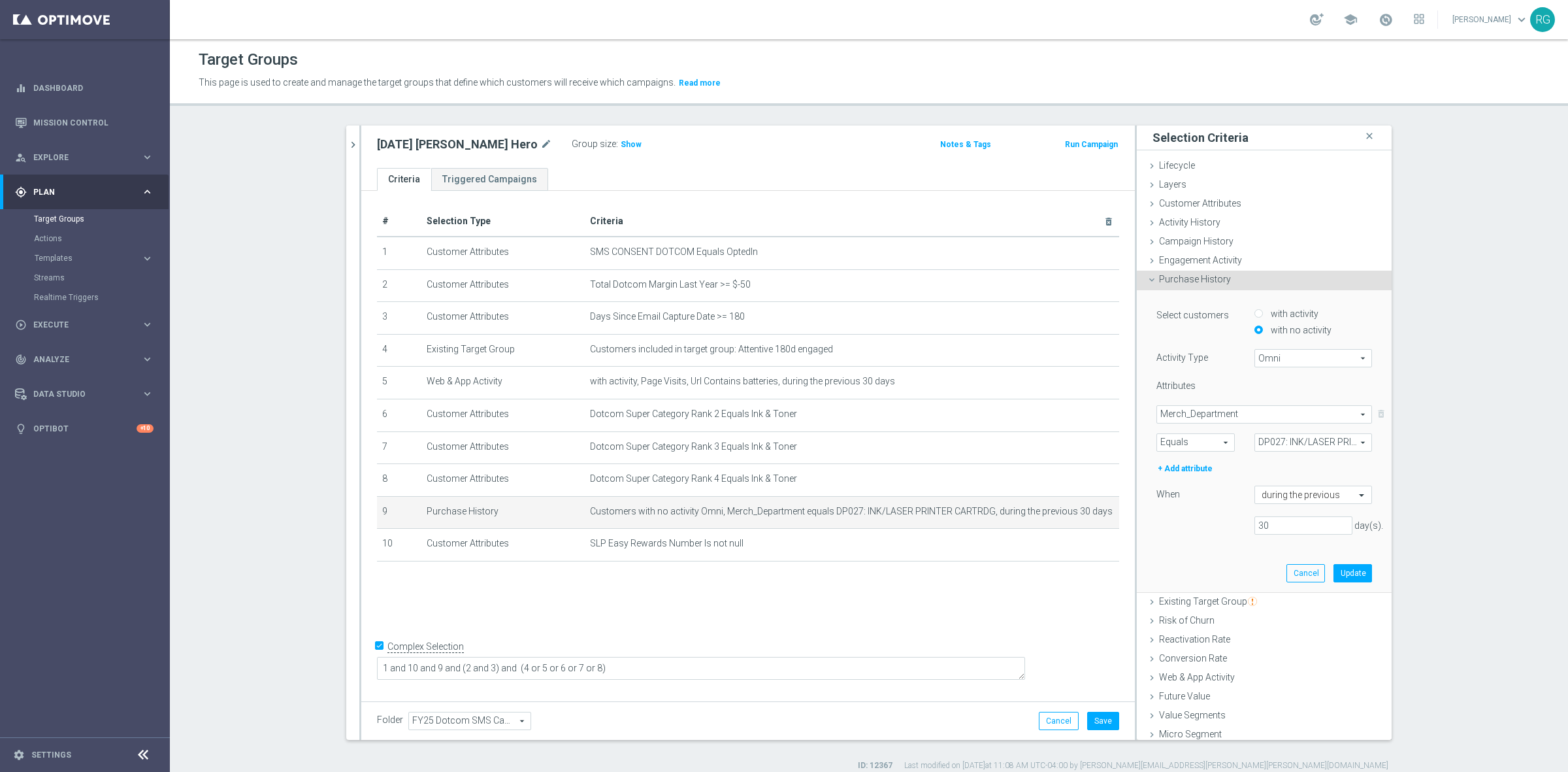
click at [1214, 410] on span "Merch_Department" at bounding box center [1264, 414] width 214 height 17
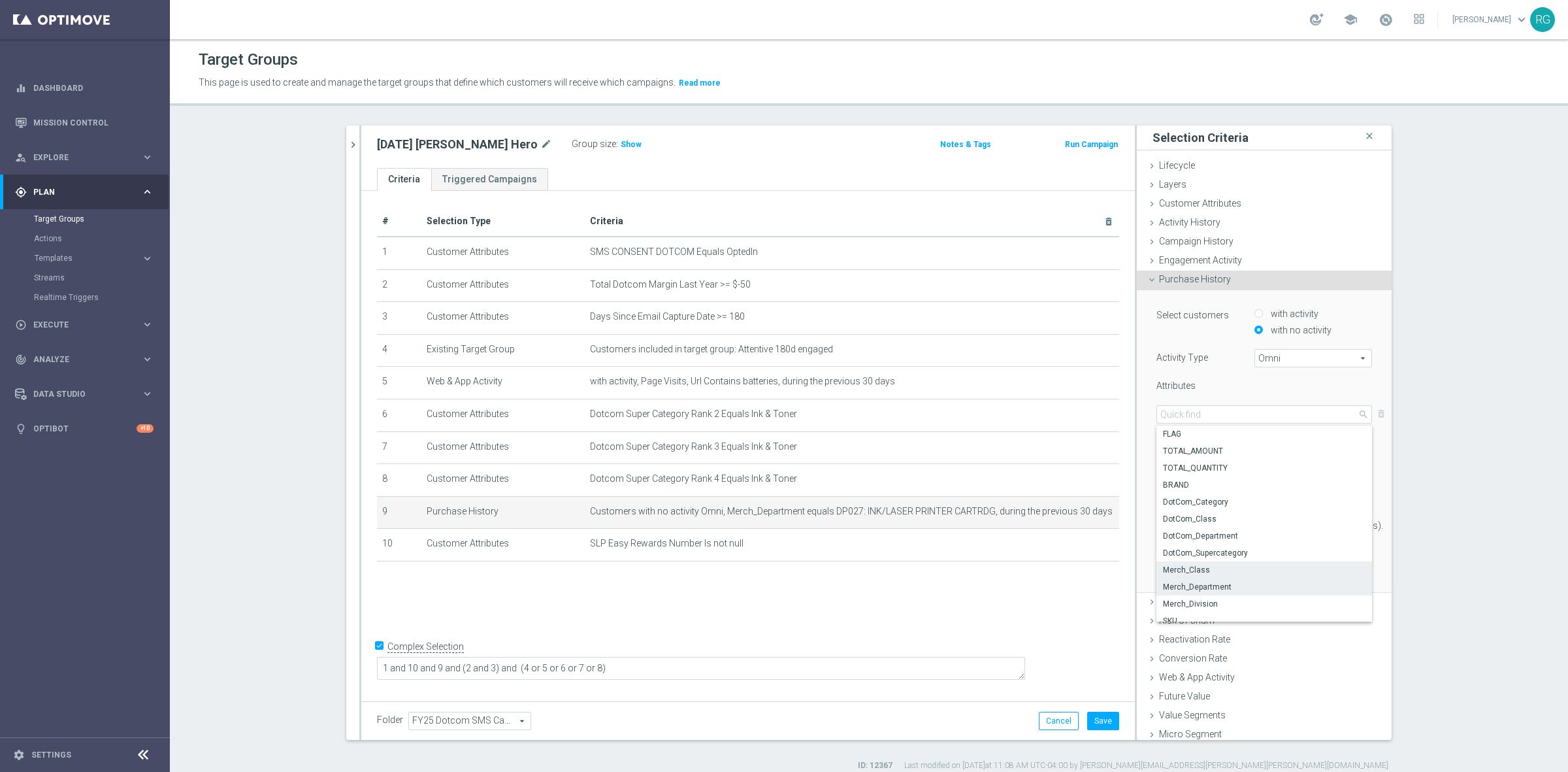
click at [1205, 565] on span "Merch_Class" at bounding box center [1264, 569] width 202 height 11
type input "Merch_Class"
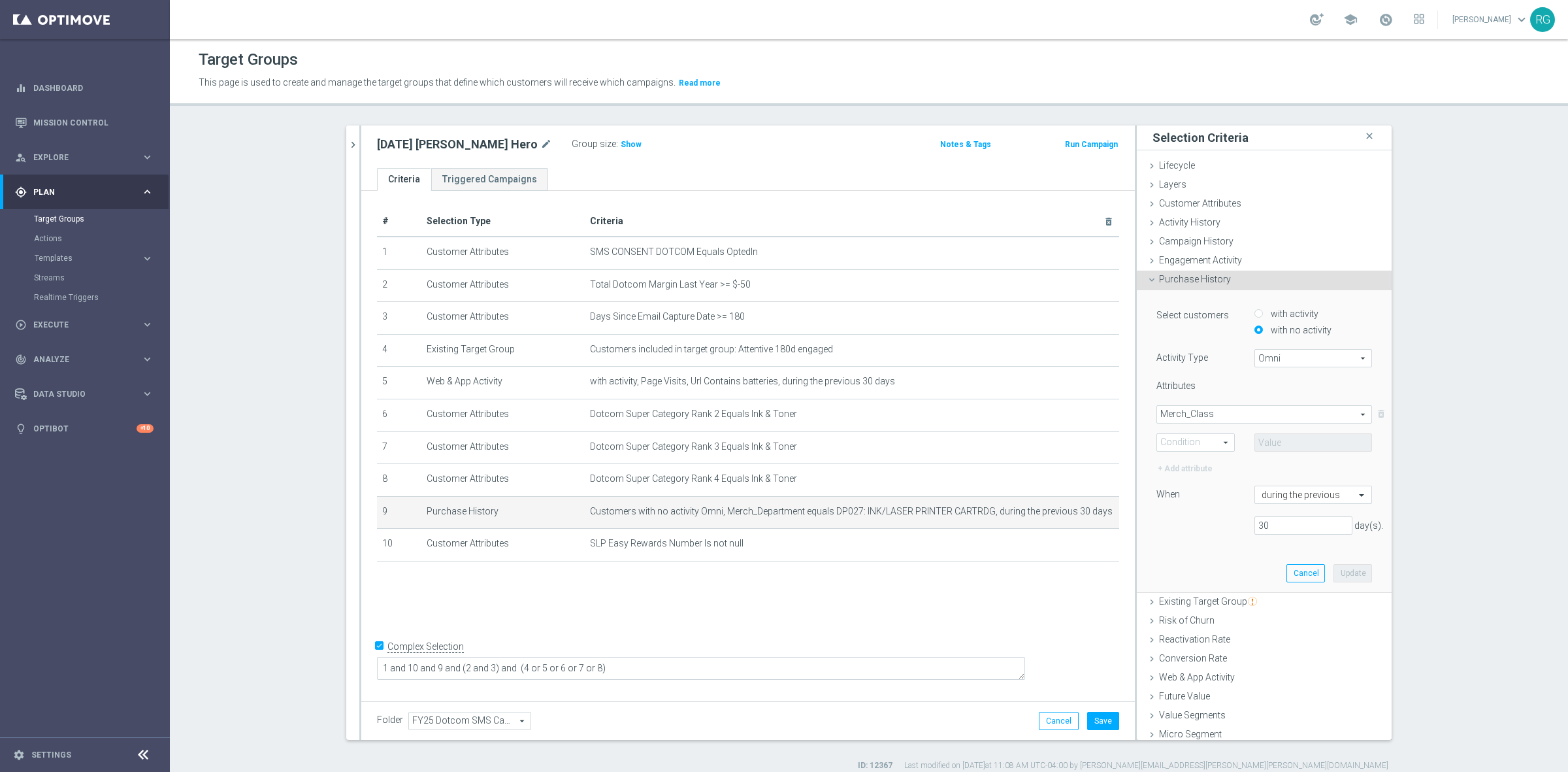
click at [1168, 449] on span "Equals" at bounding box center [1195, 442] width 77 height 17
click at [1171, 464] on span "Equals" at bounding box center [1195, 461] width 64 height 11
type input "Equals"
click at [1274, 445] on span at bounding box center [1313, 442] width 116 height 17
click at [1280, 441] on input "search" at bounding box center [1313, 442] width 118 height 18
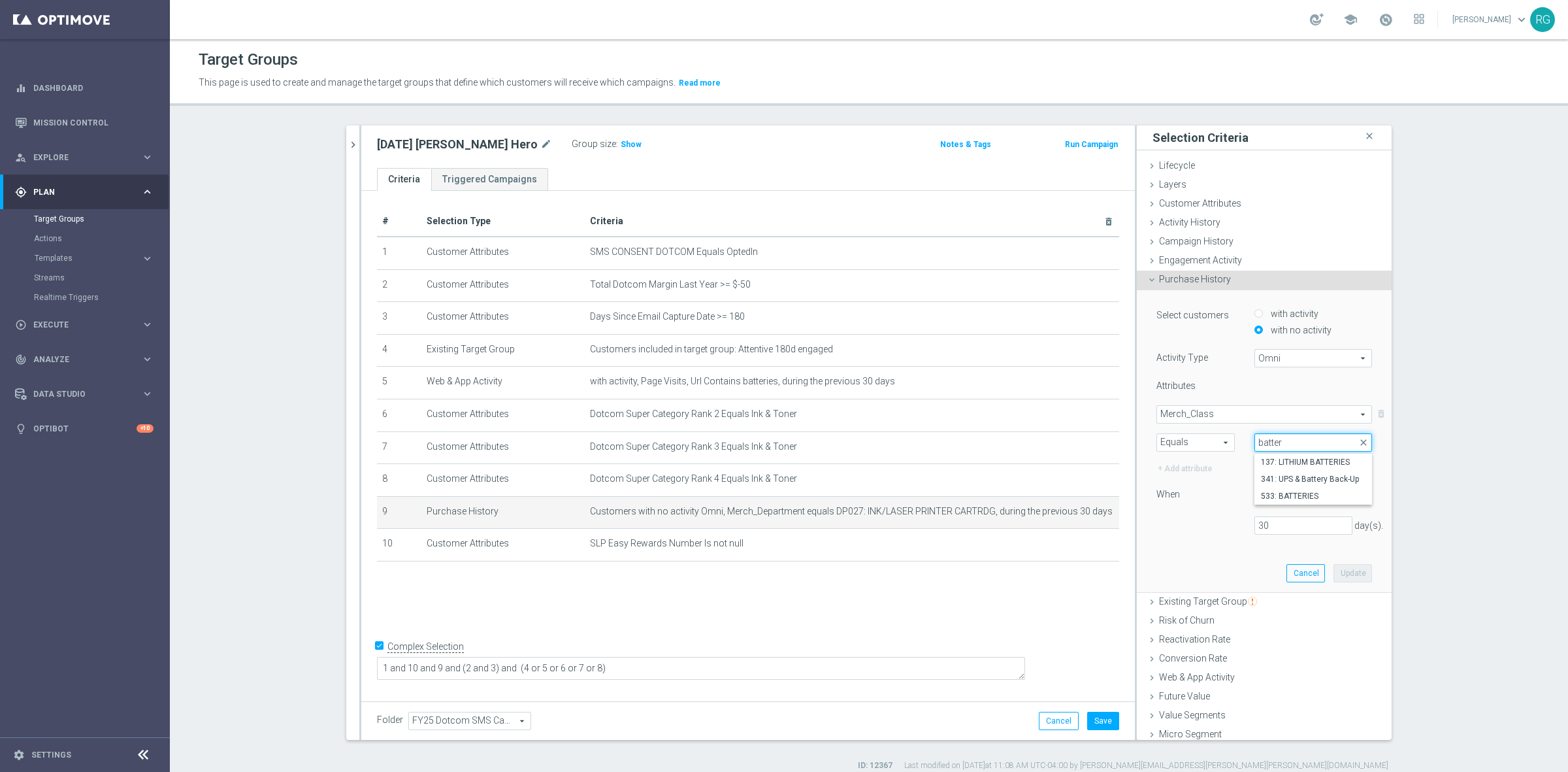
type input "batter"
click at [1202, 434] on span "Equals" at bounding box center [1195, 442] width 77 height 17
click at [1182, 560] on span "One of" at bounding box center [1195, 563] width 64 height 11
type input "One of"
click at [1261, 435] on span at bounding box center [1313, 442] width 116 height 17
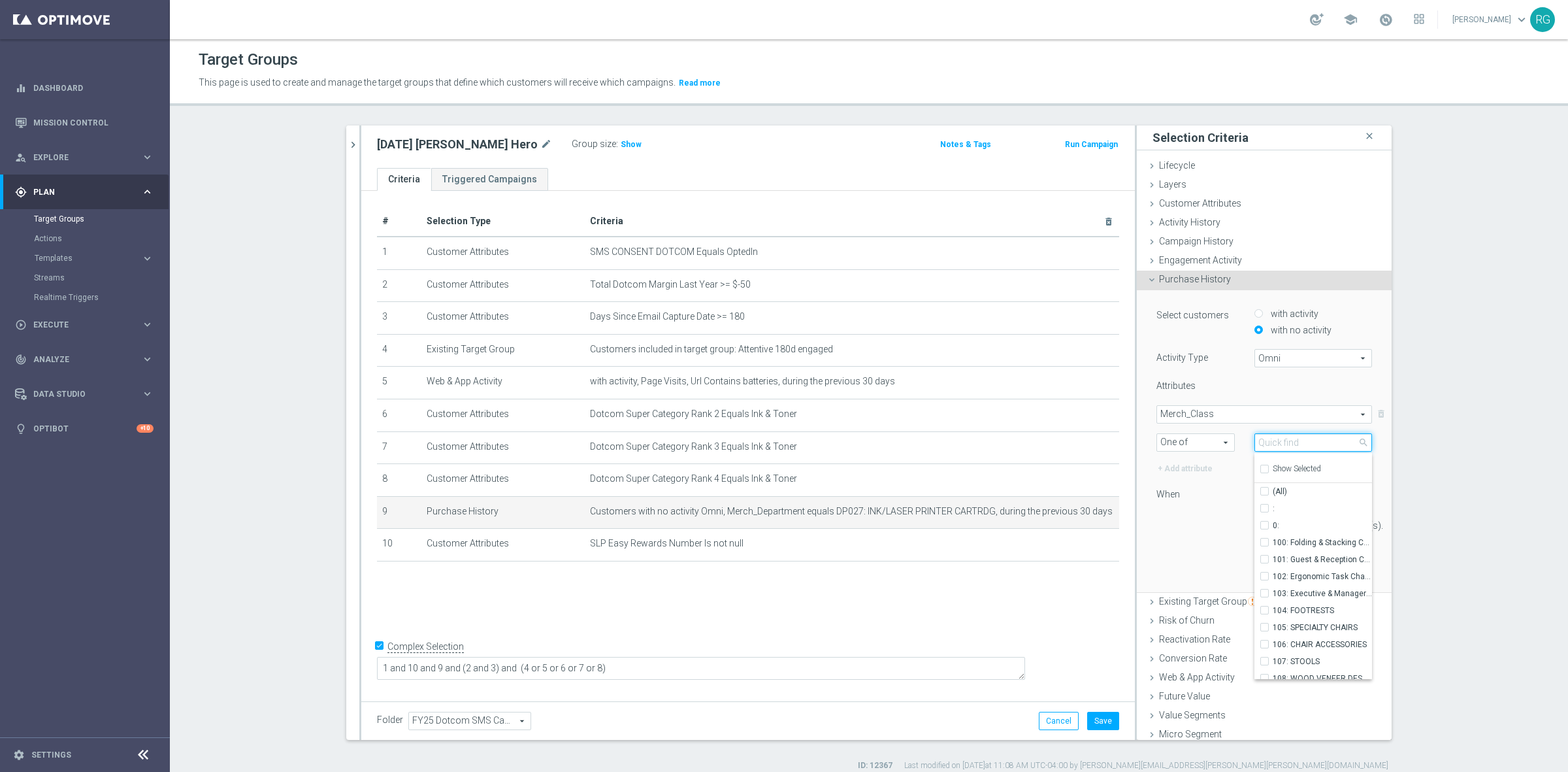
click at [1262, 435] on input "search" at bounding box center [1313, 442] width 118 height 18
type input "batter"
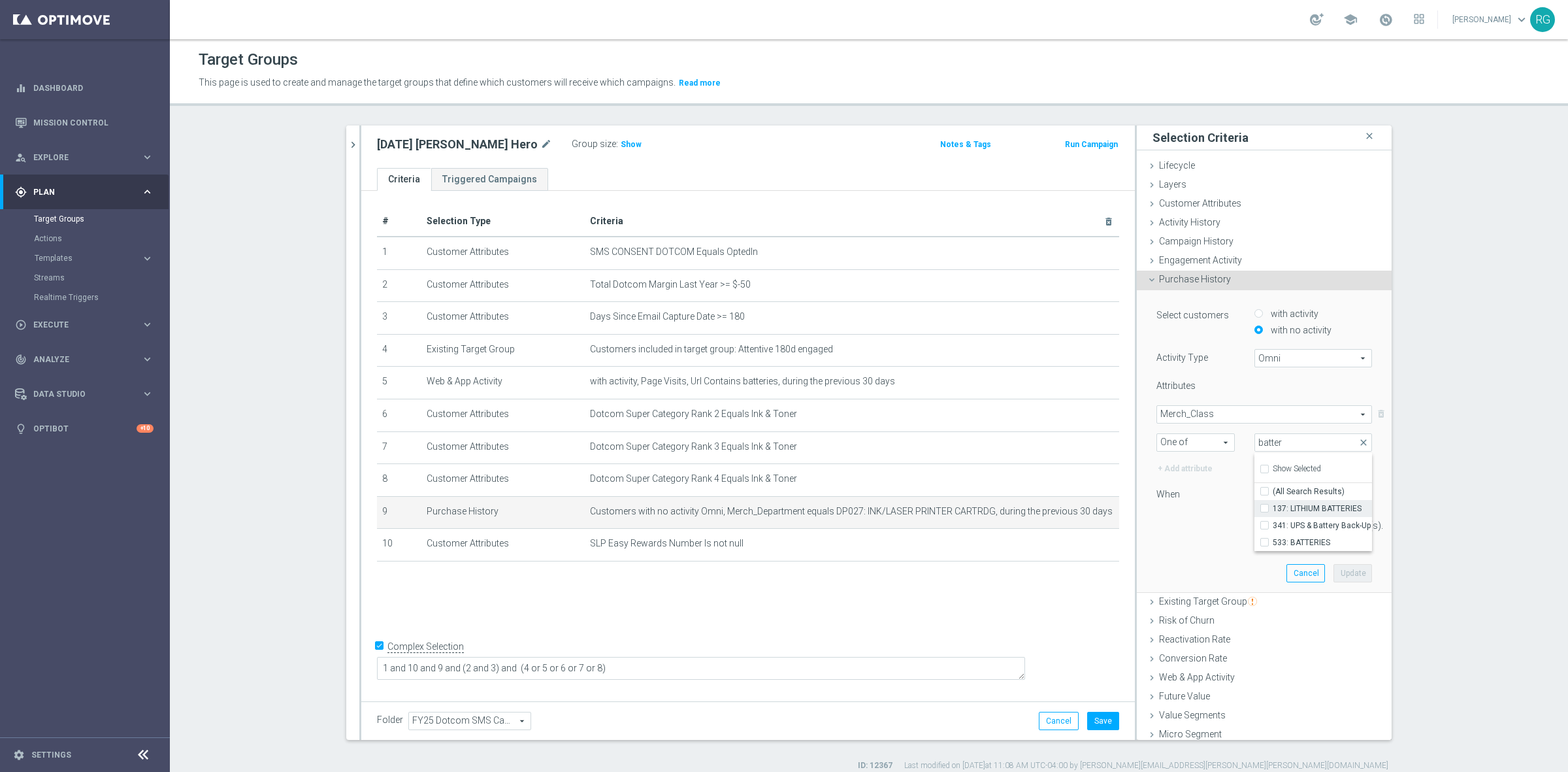
click at [1264, 509] on input "137: LITHIUM BATTERIES" at bounding box center [1268, 508] width 8 height 8
checkbox input "true"
type input "137: LITHIUM BATTERIES"
click at [1264, 525] on input "341: UPS & Battery Back-Up" at bounding box center [1268, 525] width 8 height 8
checkbox input "true"
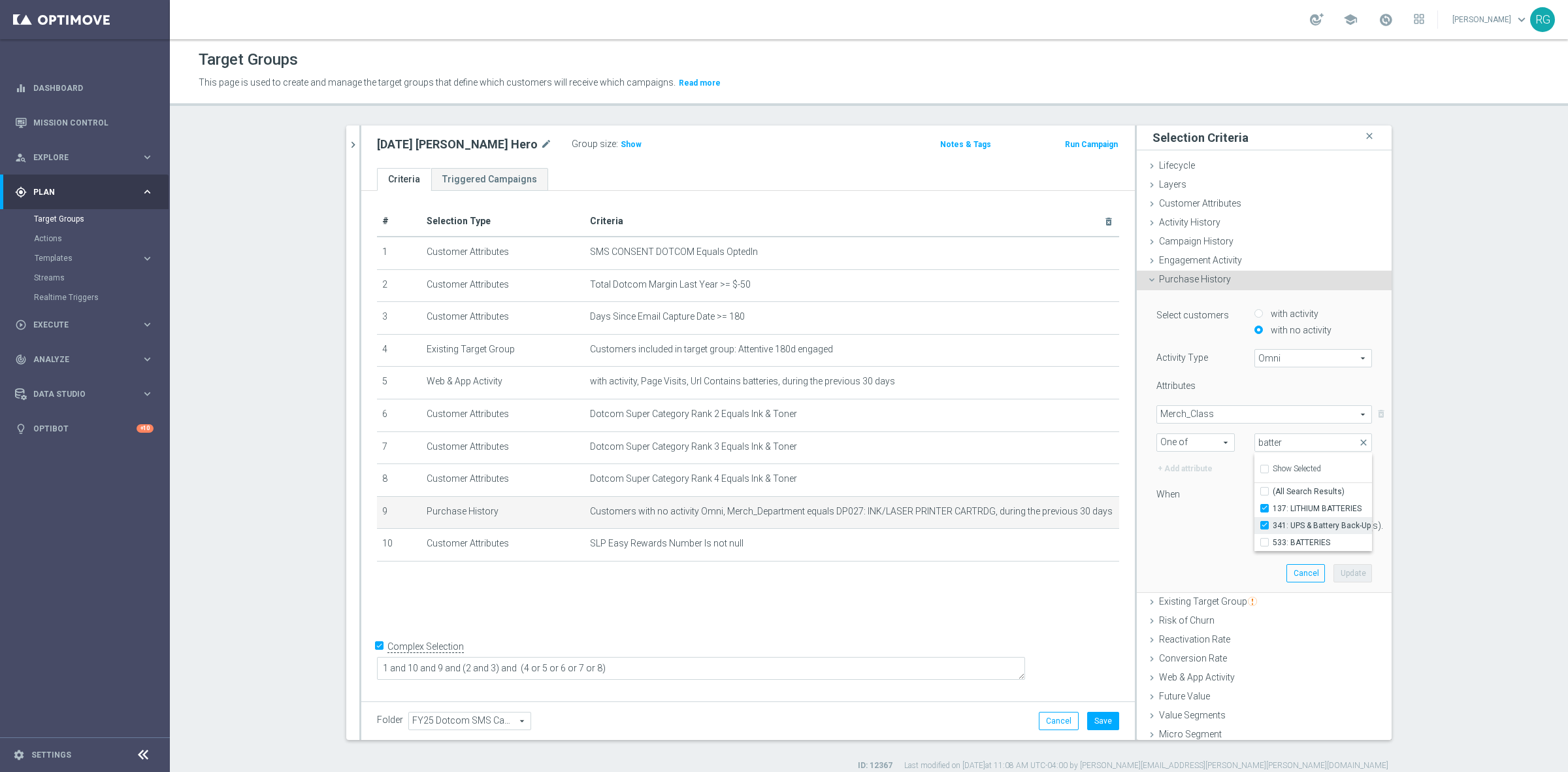
type input "Selected 2 of 883"
click at [1264, 541] on input "533: BATTERIES" at bounding box center [1268, 542] width 8 height 8
checkbox input "true"
type input "Selected 3 of 883"
checkbox input "true"
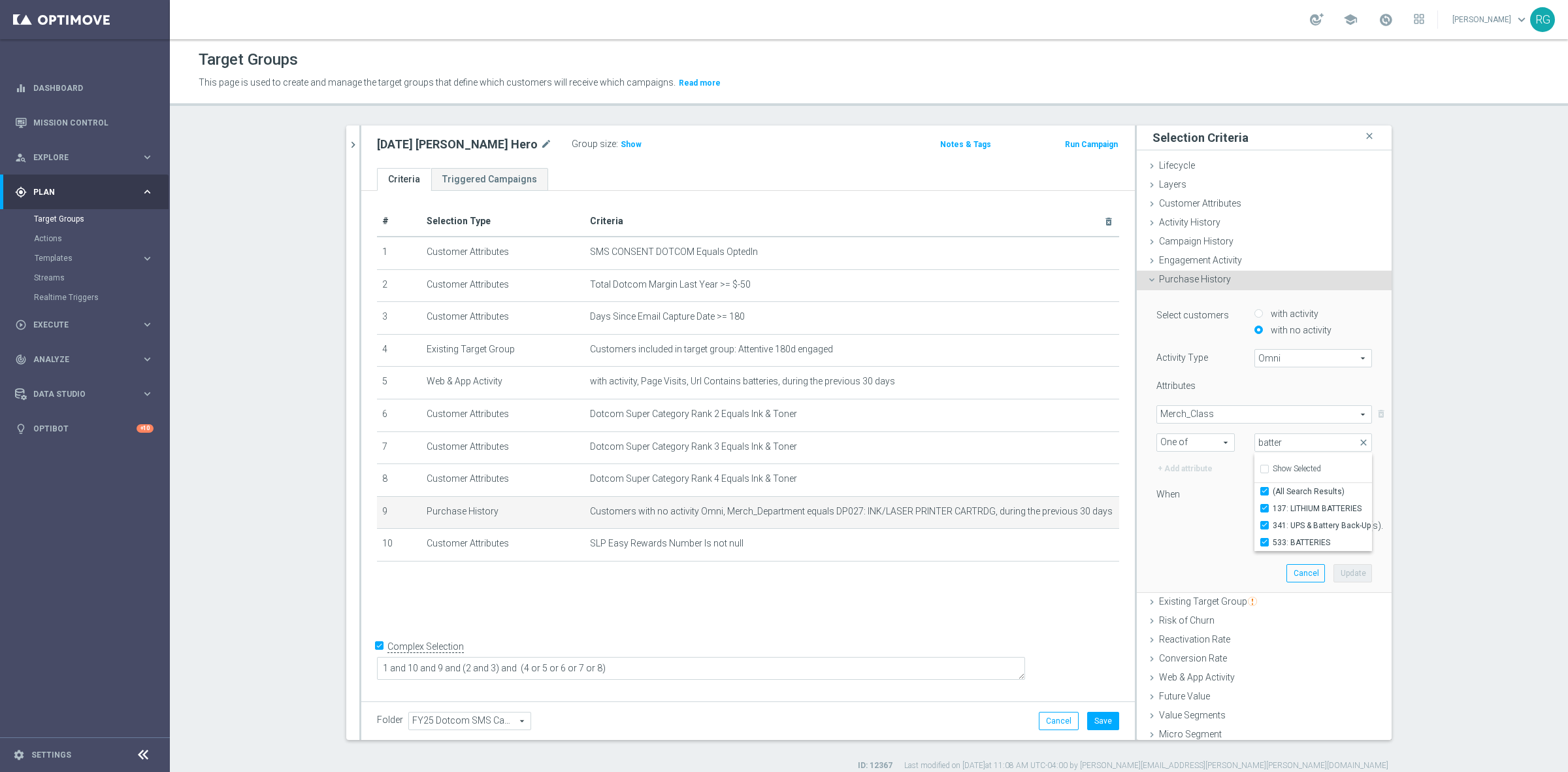
click at [1200, 533] on div "30 day(s)." at bounding box center [1263, 526] width 235 height 18
click at [1333, 575] on button "Update" at bounding box center [1352, 573] width 39 height 18
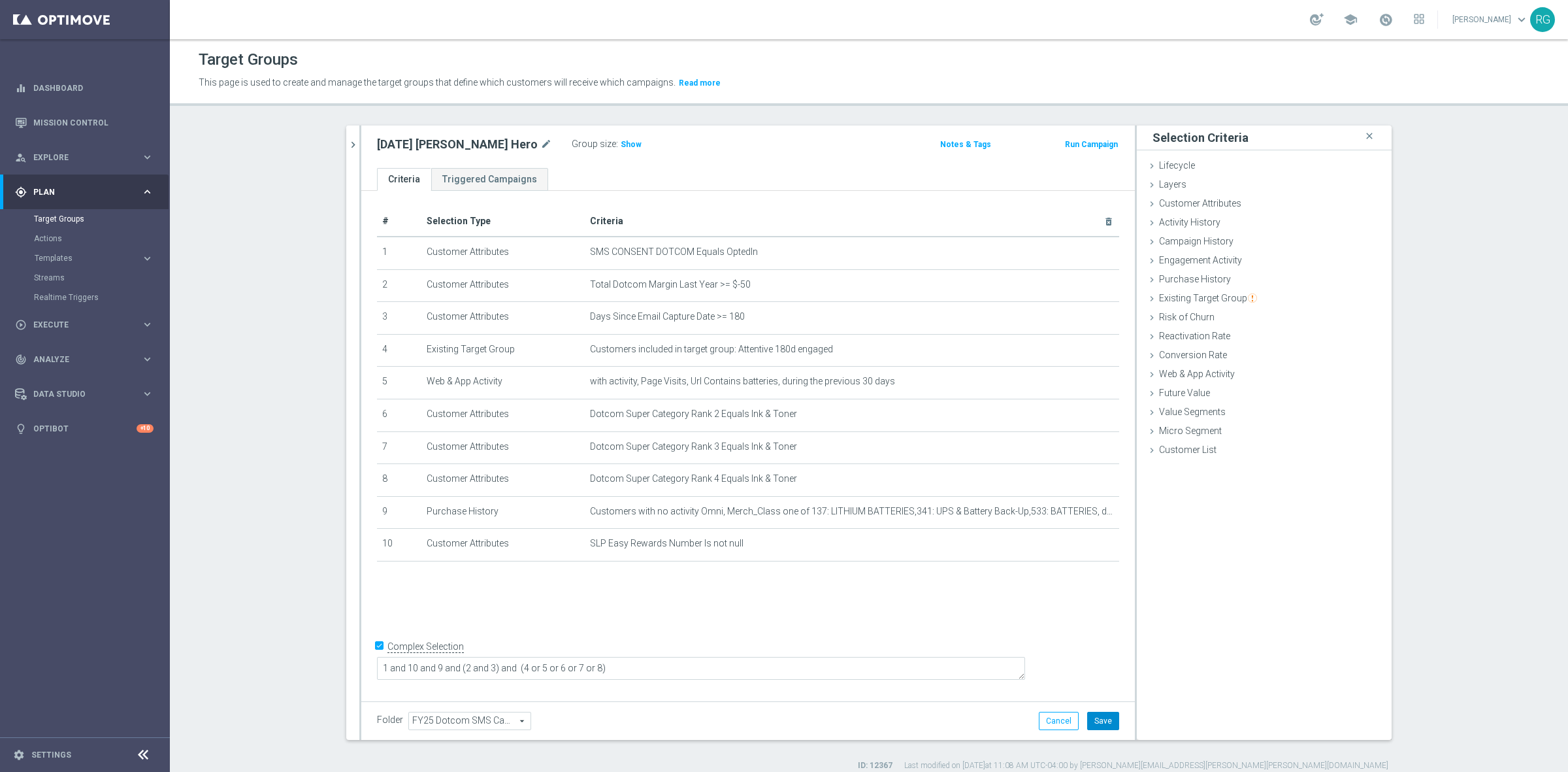
click at [1087, 713] on button "Save" at bounding box center [1102, 721] width 32 height 18
click at [1089, 416] on icon "delete_forever" at bounding box center [1093, 414] width 11 height 11
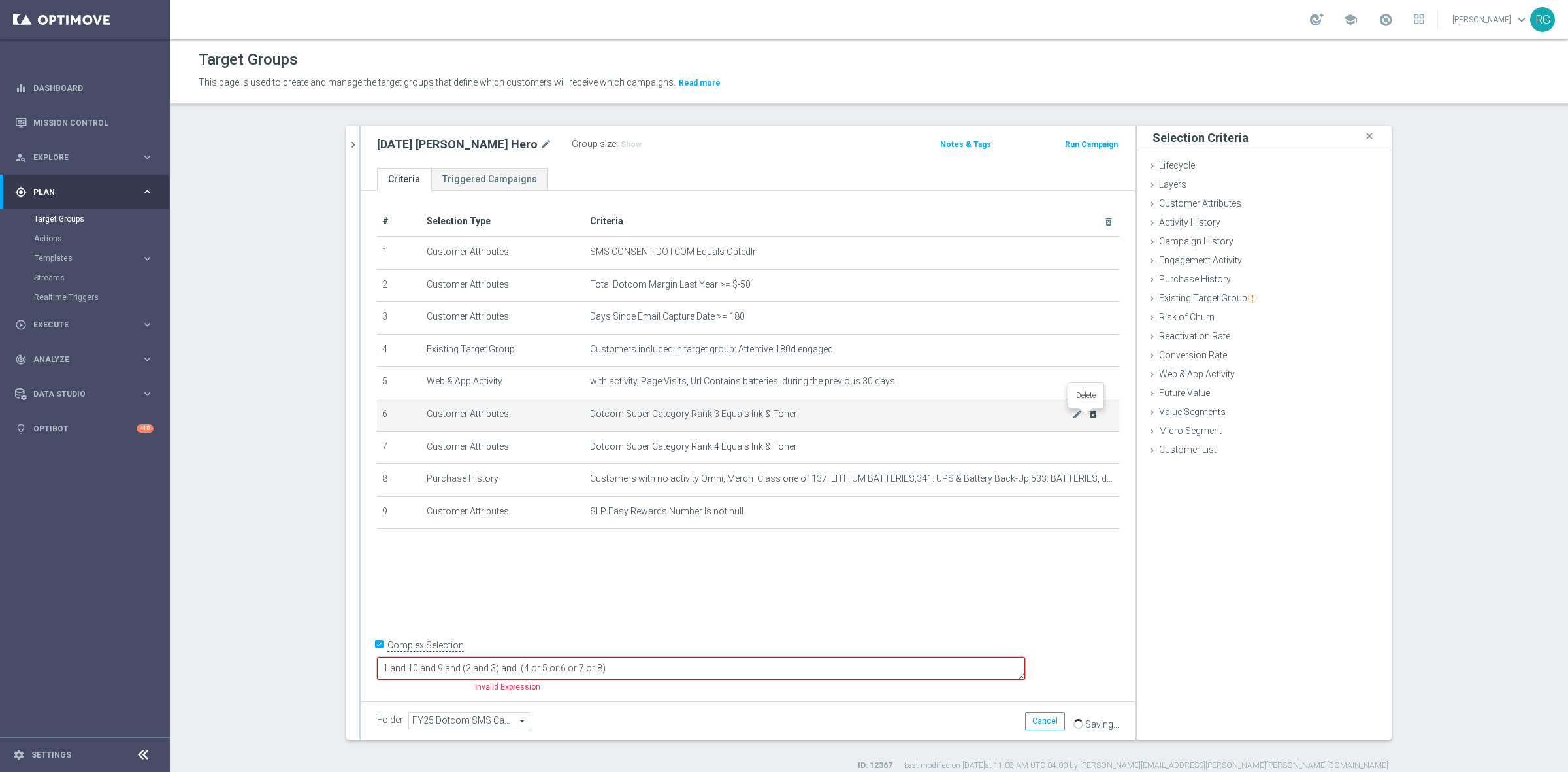
click at [1089, 416] on icon "delete_forever" at bounding box center [1093, 414] width 11 height 11
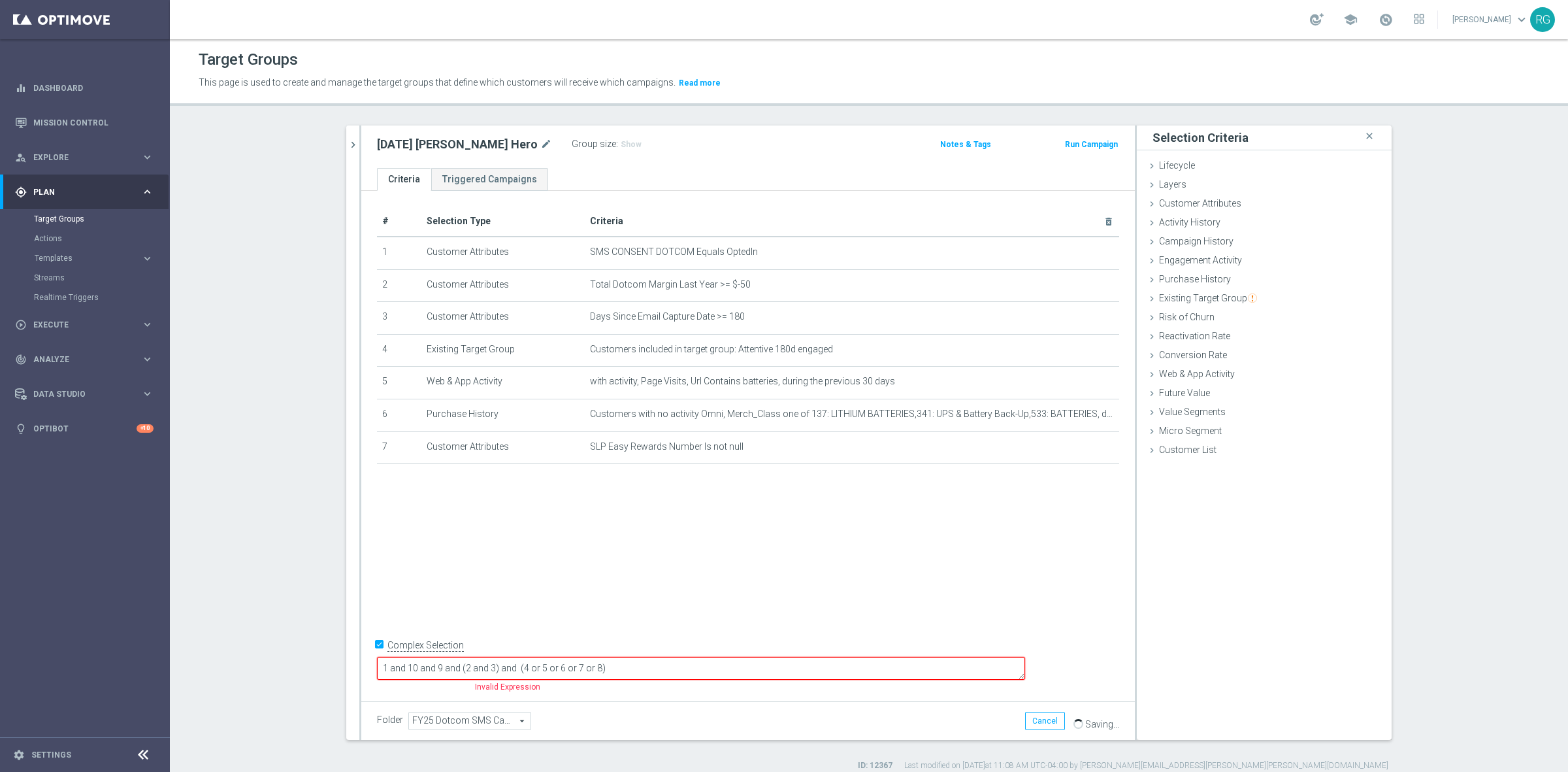
click at [860, 577] on div "# Selection Type Criteria delete_forever 1 Customer Attributes SMS CONSENT DOTC…" at bounding box center [748, 443] width 774 height 505
drag, startPoint x: 504, startPoint y: 665, endPoint x: 693, endPoint y: 662, distance: 189.0
click at [504, 665] on textarea "1 and 10 and 9 and (2 and 3) and (4 or 5 or 6 or 7 or 8)" at bounding box center [700, 668] width 648 height 23
type textarea "1 and 7 and 9 and (2 and 3) and (4 or 5 or 6 or 7 or 8)"
click at [1150, 297] on icon at bounding box center [1151, 298] width 11 height 11
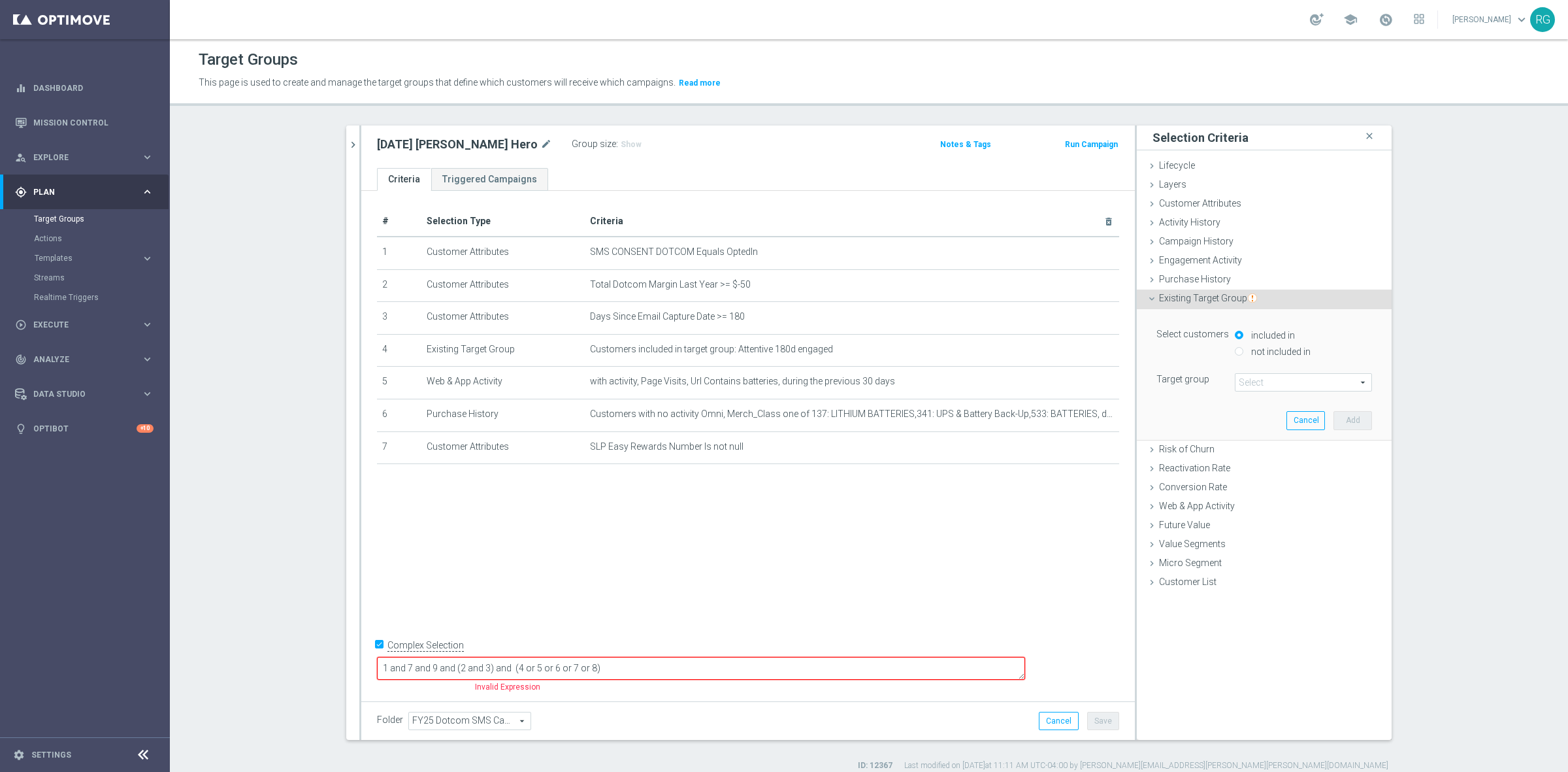
click at [1234, 349] on input "not included in" at bounding box center [1239, 351] width 8 height 8
radio input "true"
click at [1274, 385] on span at bounding box center [1303, 382] width 136 height 17
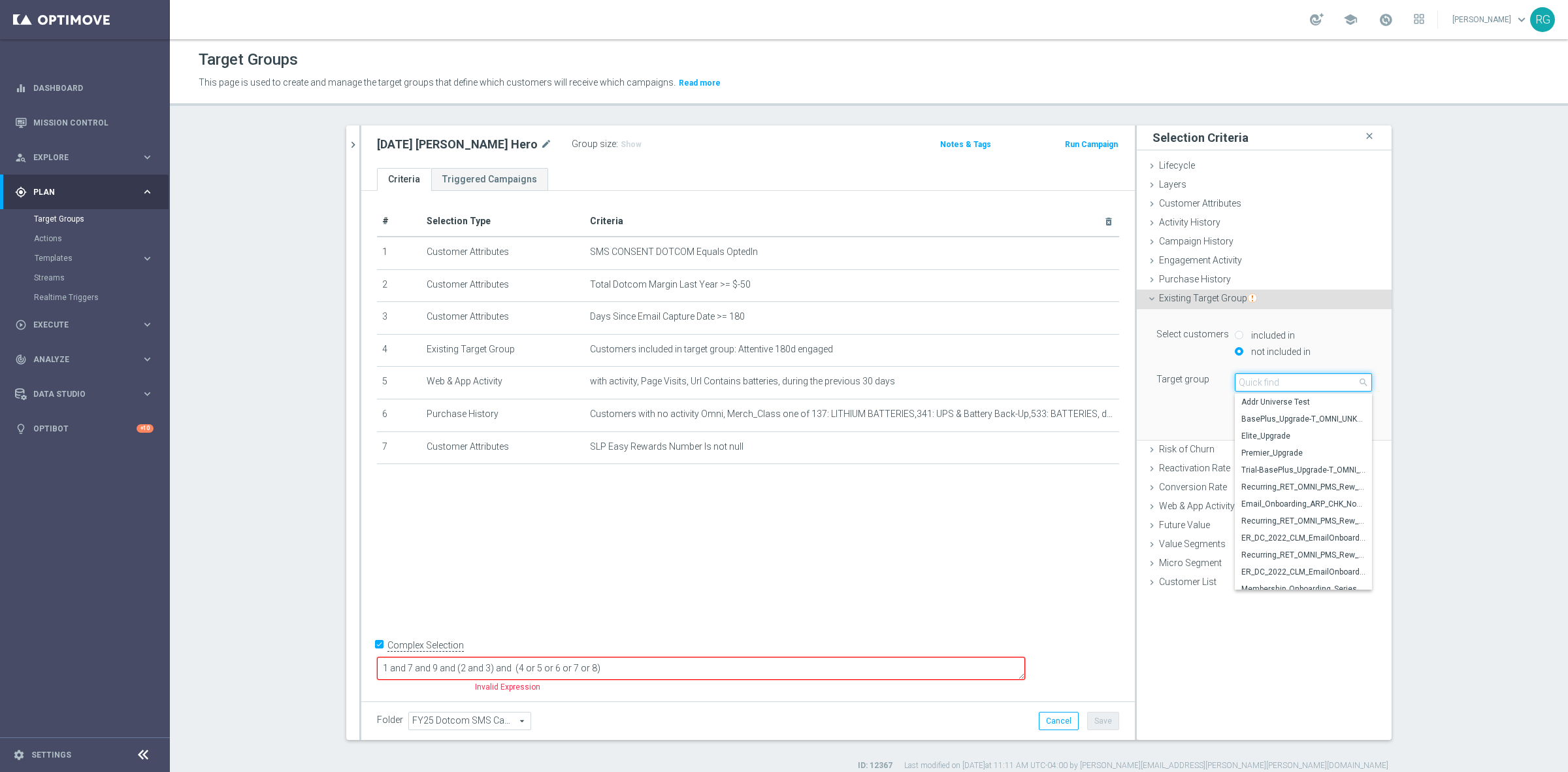
click at [1275, 383] on input "search" at bounding box center [1303, 382] width 137 height 18
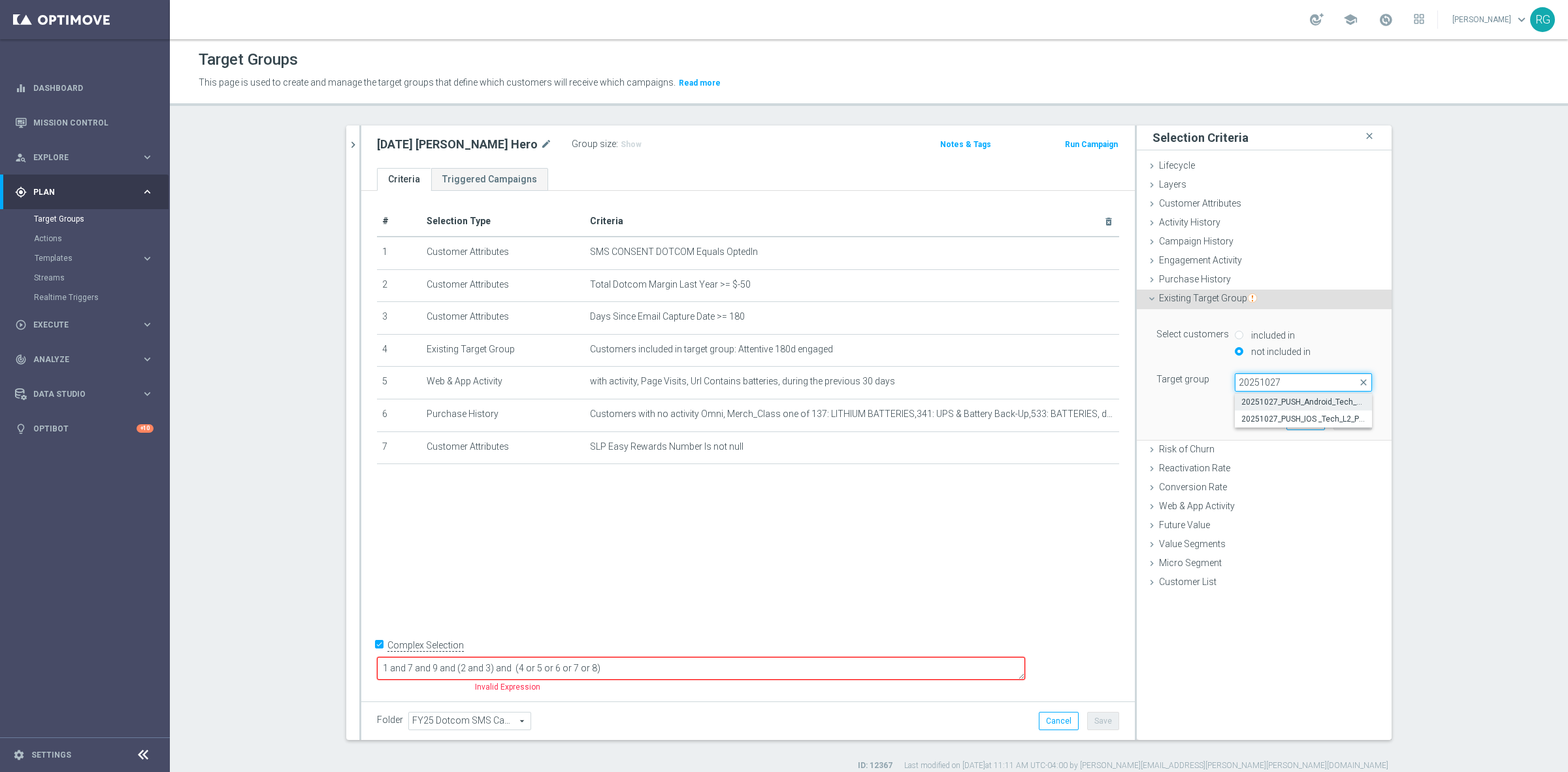
type input "20251027"
click at [1277, 401] on span "20251027_PUSH_Android_Tech_L2_PCs" at bounding box center [1303, 402] width 124 height 11
type input "20251027_PUSH_Android_Tech_L2_PCs"
click at [1357, 419] on button "Add" at bounding box center [1352, 421] width 39 height 18
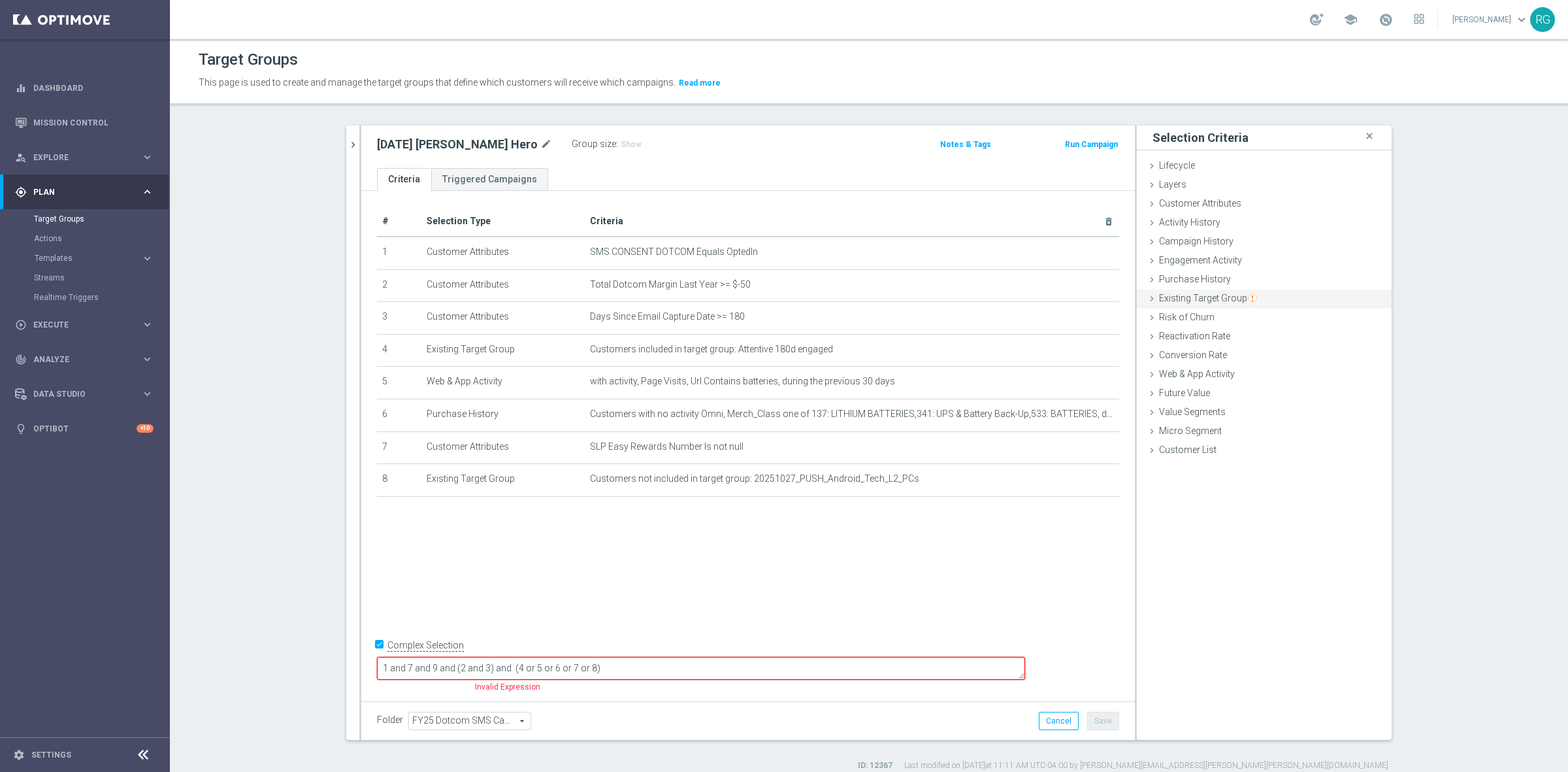
click at [1147, 298] on icon at bounding box center [1151, 298] width 11 height 11
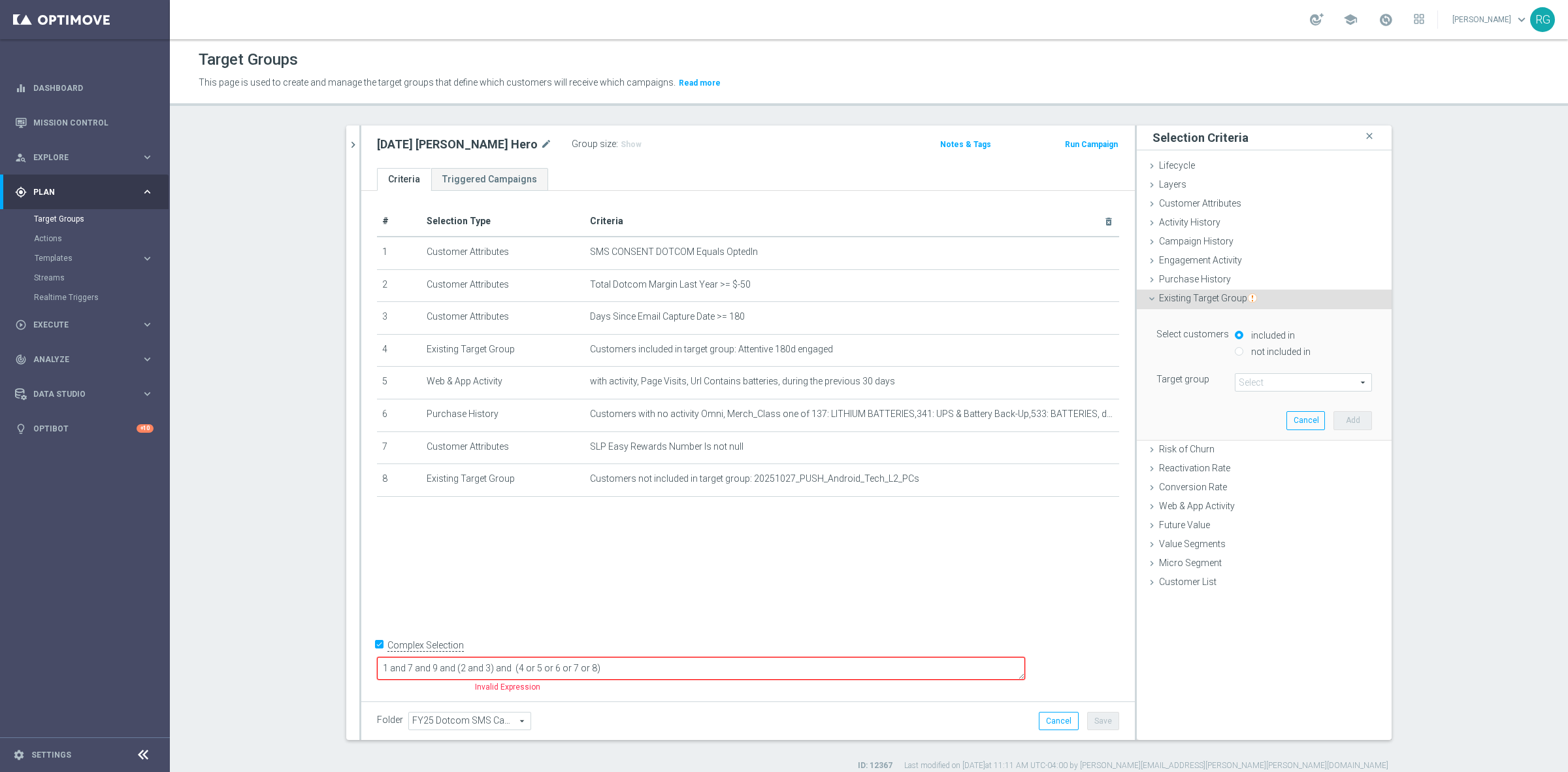
click at [1248, 346] on label "not included in" at bounding box center [1279, 351] width 63 height 12
click at [1236, 381] on span at bounding box center [1303, 382] width 136 height 17
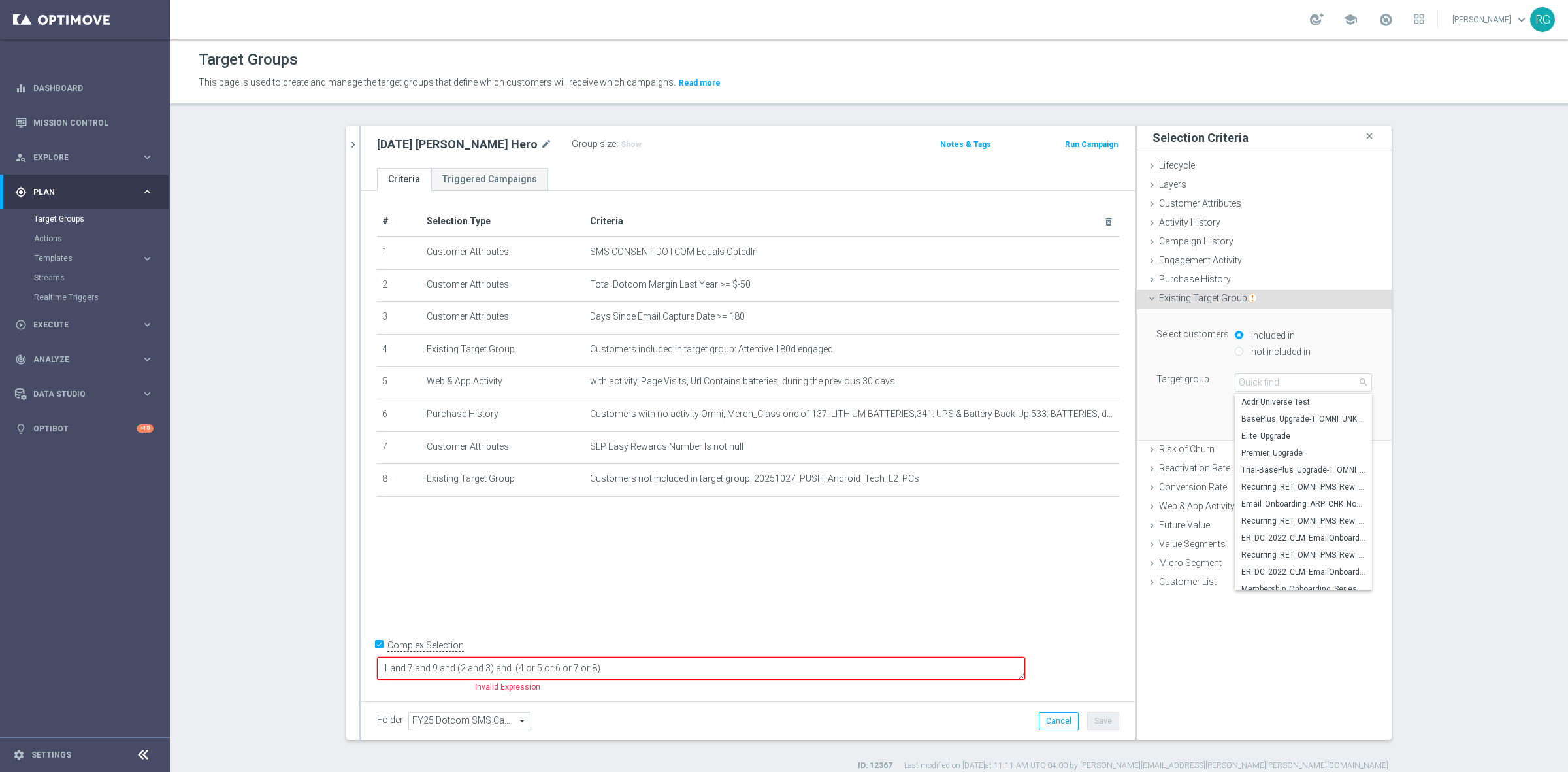
click at [1234, 344] on div "not included in" at bounding box center [1303, 352] width 137 height 16
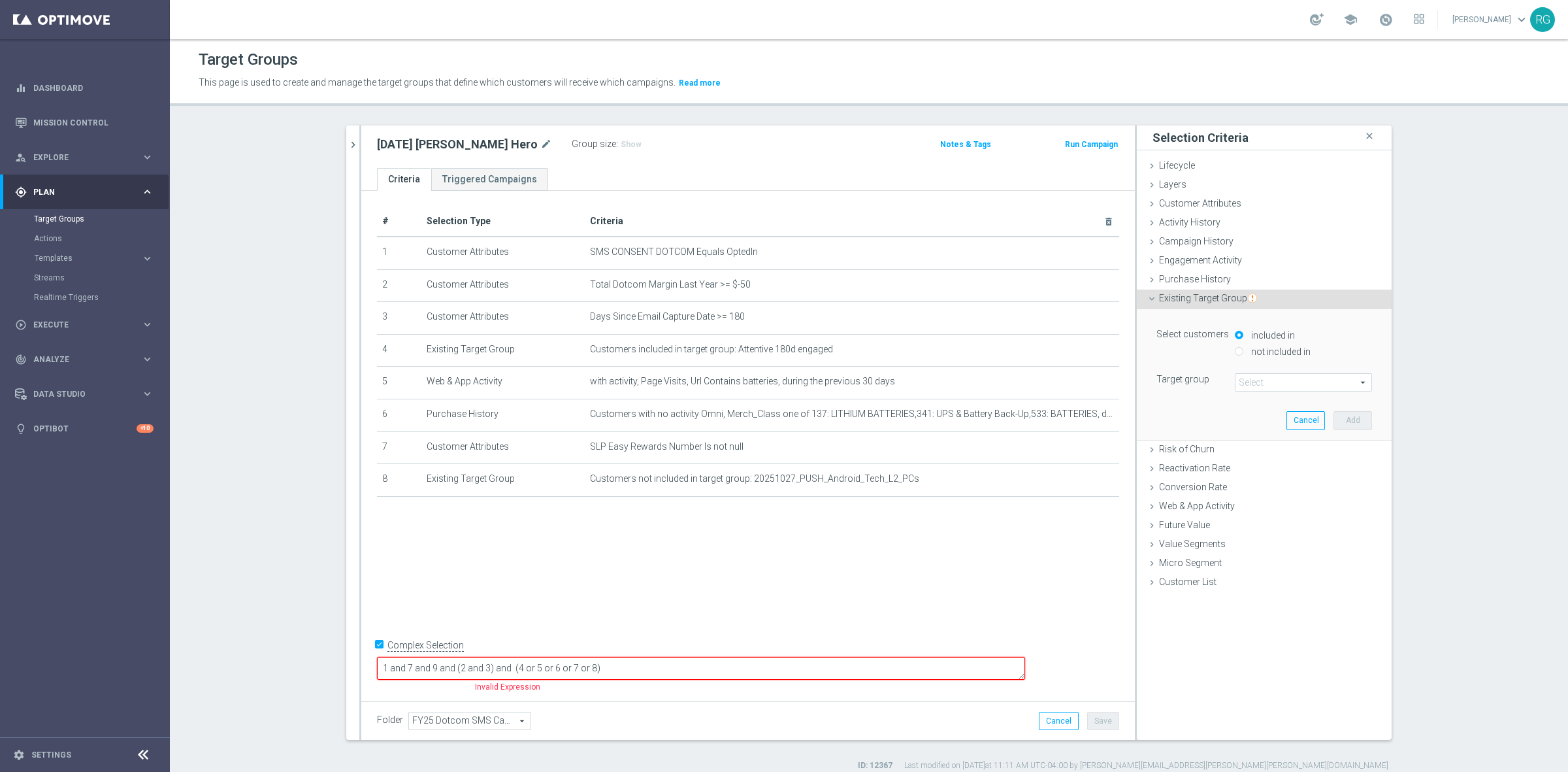
click at [1234, 349] on input "not included in" at bounding box center [1239, 351] width 8 height 8
radio input "true"
click at [1240, 378] on span at bounding box center [1303, 382] width 136 height 17
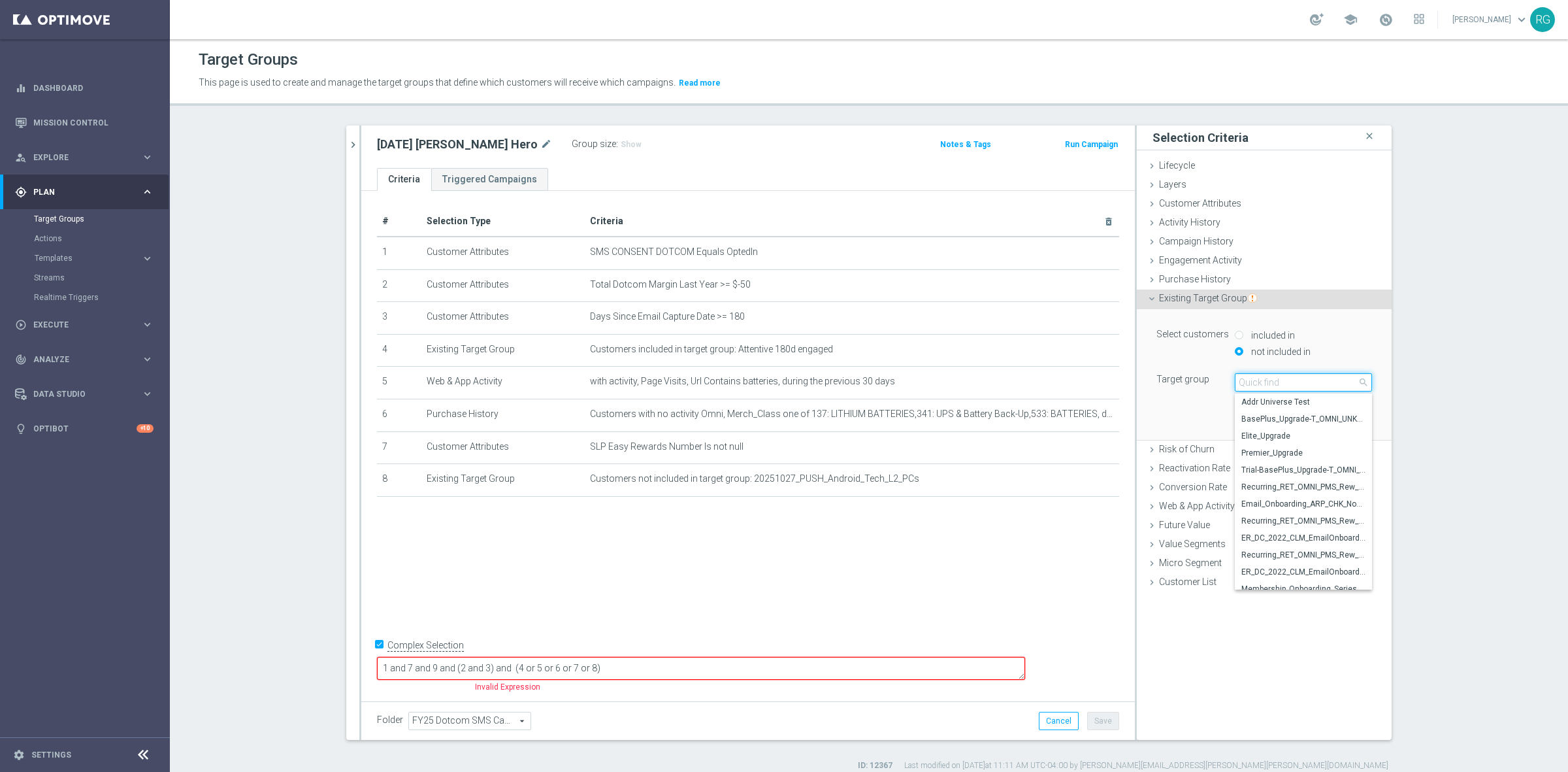
click at [1246, 381] on input "search" at bounding box center [1303, 382] width 137 height 18
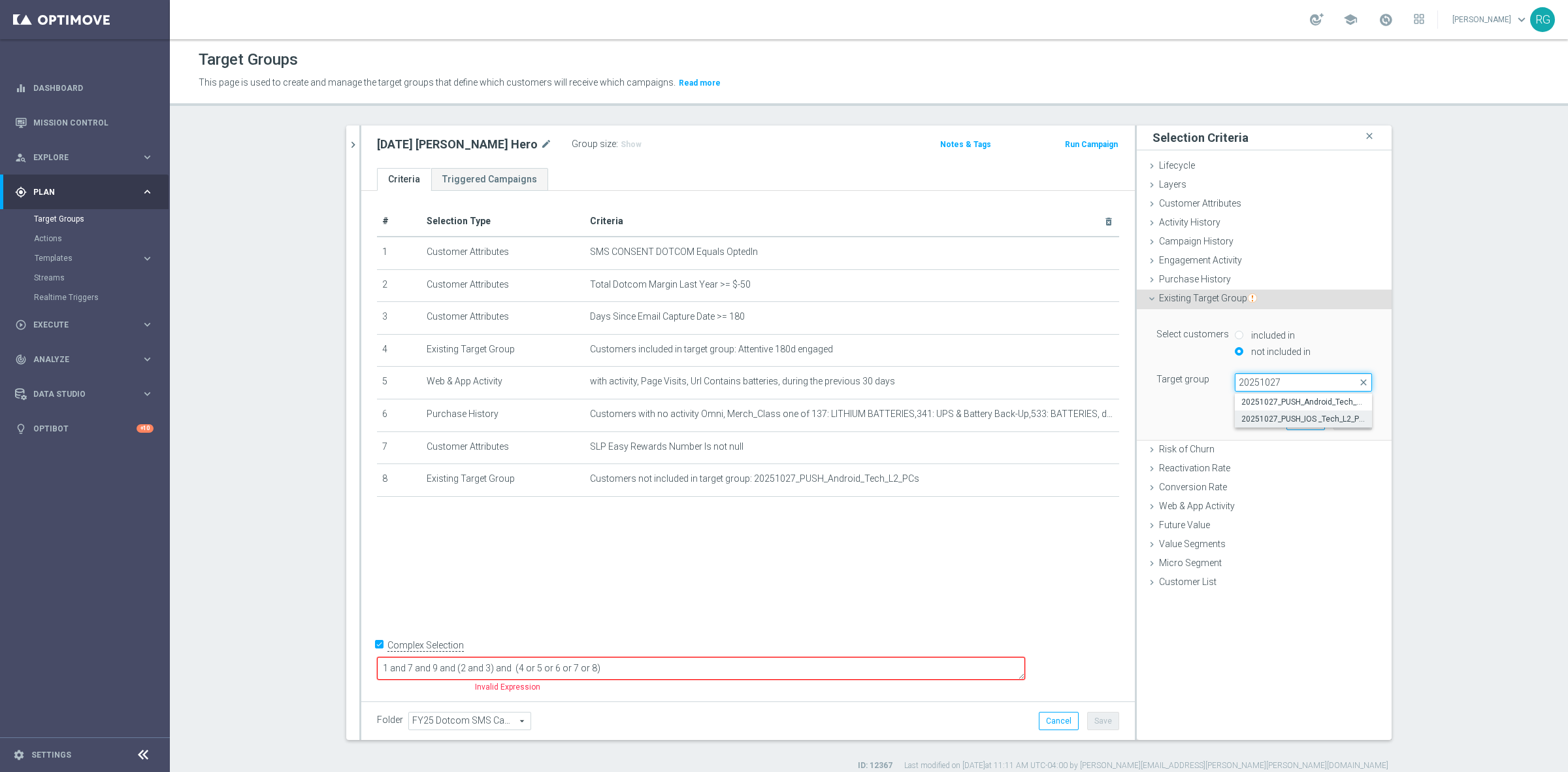
type input "20251027"
click at [1268, 414] on span "20251027_PUSH_IOS _Tech_L2_PCs" at bounding box center [1303, 418] width 124 height 11
type input "20251027_PUSH_IOS _Tech_L2_PCs"
click at [1356, 418] on button "Add" at bounding box center [1352, 421] width 39 height 18
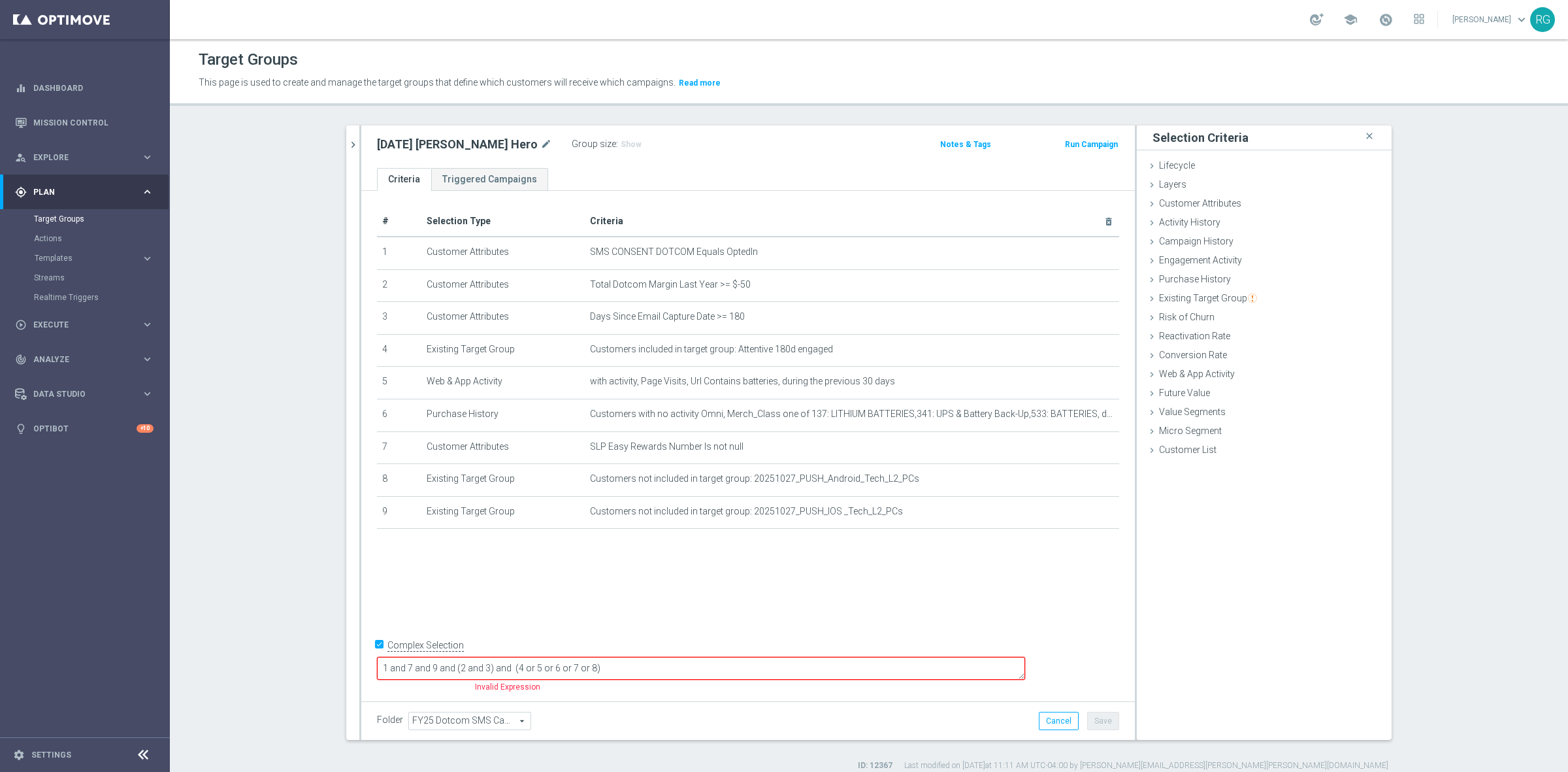
click at [521, 665] on textarea "1 and 7 and 9 and (2 and 3) and (4 or 5 or 6 or 7 or 8)" at bounding box center [700, 668] width 648 height 23
click at [690, 665] on textarea "1 and 7 and (8 or 9) and (2 and 3) and (4 or 5 or 6 or 7 or 8)" at bounding box center [700, 668] width 648 height 23
click at [703, 667] on textarea "1 and 7 and (8 or 9) and (2 and 3) and (4 or 5 or 6 or 7 or 8)" at bounding box center [700, 668] width 648 height 23
type textarea "1 and 7 and (8 or 9) and (2 and 3) and (4 or 5 or 6)"
click at [1112, 724] on button "Save" at bounding box center [1102, 721] width 32 height 18
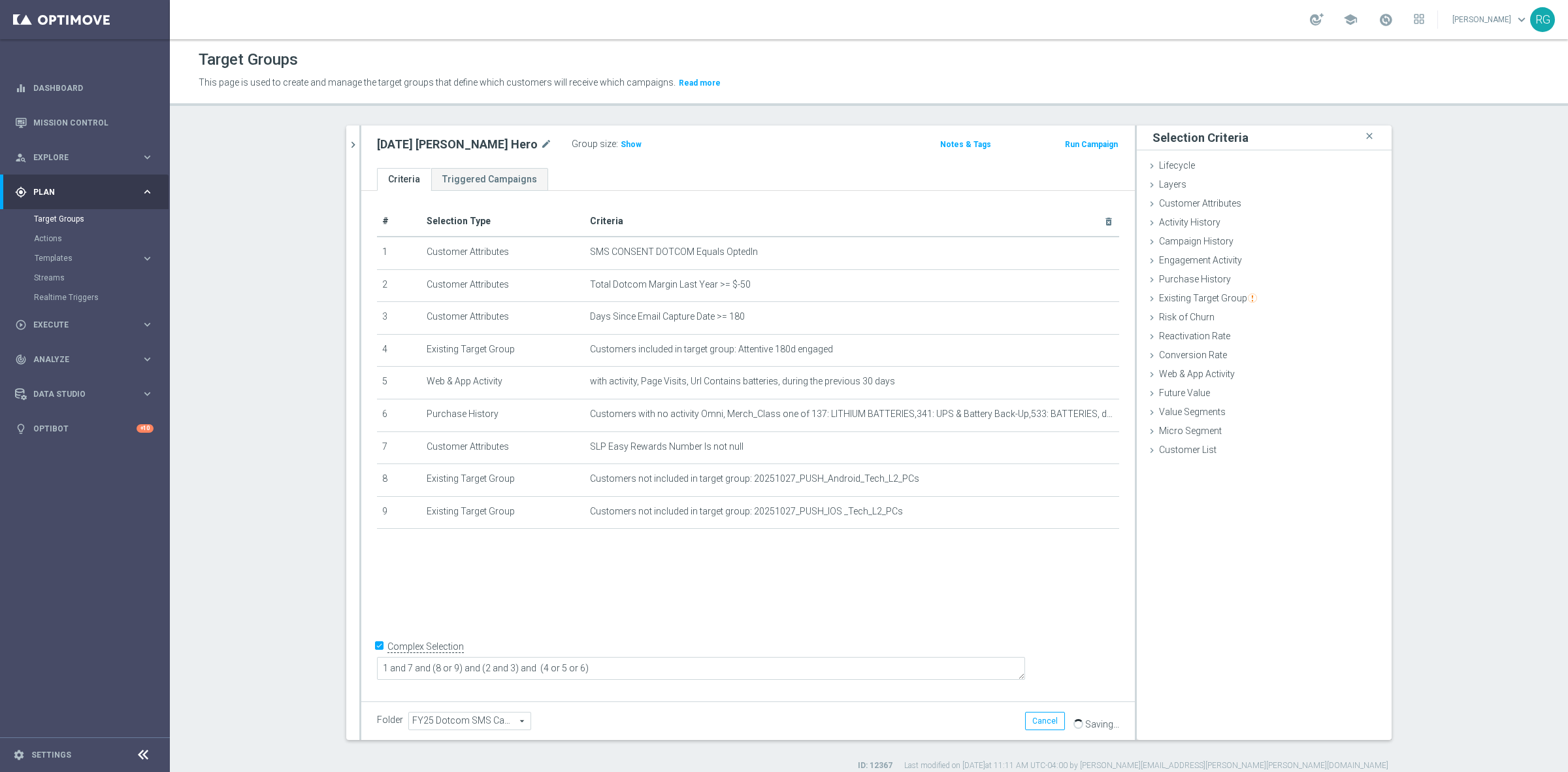
click at [621, 145] on span "Show" at bounding box center [631, 144] width 21 height 9
click at [351, 149] on icon "chevron_right" at bounding box center [353, 145] width 13 height 13
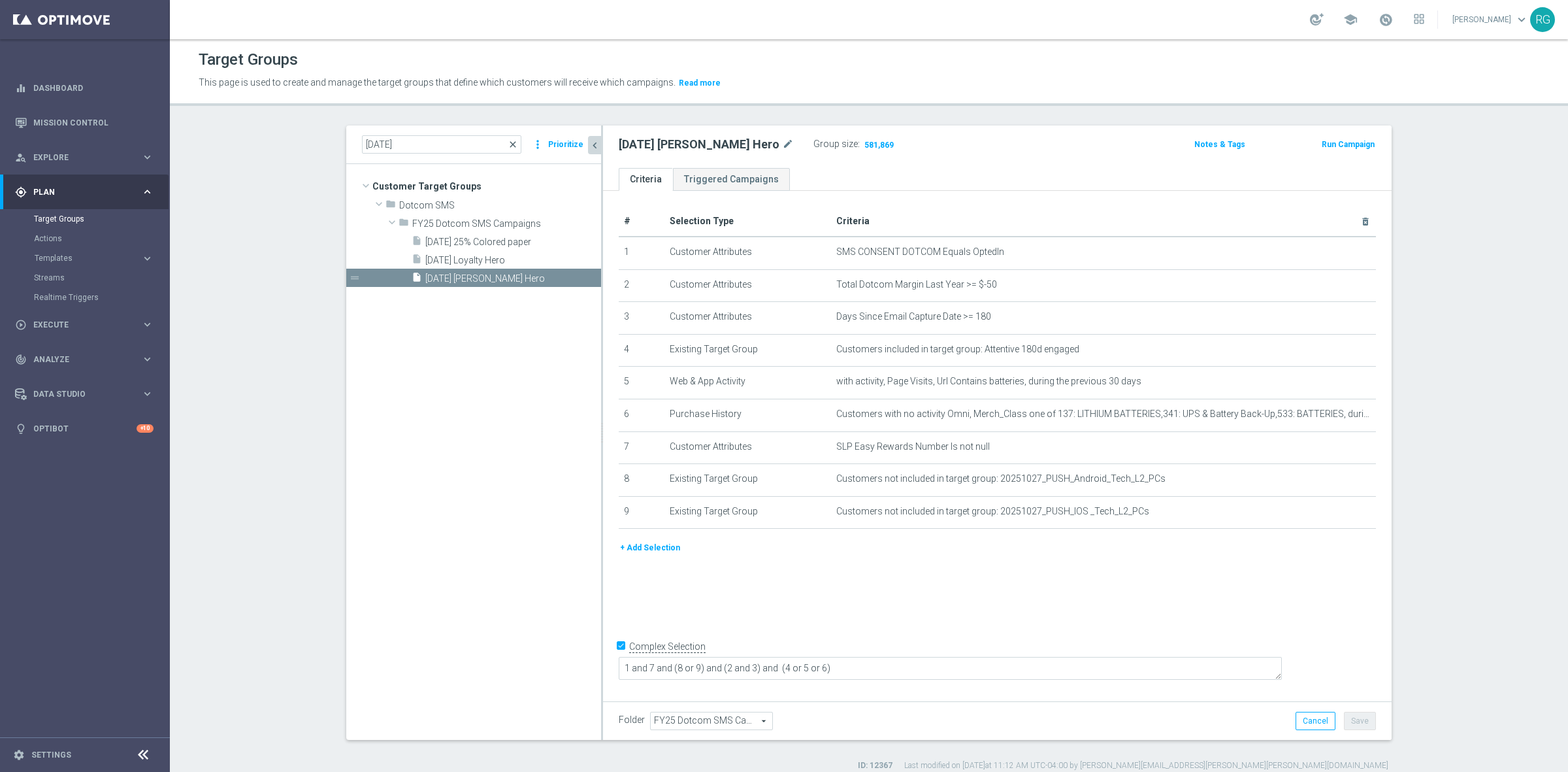
click at [513, 139] on span "close" at bounding box center [513, 144] width 11 height 11
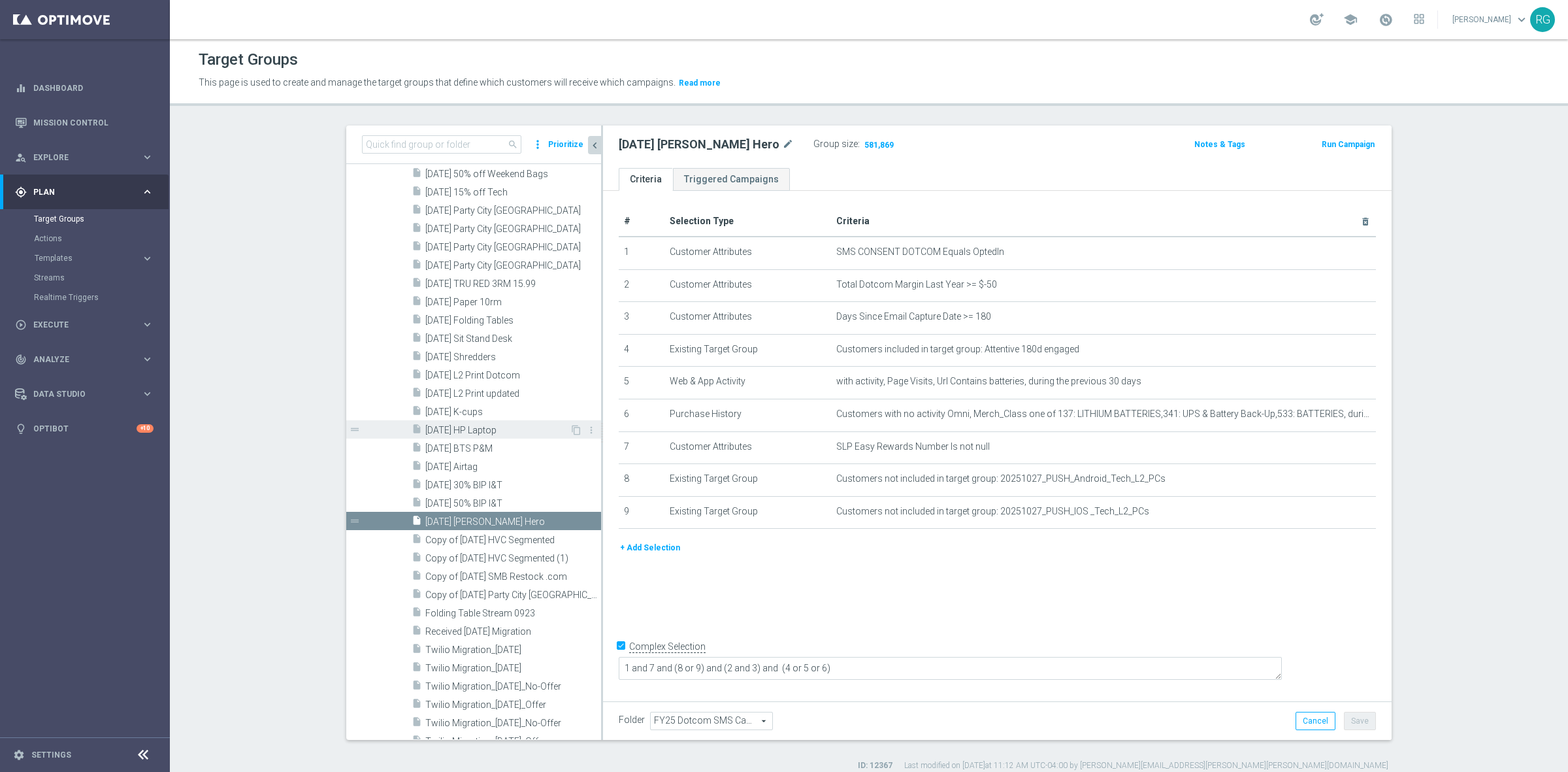
click at [494, 425] on span "[DATE] HP Laptop" at bounding box center [497, 430] width 145 height 11
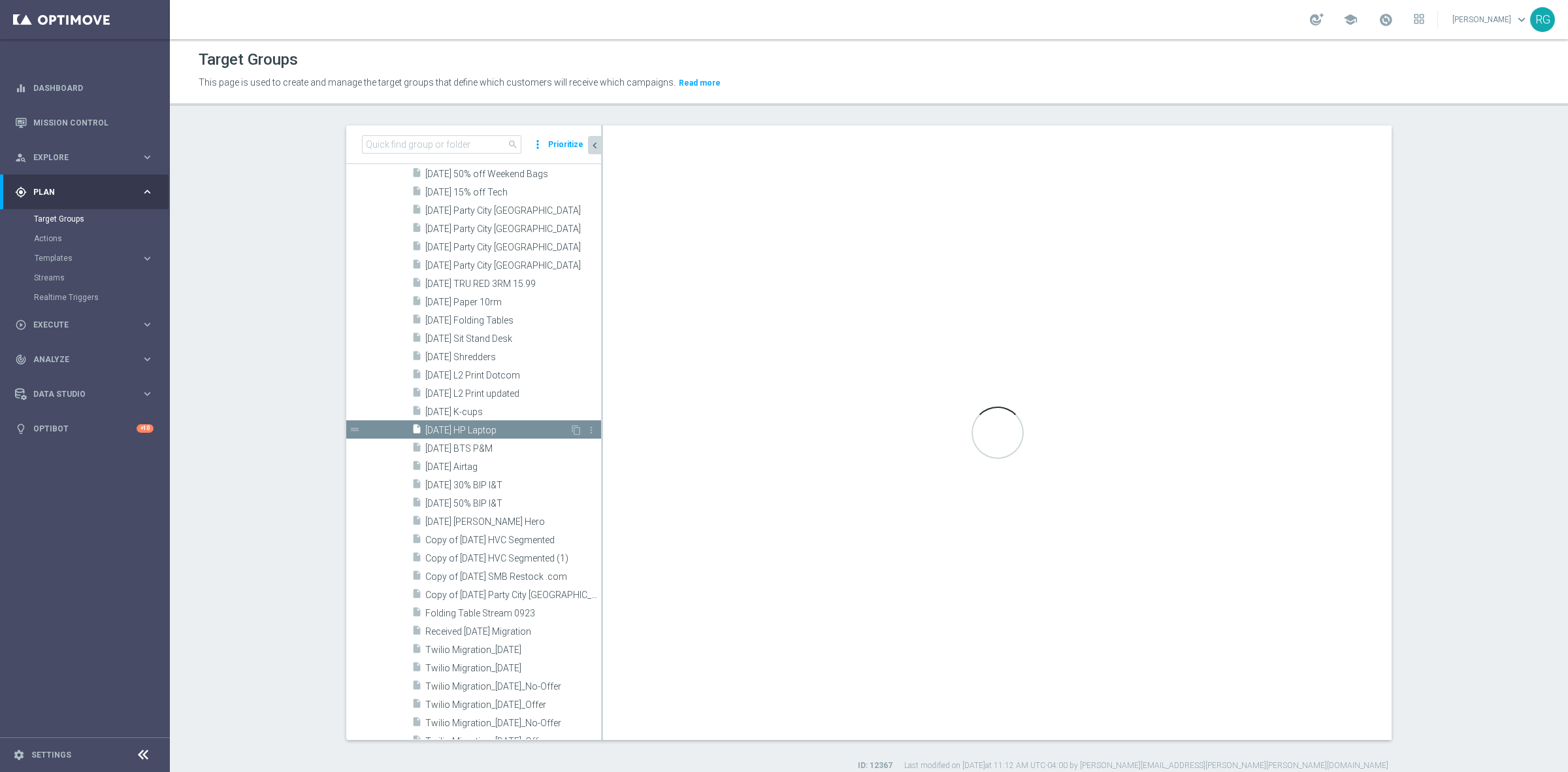
type textarea "2 and 6 and (1 or 3) and (4 and 5) and (7 or 8)"
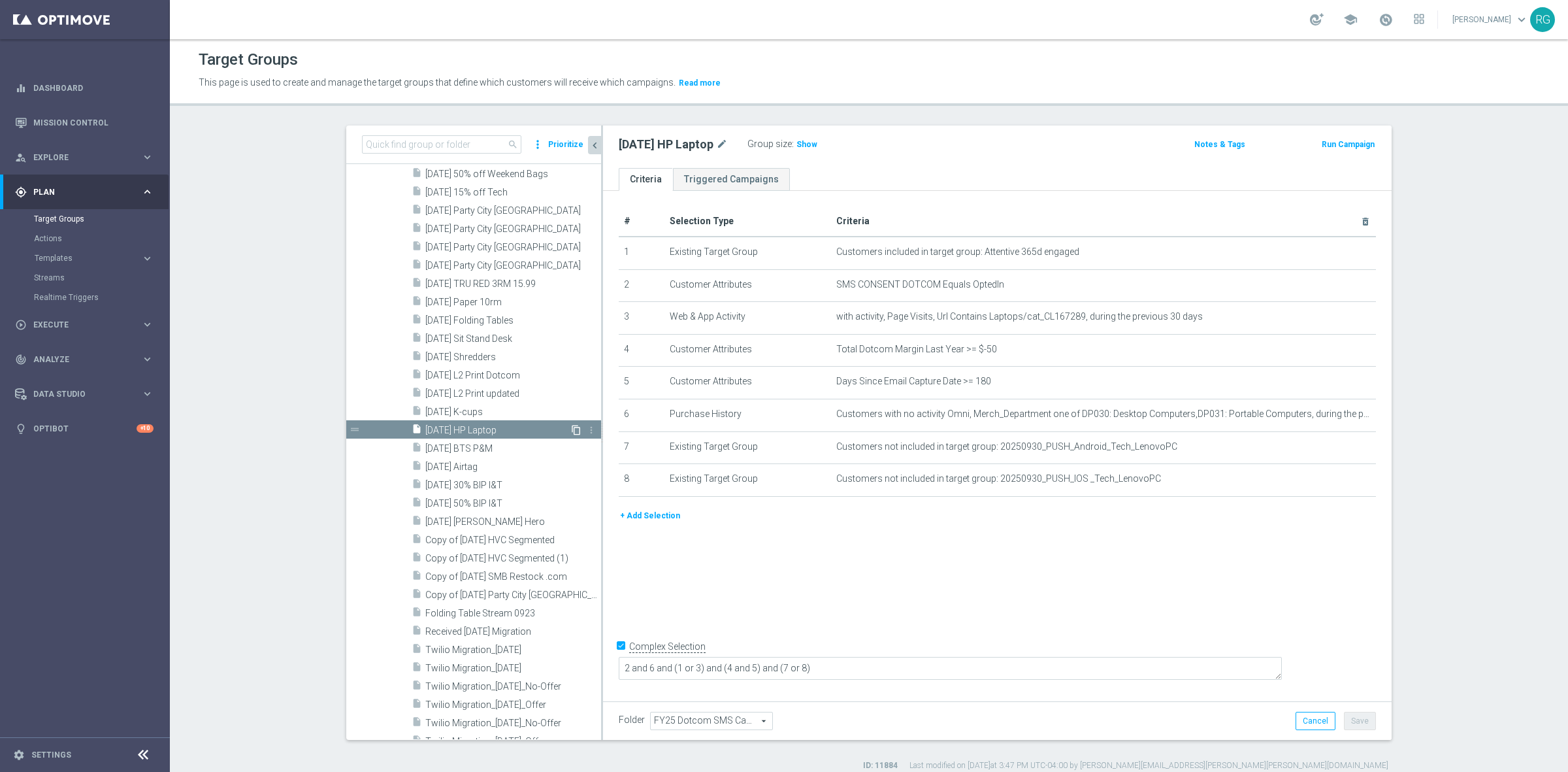
click at [571, 425] on icon "content_copy" at bounding box center [576, 430] width 11 height 11
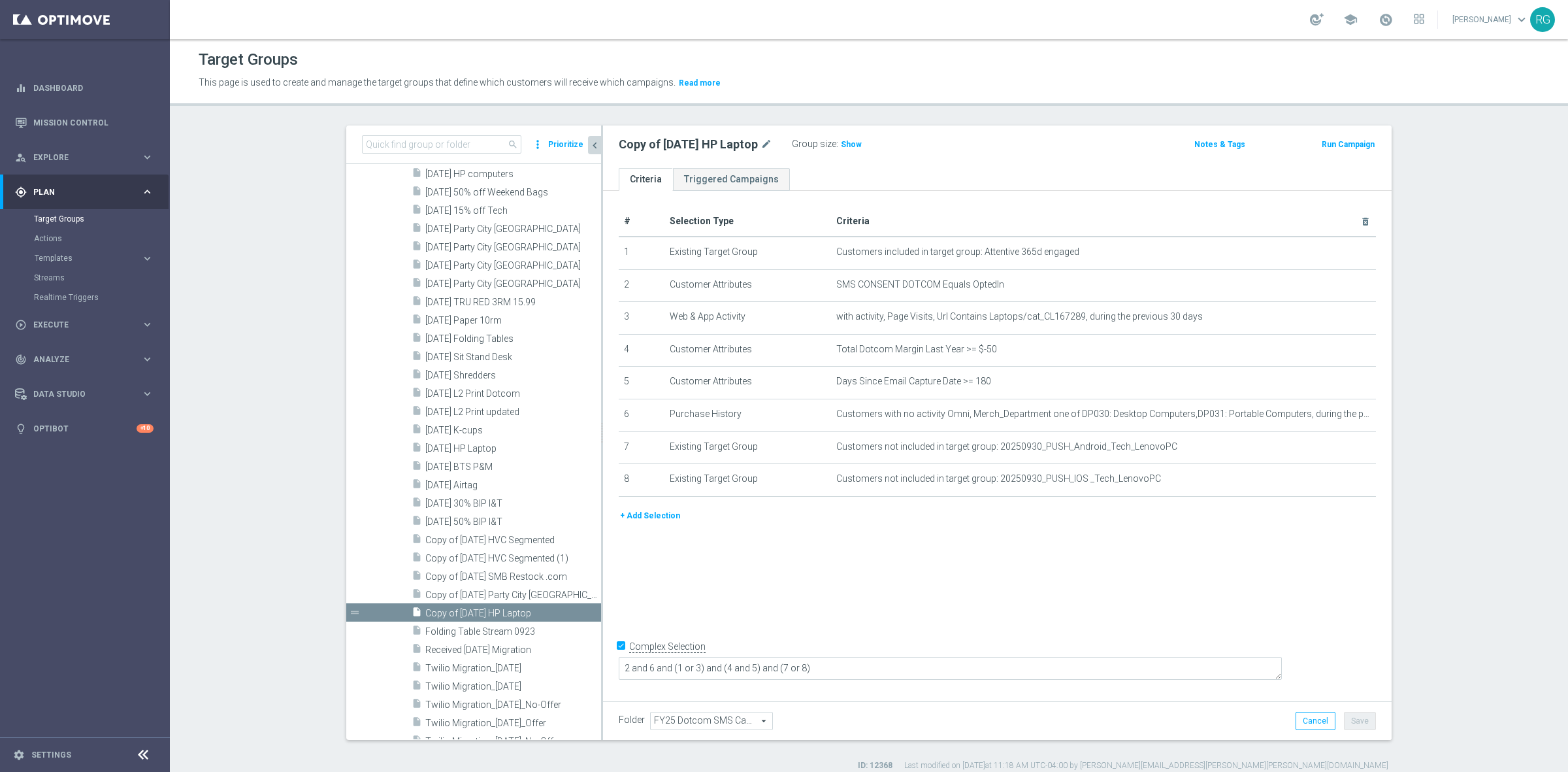
scroll to position [2193, 0]
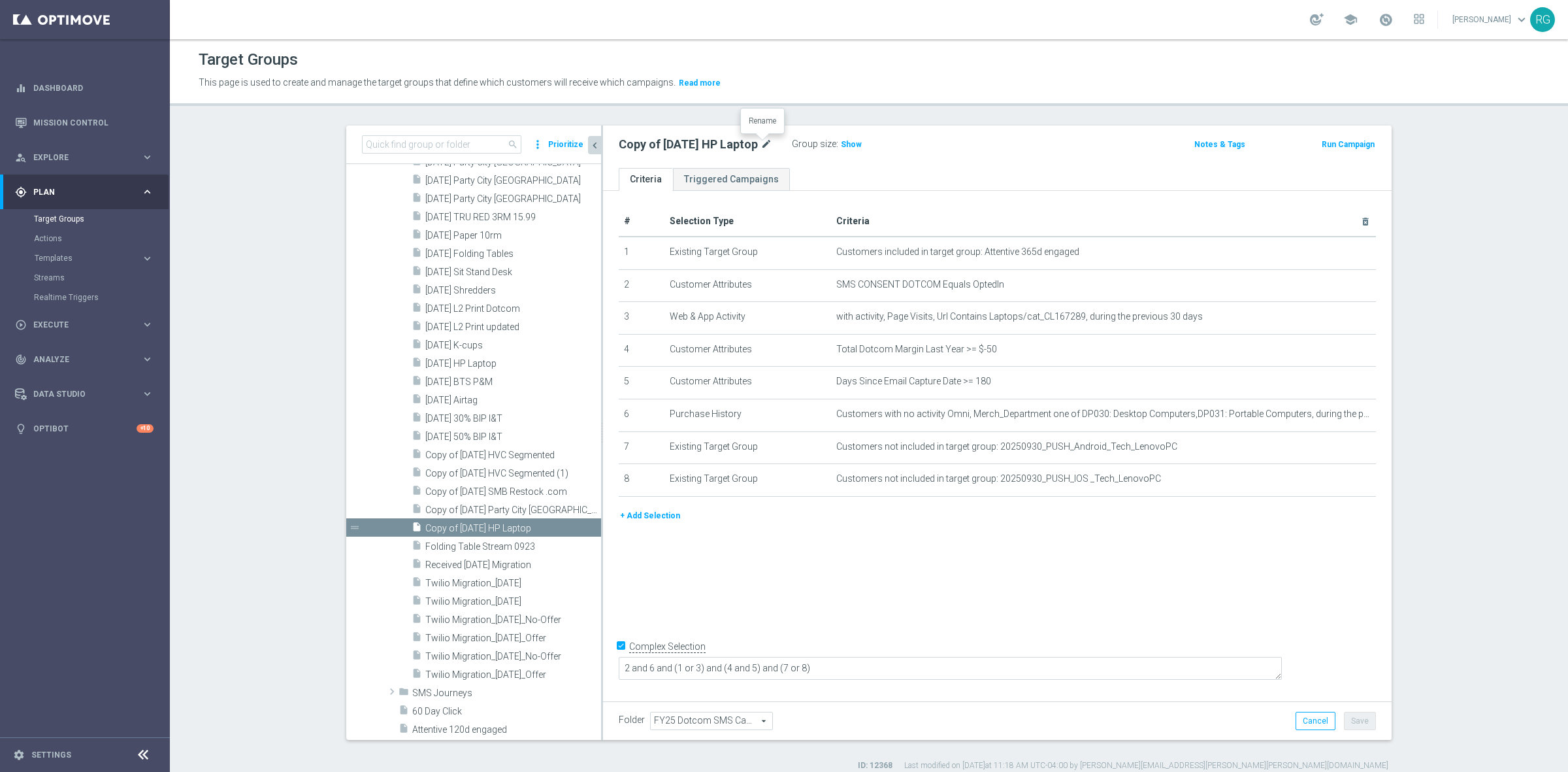
click at [768, 142] on icon "mode_edit" at bounding box center [766, 145] width 12 height 16
type input "[DATE] Laptop"
click at [977, 128] on div "[DATE] Laptop Group size : Show Notes & Tags Run Campaign" at bounding box center [997, 147] width 789 height 42
click at [1344, 723] on button "Save" at bounding box center [1359, 721] width 32 height 18
drag, startPoint x: 611, startPoint y: 141, endPoint x: 701, endPoint y: 145, distance: 90.1
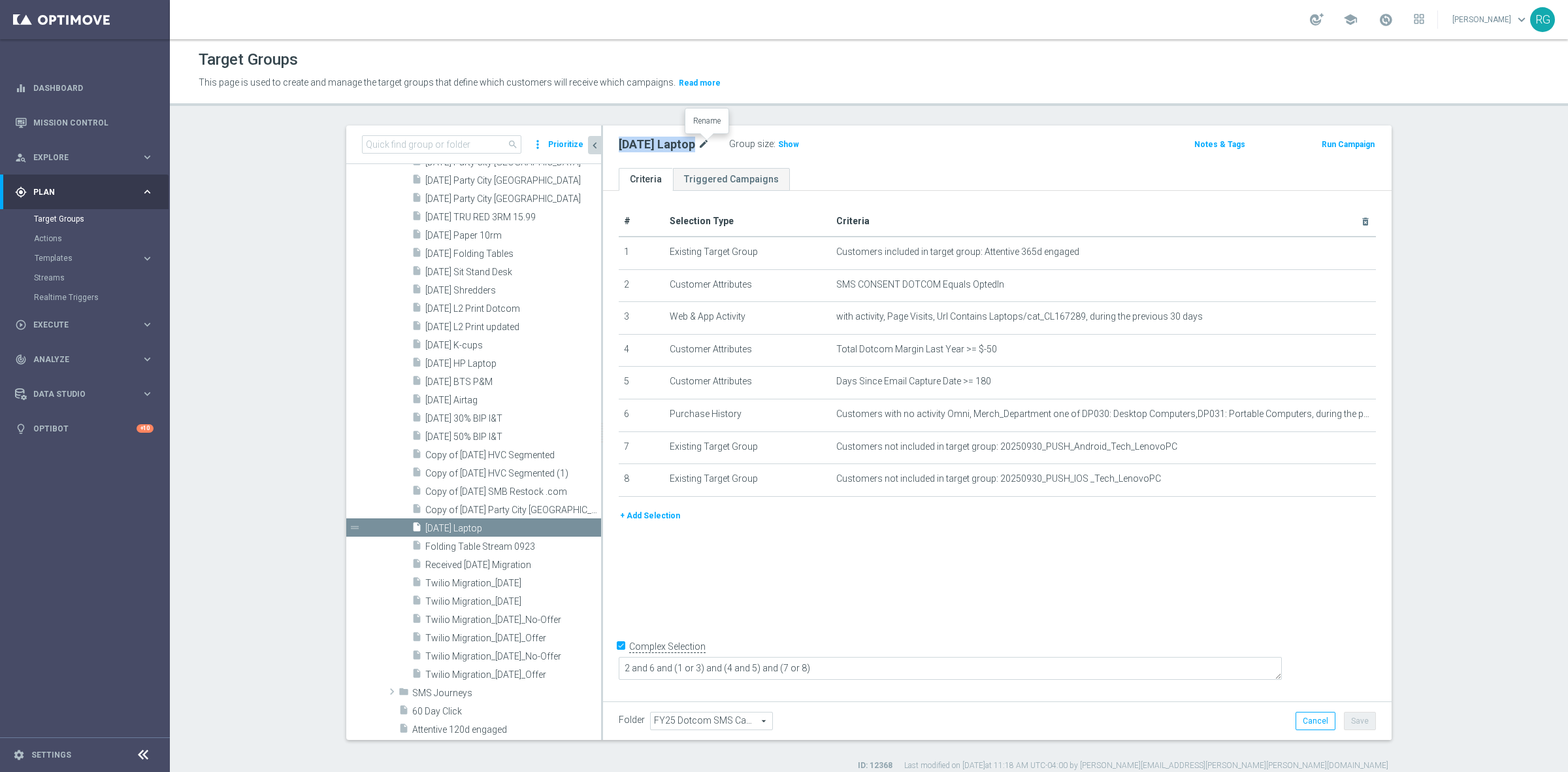
click at [701, 145] on div "[DATE] Laptop mode_edit Group size : Show" at bounding box center [868, 145] width 518 height 18
copy div "[DATE] Laptop"
click at [1328, 251] on icon "mode_edit" at bounding box center [1333, 252] width 11 height 11
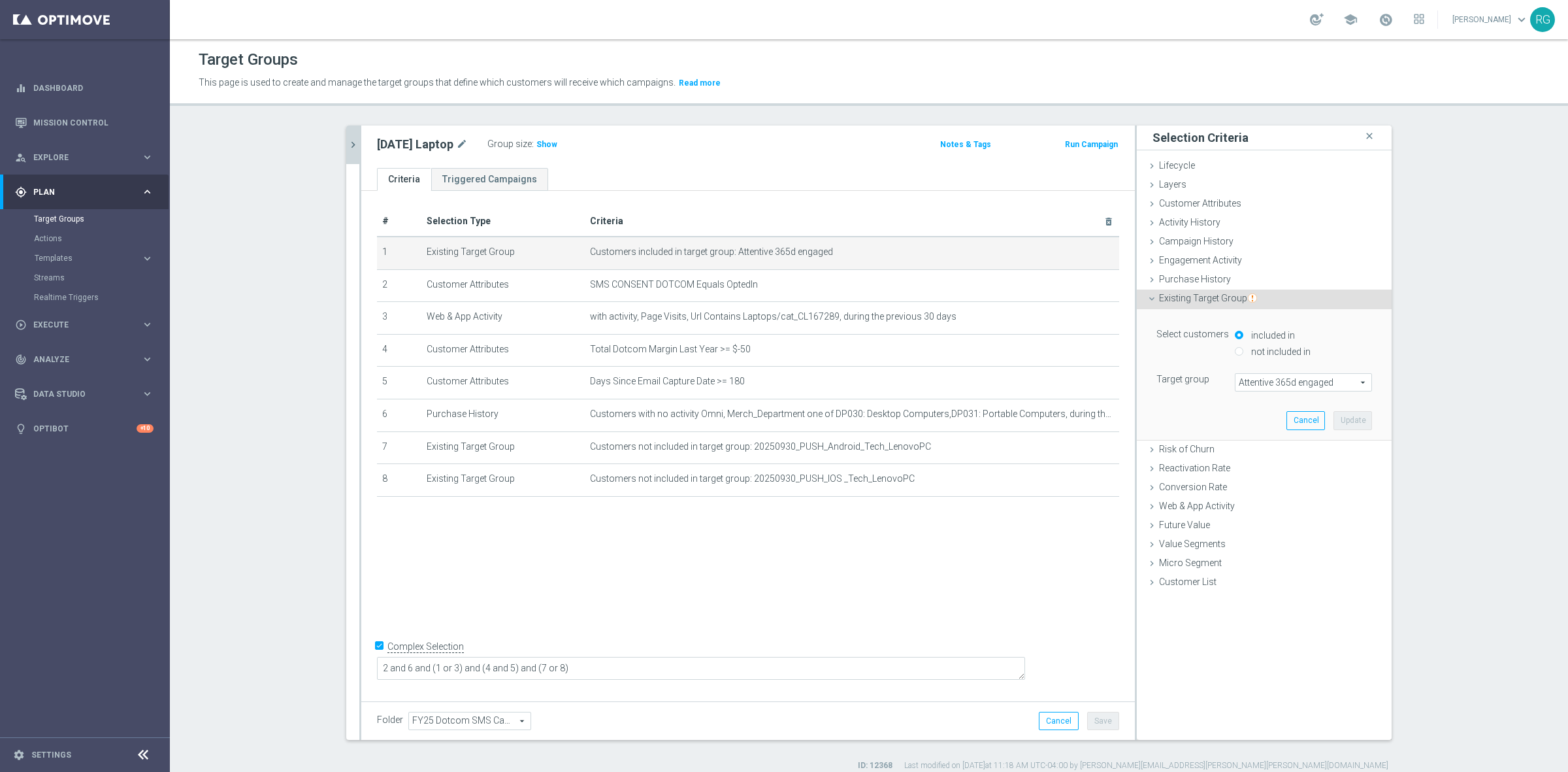
click at [1275, 380] on span "Attentive 365d engaged" at bounding box center [1303, 382] width 136 height 17
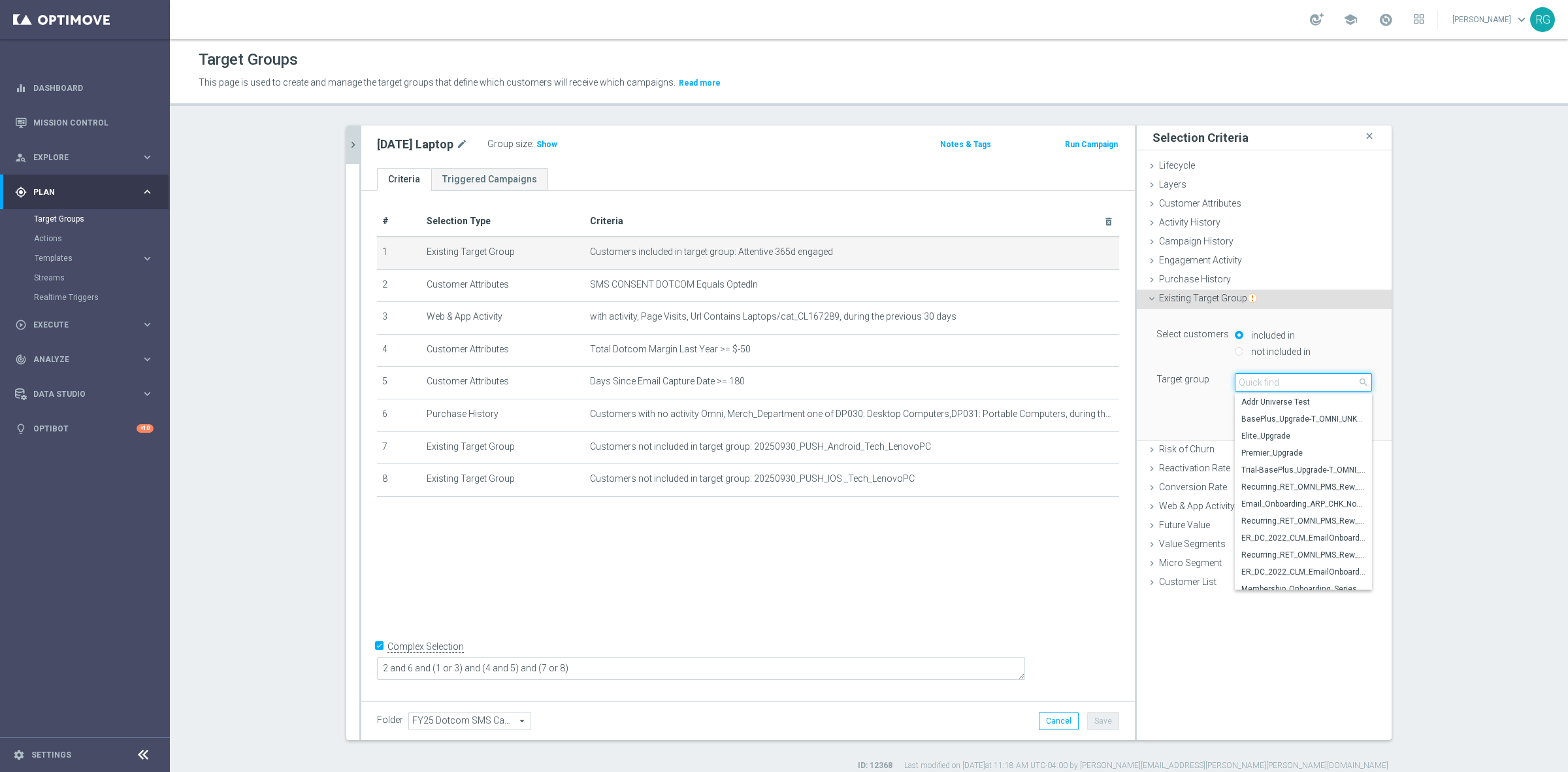
click at [1278, 380] on input "search" at bounding box center [1303, 382] width 137 height 18
type input "220d"
drag, startPoint x: 1278, startPoint y: 380, endPoint x: 1193, endPoint y: 380, distance: 85.0
click at [1193, 380] on div "Target group Attentive 365d engaged Attentive 365d engaged arrow_drop_down 220d…" at bounding box center [1263, 382] width 235 height 18
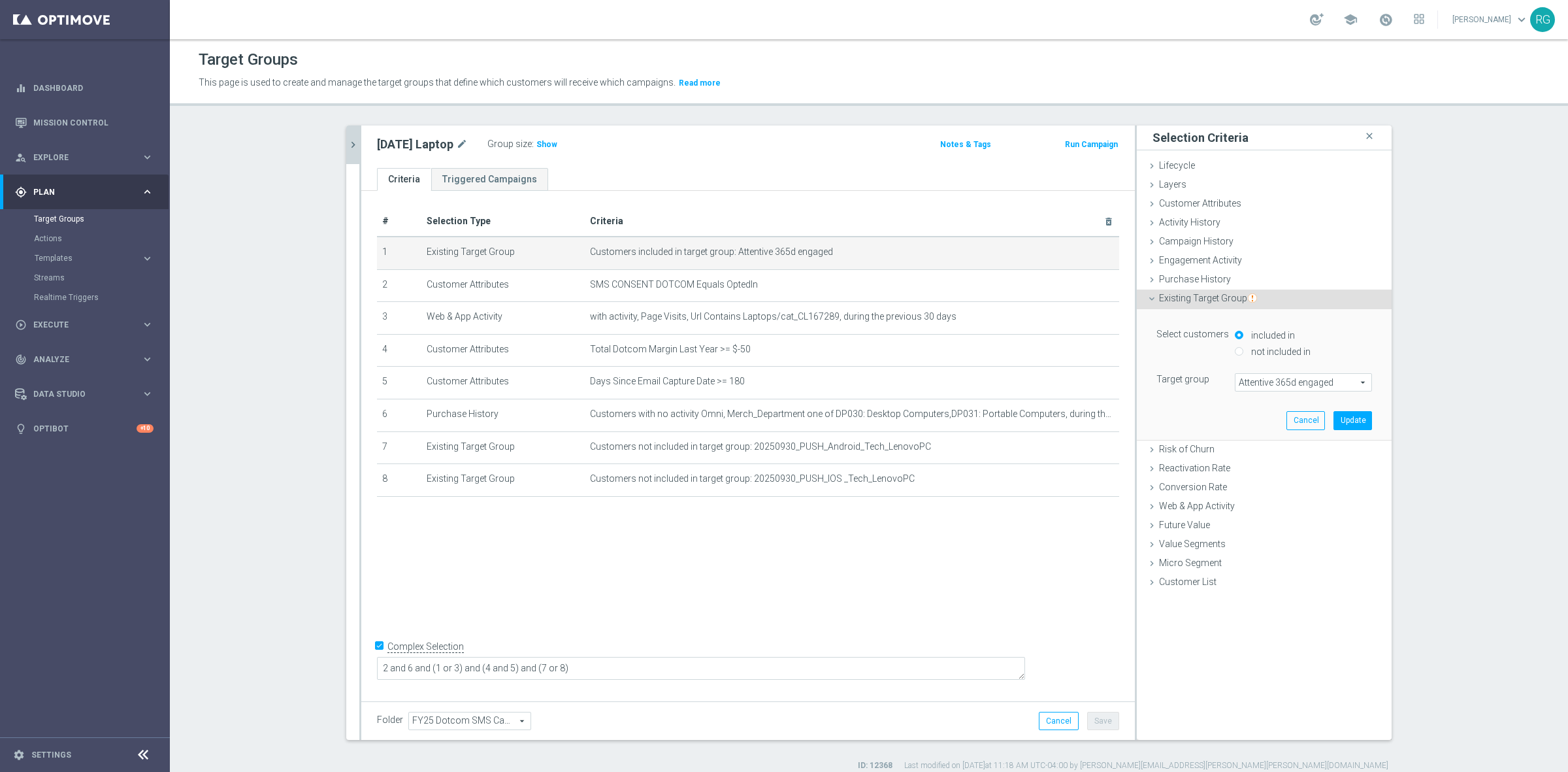
click at [1288, 384] on span "Attentive 365d engaged" at bounding box center [1303, 382] width 136 height 17
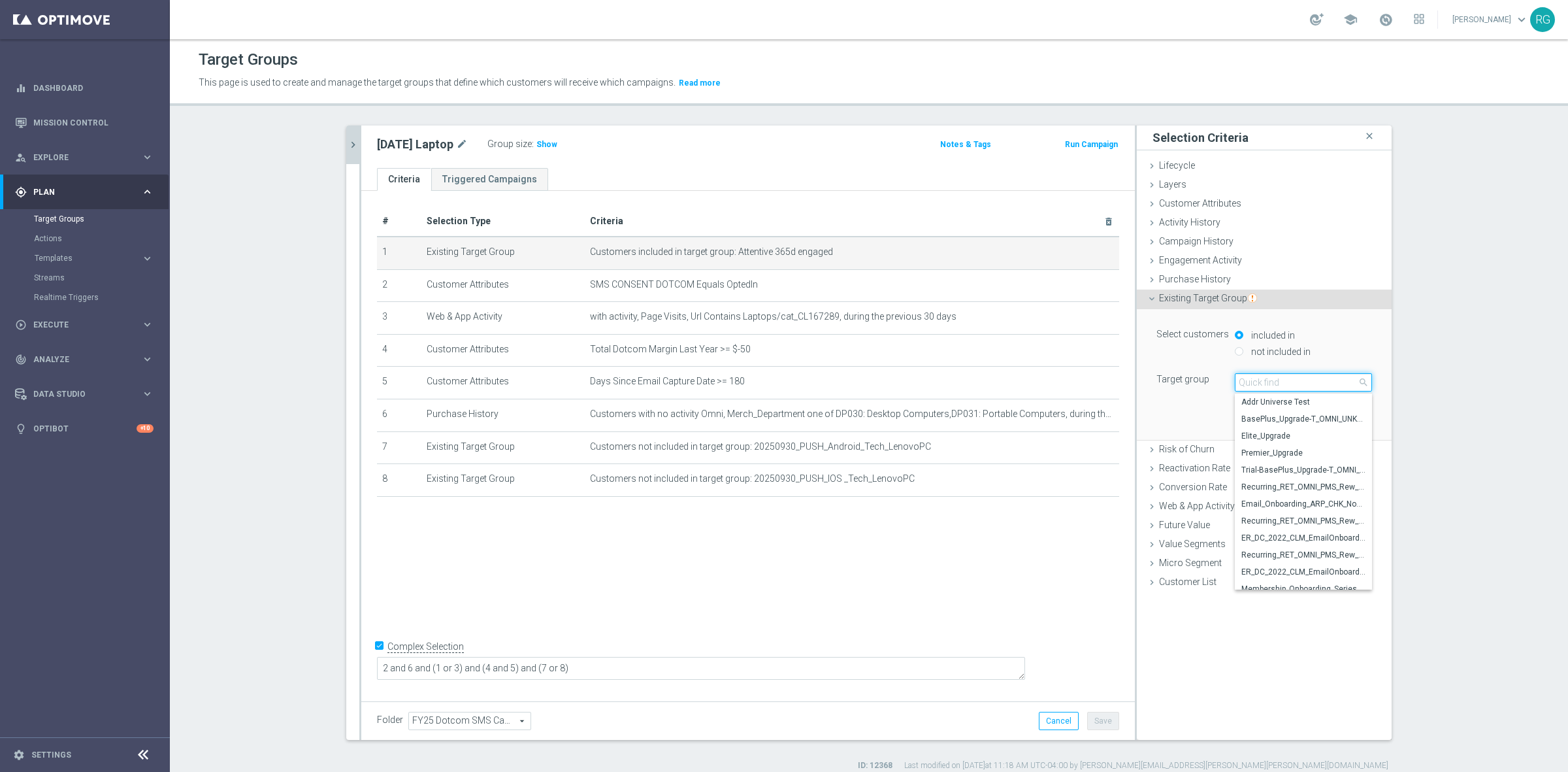
click at [1289, 384] on input "search" at bounding box center [1303, 382] width 137 height 18
type input "attentive 220"
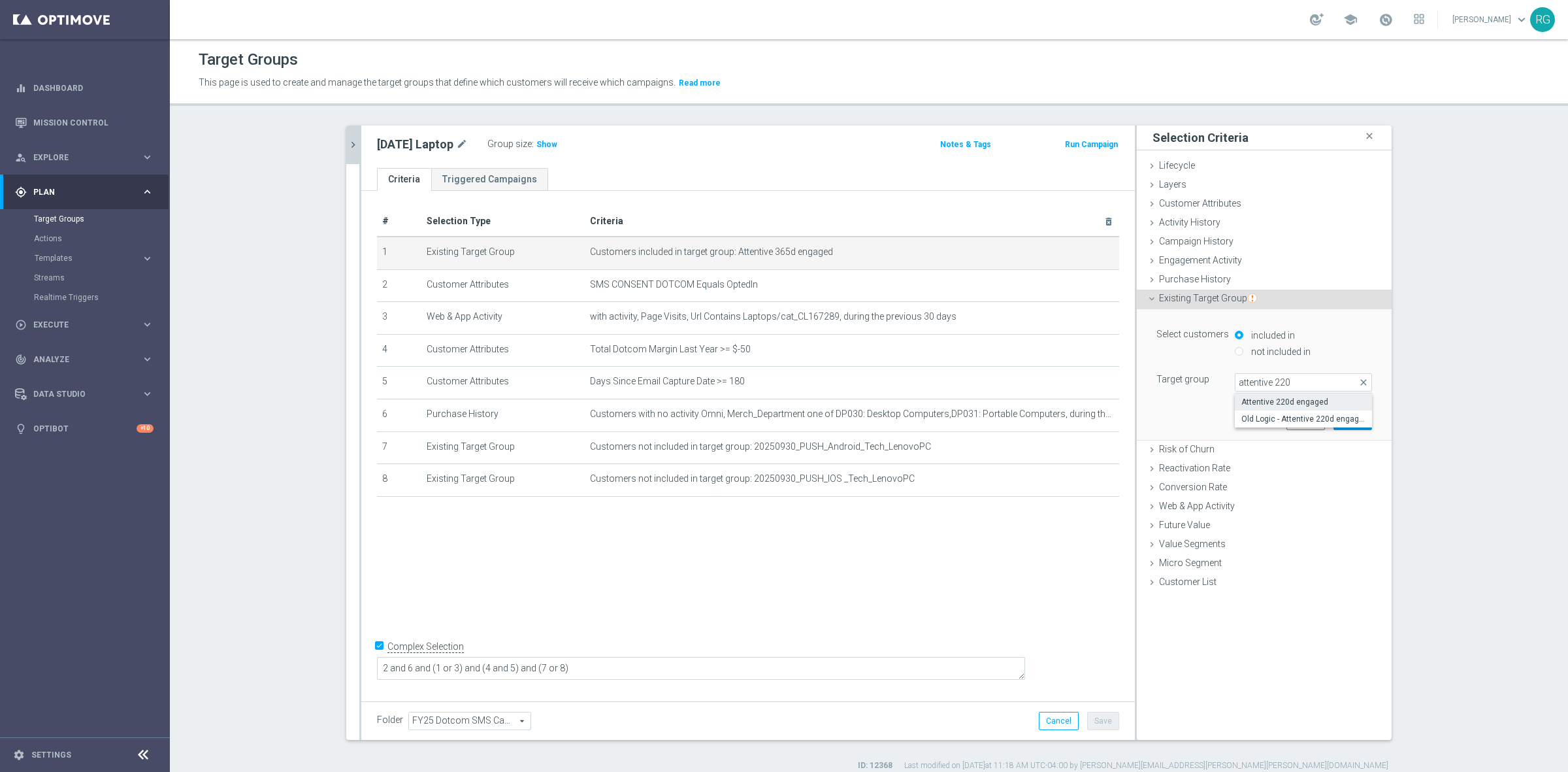
click at [1294, 399] on span "Attentive 220d engaged" at bounding box center [1303, 402] width 124 height 11
type input "Attentive 220d engaged"
click at [1364, 421] on button "Update" at bounding box center [1352, 421] width 39 height 18
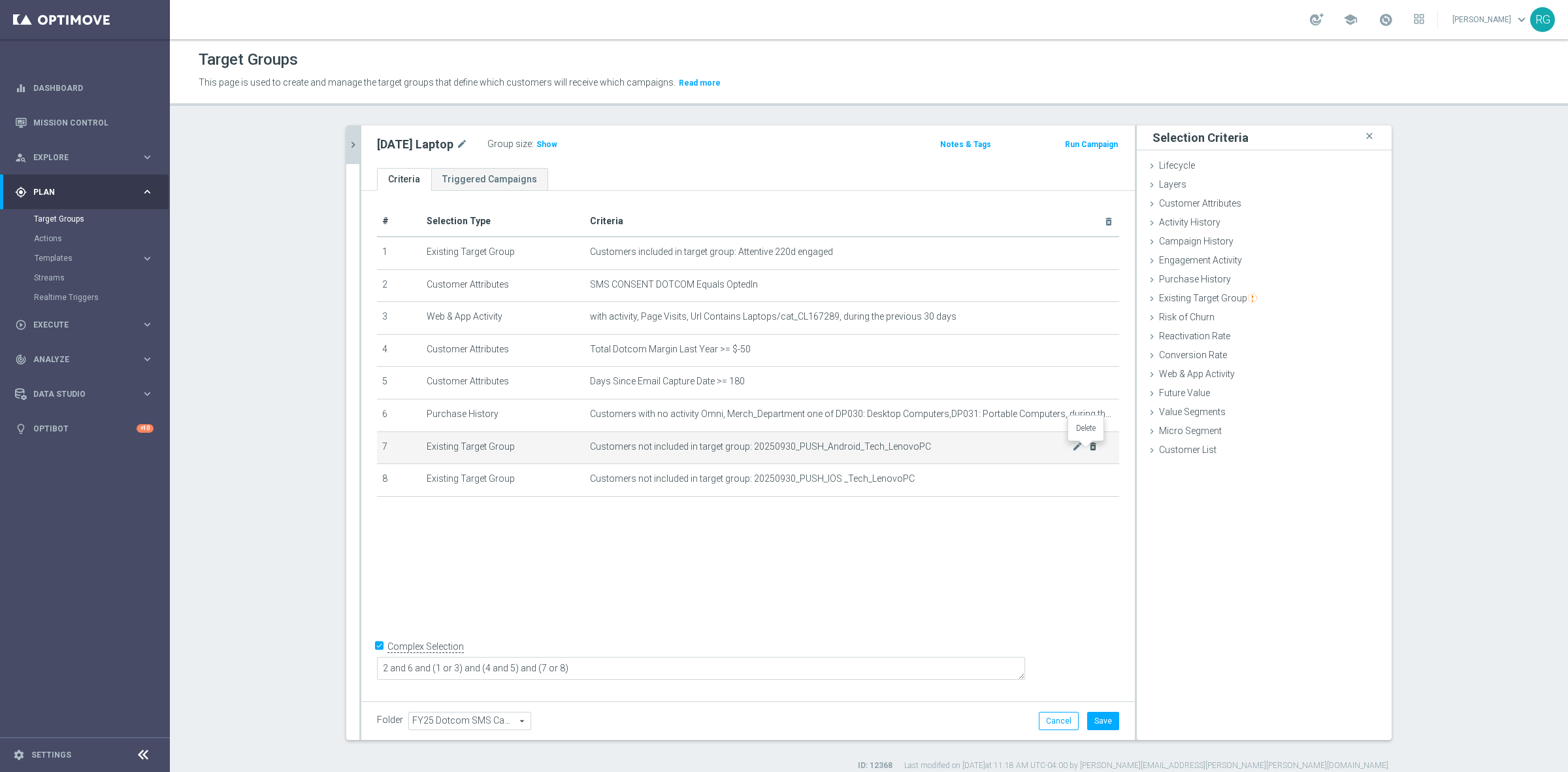
click at [1088, 451] on icon "delete_forever" at bounding box center [1093, 446] width 11 height 11
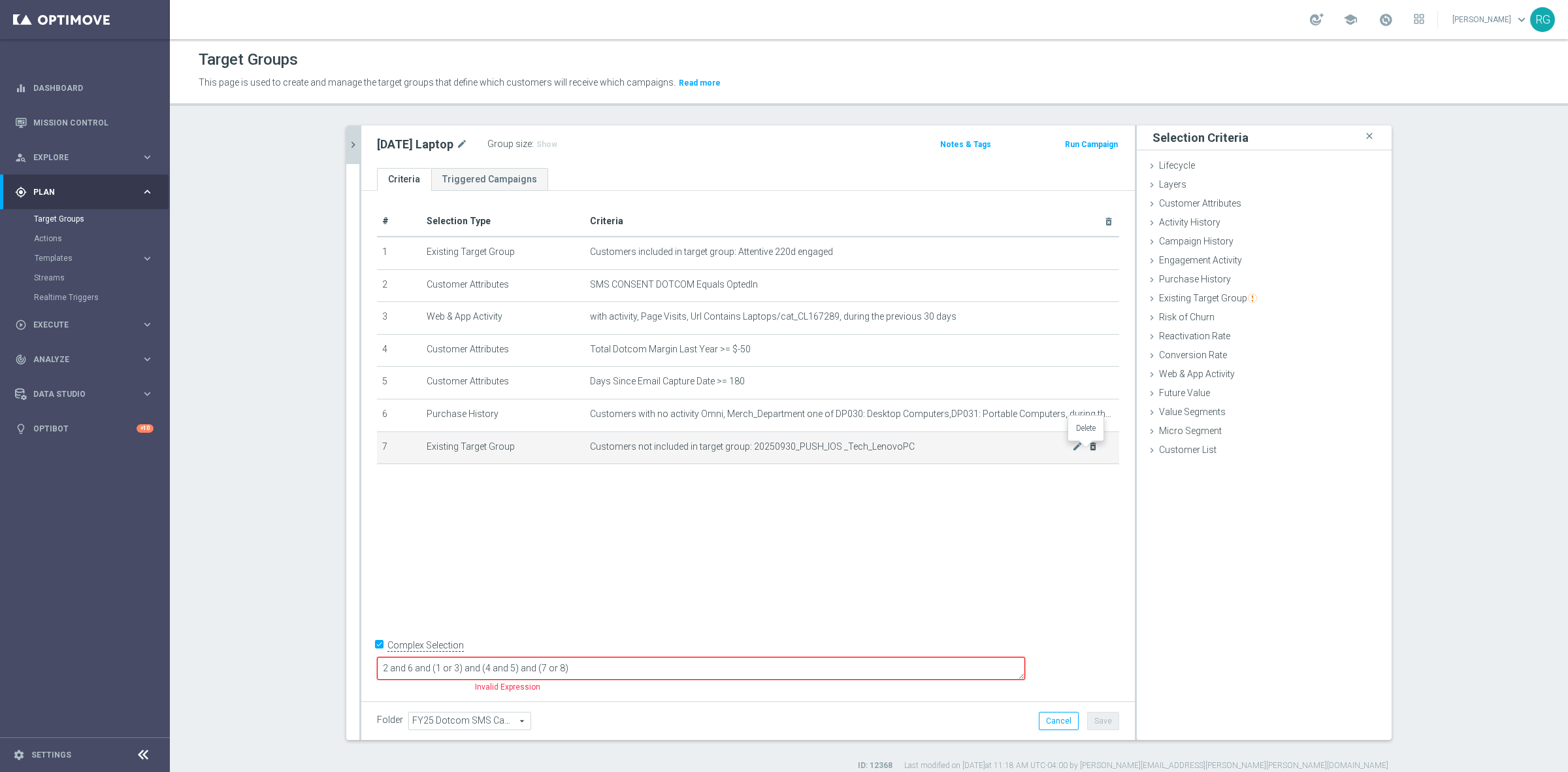
click at [1088, 451] on icon "delete_forever" at bounding box center [1093, 446] width 11 height 11
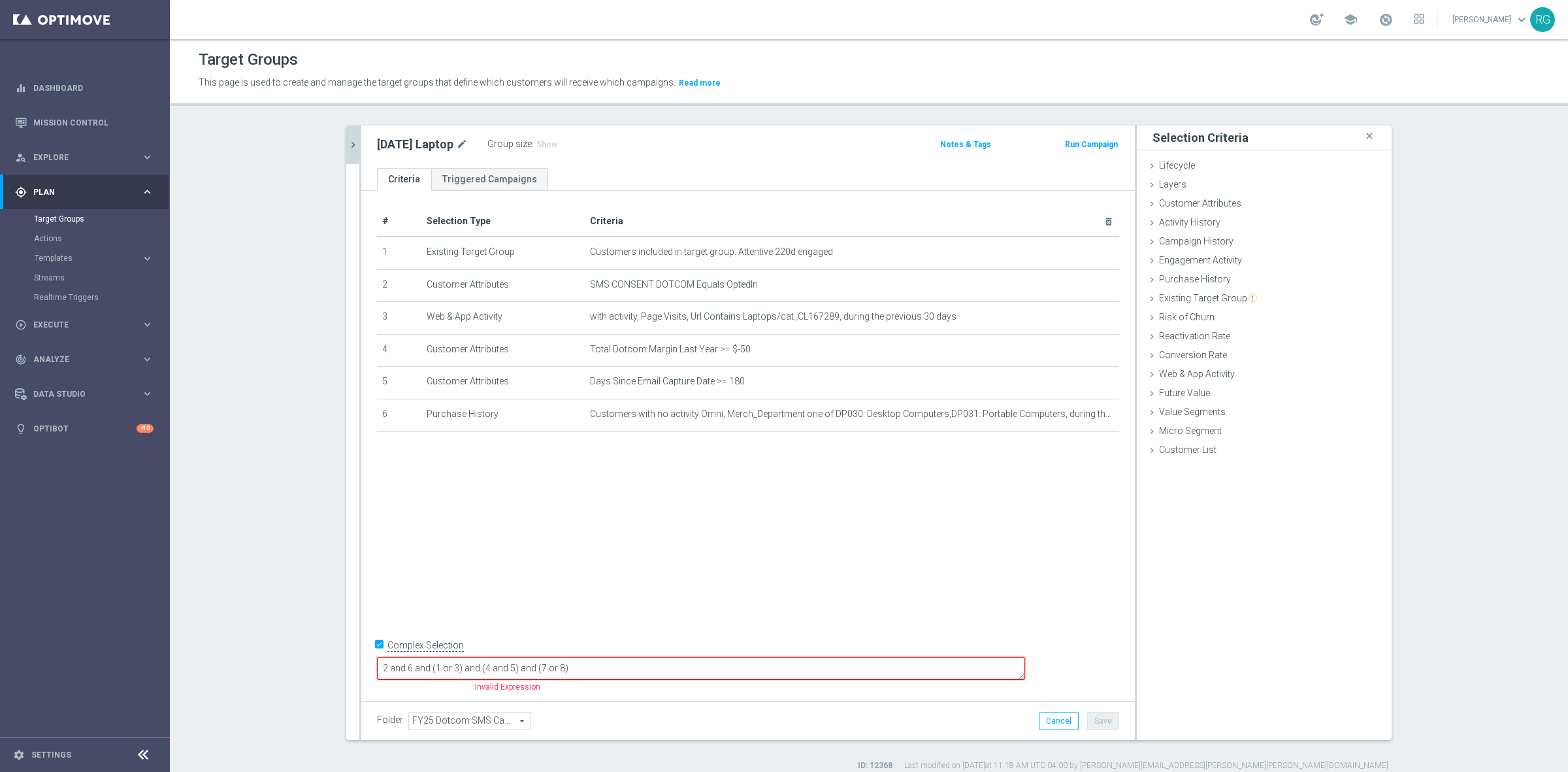
drag, startPoint x: 665, startPoint y: 673, endPoint x: 606, endPoint y: 672, distance: 59.0
click at [606, 672] on textarea "2 and 6 and (1 or 3) and (4 and 5) and (7 or 8)" at bounding box center [700, 668] width 648 height 23
type textarea "2 and 6 and (1 or 3) and (4 and 5)"
click at [1093, 717] on button "Save" at bounding box center [1102, 721] width 32 height 18
click at [549, 140] on span "Show" at bounding box center [547, 144] width 21 height 9
